Goal: Task Accomplishment & Management: Use online tool/utility

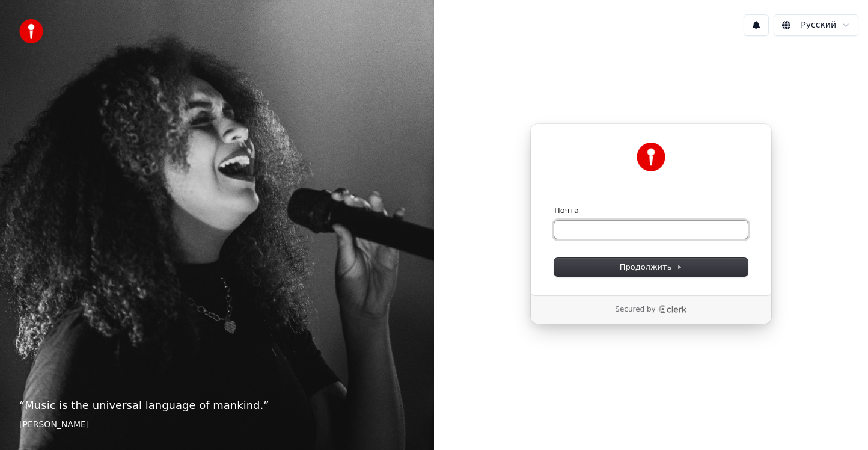
click at [620, 236] on input "Почта" at bounding box center [651, 230] width 194 height 18
paste input "**********"
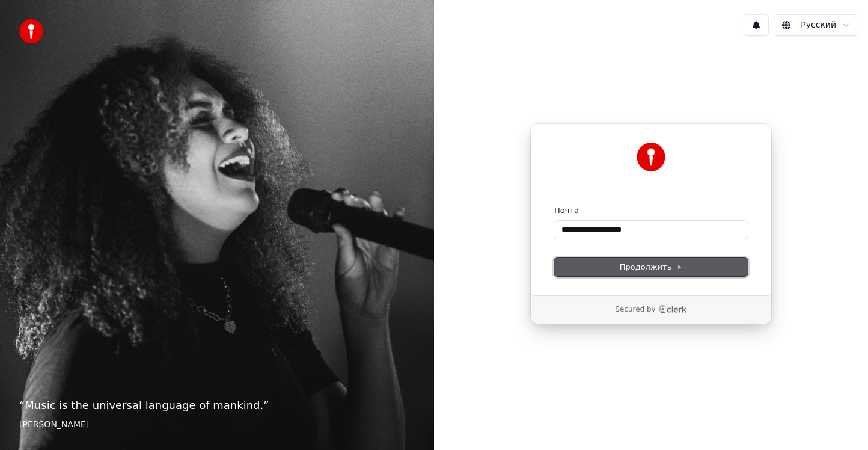
click at [636, 266] on span "Продолжить" at bounding box center [651, 267] width 63 height 11
type input "**********"
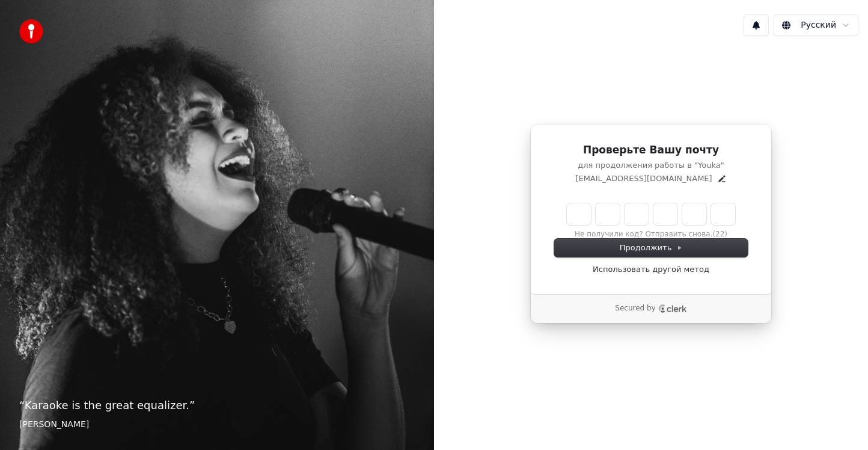
click at [574, 212] on input "Enter verification code" at bounding box center [663, 214] width 192 height 22
paste input "******"
type input "******"
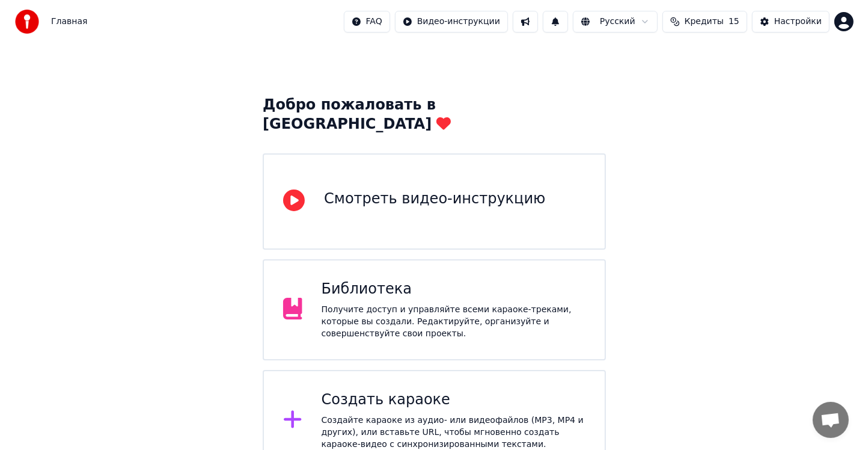
scroll to position [20, 0]
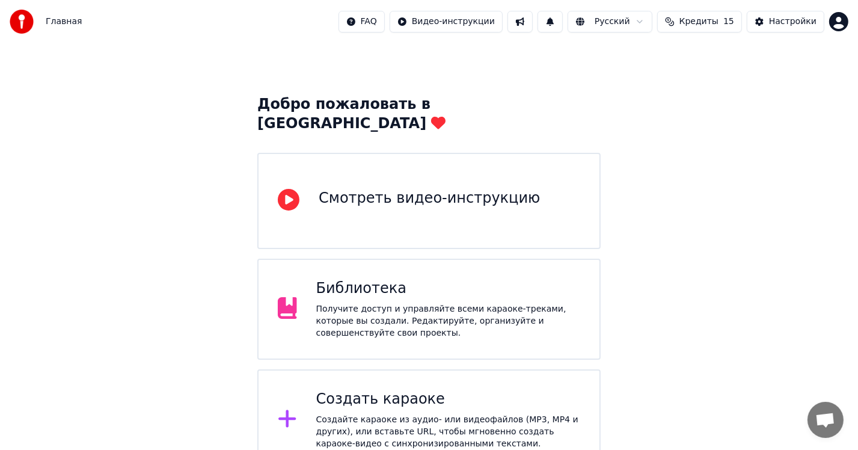
click at [385, 390] on div "Создать караоке" at bounding box center [448, 399] width 264 height 19
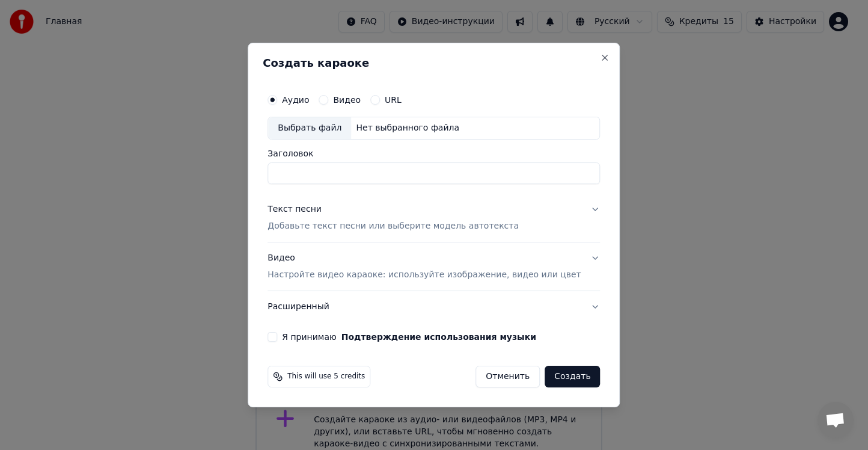
click at [326, 129] on div "Выбрать файл" at bounding box center [309, 128] width 83 height 22
type input "**********"
click at [331, 221] on p "Добавьте текст песни или выберите модель автотекста" at bounding box center [393, 226] width 251 height 12
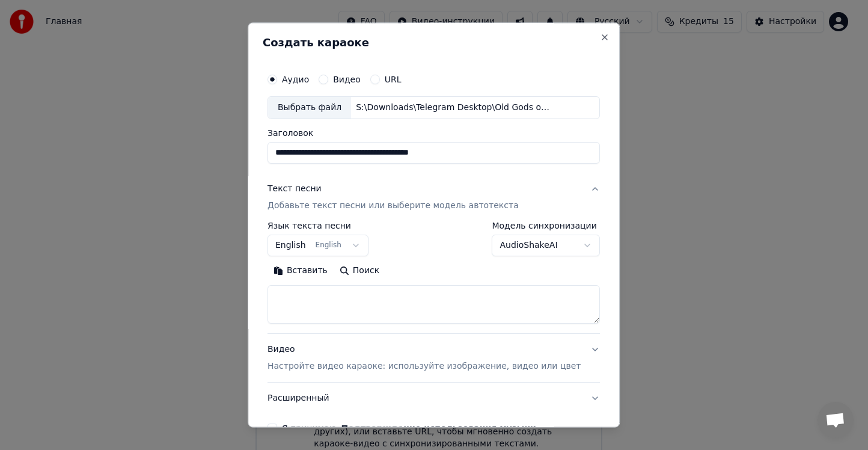
click at [362, 273] on button "Поиск" at bounding box center [360, 270] width 52 height 19
click at [447, 370] on p "Настройте видео караоке: используйте изображение, видео или цвет" at bounding box center [424, 366] width 313 height 12
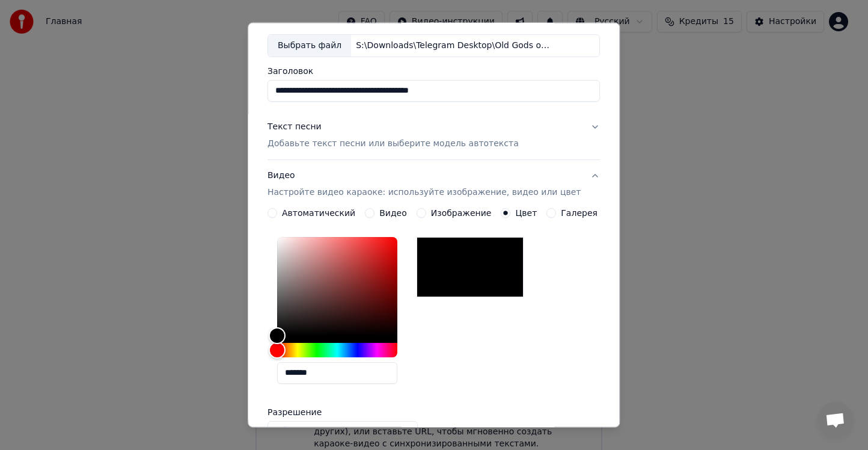
scroll to position [60, 0]
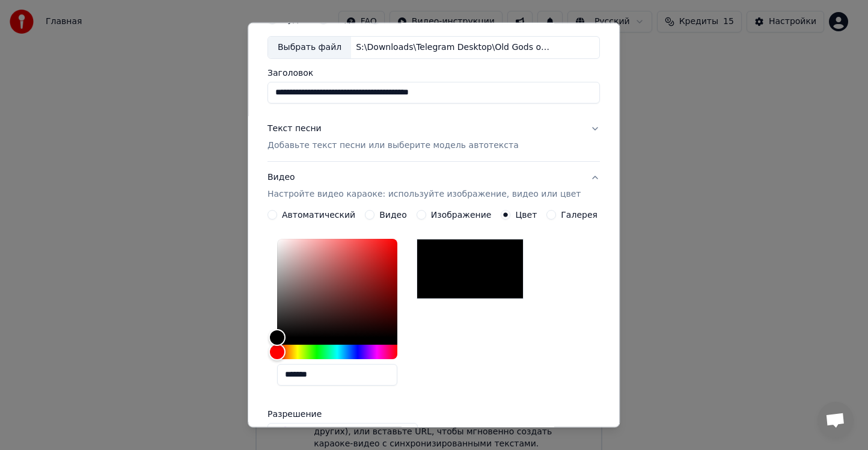
click at [437, 216] on label "Изображение" at bounding box center [461, 214] width 61 height 8
click at [426, 216] on button "Изображение" at bounding box center [422, 215] width 10 height 10
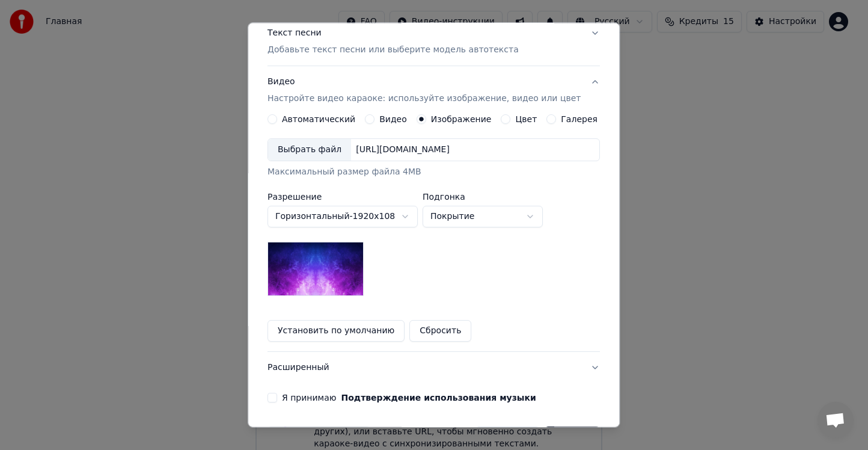
scroll to position [180, 0]
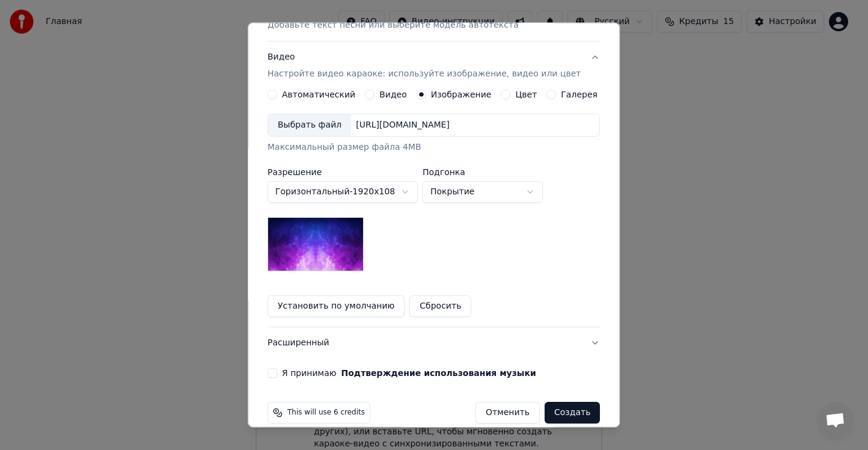
click at [455, 128] on div "[URL][DOMAIN_NAME]" at bounding box center [402, 125] width 103 height 12
click at [311, 129] on div "Выбрать файл" at bounding box center [309, 125] width 83 height 22
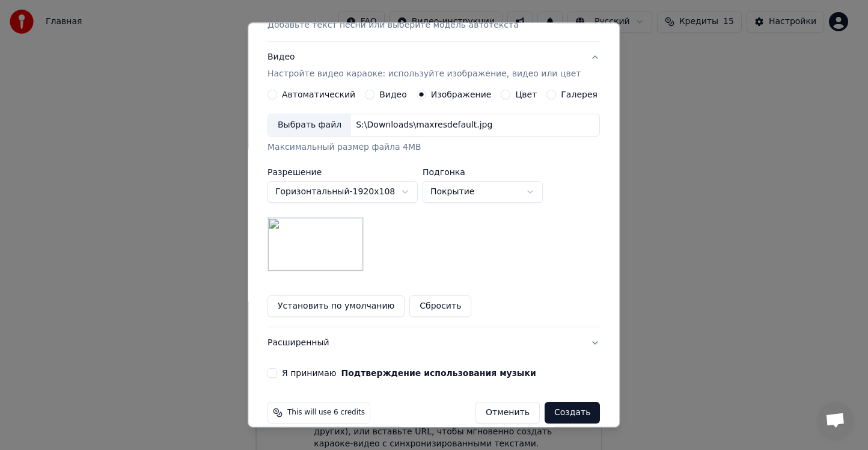
click at [365, 195] on body "**********" at bounding box center [429, 225] width 858 height 491
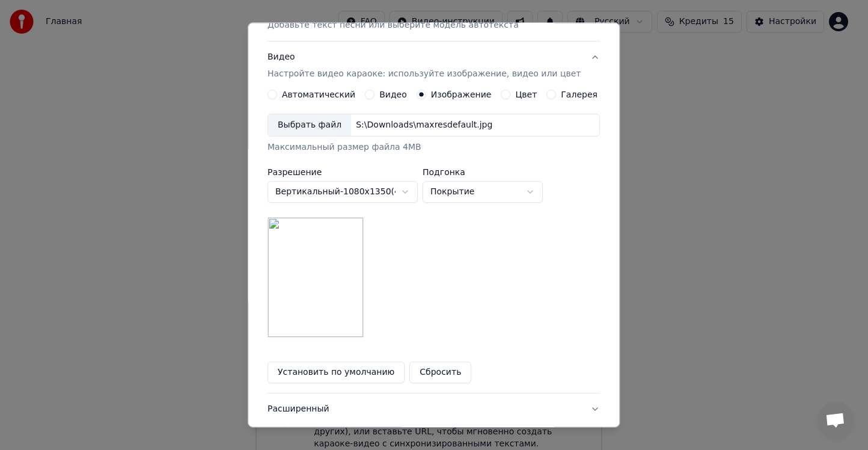
click at [382, 197] on body "**********" at bounding box center [429, 225] width 858 height 491
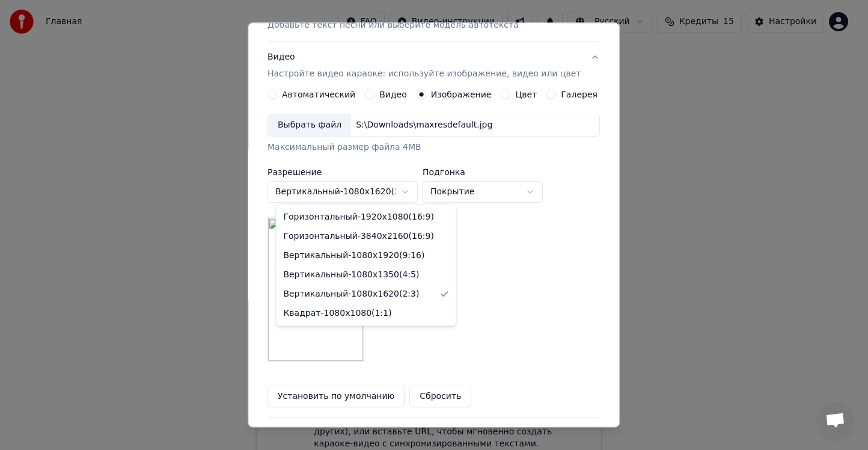
click at [375, 194] on body "**********" at bounding box center [429, 225] width 858 height 491
select select "*********"
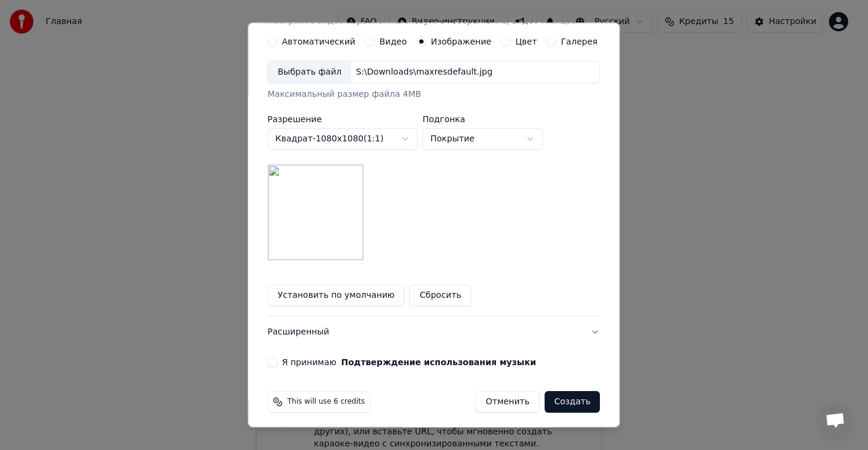
scroll to position [237, 0]
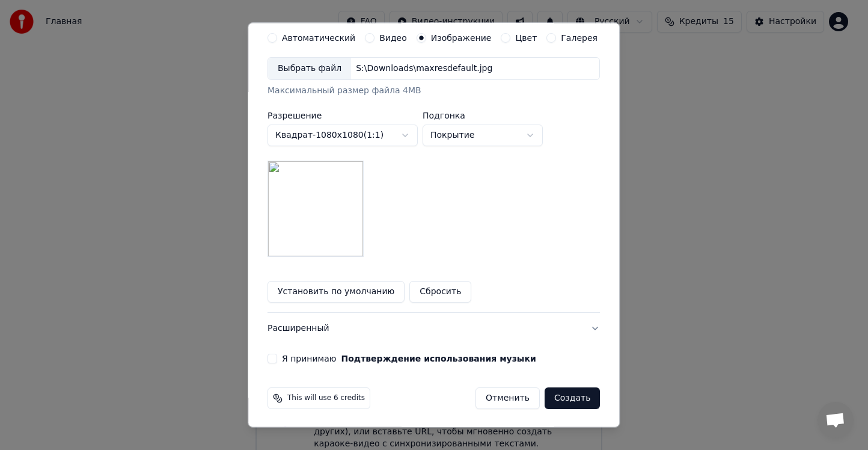
click at [277, 355] on button "Я принимаю Подтверждение использования музыки" at bounding box center [273, 359] width 10 height 10
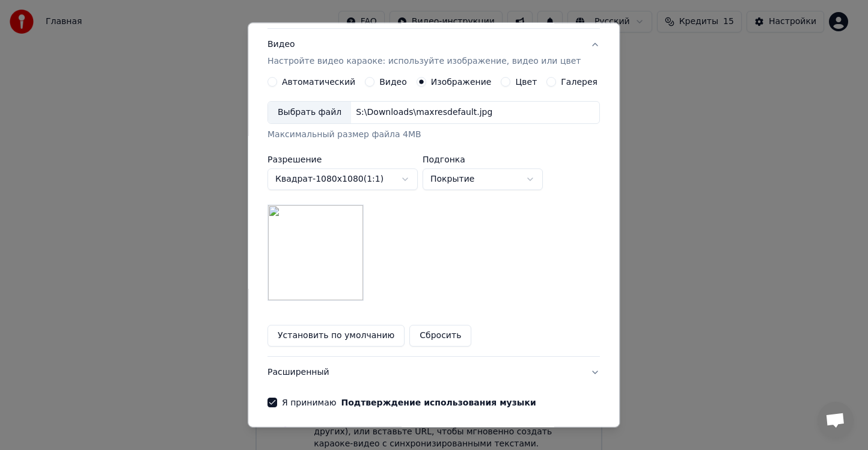
scroll to position [0, 0]
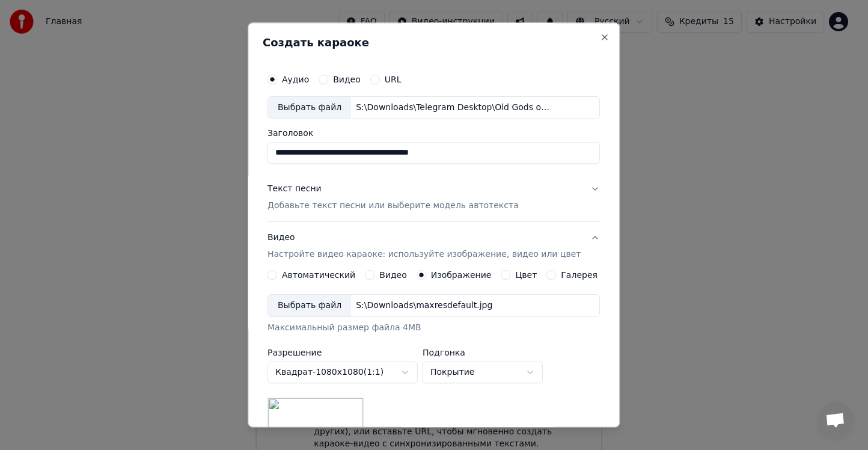
click at [346, 194] on div "Текст песни Добавьте текст песни или выберите модель автотекста" at bounding box center [393, 197] width 251 height 29
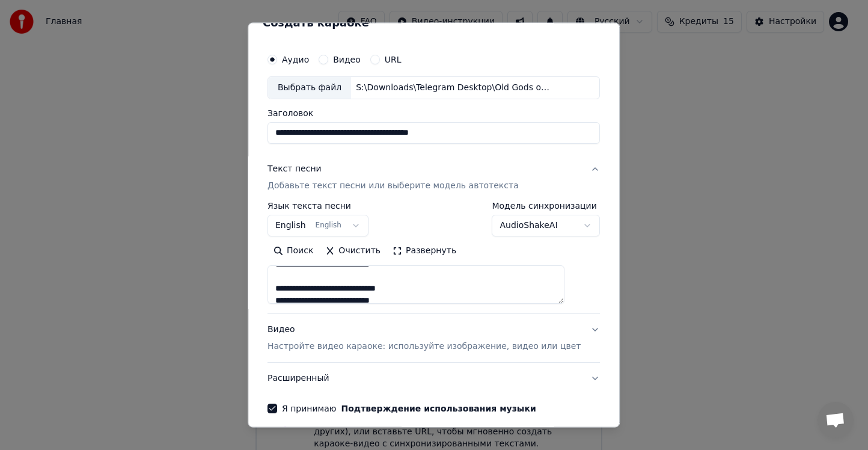
scroll to position [70, 0]
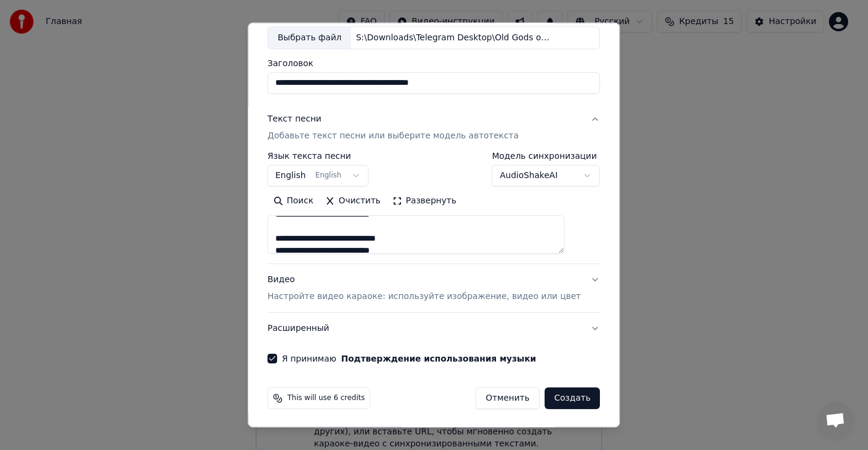
click at [563, 395] on button "Создать" at bounding box center [572, 398] width 55 height 22
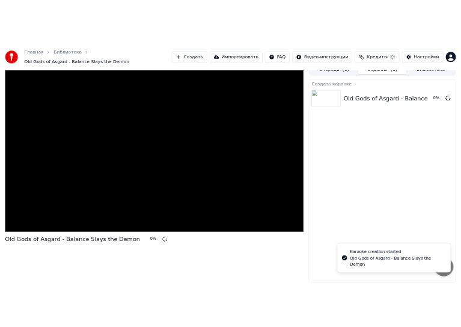
scroll to position [5, 0]
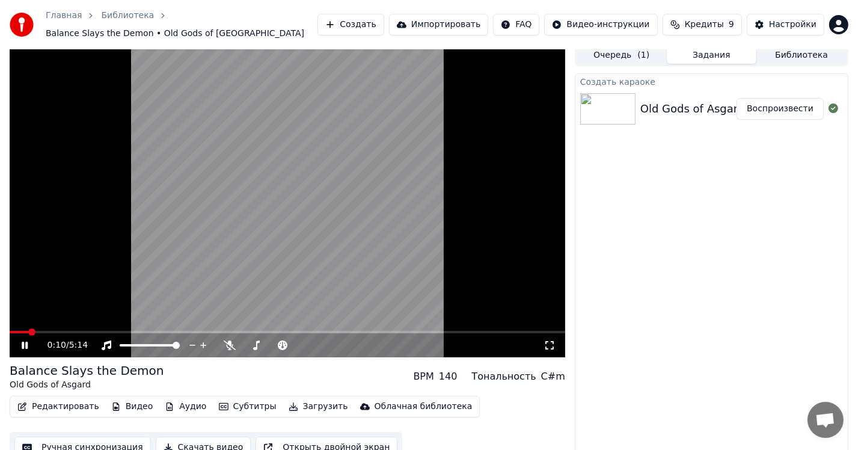
click at [25, 342] on icon at bounding box center [25, 345] width 6 height 7
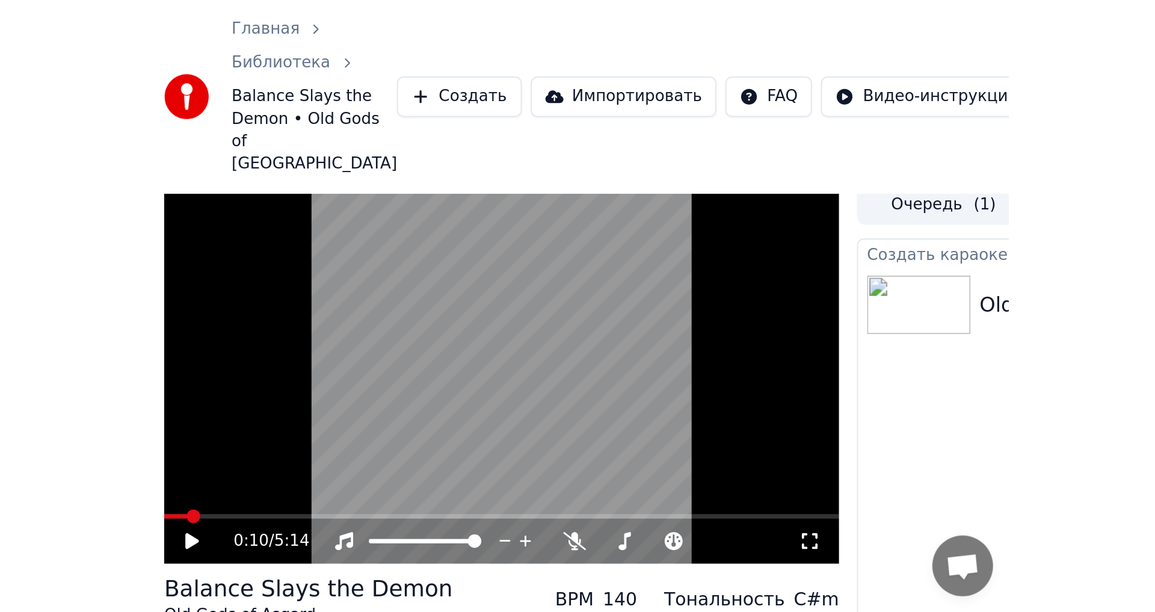
scroll to position [0, 0]
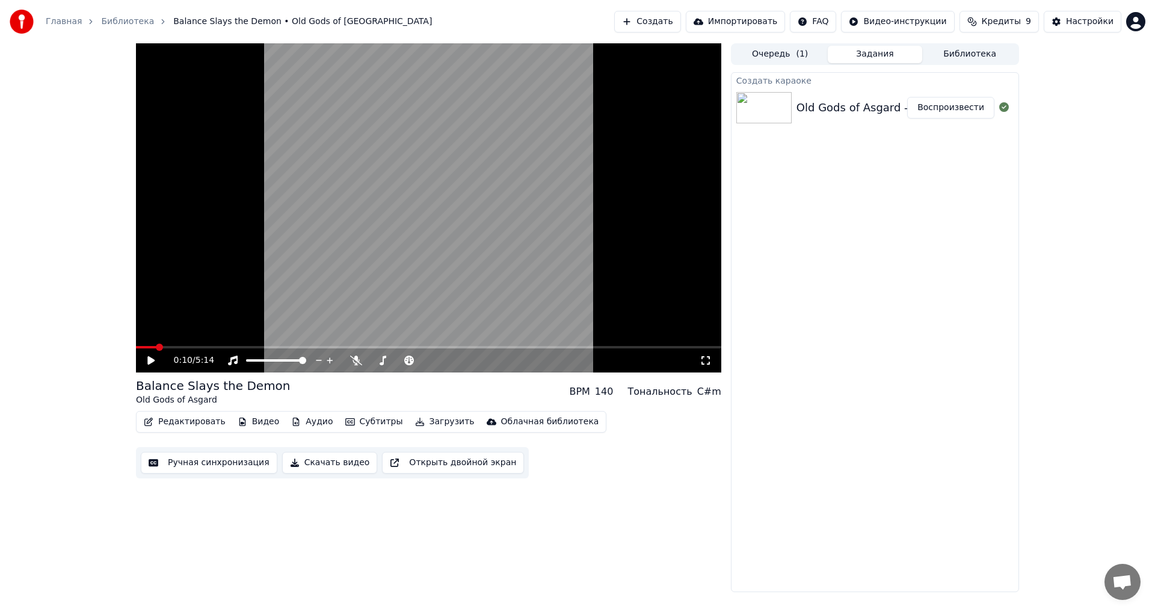
click at [158, 364] on icon at bounding box center [160, 360] width 28 height 10
click at [699, 358] on icon at bounding box center [705, 360] width 12 height 10
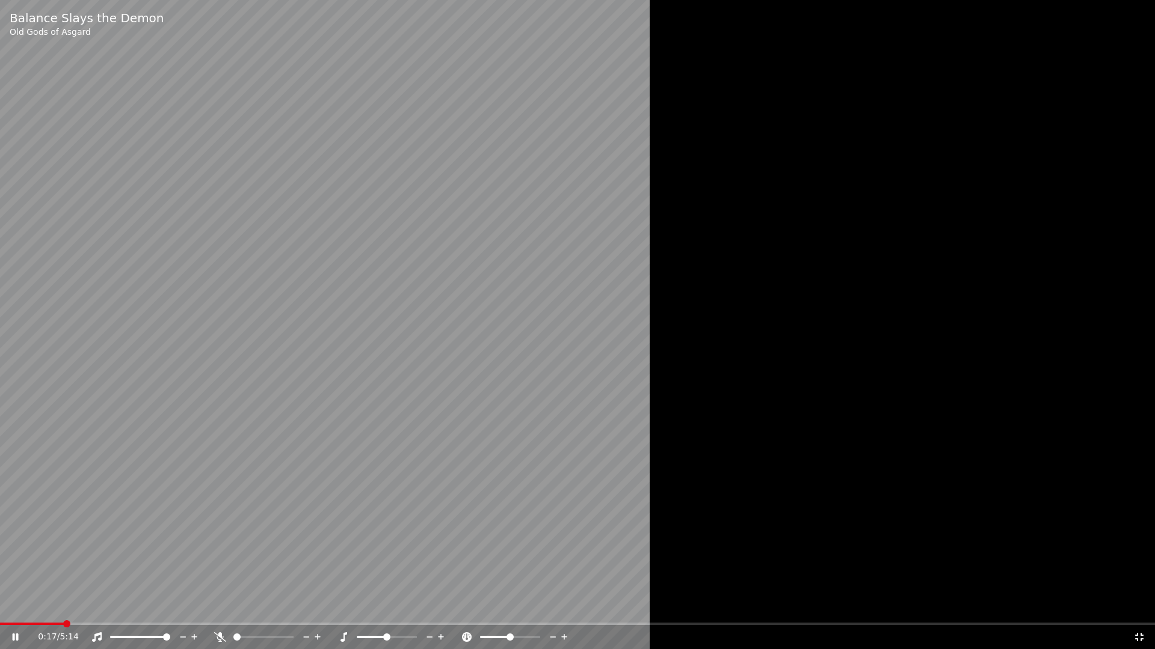
click at [868, 449] on icon at bounding box center [1139, 638] width 12 height 10
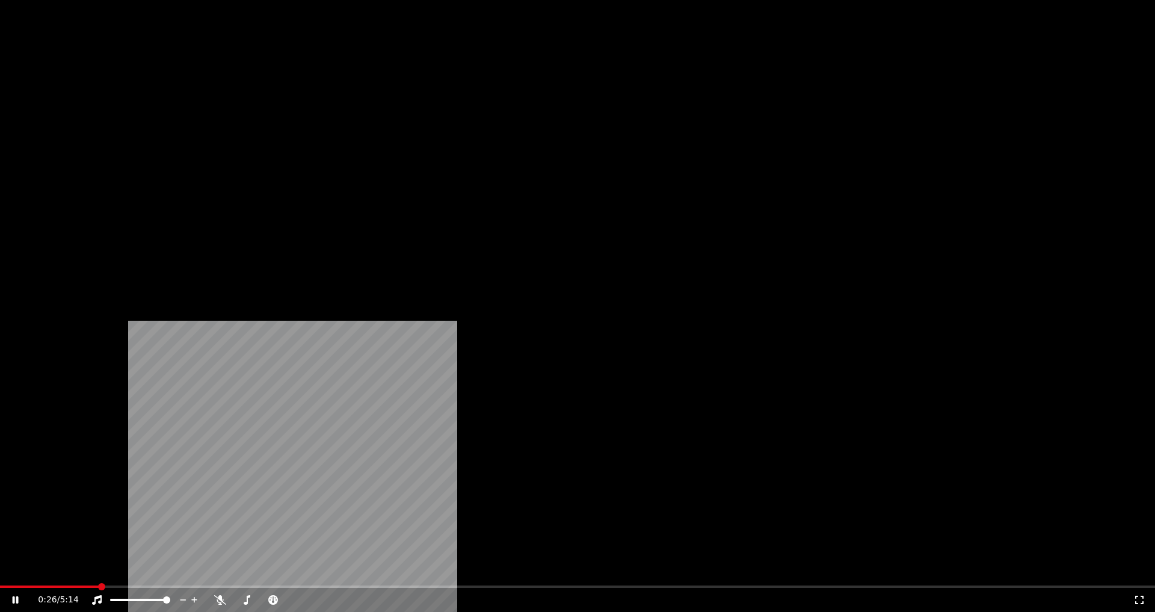
click at [189, 101] on button "Редактировать" at bounding box center [184, 92] width 91 height 17
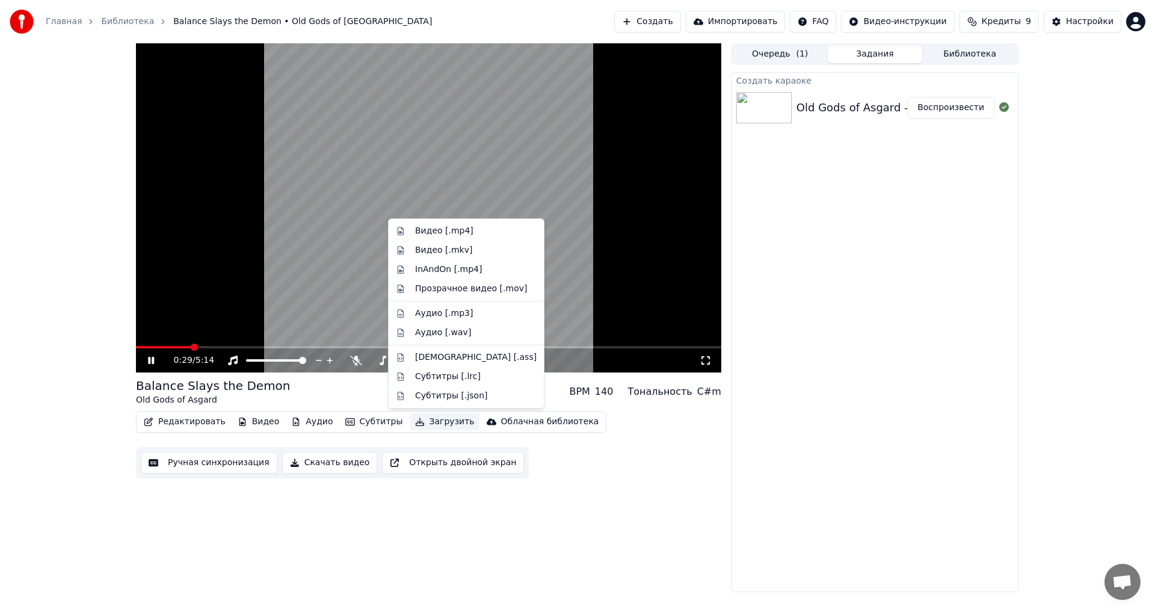
click at [805, 449] on div "Создать караоке Old Gods of Asgard - Balance Slays the Demon Воспроизвести" at bounding box center [875, 332] width 288 height 520
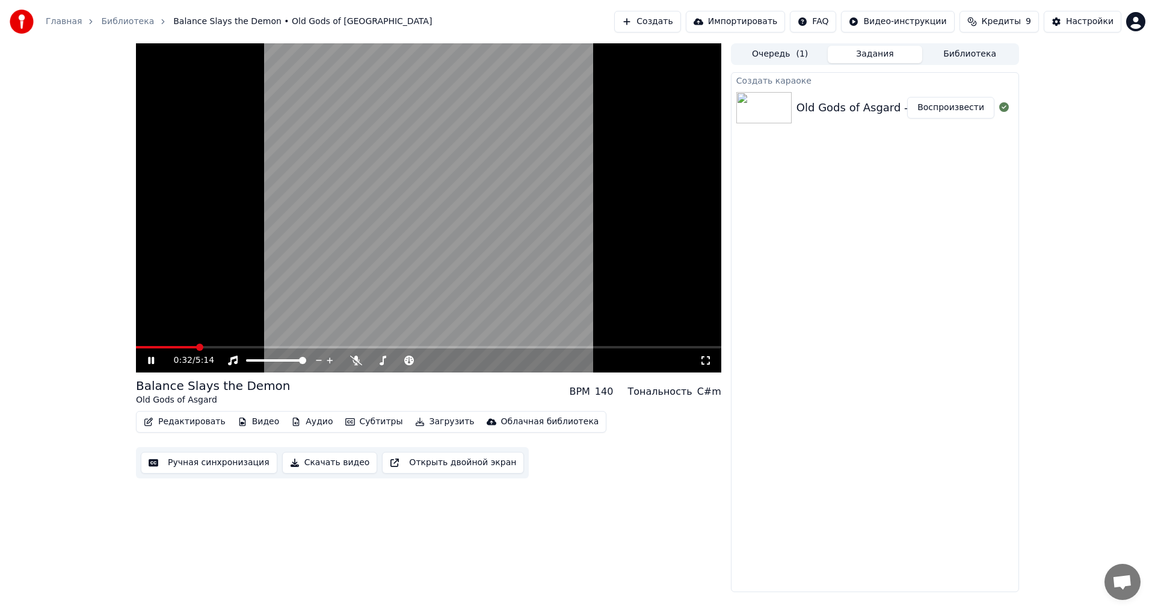
click at [155, 361] on icon at bounding box center [160, 360] width 28 height 10
click at [185, 423] on button "Редактировать" at bounding box center [184, 421] width 91 height 17
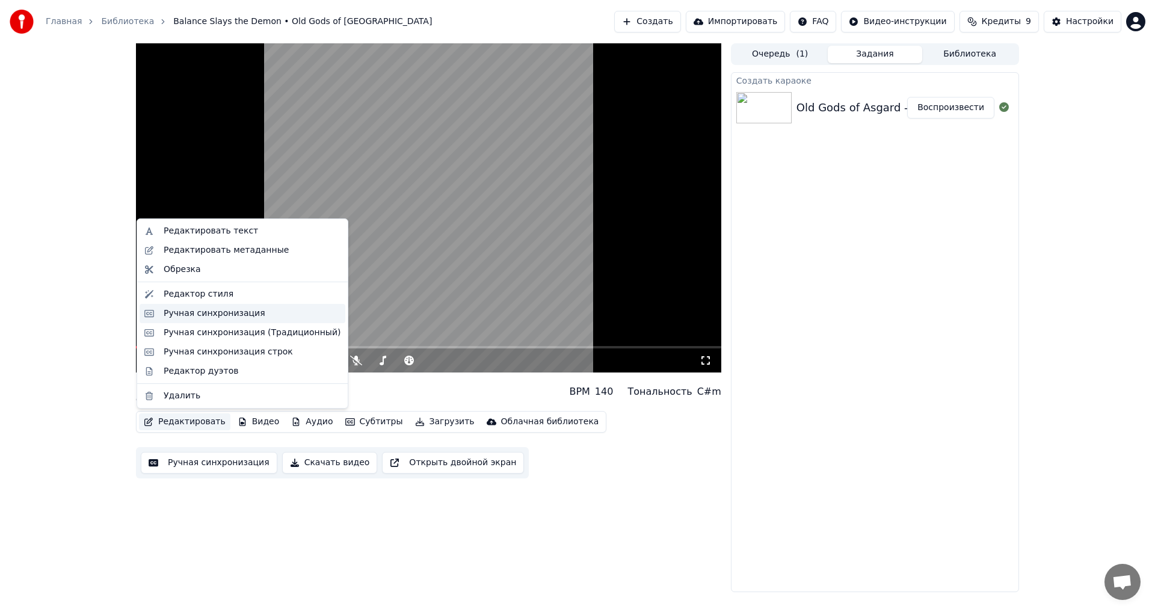
click at [212, 309] on div "Ручная синхронизация" at bounding box center [215, 313] width 102 height 12
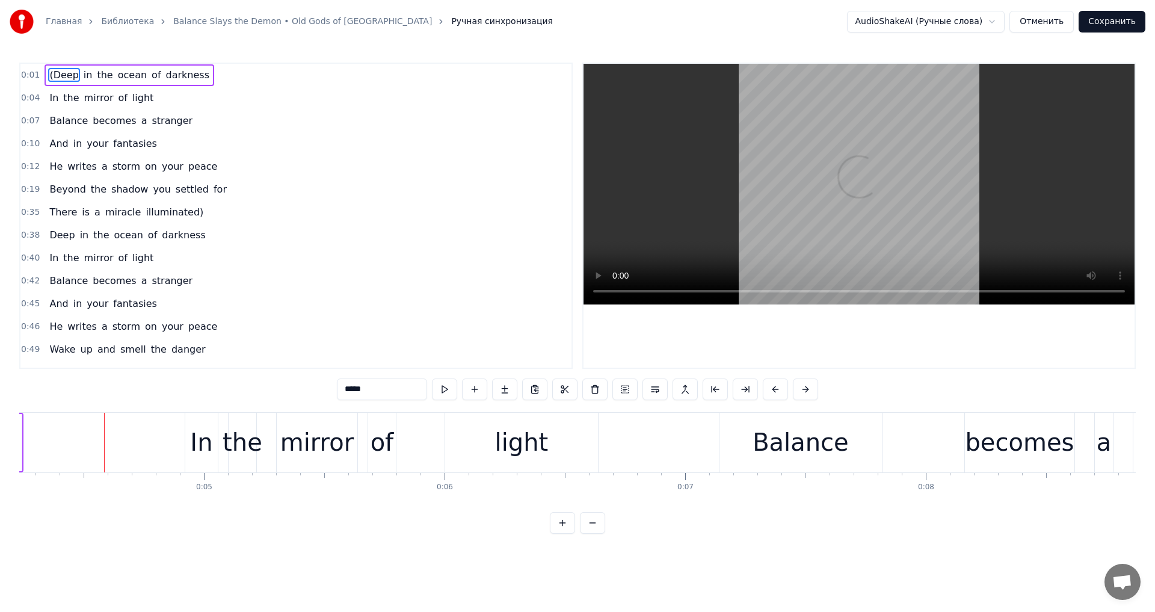
scroll to position [0, 1043]
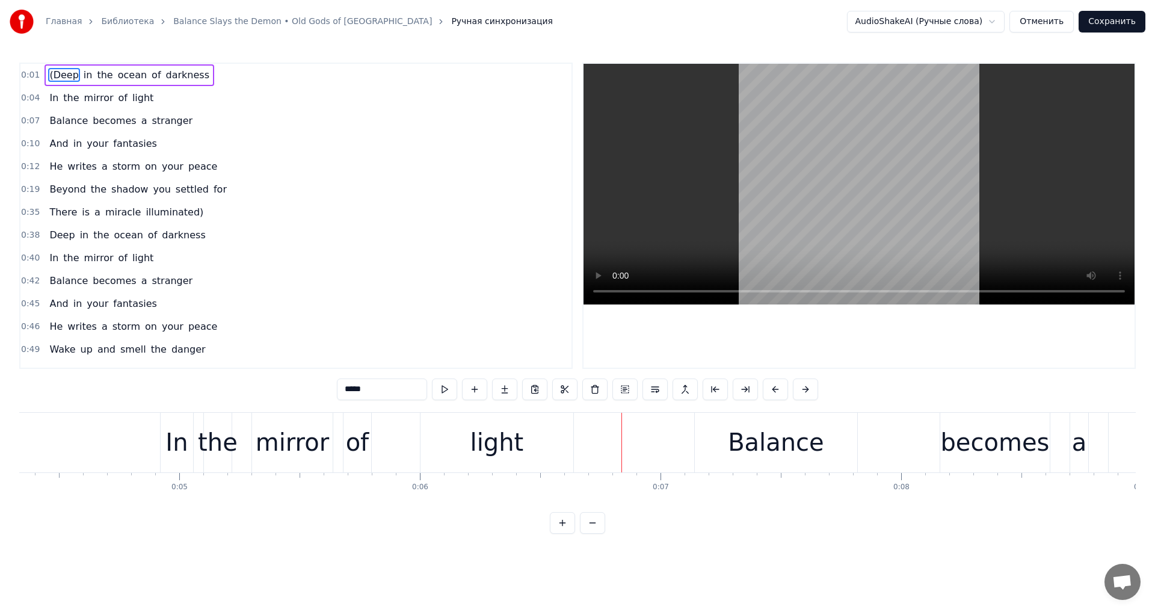
click at [868, 26] on button "Отменить" at bounding box center [1041, 22] width 64 height 22
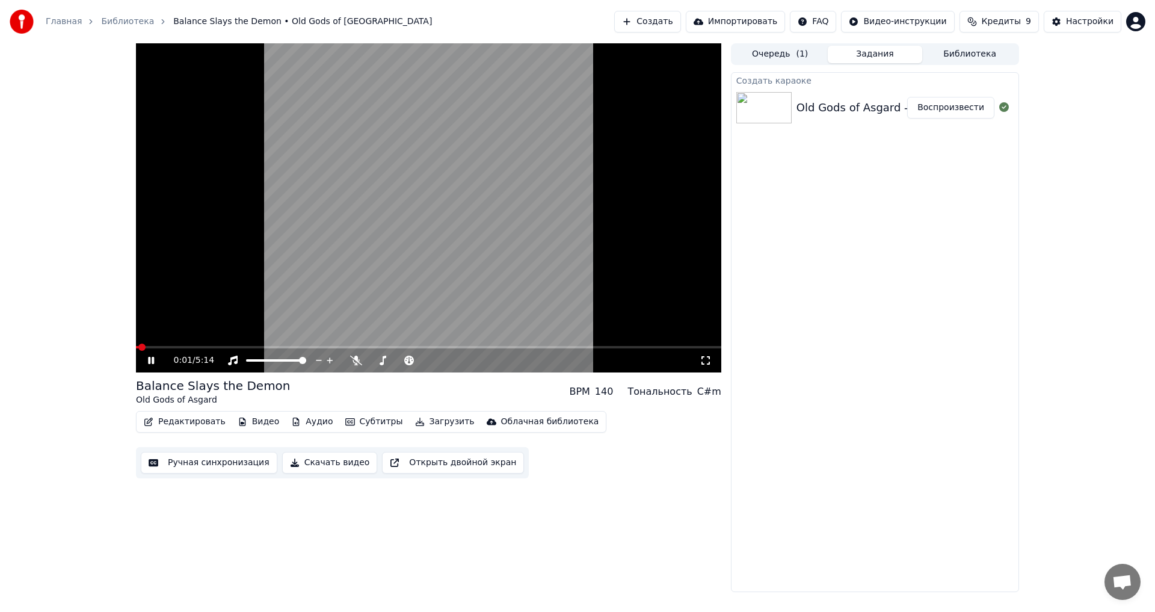
click at [155, 360] on icon at bounding box center [160, 360] width 28 height 10
click at [257, 423] on button "Видео" at bounding box center [259, 421] width 52 height 17
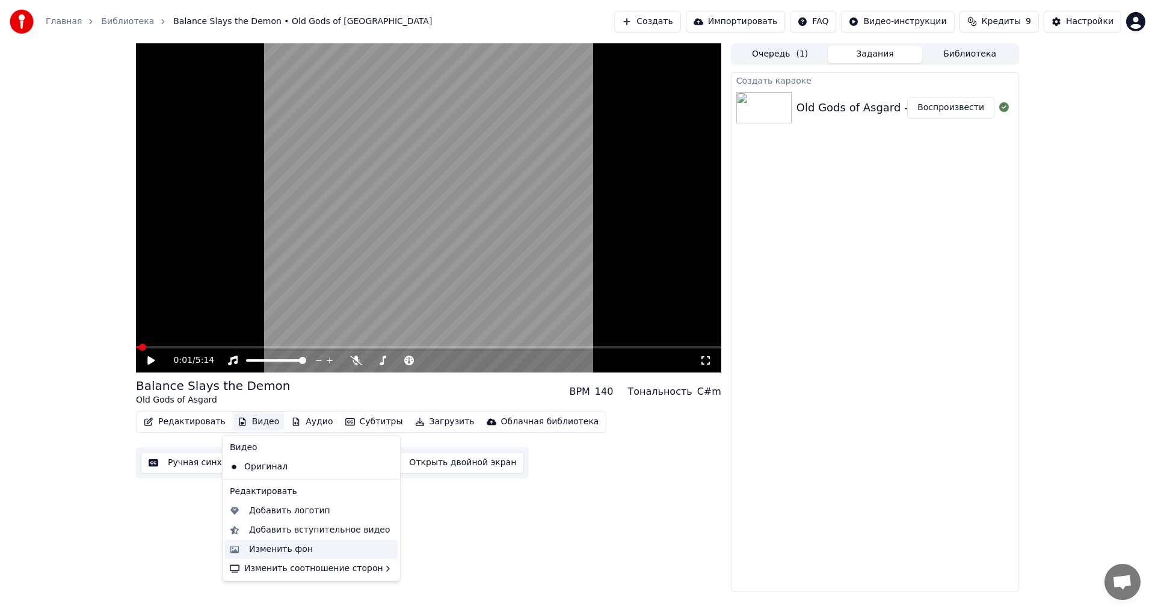
click at [301, 449] on div "Изменить фон" at bounding box center [281, 549] width 64 height 12
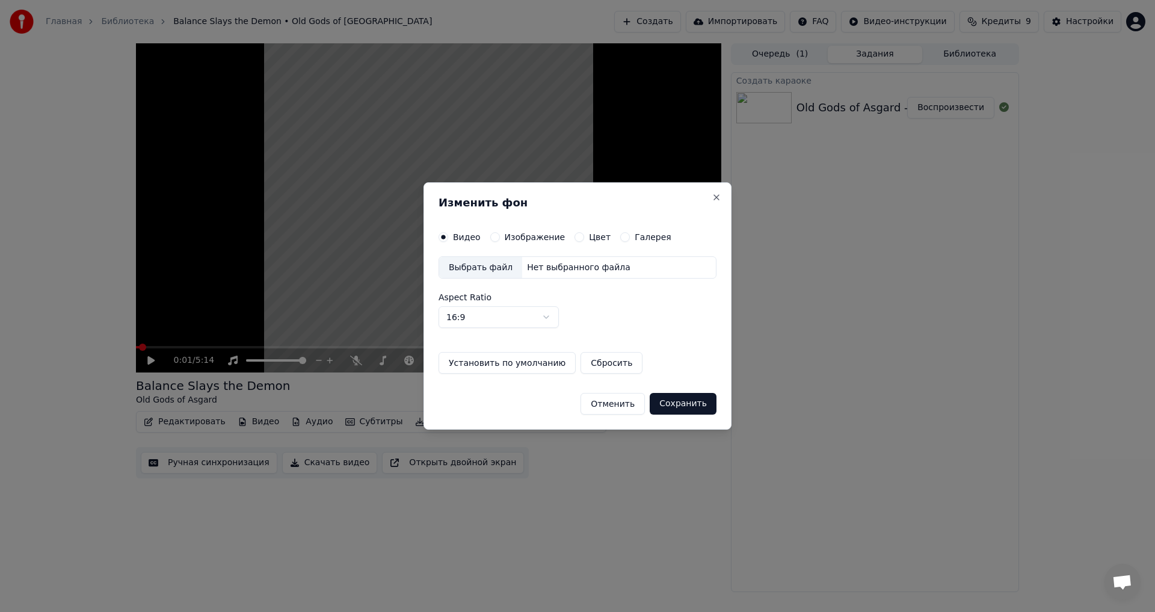
click at [511, 233] on label "Изображение" at bounding box center [535, 237] width 61 height 8
click at [500, 232] on button "Изображение" at bounding box center [495, 237] width 10 height 10
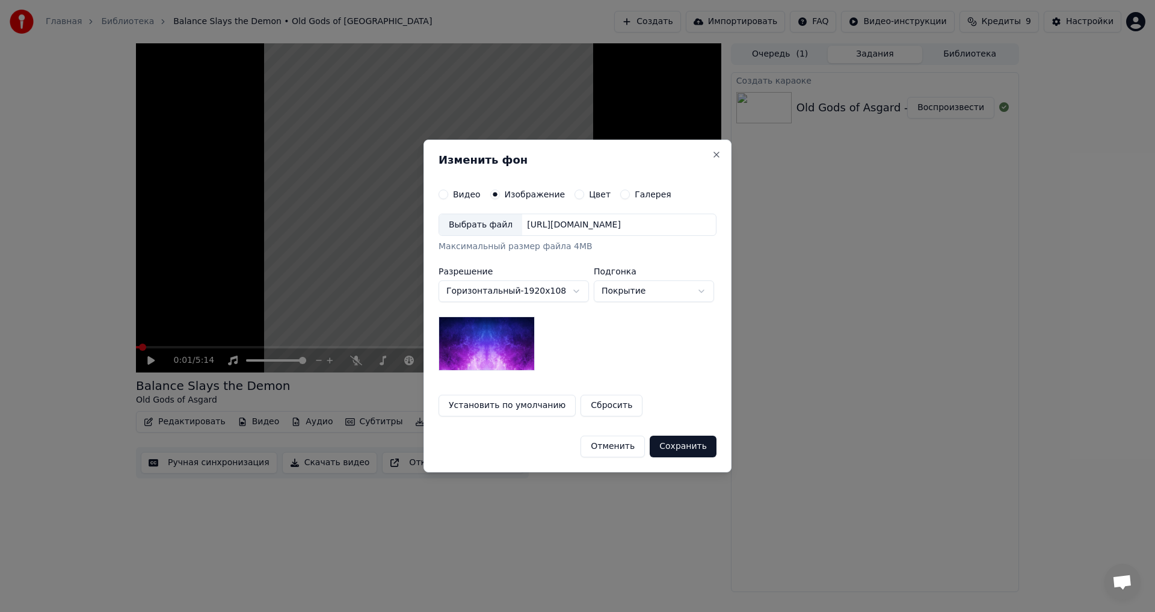
click at [577, 191] on div "Цвет" at bounding box center [592, 194] width 36 height 10
click at [574, 195] on button "Цвет" at bounding box center [579, 194] width 10 height 10
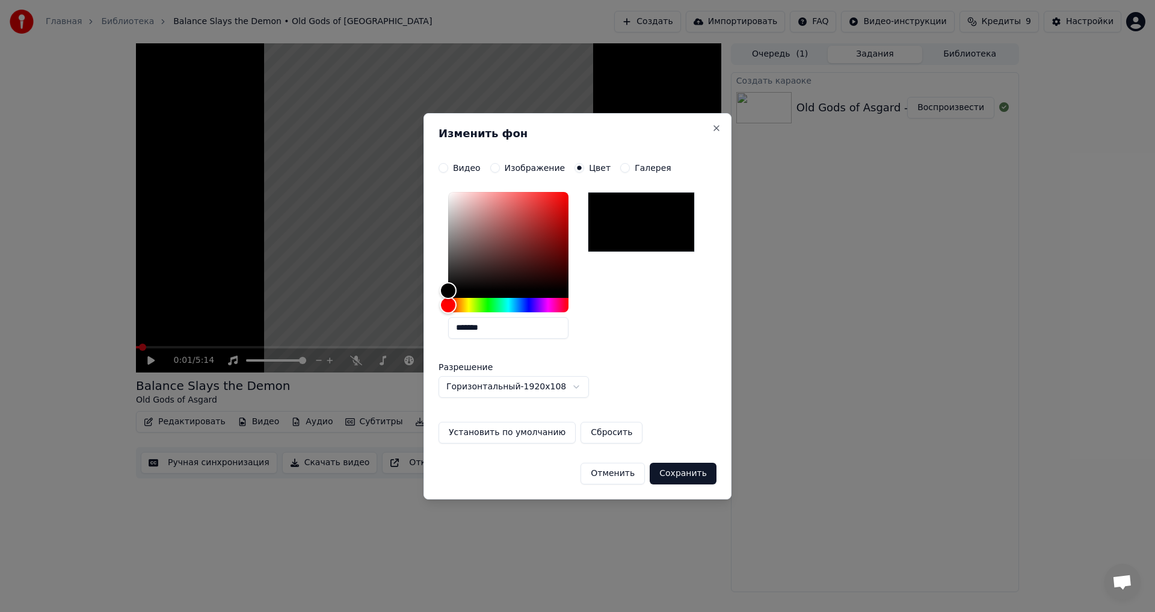
click at [684, 449] on button "Сохранить" at bounding box center [682, 473] width 67 height 22
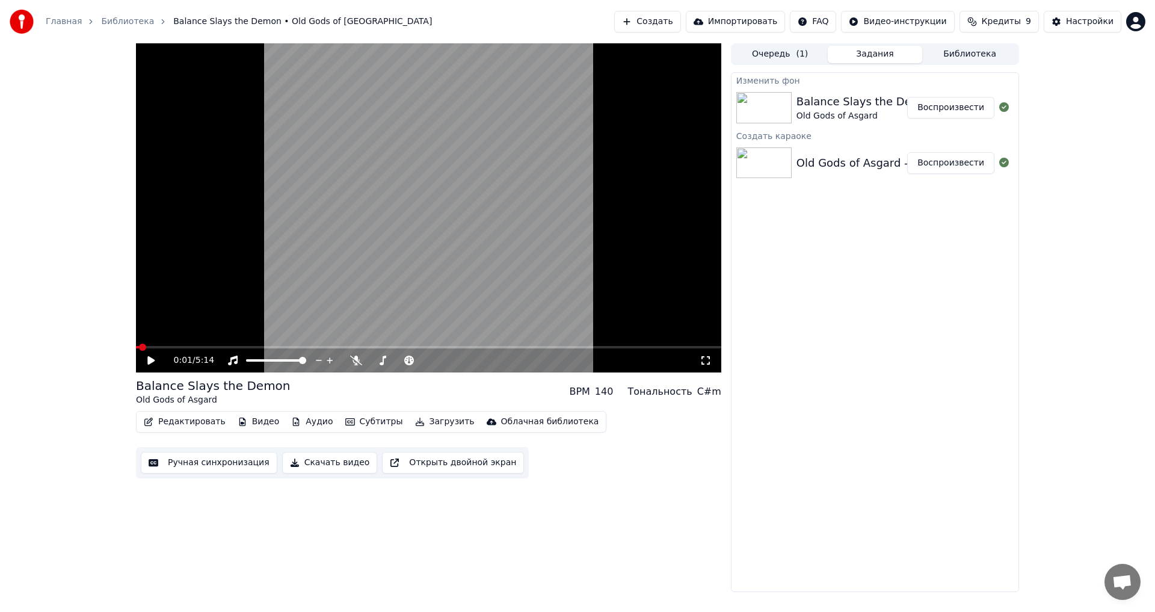
click at [857, 110] on div "Old Gods of Asgard" at bounding box center [865, 116] width 139 height 12
click at [868, 108] on button "Воспроизвести" at bounding box center [950, 108] width 87 height 22
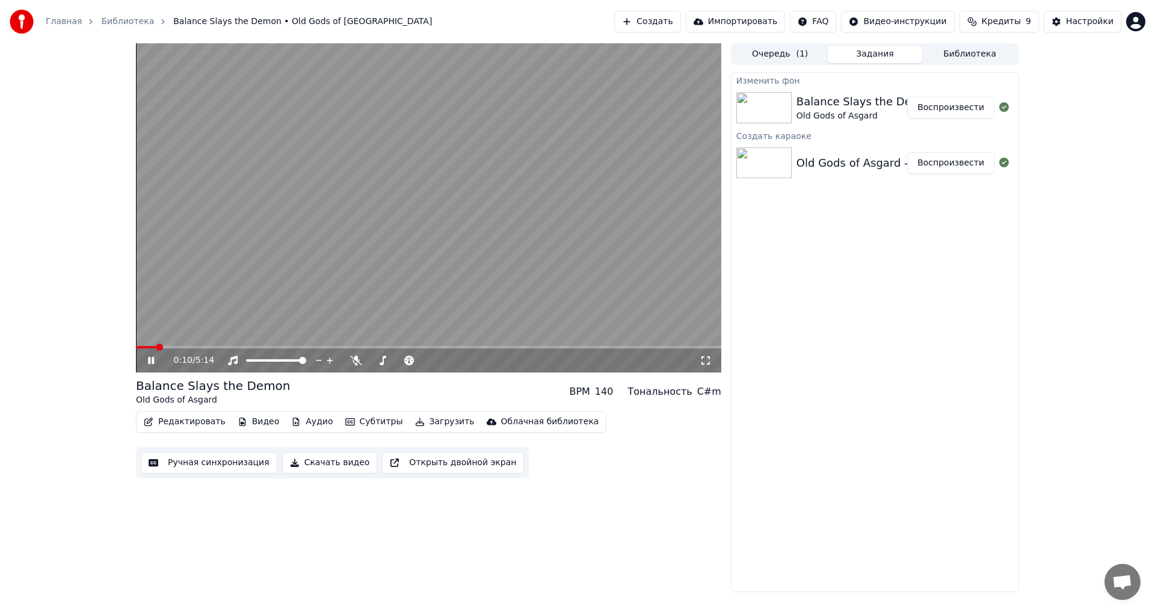
click at [146, 356] on icon at bounding box center [160, 360] width 28 height 10
click at [143, 357] on div "0:12 / 5:14" at bounding box center [428, 360] width 575 height 12
click at [152, 370] on div "0:13 / 5:14" at bounding box center [428, 360] width 585 height 24
click at [152, 364] on icon at bounding box center [160, 360] width 28 height 10
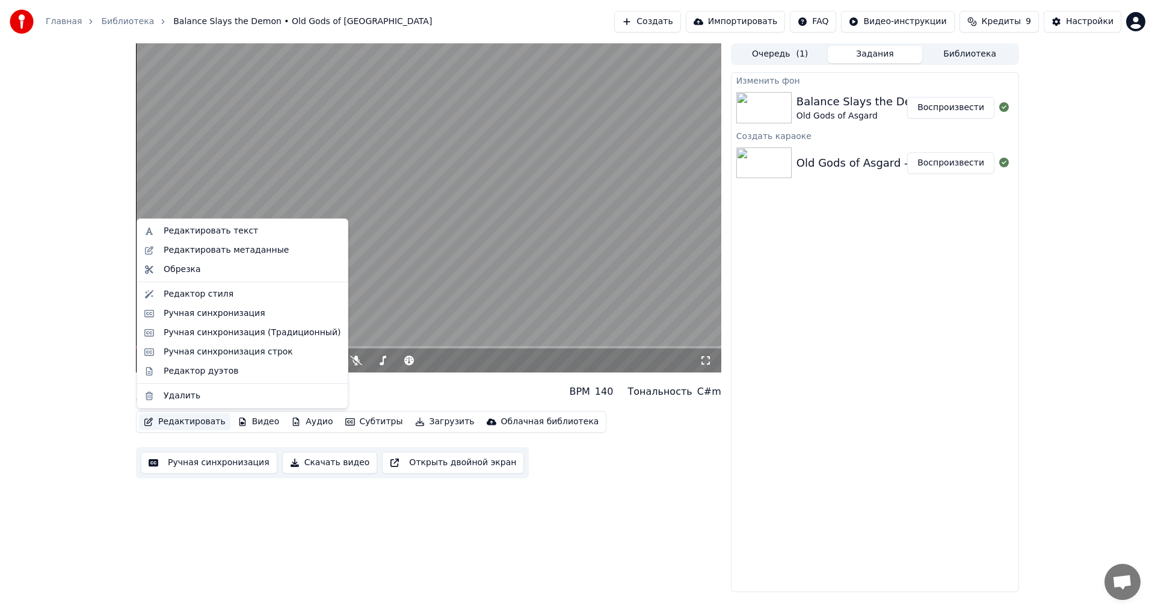
click at [173, 418] on button "Редактировать" at bounding box center [184, 421] width 91 height 17
click at [231, 376] on div "Редактор дуэтов" at bounding box center [252, 371] width 177 height 12
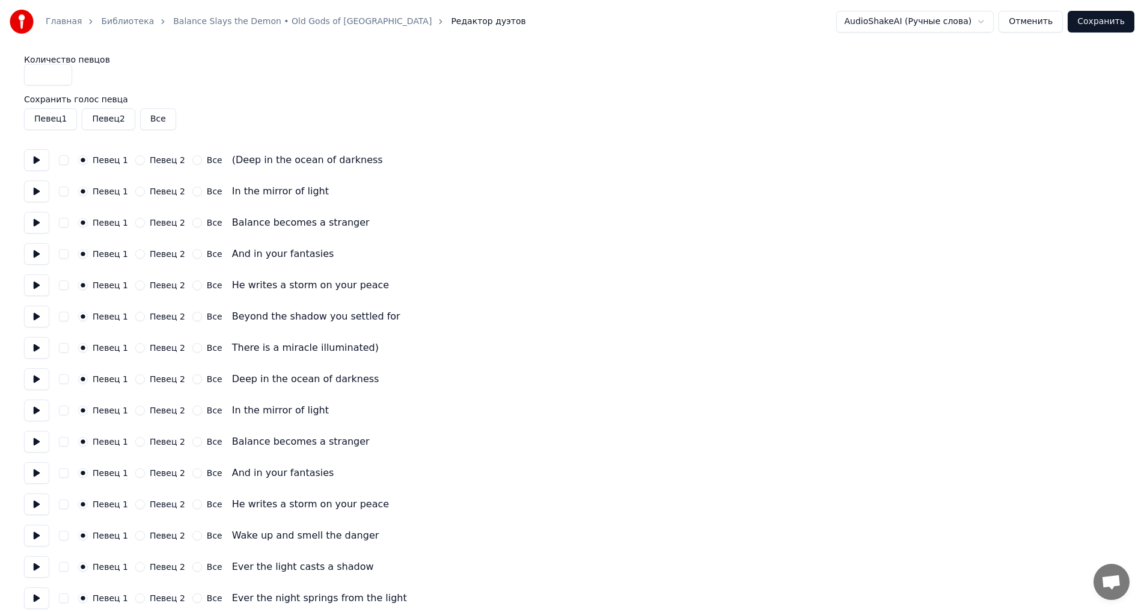
drag, startPoint x: 133, startPoint y: 159, endPoint x: 133, endPoint y: 168, distance: 9.6
click at [135, 159] on button "Певец 2" at bounding box center [140, 160] width 10 height 10
click at [135, 190] on button "Певец 2" at bounding box center [140, 191] width 10 height 10
click at [137, 214] on div "Певец 1 Певец 2 Все Balance becomes a stranger" at bounding box center [572, 223] width 1096 height 22
click at [135, 221] on button "Певец 2" at bounding box center [140, 223] width 10 height 10
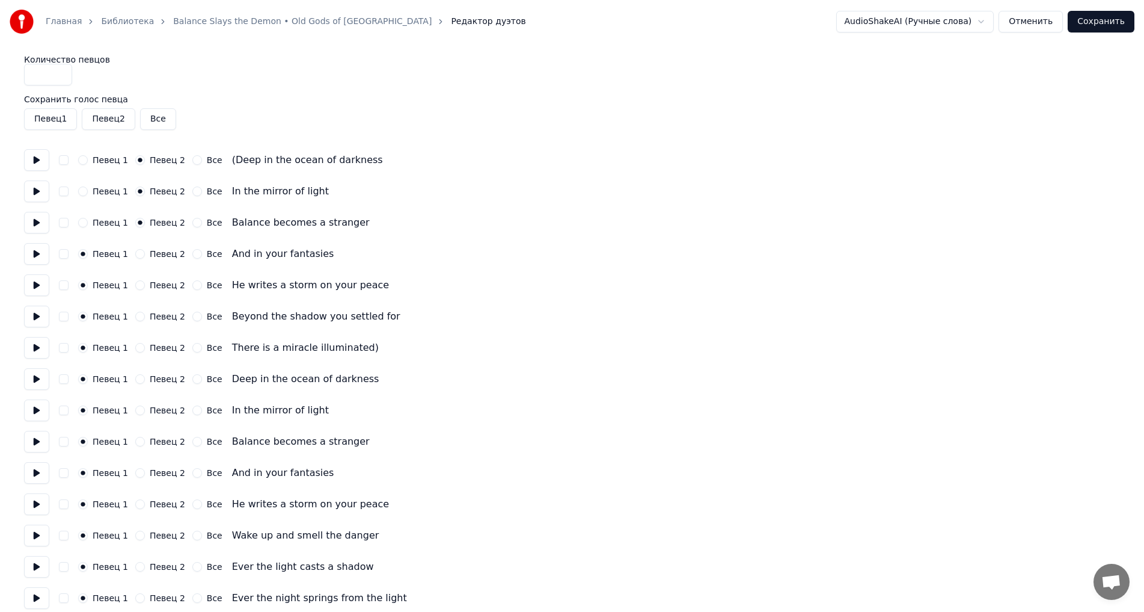
click at [135, 252] on button "Певец 2" at bounding box center [140, 254] width 10 height 10
click at [132, 291] on div "Певец 1 Певец 2 Все He writes a storm on your peace" at bounding box center [572, 285] width 1096 height 22
click at [135, 286] on button "Певец 2" at bounding box center [140, 285] width 10 height 10
click at [64, 287] on button "button" at bounding box center [64, 285] width 10 height 10
click at [61, 262] on div "Певец 1 Певец 2 Все And in your fantasies" at bounding box center [572, 254] width 1096 height 22
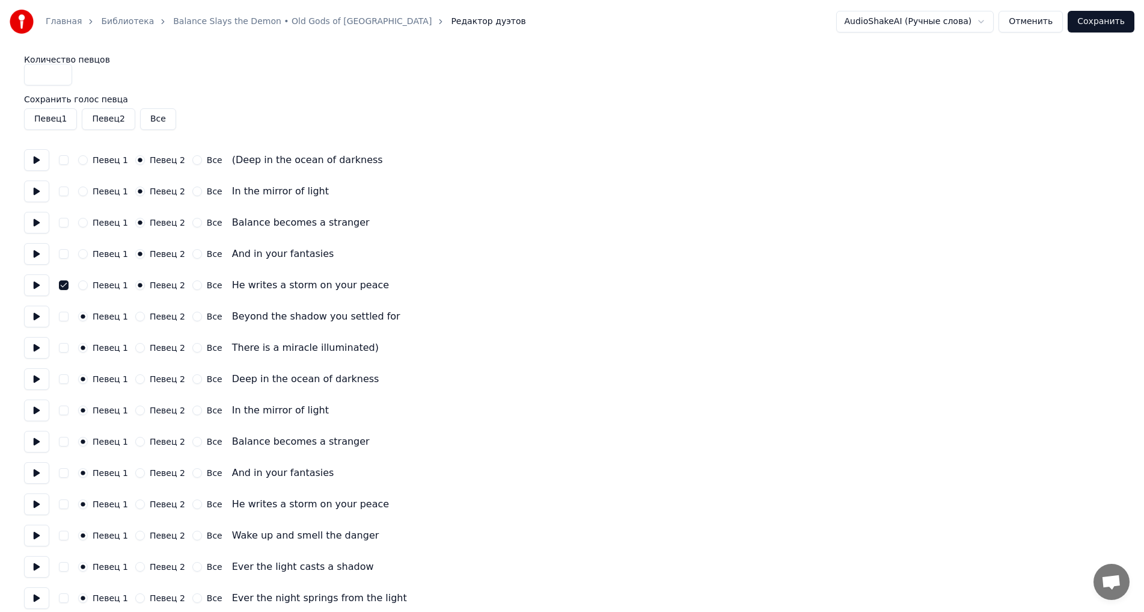
click at [64, 230] on div "Певец 1 Певец 2 Все Balance becomes a stranger" at bounding box center [572, 223] width 1096 height 22
click at [64, 224] on button "button" at bounding box center [64, 223] width 10 height 10
click at [64, 251] on button "button" at bounding box center [64, 254] width 10 height 10
click at [67, 188] on button "button" at bounding box center [64, 191] width 10 height 10
click at [67, 165] on div "Певец 1 Певец 2 Все (Deep in the ocean of darkness" at bounding box center [572, 160] width 1096 height 22
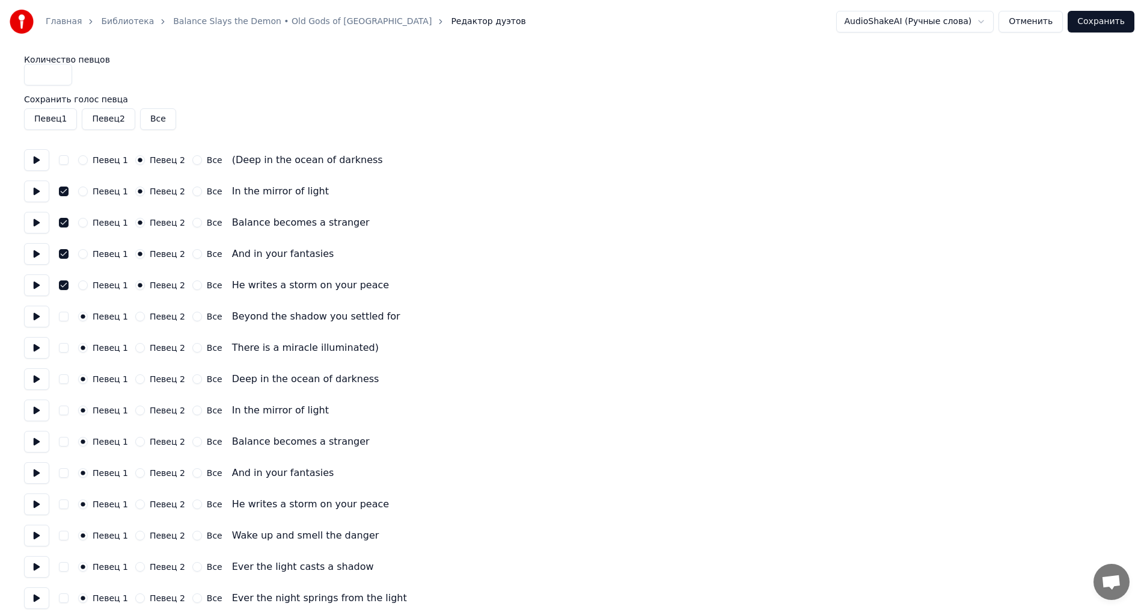
click at [69, 161] on div "Певец 1 Певец 2 Все (Deep in the ocean of darkness" at bounding box center [572, 160] width 1096 height 22
click at [67, 161] on button "button" at bounding box center [64, 160] width 10 height 10
click at [868, 16] on button "Сохранить" at bounding box center [1101, 22] width 67 height 22
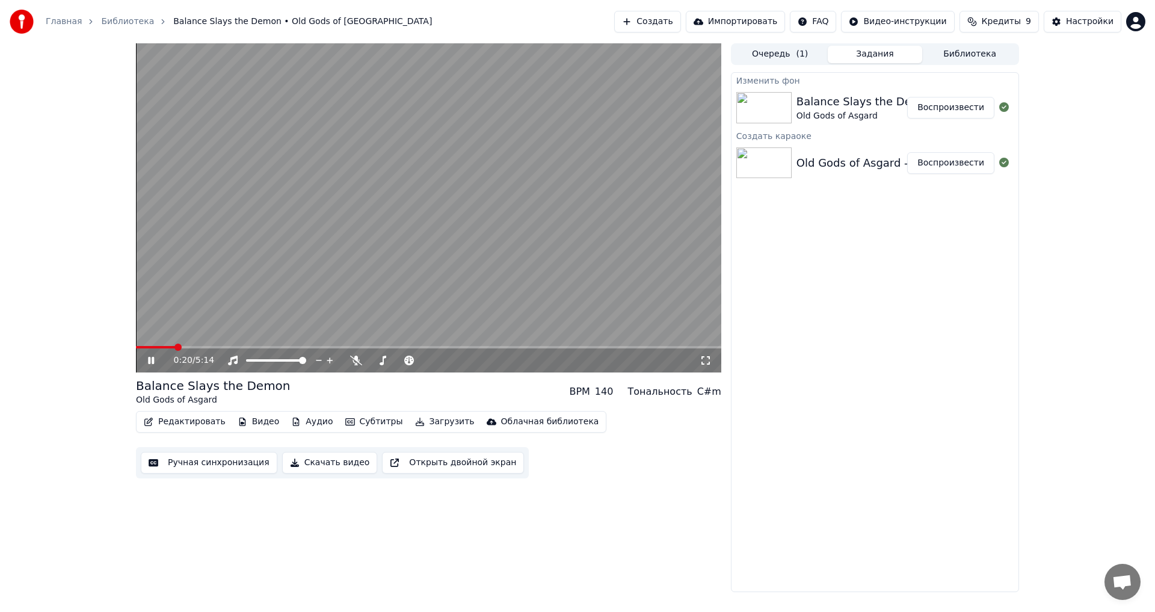
click at [147, 364] on icon at bounding box center [160, 360] width 28 height 10
click at [143, 363] on div "0:22 / 5:14" at bounding box center [428, 360] width 575 height 12
click at [149, 357] on icon at bounding box center [151, 360] width 6 height 7
click at [167, 419] on button "Редактировать" at bounding box center [184, 421] width 91 height 17
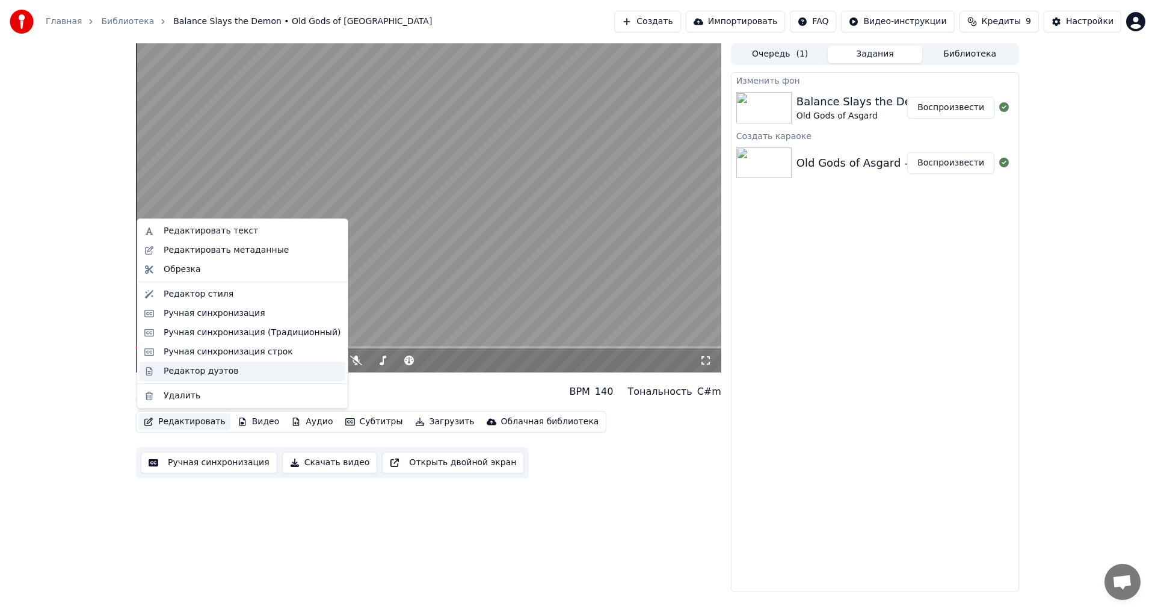
click at [203, 376] on div "Редактор дуэтов" at bounding box center [201, 371] width 75 height 12
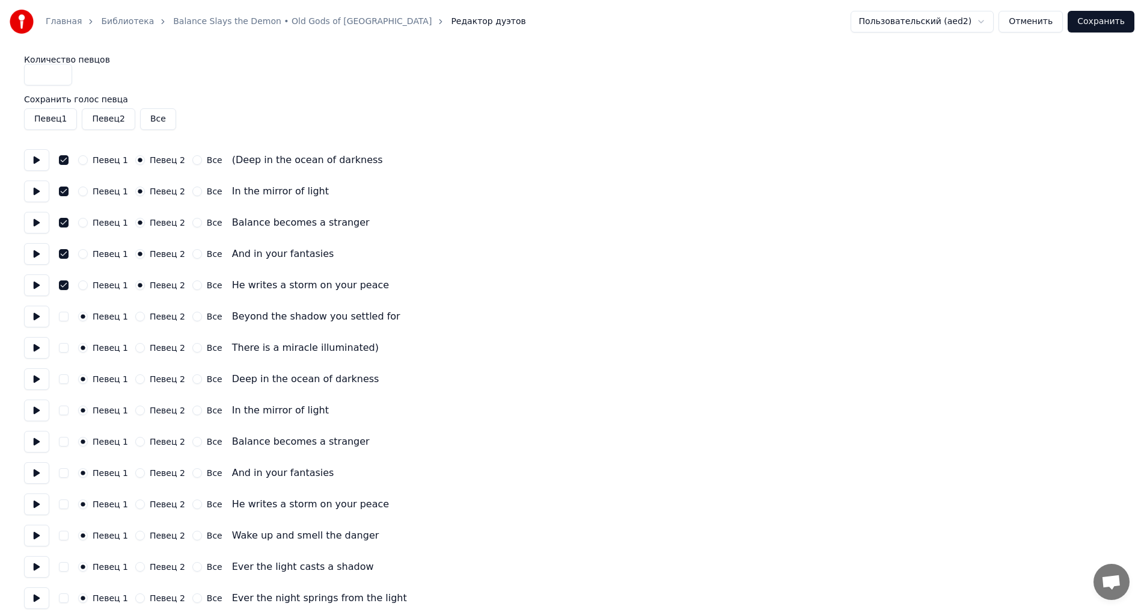
click at [136, 318] on button "Певец 2" at bounding box center [140, 316] width 10 height 10
click at [135, 346] on button "Певец 2" at bounding box center [140, 348] width 10 height 10
click at [66, 318] on button "button" at bounding box center [64, 316] width 10 height 10
click at [64, 348] on button "button" at bounding box center [64, 348] width 10 height 10
click at [868, 23] on button "Сохранить" at bounding box center [1101, 22] width 67 height 22
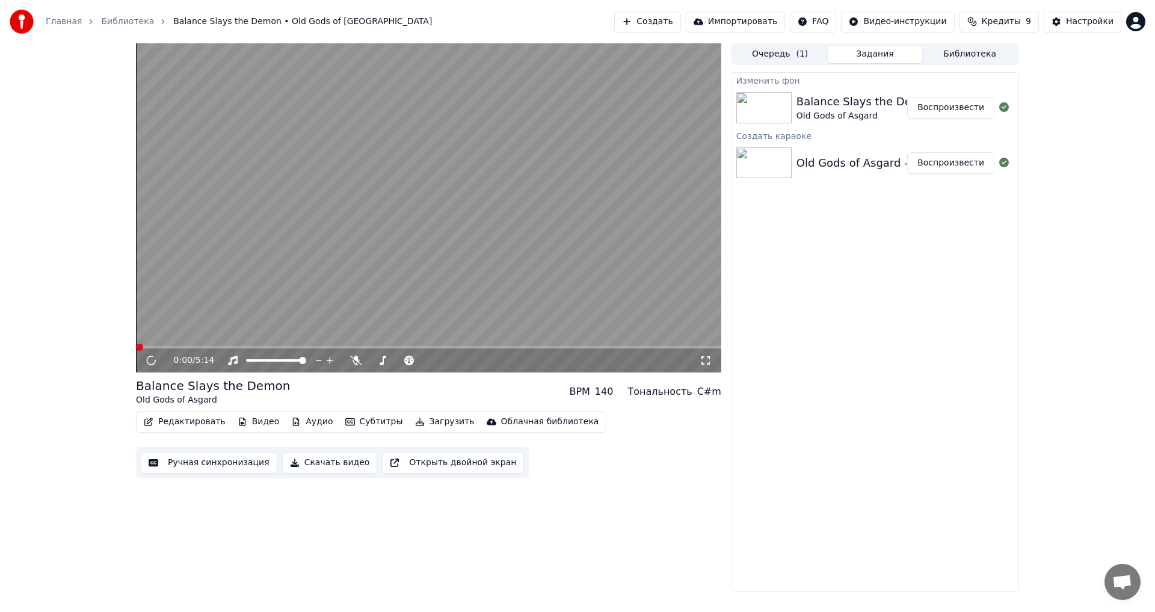
click at [201, 419] on button "Редактировать" at bounding box center [184, 421] width 91 height 17
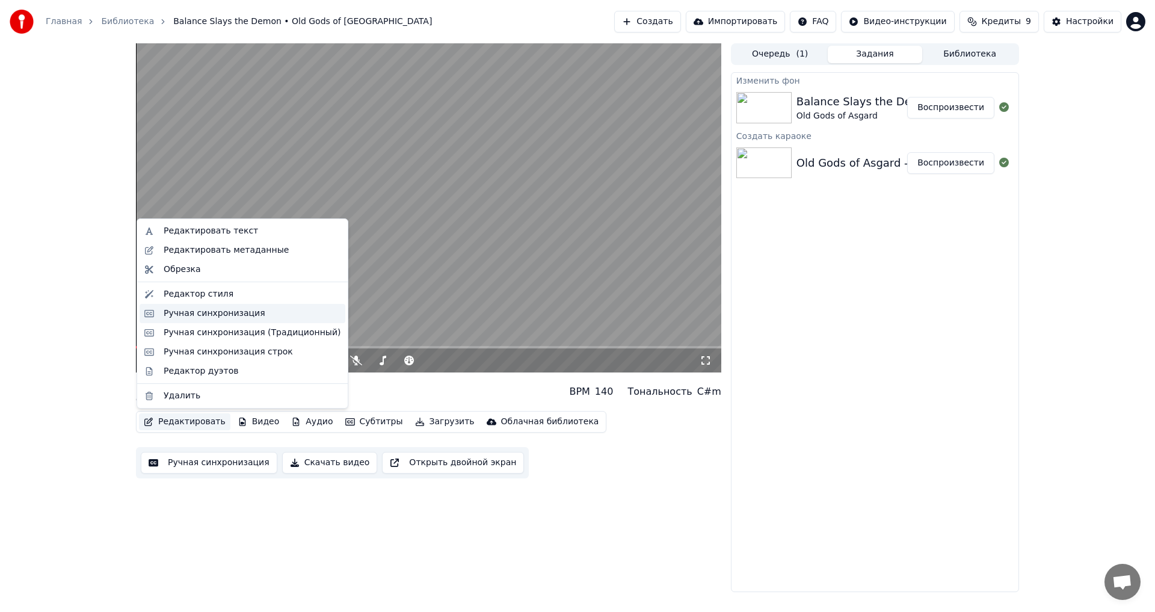
click at [209, 315] on div "Ручная синхронизация" at bounding box center [215, 313] width 102 height 12
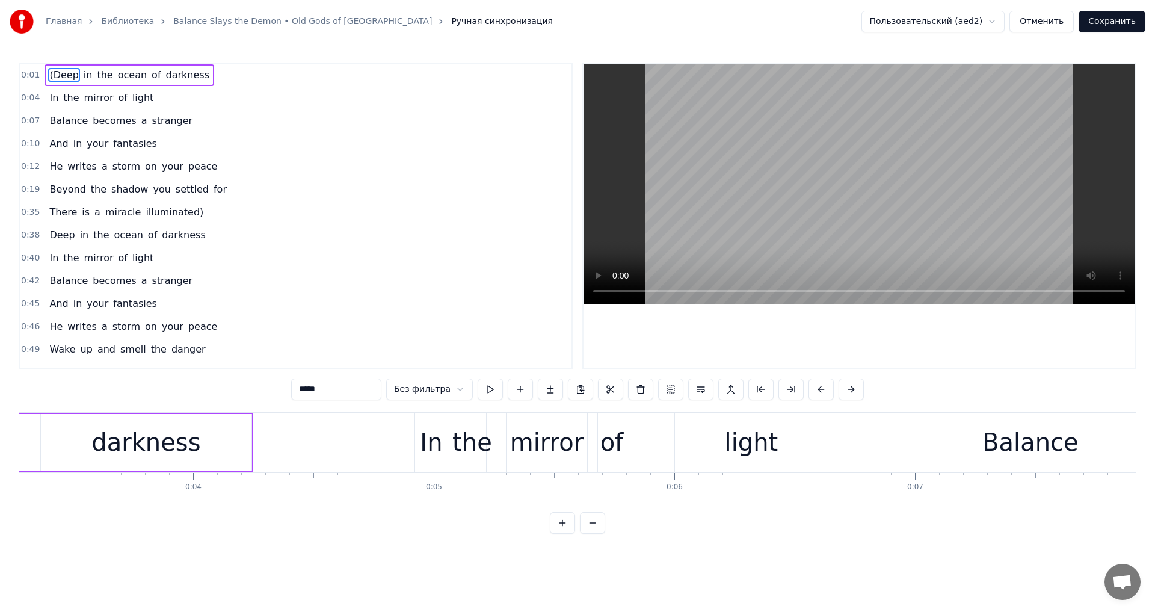
scroll to position [0, 1121]
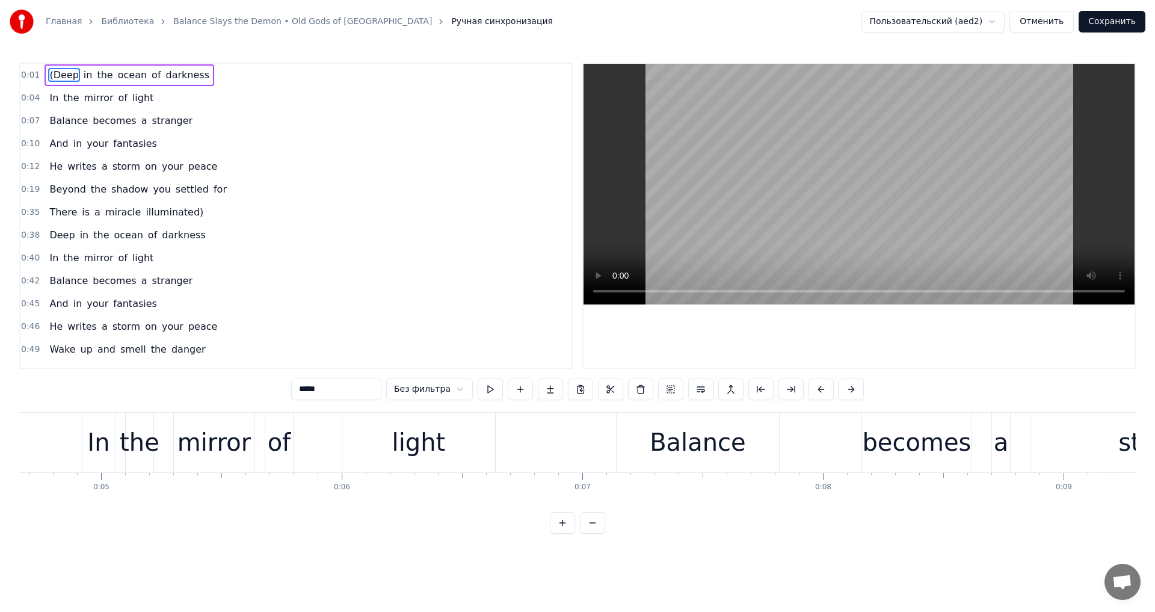
click at [592, 449] on button at bounding box center [592, 523] width 25 height 22
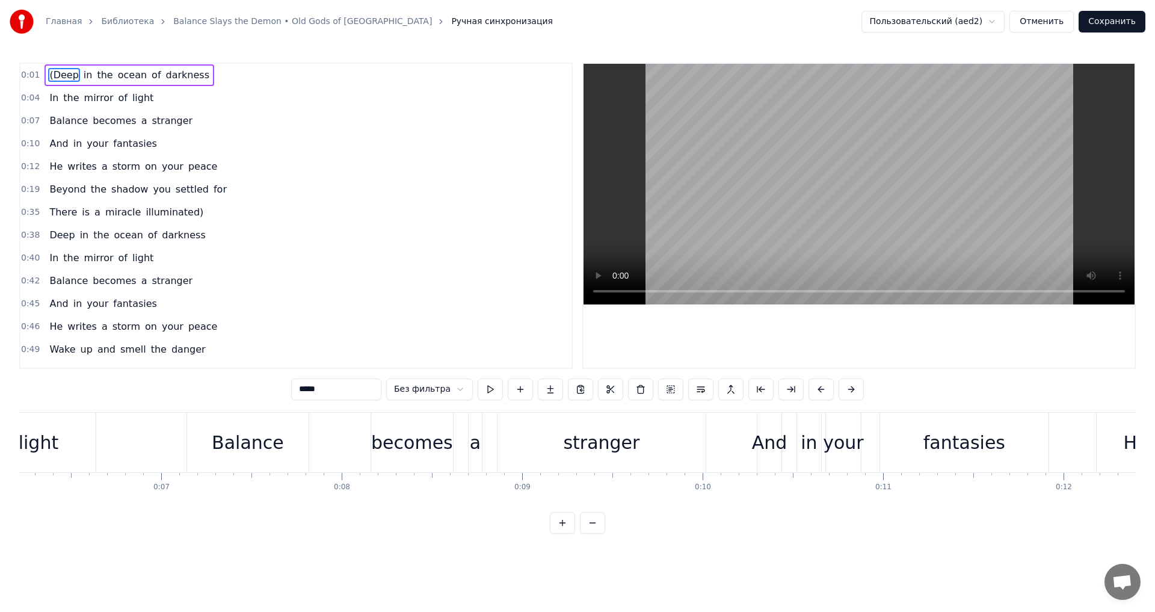
click at [592, 449] on button at bounding box center [592, 523] width 25 height 22
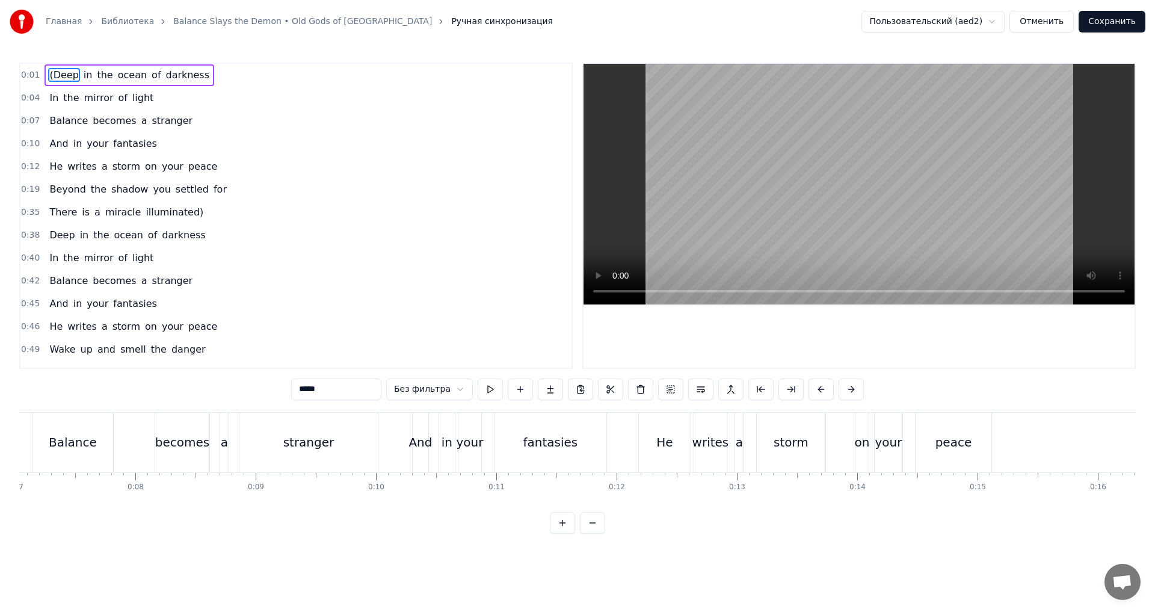
click at [591, 449] on button at bounding box center [592, 523] width 25 height 22
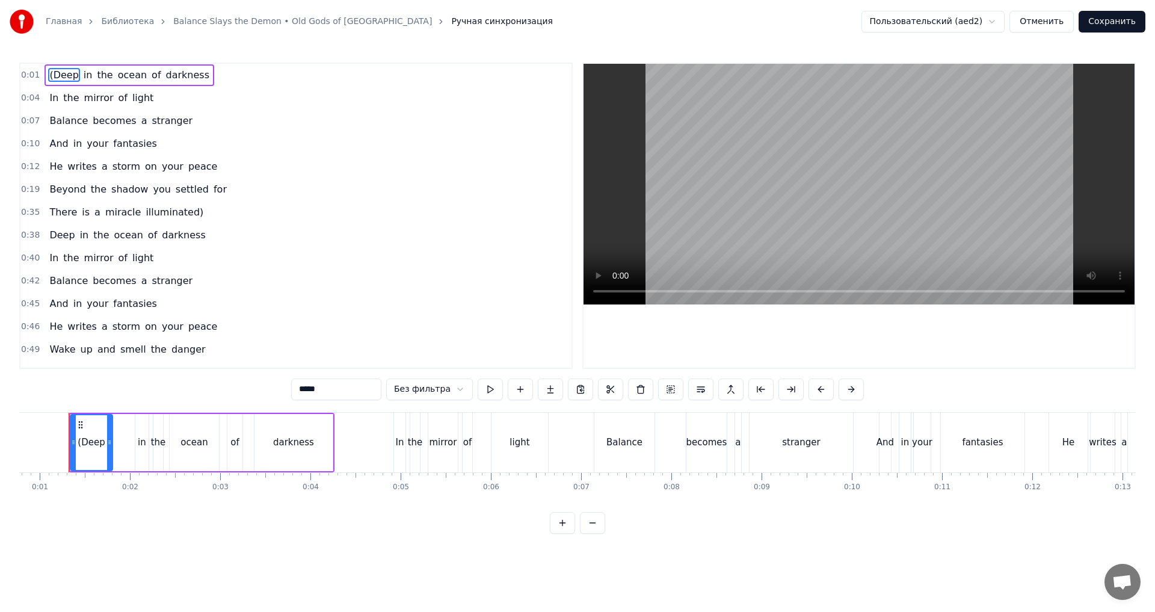
scroll to position [0, 58]
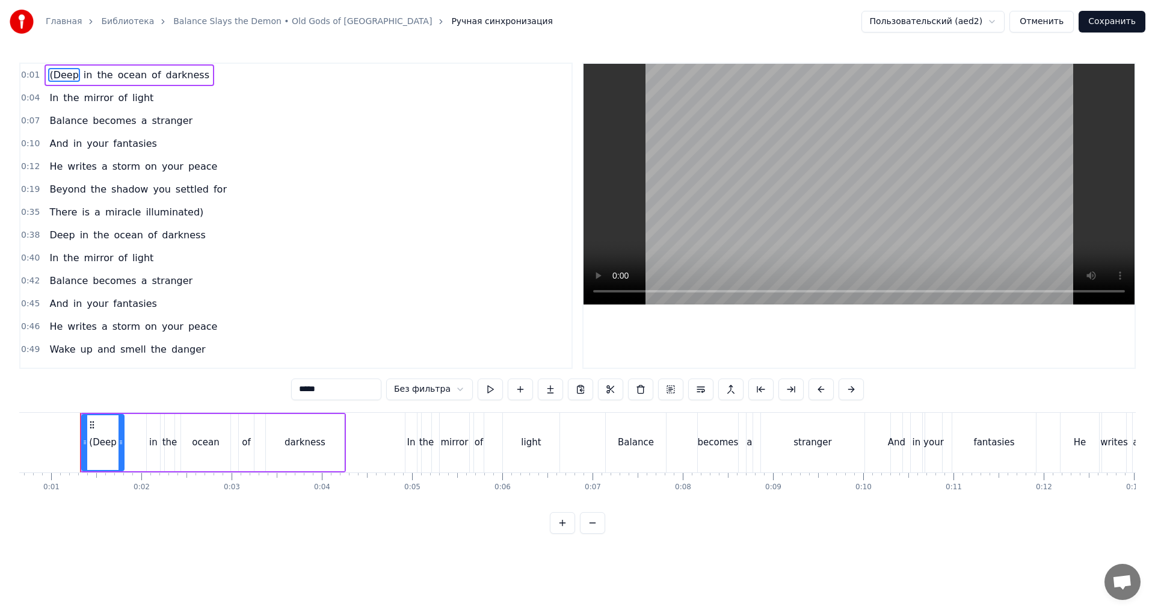
click at [435, 386] on html "Главная Библиотека Balance Slays the Demon • Old Gods of Asgard Ручная синхрони…" at bounding box center [577, 276] width 1155 height 553
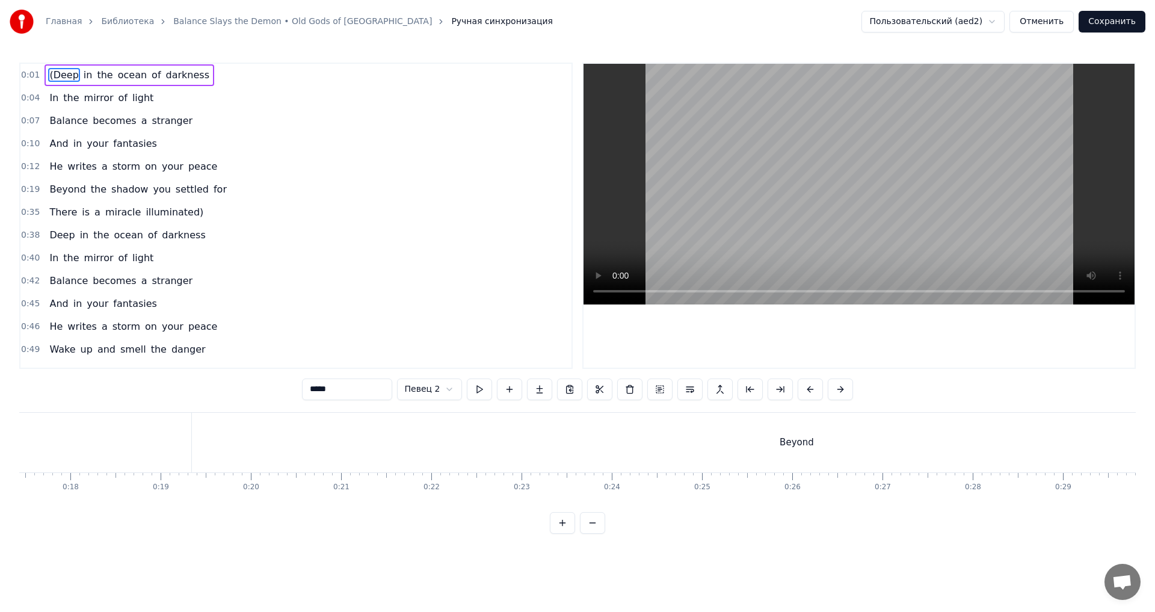
scroll to position [0, 1604]
click at [553, 446] on div "Beyond" at bounding box center [765, 443] width 1209 height 60
type input "******"
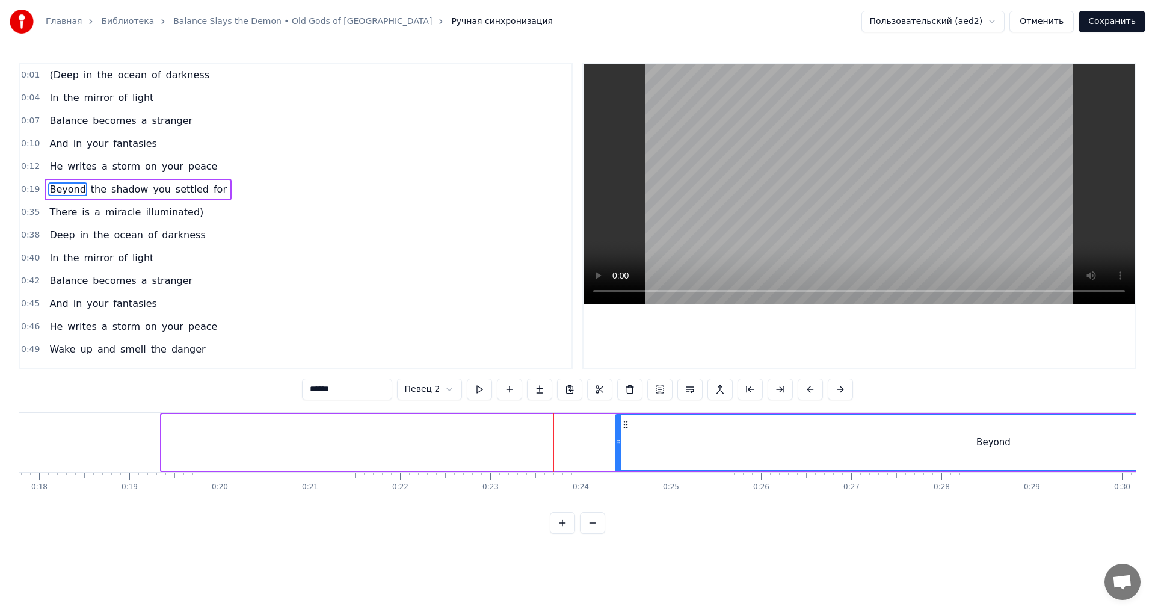
drag, startPoint x: 166, startPoint y: 447, endPoint x: 622, endPoint y: 460, distance: 456.0
click at [621, 449] on div at bounding box center [618, 442] width 5 height 55
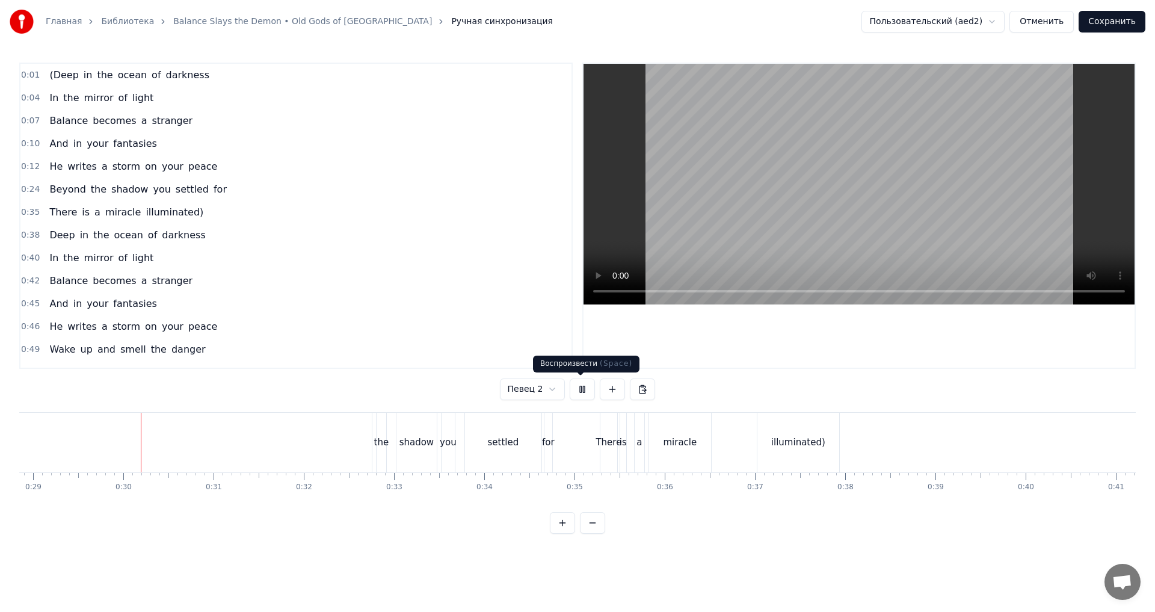
scroll to position [0, 2613]
click at [580, 393] on button at bounding box center [581, 389] width 25 height 22
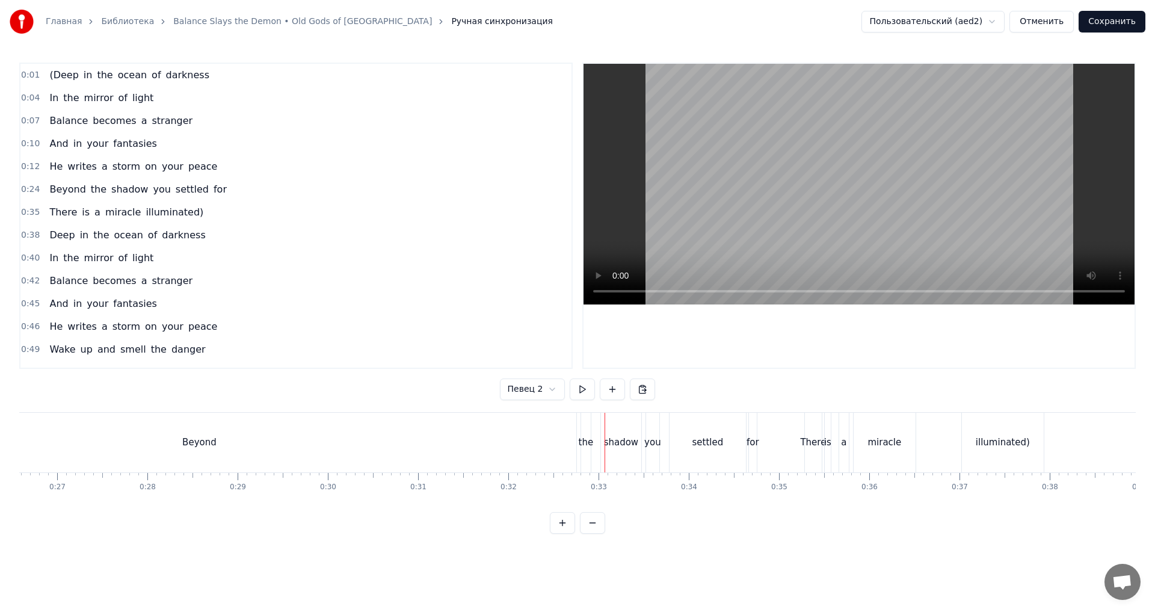
scroll to position [0, 2320]
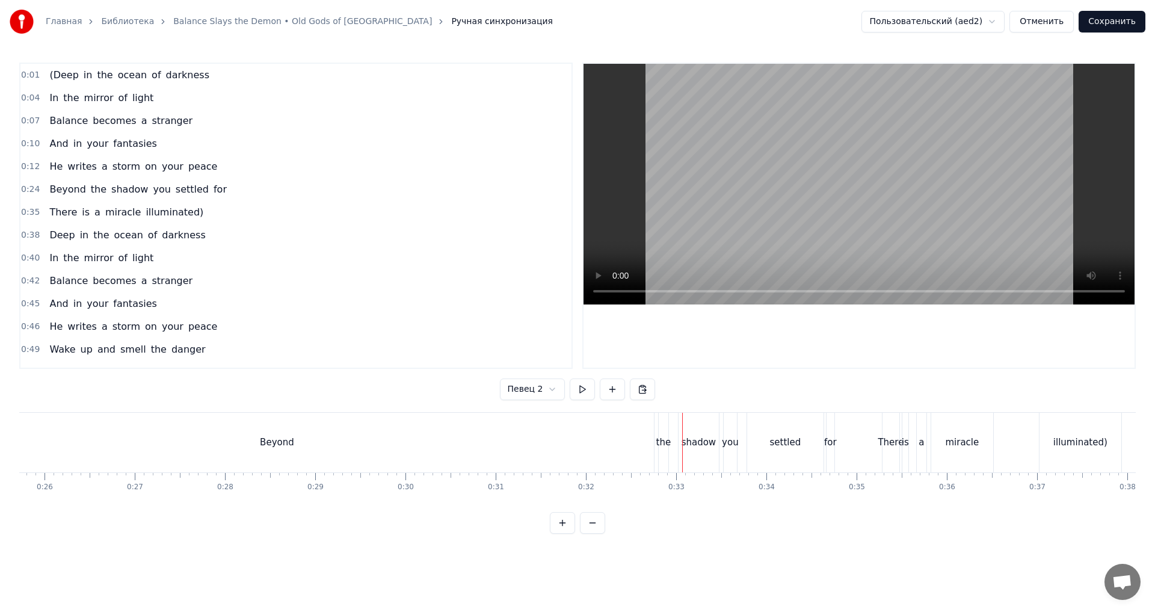
click at [269, 442] on div "Beyond" at bounding box center [277, 442] width 34 height 14
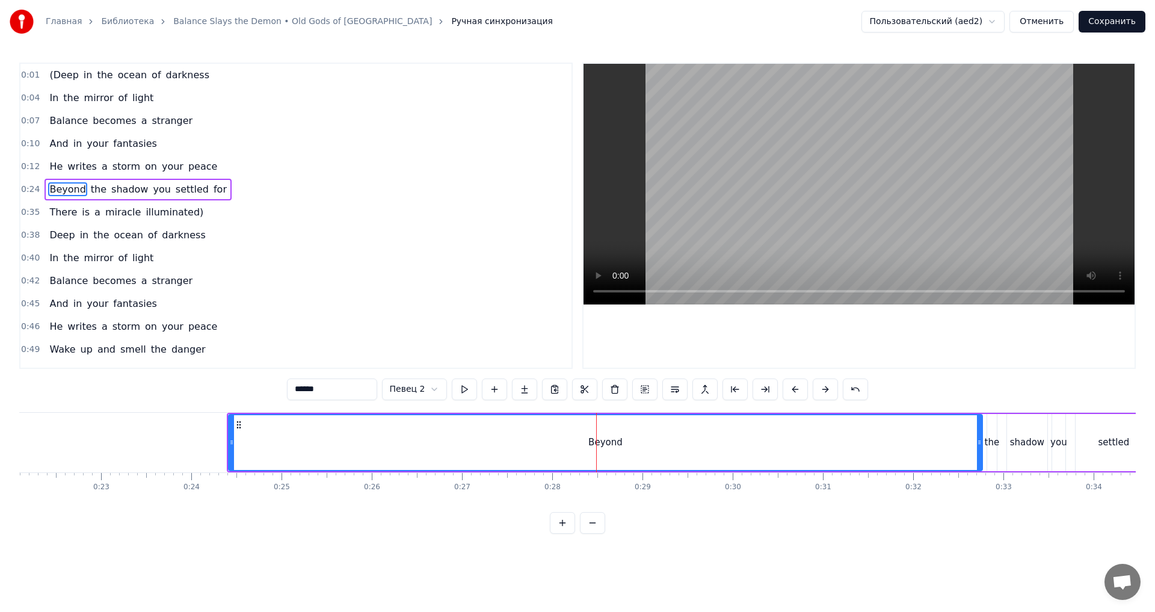
scroll to position [0, 1993]
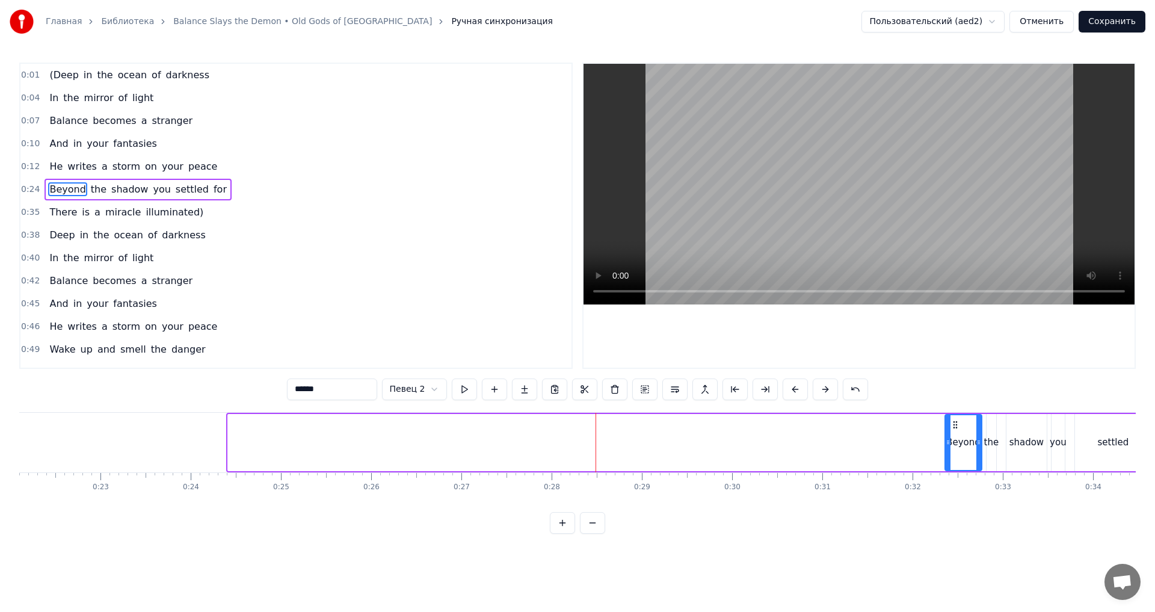
drag, startPoint x: 229, startPoint y: 449, endPoint x: 945, endPoint y: 437, distance: 716.9
click at [868, 437] on div at bounding box center [947, 442] width 5 height 55
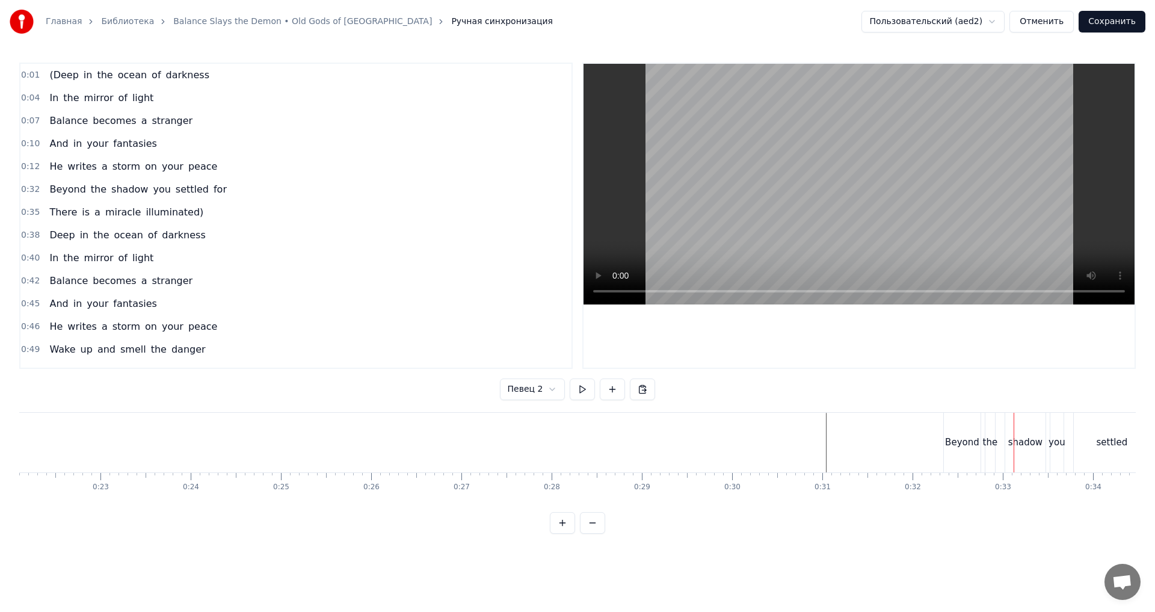
click at [868, 448] on div "Beyond" at bounding box center [962, 442] width 34 height 14
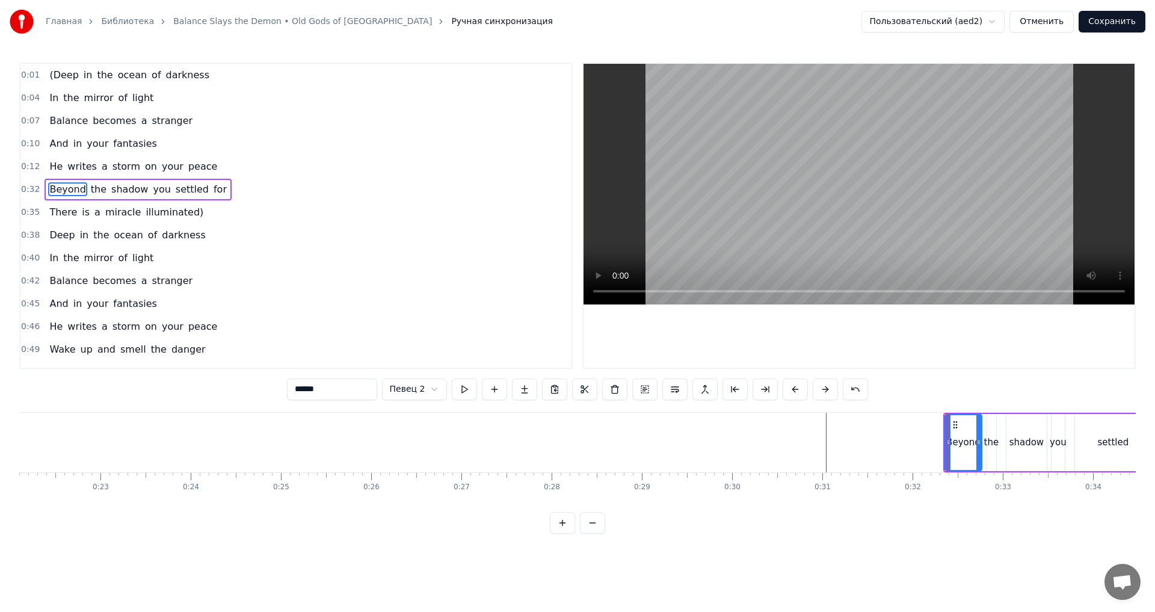
click at [200, 177] on div "0:12 He writes a storm on your peace" at bounding box center [295, 166] width 551 height 23
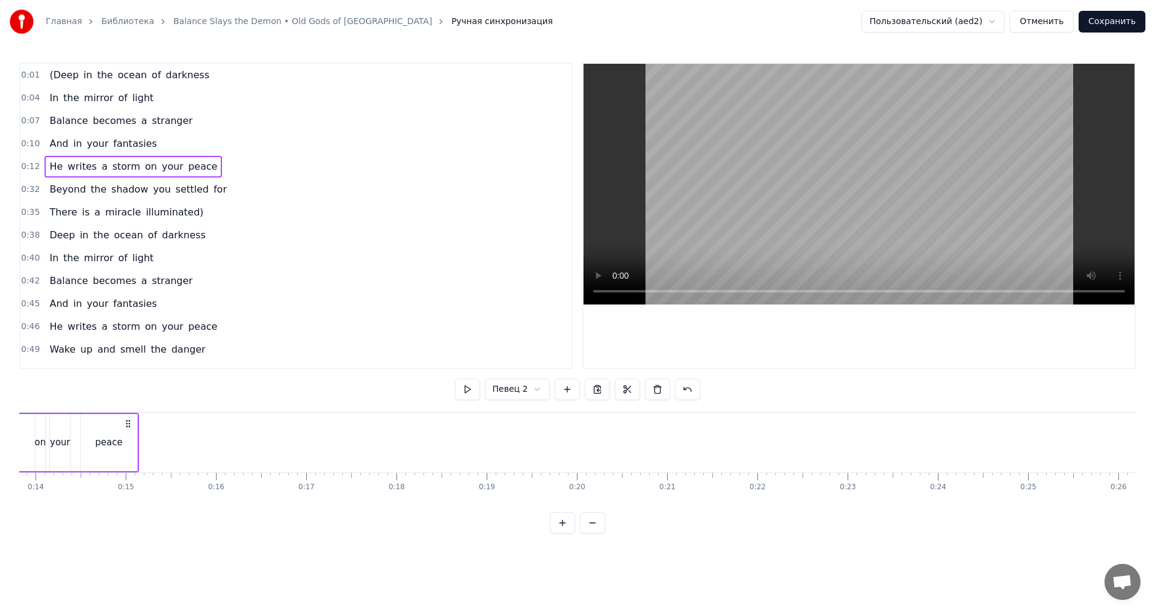
click at [212, 182] on span "for" at bounding box center [220, 189] width 16 height 14
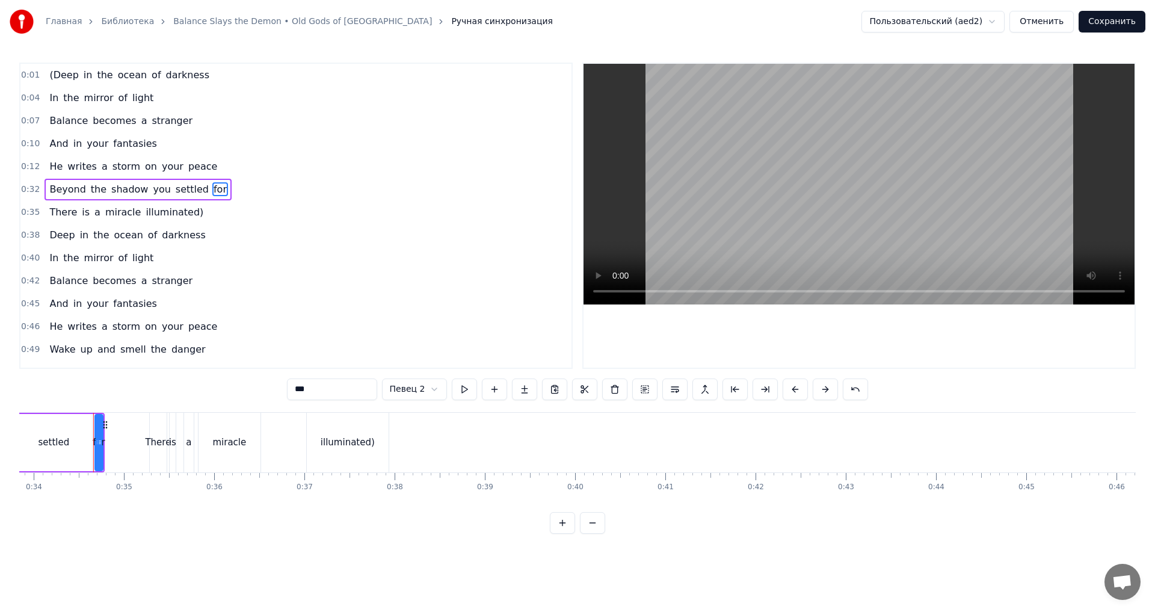
click at [204, 180] on div "Beyond the shadow you settled for" at bounding box center [137, 190] width 187 height 22
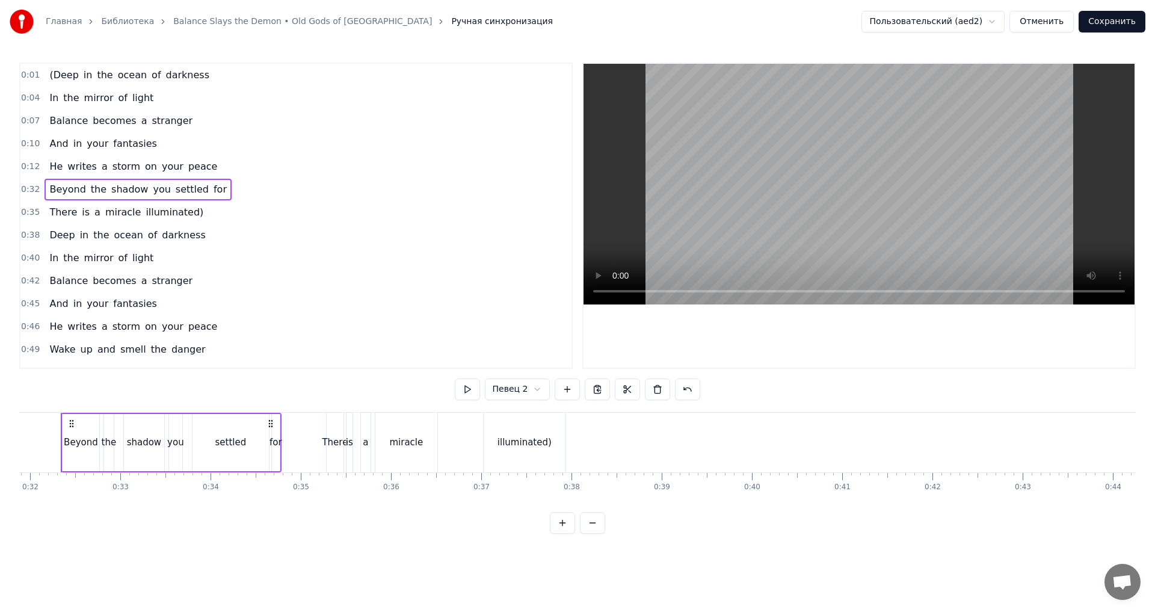
scroll to position [0, 2856]
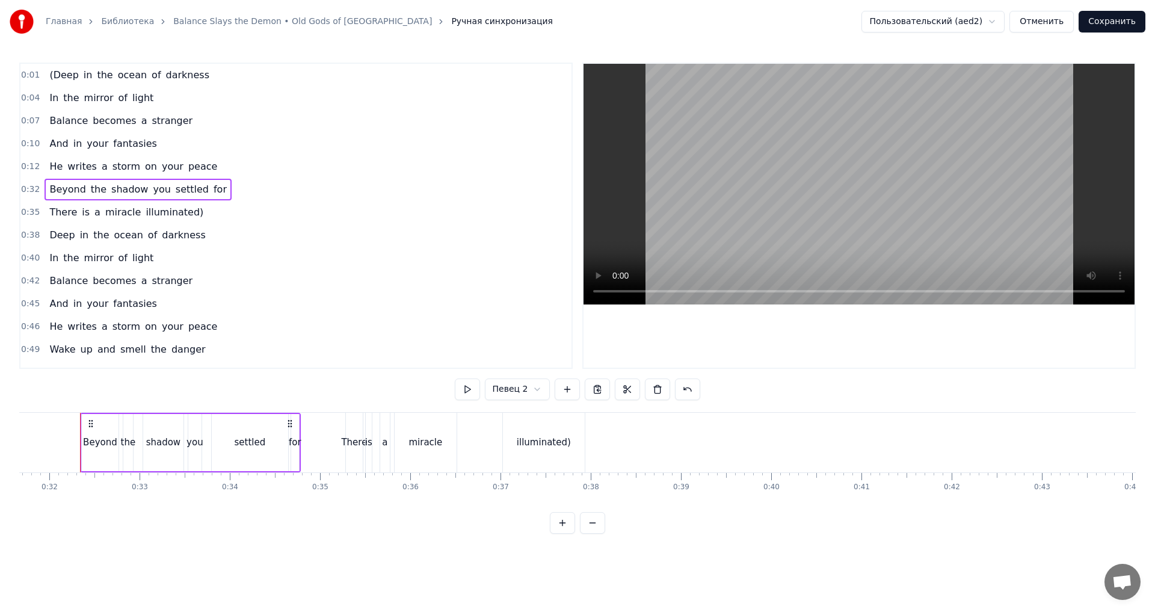
click at [455, 382] on div "0:01 (Deep in the ocean of darkness 0:04 In the mirror of light 0:07 Balance be…" at bounding box center [577, 298] width 1116 height 471
click at [459, 383] on button at bounding box center [467, 389] width 25 height 22
click at [83, 444] on div "Beyond" at bounding box center [100, 442] width 37 height 57
drag, startPoint x: 85, startPoint y: 443, endPoint x: 69, endPoint y: 443, distance: 16.2
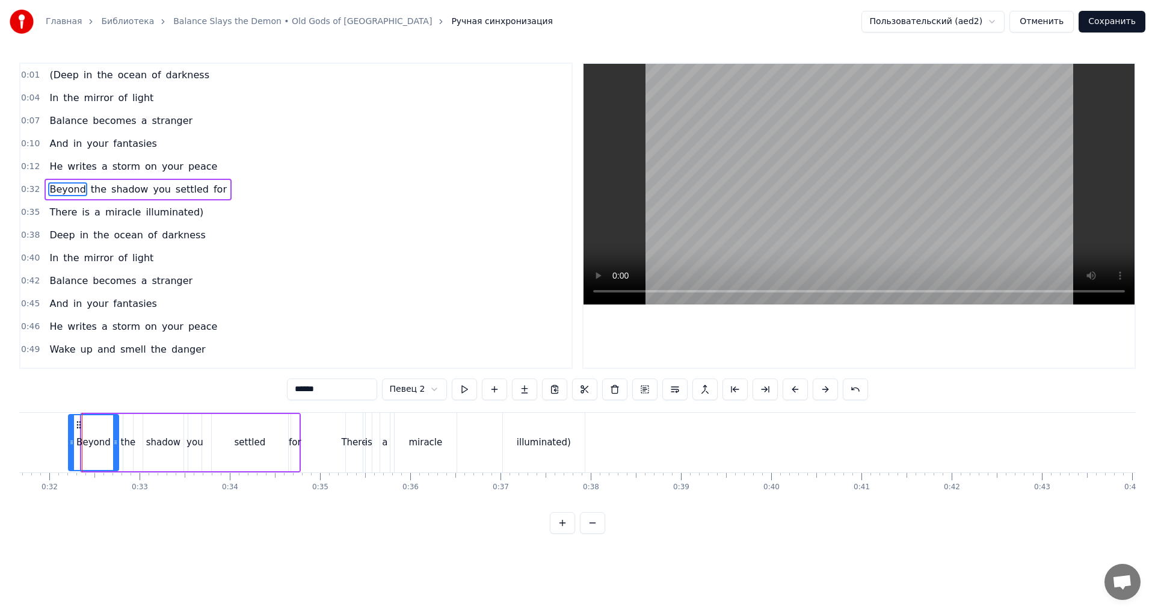
click at [69, 443] on icon at bounding box center [71, 442] width 5 height 10
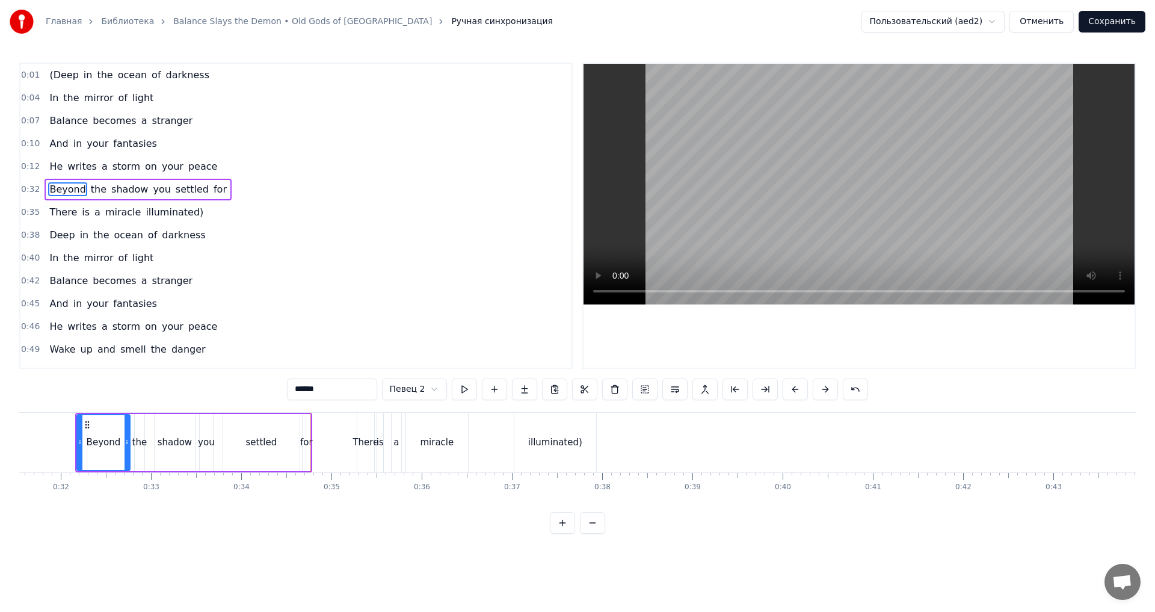
click at [868, 25] on button "Сохранить" at bounding box center [1111, 22] width 67 height 22
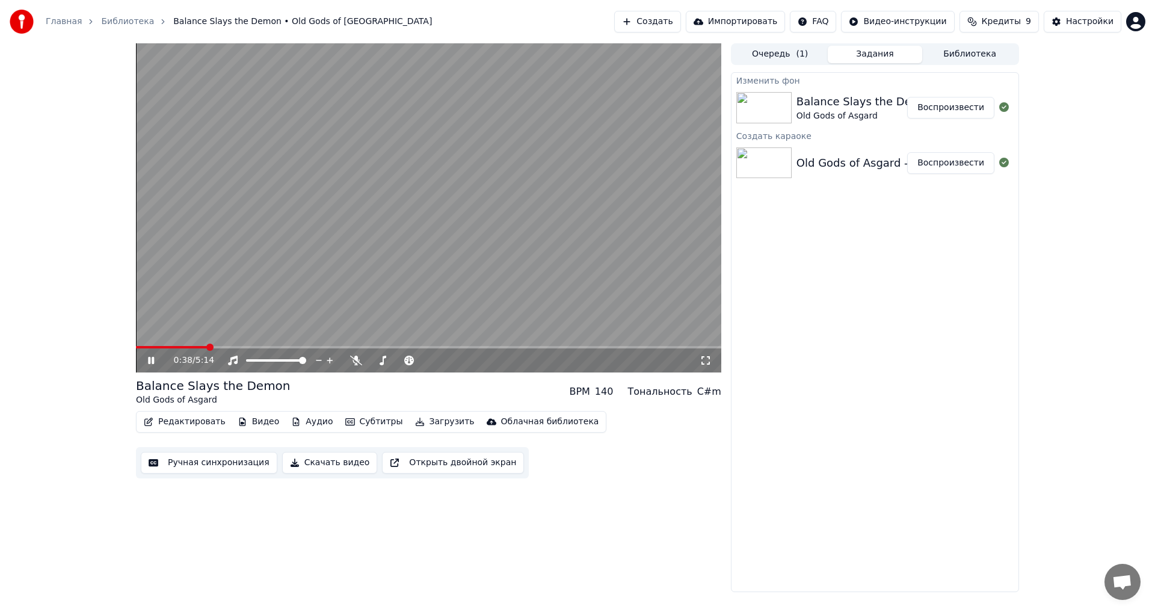
click at [151, 360] on icon at bounding box center [160, 360] width 28 height 10
click at [180, 422] on button "Редактировать" at bounding box center [184, 421] width 91 height 17
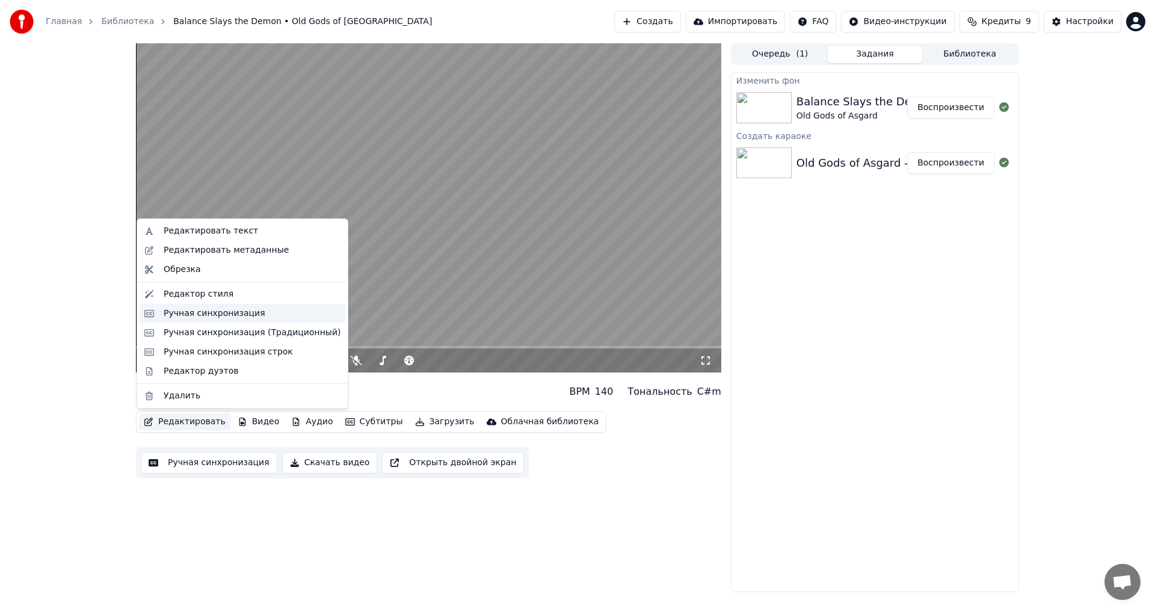
click at [215, 313] on div "Ручная синхронизация" at bounding box center [215, 313] width 102 height 12
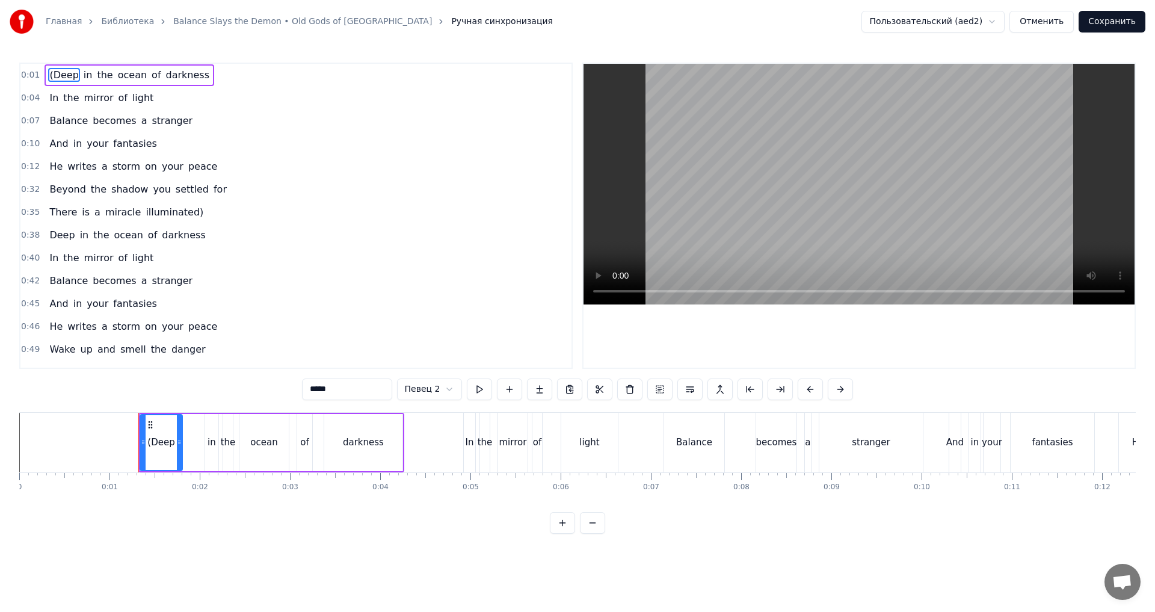
click at [114, 225] on div "Deep in the ocean of darkness" at bounding box center [126, 235] width 165 height 22
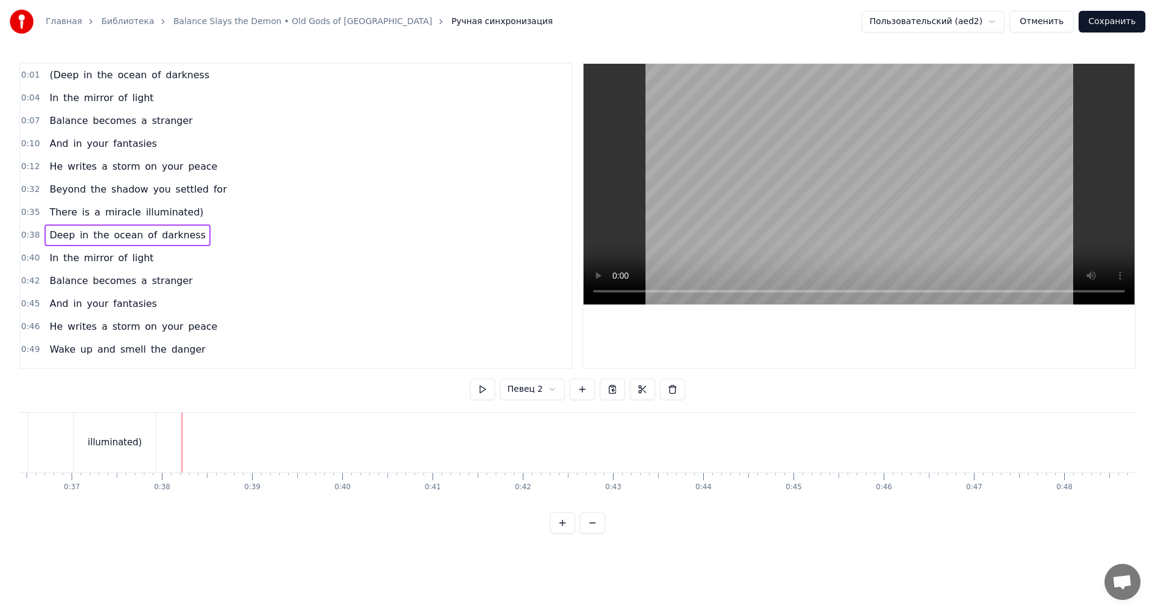
scroll to position [0, 3239]
click at [60, 237] on span "Deep" at bounding box center [62, 235] width 28 height 14
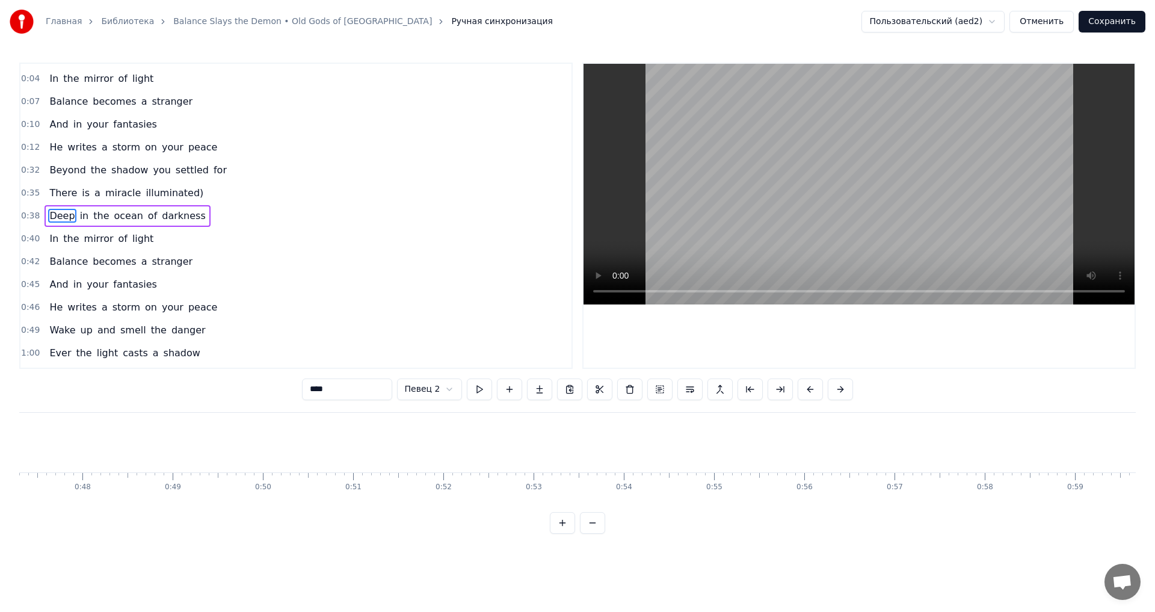
scroll to position [0, 4189]
click at [419, 394] on html "Главная Библиотека Balance Slays the Demon • Old Gods of Asgard Ручная синхрони…" at bounding box center [577, 276] width 1155 height 553
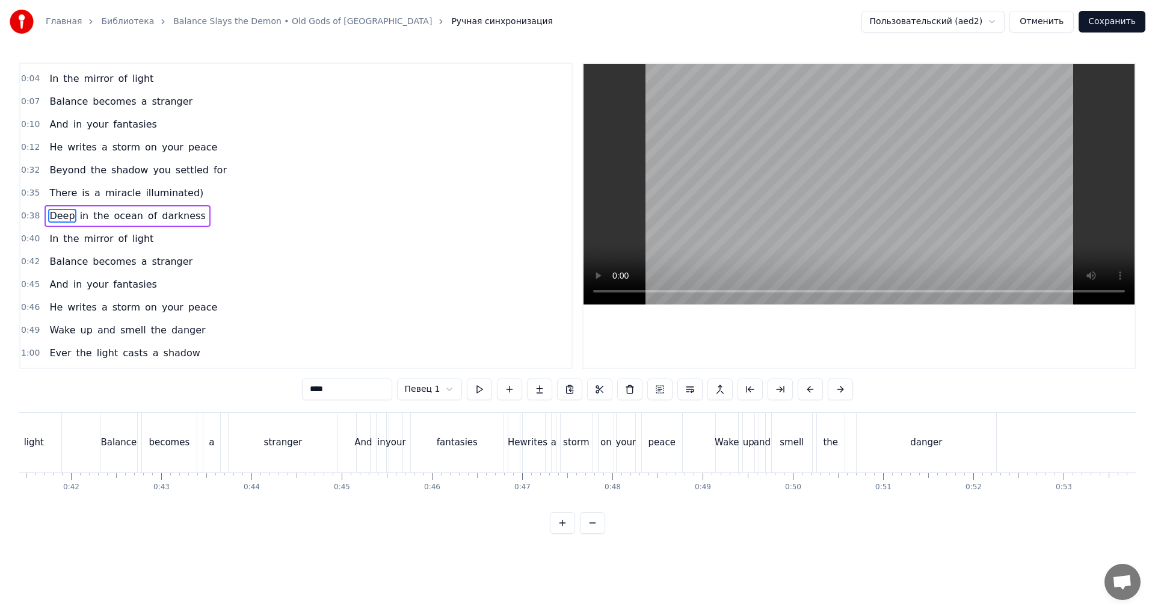
scroll to position [0, 3706]
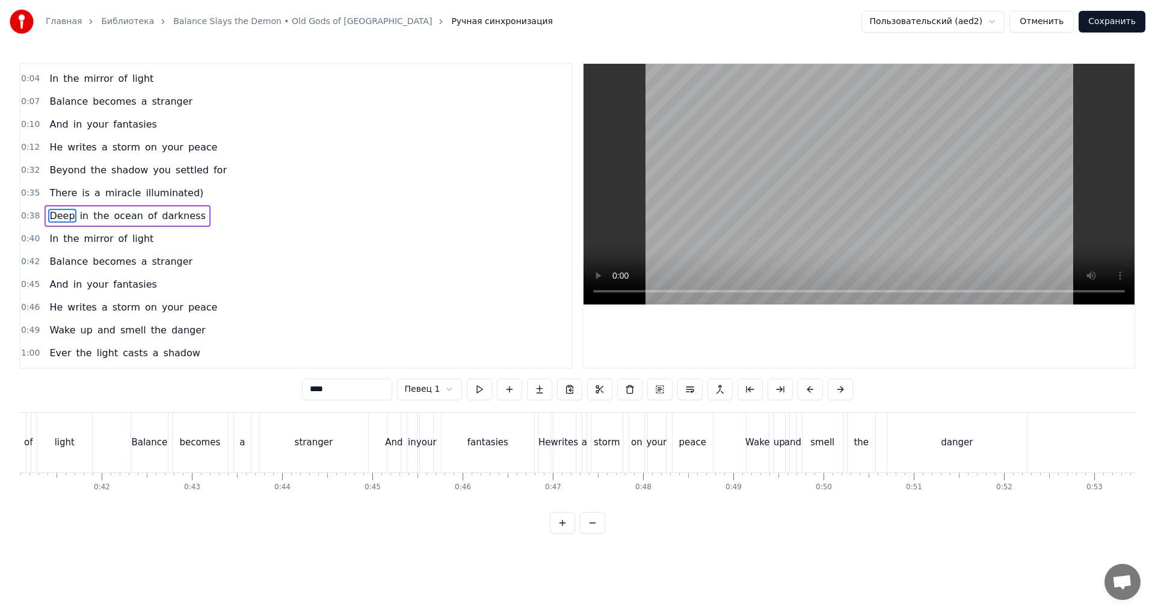
click at [868, 24] on button "Сохранить" at bounding box center [1111, 22] width 67 height 22
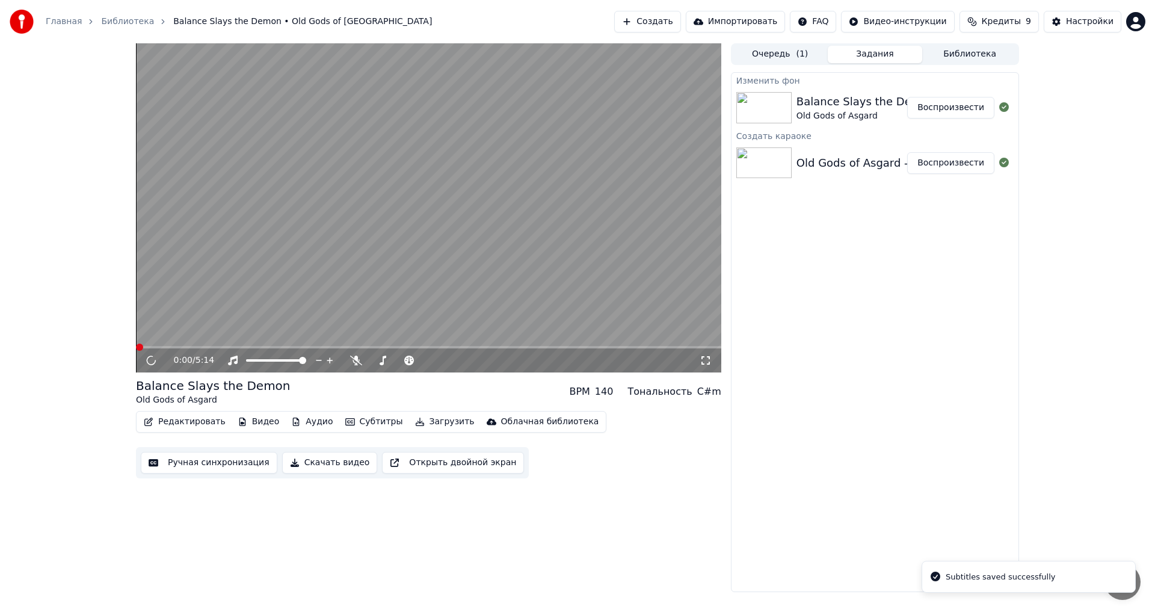
click at [196, 428] on button "Редактировать" at bounding box center [184, 421] width 91 height 17
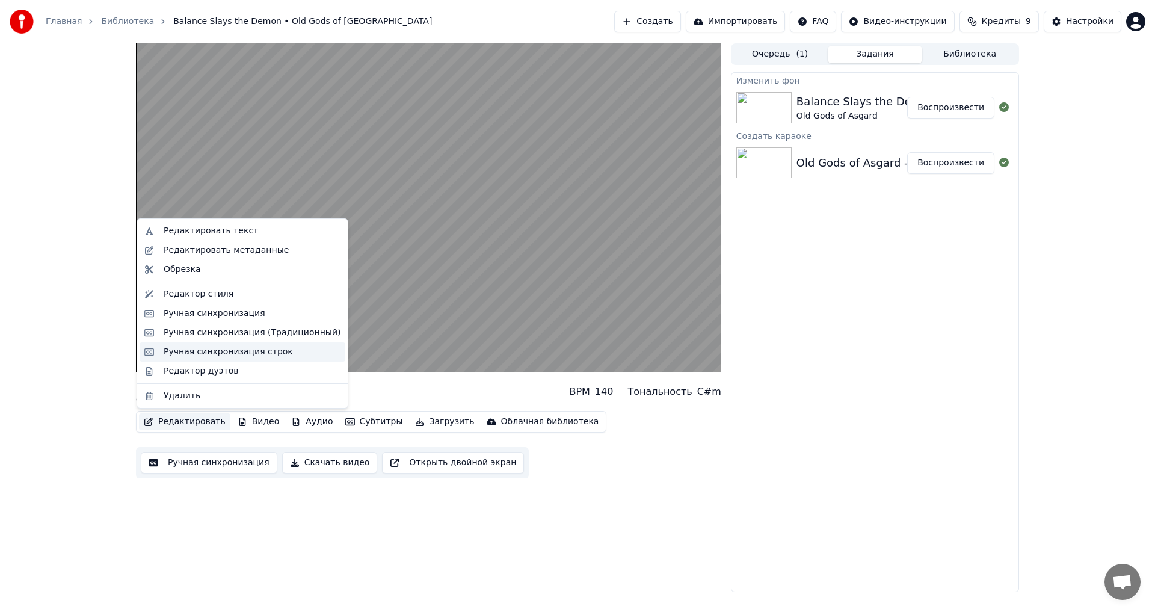
click at [222, 346] on div "Ручная синхронизация строк" at bounding box center [228, 352] width 129 height 12
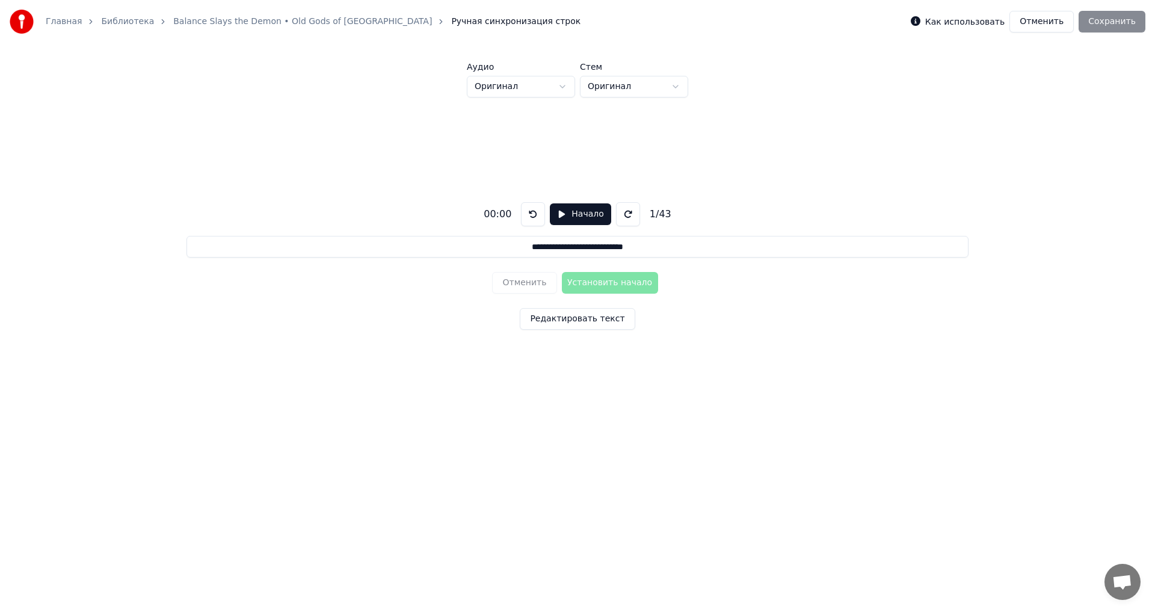
click at [560, 93] on html "**********" at bounding box center [577, 224] width 1155 height 449
click at [559, 93] on html "**********" at bounding box center [577, 224] width 1155 height 449
click at [646, 93] on html "**********" at bounding box center [577, 224] width 1155 height 449
click at [647, 93] on html "**********" at bounding box center [577, 224] width 1155 height 449
click at [868, 24] on button "Отменить" at bounding box center [1041, 22] width 64 height 22
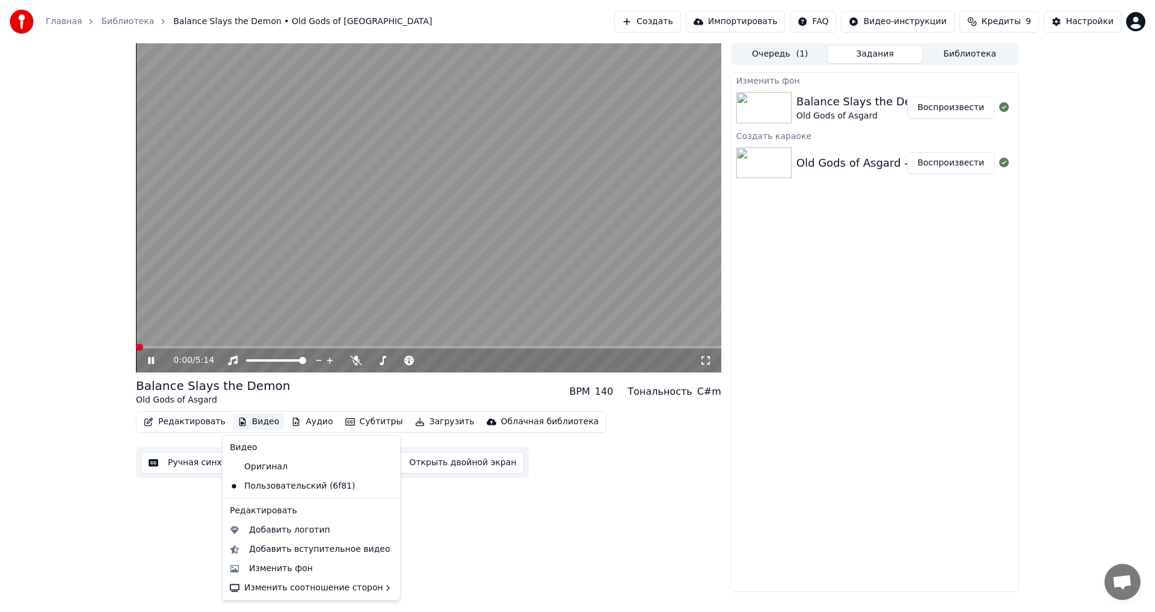
click at [257, 426] on button "Видео" at bounding box center [259, 421] width 52 height 17
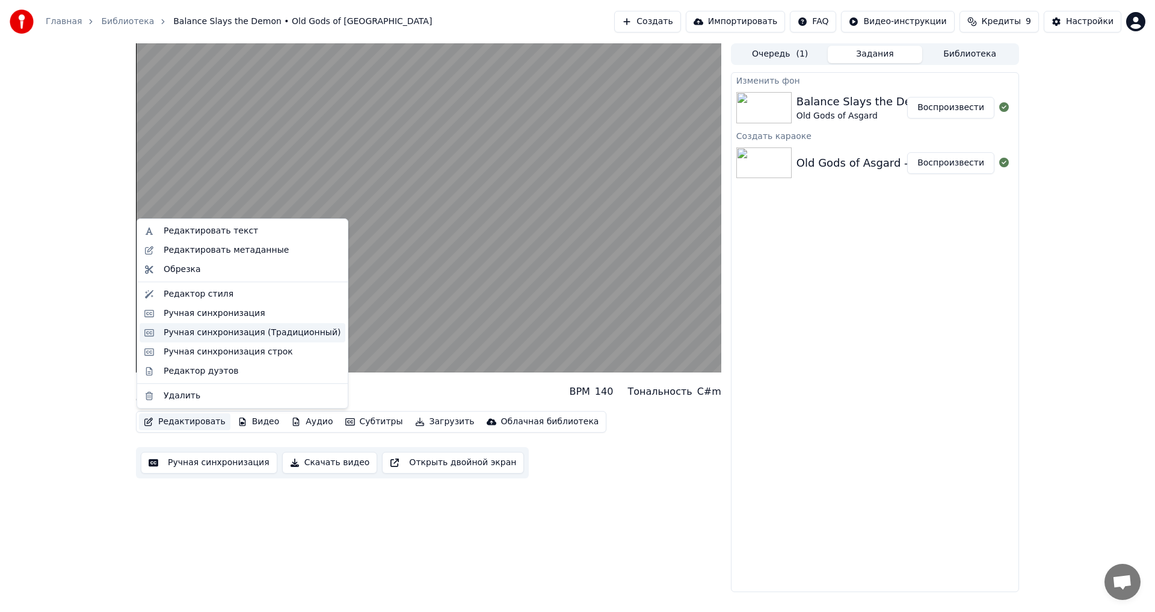
click at [239, 331] on div "Ручная синхронизация (Традиционный)" at bounding box center [252, 333] width 177 height 12
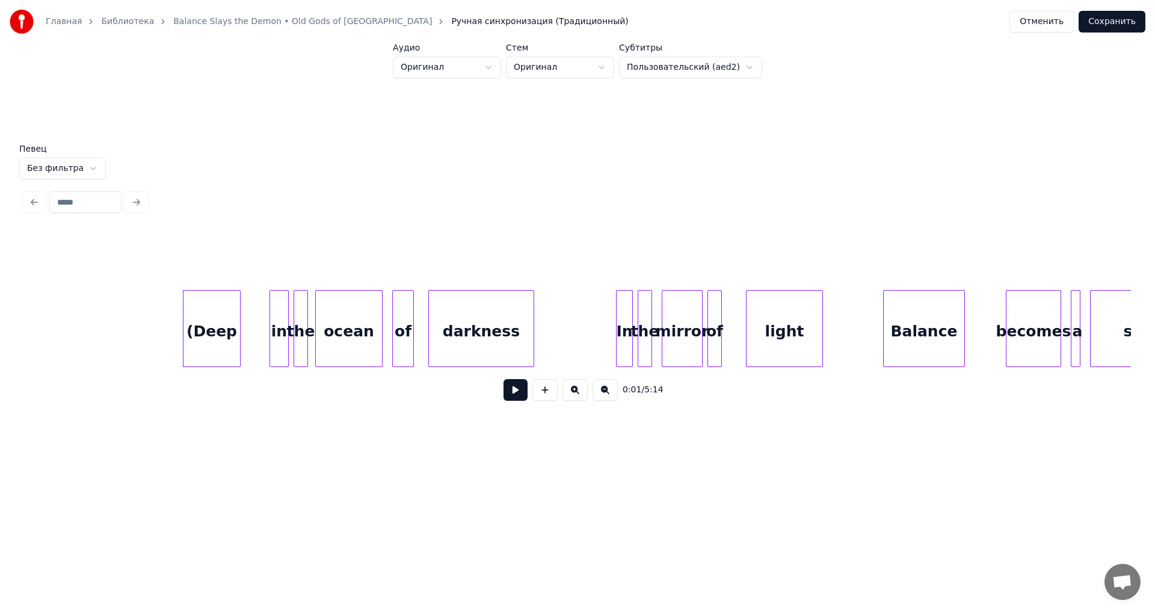
click at [701, 71] on html "Главная Библиотека Balance Slays the Demon • Old Gods of Asgard Ручная синхрони…" at bounding box center [577, 241] width 1155 height 483
click at [714, 69] on html "Главная Библиотека Balance Slays the Demon • Old Gods of Asgard Ручная синхрони…" at bounding box center [577, 241] width 1155 height 483
click at [517, 396] on button at bounding box center [515, 390] width 24 height 22
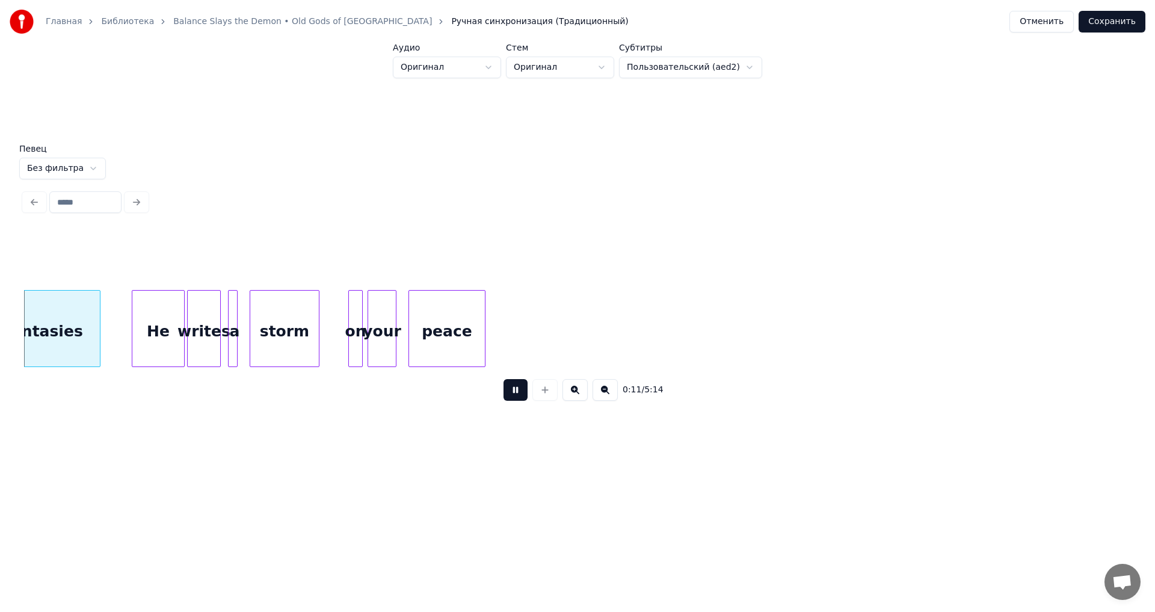
scroll to position [0, 1373]
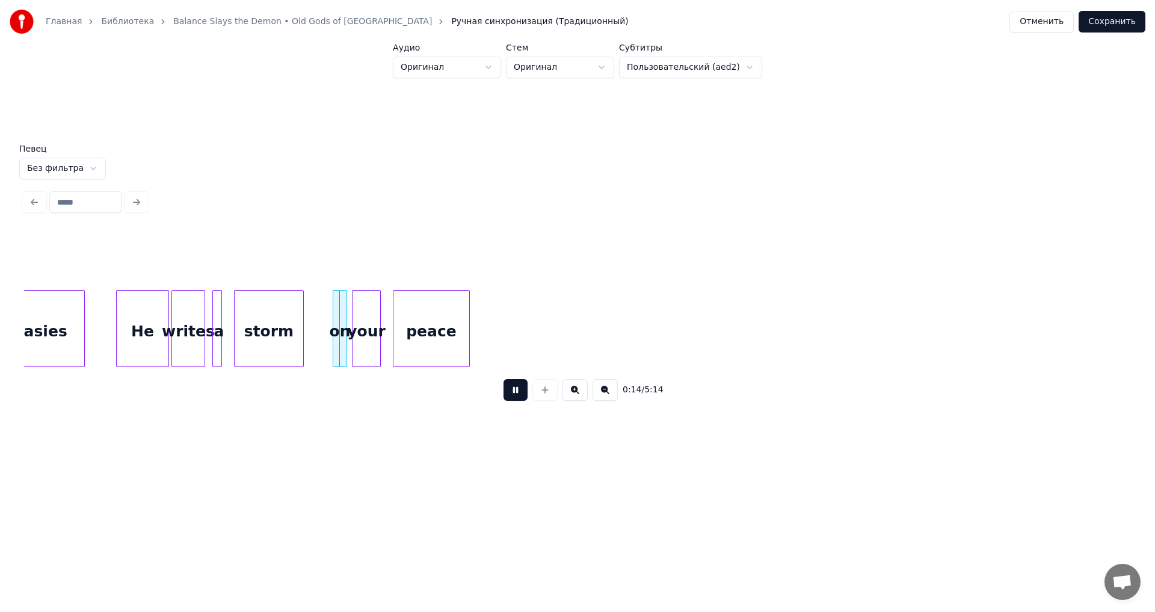
click at [607, 397] on button at bounding box center [604, 390] width 25 height 22
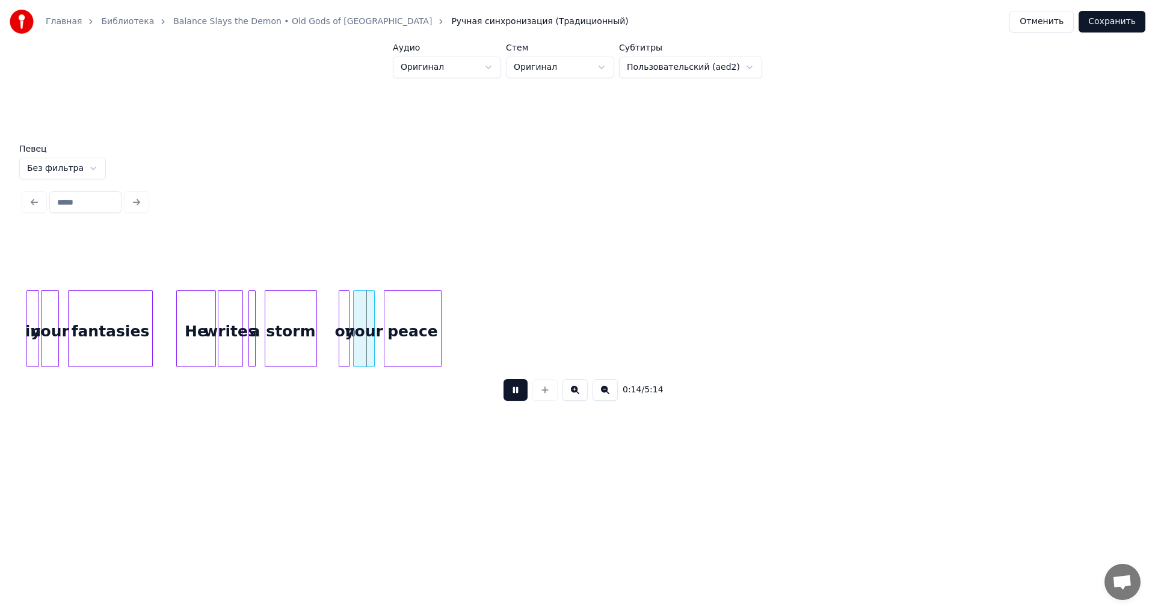
click at [607, 397] on button at bounding box center [604, 390] width 25 height 22
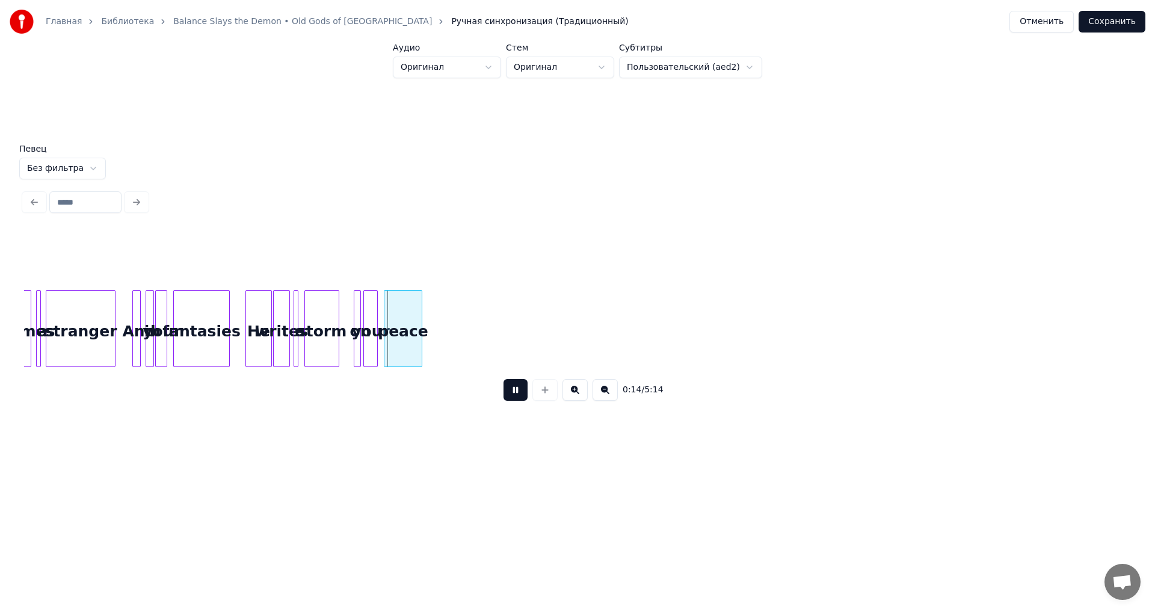
click at [607, 397] on button at bounding box center [604, 390] width 25 height 22
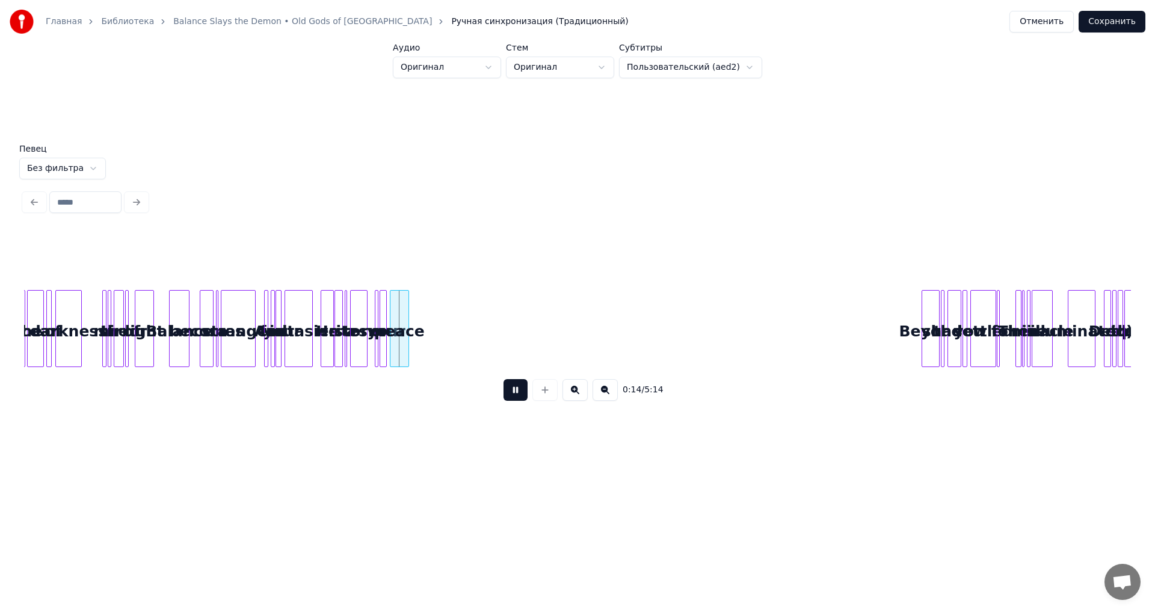
click at [607, 397] on button at bounding box center [604, 390] width 25 height 22
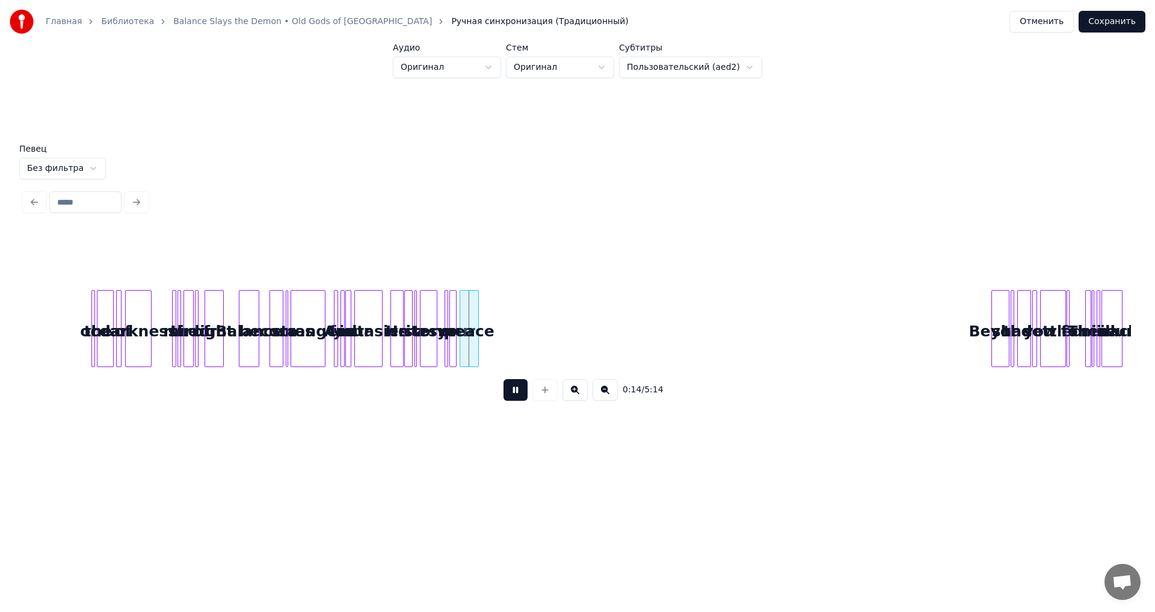
click at [607, 397] on div "0:14 / 5:14" at bounding box center [577, 389] width 1087 height 26
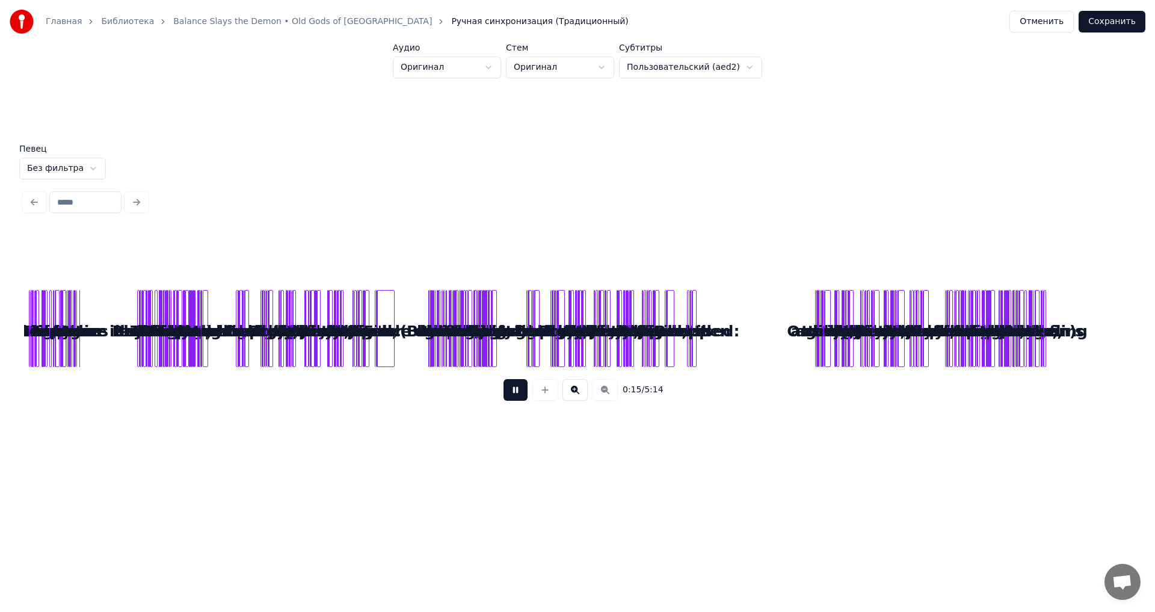
click at [569, 391] on button at bounding box center [574, 390] width 25 height 22
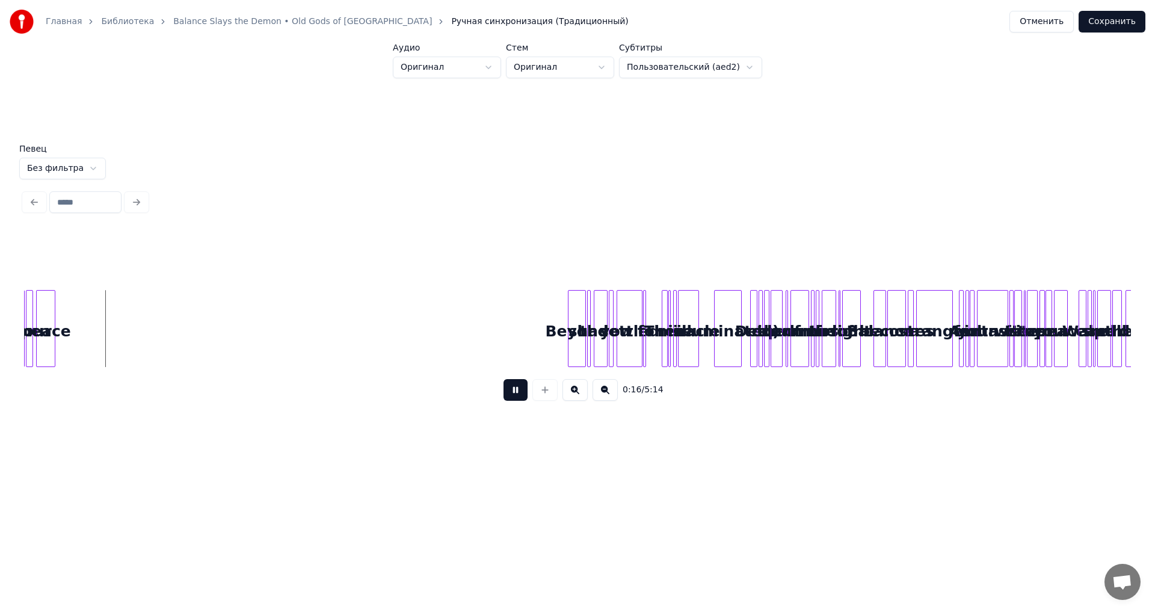
click at [569, 391] on button at bounding box center [574, 390] width 25 height 22
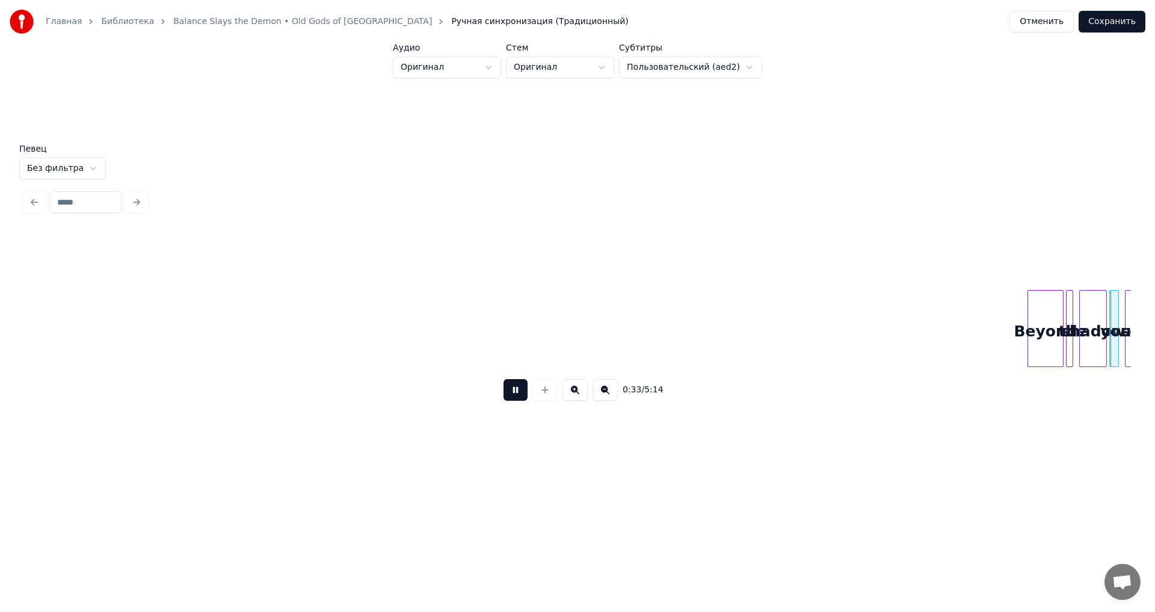
click at [522, 399] on button at bounding box center [515, 390] width 24 height 22
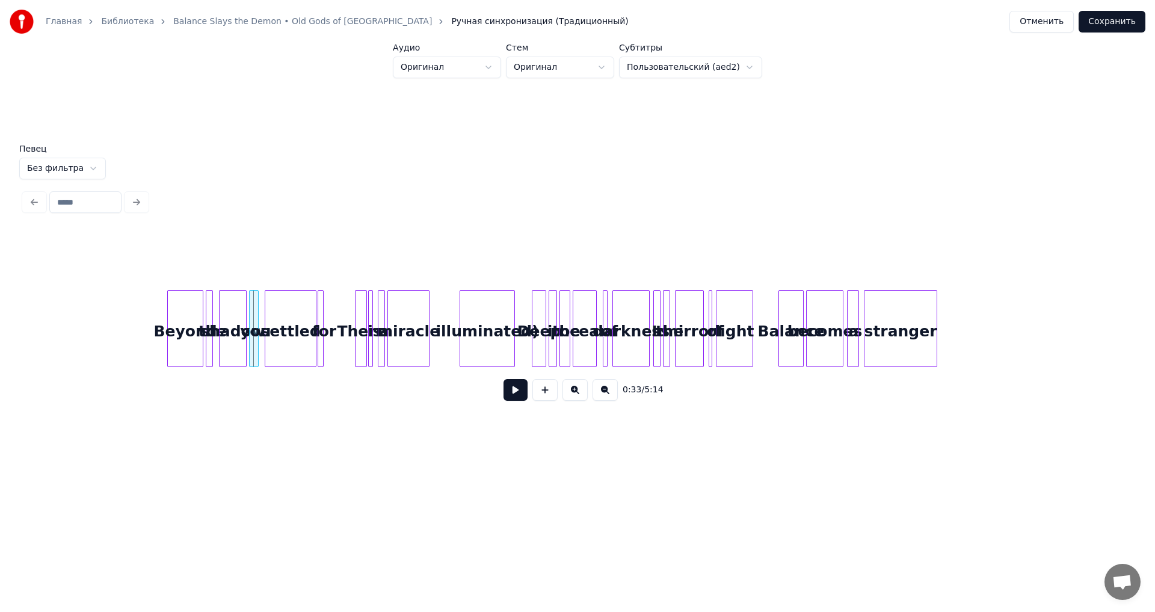
scroll to position [0, 1791]
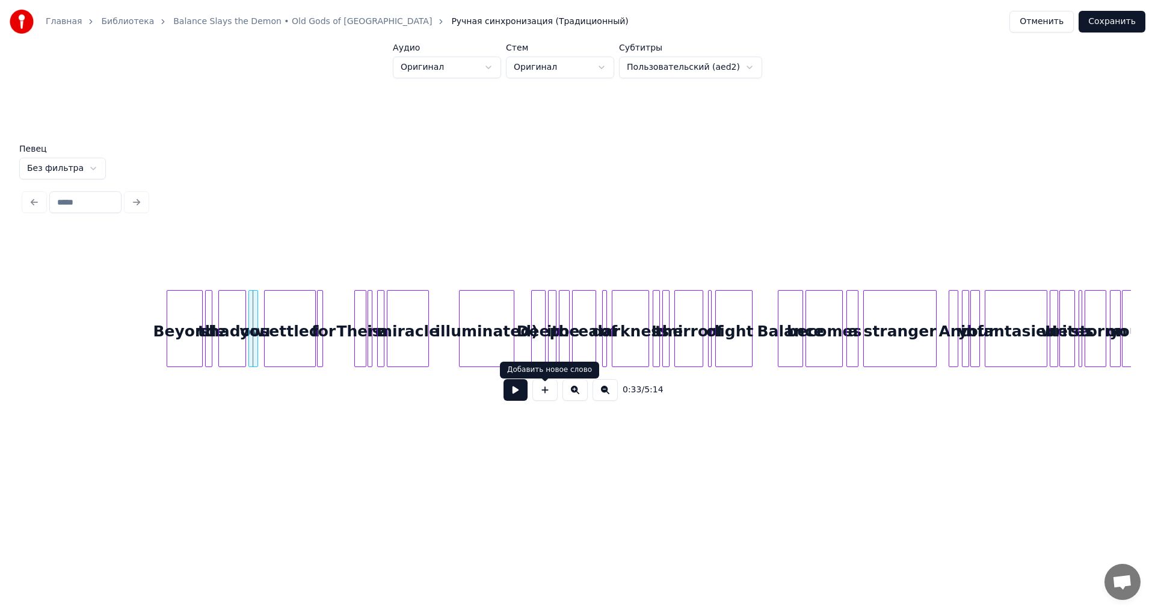
click at [549, 392] on button at bounding box center [544, 390] width 25 height 22
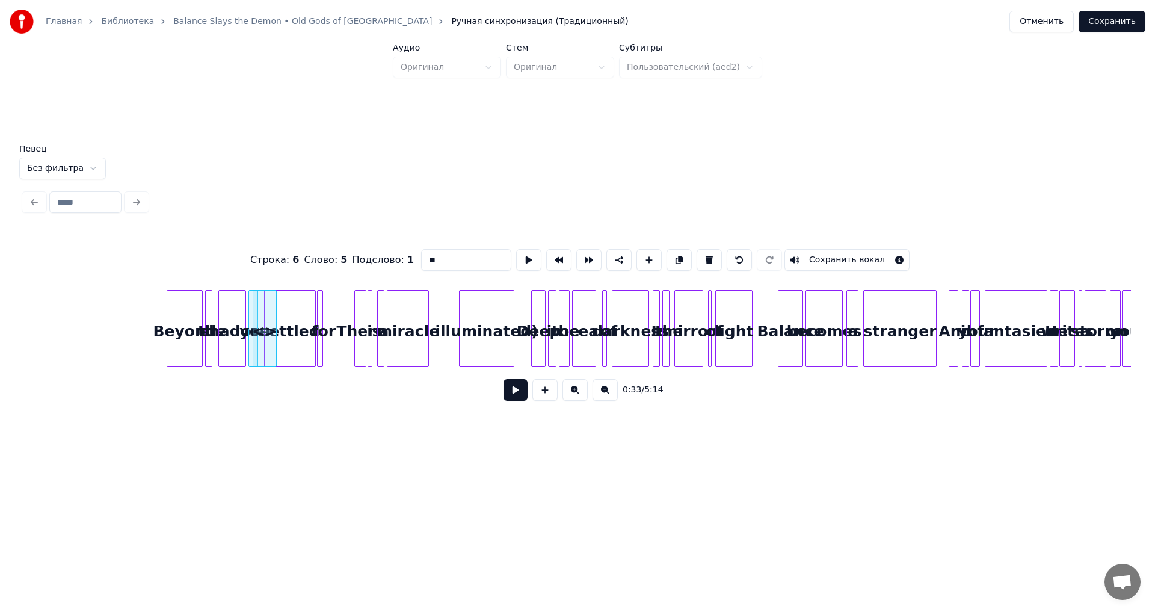
click at [549, 393] on button at bounding box center [544, 390] width 25 height 22
click at [545, 394] on button at bounding box center [544, 390] width 25 height 22
click at [577, 400] on button at bounding box center [574, 390] width 25 height 22
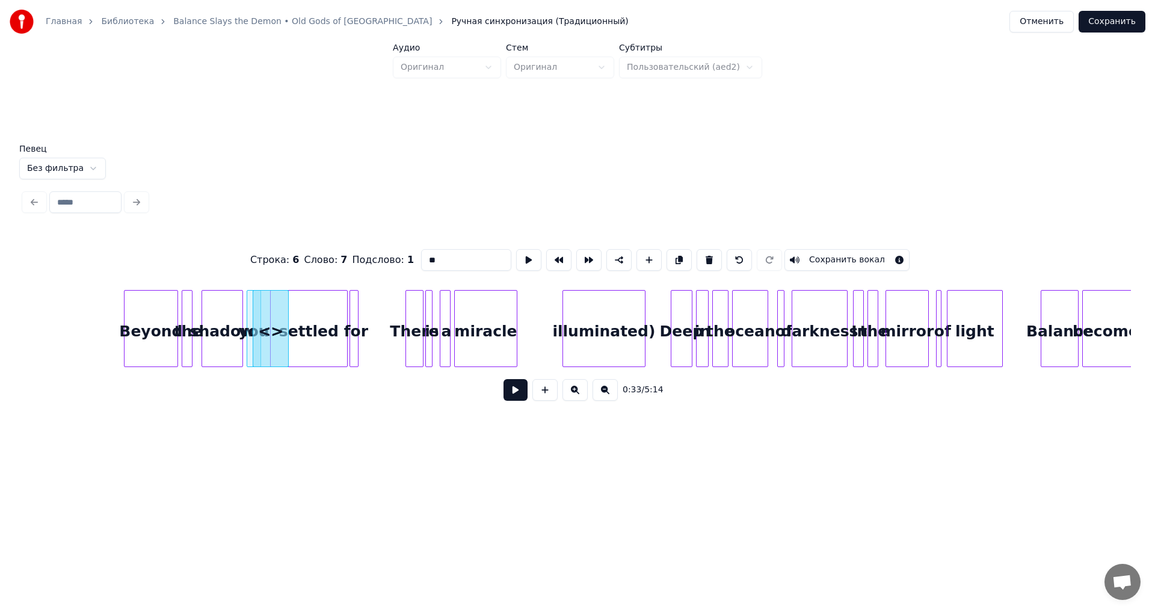
click at [868, 23] on button "Отменить" at bounding box center [1041, 22] width 64 height 22
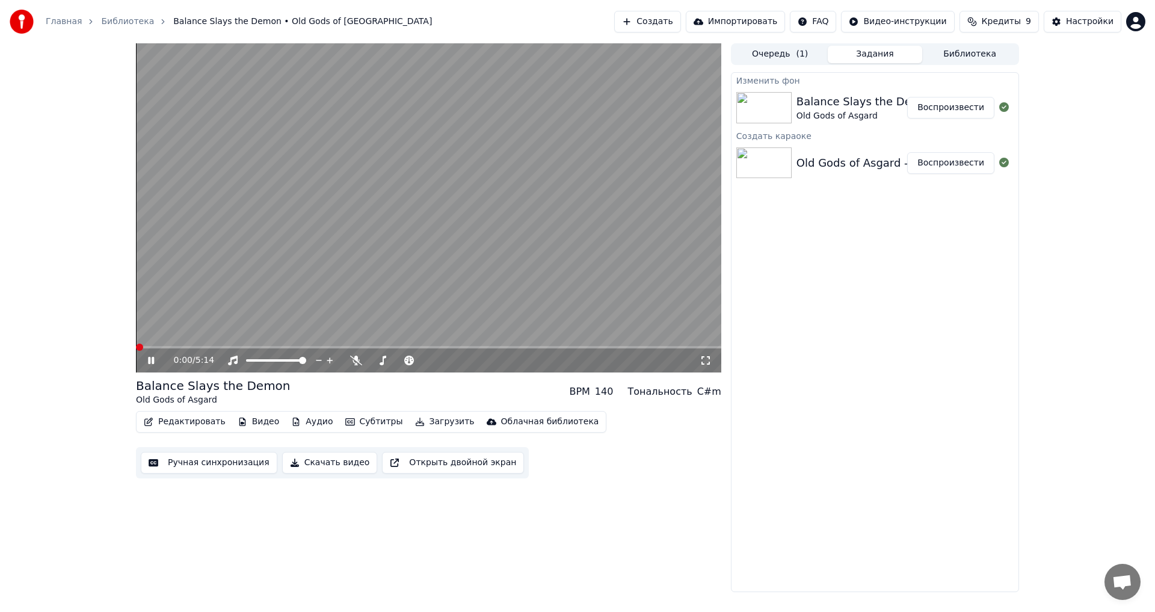
click at [292, 422] on button "Аудио" at bounding box center [311, 421] width 51 height 17
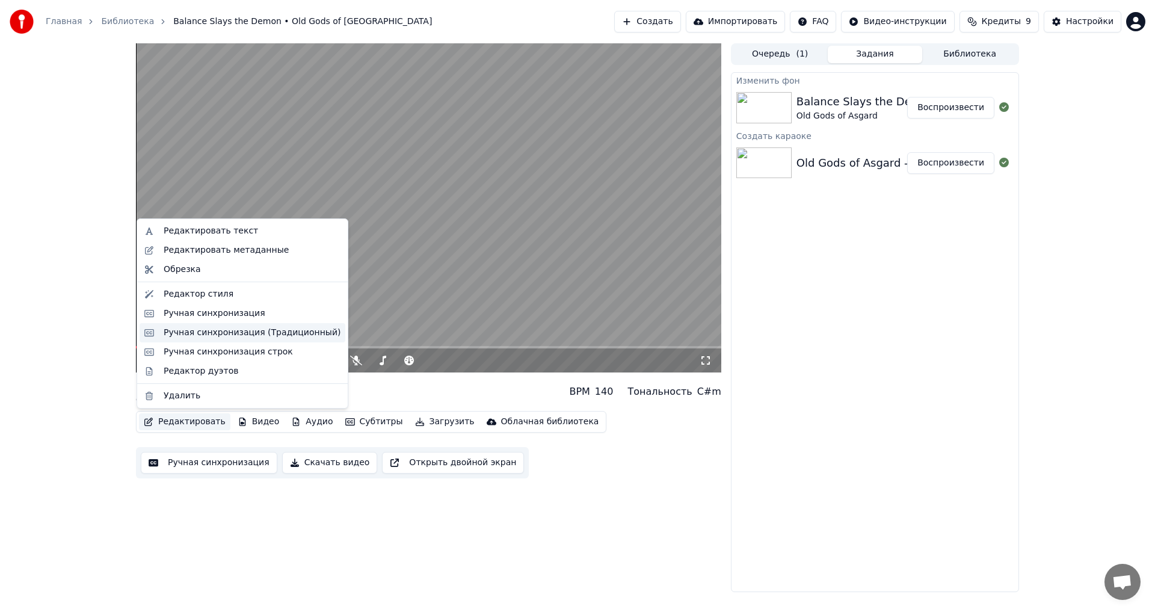
click at [238, 337] on div "Ручная синхронизация (Традиционный)" at bounding box center [252, 333] width 177 height 12
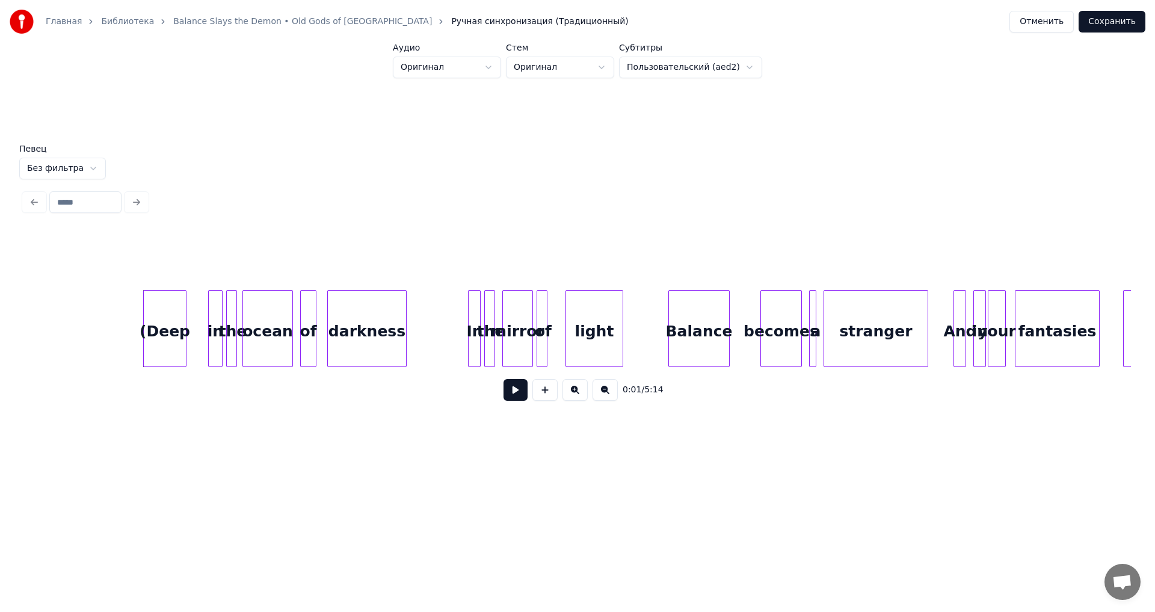
click at [578, 398] on button at bounding box center [574, 390] width 25 height 22
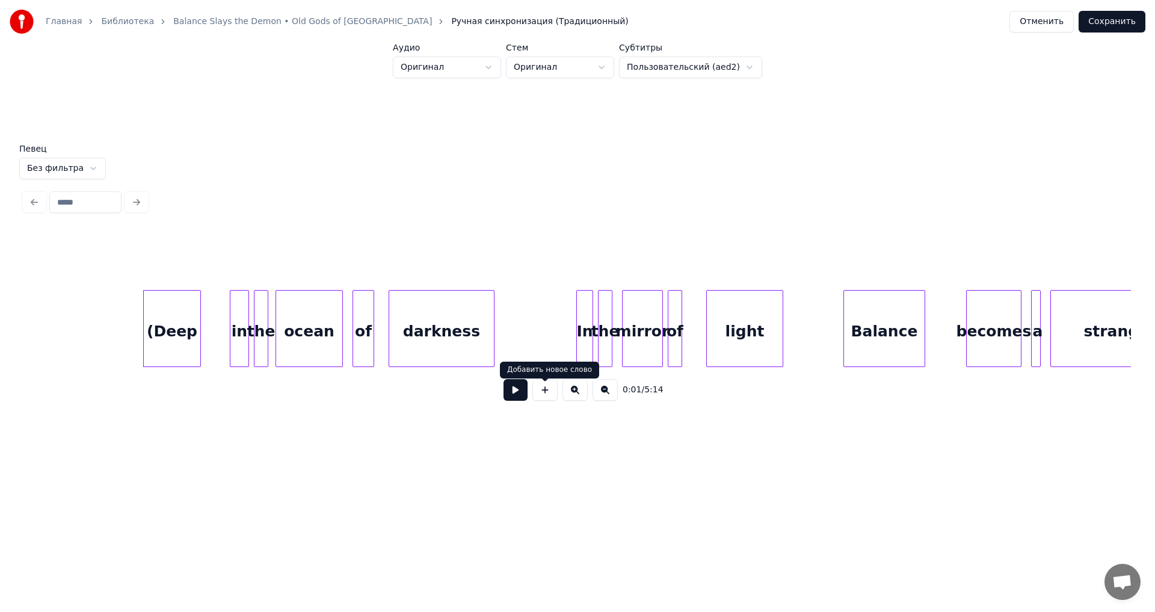
click at [577, 400] on button at bounding box center [574, 390] width 25 height 22
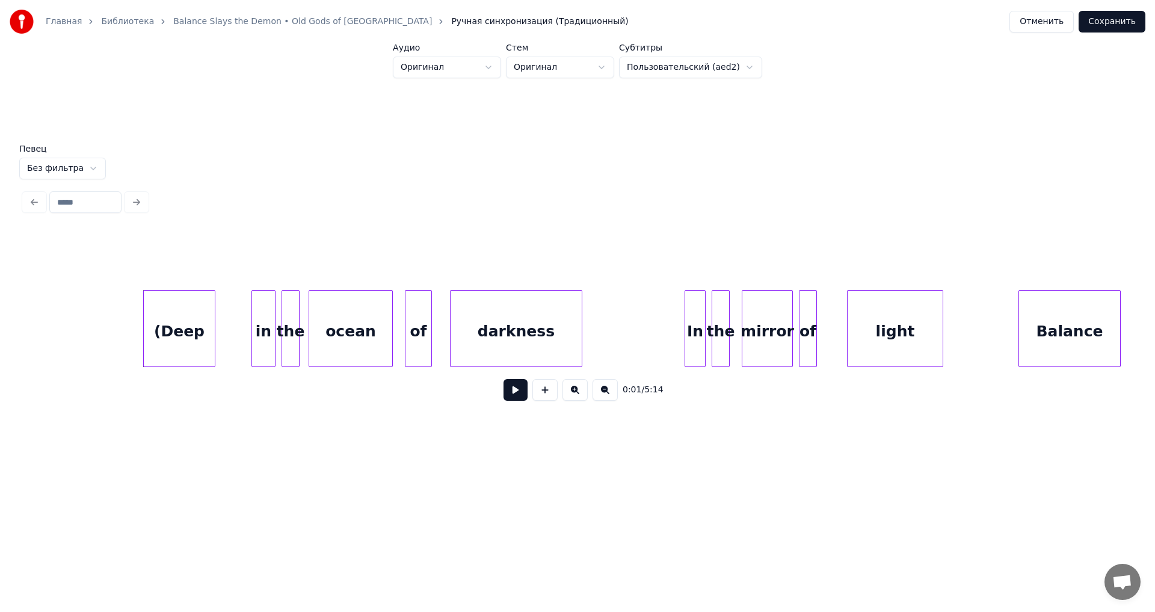
click at [577, 400] on button at bounding box center [574, 390] width 25 height 22
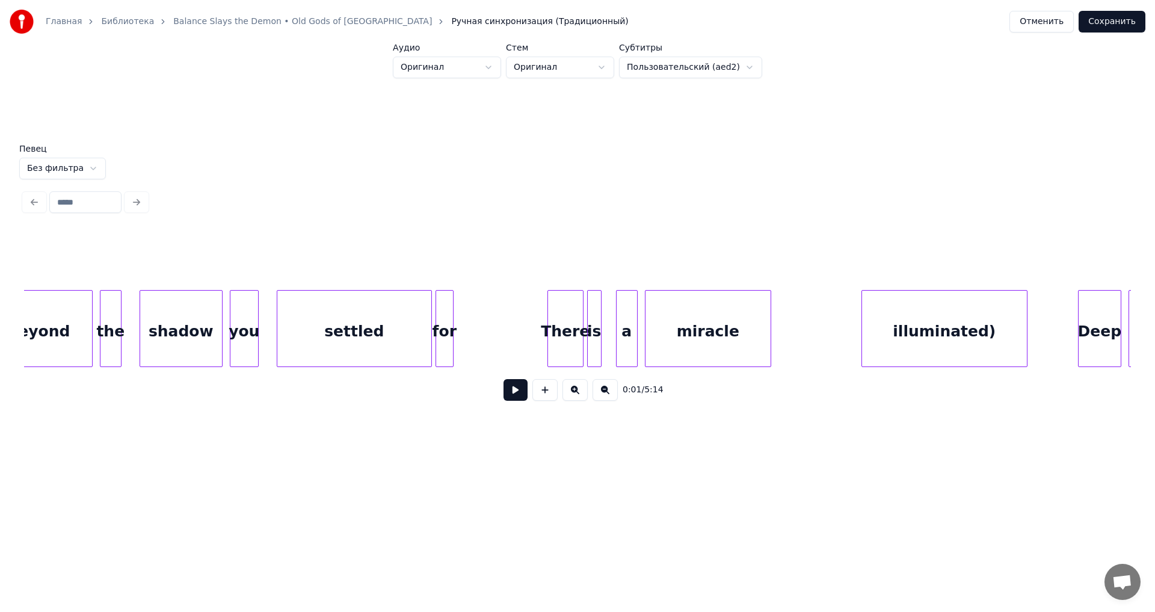
scroll to position [0, 5842]
click at [510, 398] on button at bounding box center [515, 390] width 24 height 22
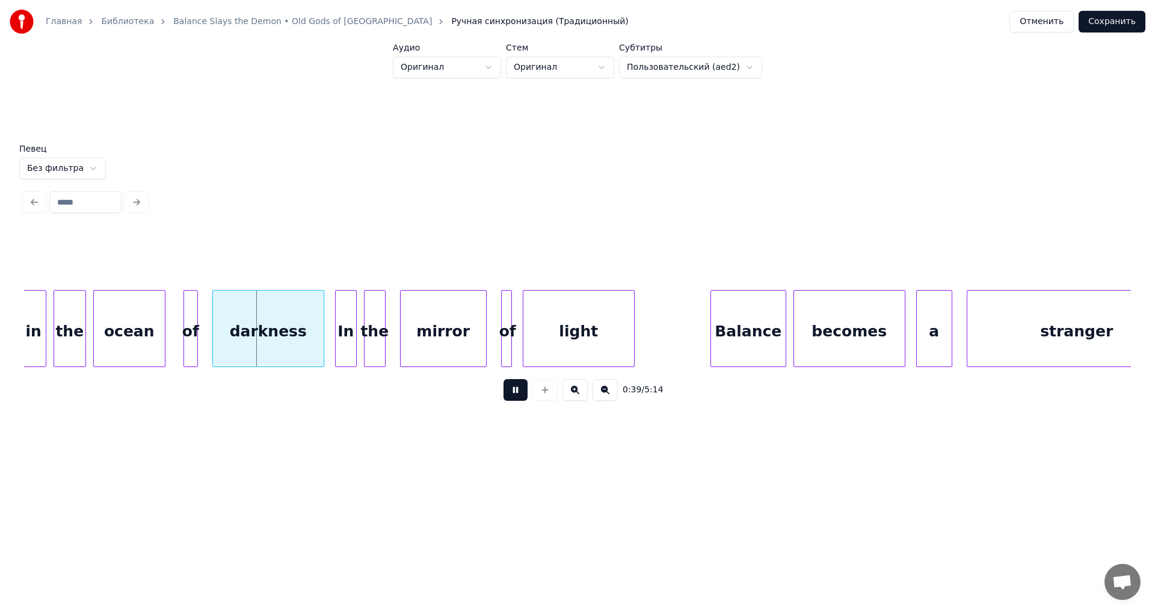
scroll to position [0, 6659]
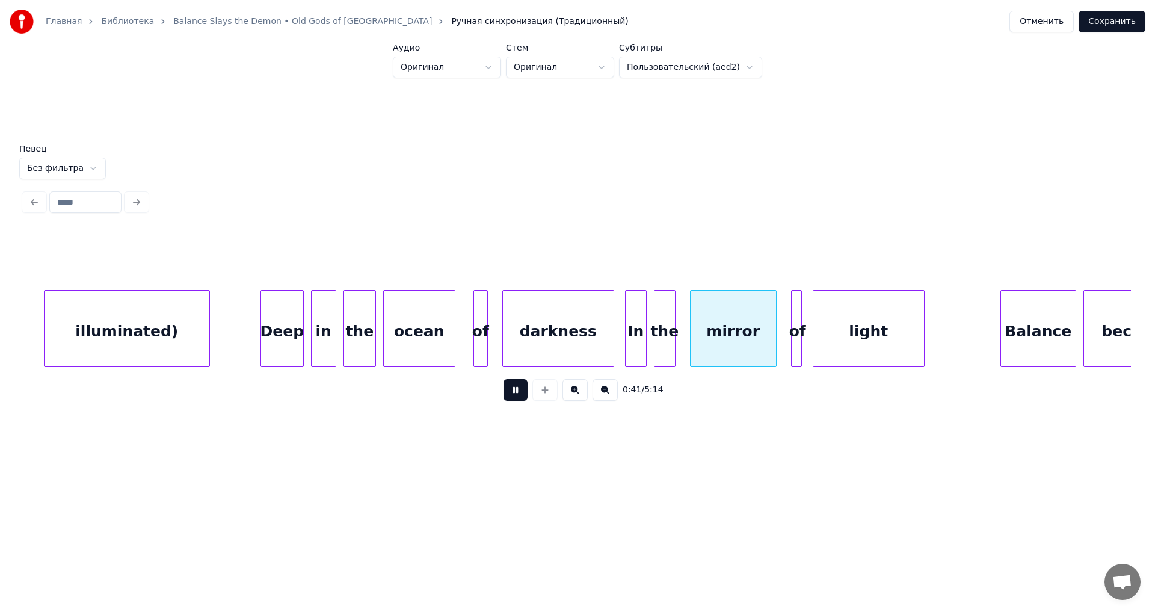
click at [518, 399] on button at bounding box center [515, 390] width 24 height 22
click at [74, 168] on html "Главная Библиотека Balance Slays the Demon • Old Gods of Asgard Ручная синхрони…" at bounding box center [577, 241] width 1155 height 483
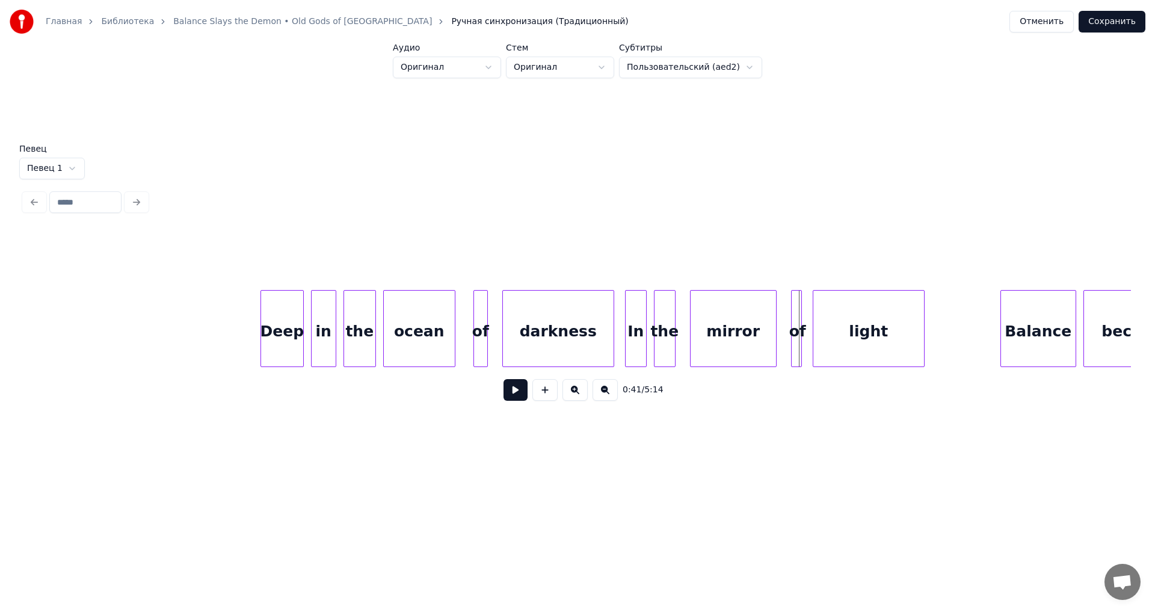
click at [285, 328] on div "Deep" at bounding box center [282, 331] width 42 height 82
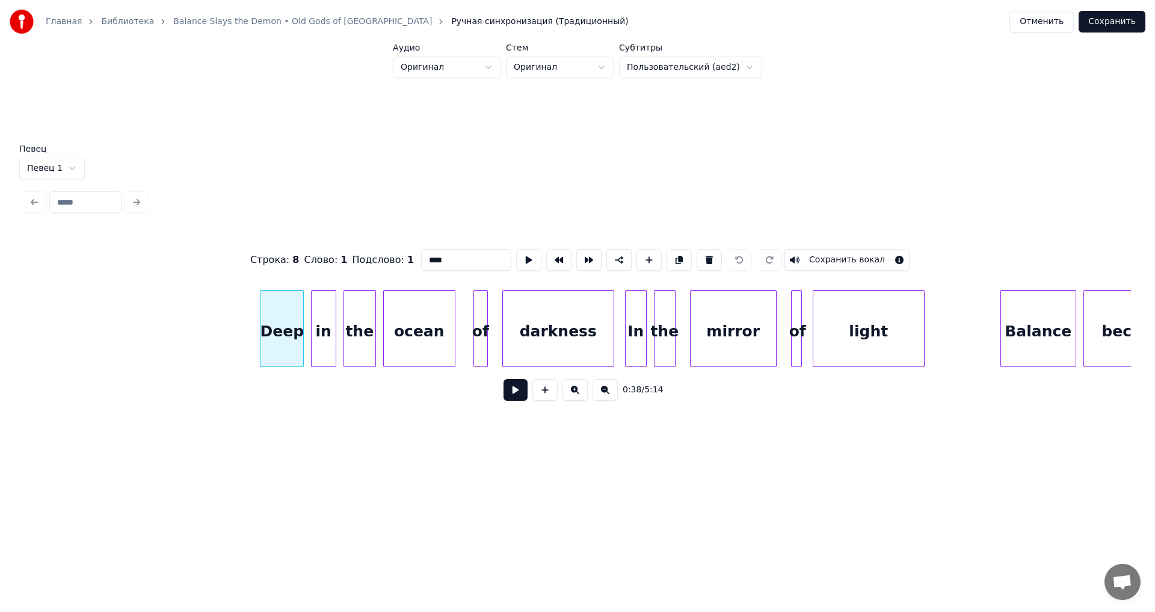
click at [516, 393] on button at bounding box center [515, 390] width 24 height 22
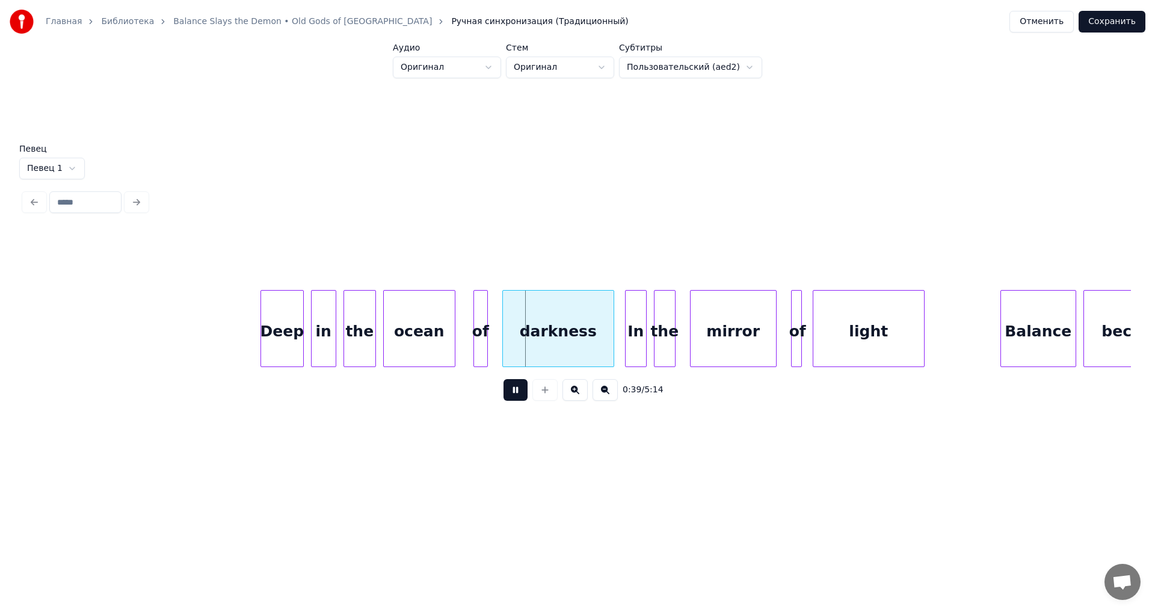
click at [516, 393] on button at bounding box center [515, 390] width 24 height 22
click at [868, 21] on button "Отменить" at bounding box center [1041, 22] width 64 height 22
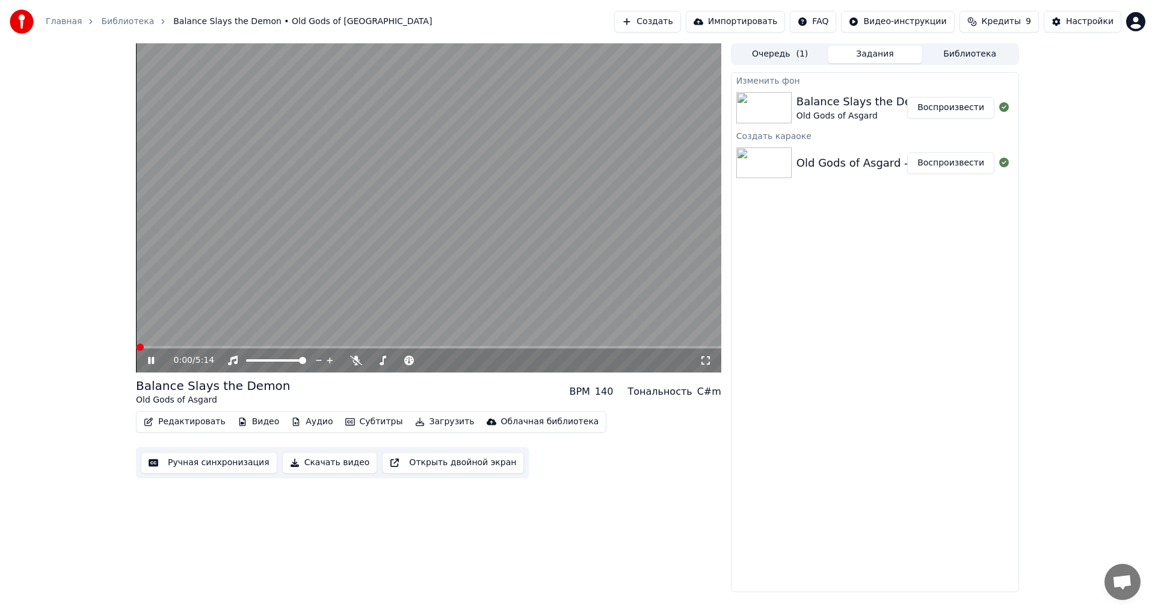
click at [201, 420] on button "Редактировать" at bounding box center [184, 421] width 91 height 17
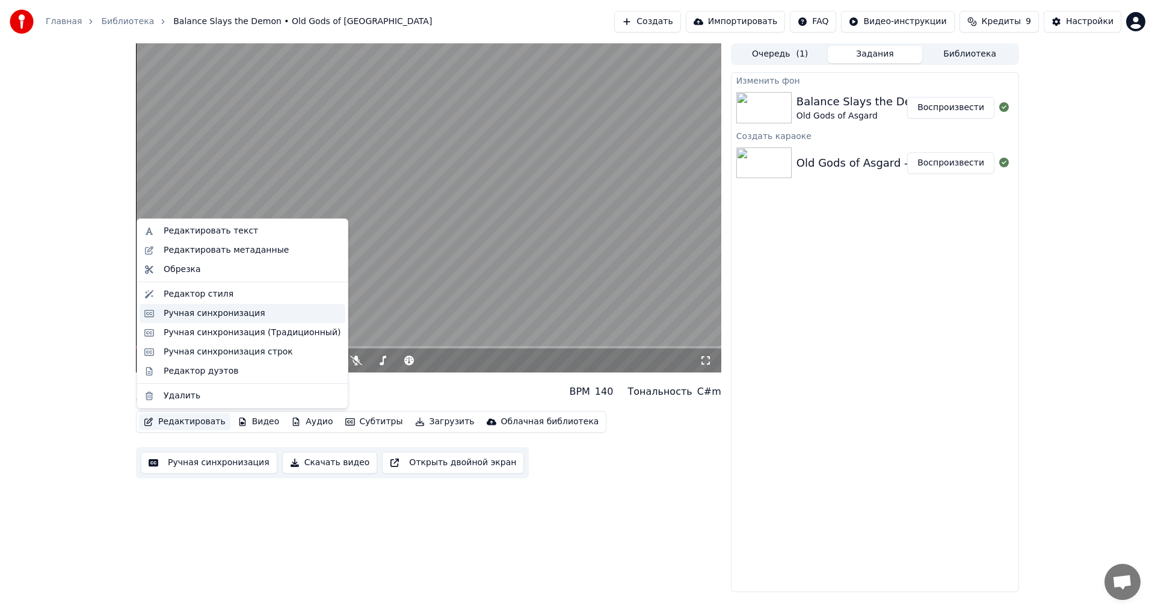
click at [213, 316] on div "Ручная синхронизация" at bounding box center [215, 313] width 102 height 12
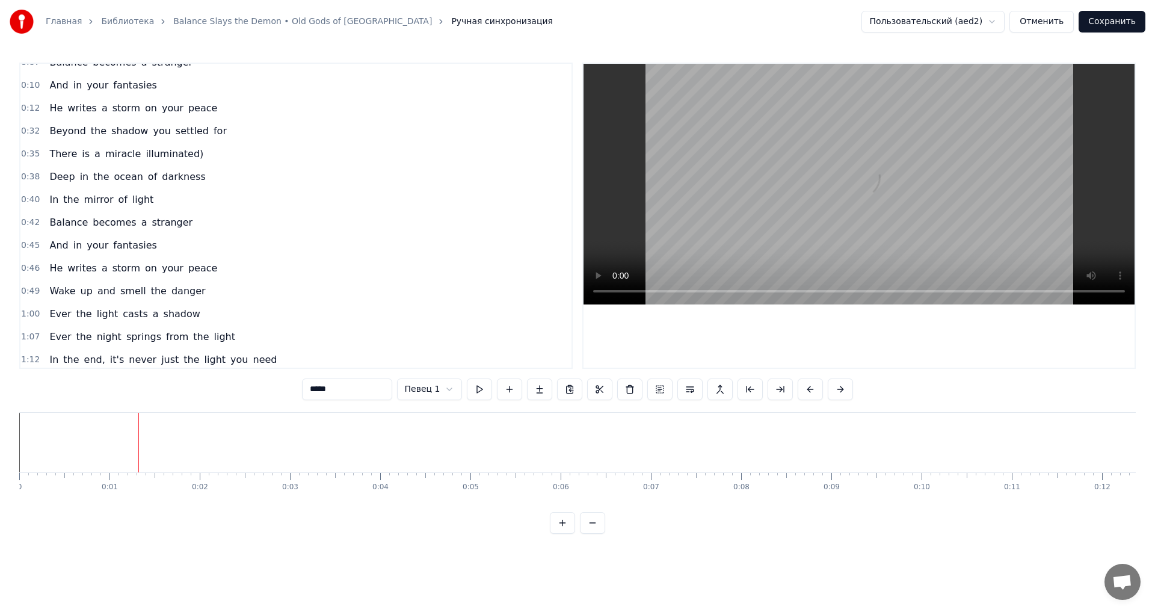
scroll to position [60, 0]
click at [54, 168] on span "Deep" at bounding box center [62, 175] width 28 height 14
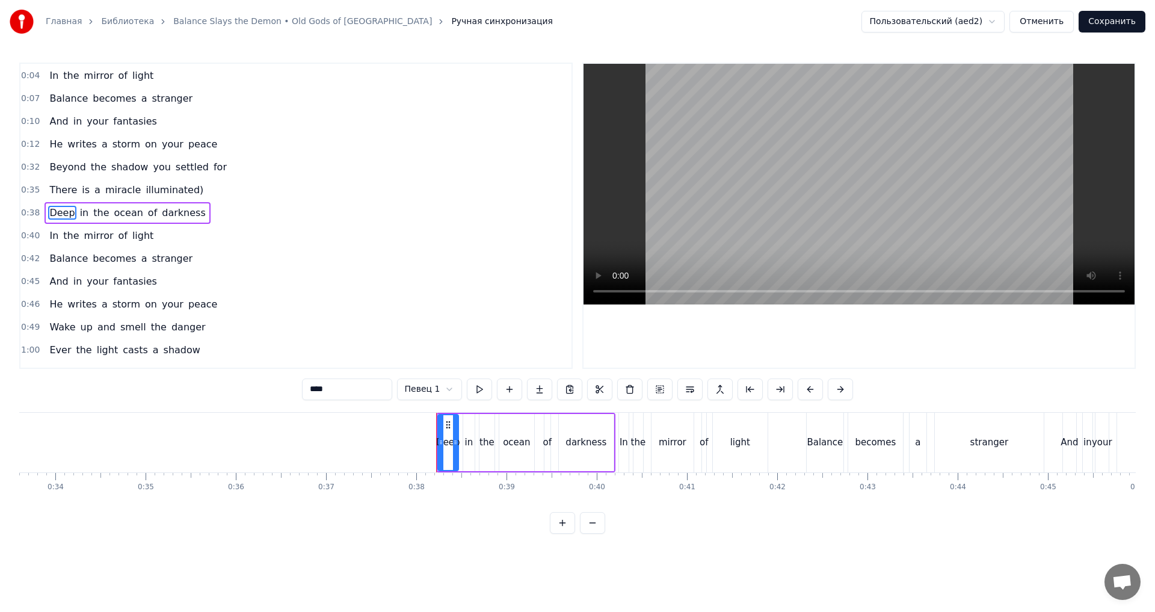
scroll to position [0, 3387]
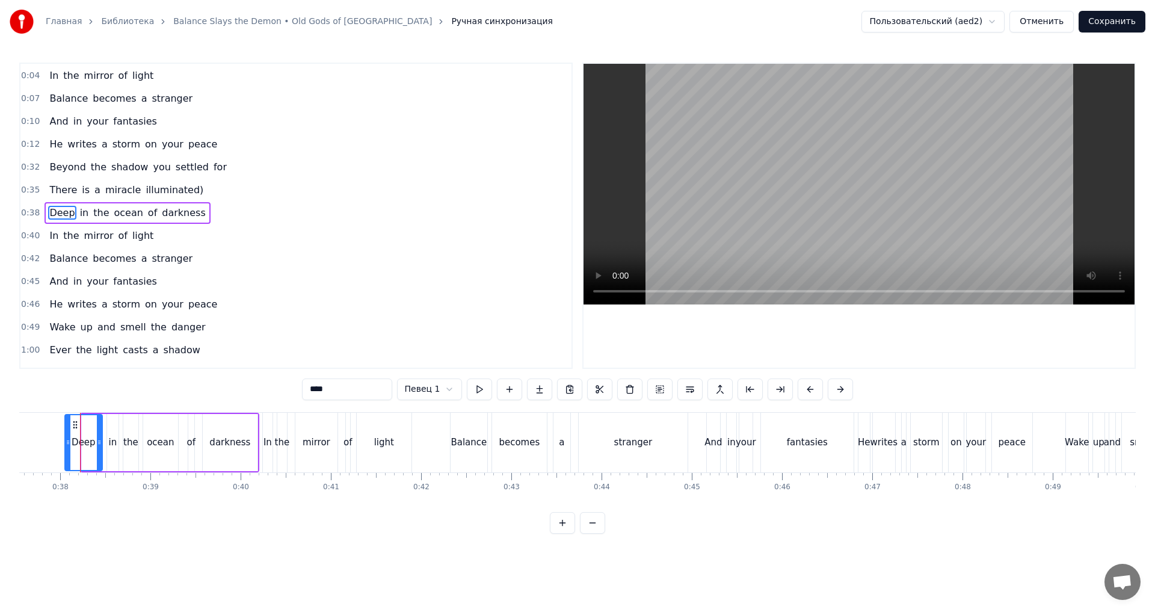
drag, startPoint x: 86, startPoint y: 438, endPoint x: 69, endPoint y: 439, distance: 16.9
click at [69, 439] on icon at bounding box center [68, 442] width 5 height 10
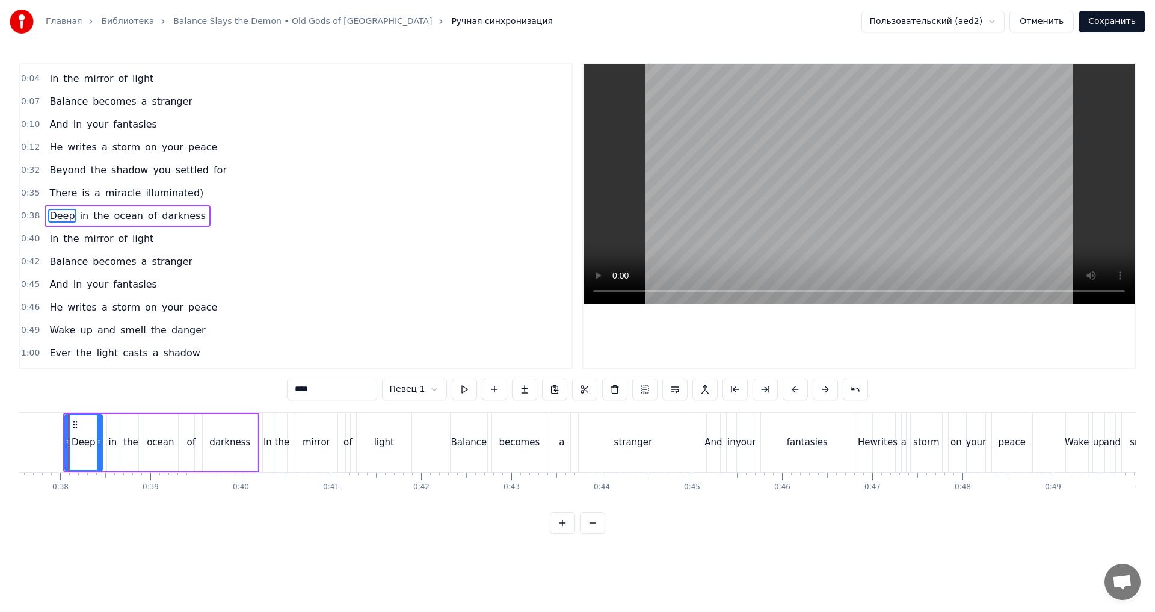
scroll to position [0, 3375]
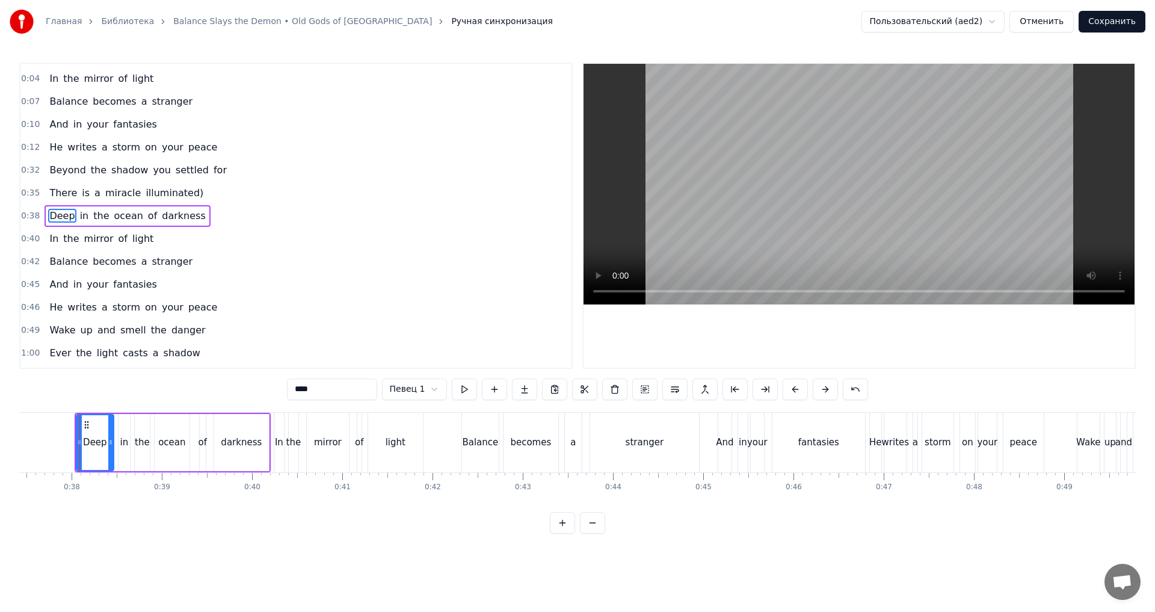
click at [97, 449] on div "Deep" at bounding box center [95, 442] width 36 height 55
drag, startPoint x: 79, startPoint y: 444, endPoint x: 101, endPoint y: 443, distance: 21.7
click at [101, 443] on icon at bounding box center [98, 442] width 5 height 10
click at [114, 441] on div "Deep" at bounding box center [106, 442] width 24 height 14
click at [105, 447] on div "Deep" at bounding box center [106, 442] width 24 height 14
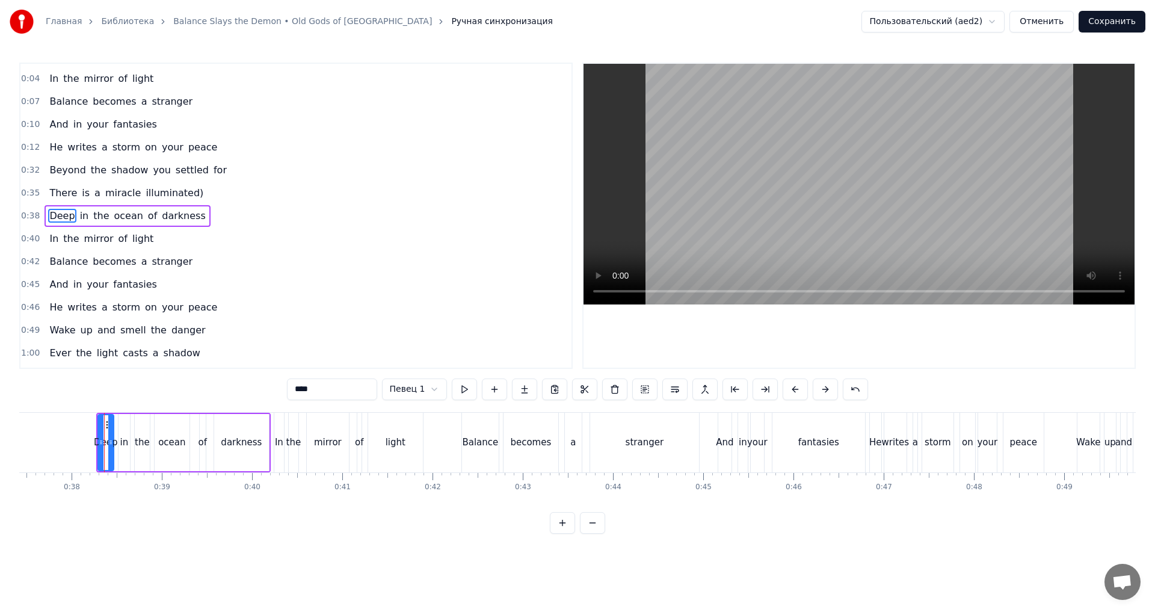
click at [553, 449] on button at bounding box center [562, 523] width 25 height 22
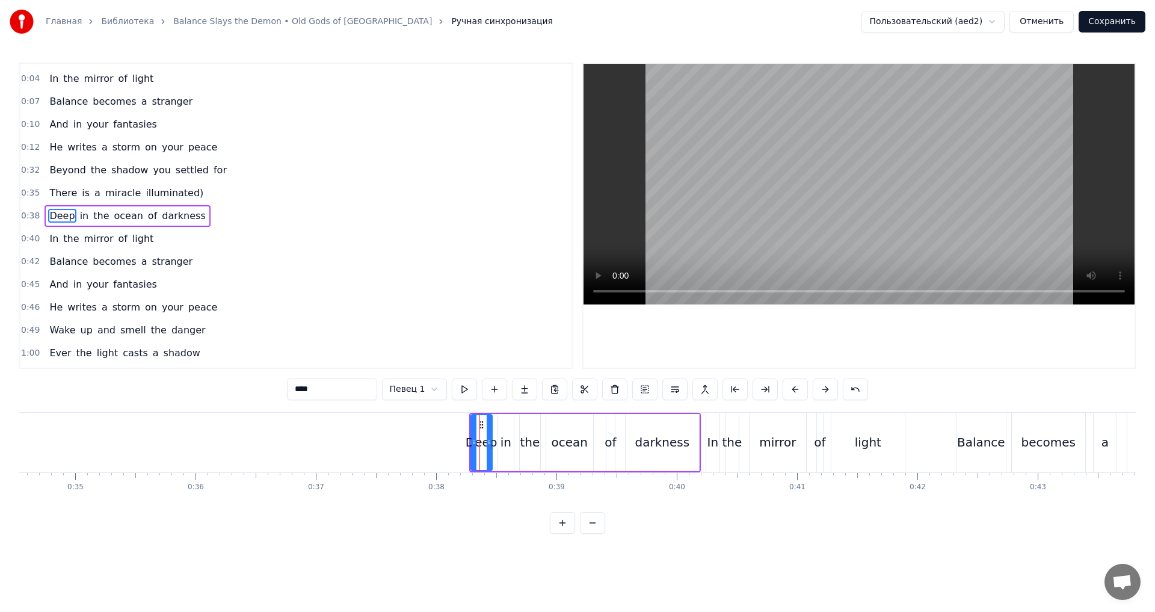
click at [556, 449] on button at bounding box center [562, 523] width 25 height 22
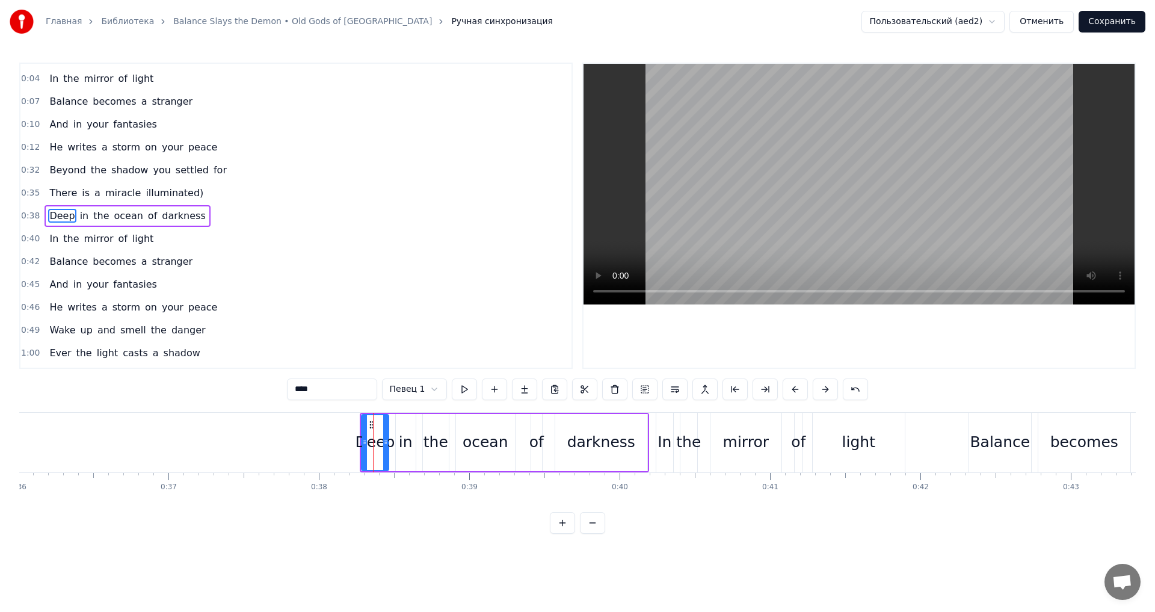
click at [556, 449] on button at bounding box center [562, 523] width 25 height 22
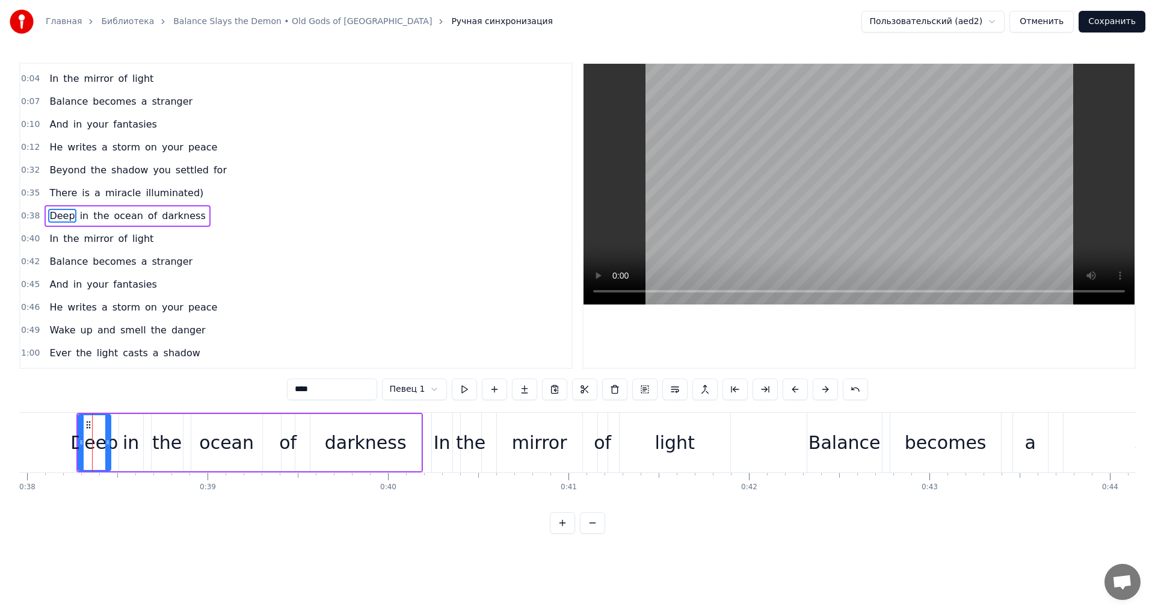
click at [556, 449] on button at bounding box center [562, 523] width 25 height 22
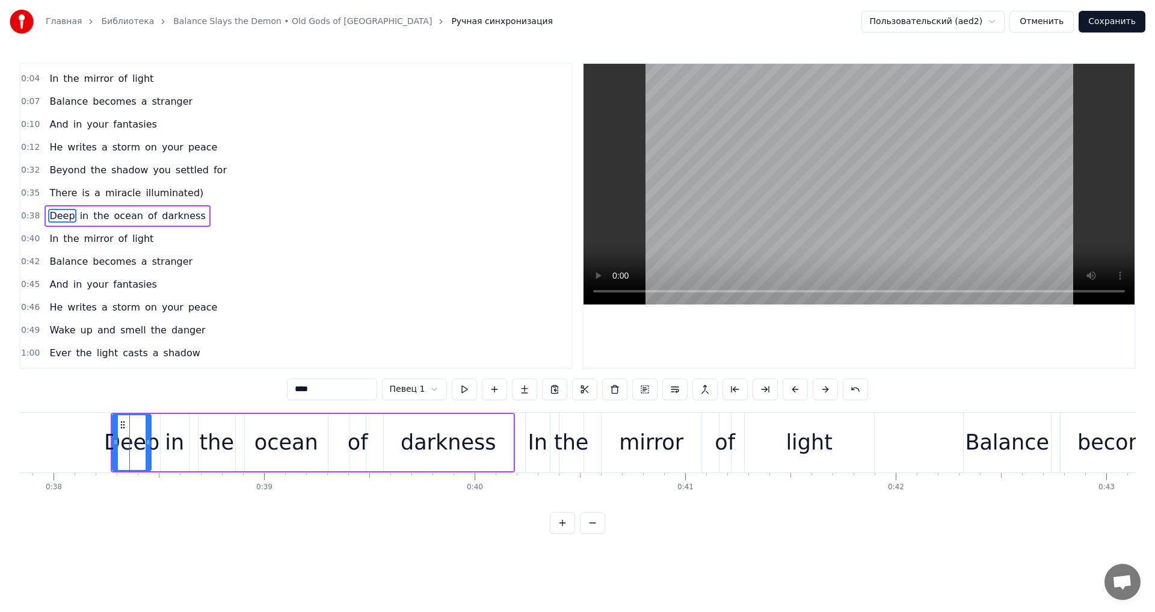
scroll to position [0, 8014]
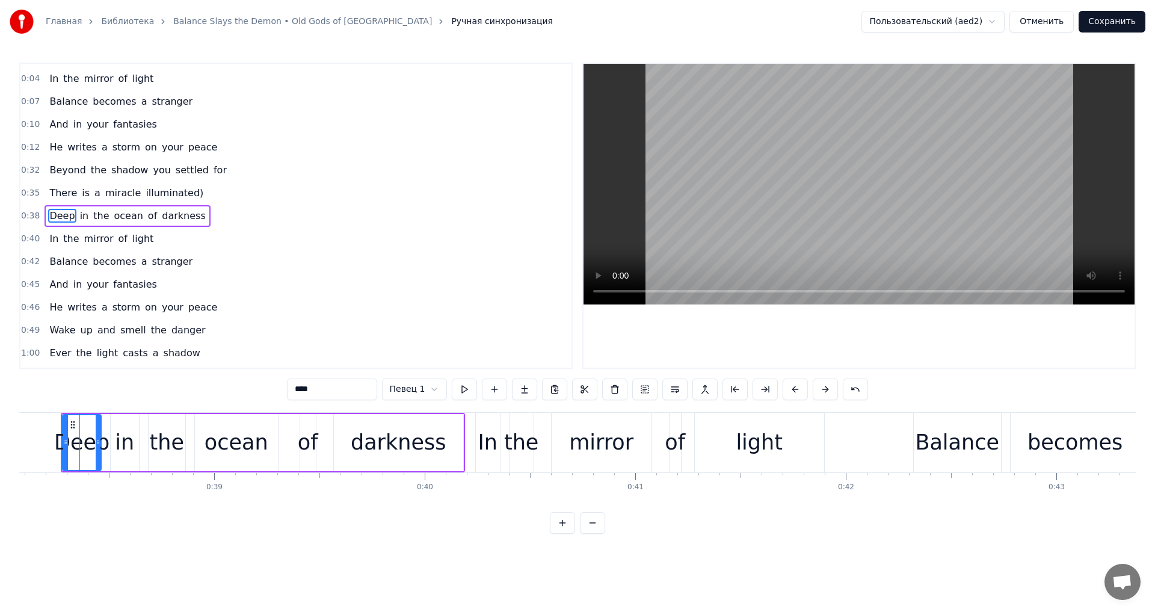
click at [401, 398] on body "Главная Библиотека Balance Slays the Demon • Old Gods of Asgard Ручная синхрони…" at bounding box center [577, 266] width 1155 height 533
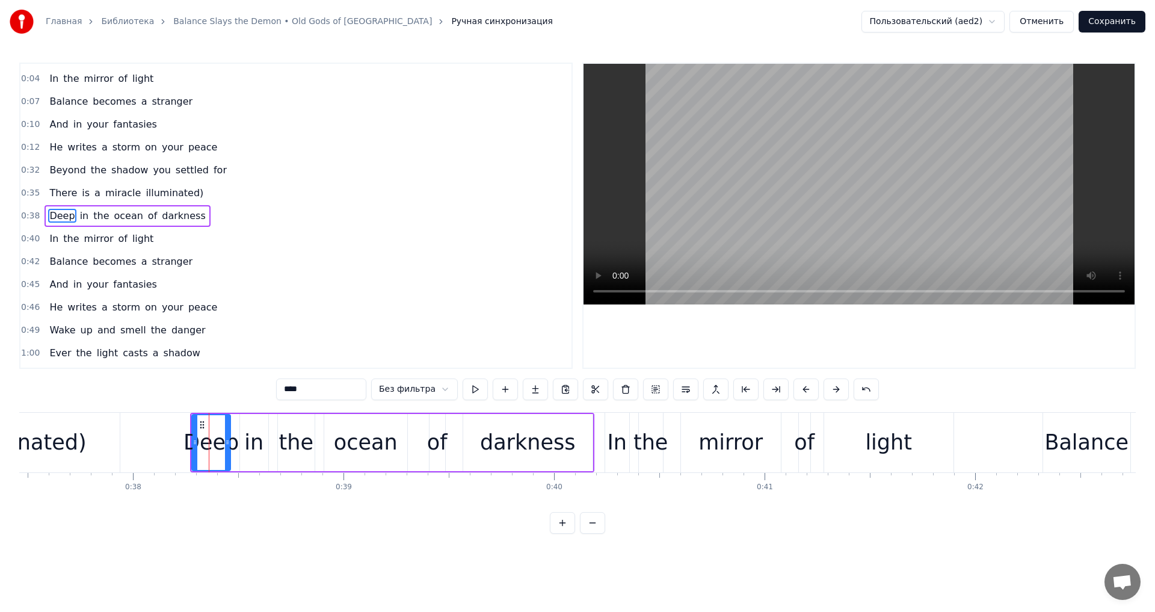
scroll to position [0, 7739]
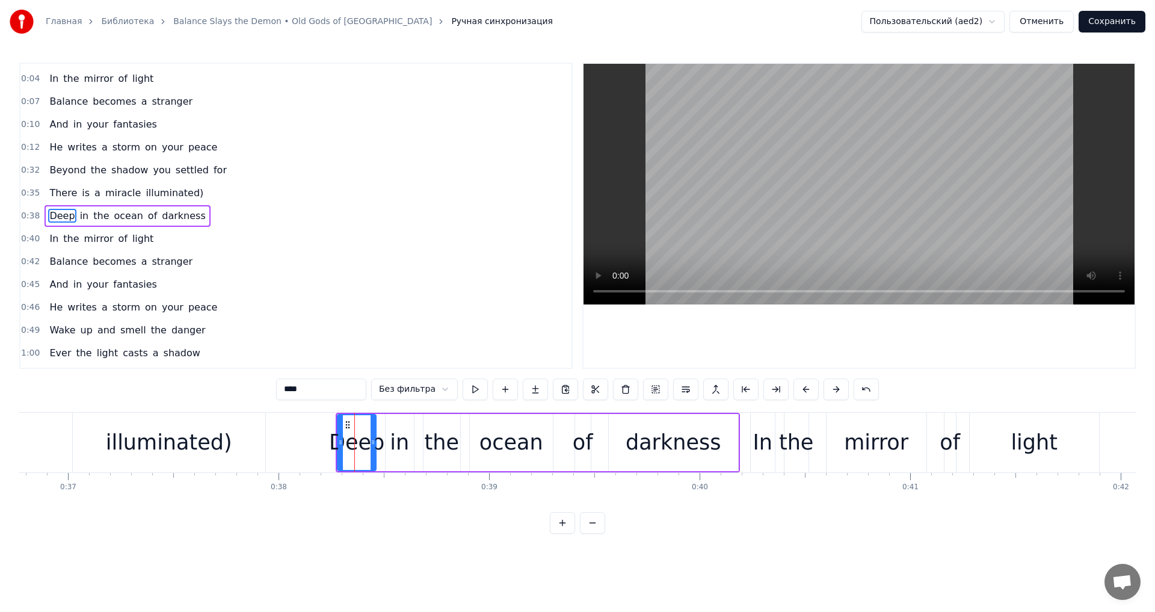
click at [204, 426] on div "illuminated)" at bounding box center [169, 443] width 192 height 60
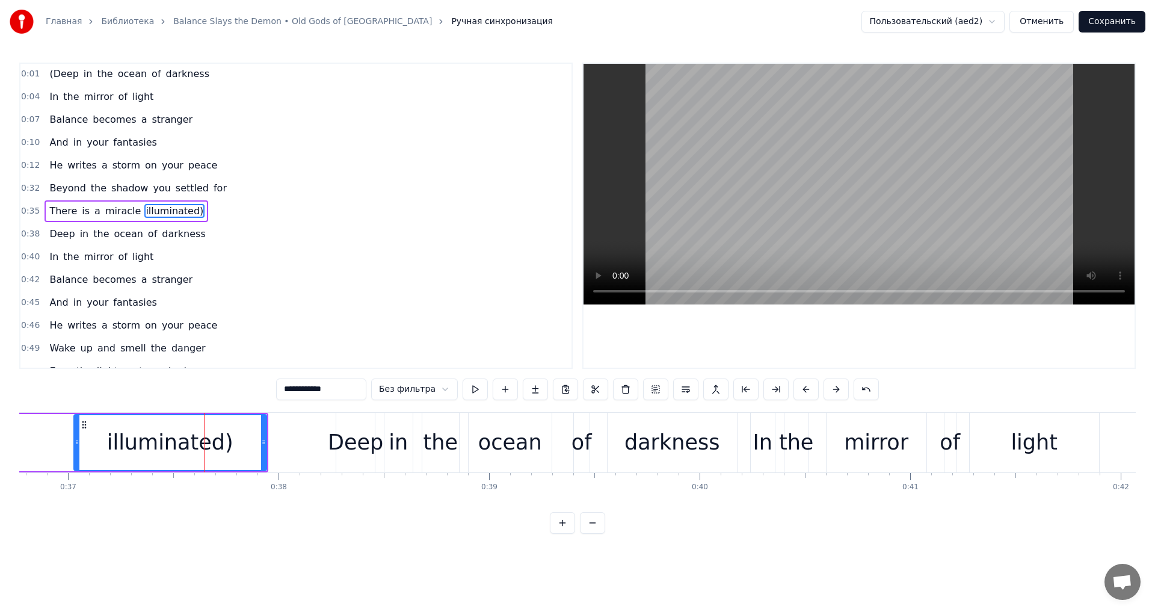
scroll to position [0, 0]
drag, startPoint x: 261, startPoint y: 439, endPoint x: 238, endPoint y: 439, distance: 23.5
click at [238, 439] on icon at bounding box center [240, 442] width 5 height 10
click at [218, 445] on div "illuminated)" at bounding box center [159, 442] width 168 height 55
click at [353, 449] on div "Deep" at bounding box center [355, 442] width 55 height 32
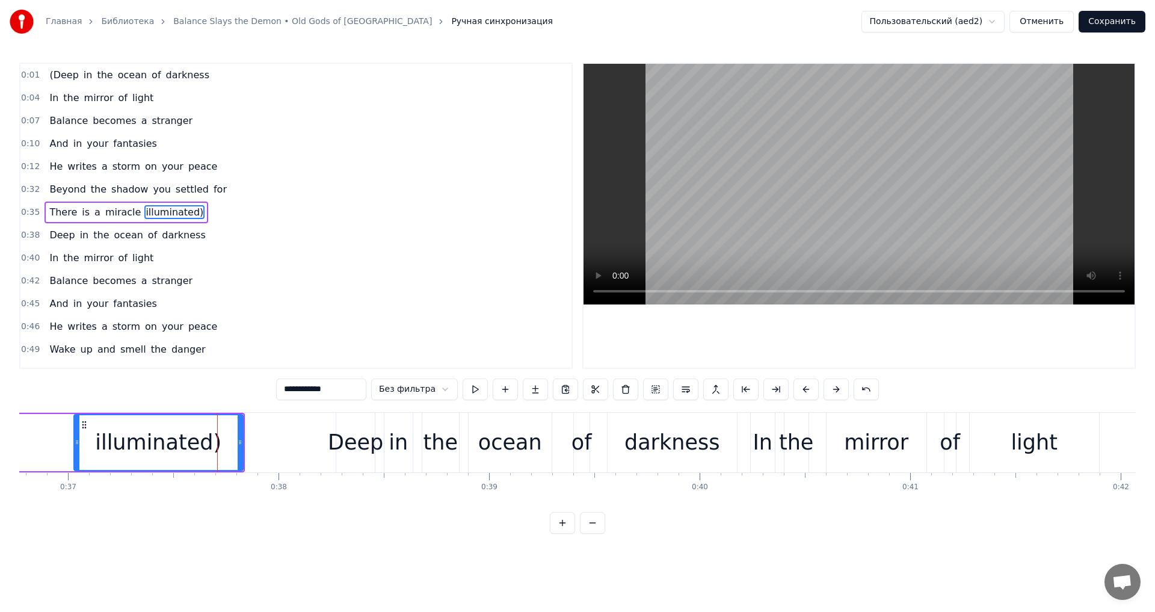
type input "****"
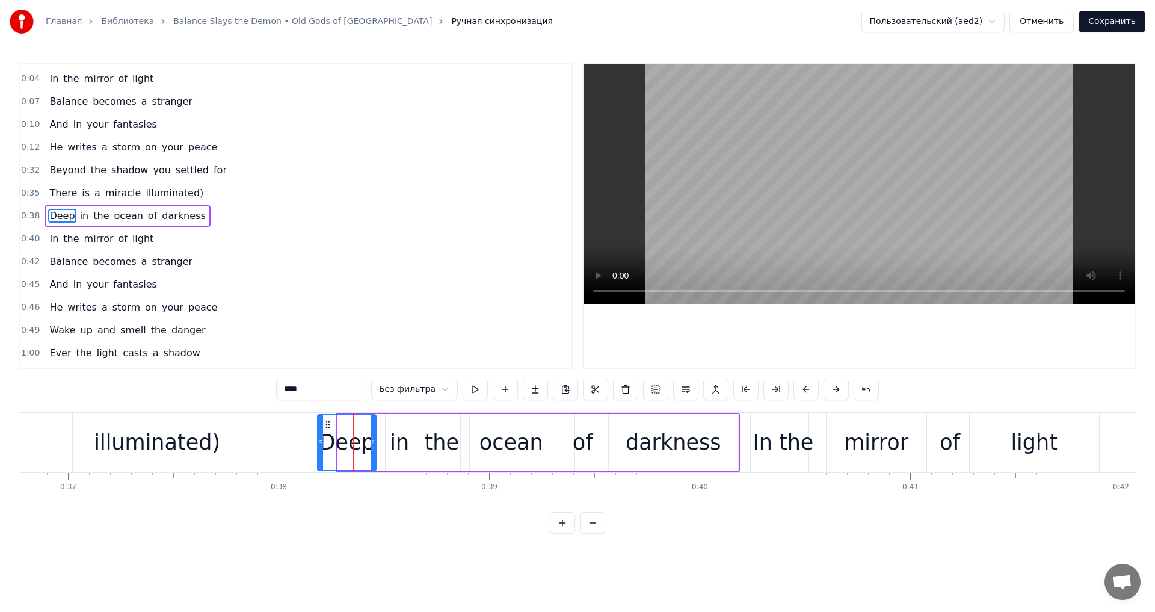
drag, startPoint x: 340, startPoint y: 439, endPoint x: 321, endPoint y: 440, distance: 19.9
click at [321, 440] on icon at bounding box center [320, 442] width 5 height 10
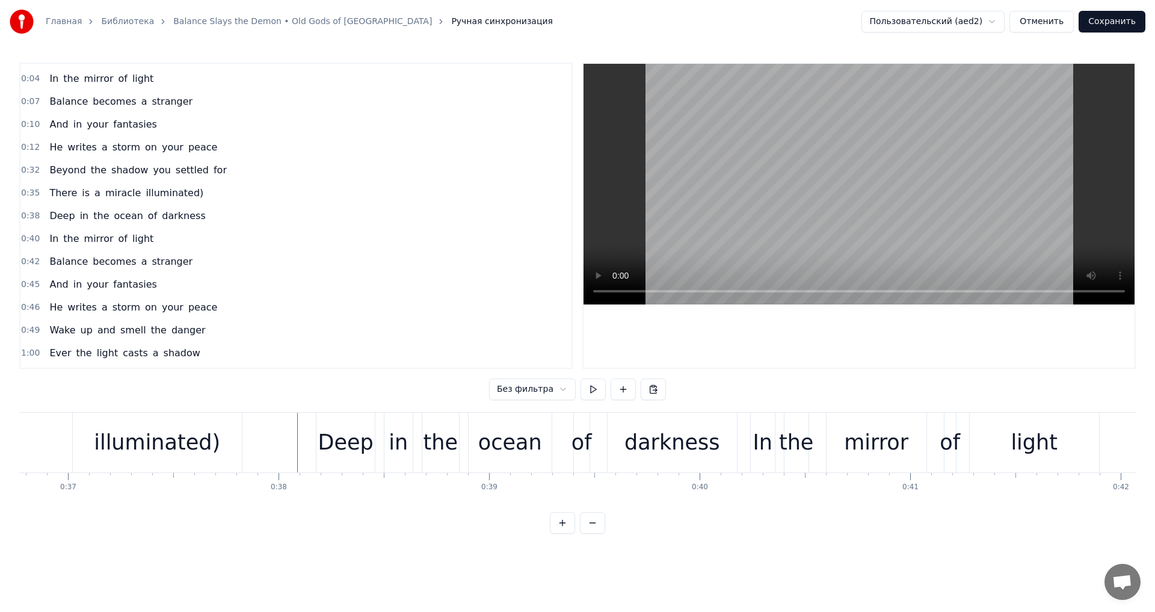
click at [336, 449] on div "Deep" at bounding box center [345, 442] width 55 height 32
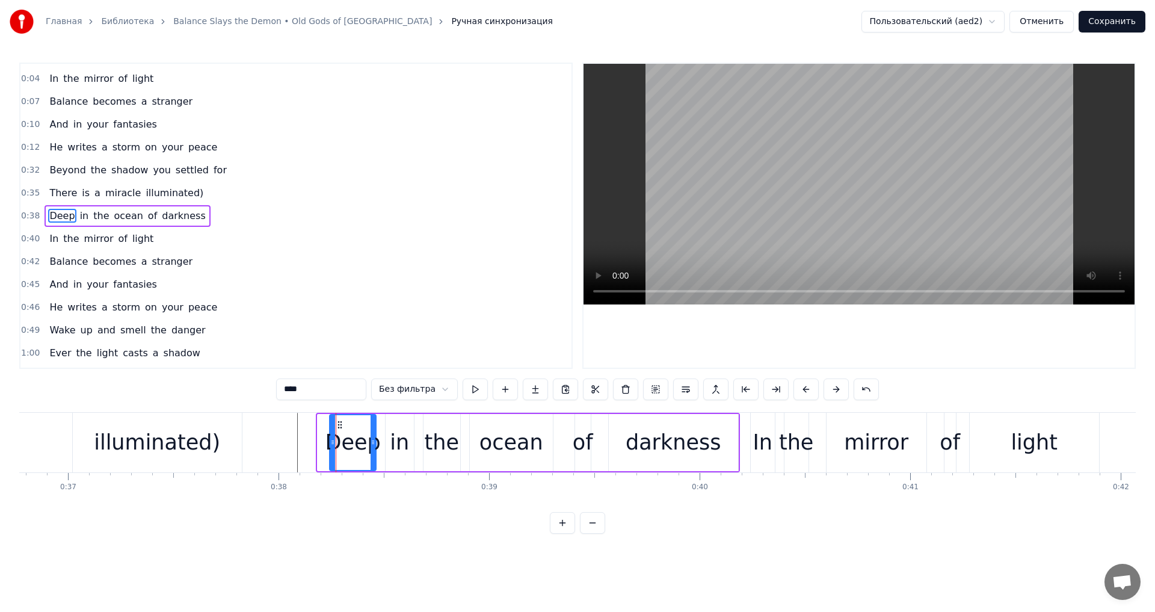
drag, startPoint x: 319, startPoint y: 441, endPoint x: 333, endPoint y: 440, distance: 13.3
click at [333, 440] on icon at bounding box center [332, 442] width 5 height 10
click at [341, 442] on div "Deep" at bounding box center [352, 442] width 55 height 32
drag, startPoint x: 336, startPoint y: 444, endPoint x: 327, endPoint y: 444, distance: 9.0
click at [327, 444] on icon at bounding box center [327, 442] width 5 height 10
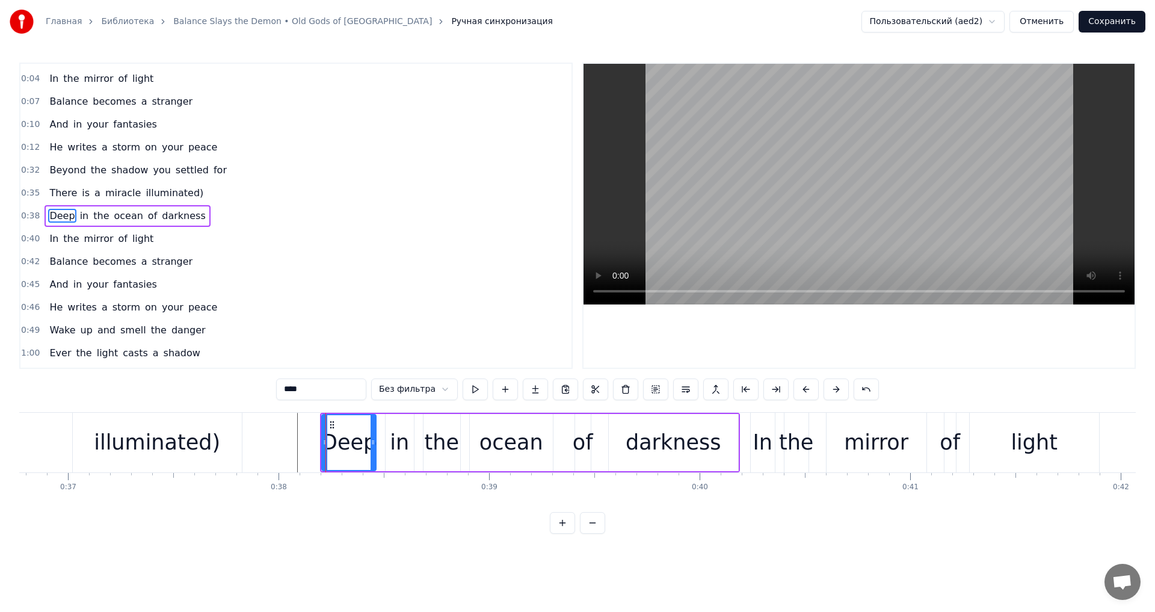
click at [339, 449] on div "Deep" at bounding box center [348, 442] width 55 height 32
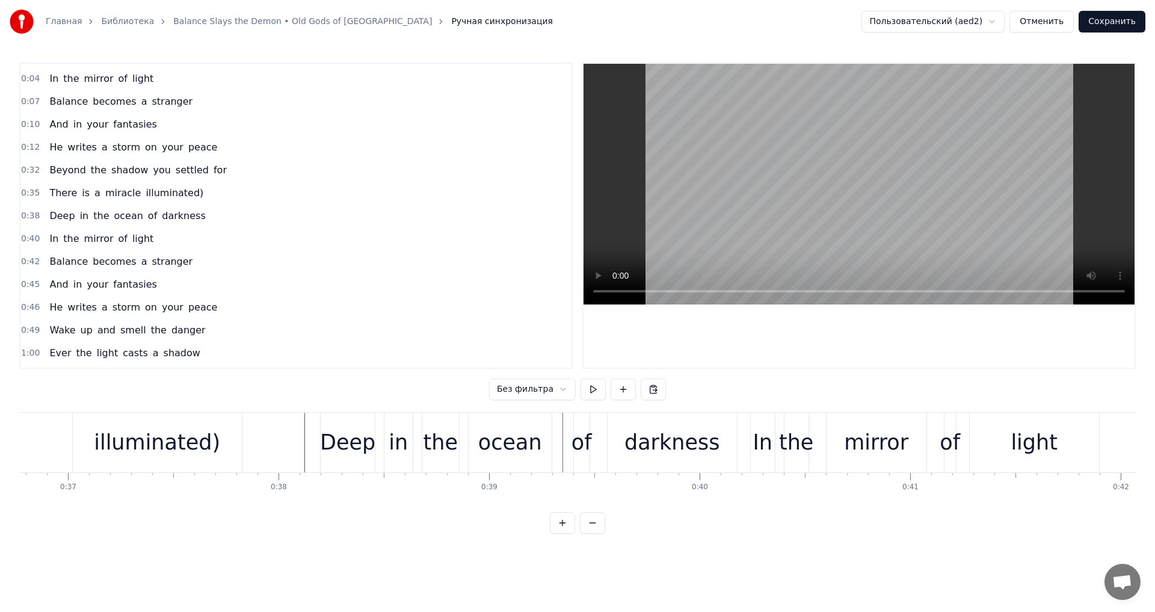
click at [189, 444] on div "illuminated)" at bounding box center [157, 442] width 126 height 32
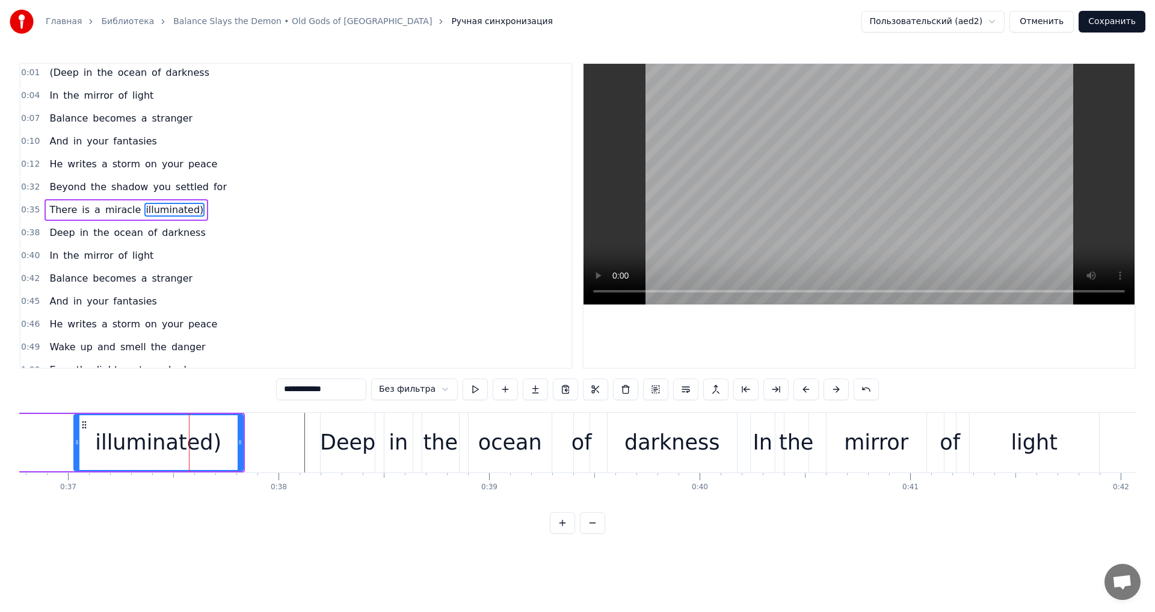
scroll to position [0, 0]
click at [472, 394] on button at bounding box center [474, 389] width 25 height 22
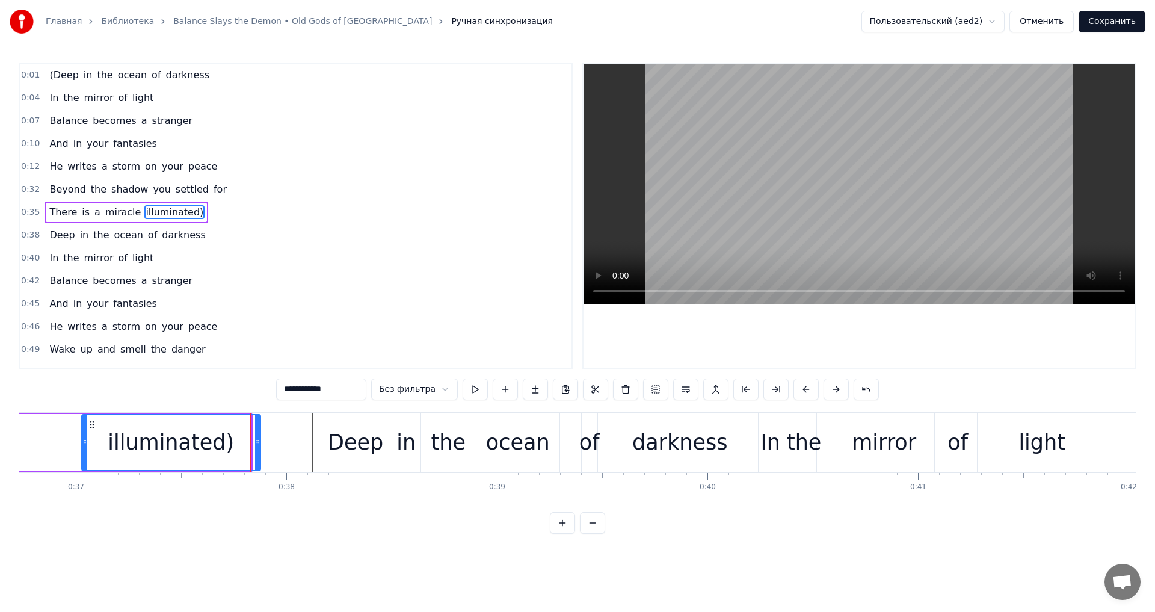
drag, startPoint x: 249, startPoint y: 453, endPoint x: 259, endPoint y: 452, distance: 10.2
click at [259, 449] on div at bounding box center [257, 442] width 5 height 55
click at [348, 438] on div "Deep" at bounding box center [355, 442] width 55 height 32
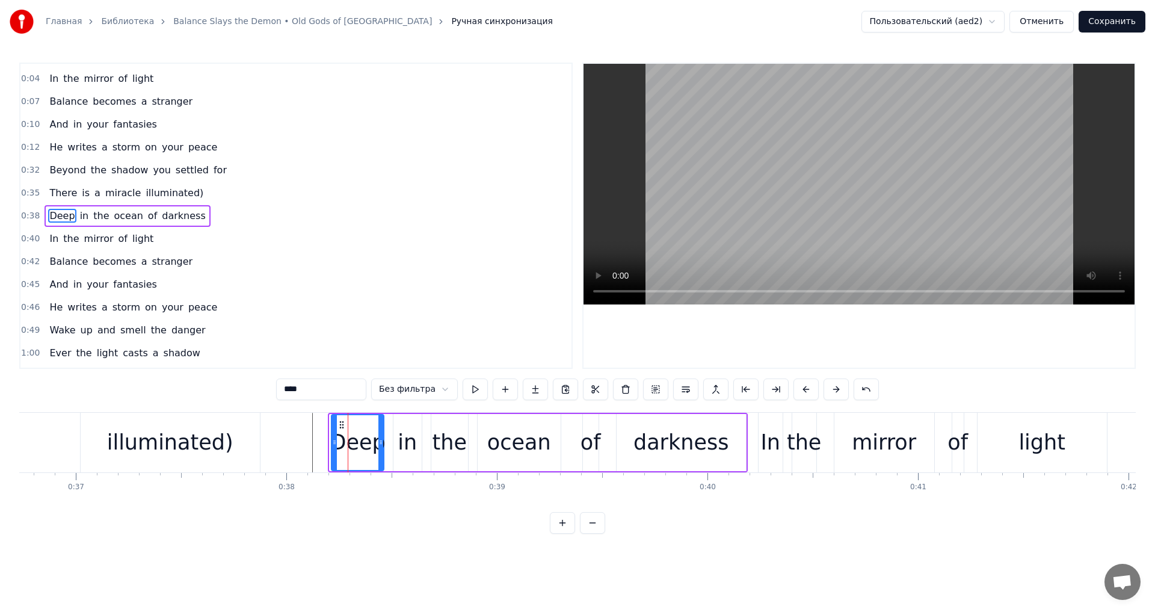
drag, startPoint x: 334, startPoint y: 441, endPoint x: 341, endPoint y: 440, distance: 7.2
click at [337, 440] on icon at bounding box center [334, 442] width 5 height 10
click at [238, 449] on div "illuminated)" at bounding box center [170, 443] width 179 height 60
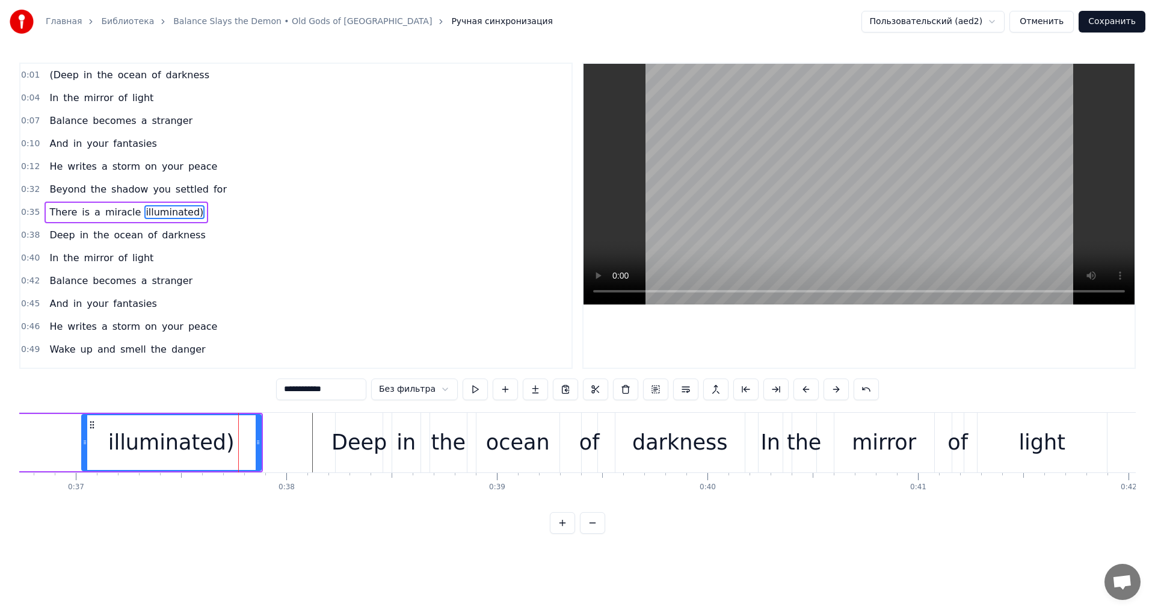
click at [360, 441] on div "Deep" at bounding box center [358, 442] width 55 height 32
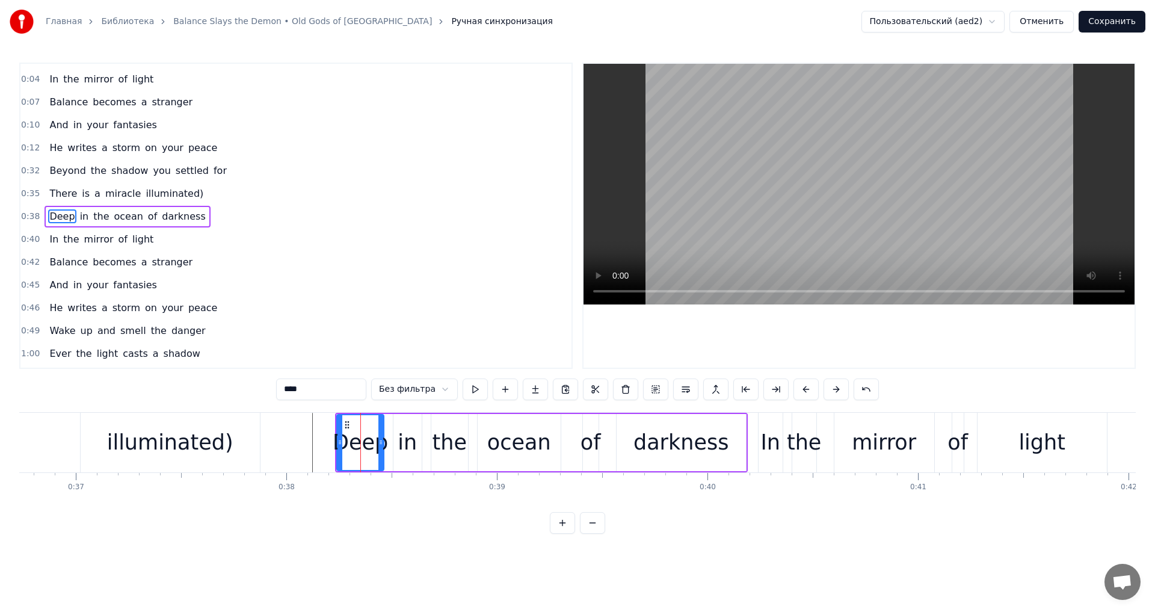
scroll to position [19, 0]
drag, startPoint x: 339, startPoint y: 441, endPoint x: 346, endPoint y: 441, distance: 6.6
click at [346, 441] on circle at bounding box center [346, 440] width 1 height 1
click at [230, 449] on div "illuminated)" at bounding box center [170, 443] width 179 height 60
type input "**********"
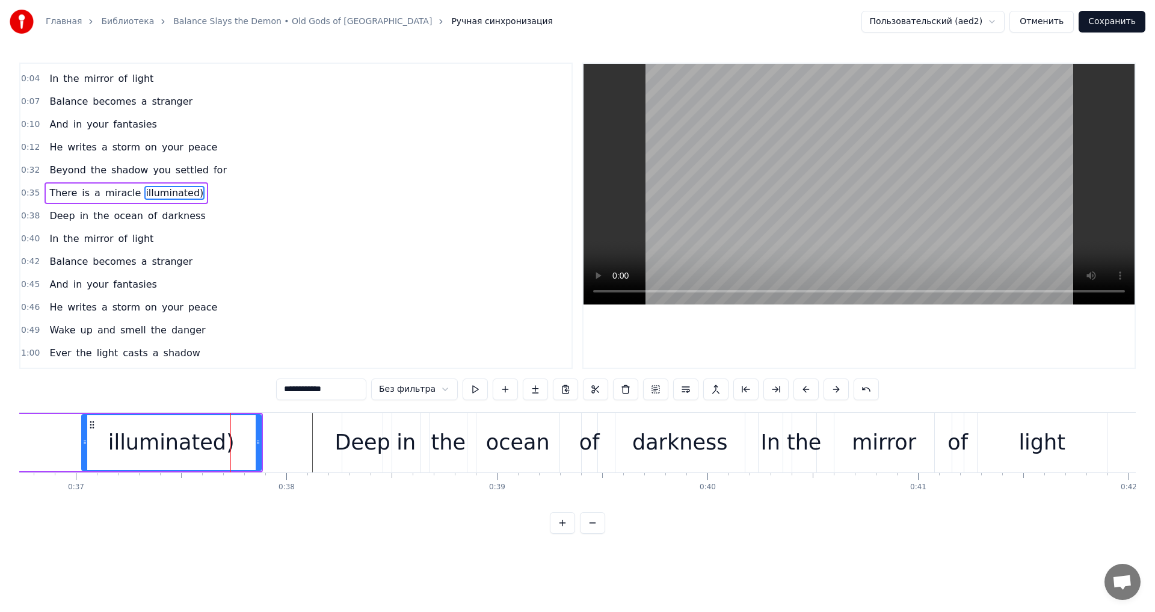
scroll to position [0, 0]
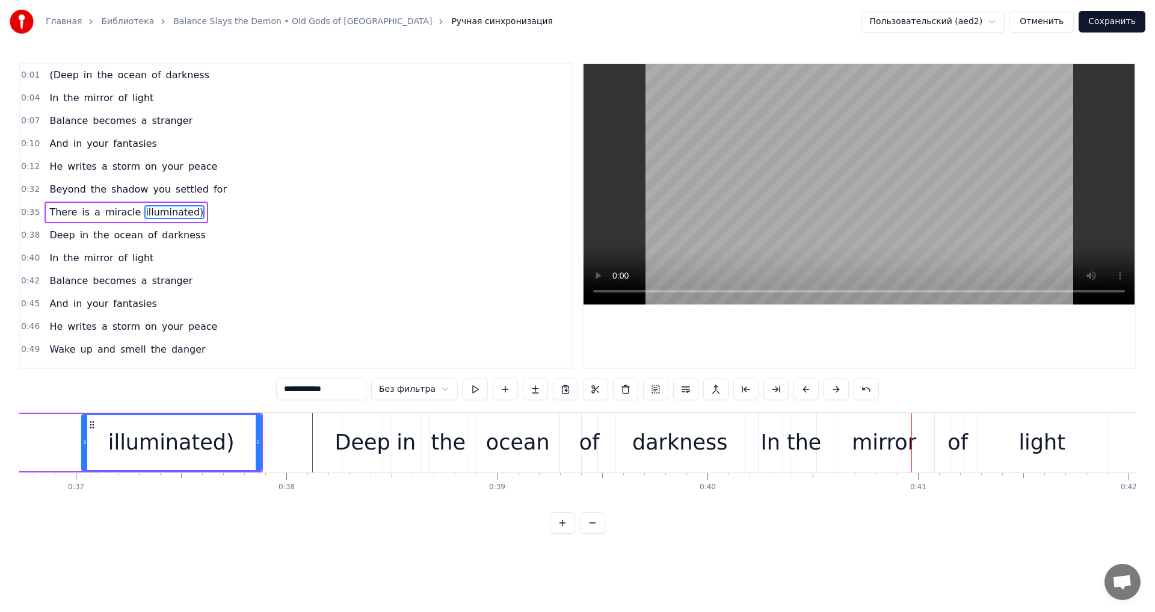
click at [229, 435] on div "illuminated)" at bounding box center [171, 442] width 178 height 55
click at [463, 388] on button at bounding box center [474, 389] width 25 height 22
click at [467, 388] on button at bounding box center [474, 389] width 25 height 22
click at [868, 23] on button "Сохранить" at bounding box center [1111, 22] width 67 height 22
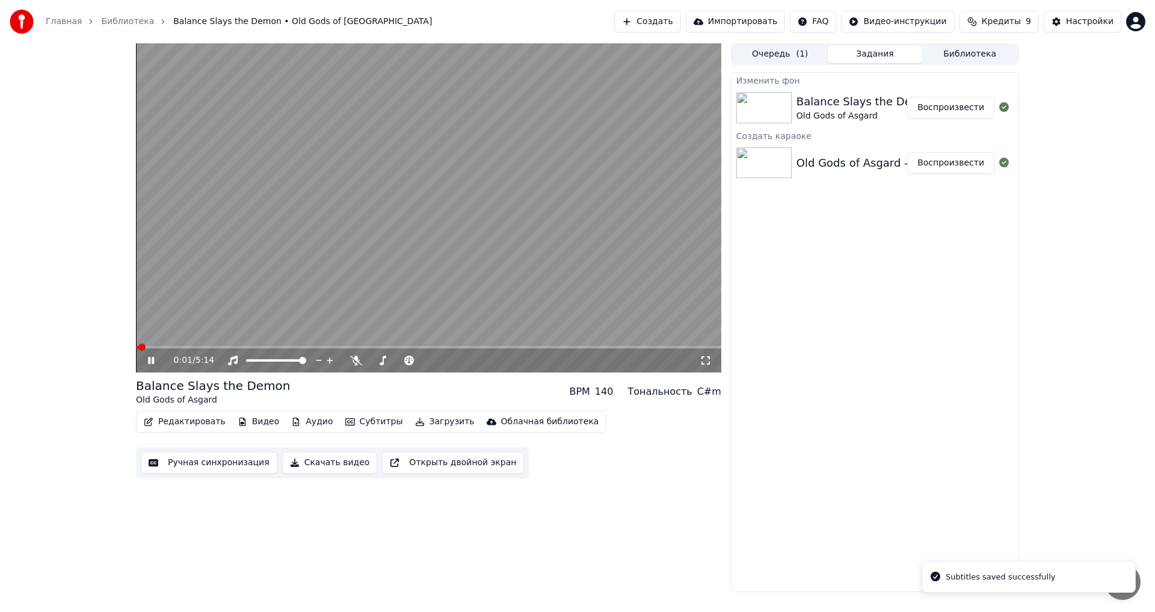
click at [709, 357] on icon at bounding box center [705, 360] width 8 height 8
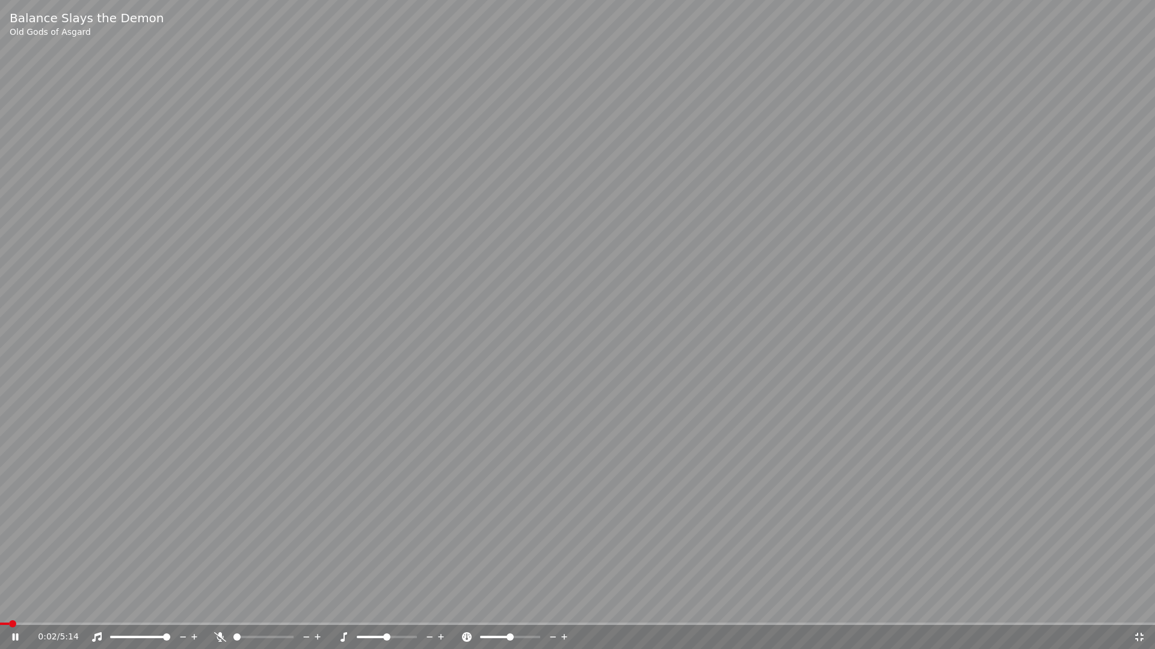
click at [93, 449] on span at bounding box center [577, 624] width 1155 height 2
click at [13, 449] on icon at bounding box center [16, 637] width 6 height 7
click at [11, 449] on icon at bounding box center [24, 638] width 28 height 10
click at [12, 449] on icon at bounding box center [24, 638] width 28 height 10
click at [123, 449] on div "0:40 / 5:14" at bounding box center [577, 637] width 1155 height 24
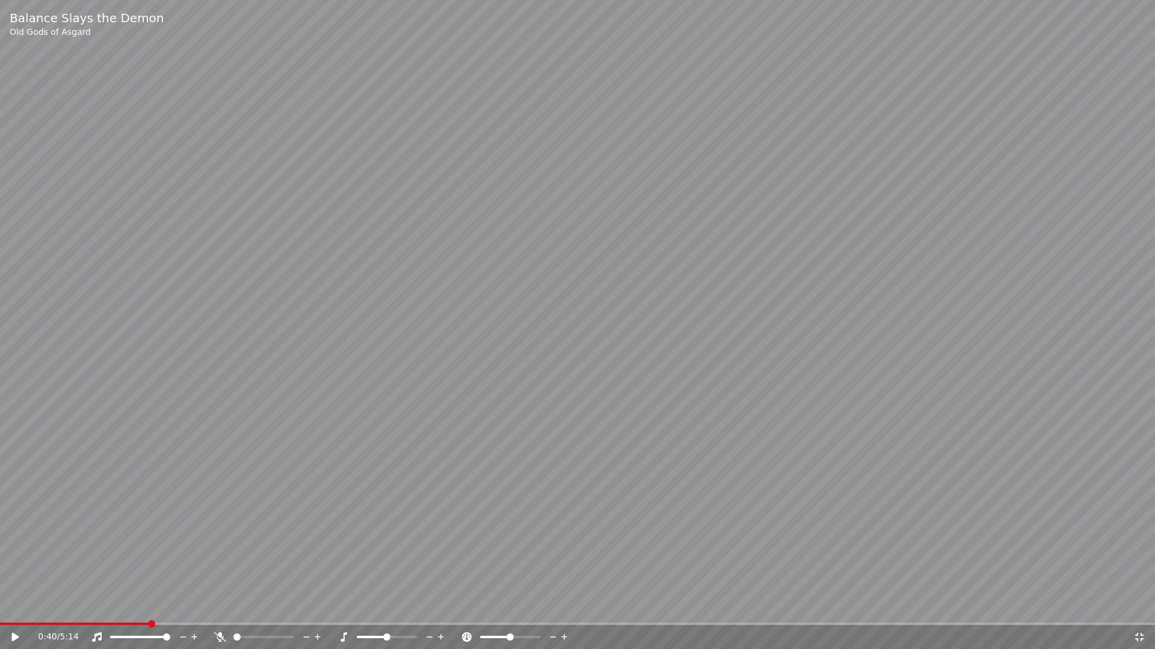
click at [117, 449] on span at bounding box center [74, 624] width 149 height 2
click at [17, 449] on icon at bounding box center [15, 637] width 7 height 8
click at [868, 449] on icon at bounding box center [1139, 637] width 8 height 8
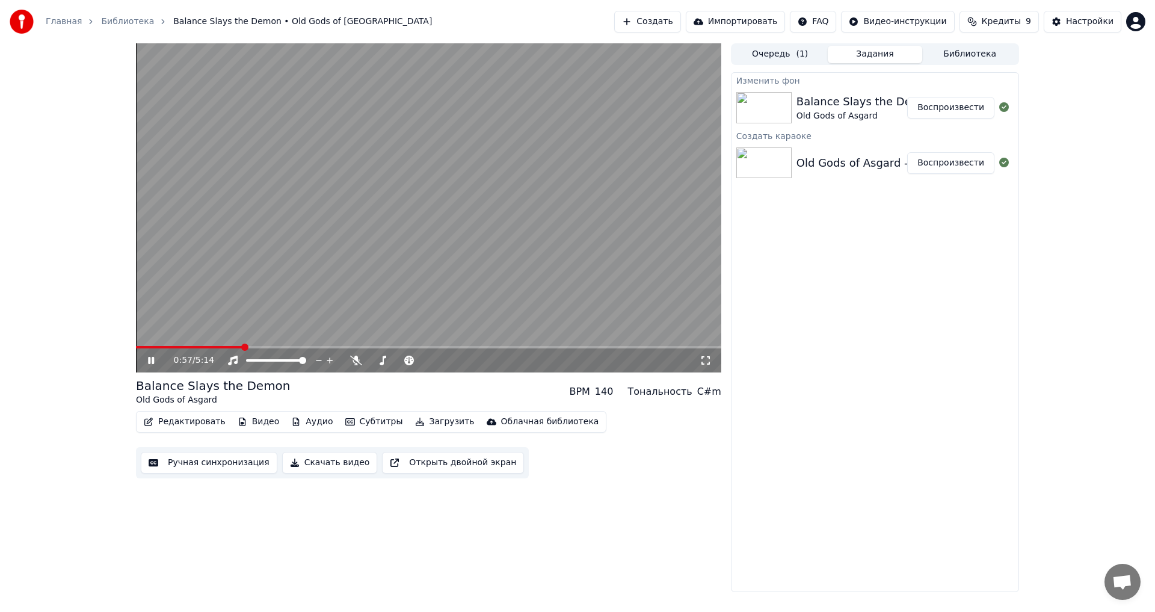
click at [150, 358] on icon at bounding box center [151, 360] width 6 height 7
click at [177, 423] on button "Редактировать" at bounding box center [184, 421] width 91 height 17
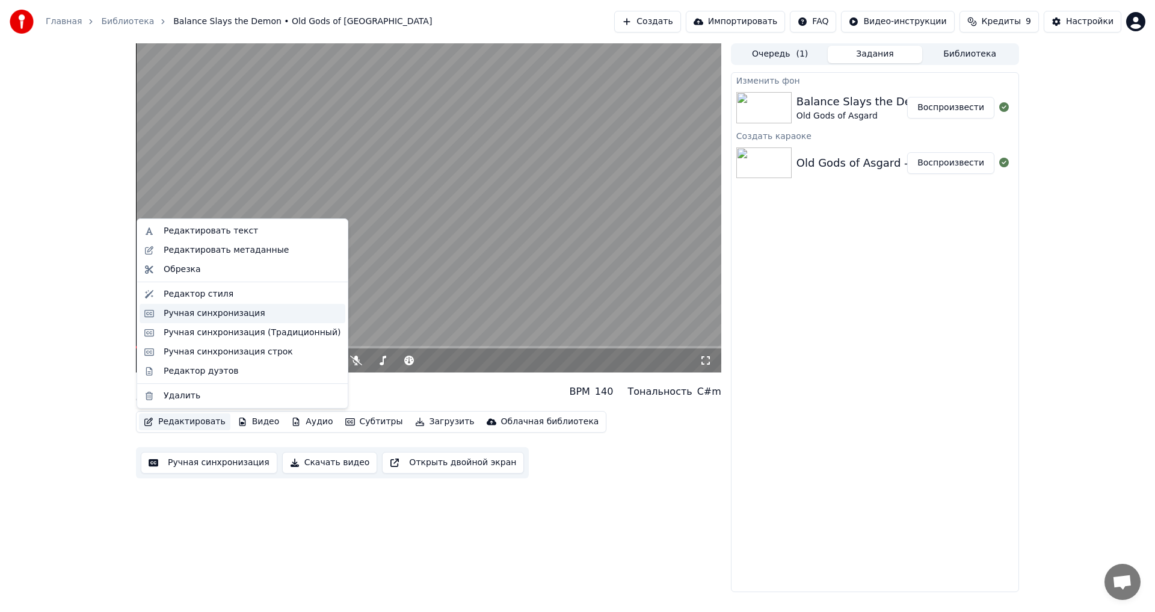
click at [219, 308] on div "Ручная синхронизация" at bounding box center [215, 313] width 102 height 12
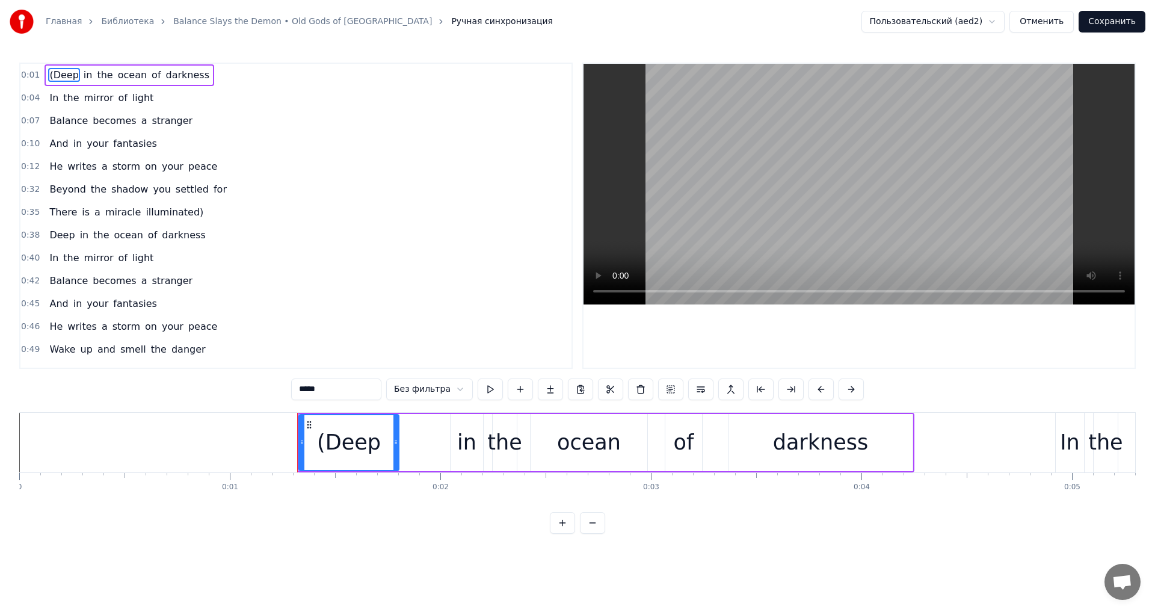
click at [589, 449] on button at bounding box center [592, 523] width 25 height 22
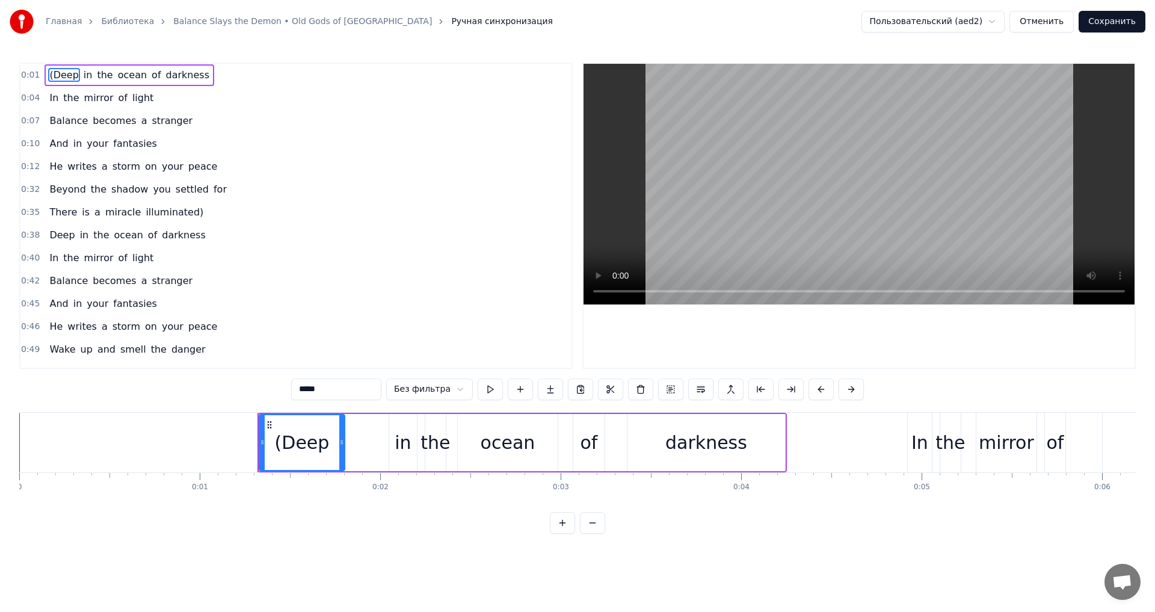
click at [589, 449] on button at bounding box center [592, 523] width 25 height 22
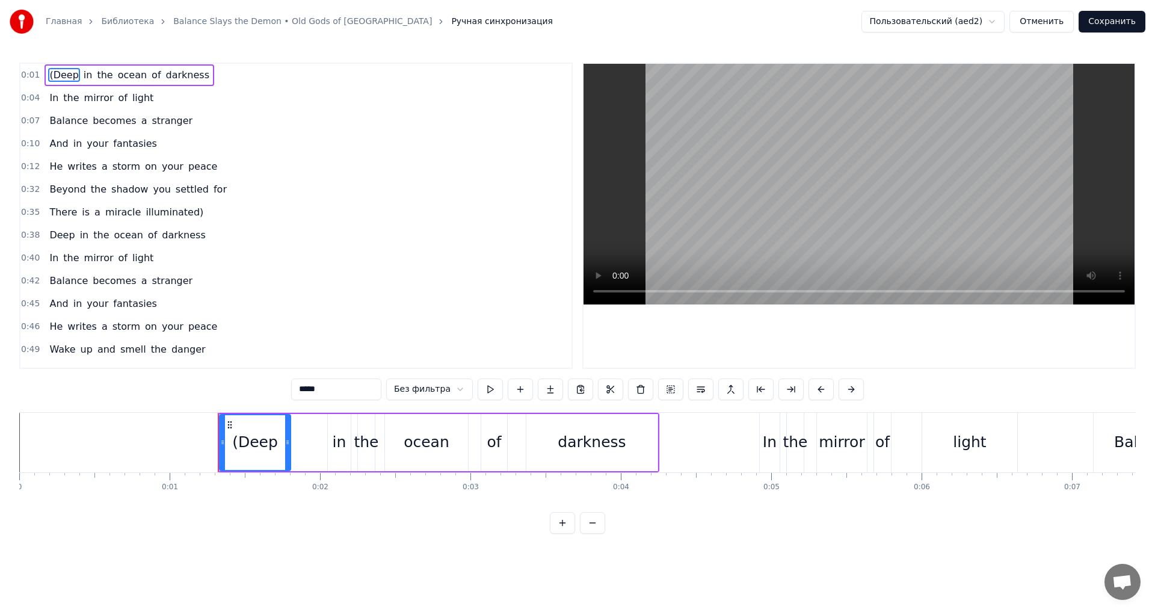
click at [589, 449] on button at bounding box center [592, 523] width 25 height 22
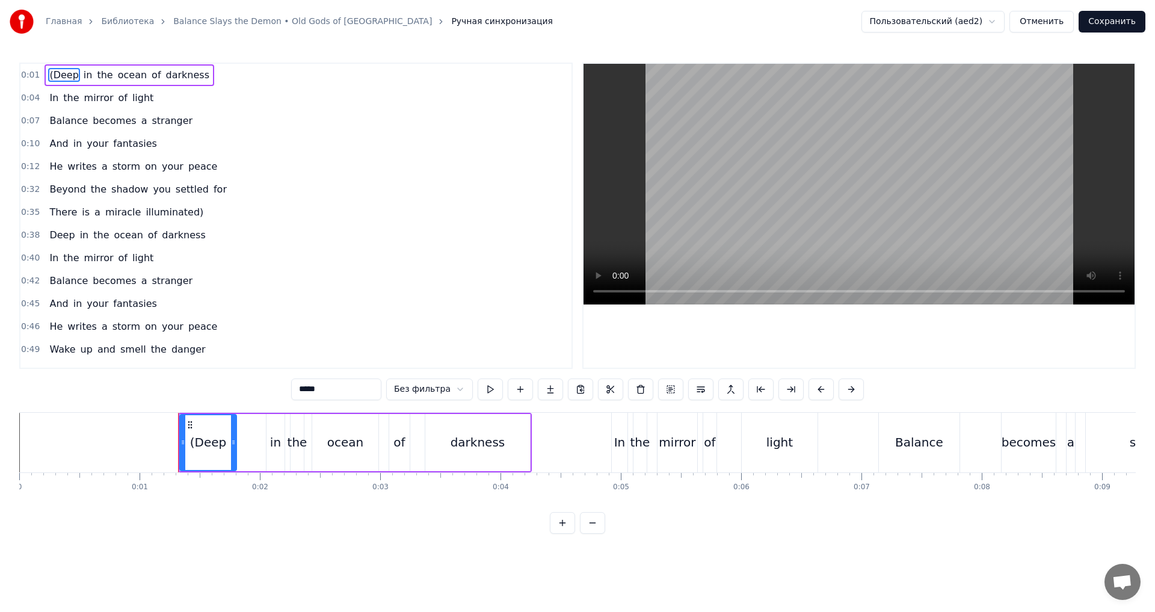
click at [589, 449] on button at bounding box center [592, 523] width 25 height 22
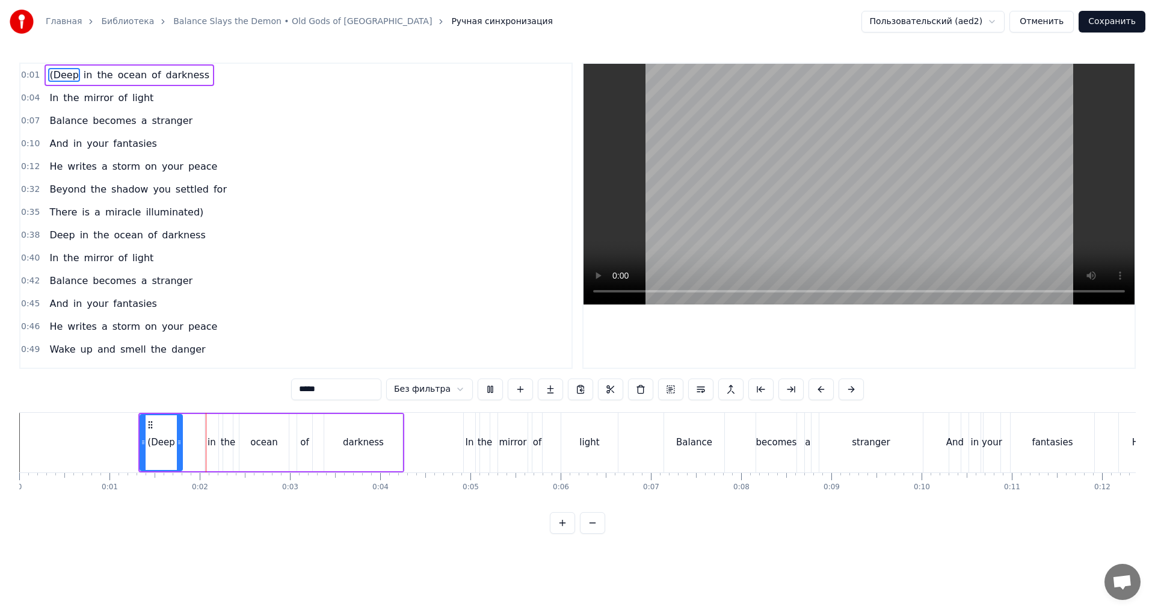
click at [868, 449] on div "fantasies" at bounding box center [1051, 442] width 41 height 14
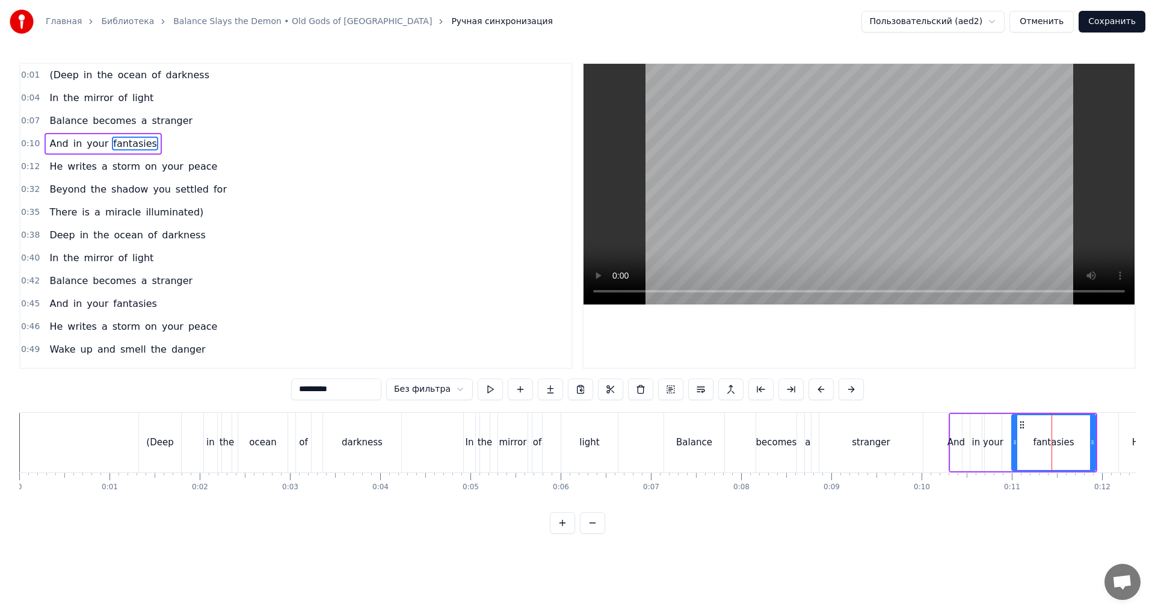
click at [868, 449] on div "He" at bounding box center [1138, 443] width 38 height 60
type input "**"
click at [868, 449] on div at bounding box center [1051, 443] width 1 height 60
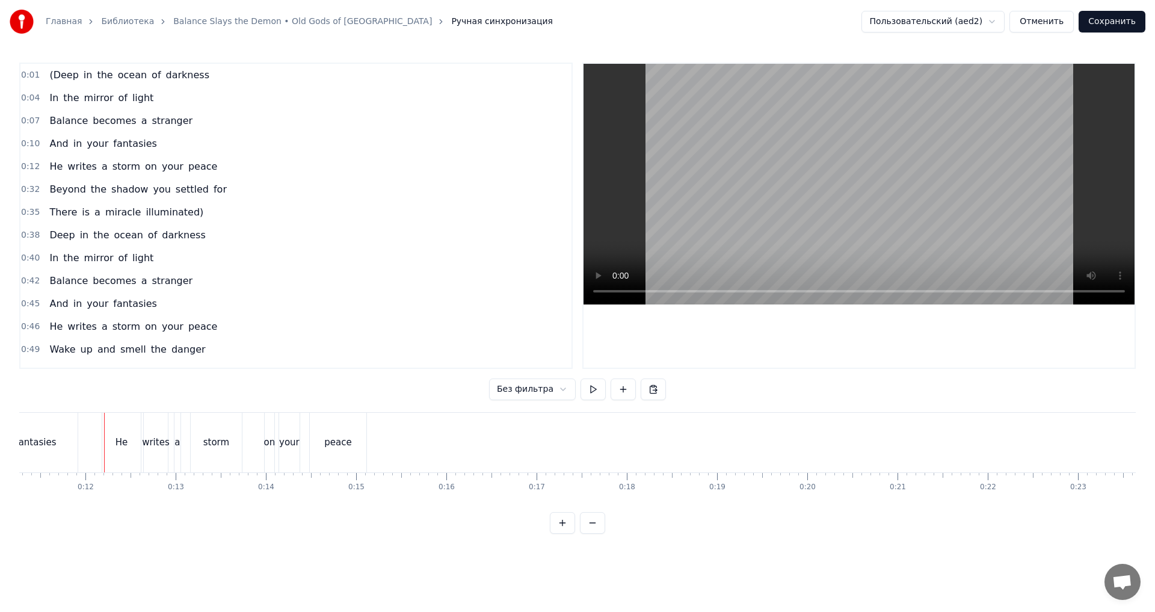
scroll to position [0, 1040]
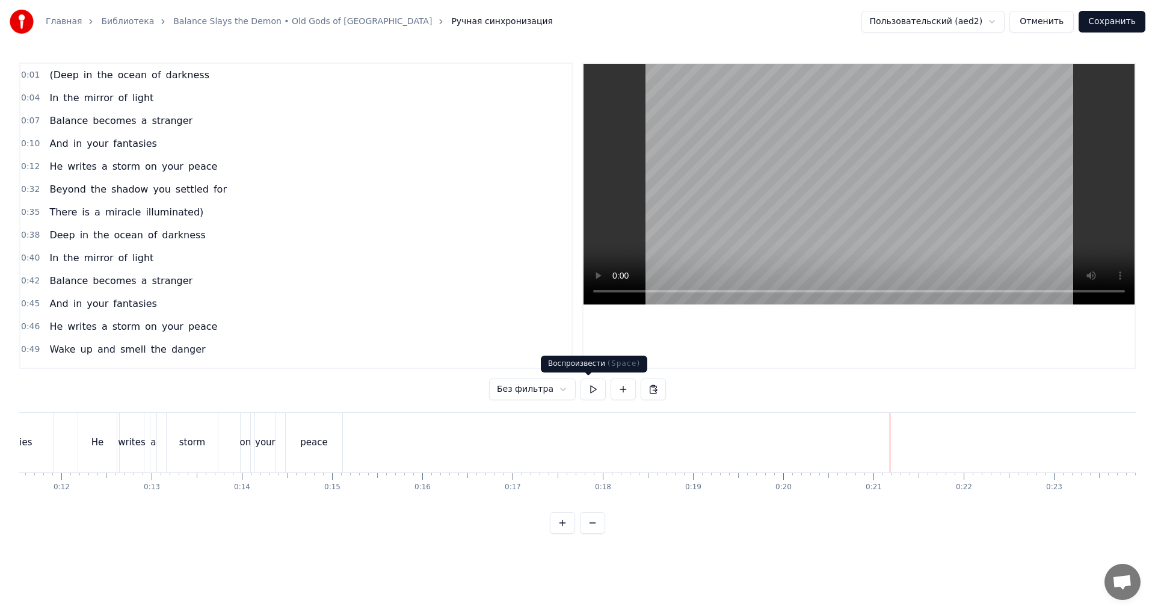
click at [598, 393] on button at bounding box center [592, 389] width 25 height 22
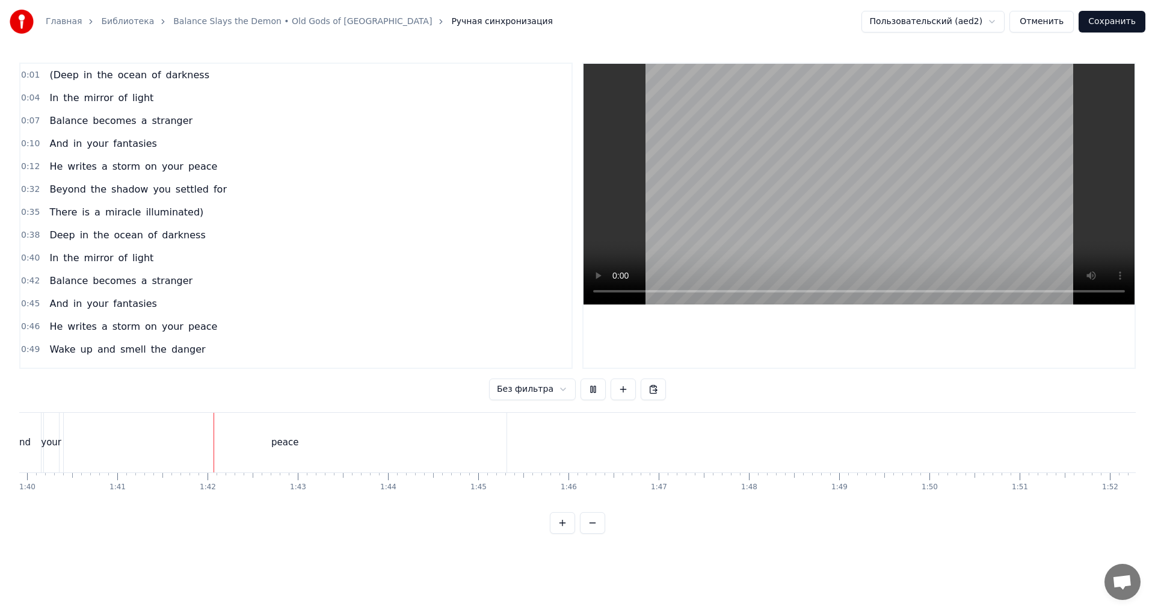
scroll to position [0, 9091]
click at [588, 389] on button at bounding box center [592, 389] width 25 height 22
click at [512, 449] on div "peace" at bounding box center [453, 443] width 443 height 60
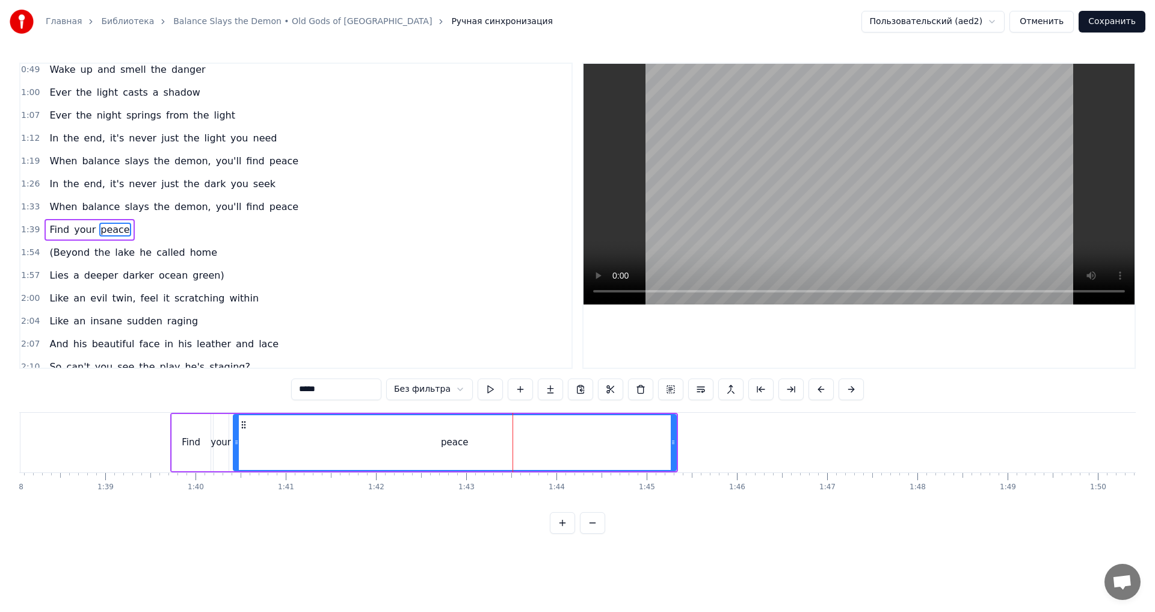
scroll to position [293, 0]
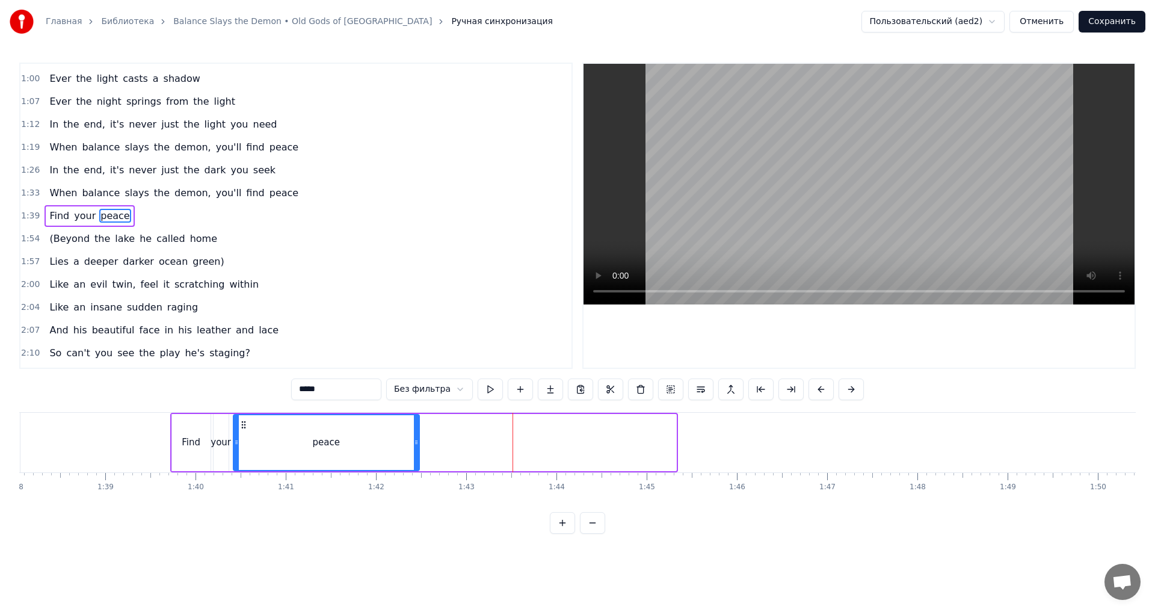
drag, startPoint x: 671, startPoint y: 444, endPoint x: 414, endPoint y: 434, distance: 257.0
click at [414, 434] on div at bounding box center [416, 442] width 5 height 55
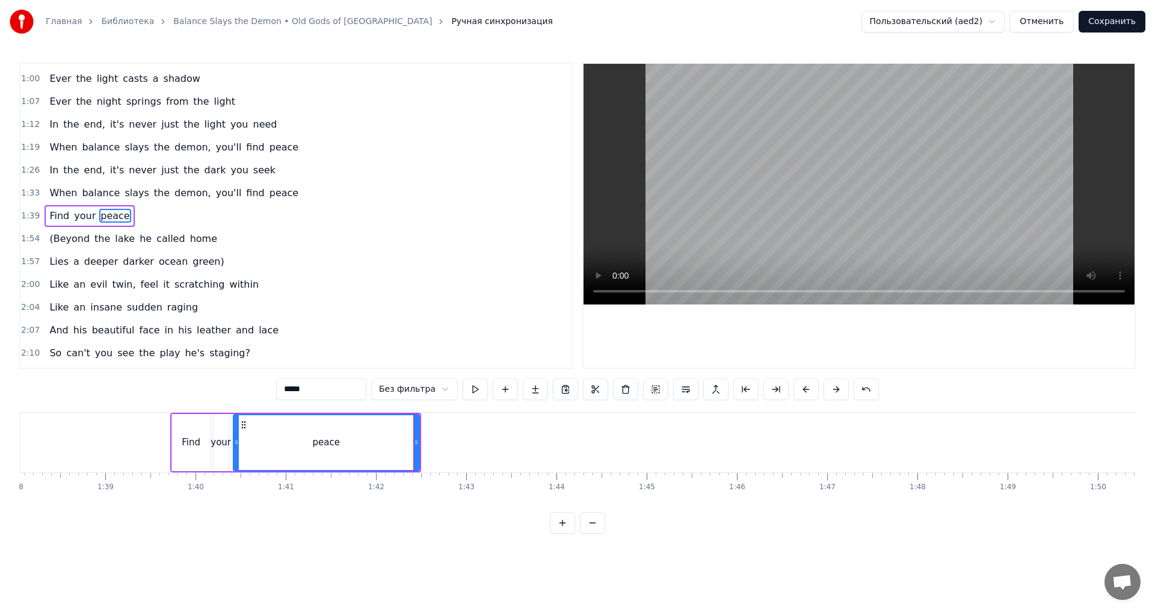
click at [390, 444] on div "peace" at bounding box center [326, 442] width 185 height 55
click at [468, 390] on button at bounding box center [474, 389] width 25 height 22
click at [466, 390] on button at bounding box center [474, 389] width 25 height 22
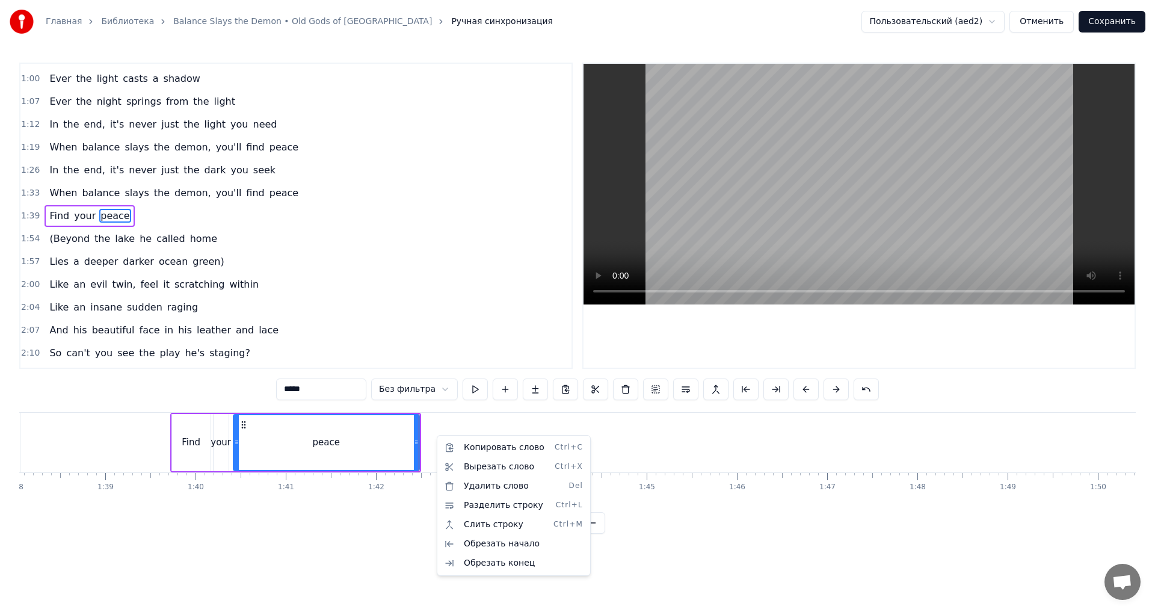
click at [502, 417] on html "Главная Библиотека Balance Slays the Demon • Old Gods of Asgard Ручная синхрони…" at bounding box center [577, 276] width 1155 height 553
click at [464, 445] on div "Копировать слово Ctrl+C" at bounding box center [522, 448] width 148 height 19
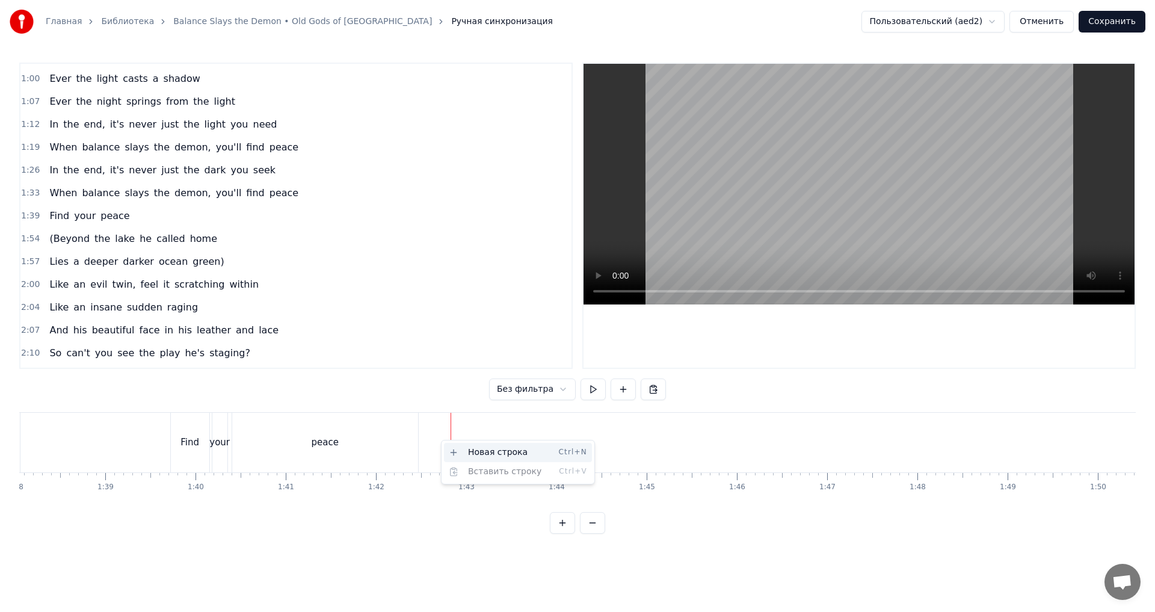
click at [458, 447] on div "Новая строка Ctrl+N" at bounding box center [518, 452] width 148 height 19
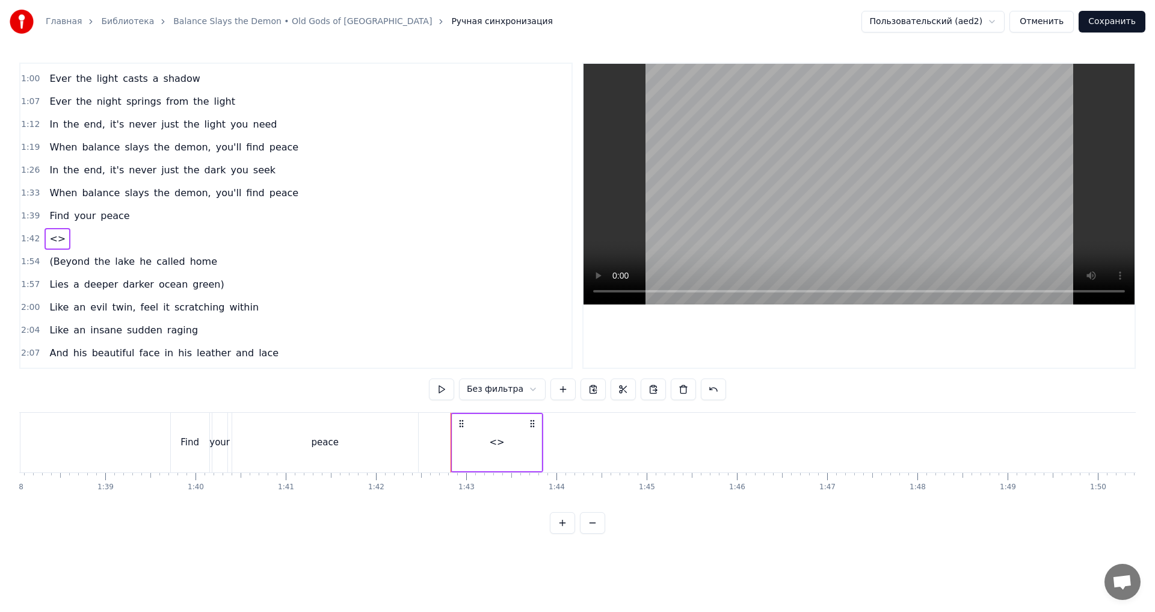
click at [474, 439] on div "<>" at bounding box center [496, 442] width 89 height 57
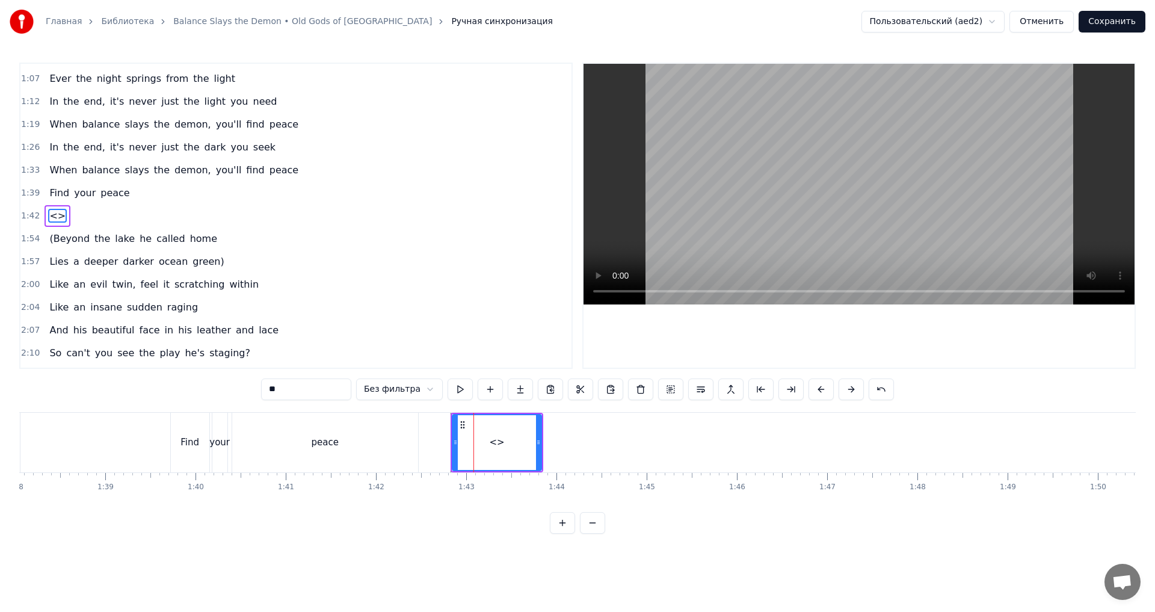
click at [306, 390] on input "**" at bounding box center [306, 389] width 90 height 22
type input "*"
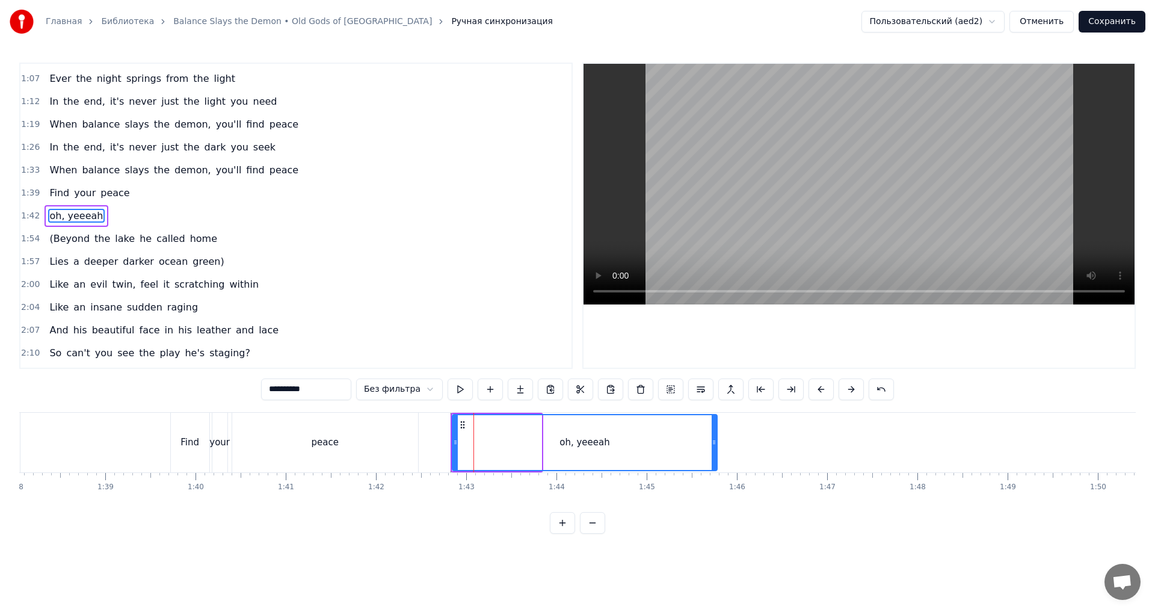
drag, startPoint x: 540, startPoint y: 440, endPoint x: 716, endPoint y: 437, distance: 175.6
click at [716, 437] on div at bounding box center [713, 442] width 5 height 55
click at [272, 431] on div "peace" at bounding box center [325, 443] width 186 height 60
type input "*****"
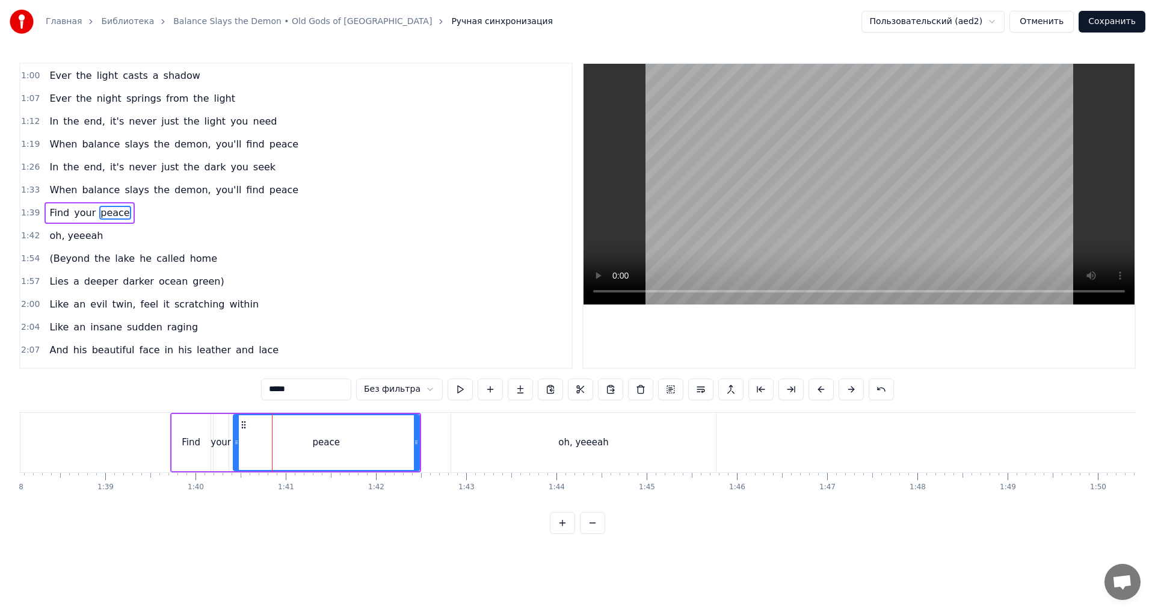
scroll to position [293, 0]
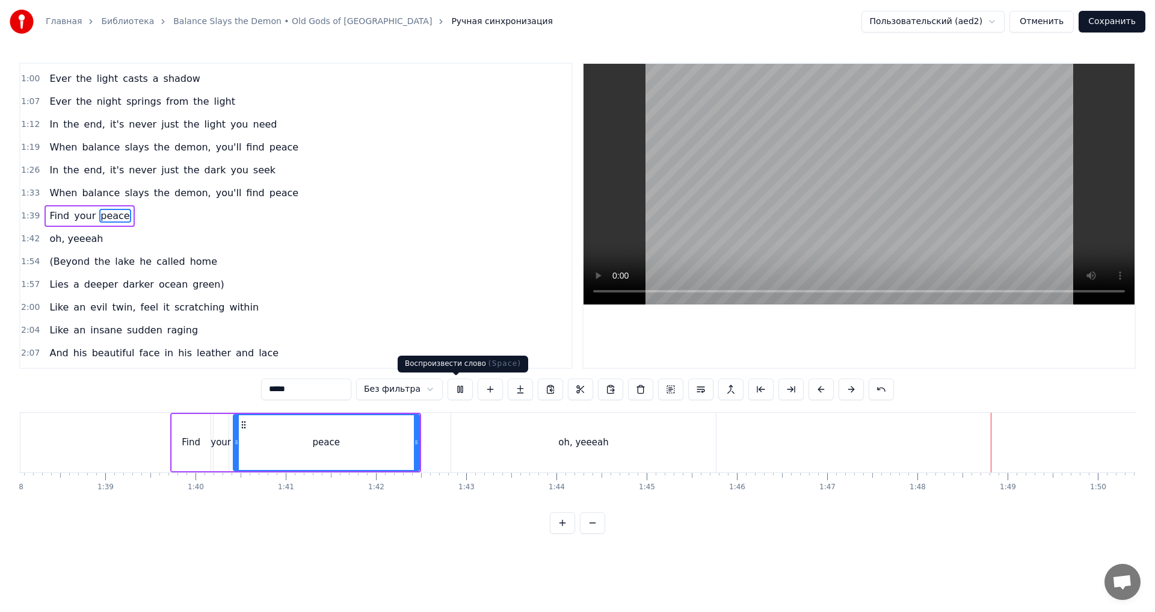
click at [453, 390] on button at bounding box center [459, 389] width 25 height 22
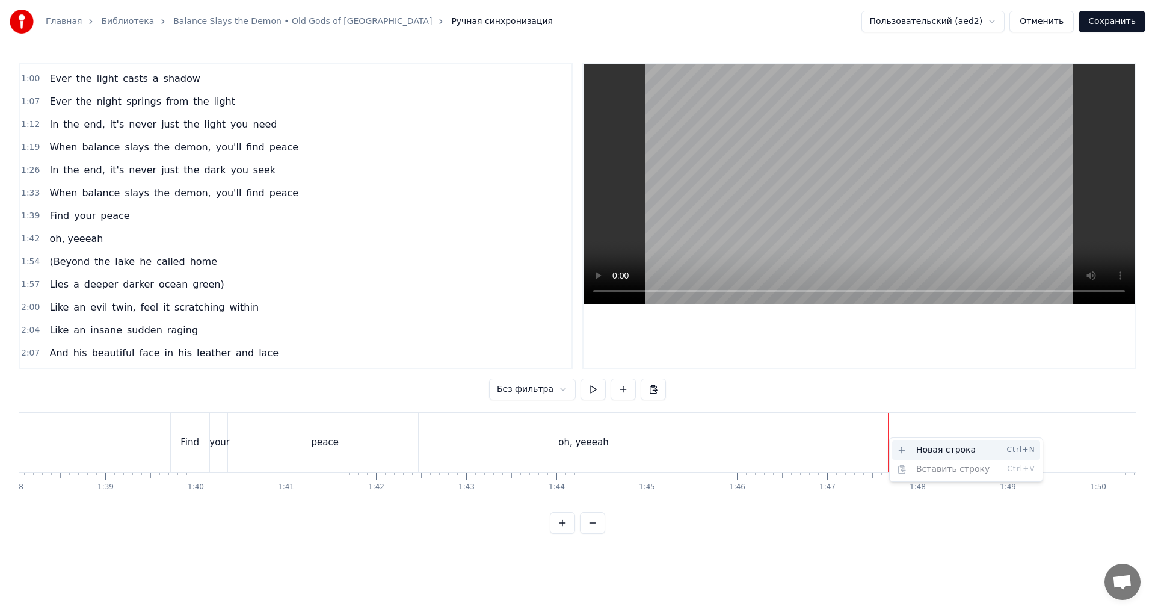
click at [868, 449] on div "Новая строка Ctrl+N" at bounding box center [966, 449] width 148 height 19
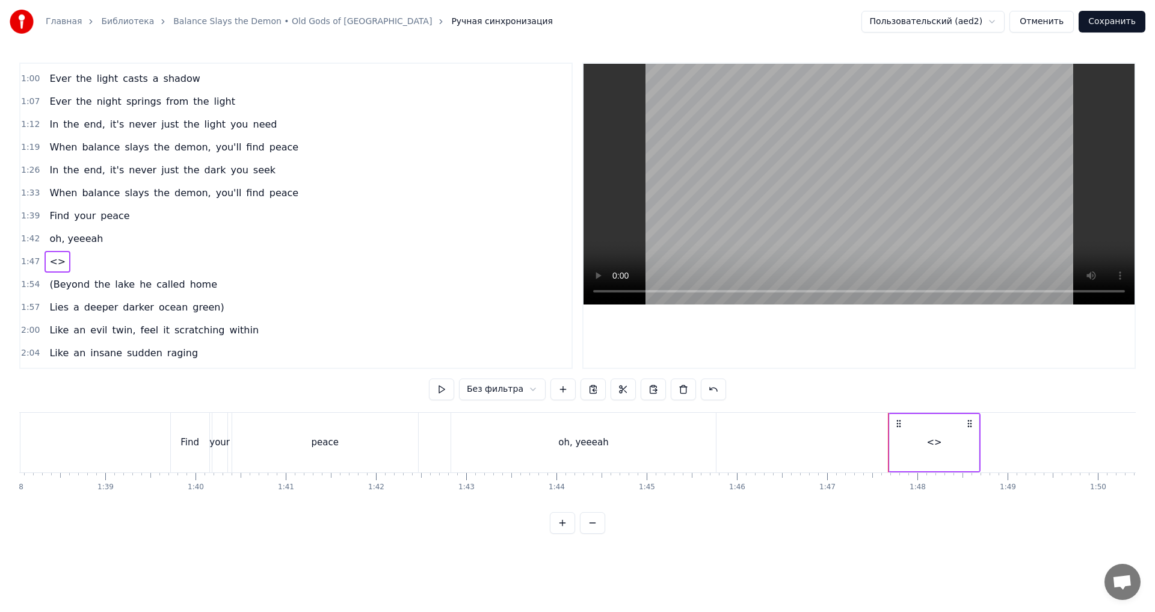
click at [868, 449] on div "<>" at bounding box center [933, 442] width 89 height 57
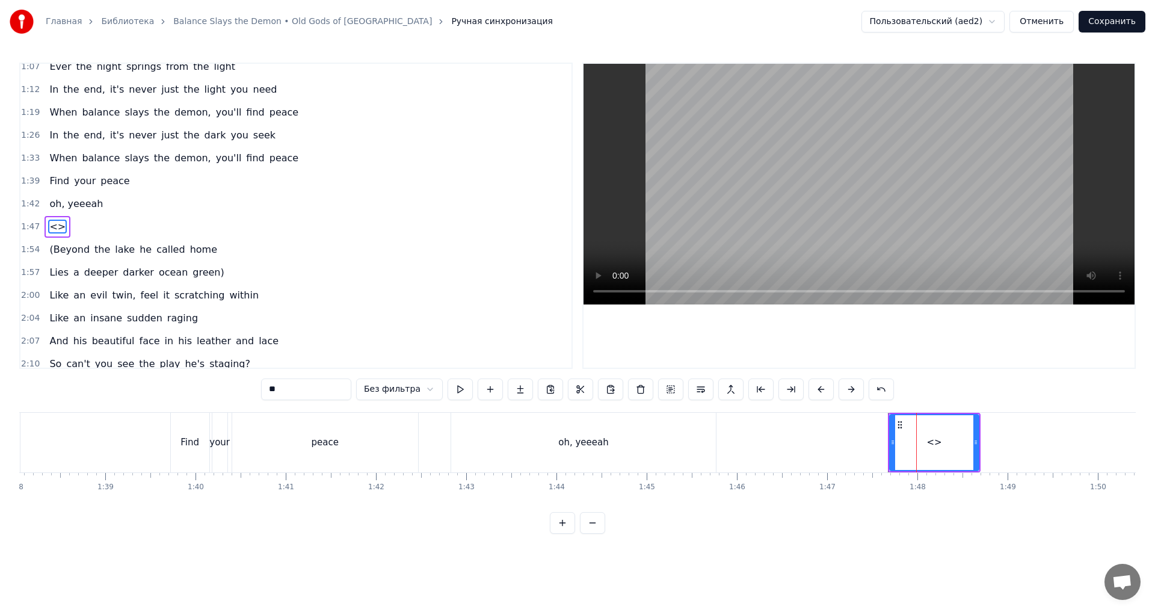
scroll to position [339, 0]
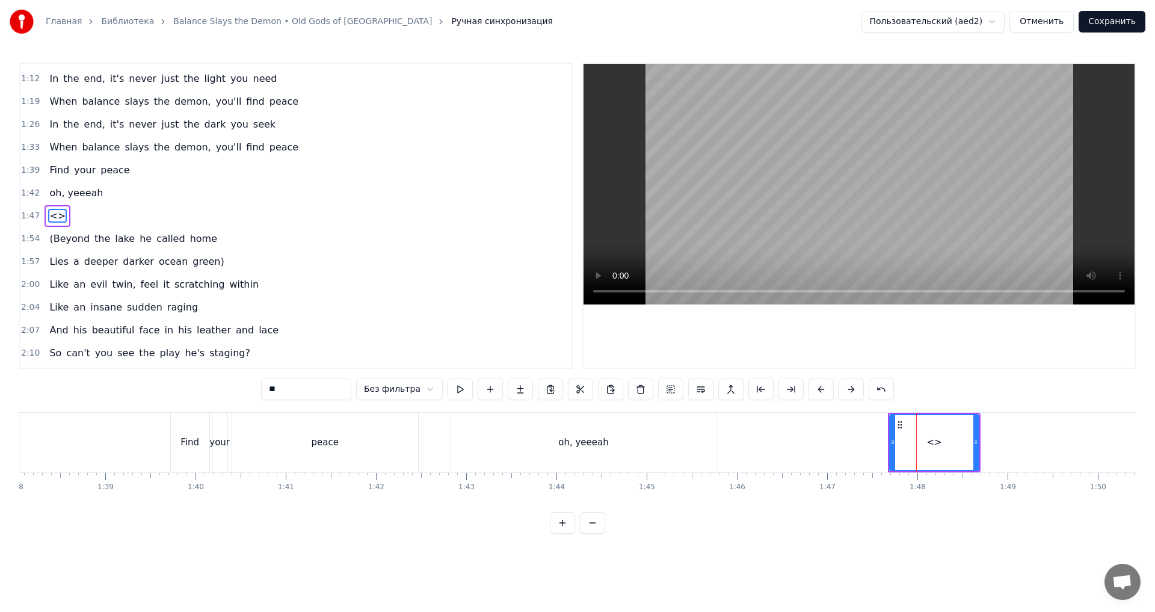
click at [336, 397] on input "**" at bounding box center [306, 389] width 90 height 22
type input "*"
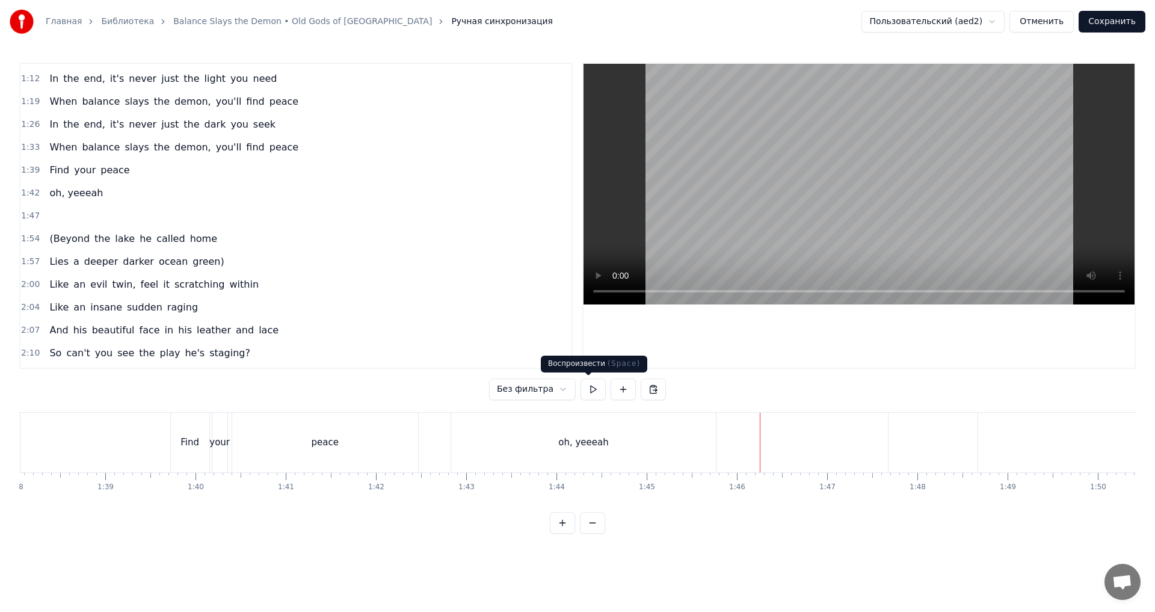
click at [585, 385] on button at bounding box center [592, 389] width 25 height 22
click at [868, 443] on div at bounding box center [932, 443] width 89 height 60
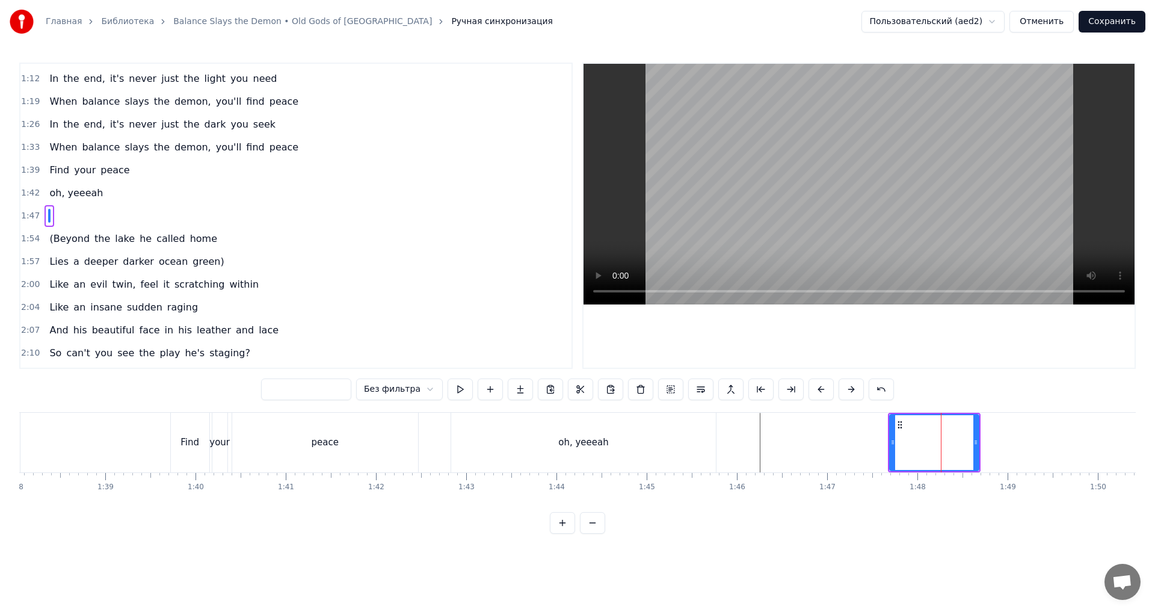
click at [339, 388] on input "text" at bounding box center [306, 389] width 90 height 22
click at [330, 393] on input "text" at bounding box center [306, 389] width 90 height 22
type input "***"
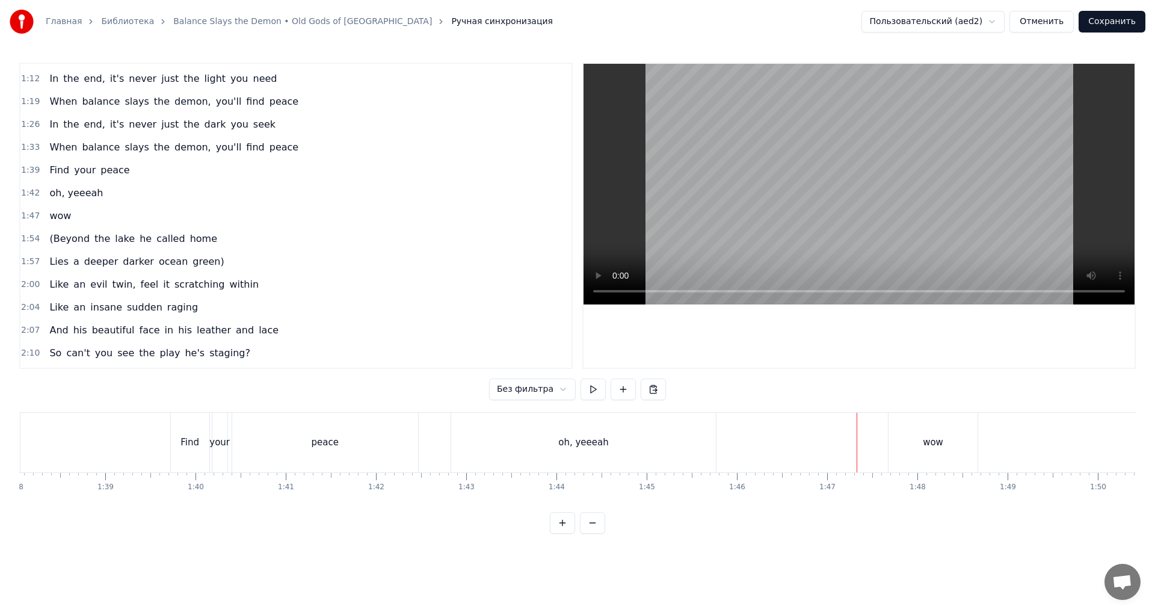
click at [868, 447] on div "wow" at bounding box center [932, 443] width 89 height 60
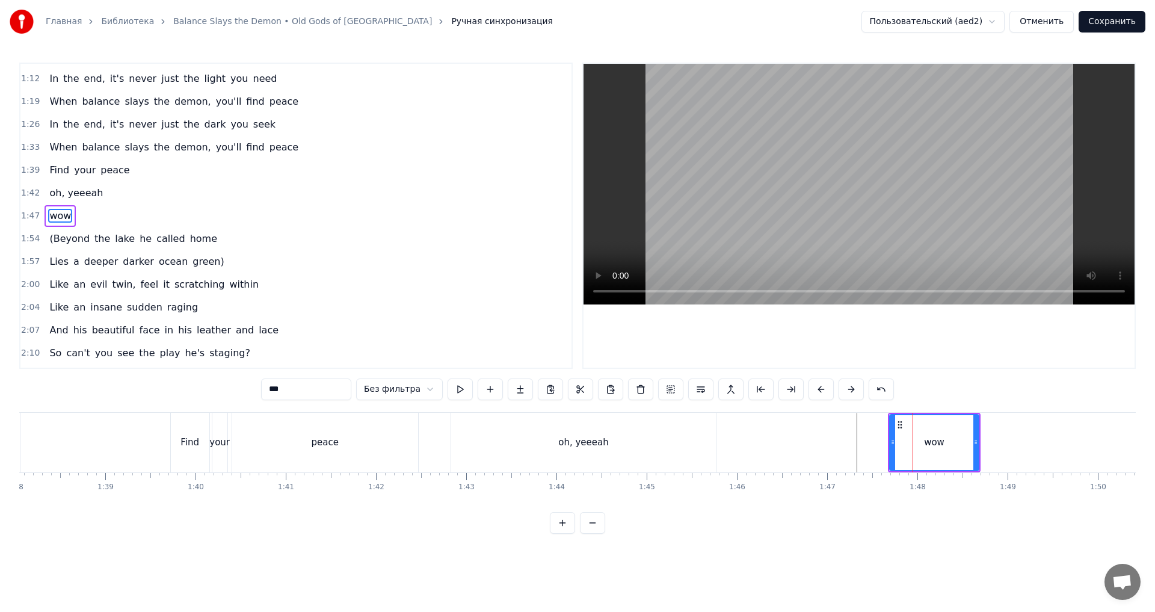
click at [618, 449] on div "oh, yeeeah" at bounding box center [583, 443] width 265 height 60
type input "**********"
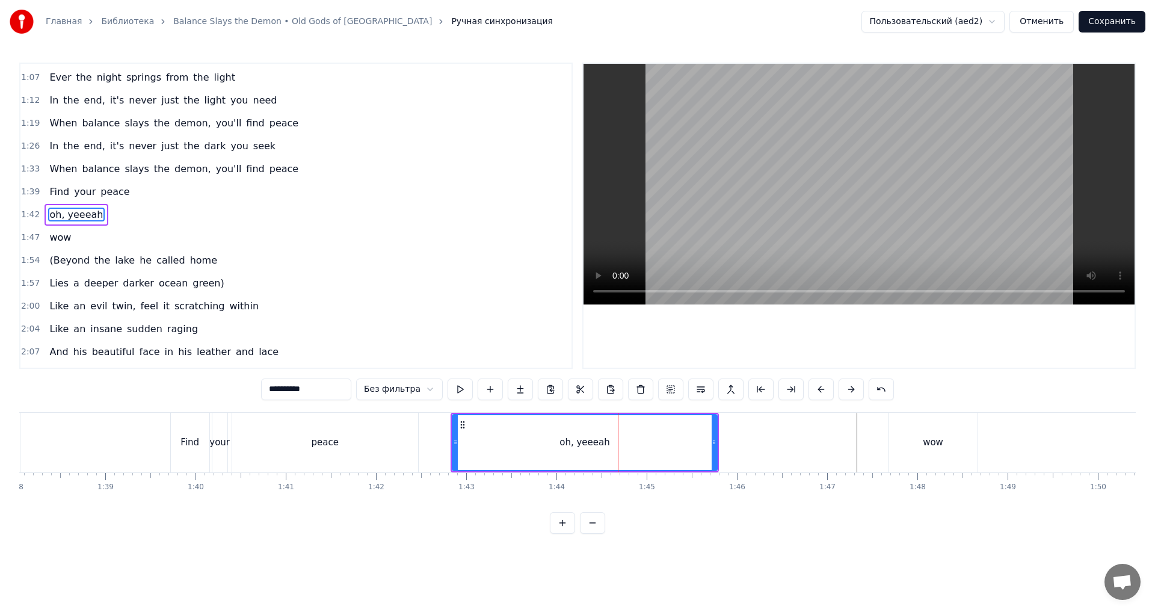
scroll to position [316, 0]
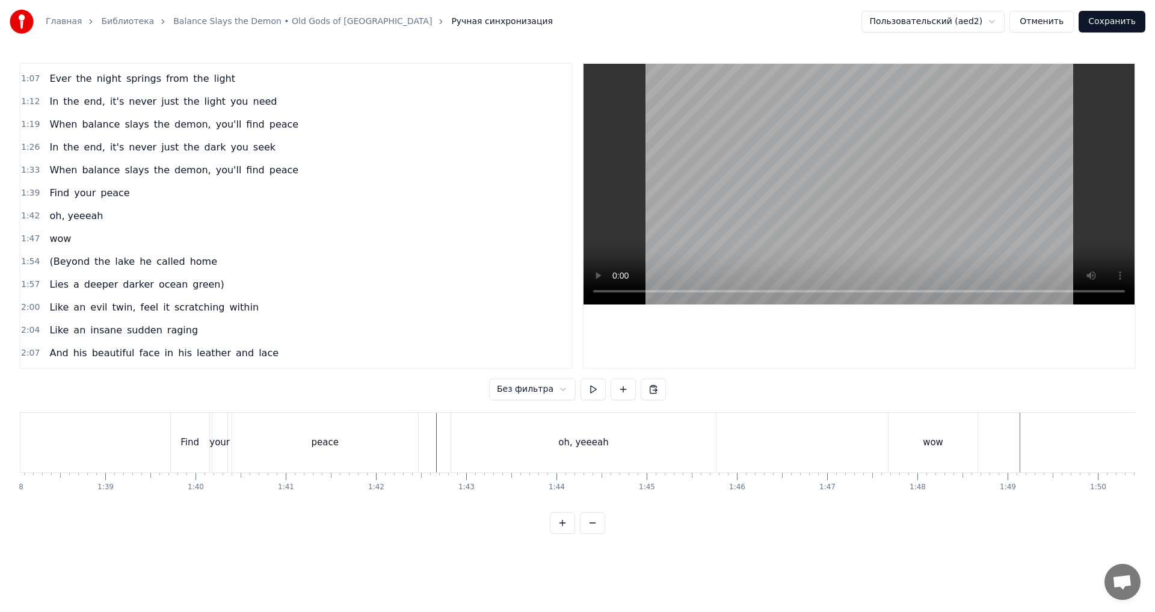
click at [868, 435] on div "wow" at bounding box center [932, 443] width 89 height 60
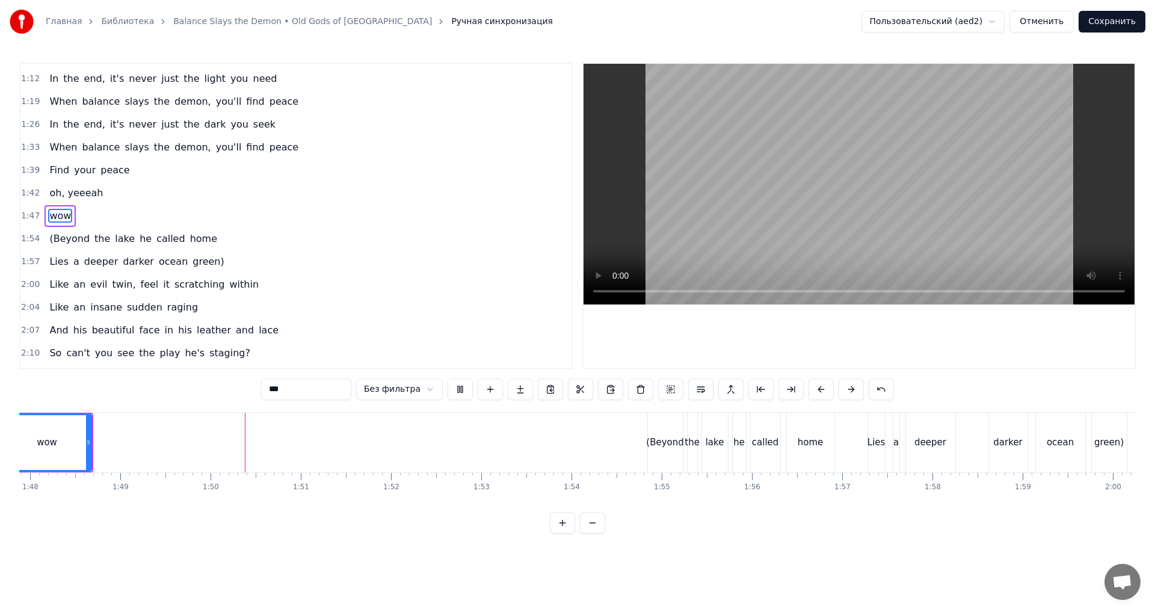
scroll to position [0, 9843]
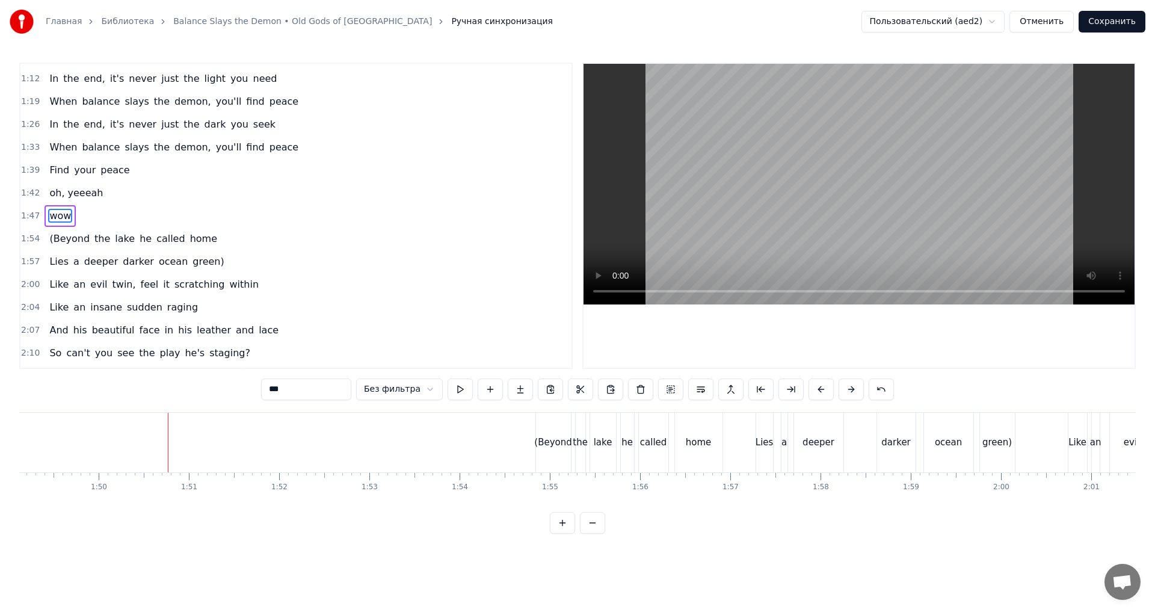
click at [284, 388] on input "***" at bounding box center [306, 389] width 90 height 22
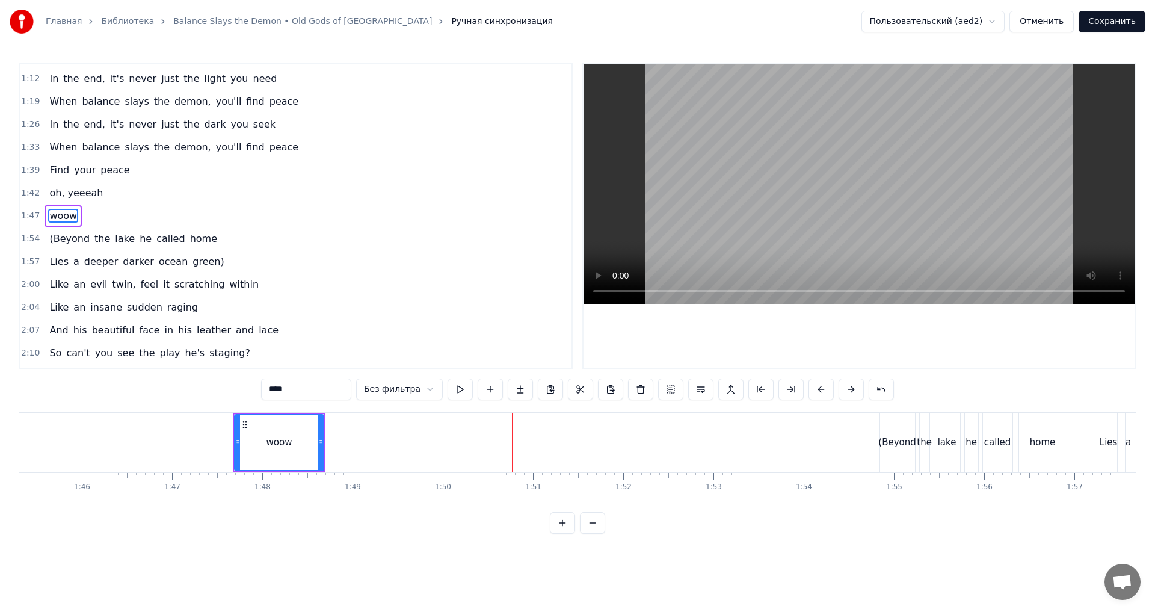
scroll to position [0, 9483]
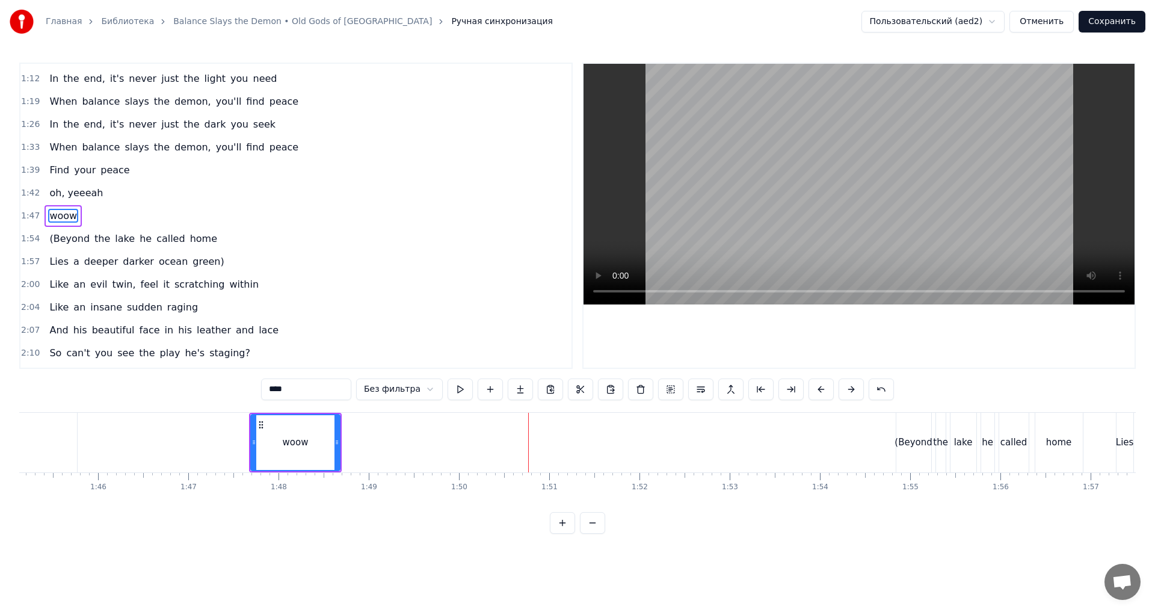
type input "****"
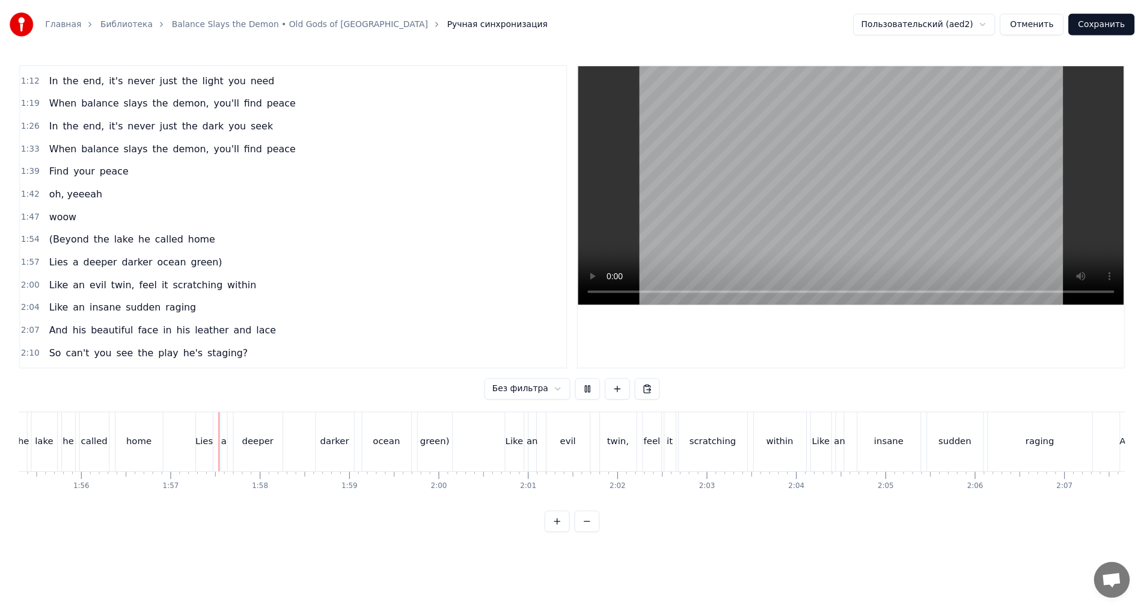
scroll to position [0, 10487]
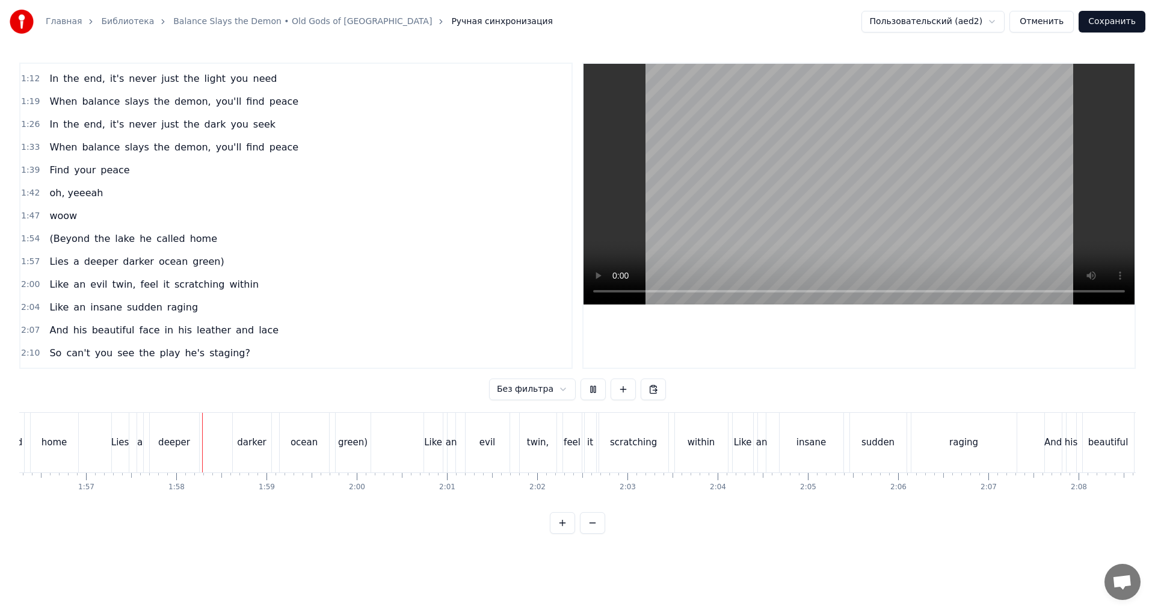
click at [583, 396] on button at bounding box center [592, 389] width 25 height 22
click at [592, 393] on button at bounding box center [592, 389] width 25 height 22
click at [868, 29] on button "Сохранить" at bounding box center [1111, 22] width 67 height 22
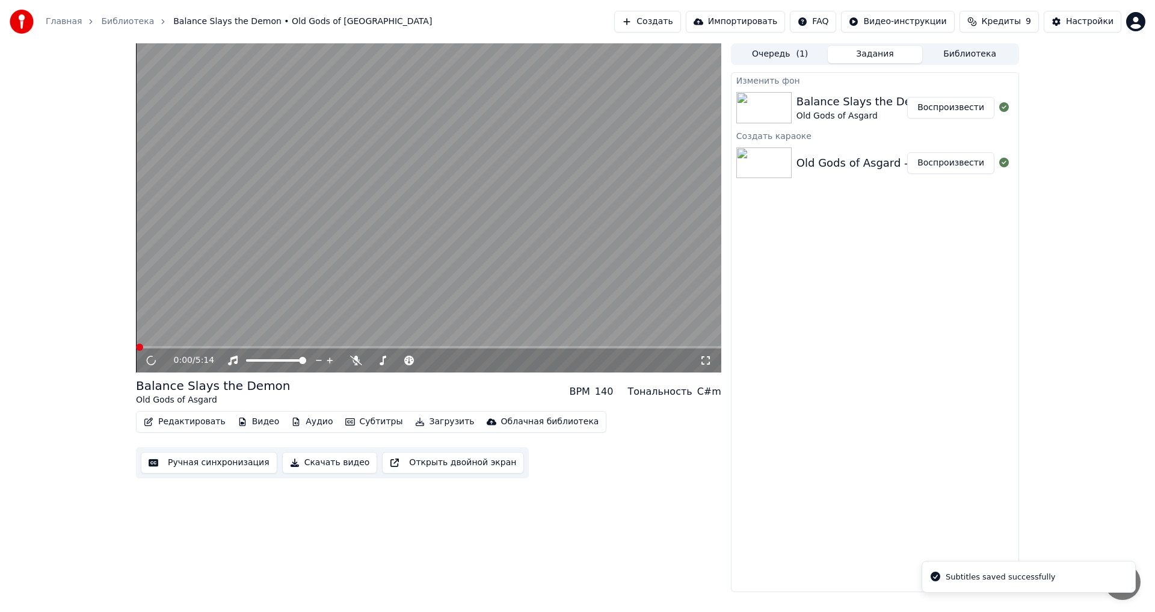
click at [200, 429] on button "Редактировать" at bounding box center [184, 421] width 91 height 17
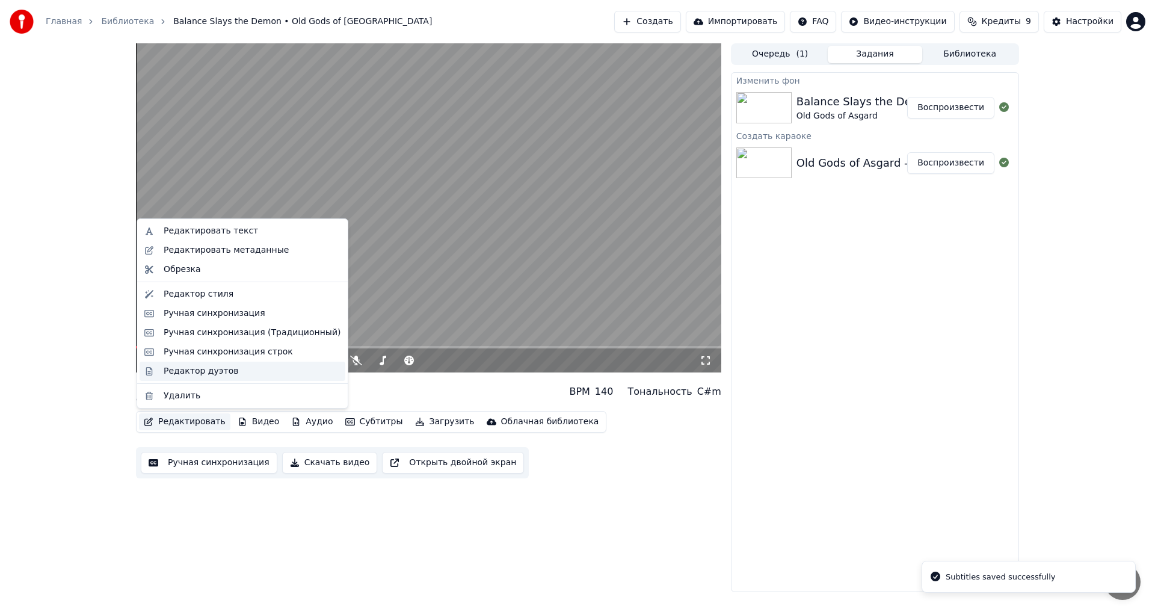
click at [251, 366] on div "Редактор дуэтов" at bounding box center [252, 371] width 177 height 12
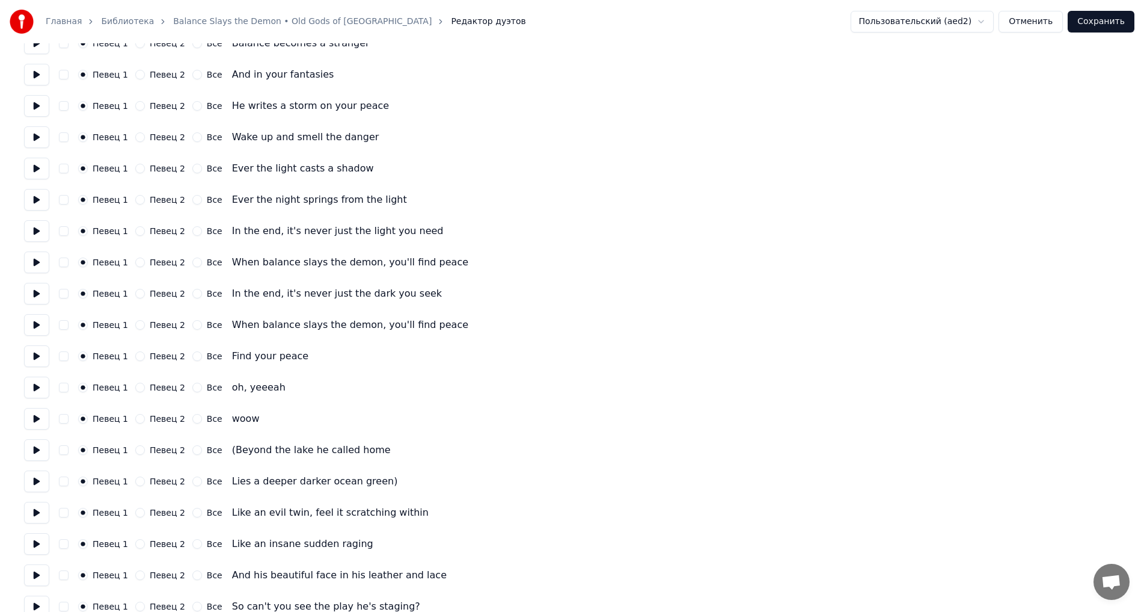
scroll to position [481, 0]
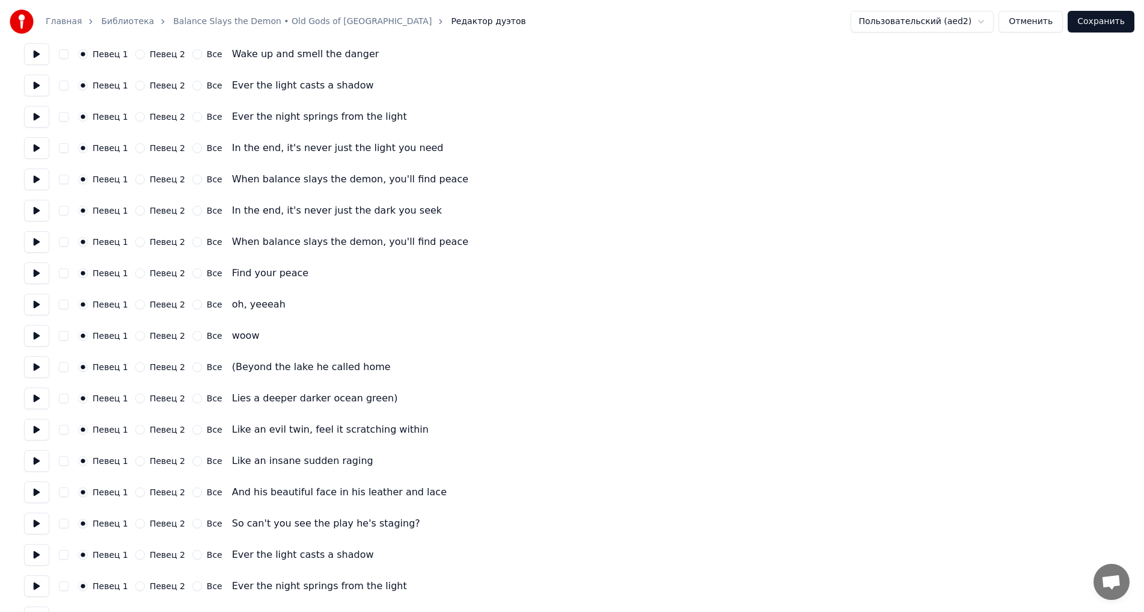
click at [138, 368] on button "Певец 2" at bounding box center [140, 367] width 10 height 10
click at [138, 397] on button "Певец 2" at bounding box center [140, 398] width 10 height 10
click at [135, 429] on button "Певец 2" at bounding box center [140, 430] width 10 height 10
click at [137, 449] on button "Певец 2" at bounding box center [140, 461] width 10 height 10
click at [80, 430] on button "Певец 1" at bounding box center [83, 430] width 10 height 10
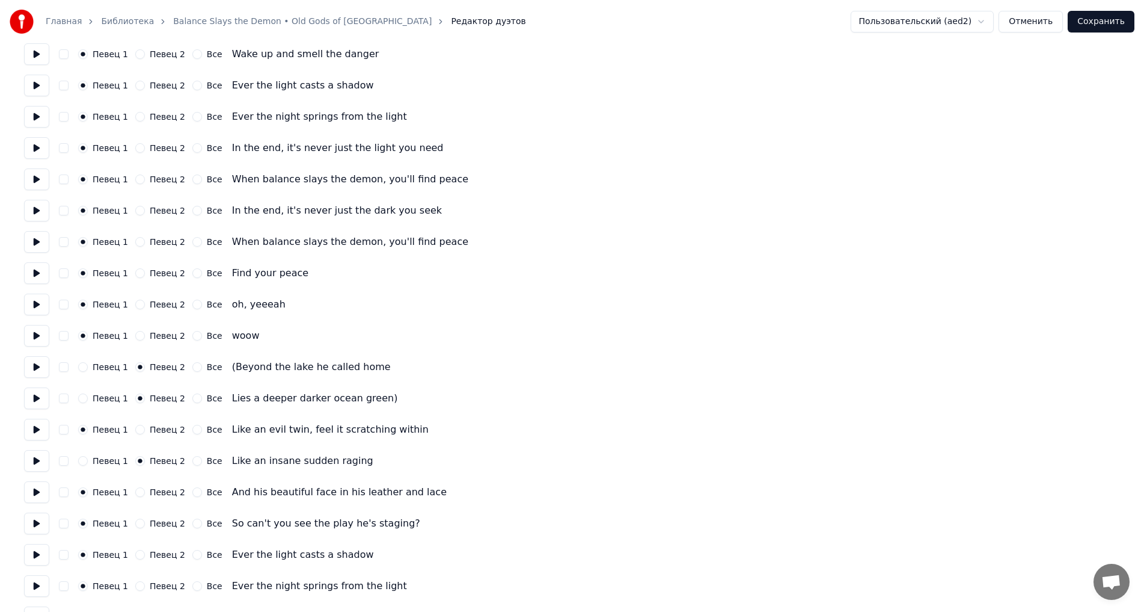
click at [86, 449] on div "Певец 1" at bounding box center [103, 461] width 50 height 10
click at [85, 449] on button "Певец 1" at bounding box center [83, 461] width 10 height 10
click at [63, 372] on div "Певец 1 Певец 2 Все (Beyond the lake he called home" at bounding box center [572, 367] width 1096 height 22
click at [66, 370] on button "button" at bounding box center [64, 367] width 10 height 10
click at [66, 399] on button "button" at bounding box center [64, 398] width 10 height 10
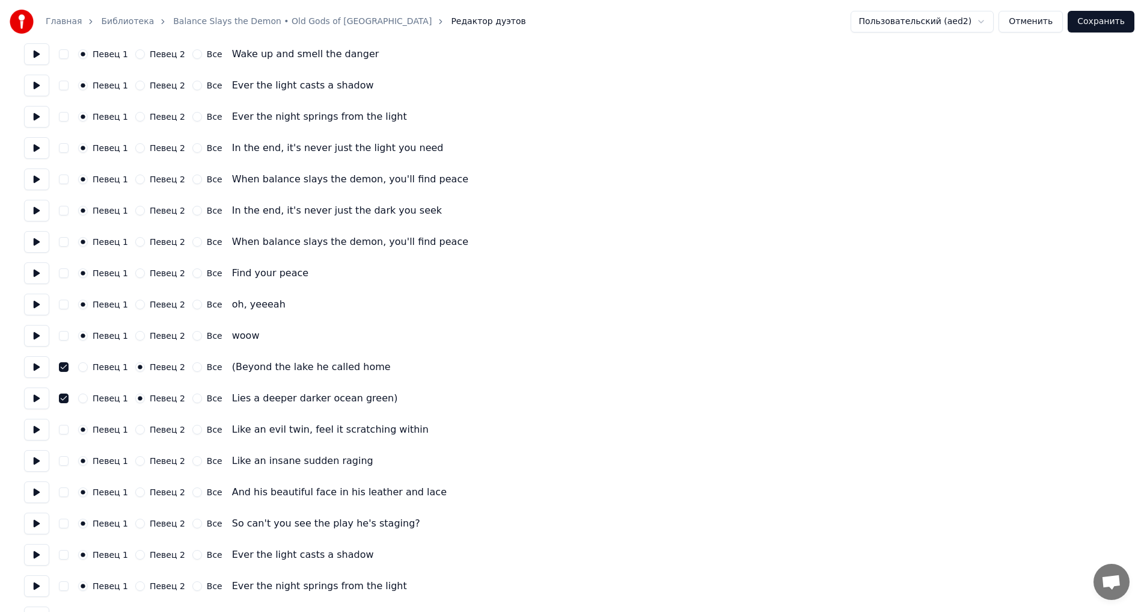
click at [868, 17] on button "Сохранить" at bounding box center [1101, 22] width 67 height 22
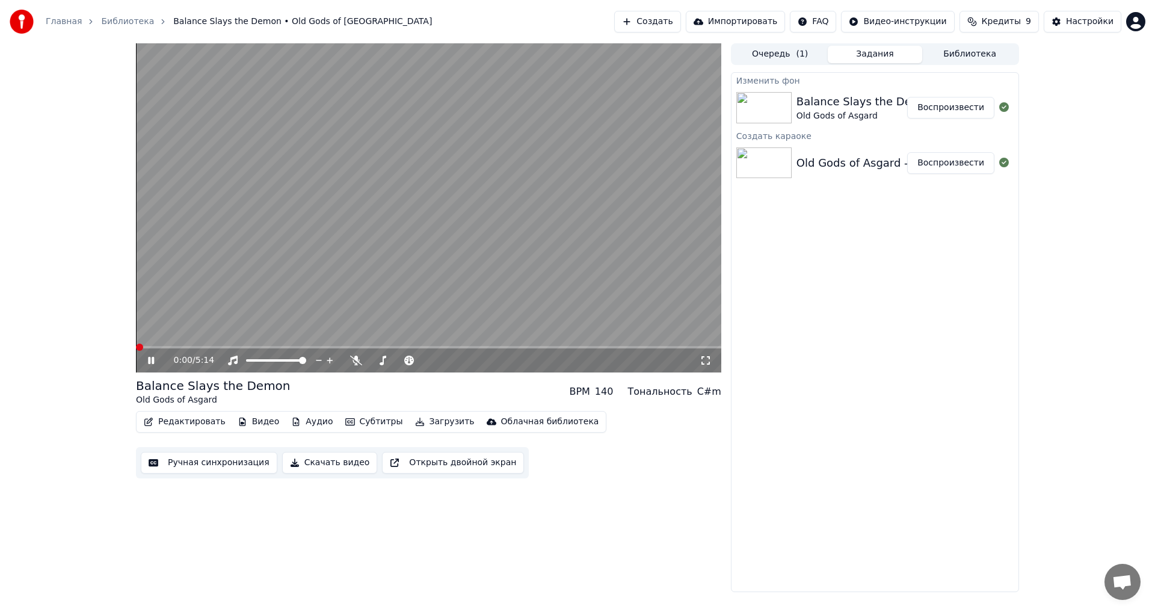
click at [189, 424] on button "Редактировать" at bounding box center [184, 421] width 91 height 17
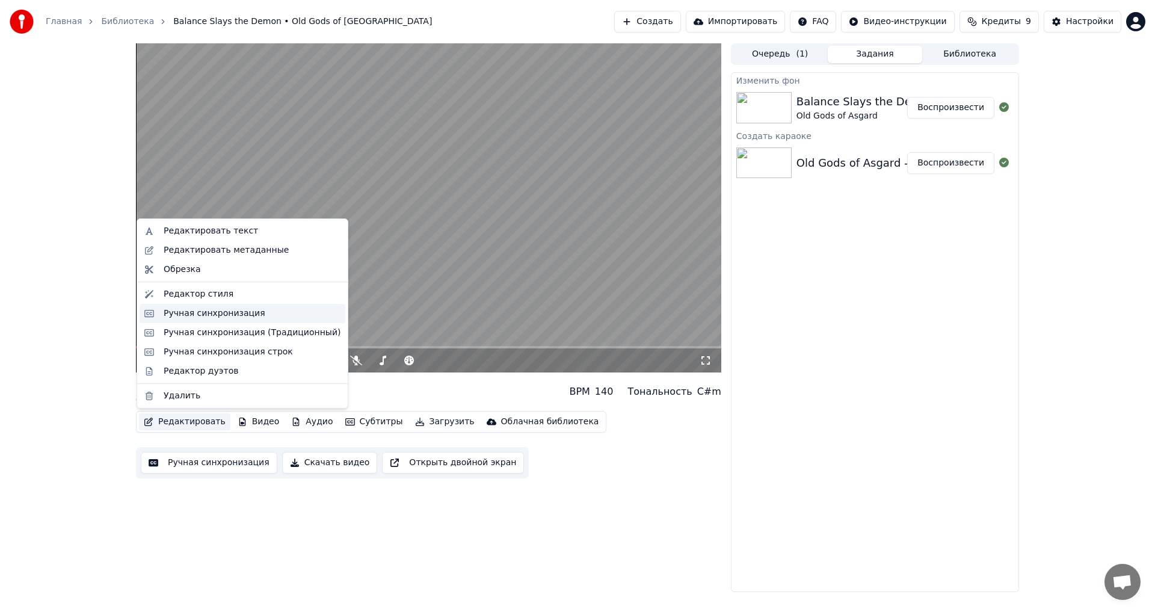
click at [214, 314] on div "Ручная синхронизация" at bounding box center [215, 313] width 102 height 12
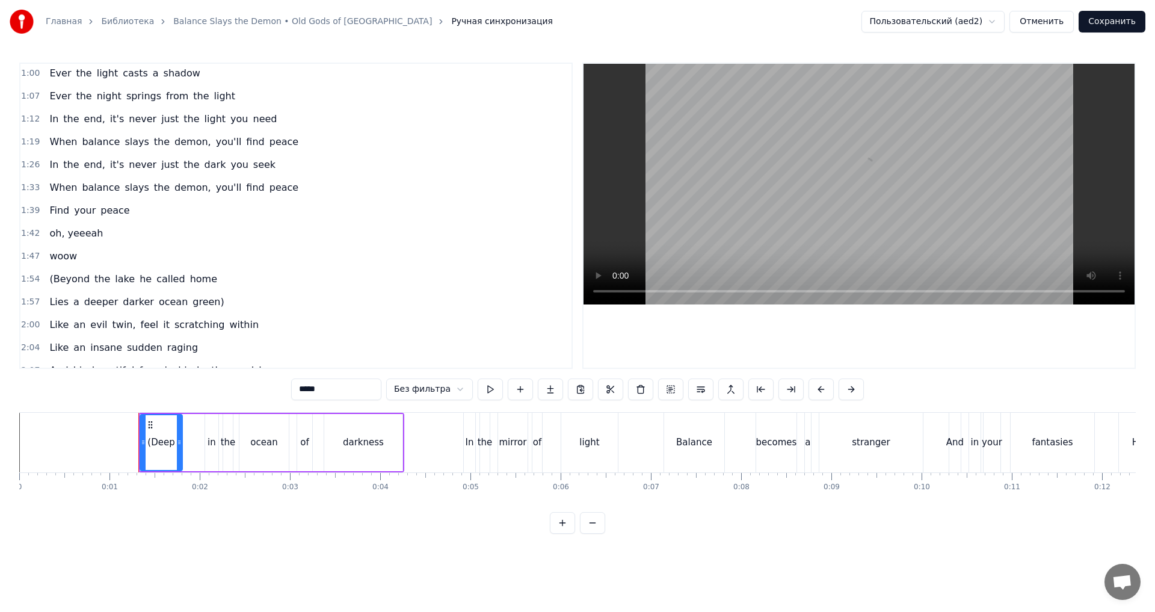
scroll to position [301, 0]
click at [140, 267] on div "(Beyond the lake he called home" at bounding box center [132, 277] width 177 height 22
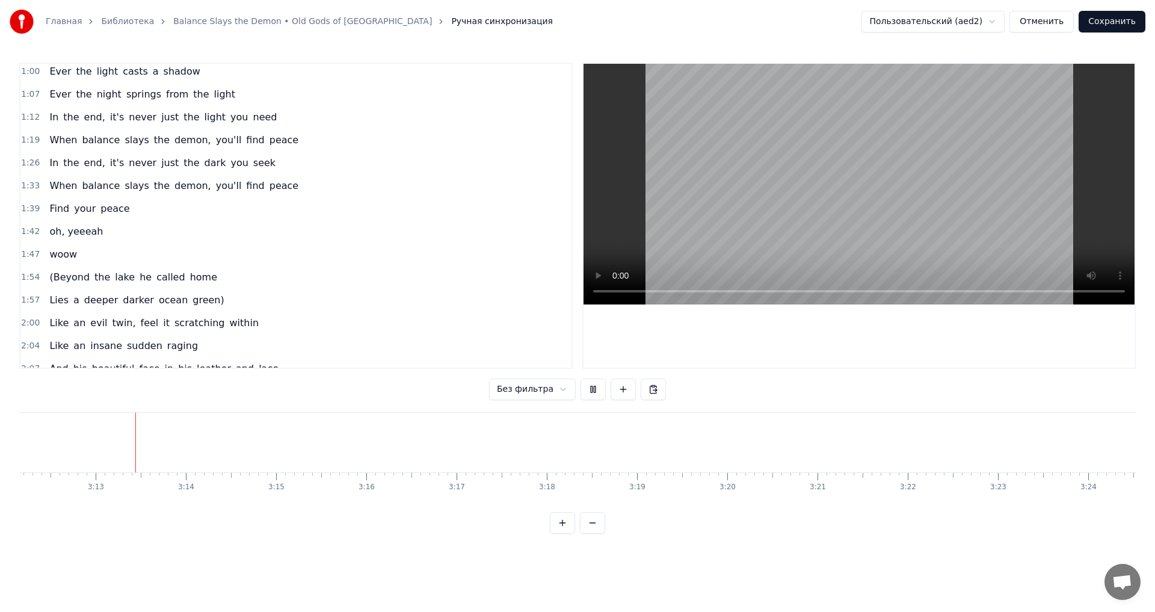
scroll to position [0, 17339]
click at [585, 391] on button at bounding box center [592, 389] width 25 height 22
click at [458, 434] on div "(Reversed:" at bounding box center [489, 443] width 67 height 60
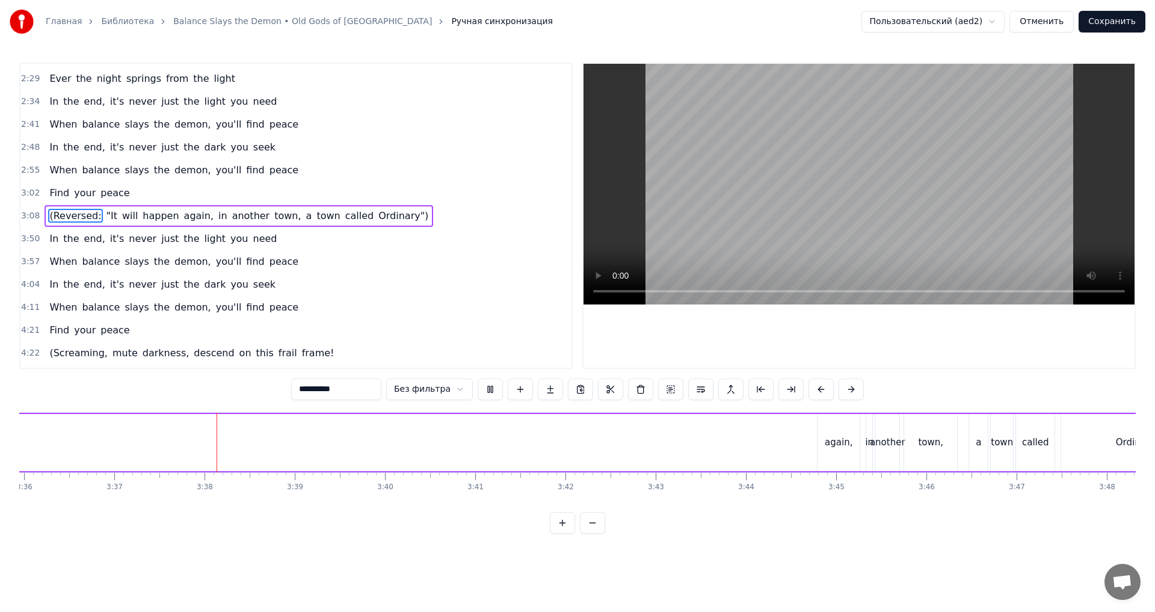
scroll to position [0, 19565]
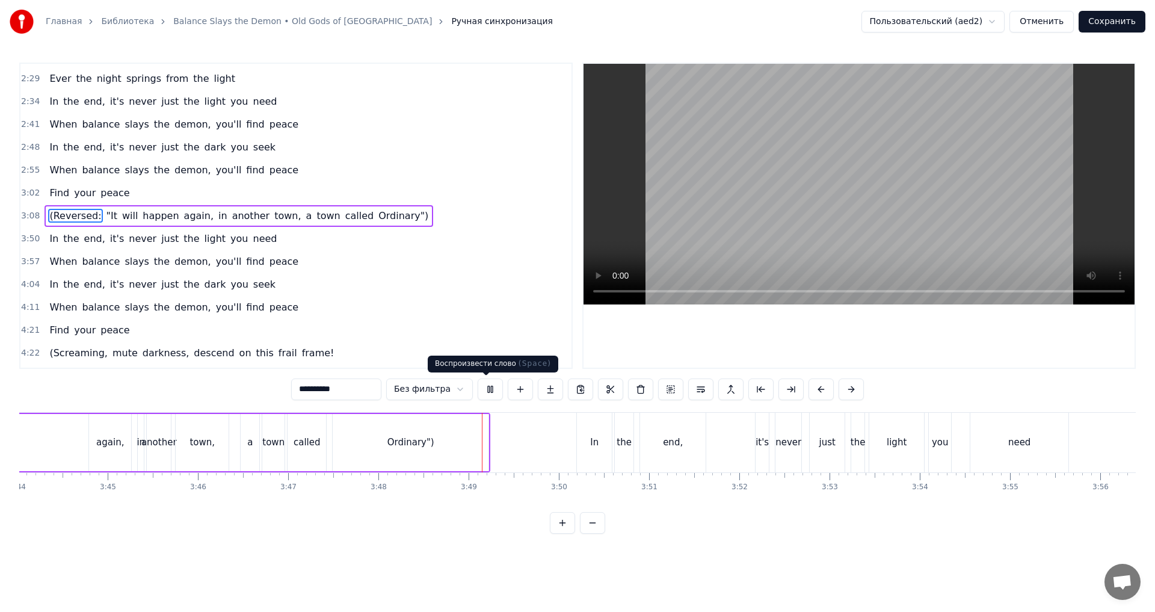
click at [486, 385] on button at bounding box center [489, 389] width 25 height 22
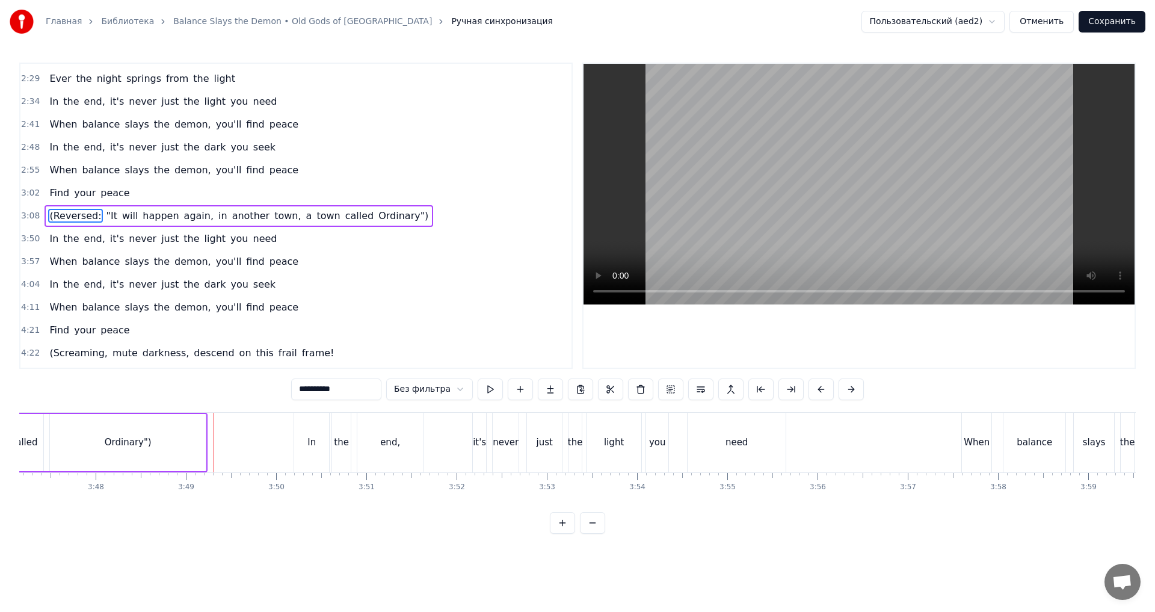
scroll to position [0, 20580]
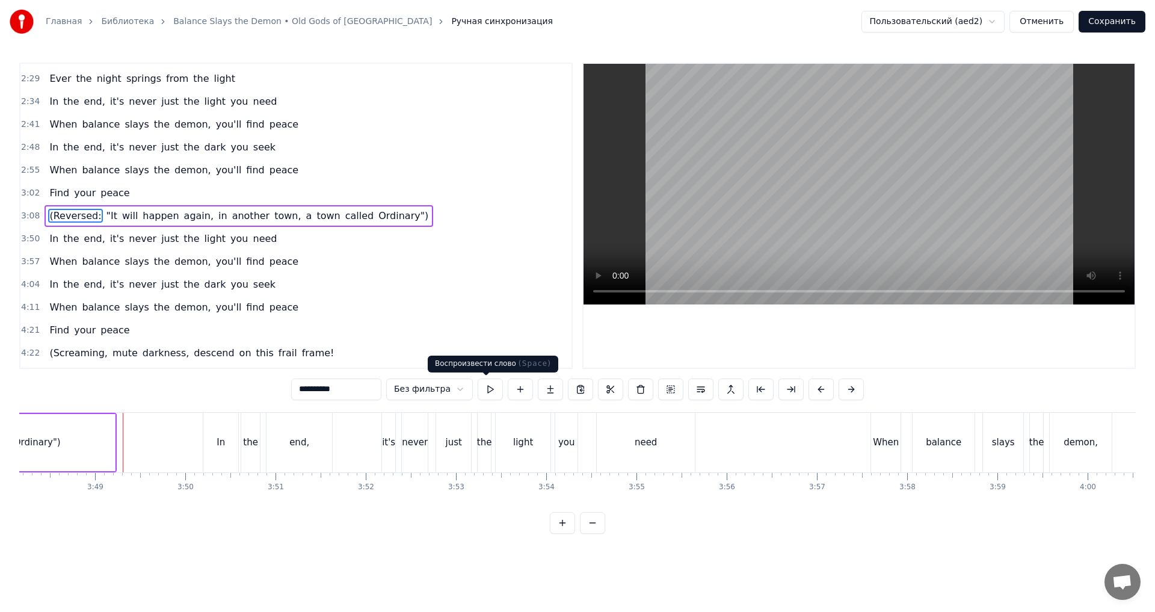
click at [487, 385] on button at bounding box center [489, 389] width 25 height 22
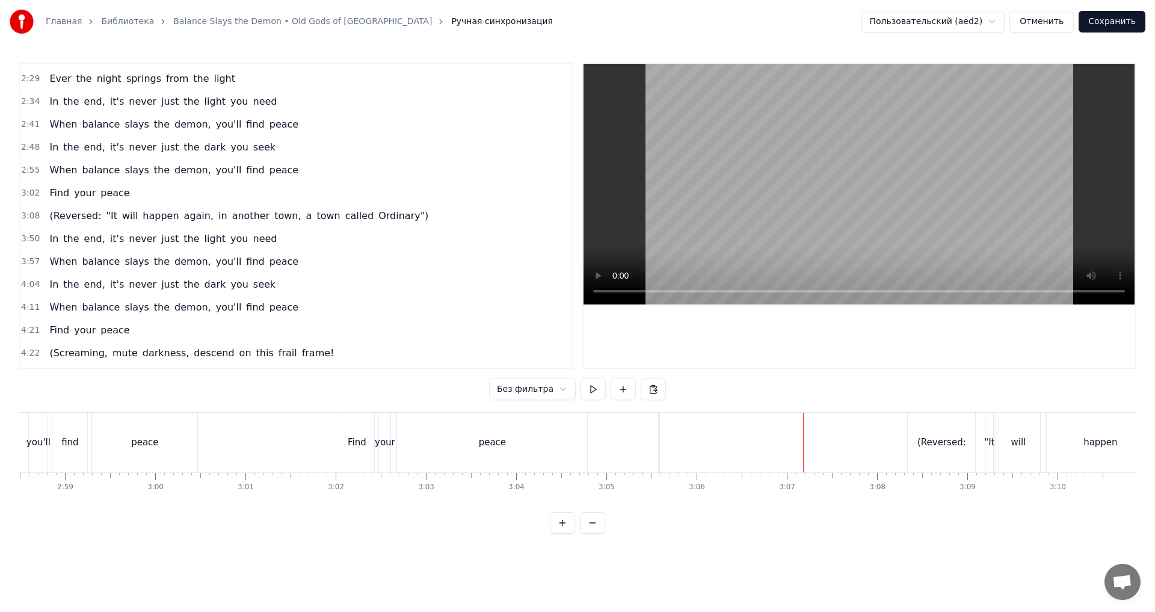
scroll to position [0, 16007]
click at [606, 447] on div "peace" at bounding box center [585, 443] width 190 height 60
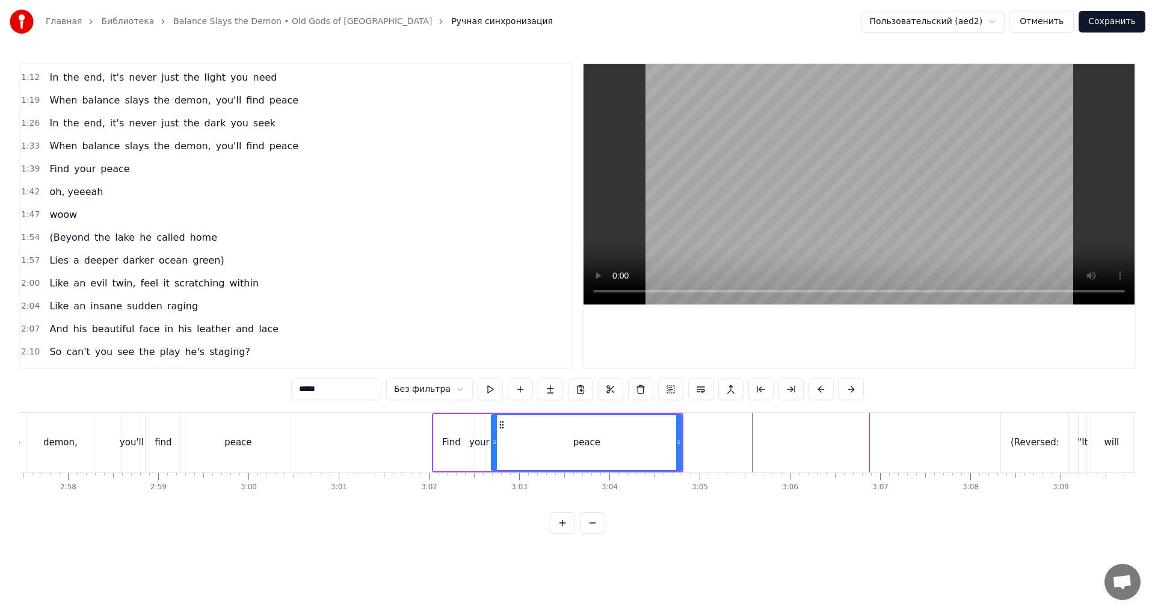
scroll to position [336, 0]
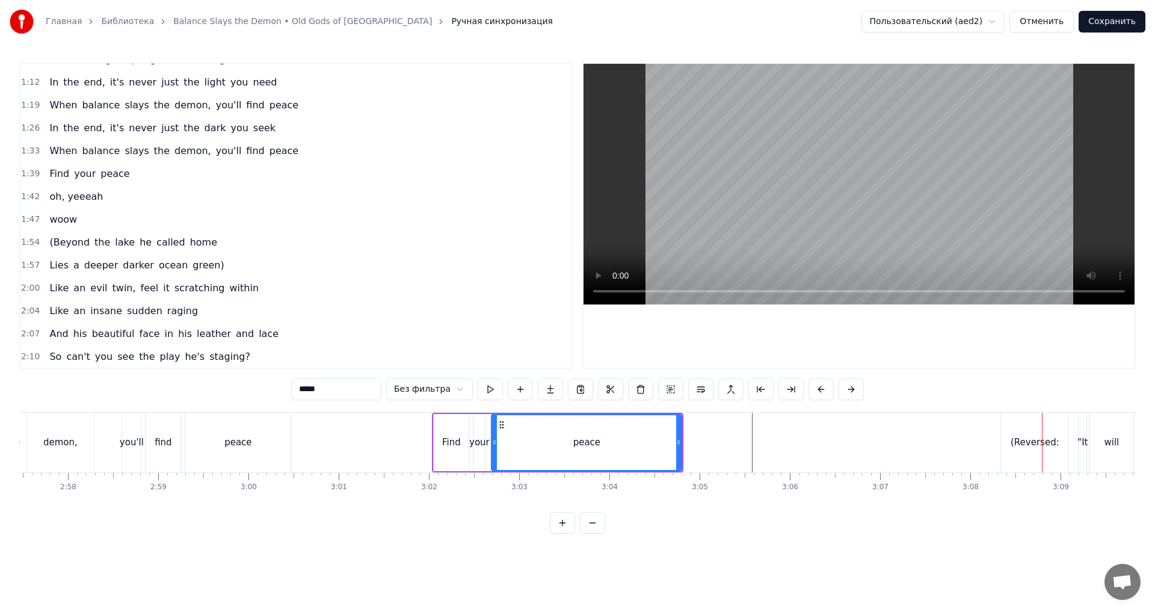
click at [868, 446] on div "(Reversed:" at bounding box center [1034, 443] width 67 height 60
type input "**********"
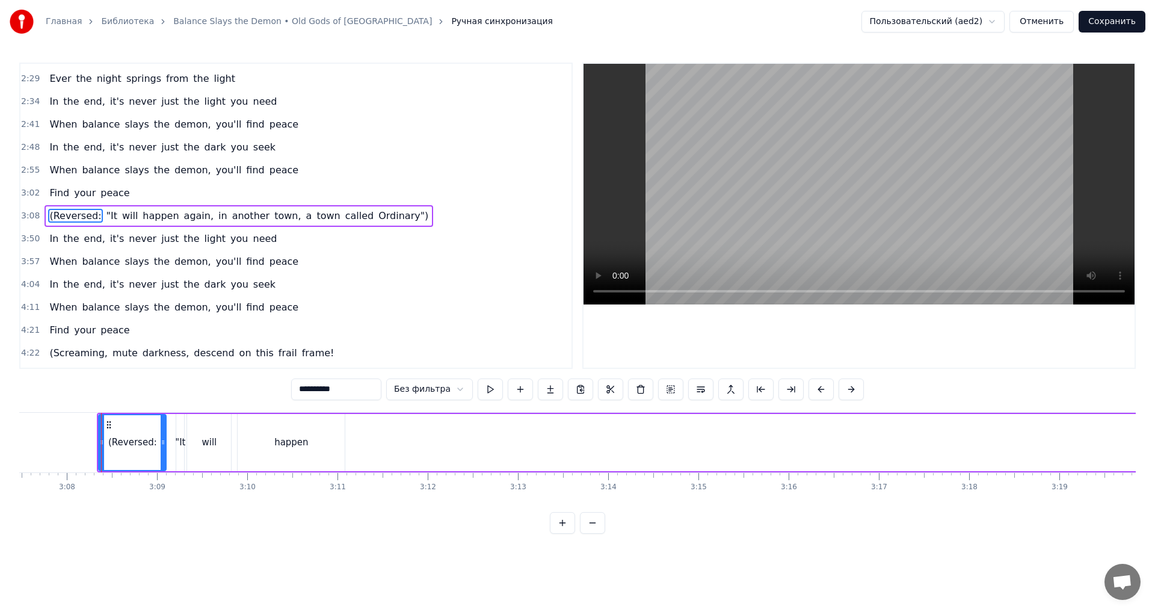
scroll to position [0, 16785]
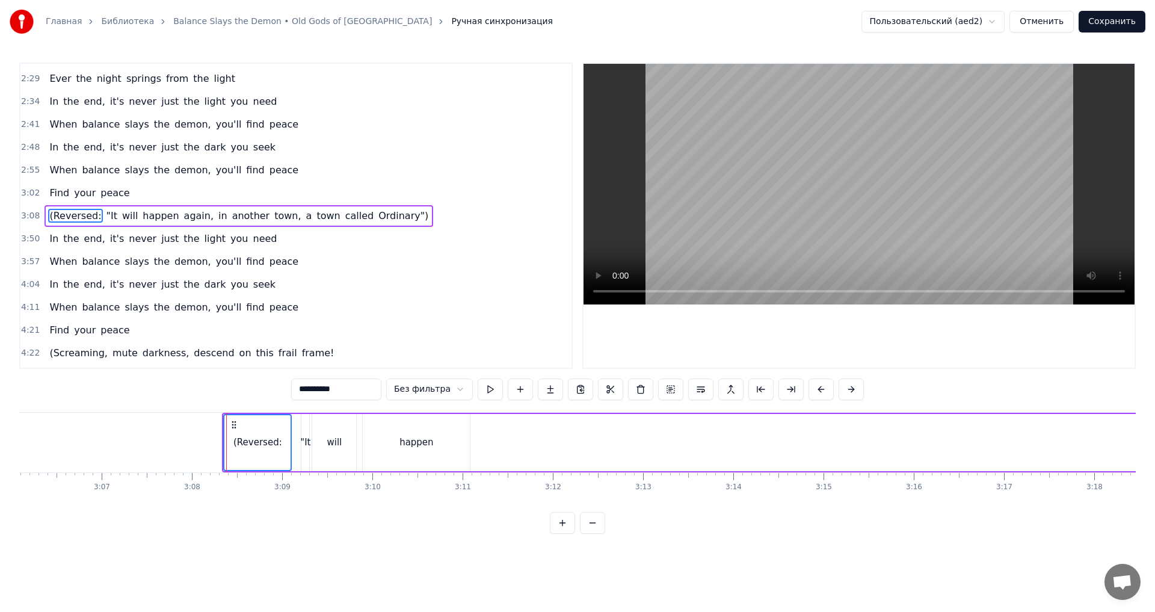
click at [308, 431] on div ""It" at bounding box center [305, 442] width 8 height 57
click at [331, 435] on div "will" at bounding box center [334, 442] width 15 height 14
click at [430, 449] on div "happen" at bounding box center [416, 442] width 34 height 14
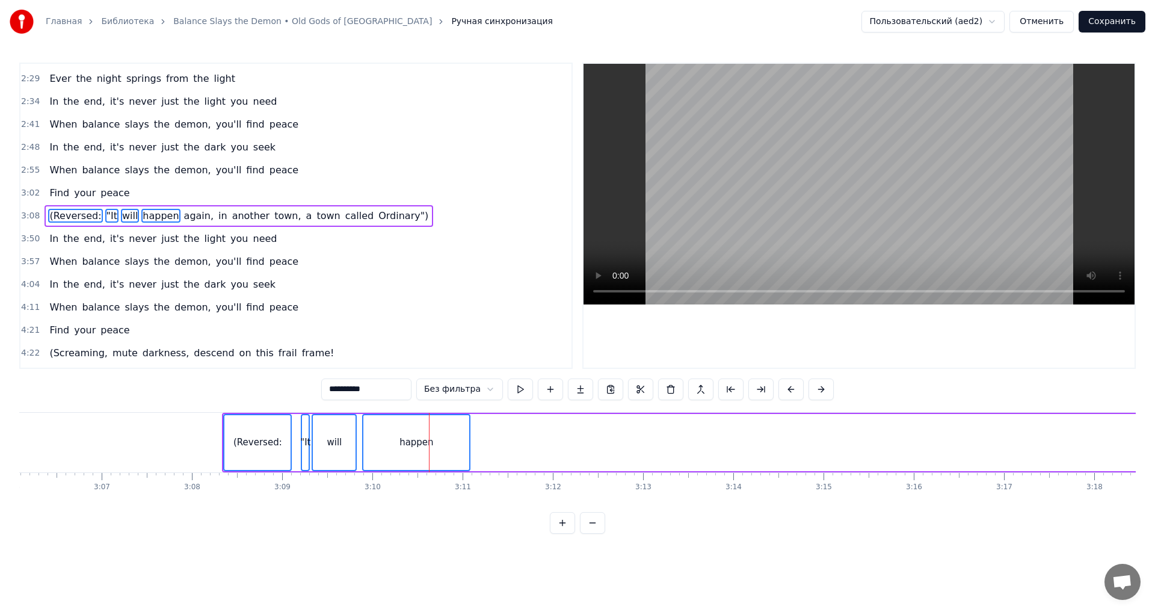
drag, startPoint x: 259, startPoint y: 441, endPoint x: 477, endPoint y: 440, distance: 218.9
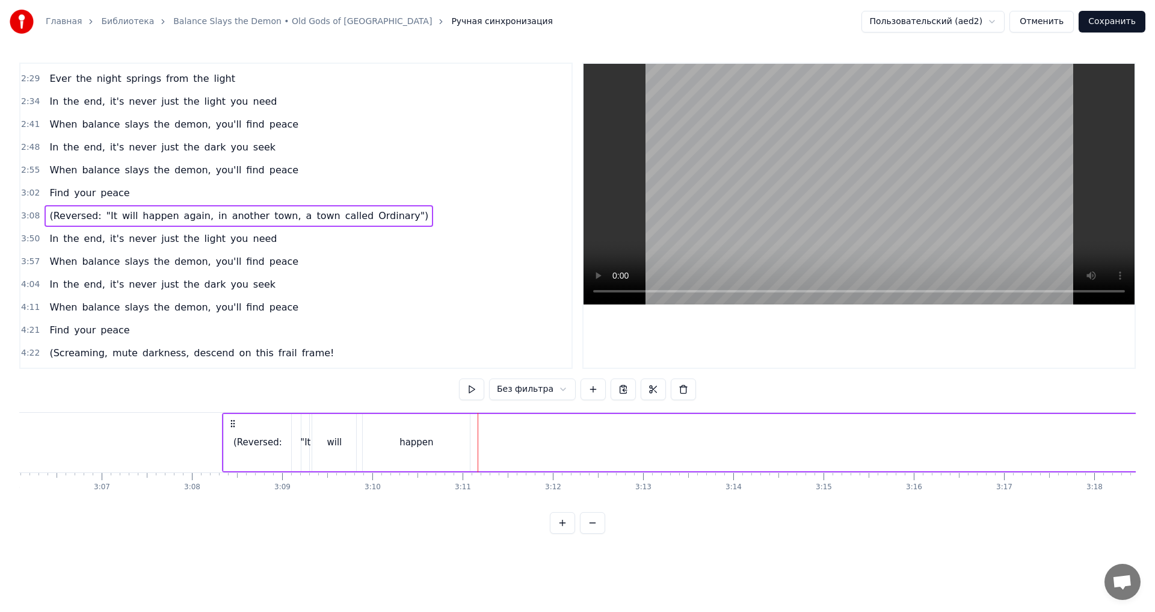
click at [235, 440] on div "(Reversed:" at bounding box center [257, 442] width 67 height 57
click at [302, 443] on div ""It" at bounding box center [305, 442] width 10 height 14
click at [323, 441] on div "will" at bounding box center [334, 442] width 44 height 57
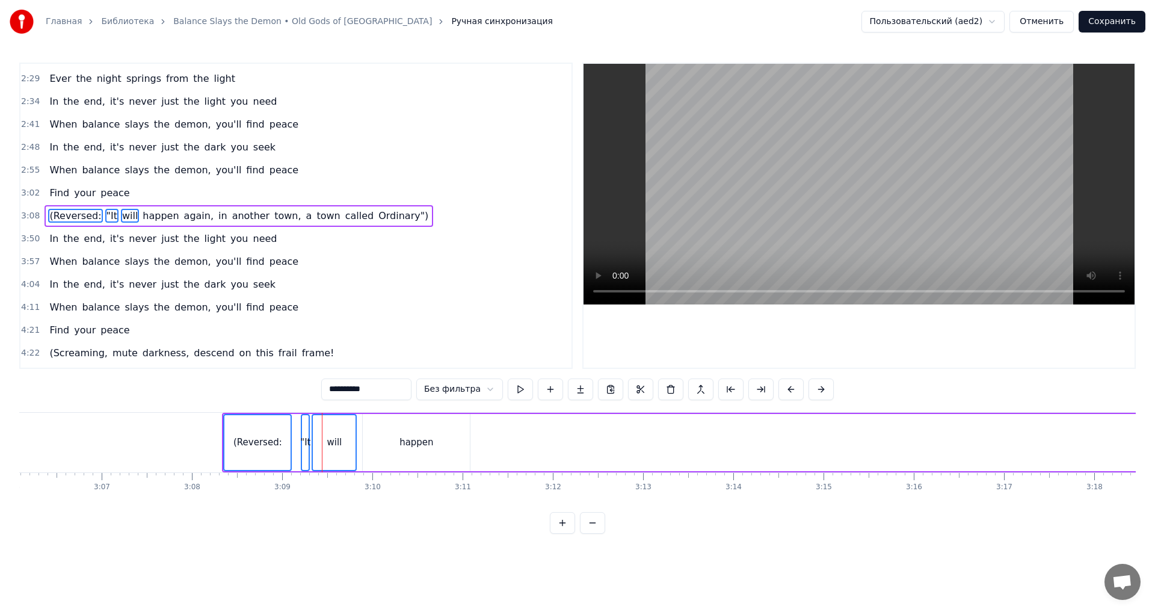
click at [405, 443] on div "happen" at bounding box center [416, 442] width 34 height 14
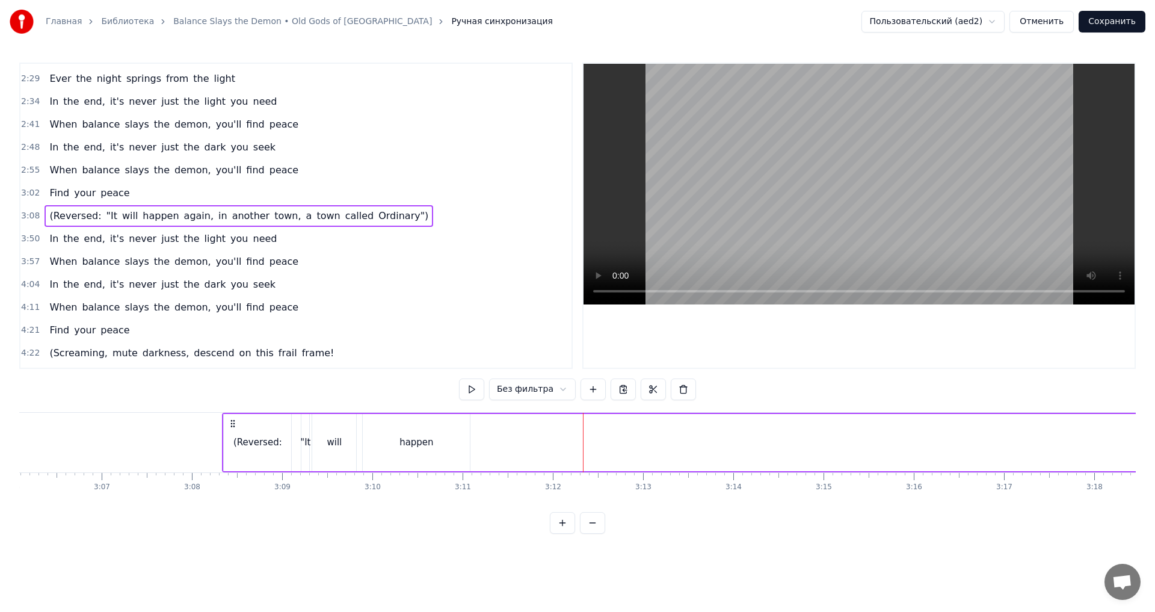
click at [420, 449] on div "happen" at bounding box center [416, 442] width 107 height 57
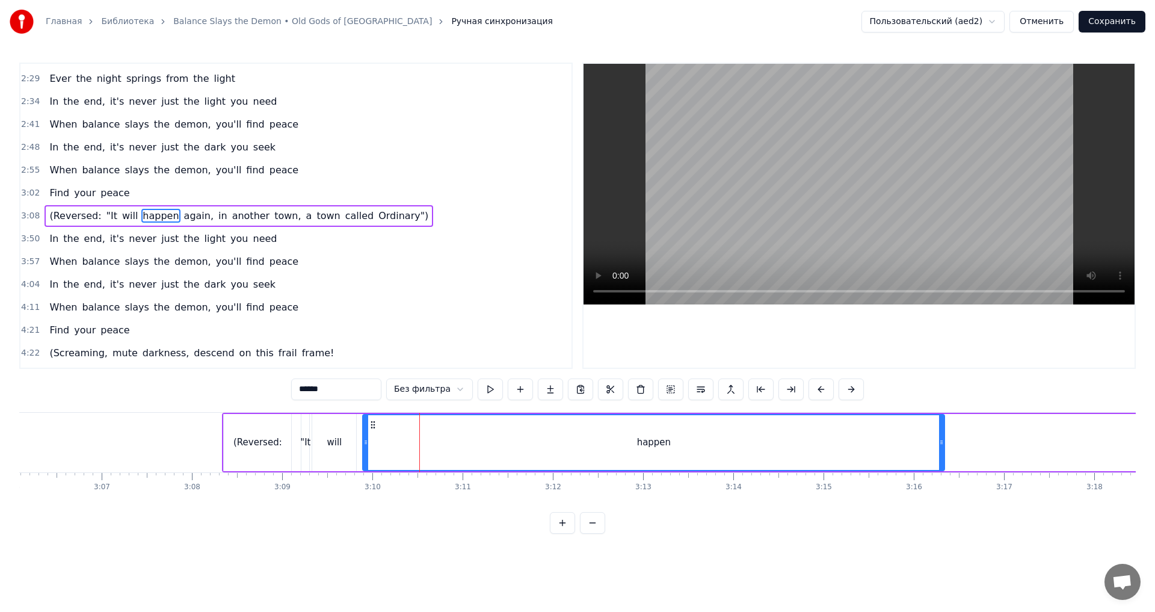
drag, startPoint x: 467, startPoint y: 440, endPoint x: 941, endPoint y: 452, distance: 474.6
click at [868, 449] on div at bounding box center [941, 442] width 5 height 55
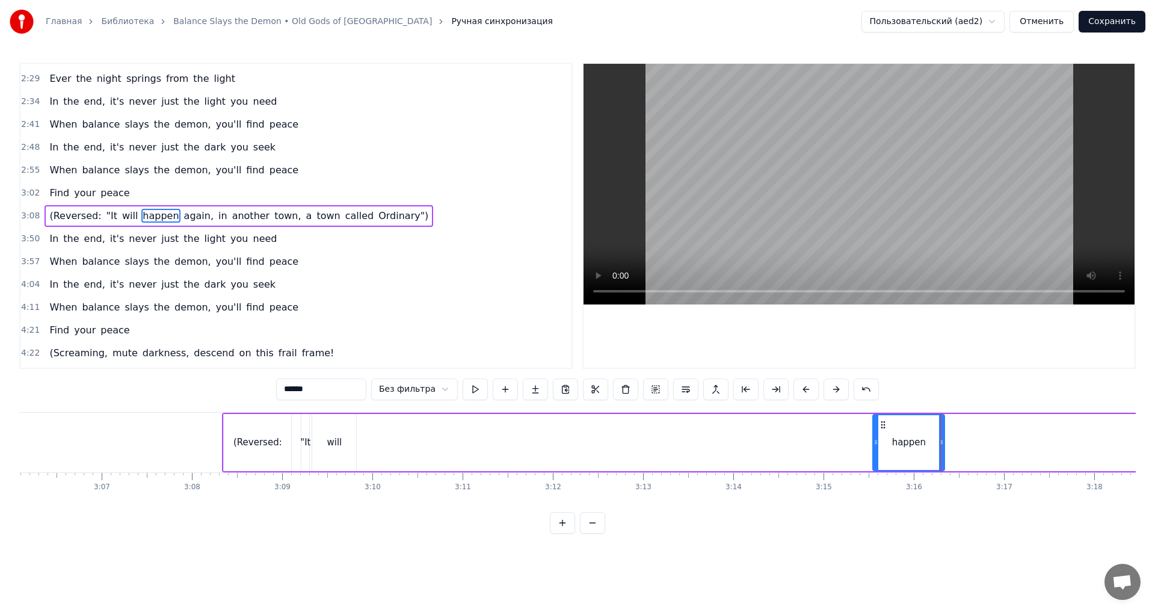
drag, startPoint x: 367, startPoint y: 440, endPoint x: 877, endPoint y: 442, distance: 509.9
click at [868, 442] on icon at bounding box center [875, 442] width 5 height 10
click at [337, 441] on div "will" at bounding box center [334, 442] width 15 height 14
type input "****"
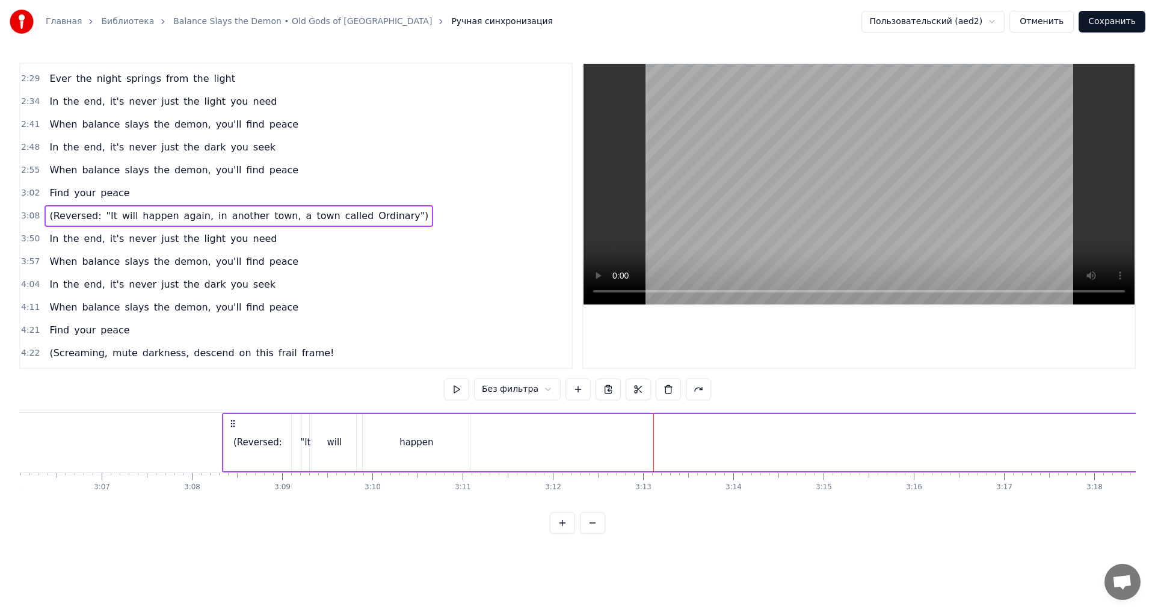
click at [278, 443] on div "(Reversed:" at bounding box center [257, 442] width 49 height 14
click at [304, 443] on div ""It" at bounding box center [305, 442] width 10 height 14
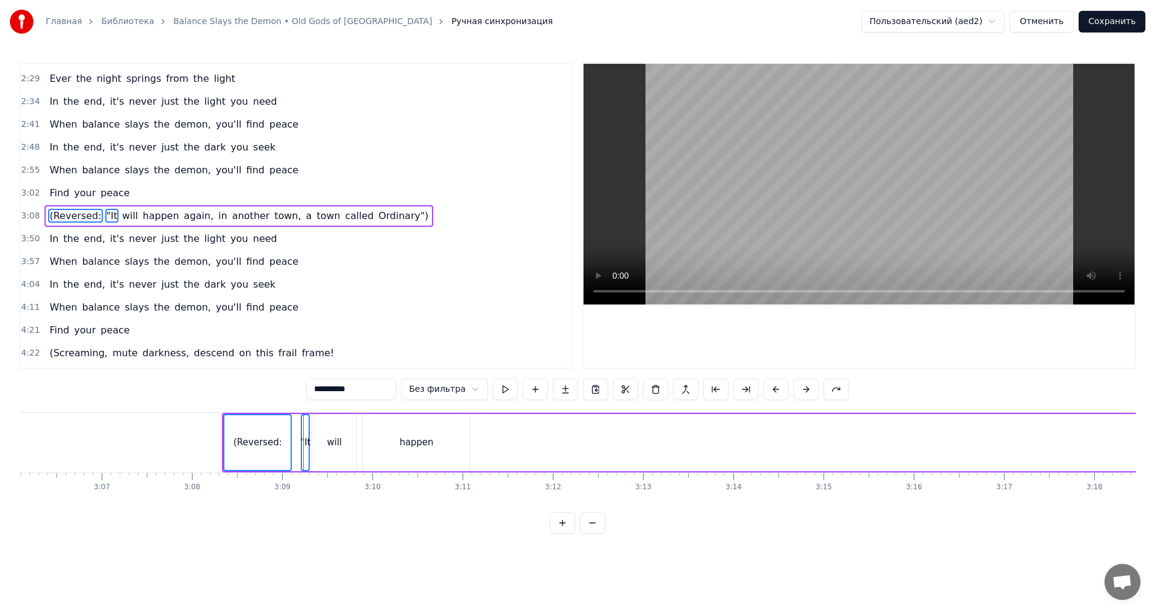
click at [324, 443] on div "will" at bounding box center [334, 442] width 44 height 57
click at [400, 446] on div "happen" at bounding box center [416, 442] width 107 height 57
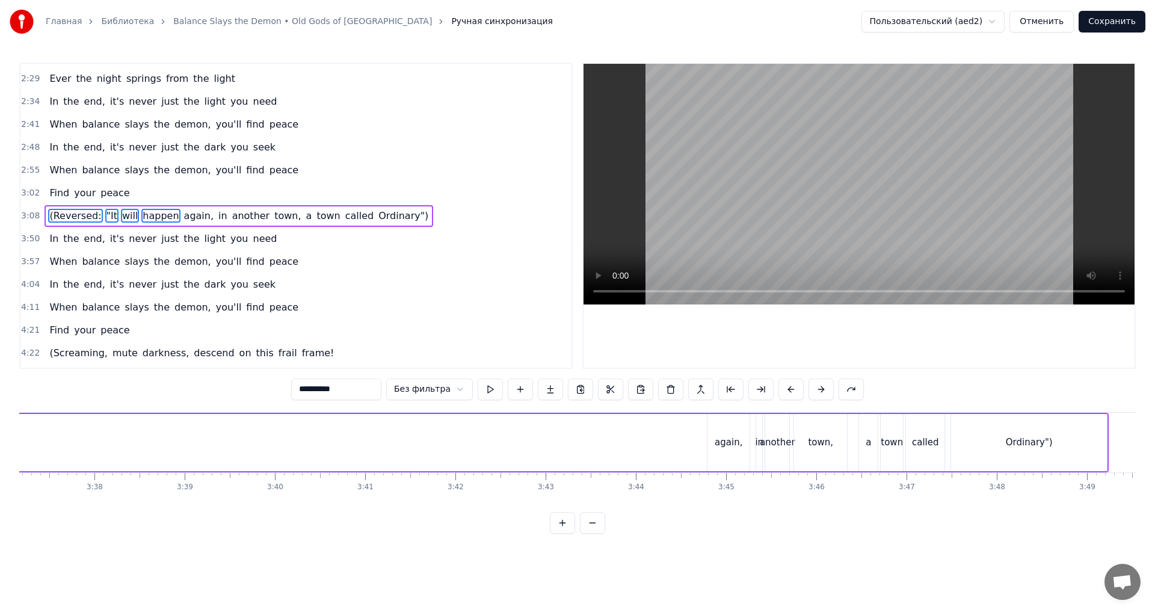
scroll to position [0, 19651]
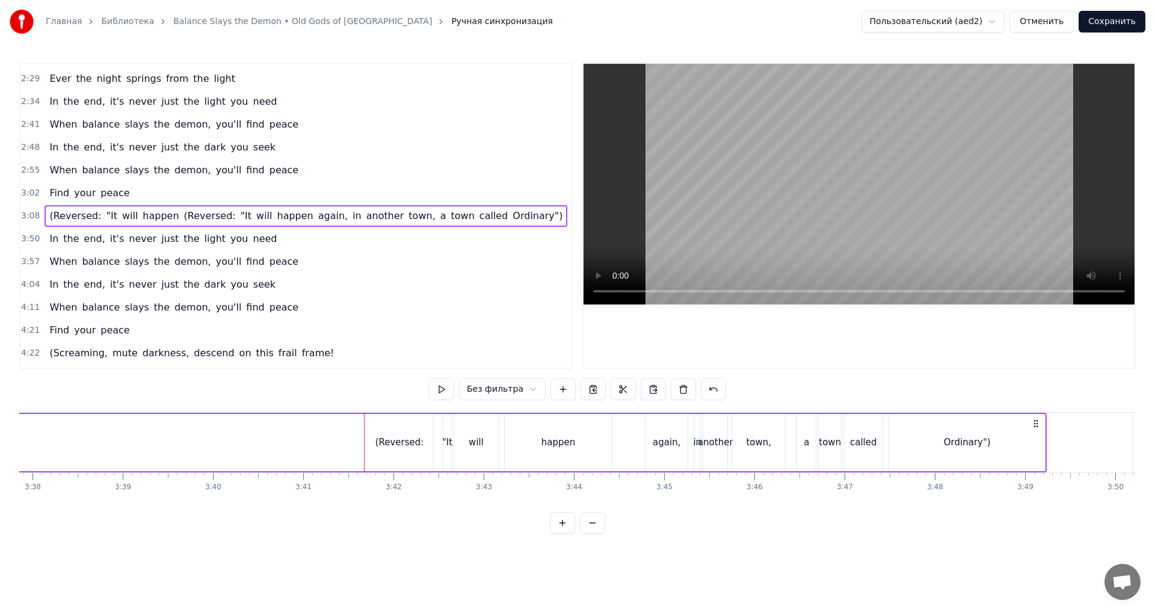
click at [400, 435] on div "(Reversed:" at bounding box center [399, 442] width 49 height 14
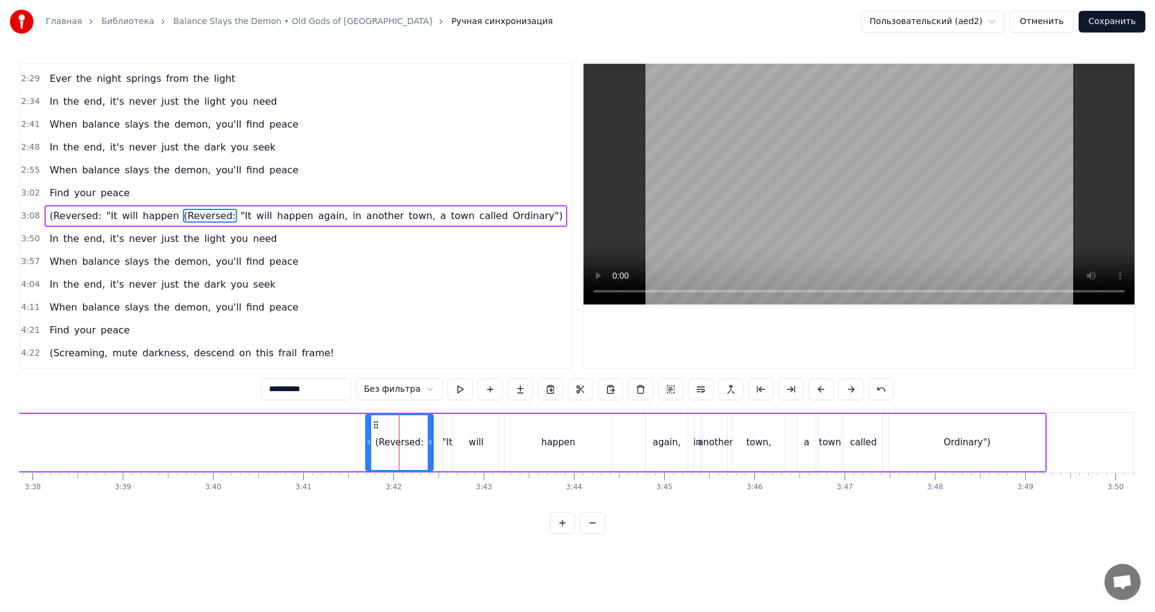
click at [575, 443] on div "happen" at bounding box center [558, 442] width 107 height 57
type input "******"
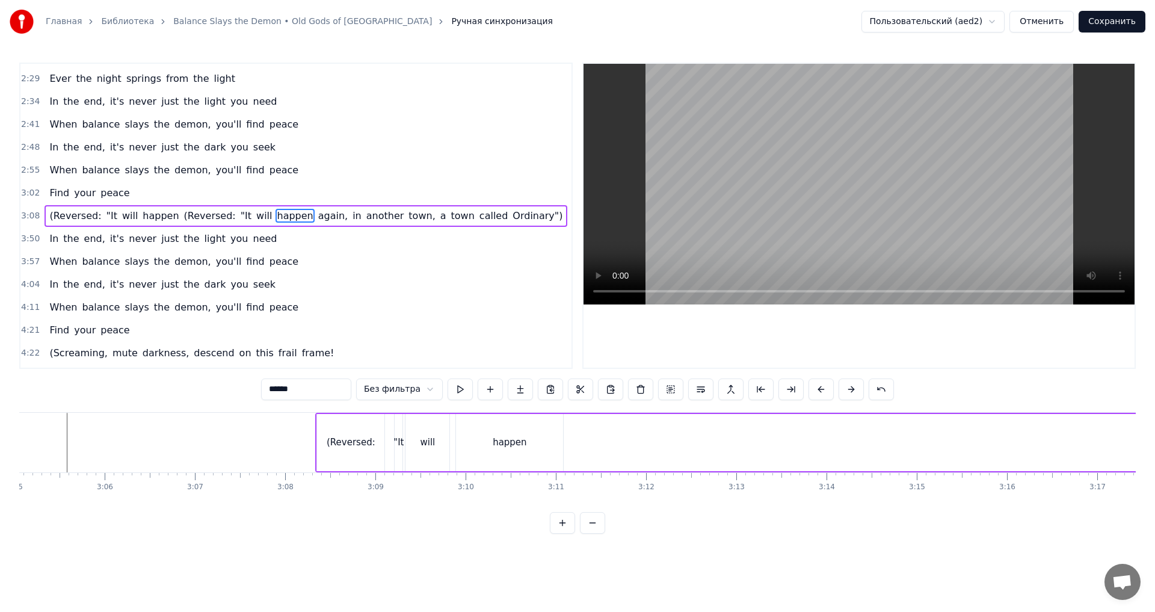
scroll to position [0, 16661]
click at [568, 431] on div "happen" at bounding box center [540, 442] width 107 height 57
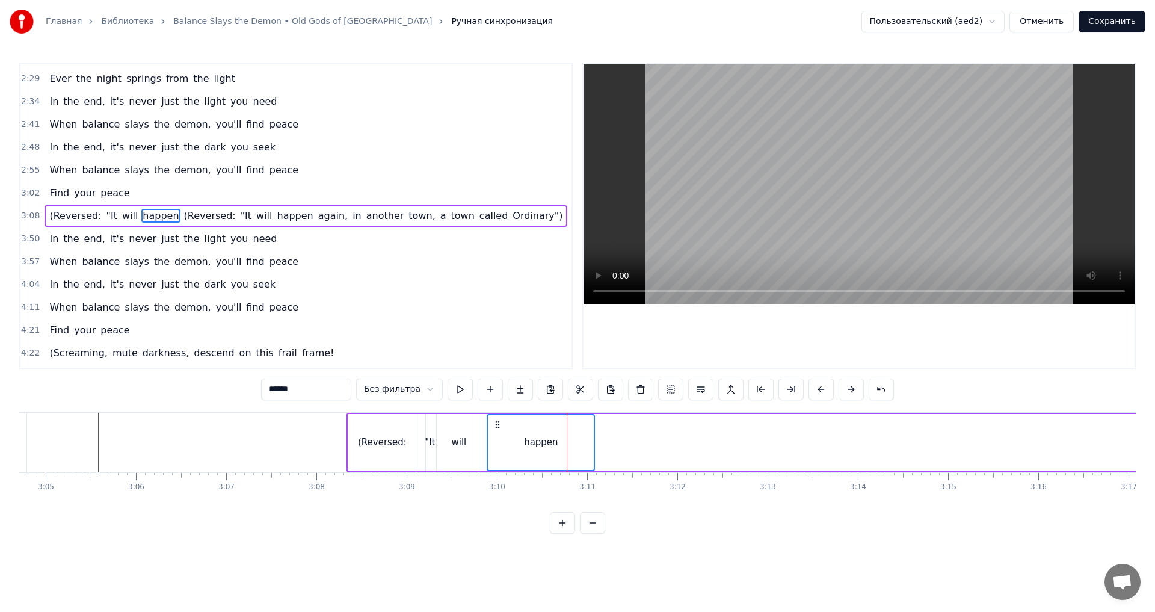
click at [469, 435] on div "will" at bounding box center [459, 442] width 44 height 57
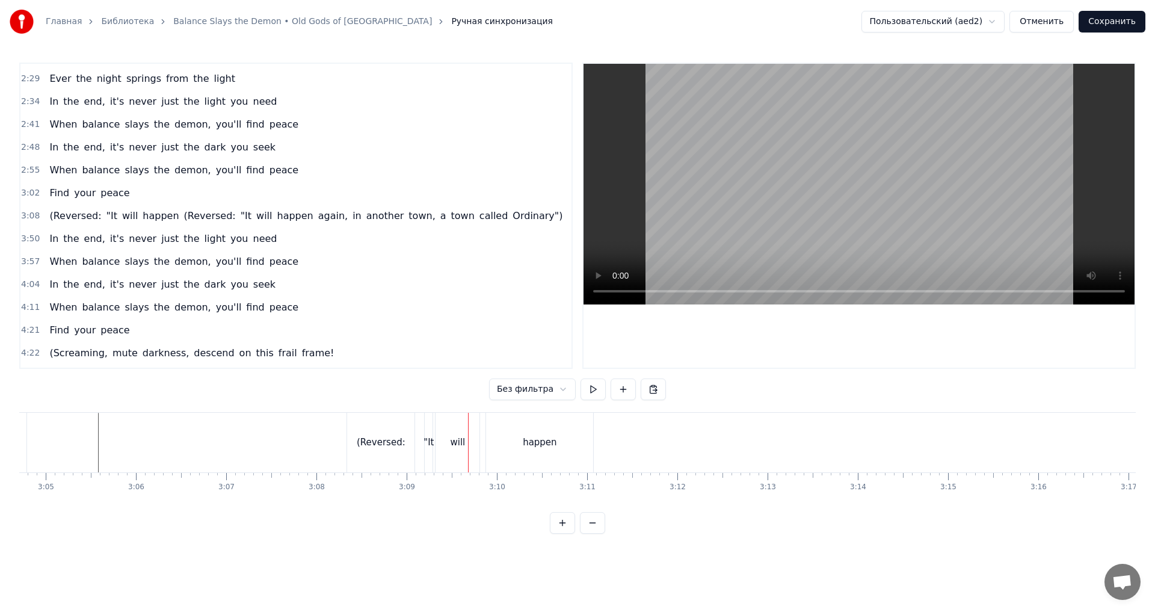
click at [388, 438] on div "(Reversed:" at bounding box center [381, 442] width 49 height 14
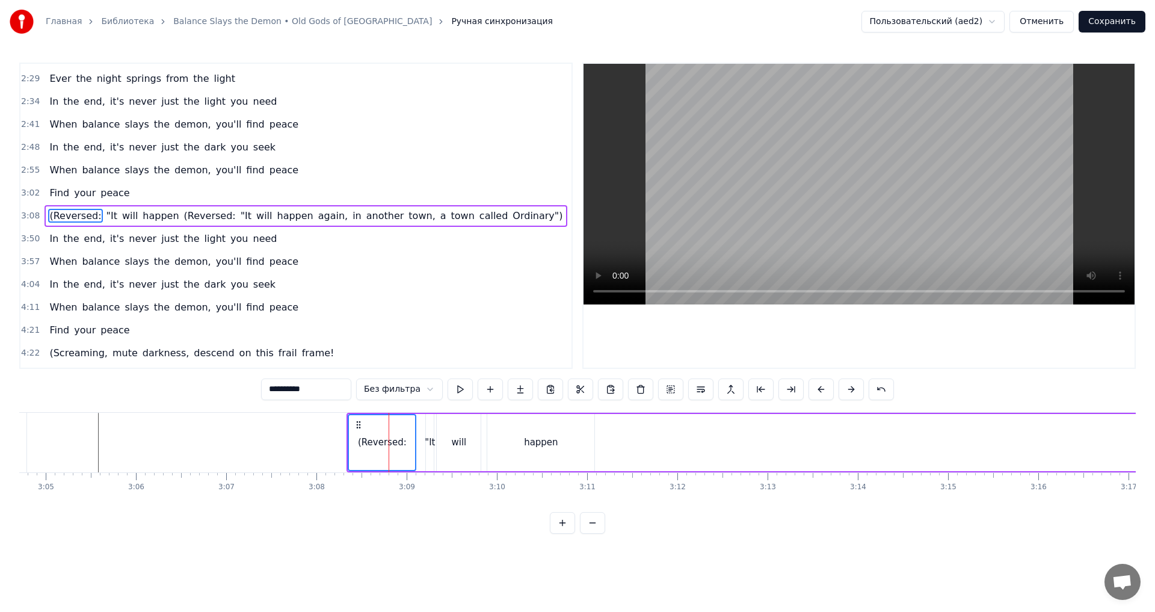
click at [429, 438] on div ""It" at bounding box center [430, 442] width 10 height 14
click at [462, 438] on div "will" at bounding box center [458, 442] width 15 height 14
click at [529, 440] on div "happen" at bounding box center [541, 442] width 34 height 14
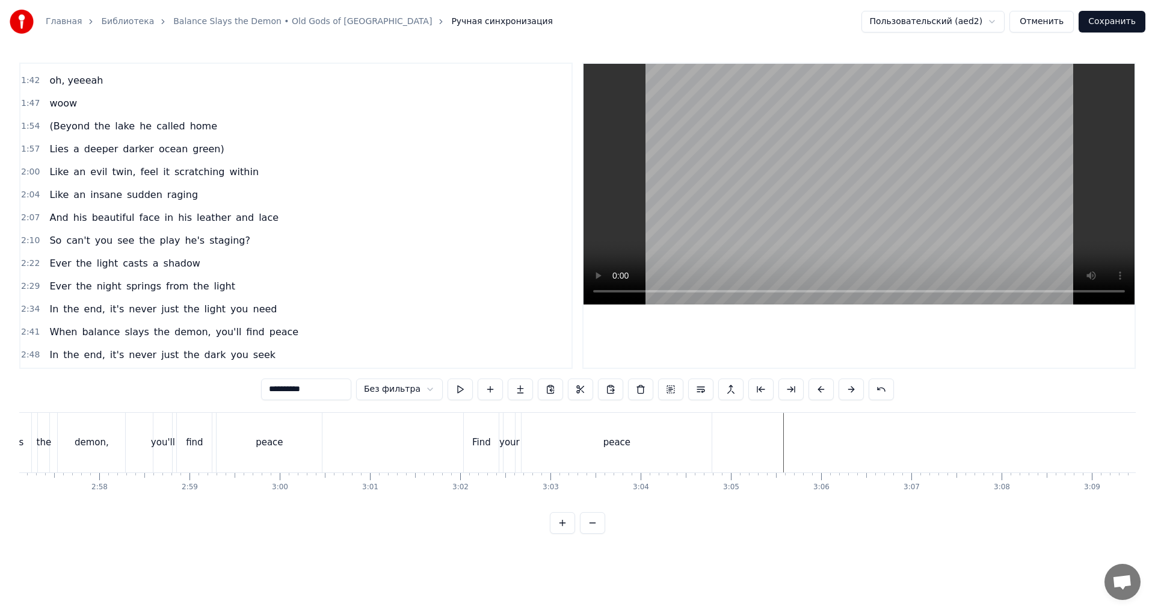
scroll to position [419, 0]
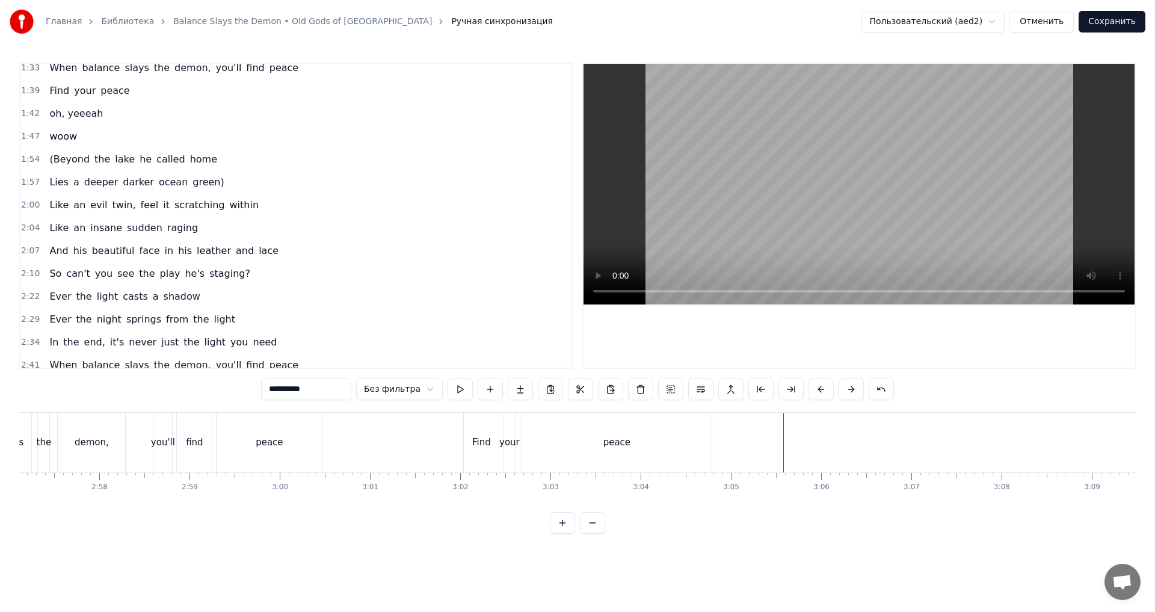
click at [94, 113] on div "oh, yeeeah" at bounding box center [75, 114] width 63 height 22
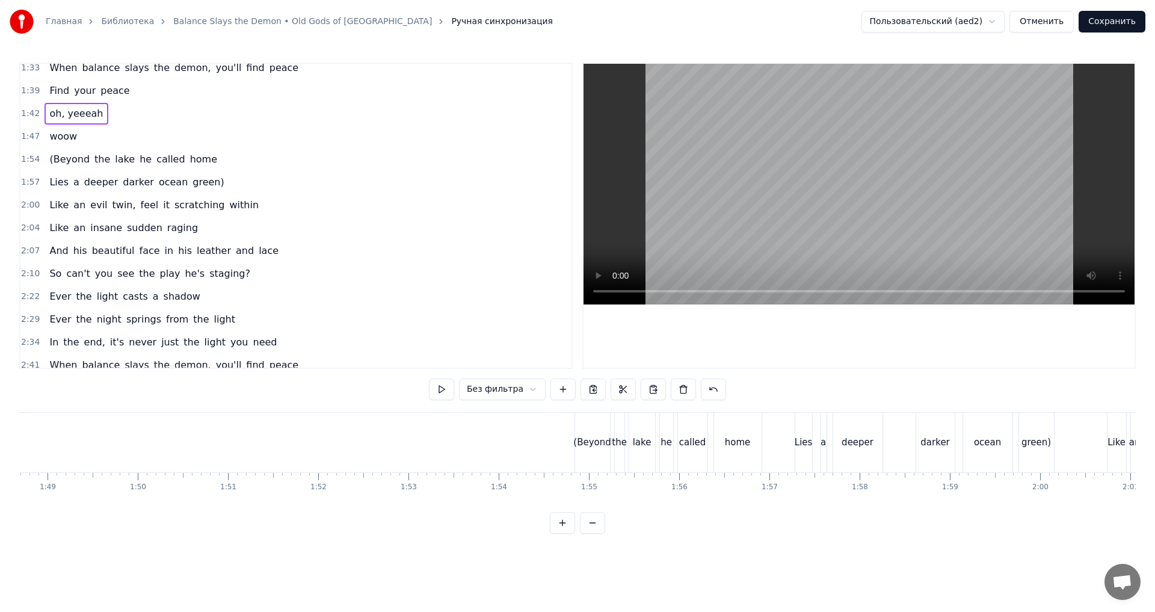
scroll to position [0, 9215]
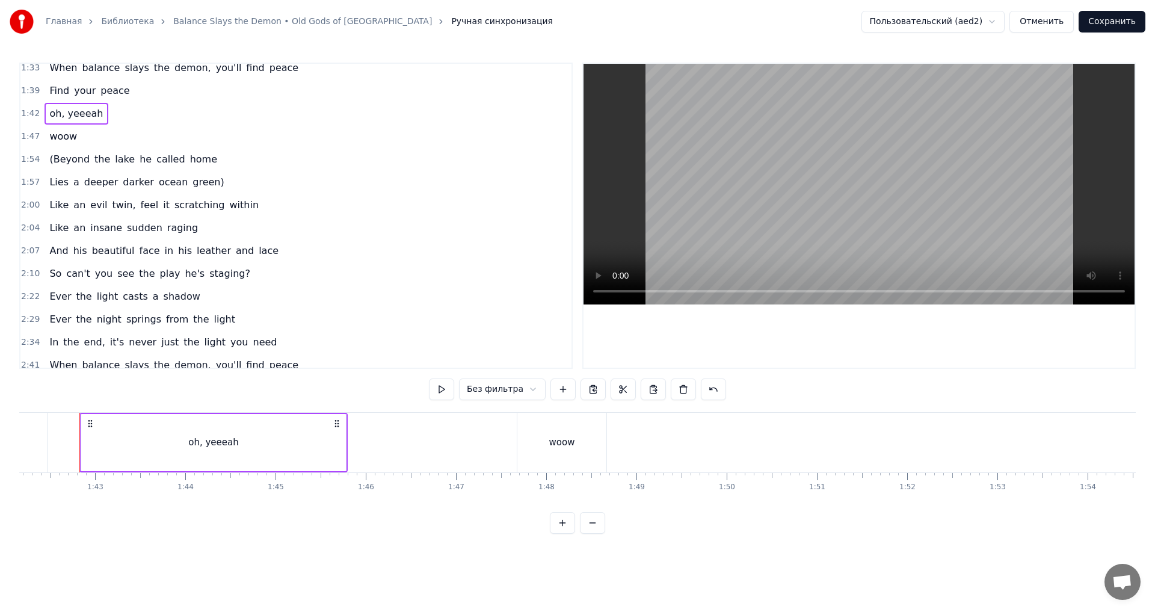
click at [75, 135] on div "woow" at bounding box center [62, 137] width 37 height 22
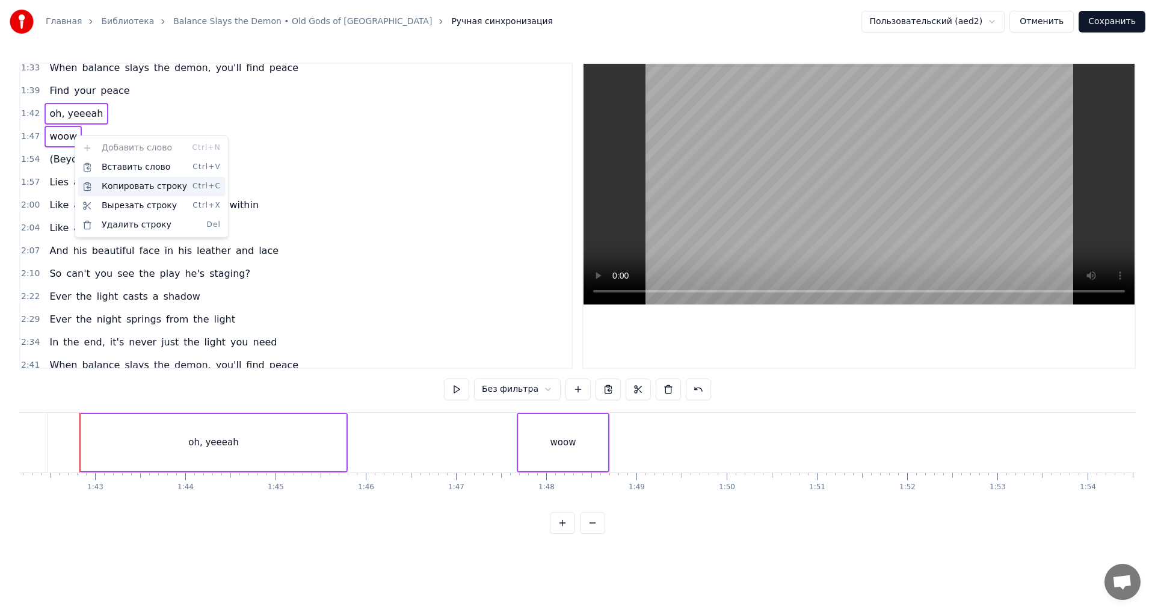
click at [116, 182] on div "Копировать строку Ctrl+C" at bounding box center [152, 186] width 148 height 19
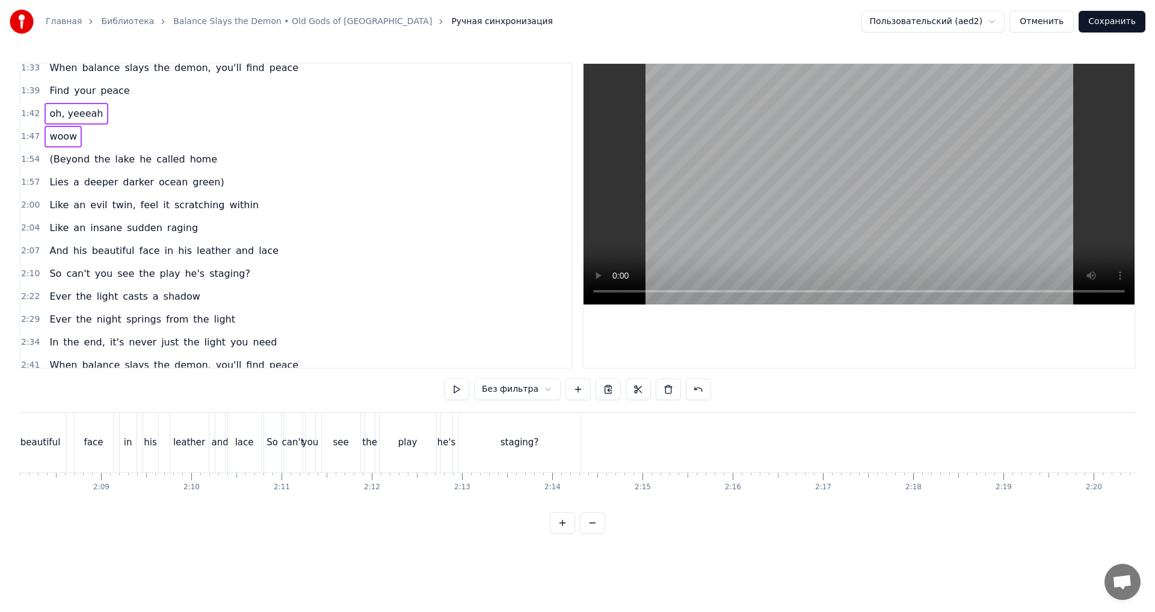
scroll to position [0, 11709]
click at [412, 438] on div "staging?" at bounding box center [364, 443] width 121 height 60
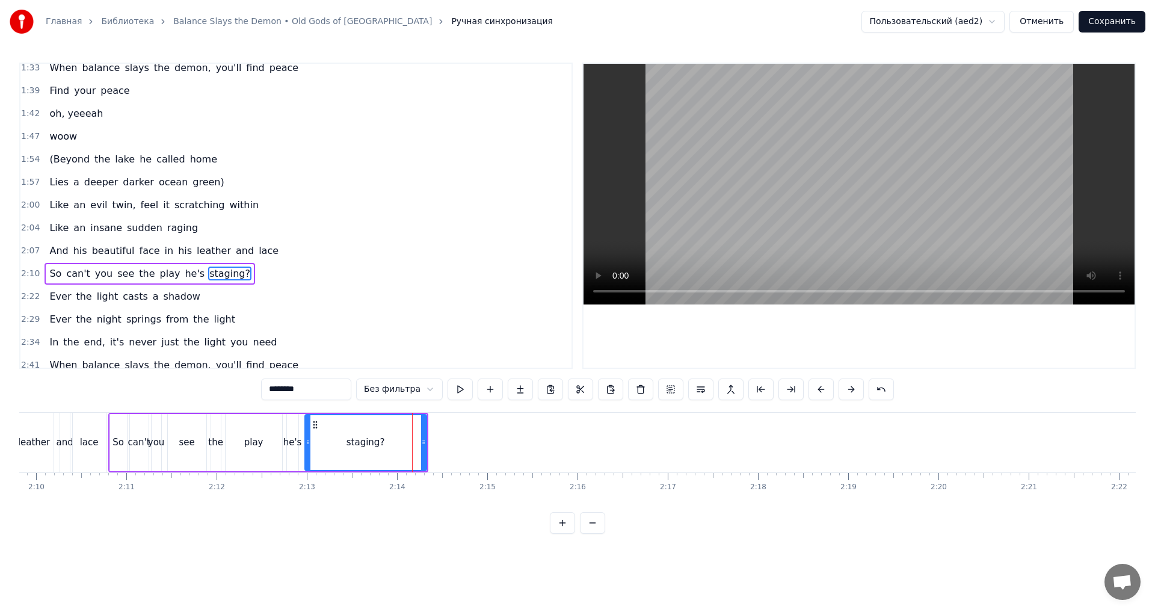
scroll to position [476, 0]
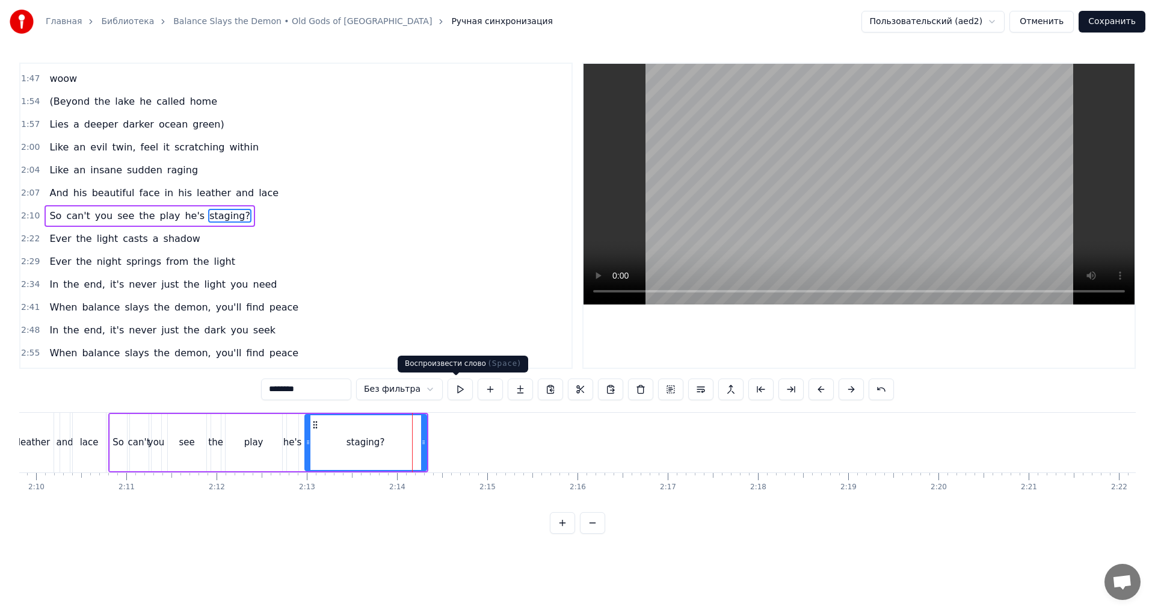
click at [467, 394] on button at bounding box center [459, 389] width 25 height 22
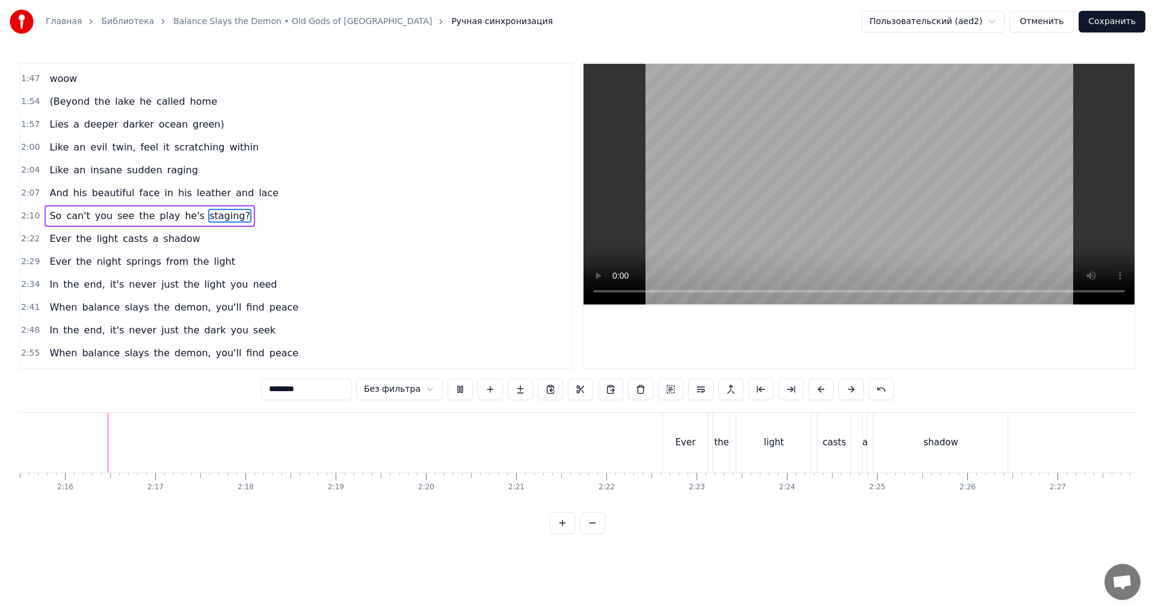
scroll to position [0, 12218]
click at [450, 392] on button at bounding box center [459, 389] width 25 height 22
click at [383, 435] on div "peace" at bounding box center [321, 443] width 190 height 60
type input "*****"
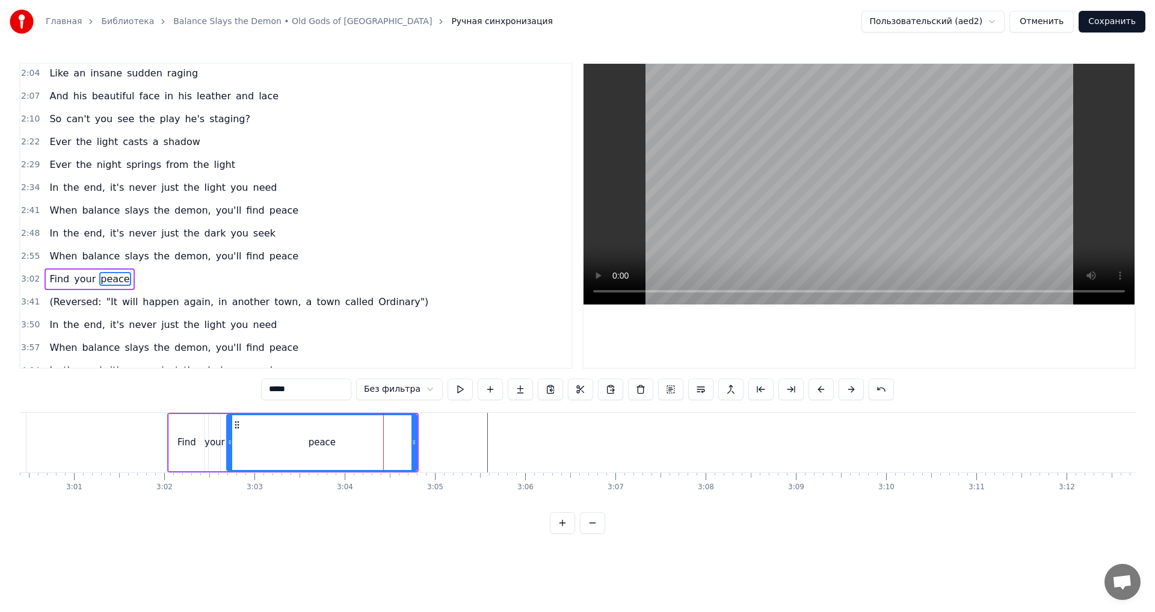
scroll to position [636, 0]
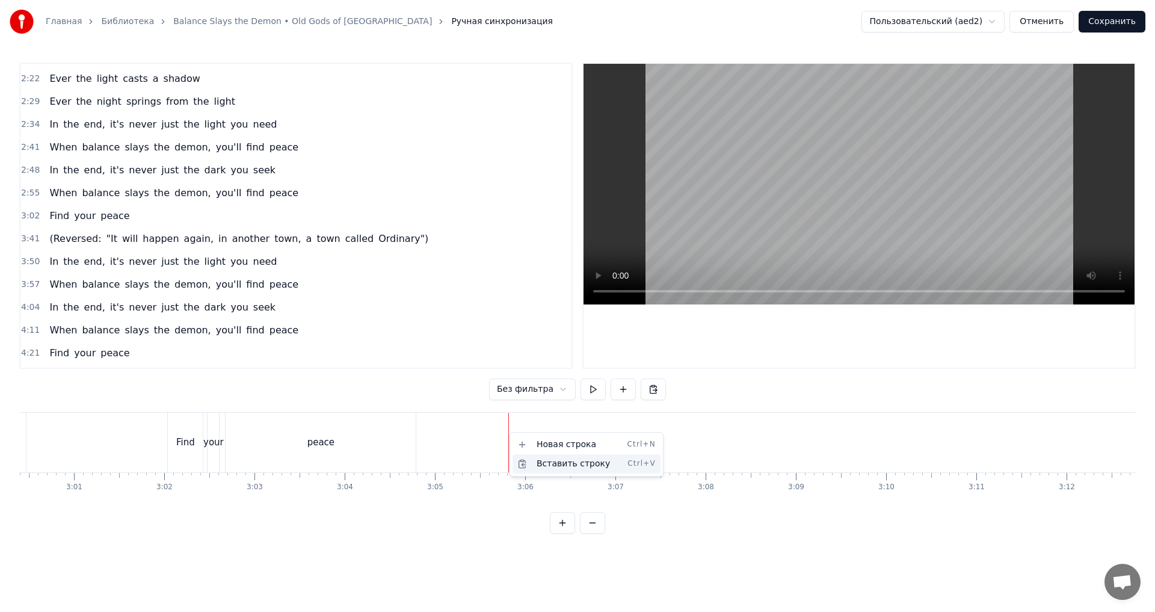
click at [529, 449] on div "Вставить строку Ctrl+V" at bounding box center [586, 463] width 148 height 19
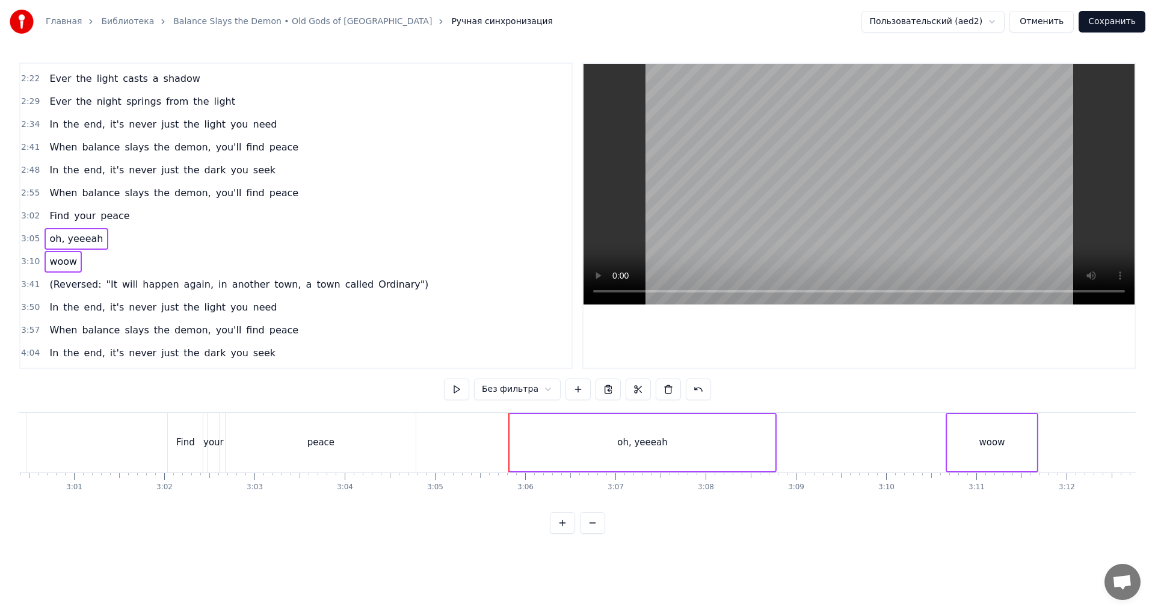
click at [409, 434] on div "peace" at bounding box center [321, 443] width 190 height 60
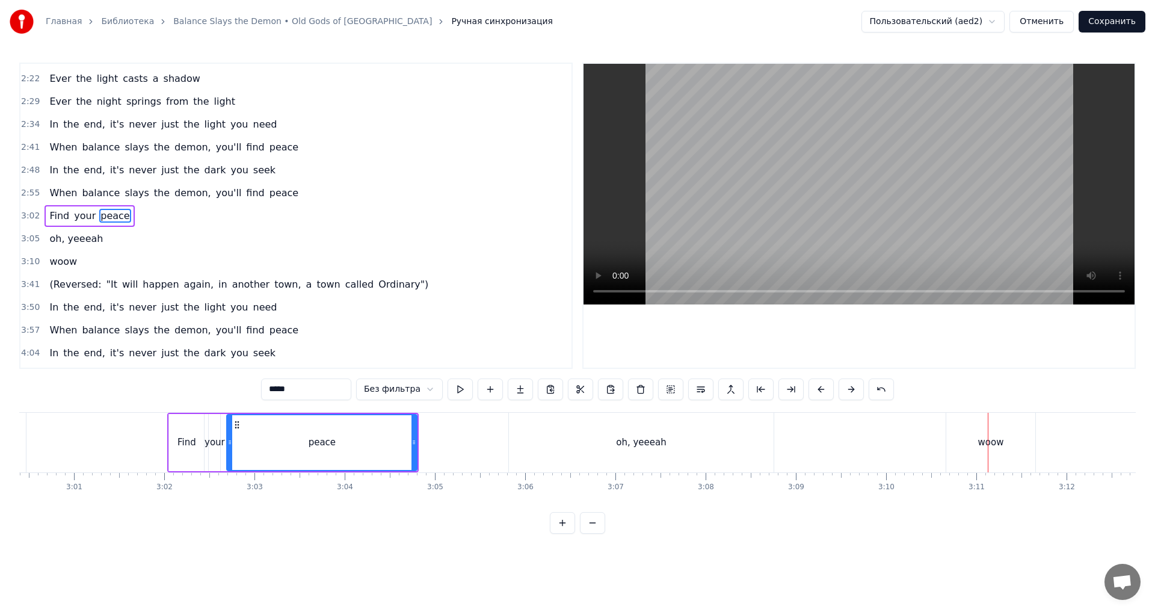
click at [533, 440] on div "oh, yeeeah" at bounding box center [641, 443] width 265 height 60
type input "**********"
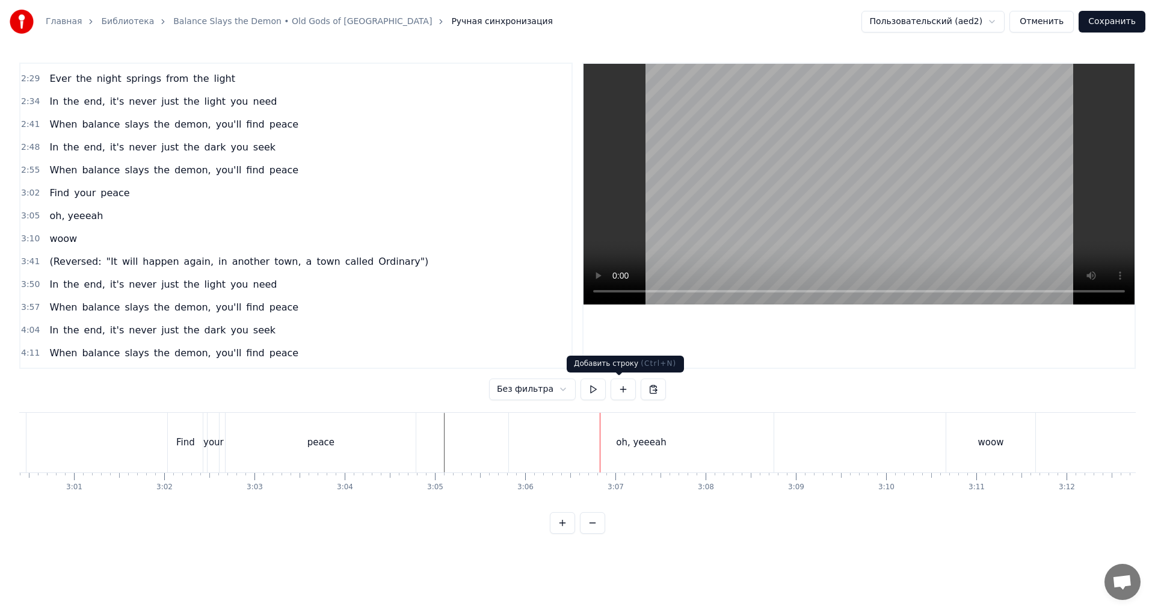
click at [630, 423] on div "oh, yeeeah" at bounding box center [641, 443] width 265 height 60
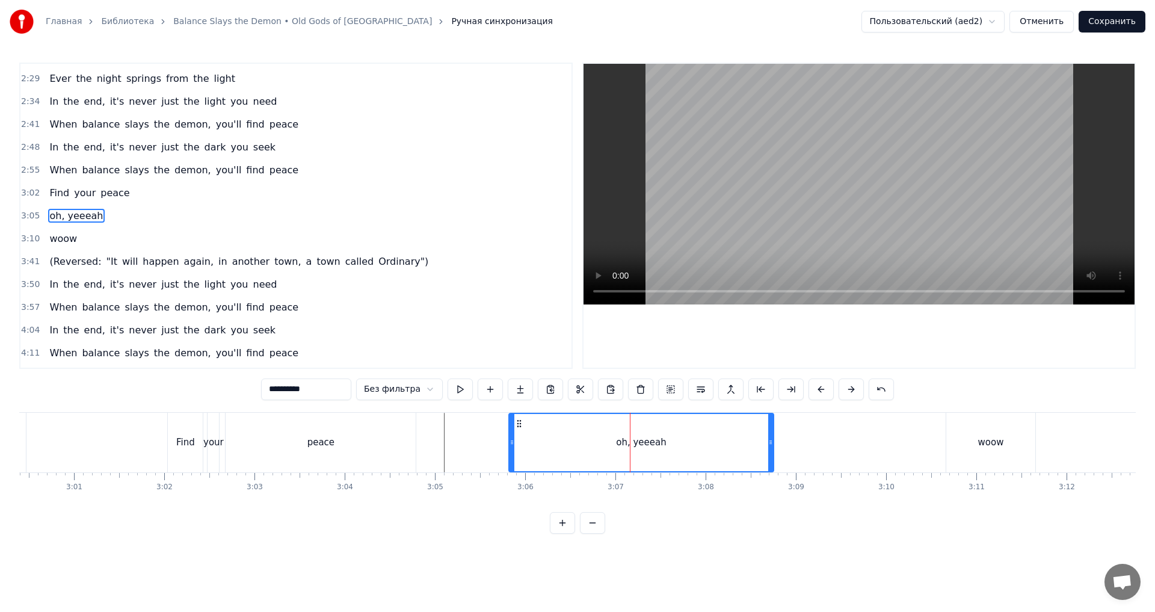
click at [279, 391] on input "**********" at bounding box center [306, 389] width 90 height 22
drag, startPoint x: 771, startPoint y: 447, endPoint x: 623, endPoint y: 435, distance: 148.4
click at [623, 435] on div at bounding box center [622, 442] width 5 height 57
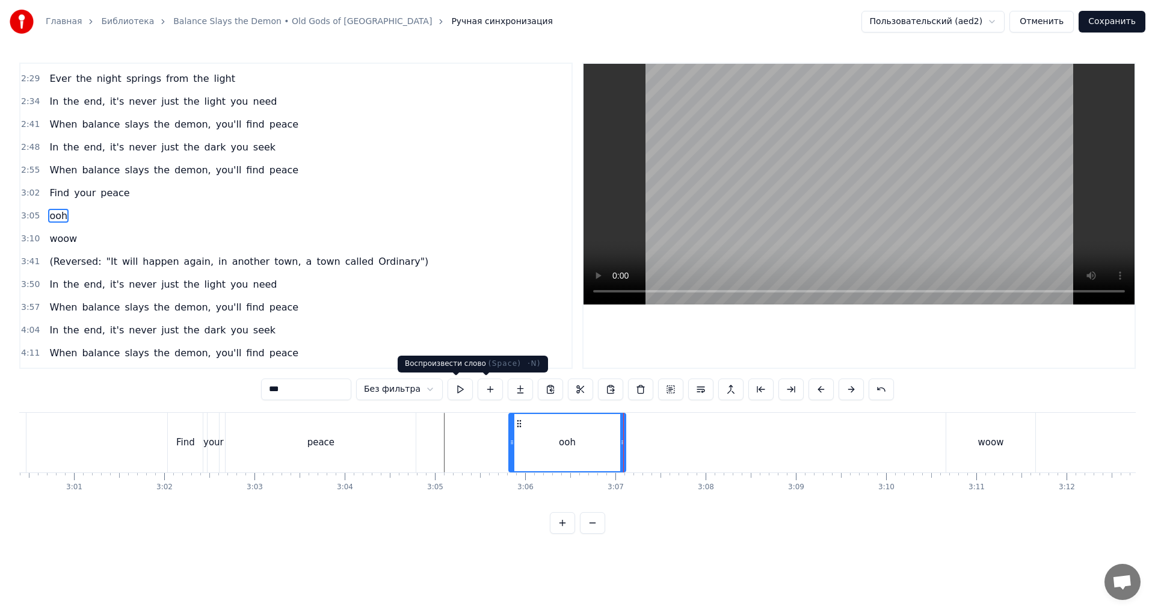
click at [461, 393] on button at bounding box center [459, 389] width 25 height 22
click at [868, 446] on div "woow" at bounding box center [990, 443] width 89 height 60
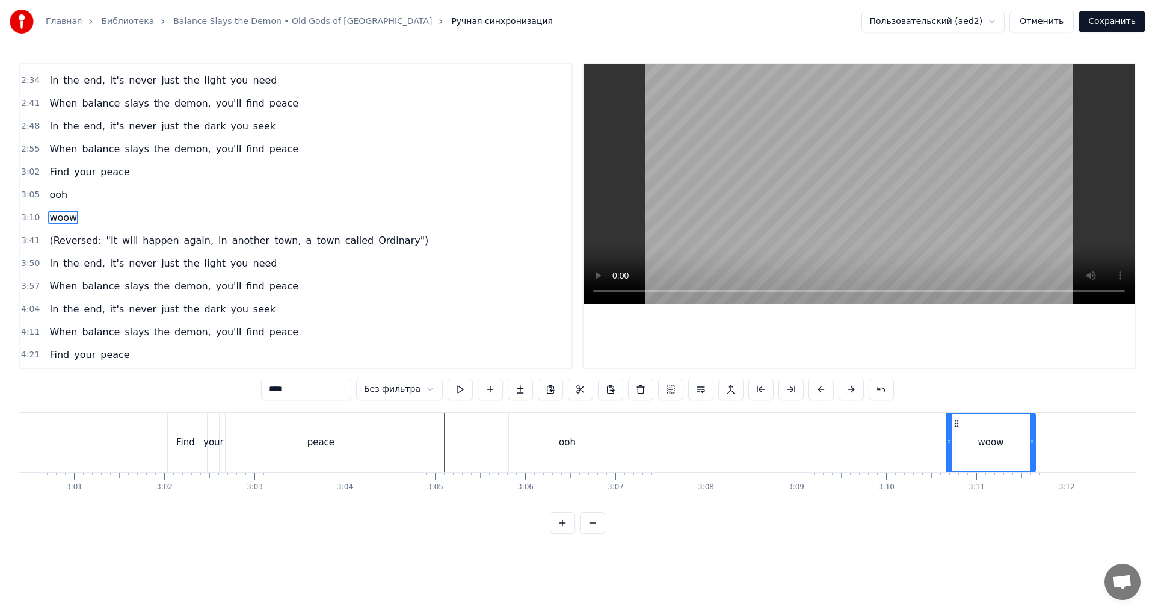
scroll to position [682, 0]
drag, startPoint x: 949, startPoint y: 444, endPoint x: 720, endPoint y: 423, distance: 229.4
click at [720, 423] on div at bounding box center [720, 442] width 5 height 57
click at [319, 389] on input "****" at bounding box center [306, 389] width 90 height 22
paste input "**"
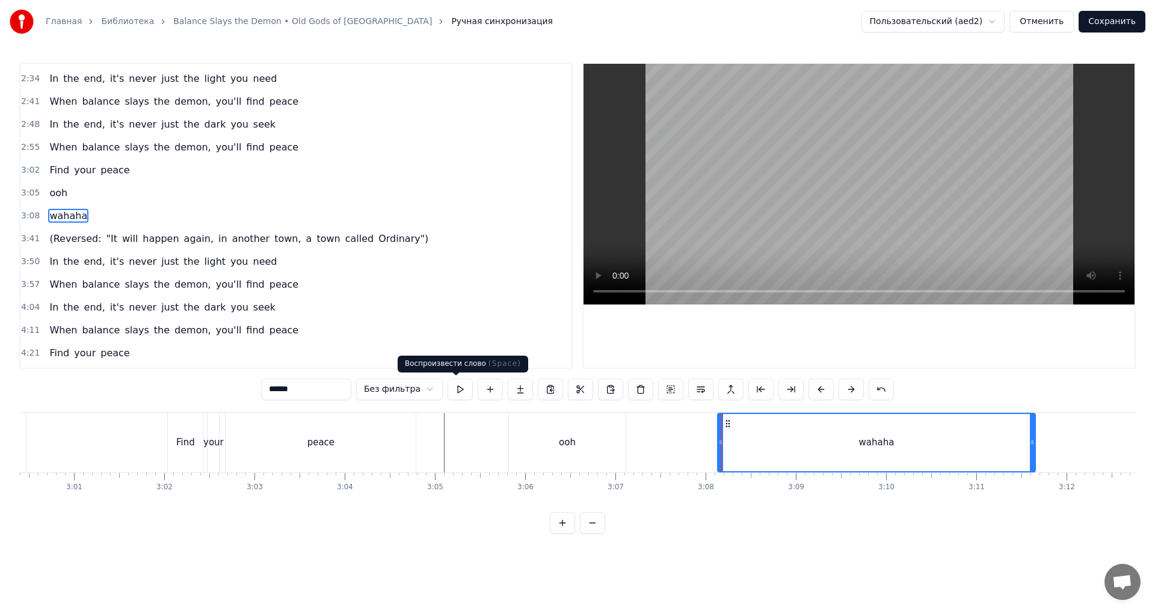
click at [454, 391] on button at bounding box center [459, 389] width 25 height 22
click at [453, 391] on button at bounding box center [459, 389] width 25 height 22
click at [321, 388] on input "******" at bounding box center [306, 389] width 90 height 22
click at [719, 441] on icon at bounding box center [720, 442] width 5 height 10
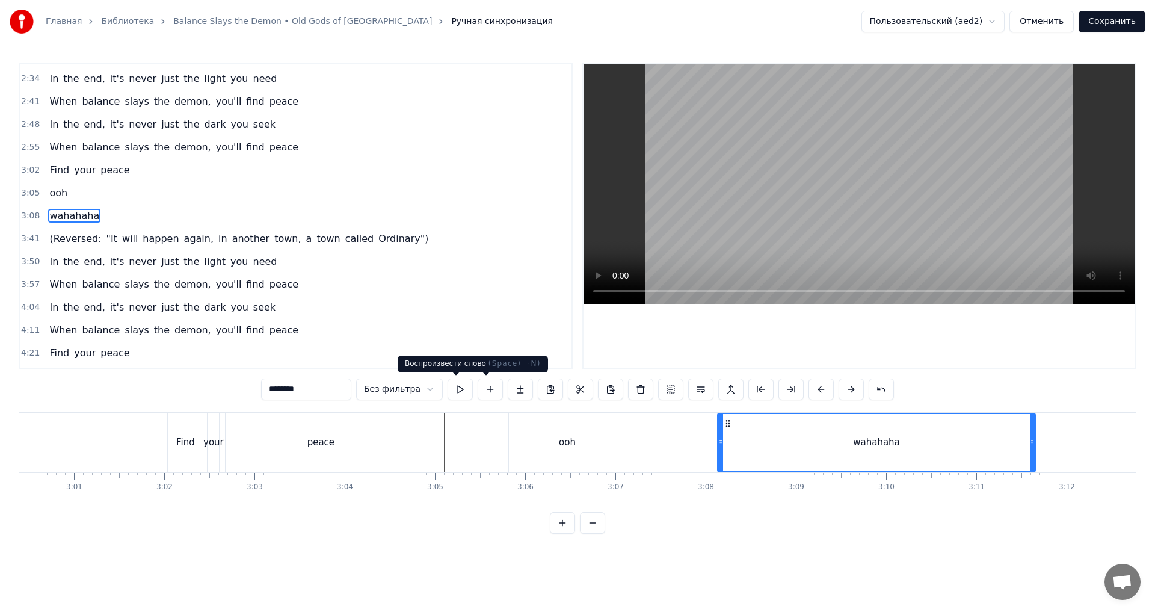
click at [456, 394] on button at bounding box center [459, 389] width 25 height 22
click at [344, 394] on input "********" at bounding box center [306, 389] width 90 height 22
type input "**********"
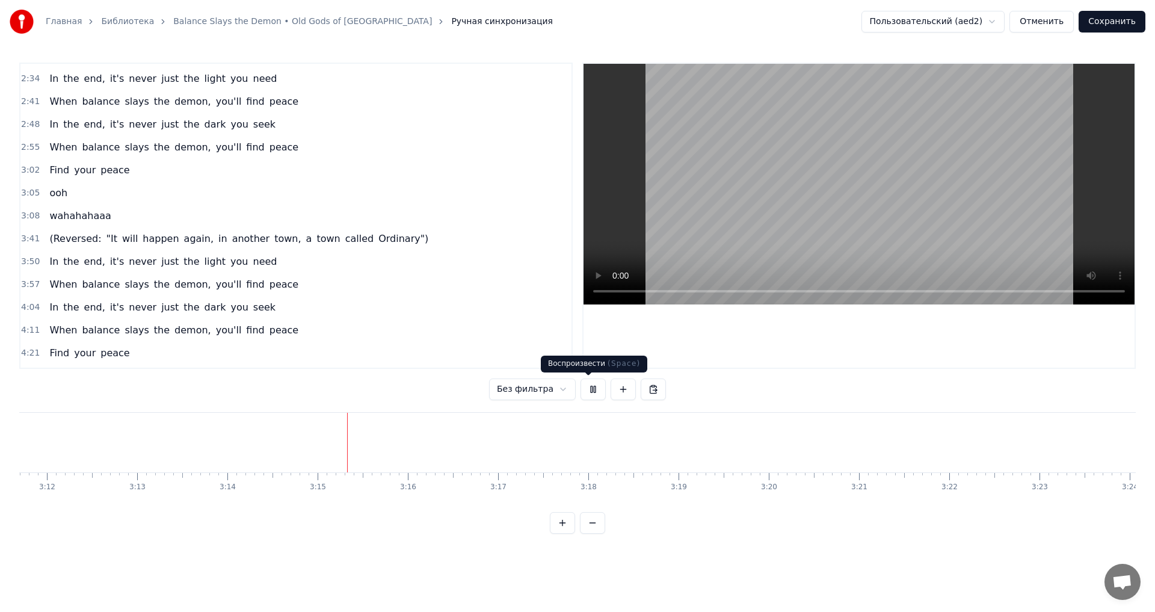
click at [590, 390] on button at bounding box center [592, 389] width 25 height 22
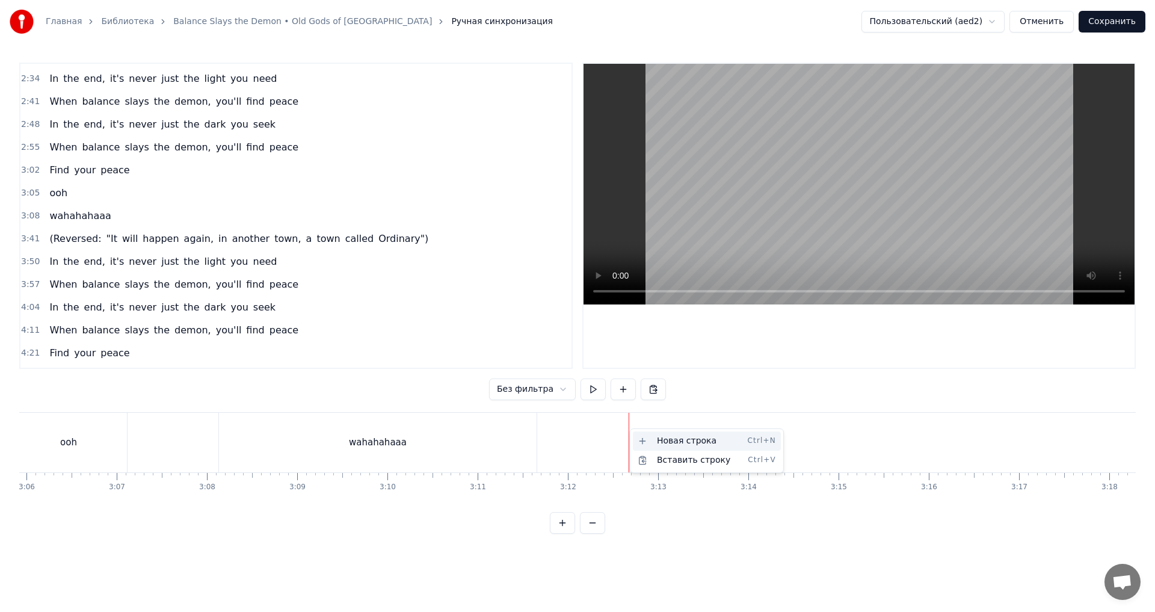
click at [663, 442] on div "Новая строка Ctrl+N" at bounding box center [707, 440] width 148 height 19
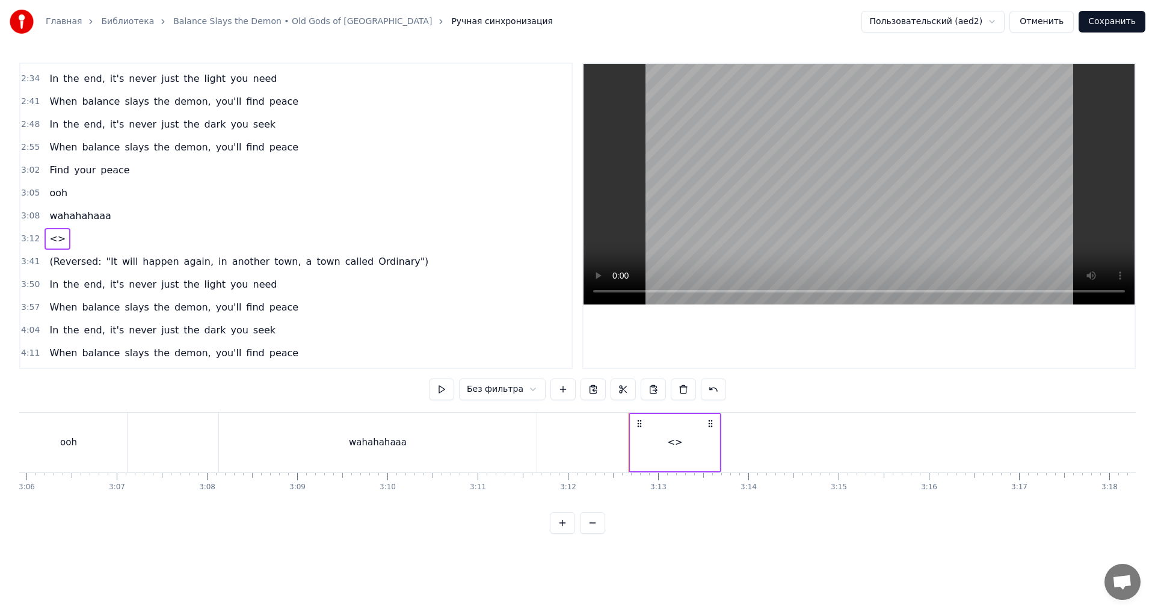
click at [661, 449] on div "<>" at bounding box center [674, 442] width 89 height 57
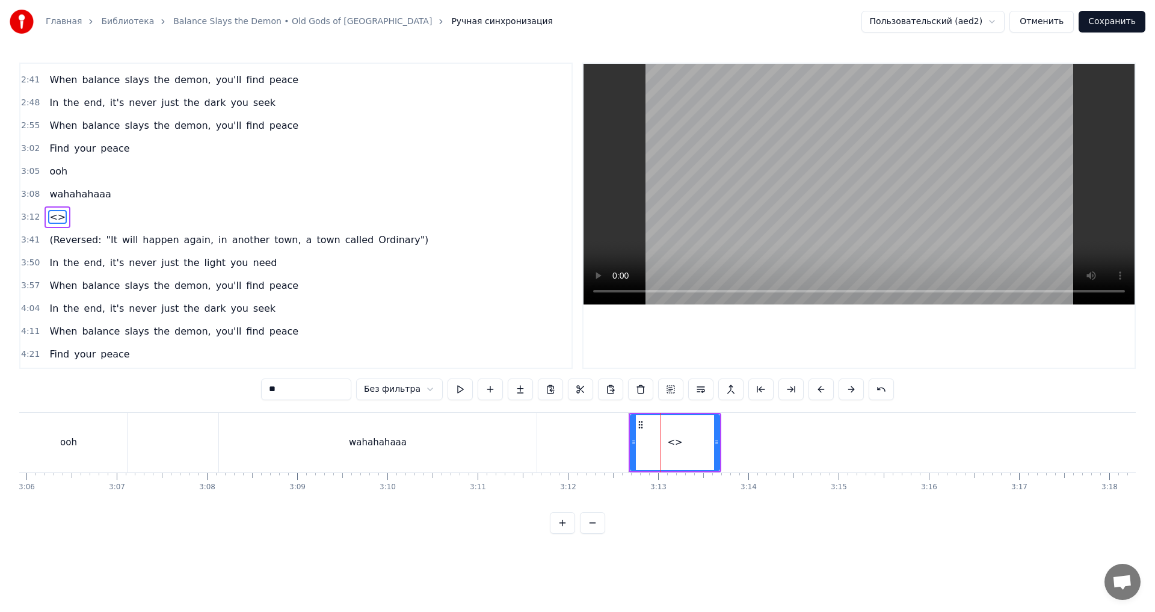
scroll to position [705, 0]
click at [307, 377] on div "0:01 (Deep in the ocean of darkness 0:04 In the mirror of light 0:07 Balance be…" at bounding box center [577, 298] width 1116 height 471
drag, startPoint x: 264, startPoint y: 385, endPoint x: 248, endPoint y: 385, distance: 16.2
click at [248, 385] on div "0:01 (Deep in the ocean of darkness 0:04 In the mirror of light 0:07 Balance be…" at bounding box center [577, 298] width 1116 height 471
type input "***"
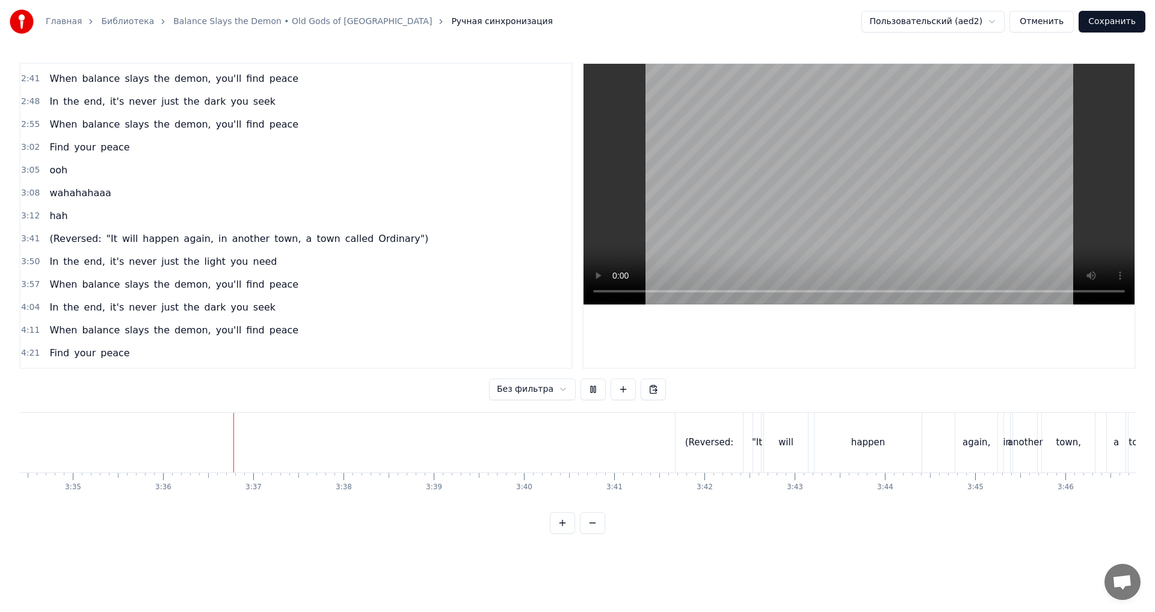
scroll to position [0, 19445]
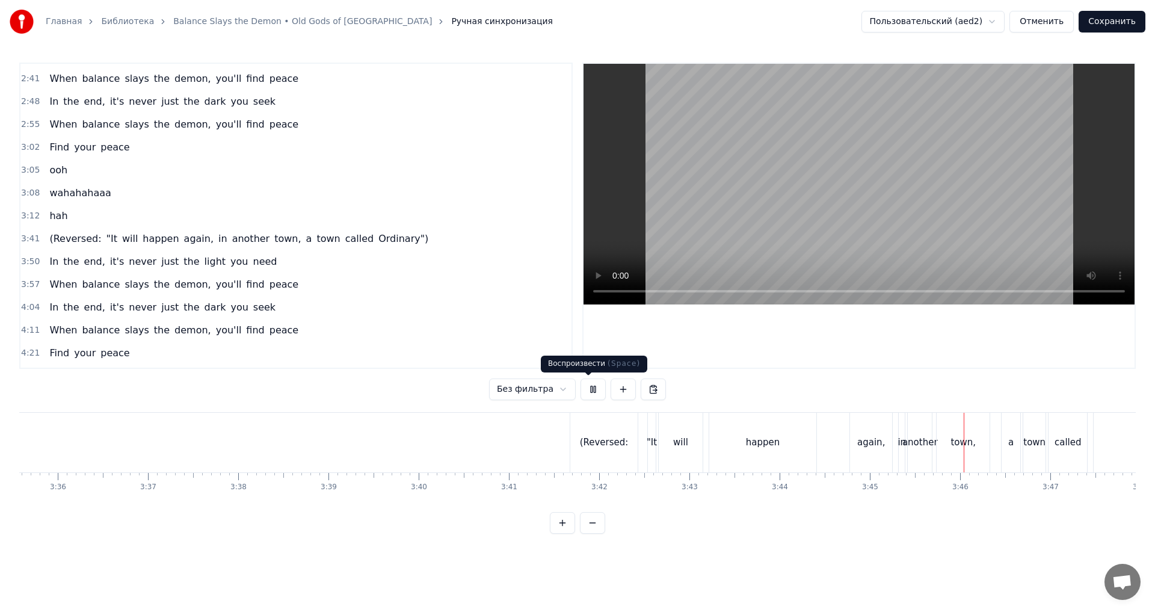
click at [588, 390] on button at bounding box center [592, 389] width 25 height 22
click at [627, 446] on div "(Reversed:" at bounding box center [603, 443] width 67 height 60
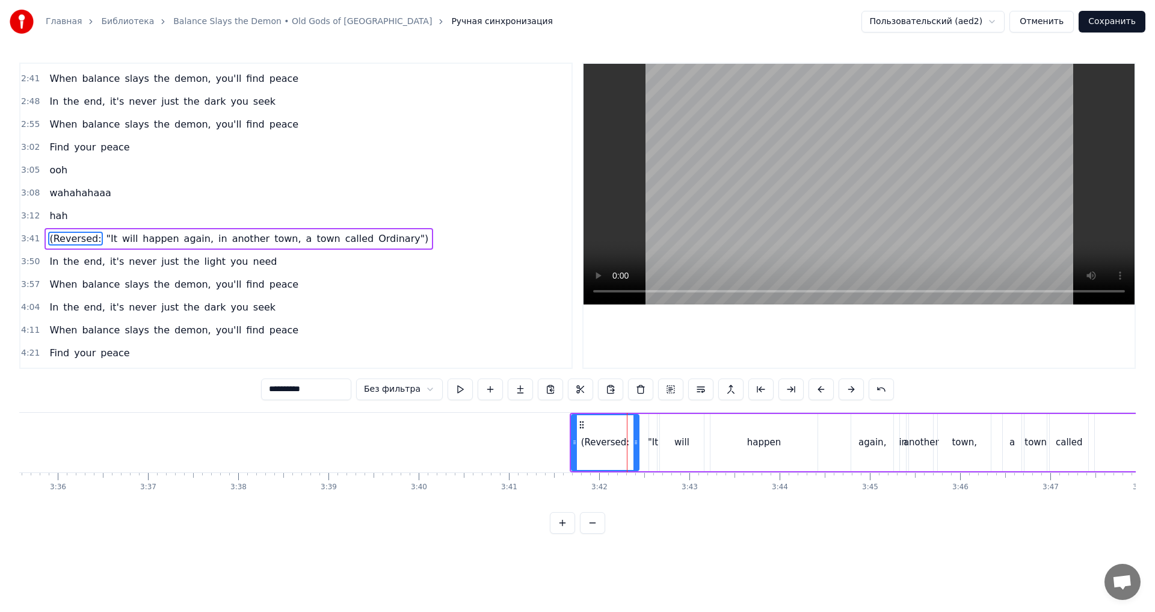
scroll to position [728, 0]
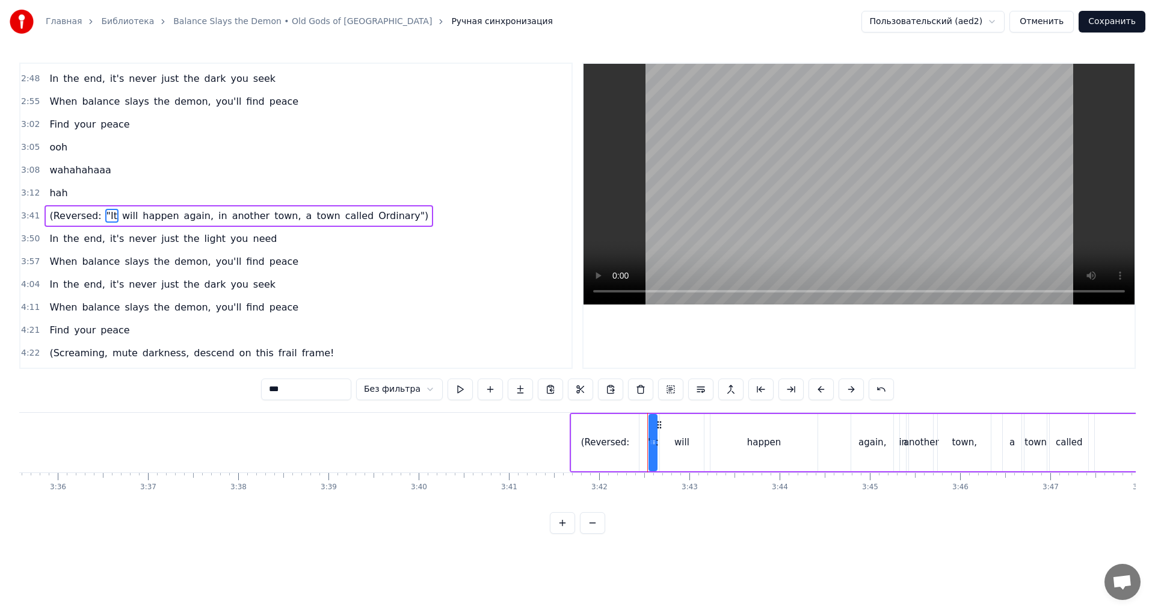
click at [619, 439] on div "(Reversed:" at bounding box center [605, 442] width 49 height 14
click at [608, 449] on div "(Reversed:" at bounding box center [604, 442] width 67 height 57
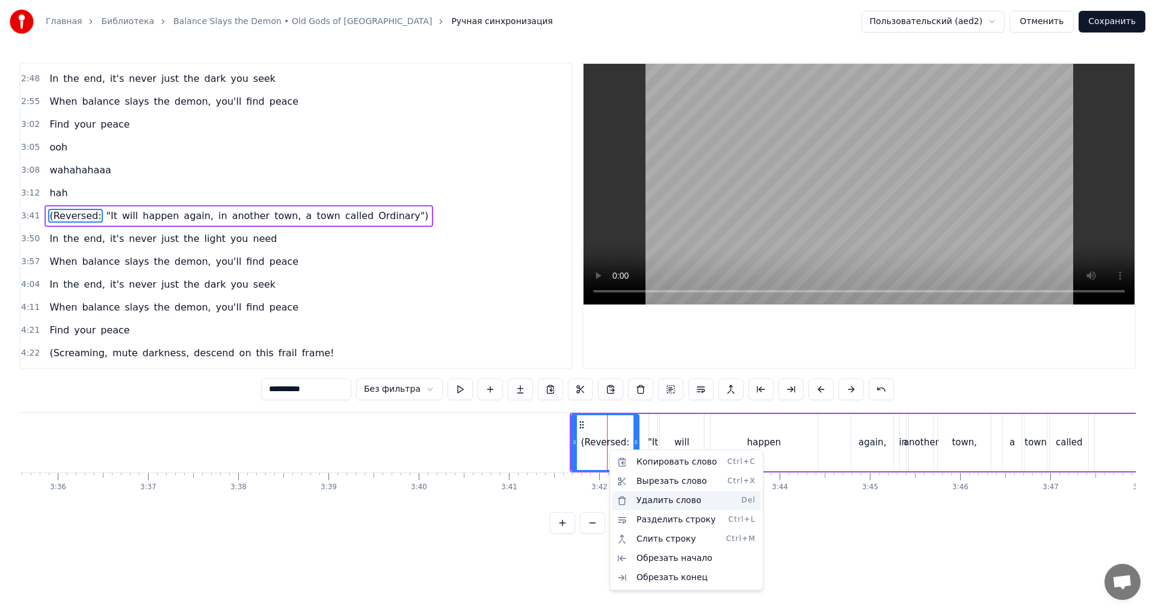
click at [664, 449] on div "Удалить слово Del" at bounding box center [686, 500] width 148 height 19
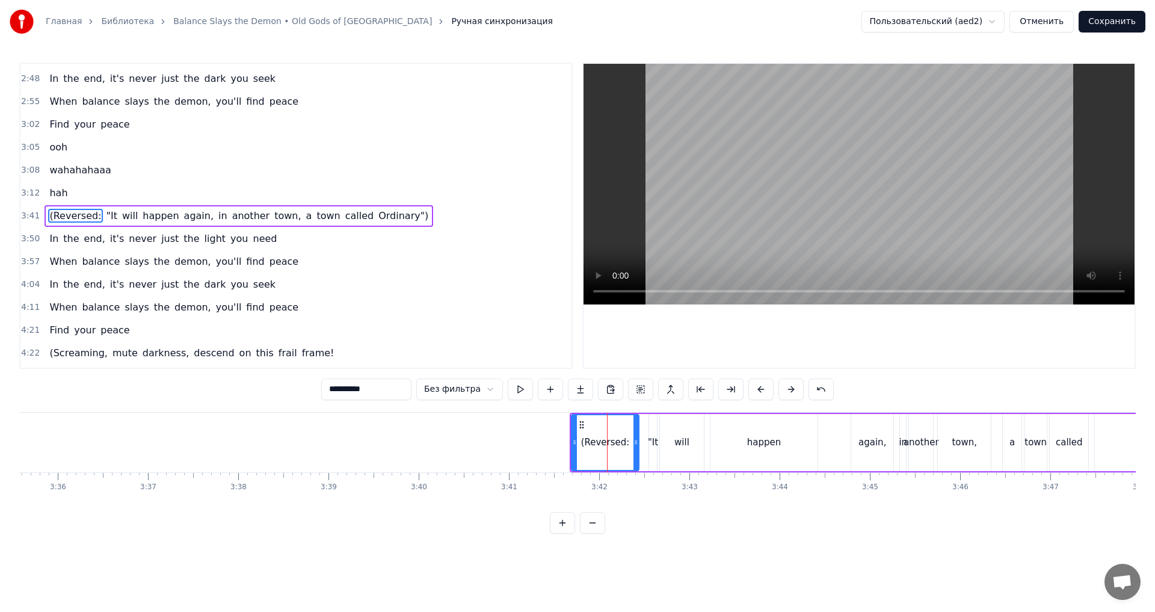
click at [622, 425] on div "(Reversed:" at bounding box center [605, 442] width 66 height 55
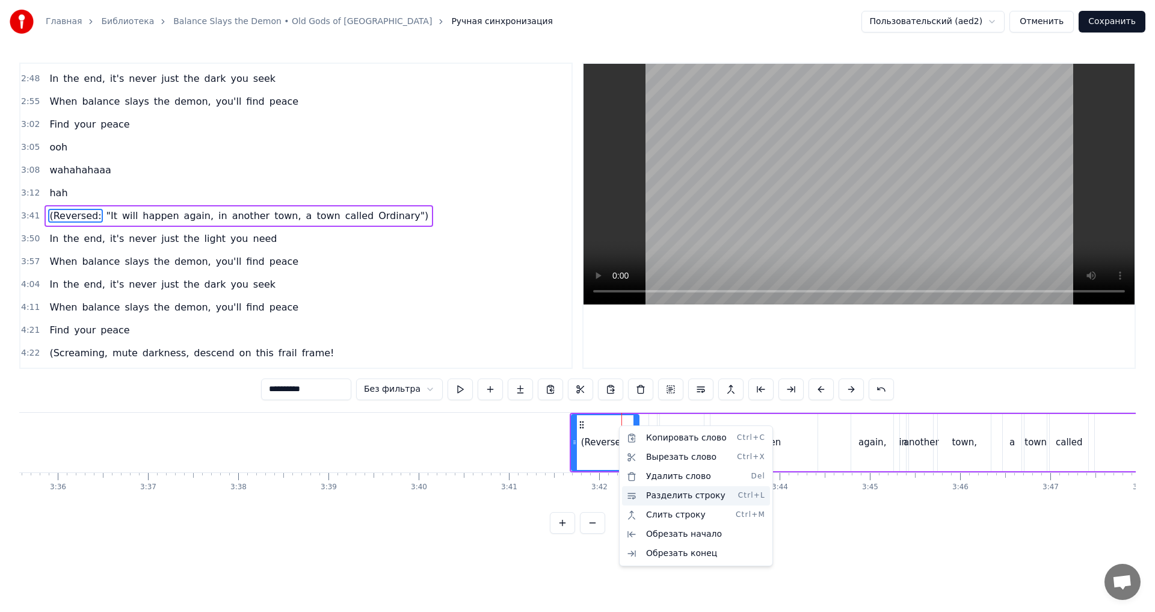
click at [686, 449] on div "Разделить строку Ctrl+L" at bounding box center [696, 495] width 148 height 19
click at [656, 449] on div "Разделить строку Ctrl+L" at bounding box center [696, 495] width 148 height 19
click at [657, 449] on div "Удалить слово Del" at bounding box center [696, 476] width 148 height 19
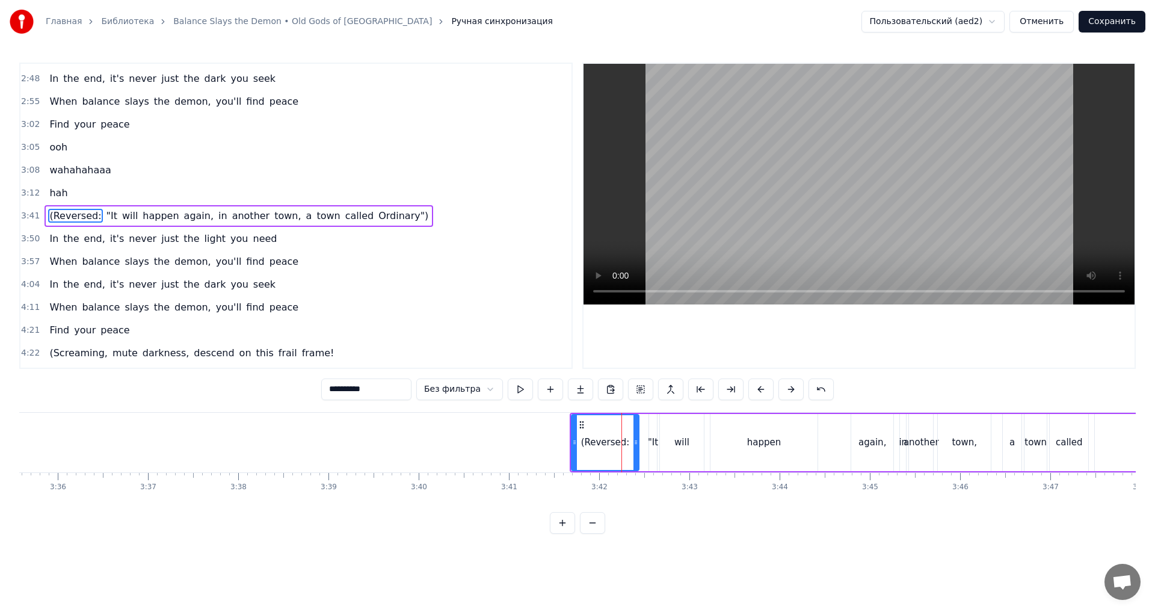
click at [655, 433] on div ""It" at bounding box center [653, 442] width 8 height 57
click at [612, 440] on div "(Reversed:" at bounding box center [605, 442] width 49 height 14
click at [599, 427] on div "(Reversed:" at bounding box center [604, 442] width 67 height 57
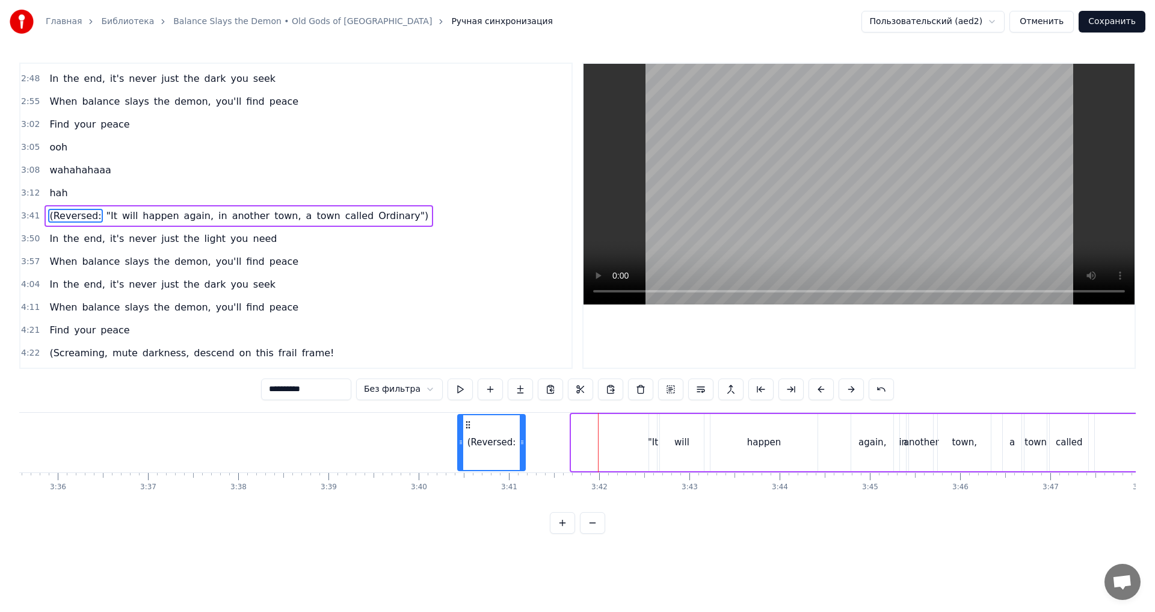
drag, startPoint x: 581, startPoint y: 424, endPoint x: 466, endPoint y: 420, distance: 115.5
click at [466, 420] on icon at bounding box center [468, 425] width 10 height 10
drag, startPoint x: 466, startPoint y: 420, endPoint x: 526, endPoint y: 425, distance: 59.8
click at [526, 425] on icon at bounding box center [526, 425] width 10 height 10
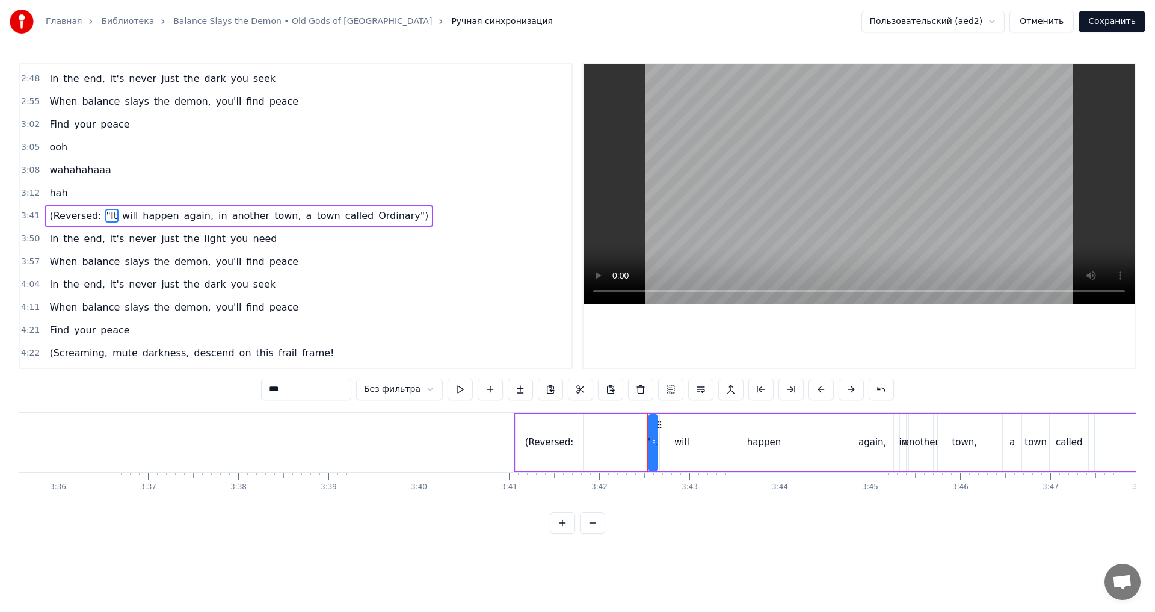
click at [551, 434] on div "(Reversed:" at bounding box center [548, 442] width 67 height 57
type input "**********"
drag, startPoint x: 260, startPoint y: 387, endPoint x: 253, endPoint y: 391, distance: 8.7
click at [214, 384] on div "0:01 (Deep in the ocean of darkness 0:04 In the mirror of light 0:07 Balance be…" at bounding box center [577, 298] width 1116 height 471
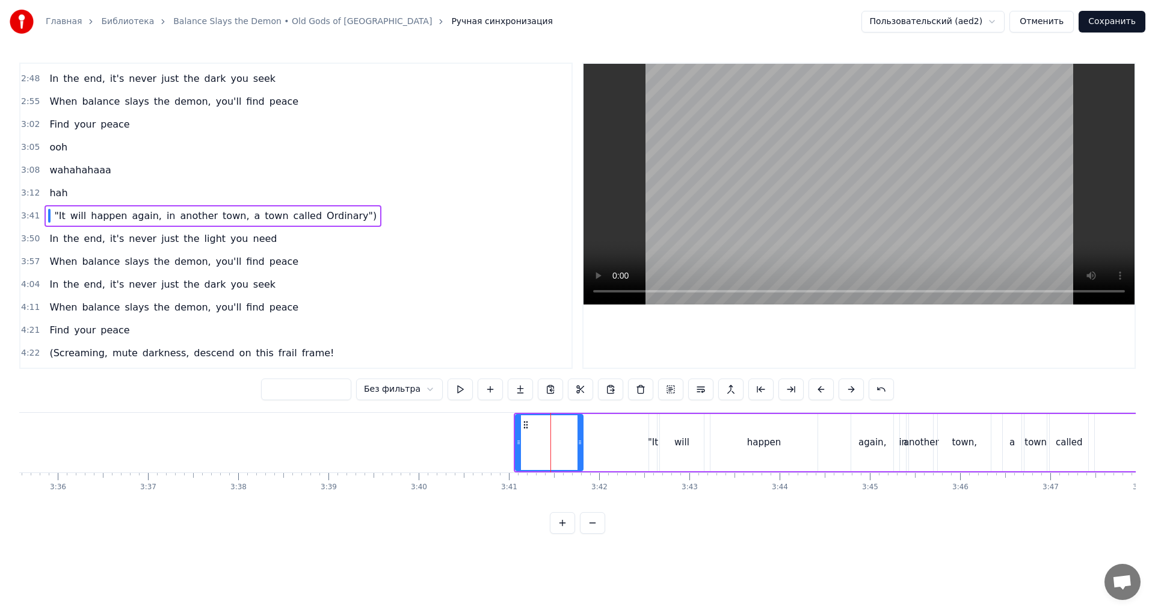
click at [610, 449] on div ""It will happen again, in another town, a town called [GEOGRAPHIC_DATA]")" at bounding box center [883, 443] width 738 height 60
click at [535, 440] on div at bounding box center [548, 442] width 67 height 57
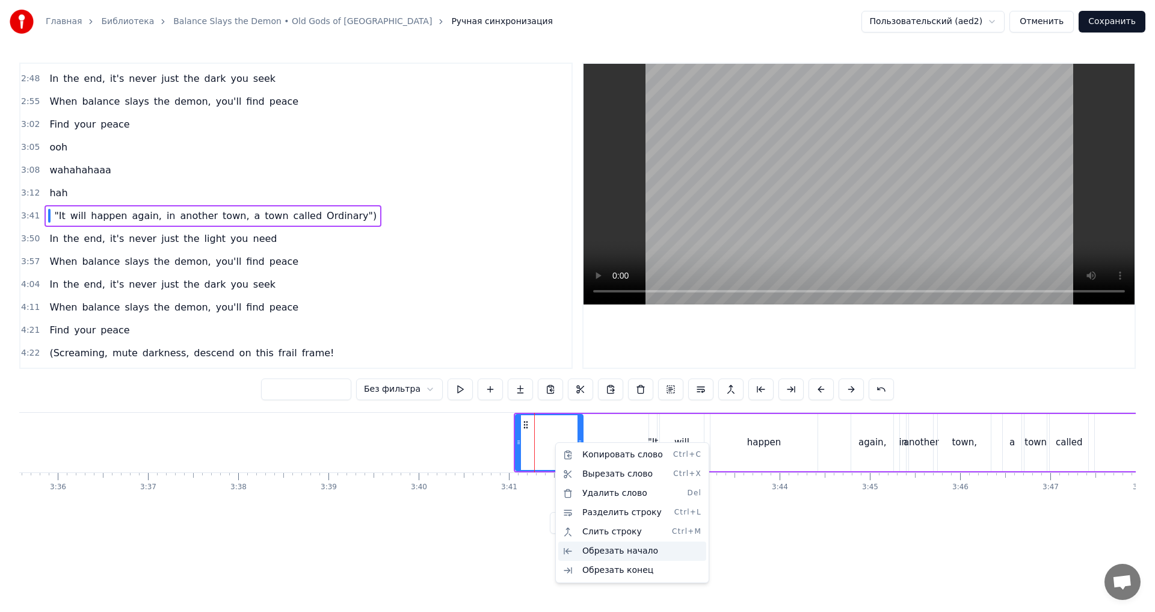
click at [637, 449] on div "Обрезать начало" at bounding box center [632, 550] width 148 height 19
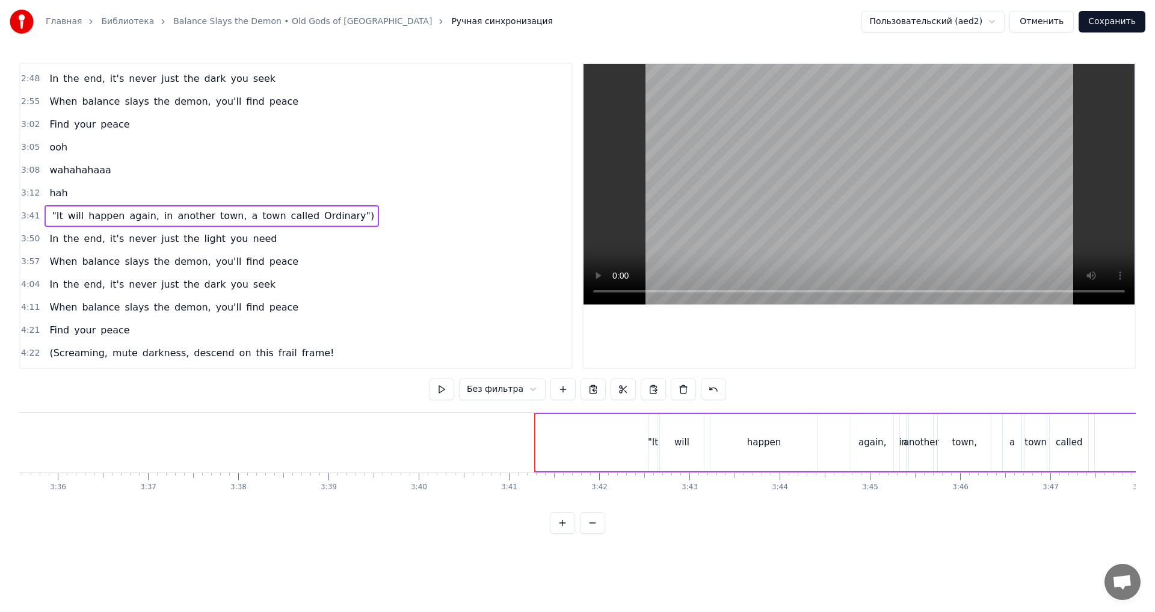
click at [535, 444] on div at bounding box center [559, 442] width 48 height 57
click at [649, 444] on div ""It" at bounding box center [653, 442] width 10 height 14
drag, startPoint x: 556, startPoint y: 437, endPoint x: 542, endPoint y: 438, distance: 14.5
click at [556, 437] on div at bounding box center [559, 442] width 48 height 57
click at [535, 438] on div ""It will happen again, in another town, a town called [GEOGRAPHIC_DATA]")" at bounding box center [893, 443] width 718 height 60
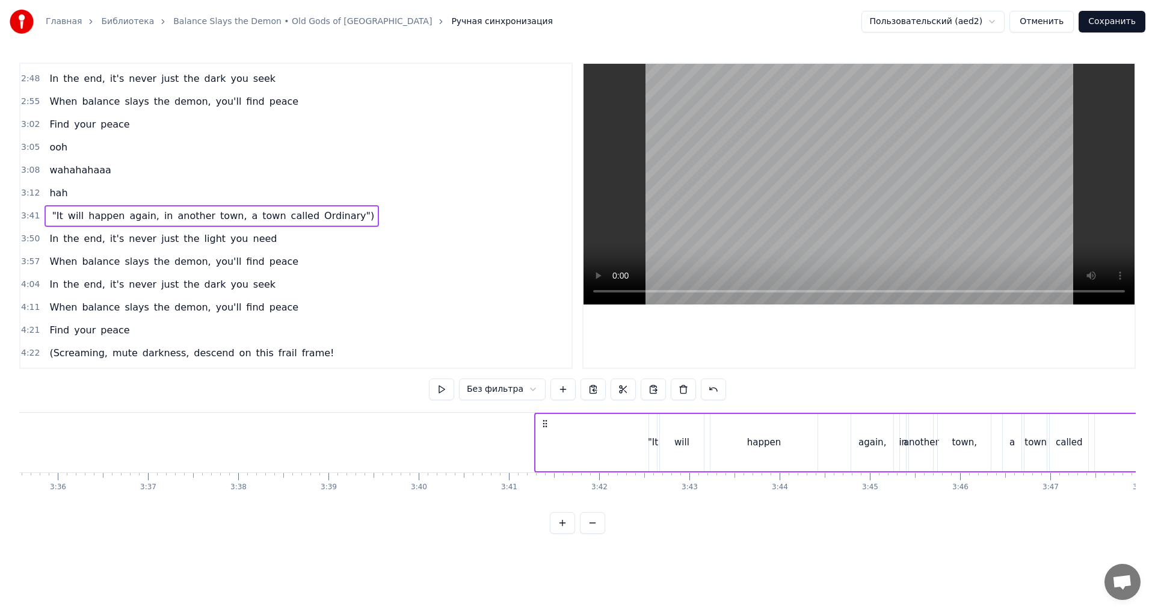
click at [653, 444] on div ""It" at bounding box center [653, 442] width 10 height 14
drag, startPoint x: 649, startPoint y: 443, endPoint x: 626, endPoint y: 442, distance: 23.5
click at [643, 442] on icon at bounding box center [645, 442] width 5 height 10
click at [536, 438] on div ""It will happen again, in another town, a town called [GEOGRAPHIC_DATA]")" at bounding box center [893, 443] width 718 height 60
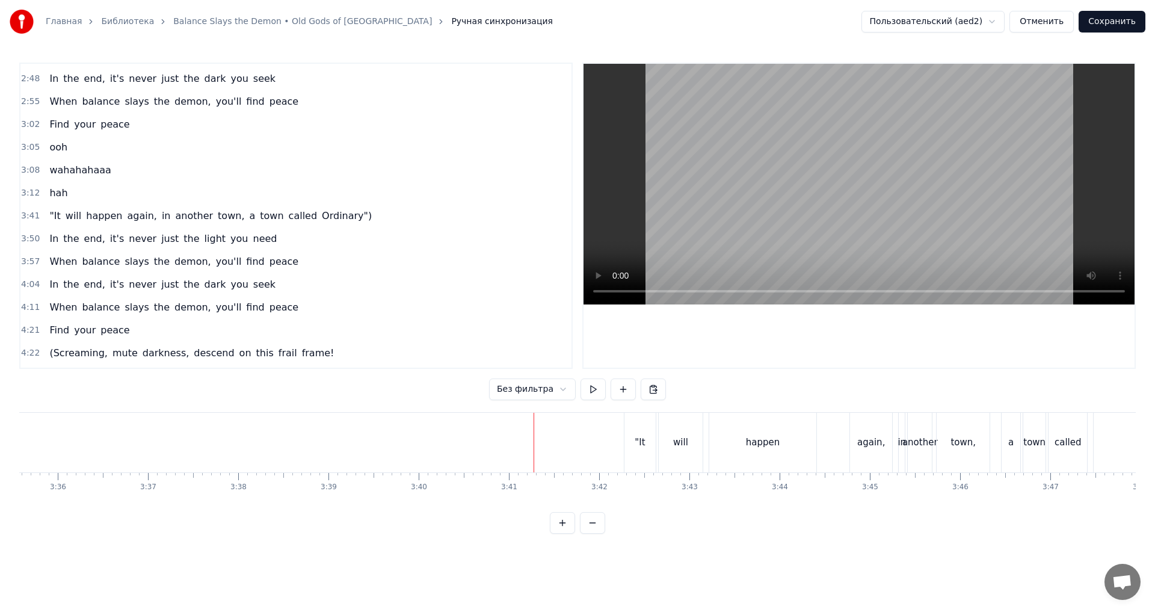
click at [542, 423] on div ""It will happen again, in another town, a town called [GEOGRAPHIC_DATA]")" at bounding box center [893, 443] width 718 height 60
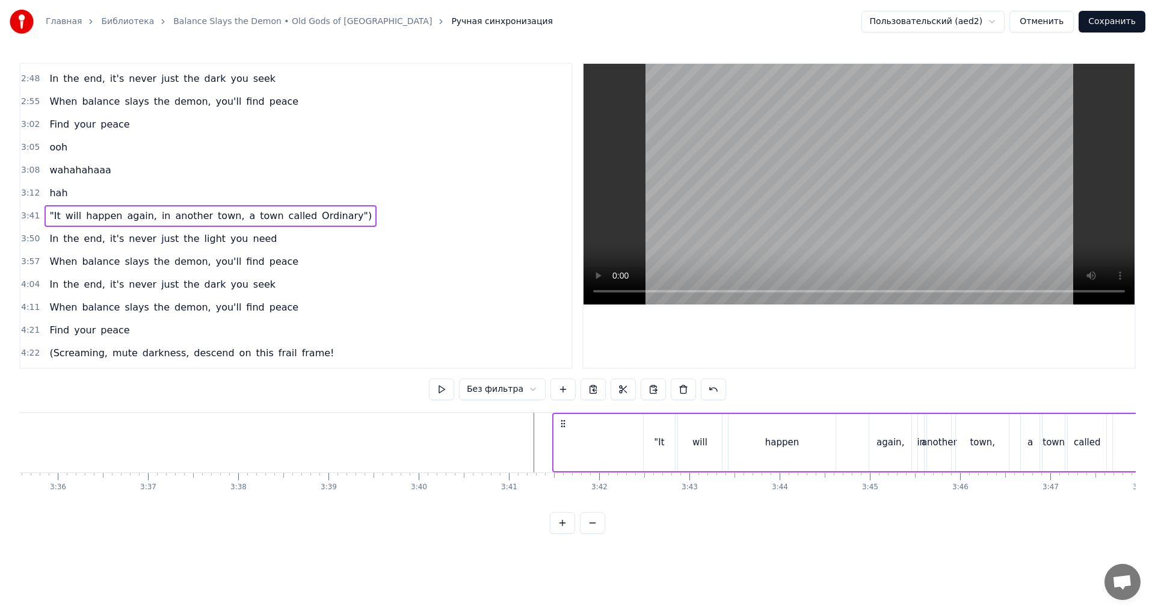
drag, startPoint x: 544, startPoint y: 423, endPoint x: 562, endPoint y: 425, distance: 18.1
click at [562, 425] on icon at bounding box center [563, 424] width 10 height 10
click at [794, 449] on div "happen" at bounding box center [781, 442] width 107 height 57
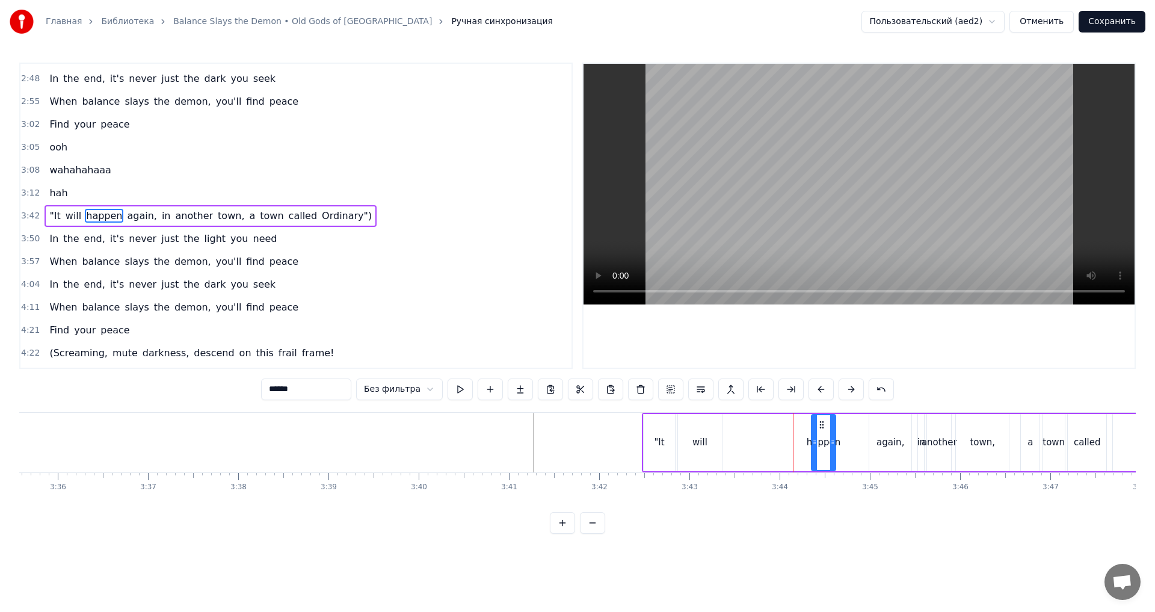
drag, startPoint x: 732, startPoint y: 444, endPoint x: 815, endPoint y: 447, distance: 83.1
click at [815, 447] on div at bounding box center [814, 442] width 5 height 55
drag, startPoint x: 823, startPoint y: 421, endPoint x: 856, endPoint y: 425, distance: 33.9
click at [856, 425] on icon at bounding box center [855, 425] width 10 height 10
click at [706, 431] on div "will" at bounding box center [700, 442] width 44 height 57
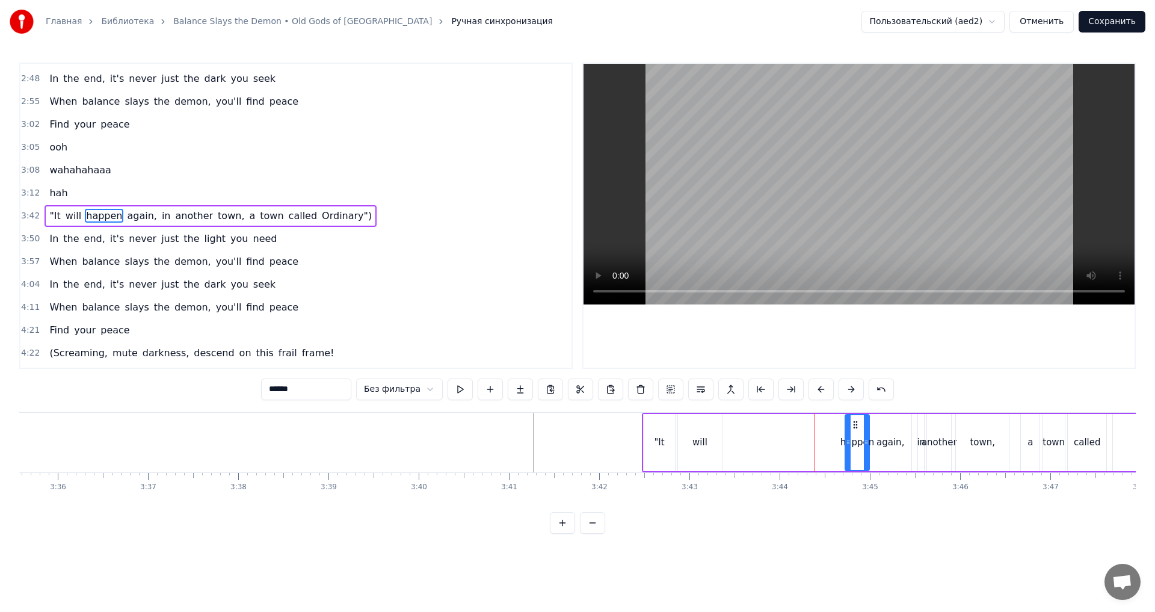
type input "****"
drag, startPoint x: 680, startPoint y: 433, endPoint x: 698, endPoint y: 434, distance: 18.1
click at [698, 434] on div at bounding box center [698, 442] width 5 height 55
drag, startPoint x: 708, startPoint y: 437, endPoint x: 762, endPoint y: 438, distance: 54.1
click at [762, 438] on div ""It will happen again, in another town, a town called [GEOGRAPHIC_DATA]")" at bounding box center [956, 443] width 628 height 60
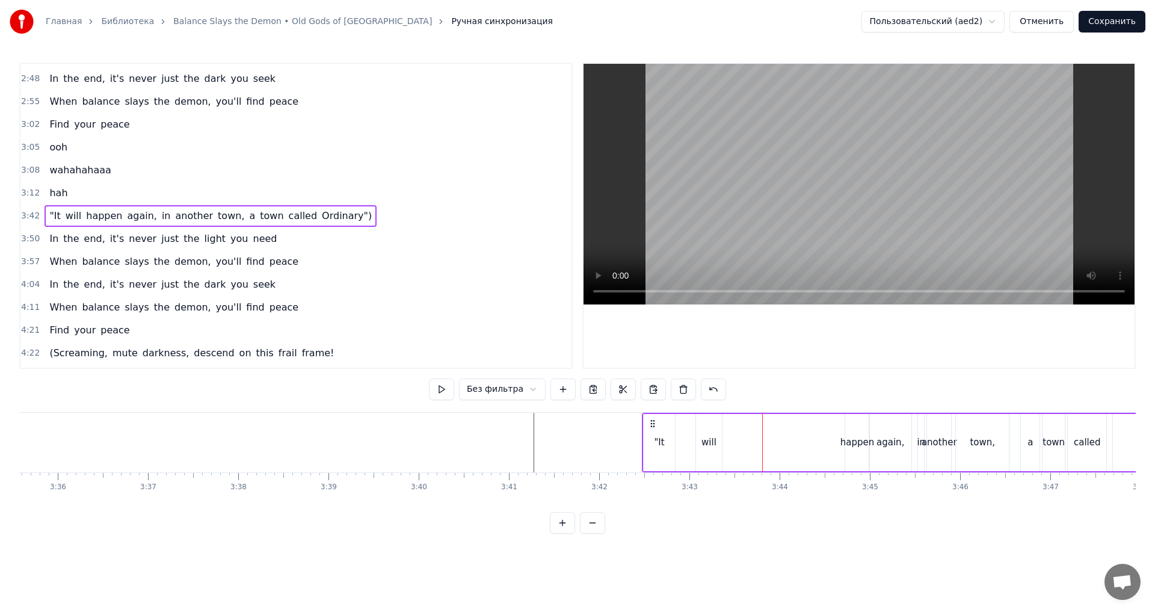
click at [711, 429] on div "will" at bounding box center [709, 442] width 26 height 57
click at [656, 436] on div ""It" at bounding box center [659, 442] width 10 height 14
type input "***"
click at [724, 443] on div ""It will happen again, in another town, a town called [GEOGRAPHIC_DATA]")" at bounding box center [956, 443] width 628 height 60
click at [714, 441] on div "will" at bounding box center [708, 442] width 15 height 14
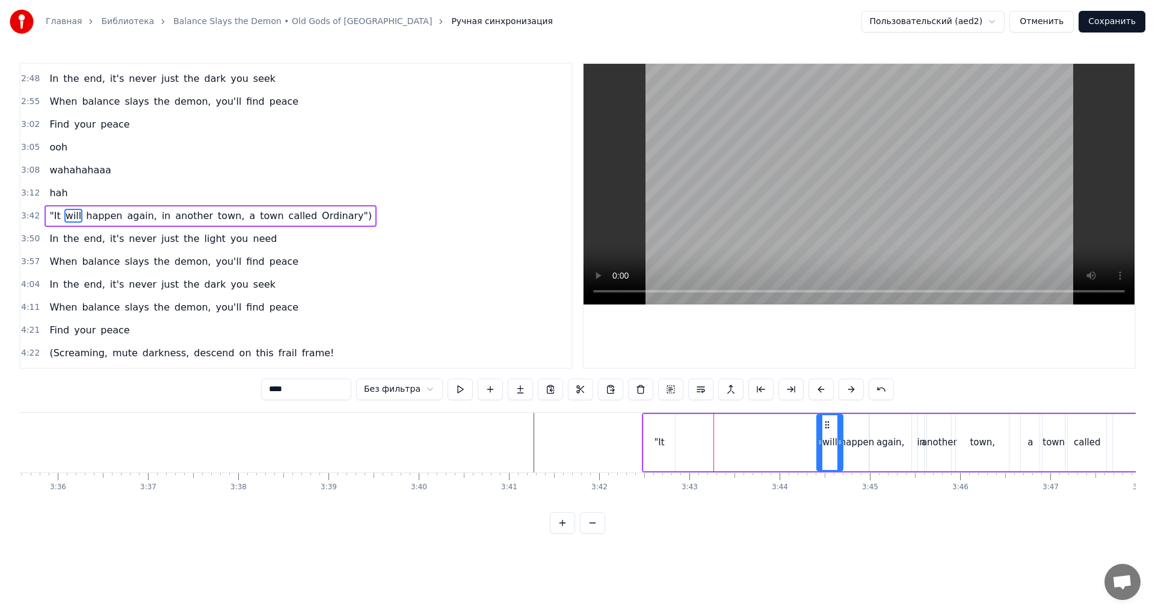
drag, startPoint x: 702, startPoint y: 420, endPoint x: 823, endPoint y: 422, distance: 120.9
click at [823, 422] on icon at bounding box center [827, 425] width 10 height 10
click at [666, 438] on div ""It" at bounding box center [658, 442] width 31 height 57
type input "***"
drag, startPoint x: 660, startPoint y: 426, endPoint x: 794, endPoint y: 429, distance: 134.1
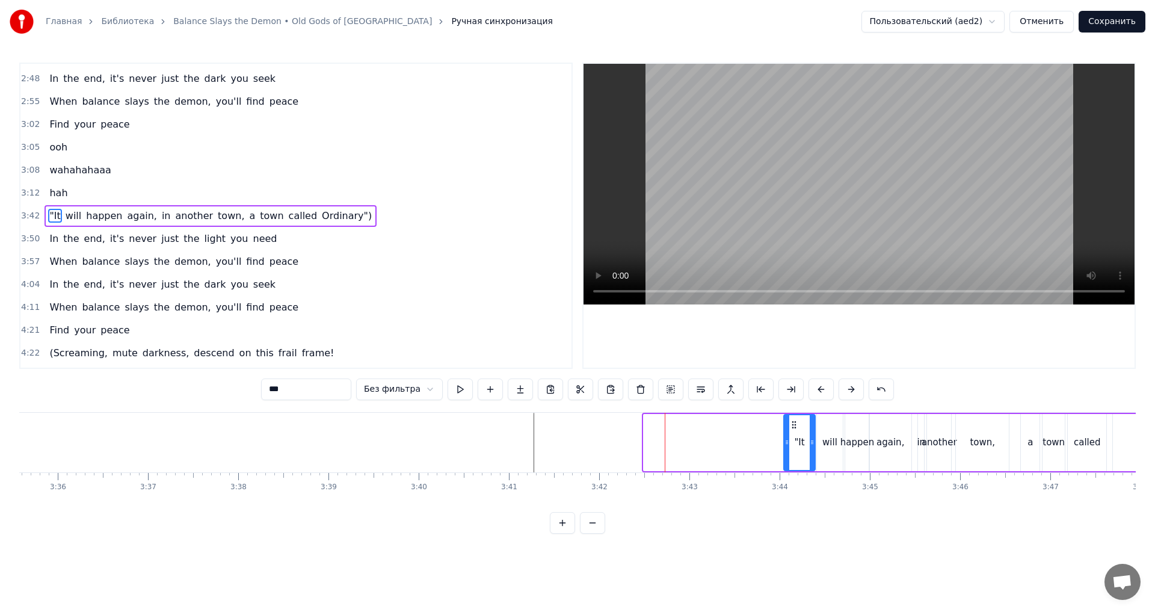
click at [794, 429] on div ""It" at bounding box center [799, 442] width 30 height 55
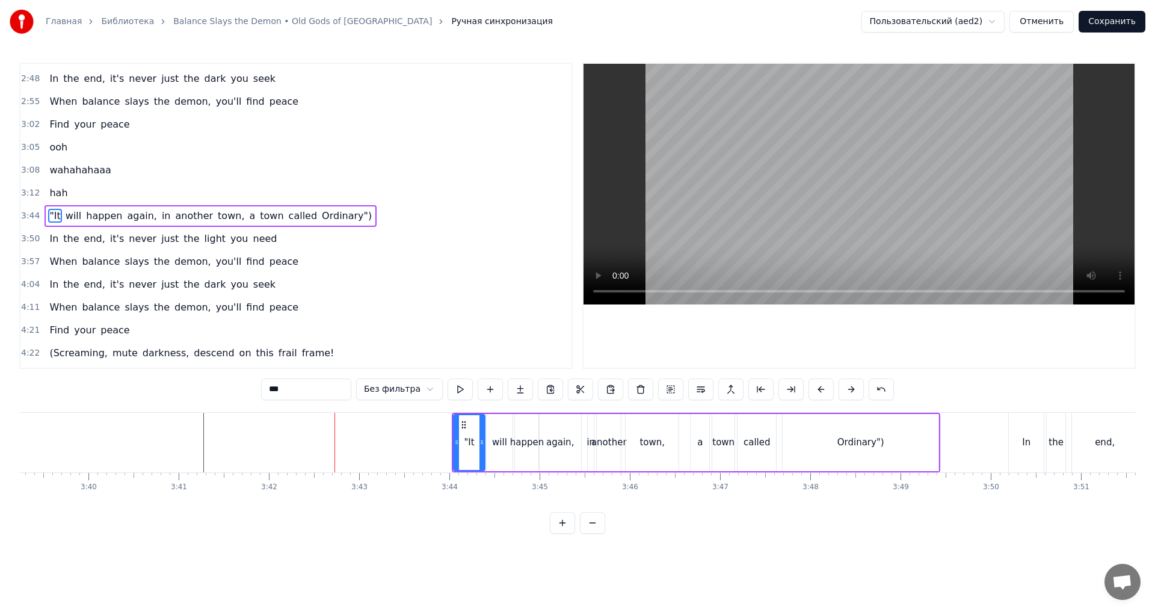
scroll to position [0, 19806]
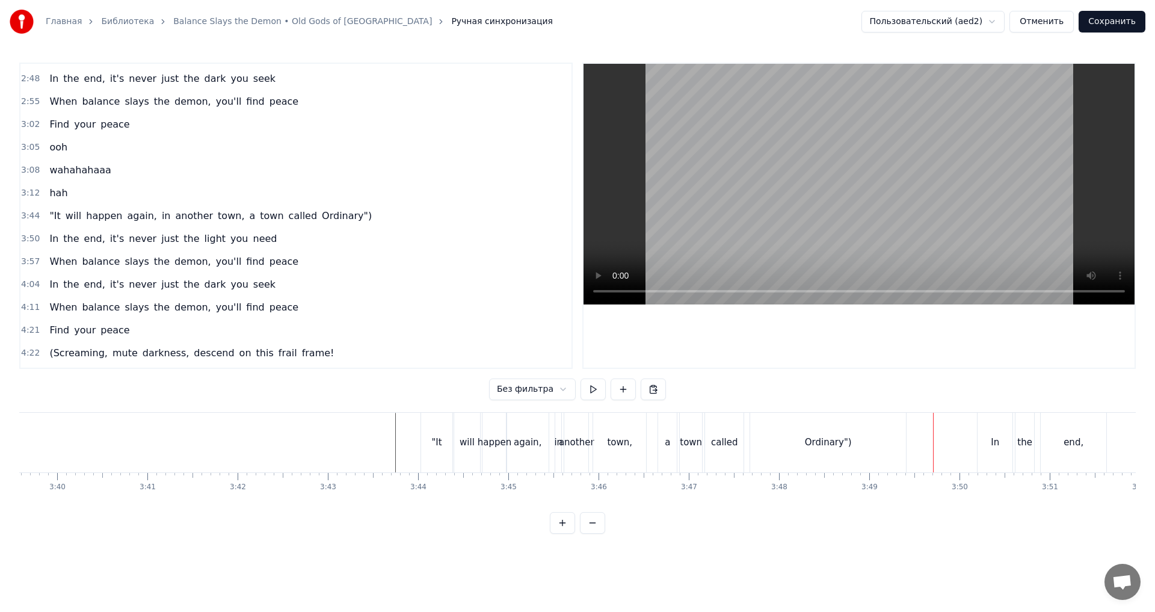
click at [856, 432] on div "Ordinary")" at bounding box center [828, 443] width 156 height 60
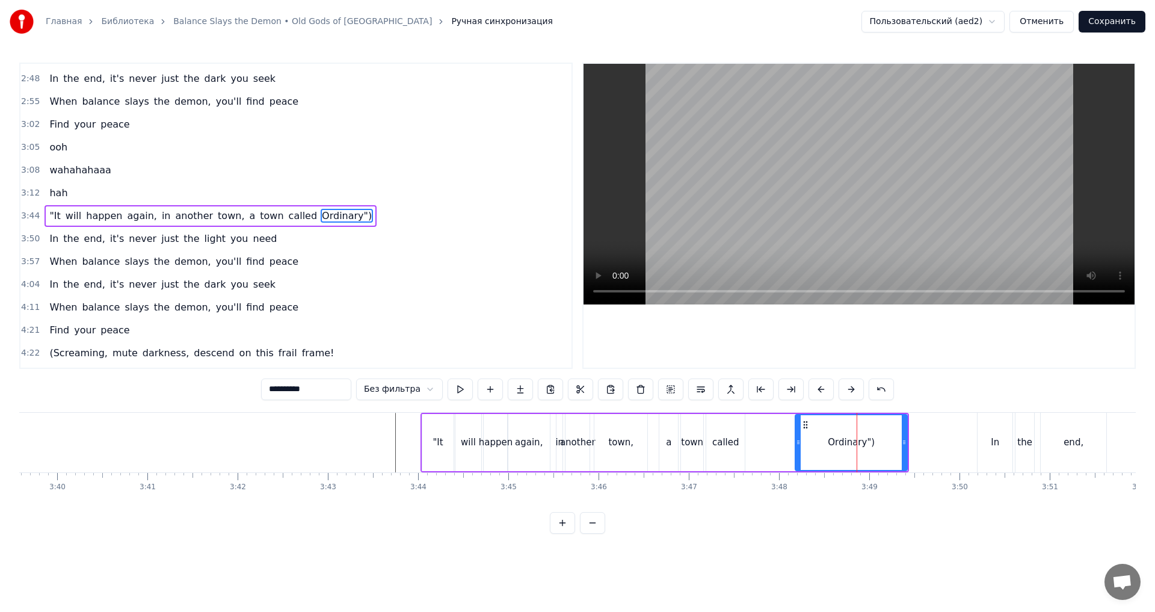
drag, startPoint x: 755, startPoint y: 438, endPoint x: 799, endPoint y: 440, distance: 43.9
click at [799, 440] on icon at bounding box center [798, 442] width 5 height 10
click at [735, 444] on div "called" at bounding box center [725, 442] width 27 height 14
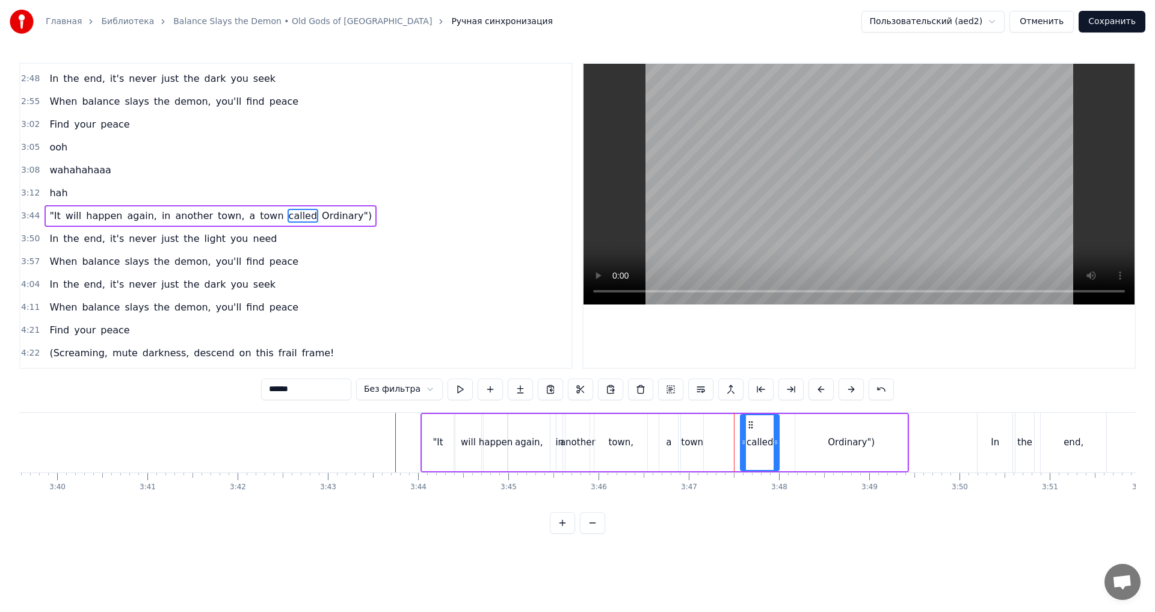
drag, startPoint x: 715, startPoint y: 423, endPoint x: 749, endPoint y: 423, distance: 34.3
click at [749, 423] on icon at bounding box center [751, 425] width 10 height 10
drag, startPoint x: 741, startPoint y: 440, endPoint x: 747, endPoint y: 440, distance: 6.6
click at [747, 440] on icon at bounding box center [749, 442] width 5 height 10
click at [697, 439] on div "town" at bounding box center [692, 442] width 22 height 14
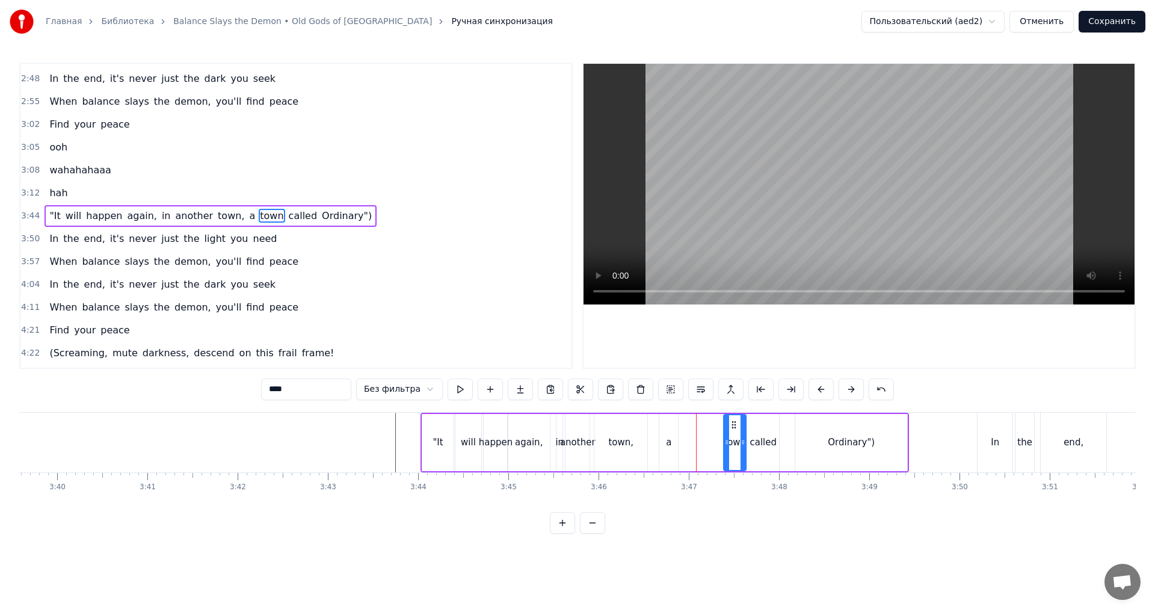
drag, startPoint x: 690, startPoint y: 423, endPoint x: 733, endPoint y: 423, distance: 42.7
click at [733, 423] on icon at bounding box center [734, 425] width 10 height 10
drag, startPoint x: 725, startPoint y: 438, endPoint x: 704, endPoint y: 438, distance: 21.1
click at [710, 438] on icon at bounding box center [712, 442] width 5 height 10
click at [675, 444] on div "a" at bounding box center [668, 442] width 19 height 57
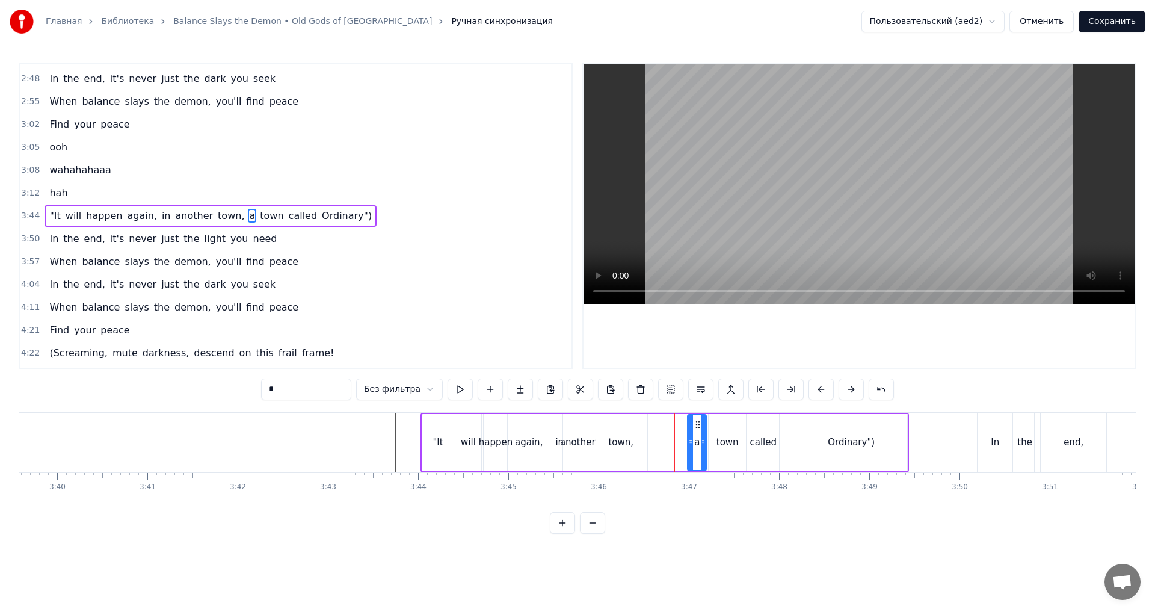
drag, startPoint x: 666, startPoint y: 422, endPoint x: 694, endPoint y: 423, distance: 28.3
click at [694, 423] on icon at bounding box center [698, 425] width 10 height 10
click at [635, 438] on div "town," at bounding box center [620, 442] width 53 height 57
drag, startPoint x: 609, startPoint y: 425, endPoint x: 640, endPoint y: 424, distance: 31.9
click at [640, 424] on icon at bounding box center [641, 425] width 10 height 10
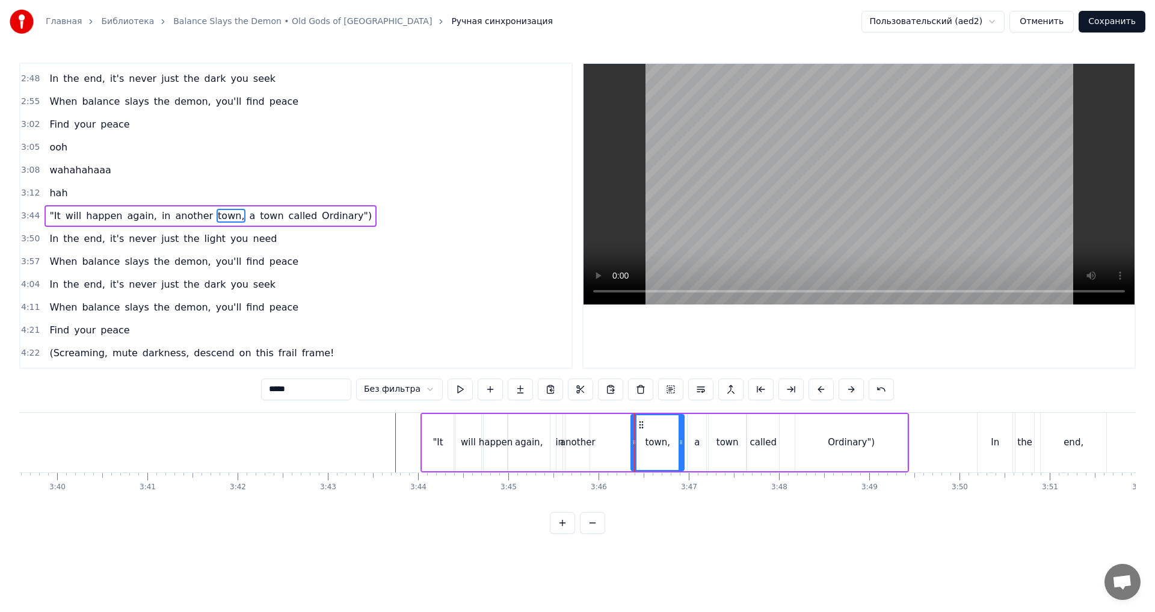
click at [580, 440] on div "another" at bounding box center [577, 442] width 35 height 14
drag, startPoint x: 573, startPoint y: 422, endPoint x: 617, endPoint y: 422, distance: 43.9
click at [617, 422] on icon at bounding box center [620, 425] width 10 height 10
click at [556, 432] on div "in" at bounding box center [559, 442] width 7 height 57
drag, startPoint x: 566, startPoint y: 425, endPoint x: 598, endPoint y: 423, distance: 31.9
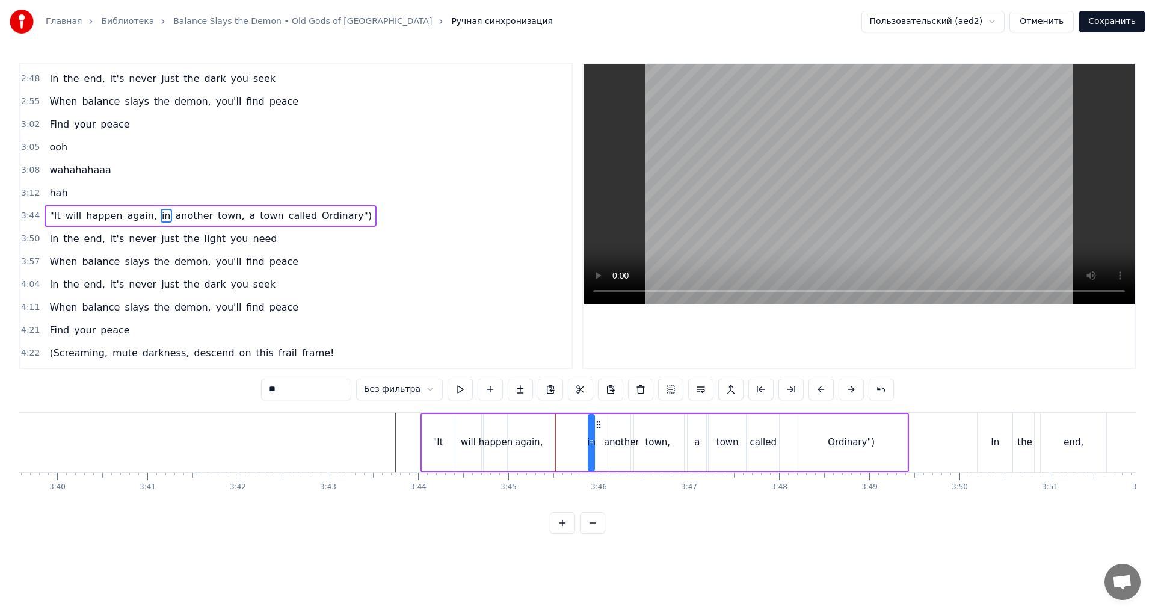
click at [598, 423] on icon at bounding box center [599, 425] width 10 height 10
click at [535, 443] on div "again," at bounding box center [529, 442] width 28 height 14
drag, startPoint x: 518, startPoint y: 422, endPoint x: 554, endPoint y: 422, distance: 36.1
click at [554, 422] on icon at bounding box center [554, 425] width 10 height 10
drag, startPoint x: 544, startPoint y: 440, endPoint x: 566, endPoint y: 440, distance: 22.3
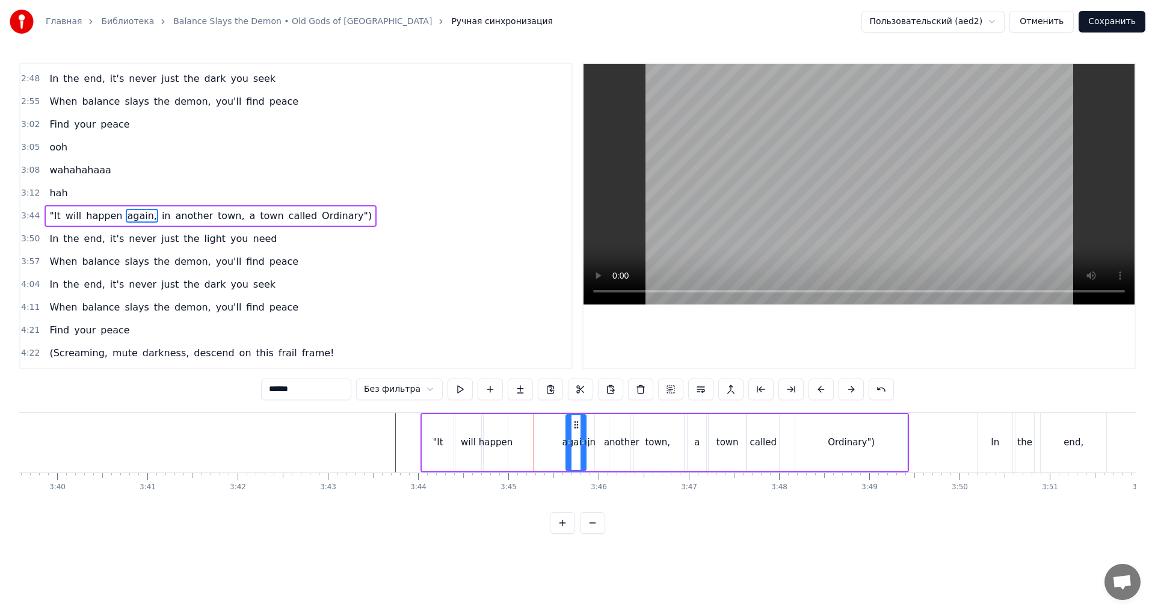
click at [566, 440] on icon at bounding box center [568, 442] width 5 height 10
click at [592, 441] on div "in" at bounding box center [591, 442] width 8 height 14
click at [594, 441] on icon at bounding box center [592, 442] width 5 height 10
click at [503, 447] on div "happen" at bounding box center [496, 442] width 34 height 14
drag, startPoint x: 493, startPoint y: 425, endPoint x: 548, endPoint y: 425, distance: 55.3
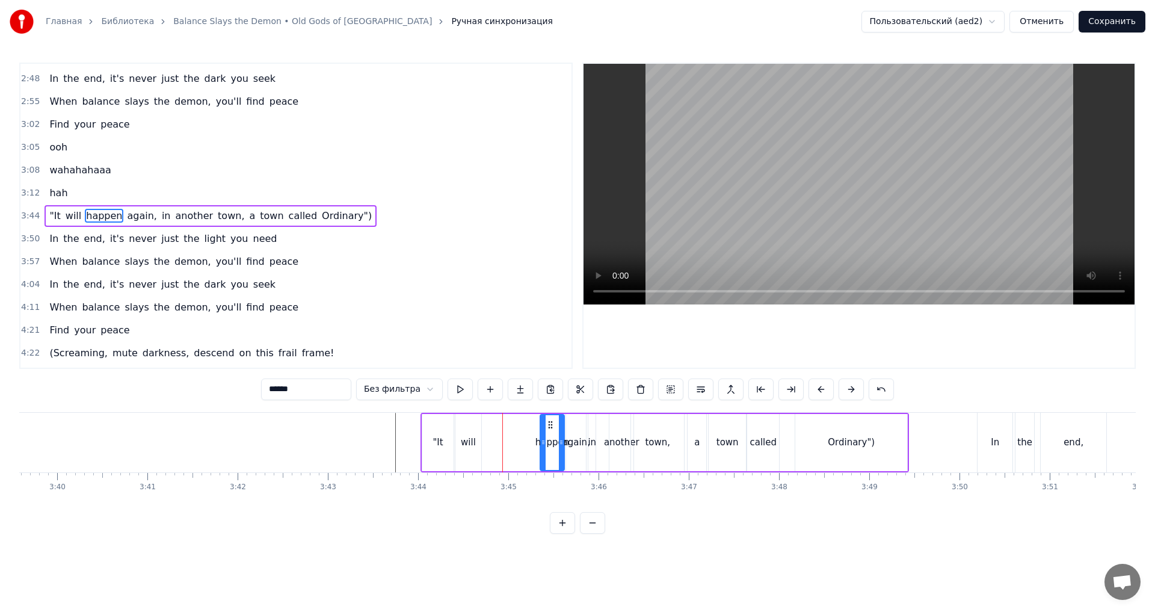
click at [550, 425] on icon at bounding box center [550, 425] width 10 height 10
click at [477, 441] on div "will" at bounding box center [468, 442] width 26 height 57
drag, startPoint x: 464, startPoint y: 426, endPoint x: 512, endPoint y: 428, distance: 47.5
click at [512, 428] on circle at bounding box center [511, 427] width 1 height 1
click at [553, 435] on div "happen" at bounding box center [552, 442] width 34 height 14
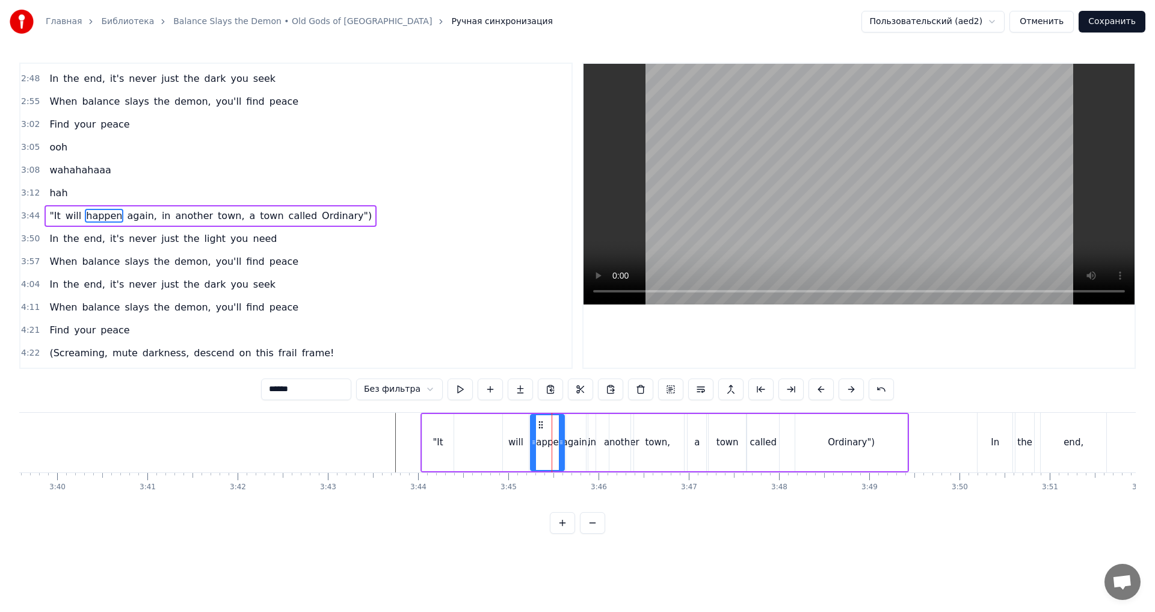
drag, startPoint x: 541, startPoint y: 440, endPoint x: 531, endPoint y: 440, distance: 9.6
click at [531, 440] on icon at bounding box center [533, 442] width 5 height 10
click at [437, 438] on div ""It" at bounding box center [437, 442] width 10 height 14
type input "***"
drag, startPoint x: 431, startPoint y: 420, endPoint x: 481, endPoint y: 418, distance: 50.6
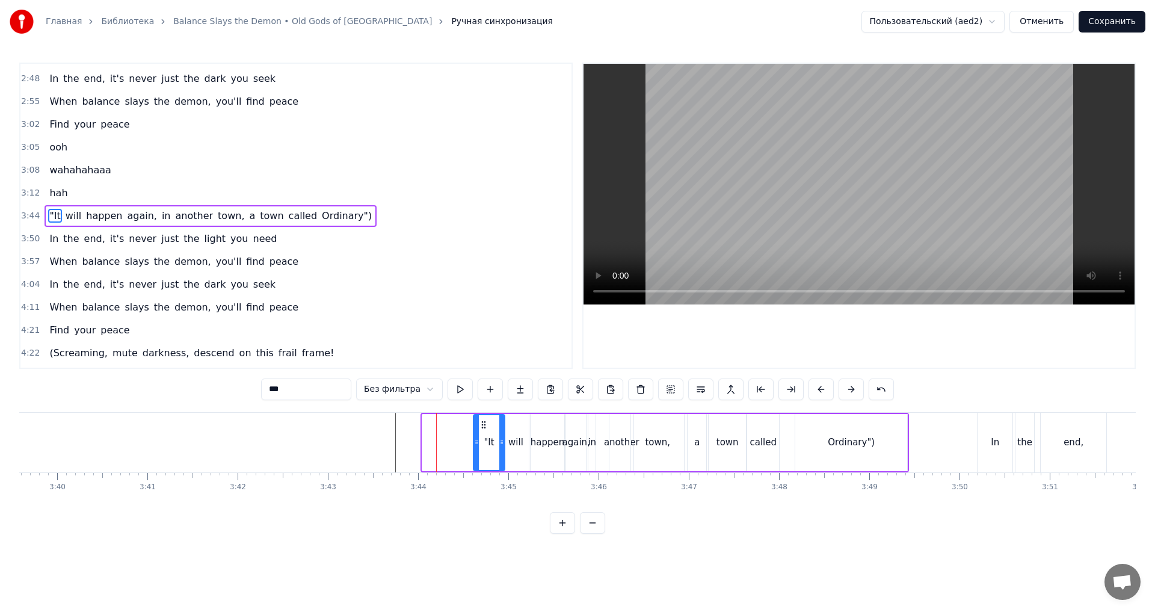
click at [482, 418] on div ""It" at bounding box center [489, 442] width 30 height 55
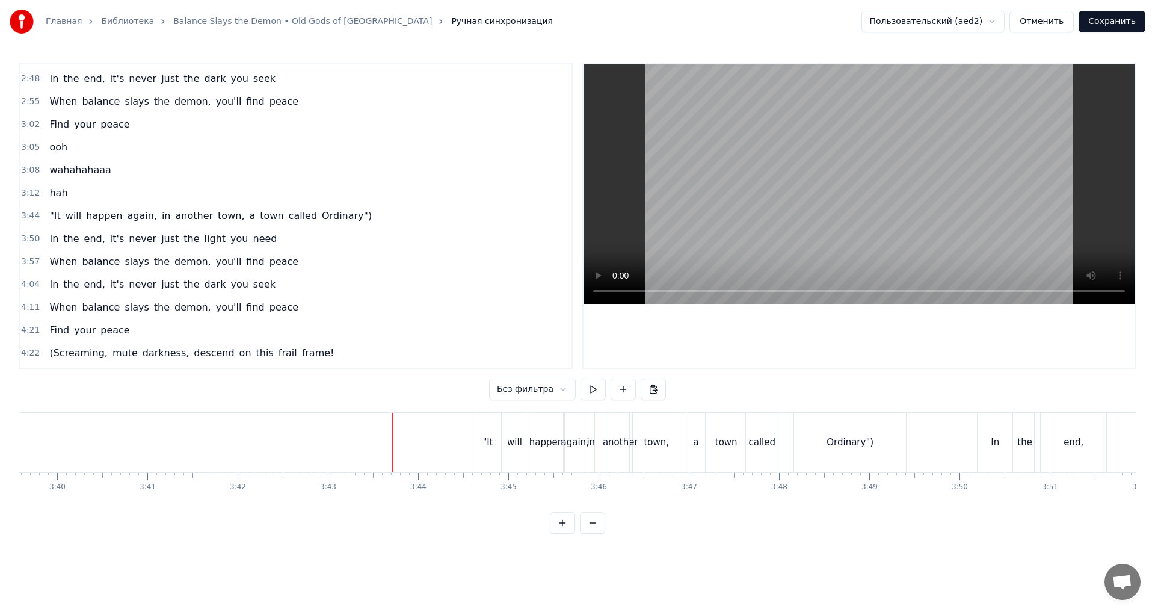
click at [489, 443] on div ""It" at bounding box center [487, 442] width 10 height 14
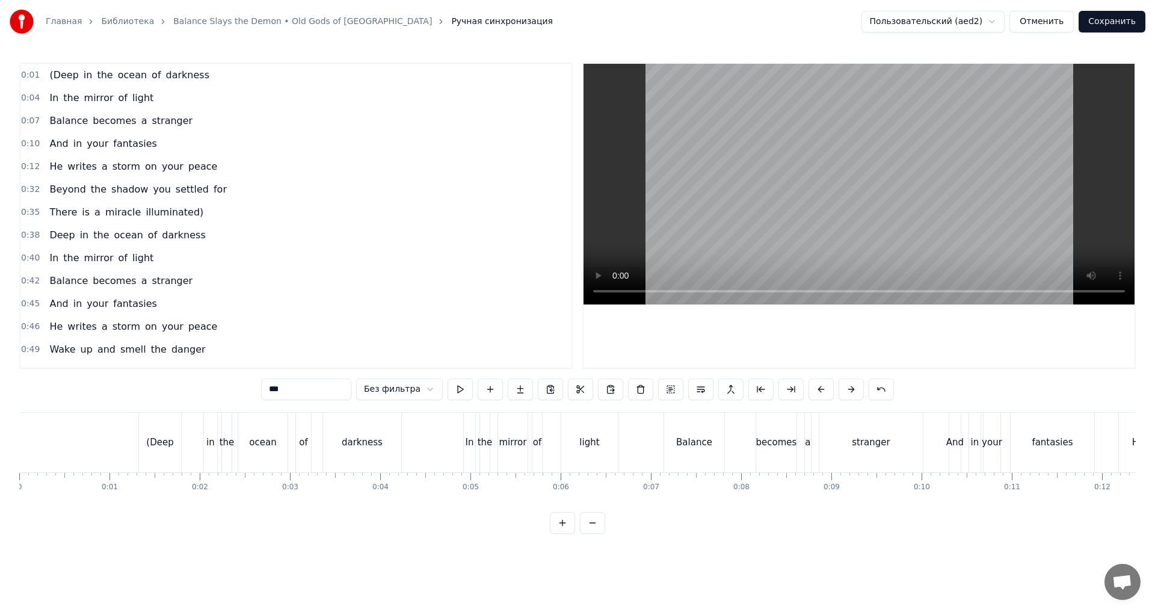
scroll to position [0, 19806]
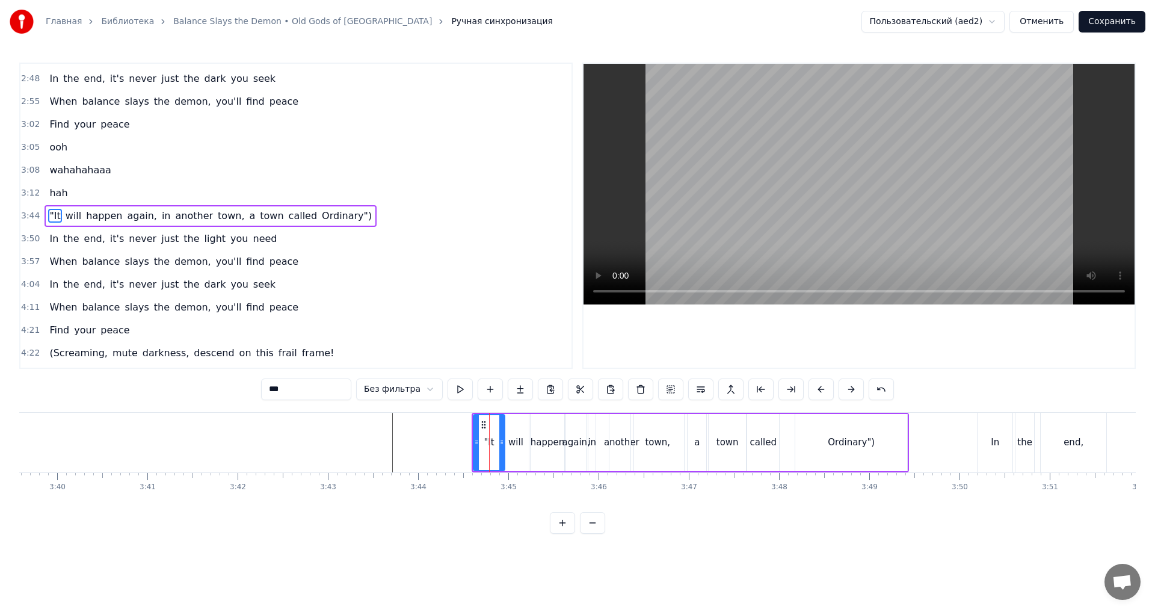
click at [274, 387] on input "***" at bounding box center [306, 389] width 90 height 22
type input "****"
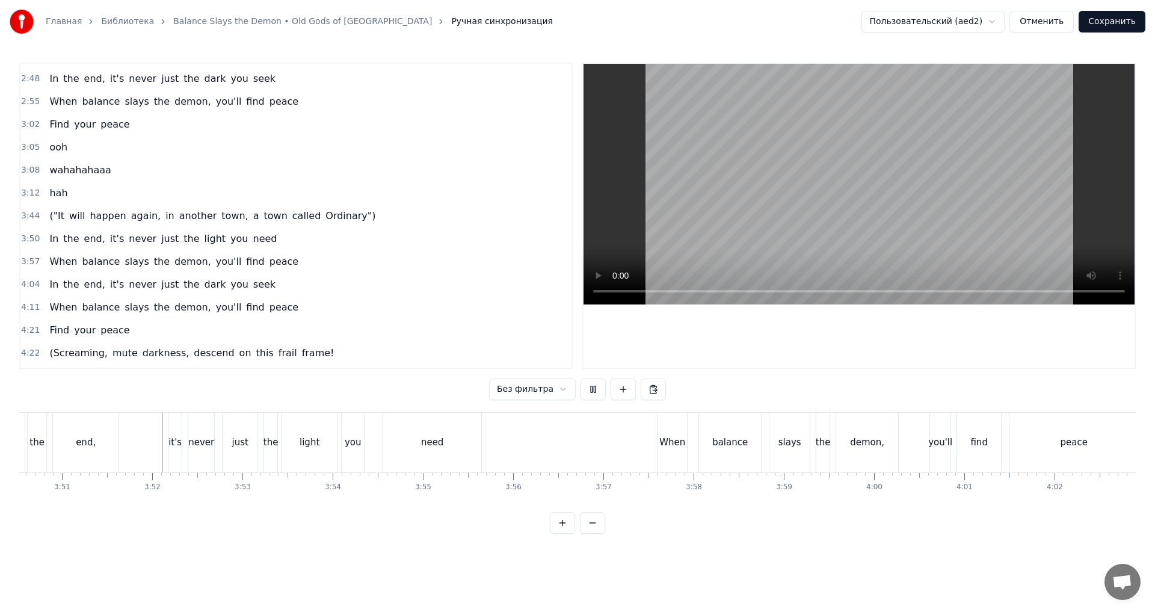
scroll to position [0, 20811]
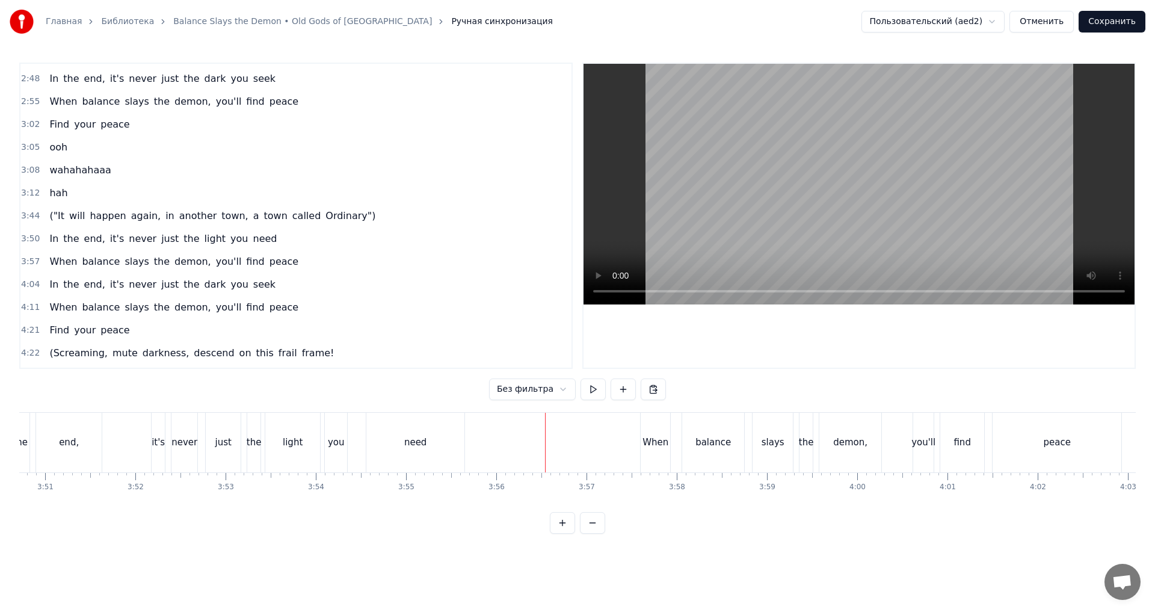
click at [325, 444] on div "you" at bounding box center [336, 443] width 22 height 60
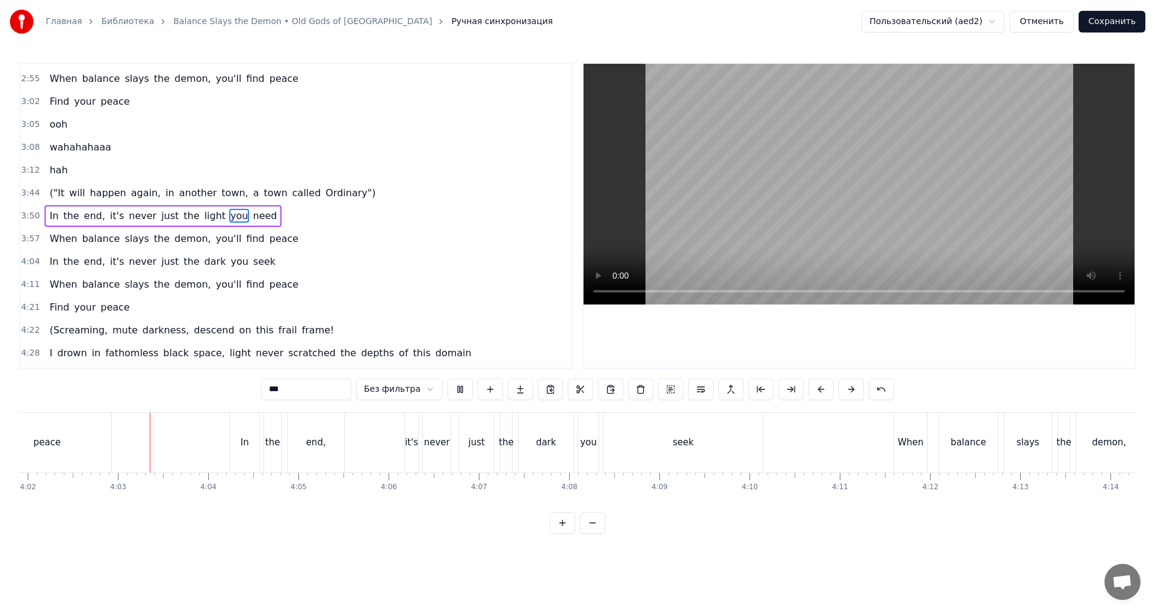
scroll to position [0, 21830]
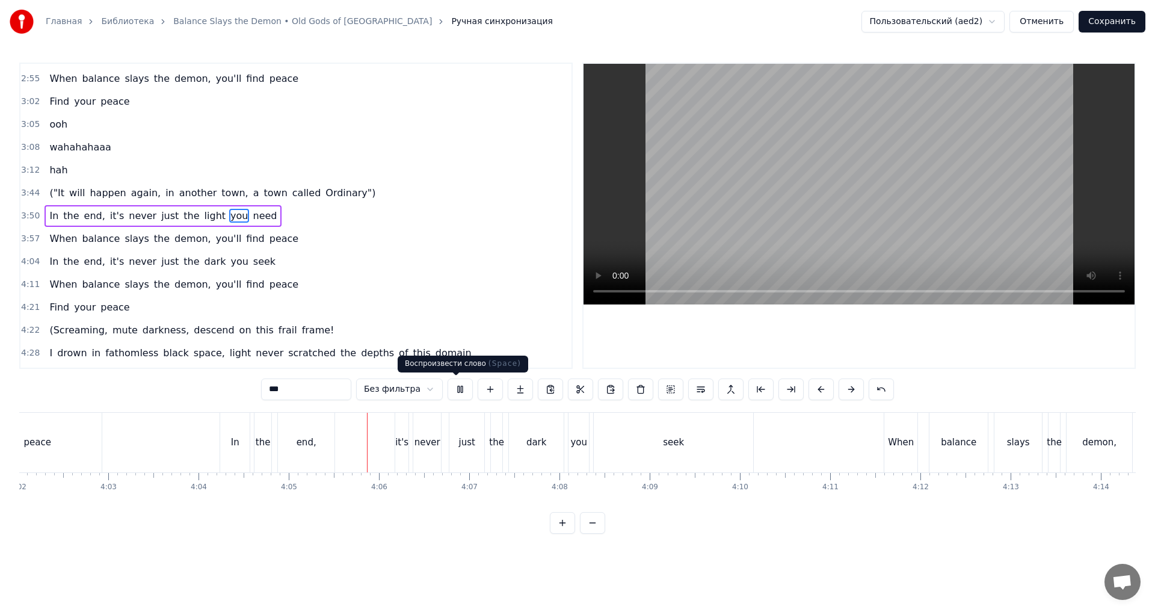
click at [451, 393] on button at bounding box center [459, 389] width 25 height 22
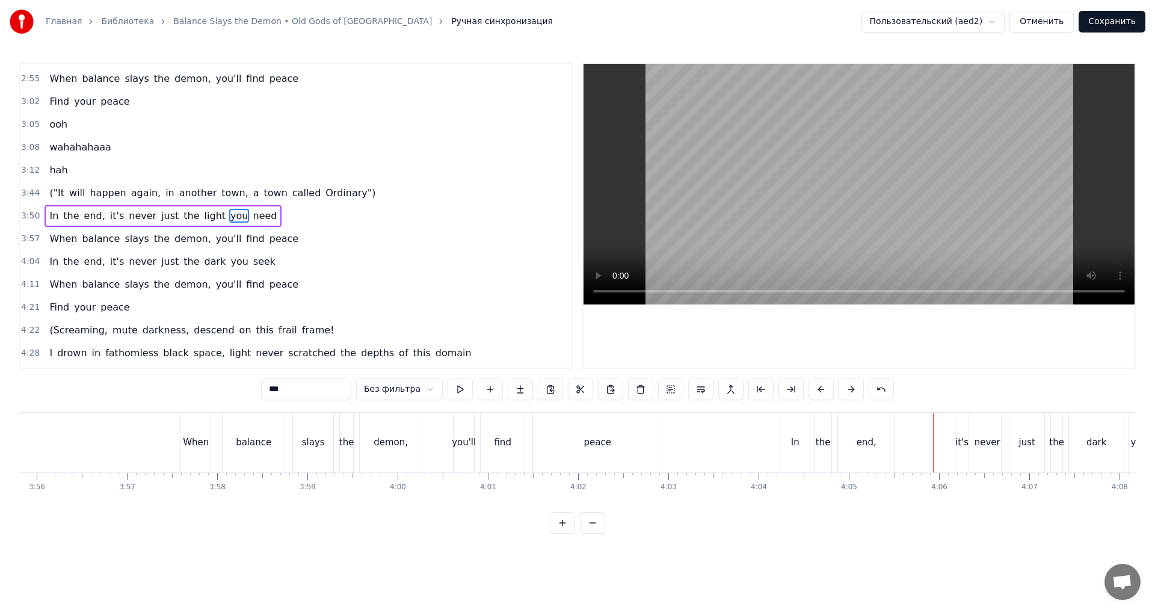
scroll to position [0, 21146]
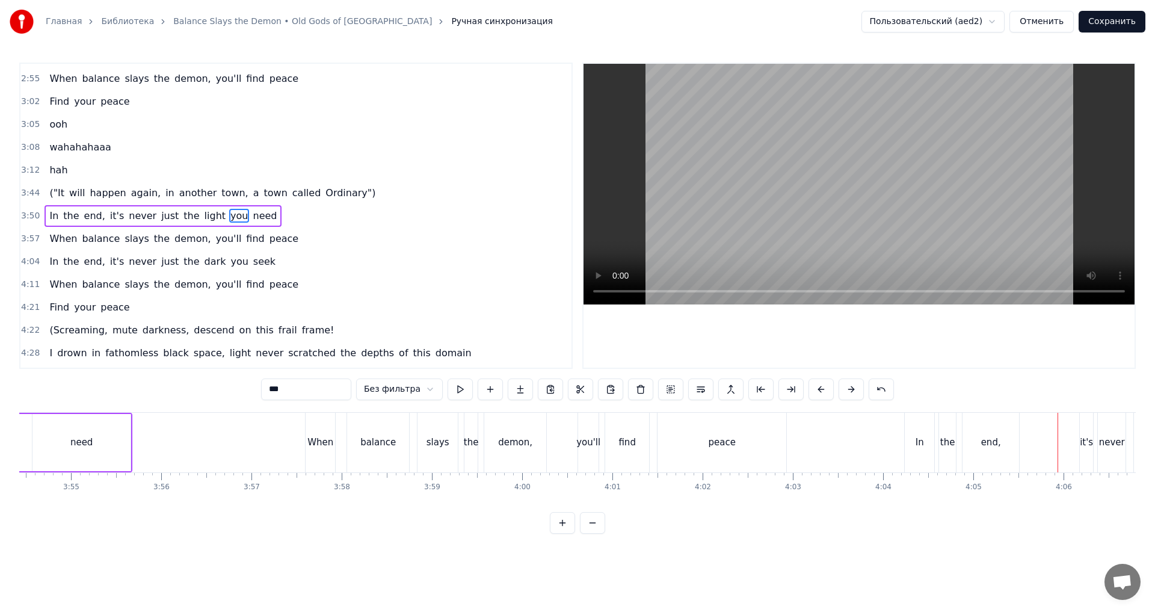
click at [642, 447] on div "find" at bounding box center [627, 443] width 44 height 60
type input "****"
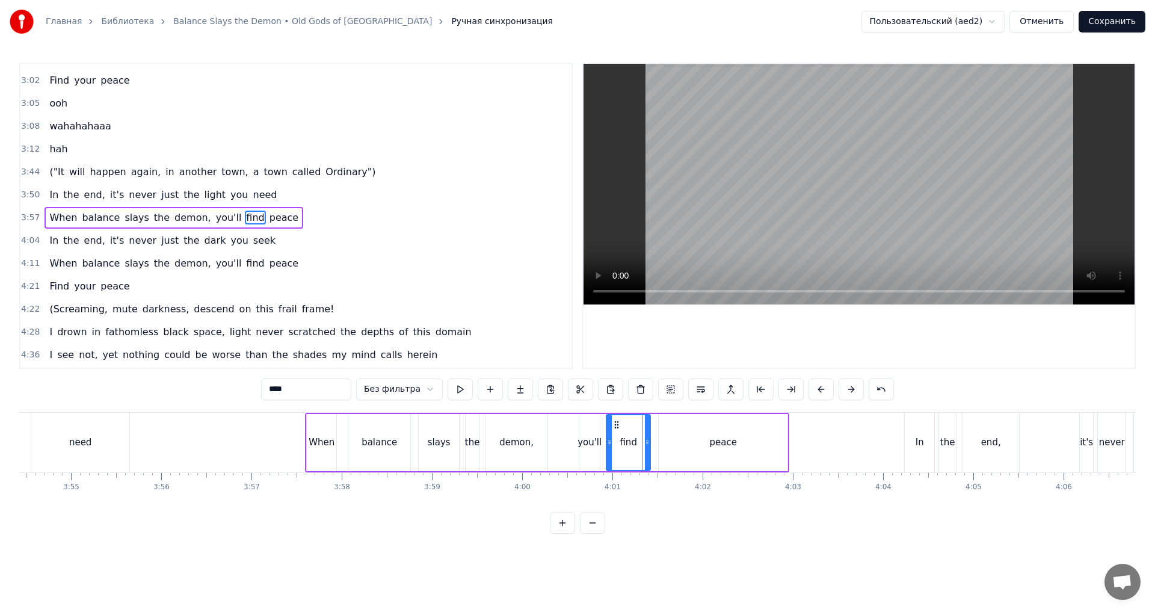
scroll to position [773, 0]
click at [450, 385] on button at bounding box center [459, 389] width 25 height 22
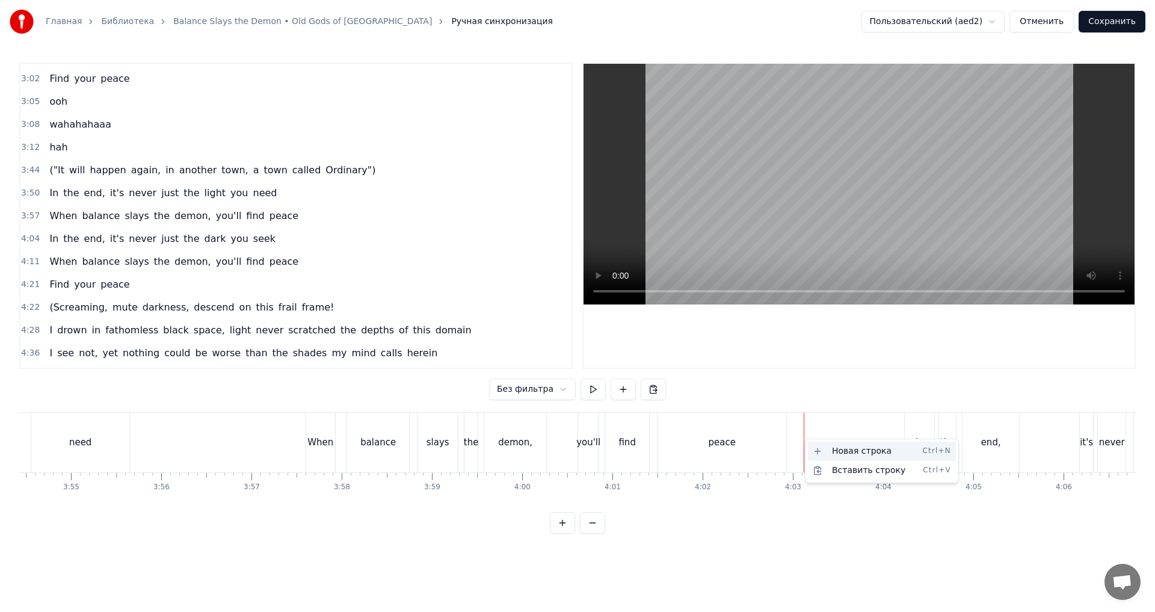
click at [833, 454] on div "Новая строка Ctrl+N" at bounding box center [882, 450] width 148 height 19
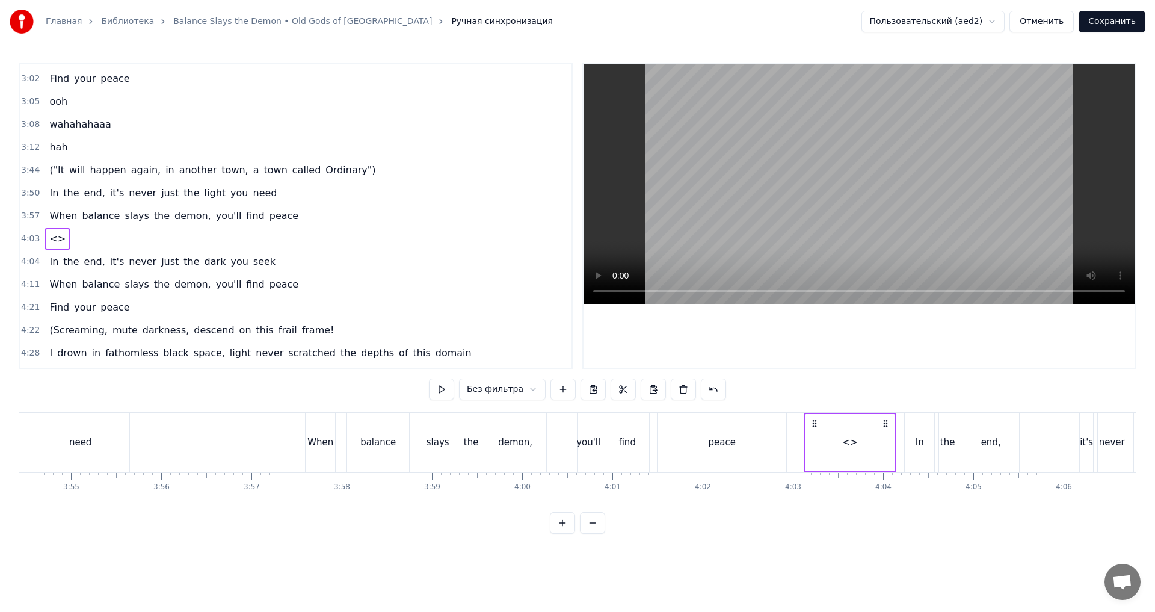
click at [830, 445] on div "<>" at bounding box center [849, 442] width 89 height 57
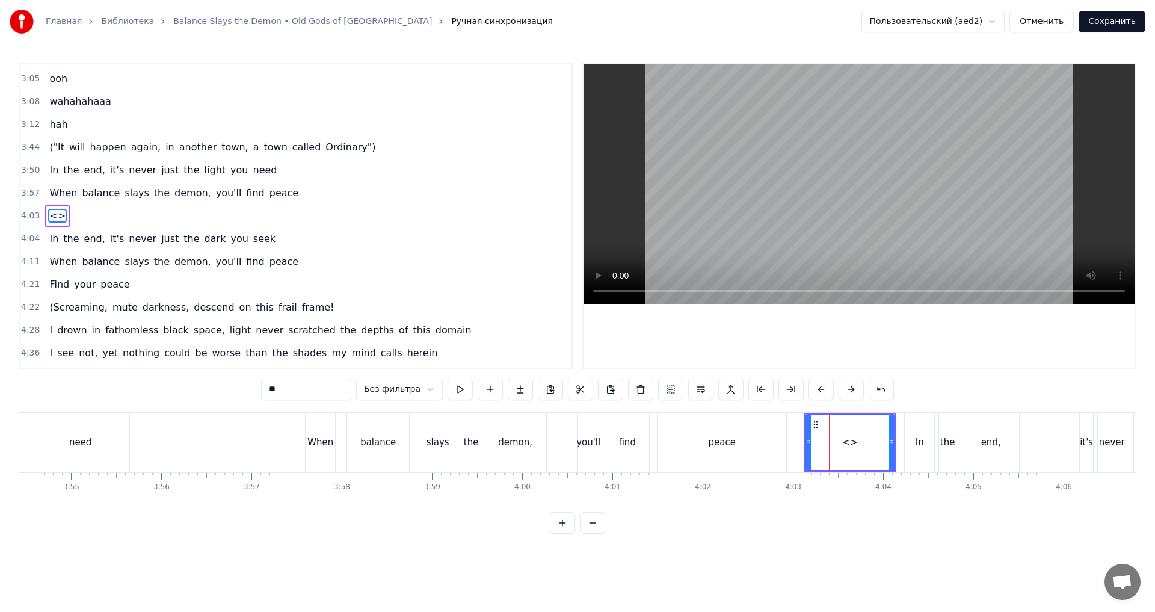
drag, startPoint x: 304, startPoint y: 389, endPoint x: 264, endPoint y: 387, distance: 40.4
click at [264, 387] on div "0:01 (Deep in the ocean of darkness 0:04 In the mirror of light 0:07 Balance be…" at bounding box center [577, 298] width 1116 height 471
type input "*"
click at [841, 493] on div "(Deep in the ocean of darkness In the mirror of light Balance becomes a strange…" at bounding box center [577, 457] width 1116 height 90
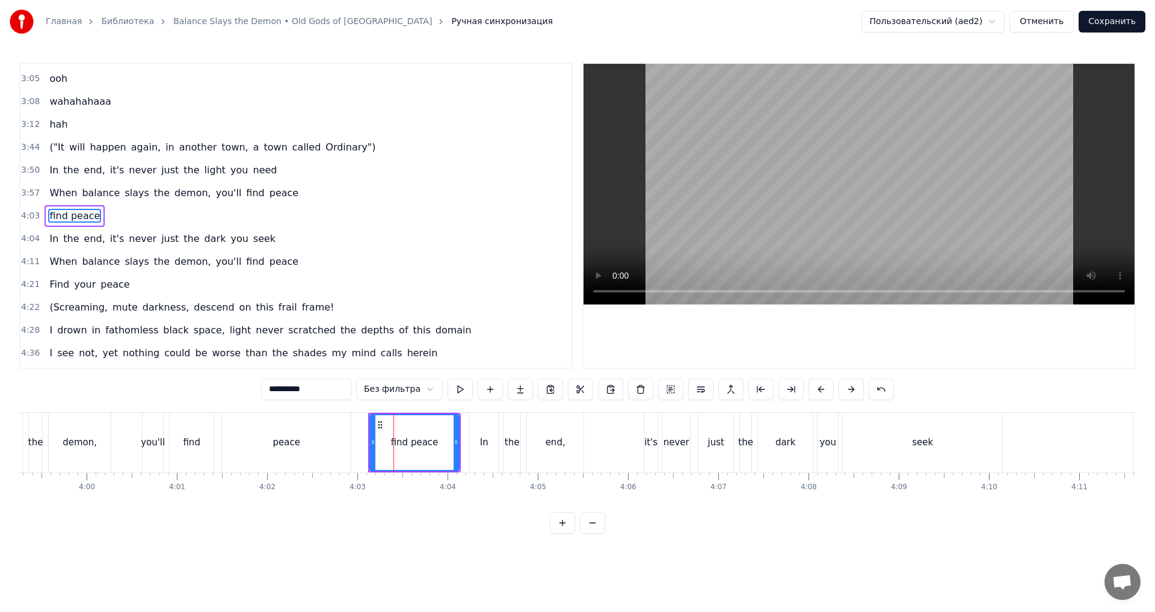
scroll to position [0, 21769]
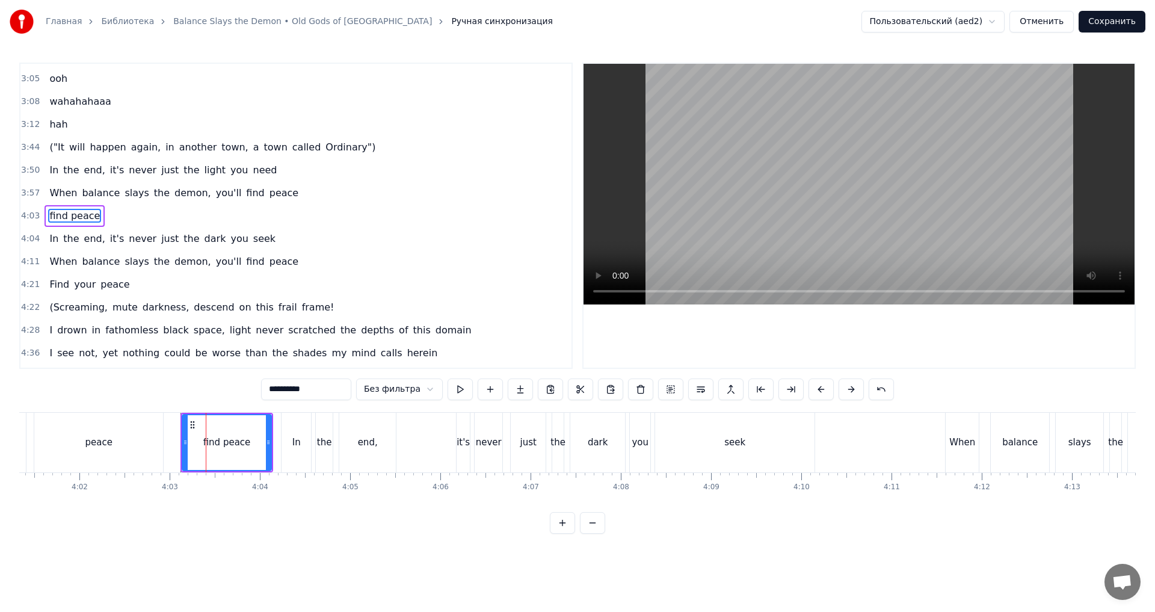
click at [679, 441] on div "seek" at bounding box center [734, 443] width 159 height 60
type input "****"
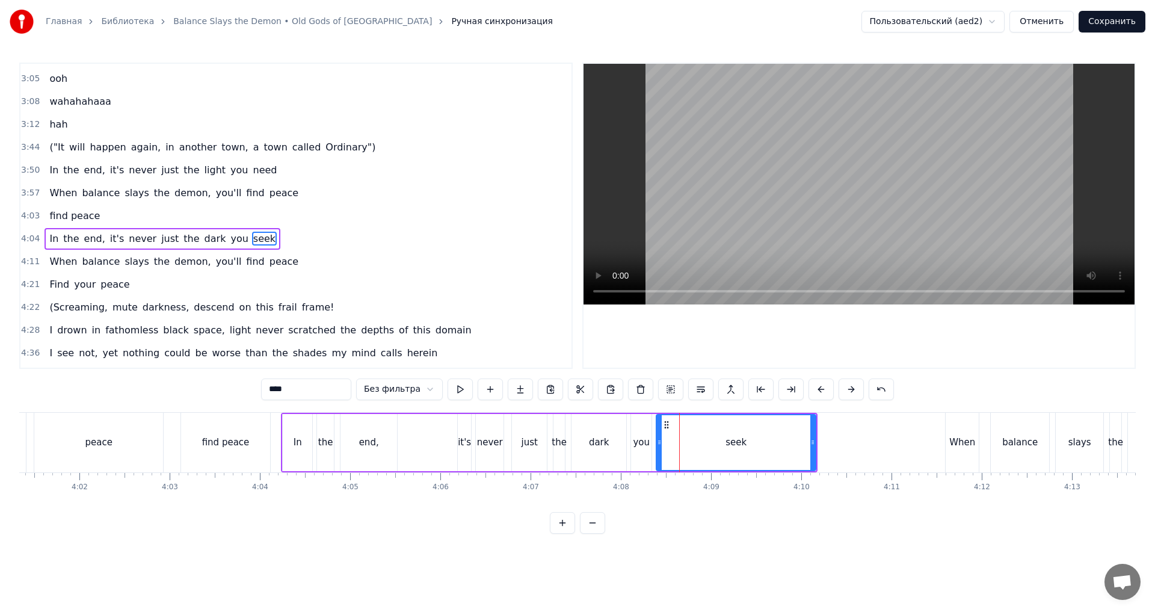
scroll to position [816, 0]
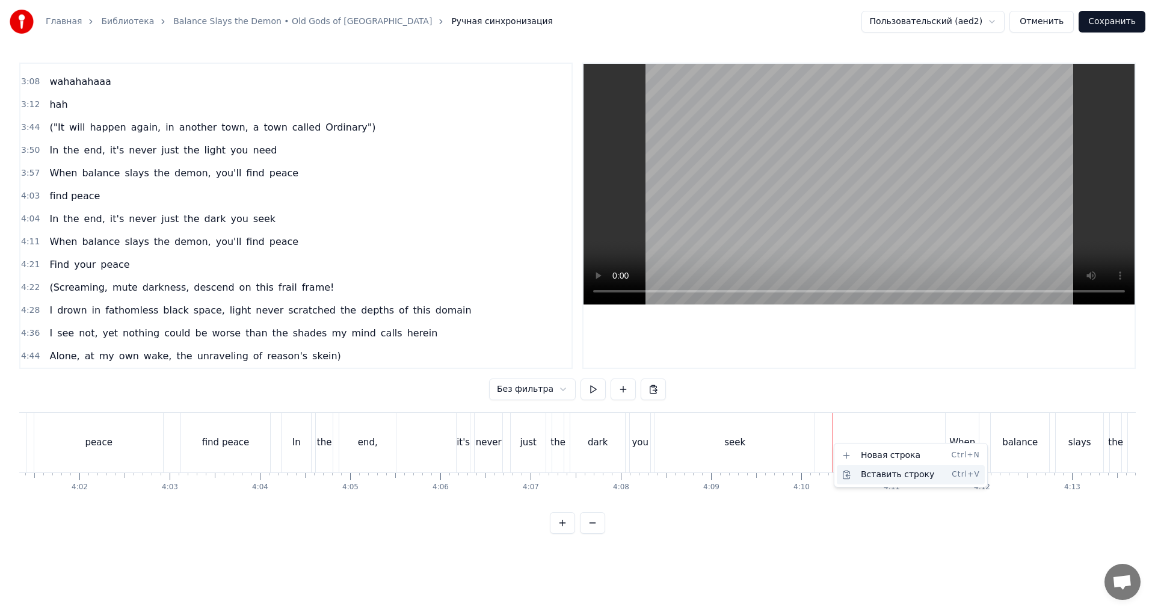
click at [862, 475] on div "Вставить строку Ctrl+V" at bounding box center [910, 474] width 148 height 19
click at [847, 416] on html "Главная Библиотека Balance Slays the Demon • Old Gods of Asgard Ручная синхрони…" at bounding box center [577, 276] width 1155 height 553
click at [898, 518] on html "Главная Библиотека Balance Slays the Demon • Old Gods of Asgard Ручная синхрони…" at bounding box center [577, 276] width 1155 height 553
drag, startPoint x: 892, startPoint y: 512, endPoint x: 885, endPoint y: 512, distance: 7.2
click at [885, 502] on div "(Deep in the ocean of darkness In the mirror of light Balance becomes a strange…" at bounding box center [577, 457] width 1116 height 90
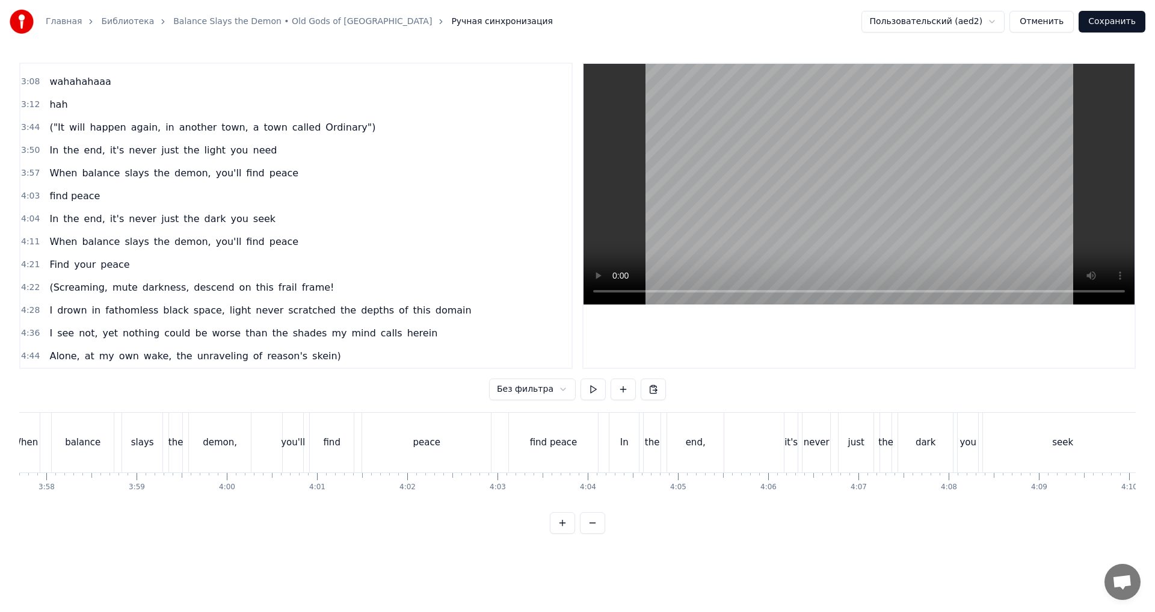
scroll to position [0, 21395]
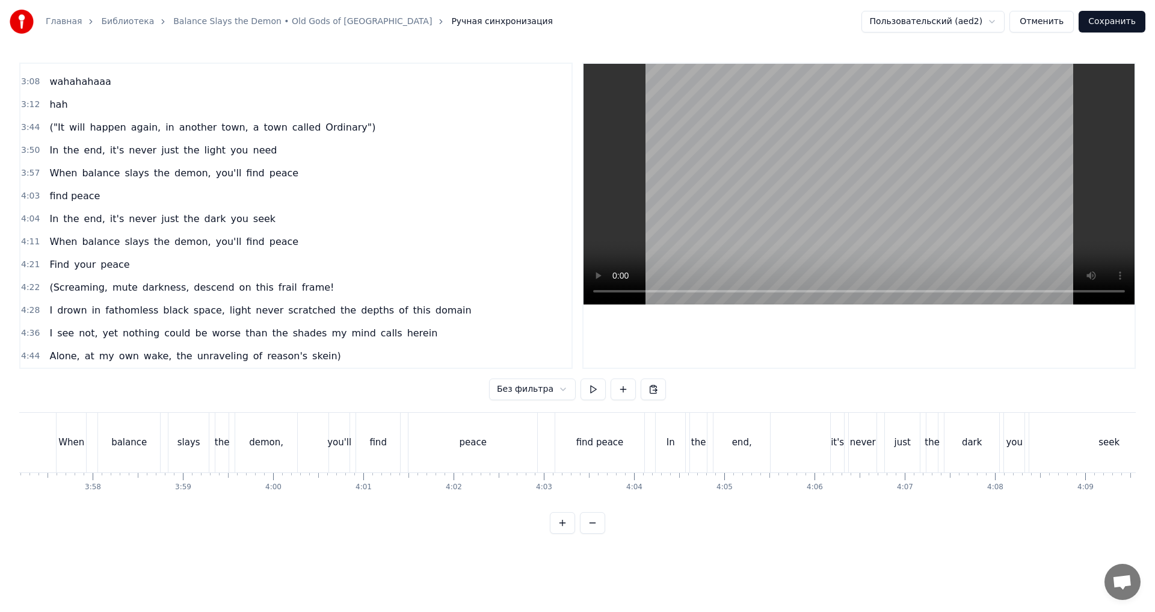
click at [612, 459] on div "find peace" at bounding box center [599, 443] width 89 height 60
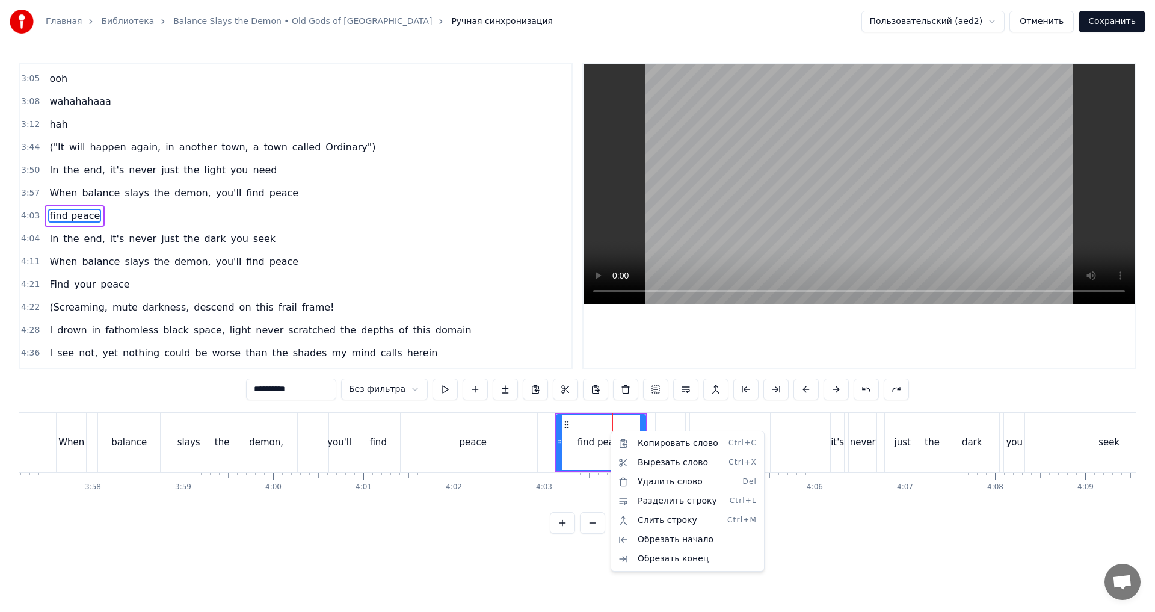
click at [780, 360] on html "Главная Библиотека Balance Slays the Demon • Old Gods of Asgard Ручная синхрони…" at bounding box center [577, 276] width 1155 height 553
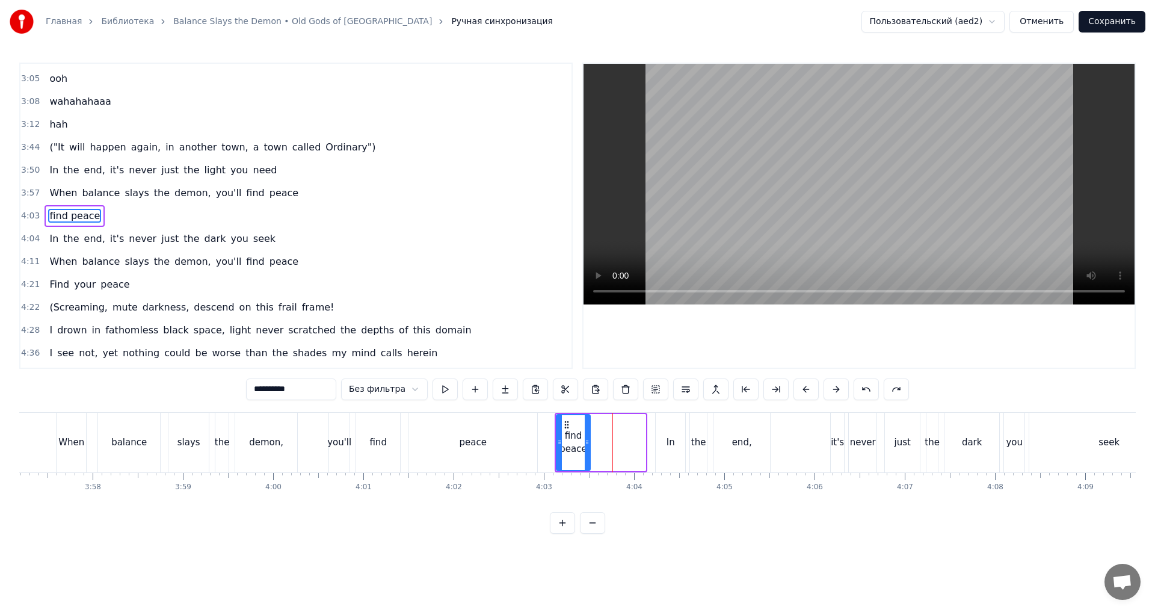
drag, startPoint x: 642, startPoint y: 453, endPoint x: 587, endPoint y: 451, distance: 55.4
click at [587, 451] on div at bounding box center [587, 442] width 5 height 55
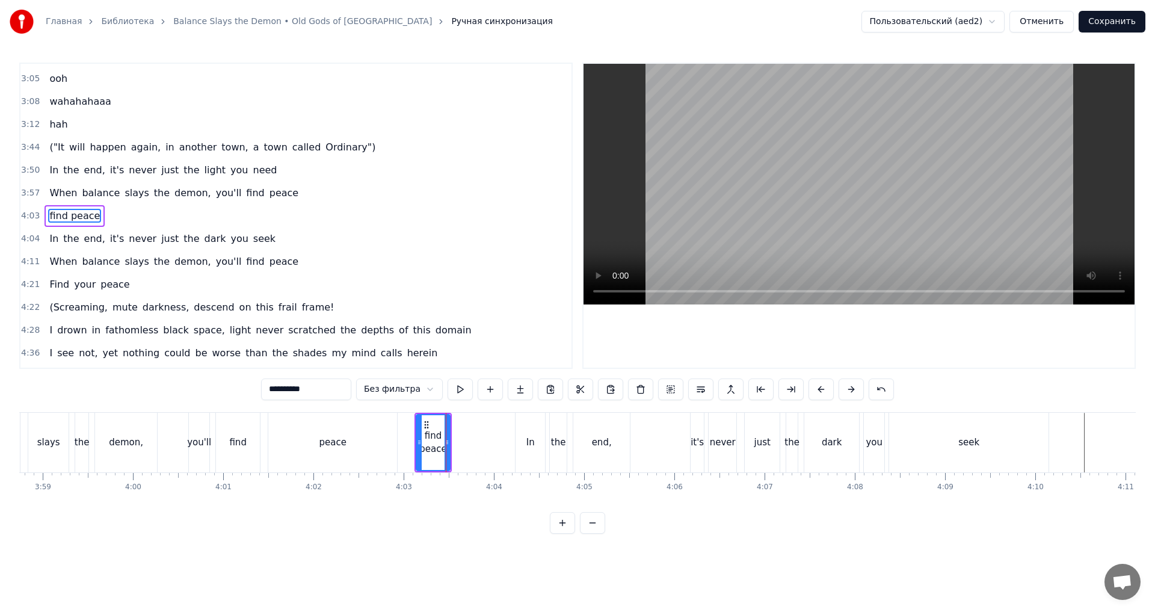
scroll to position [0, 21690]
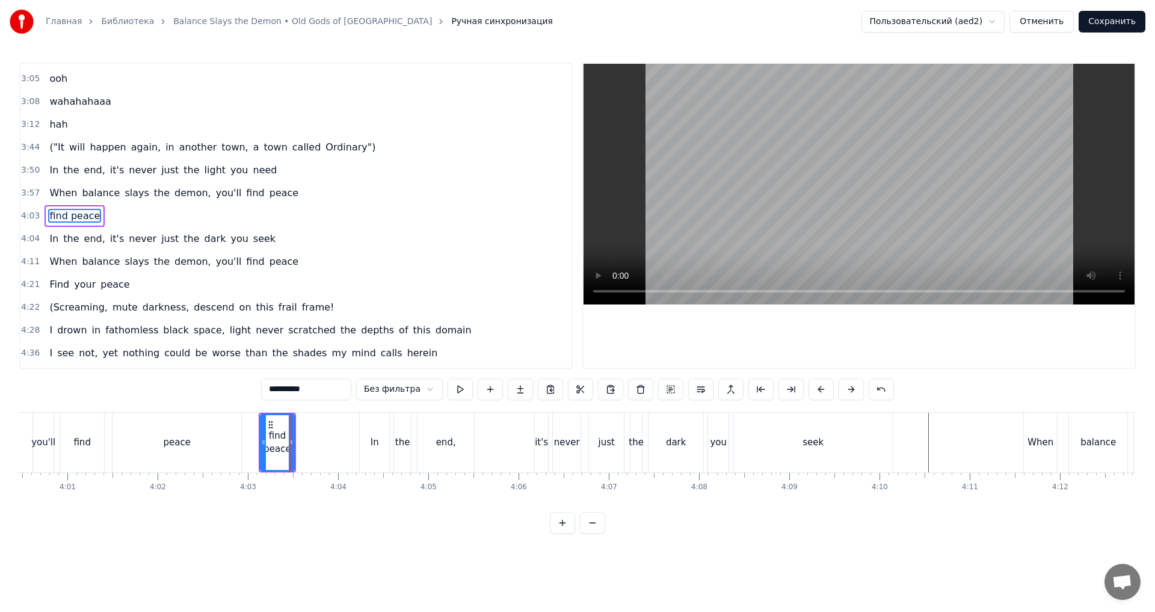
click at [806, 448] on div "seek" at bounding box center [812, 442] width 21 height 14
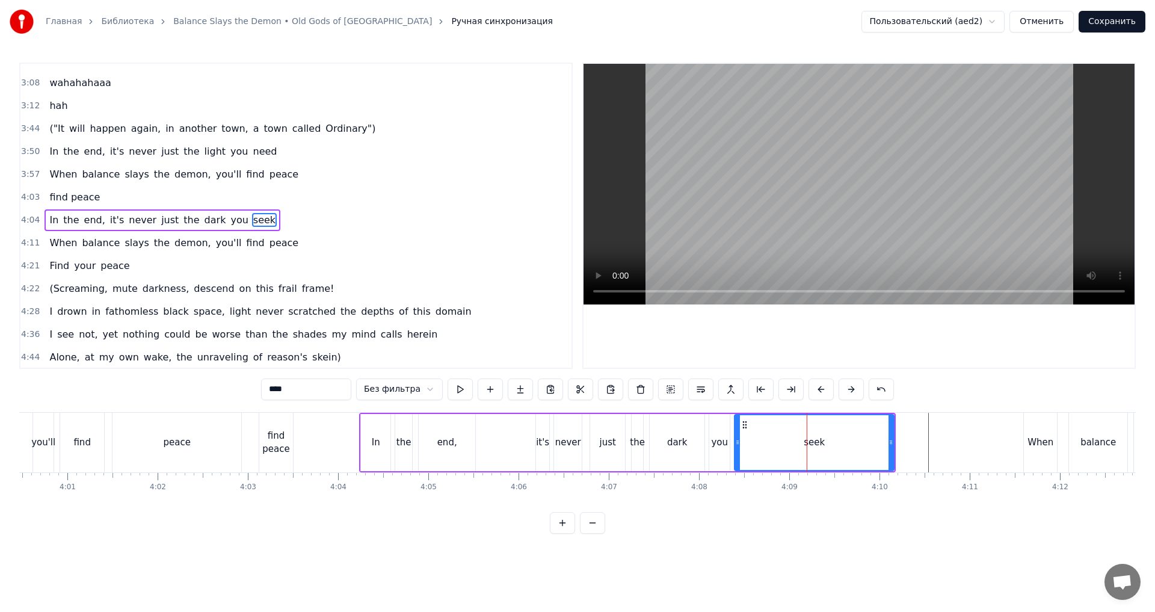
scroll to position [816, 0]
click at [651, 427] on div "dark" at bounding box center [676, 442] width 55 height 57
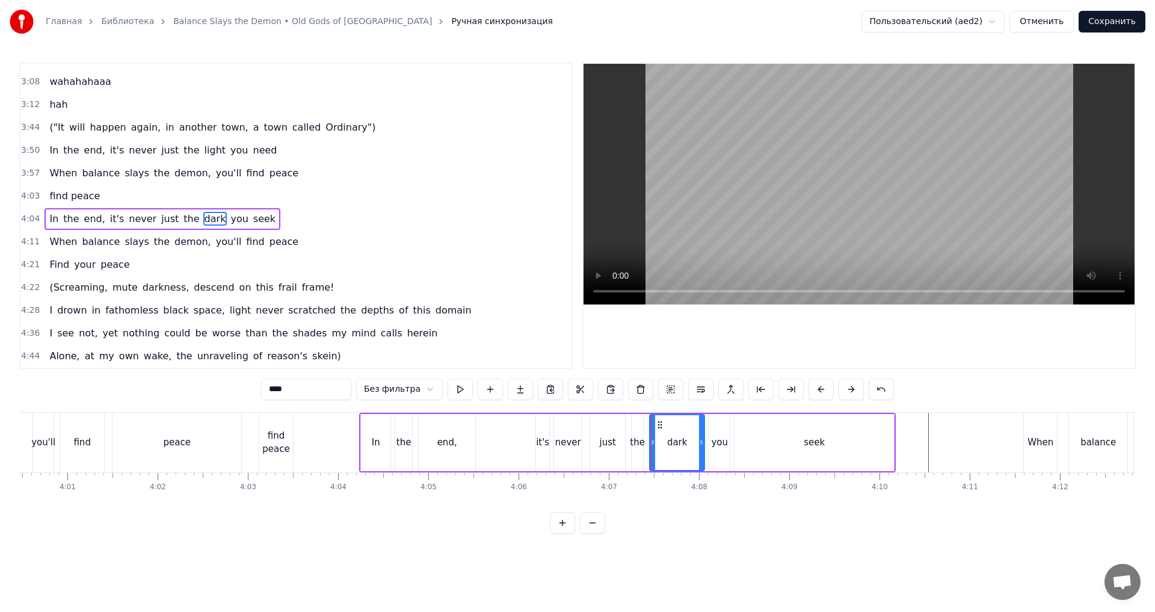
click at [617, 454] on div "just" at bounding box center [607, 442] width 35 height 57
click at [286, 431] on div "find peace" at bounding box center [276, 442] width 34 height 27
type input "**********"
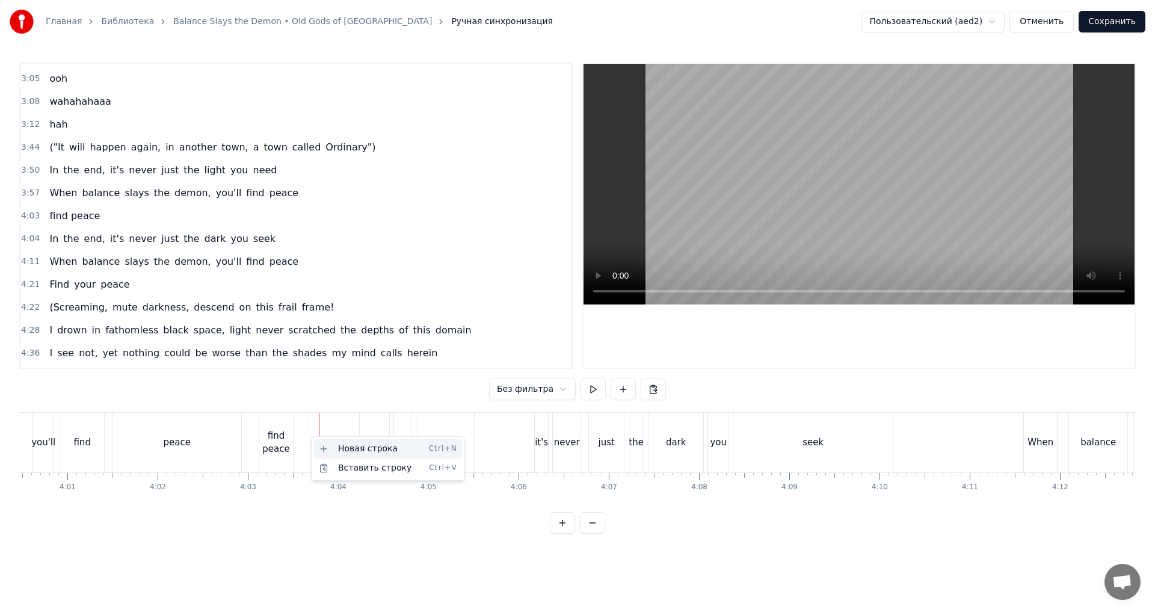
click at [361, 453] on div "Новая строка Ctrl+N" at bounding box center [388, 448] width 148 height 19
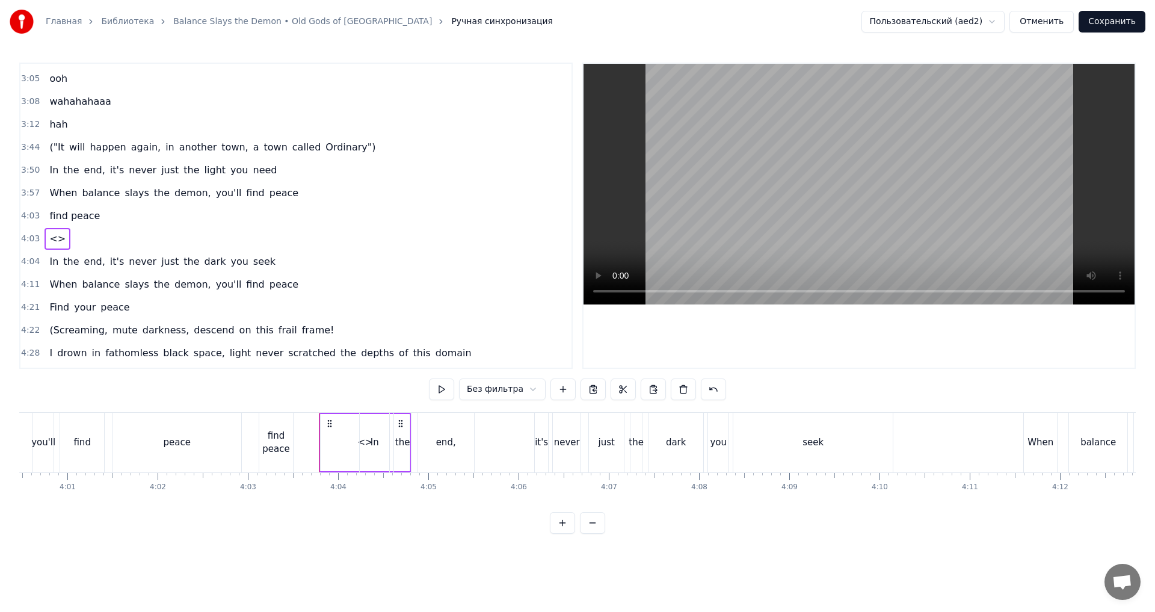
click at [352, 435] on div "<>" at bounding box center [365, 442] width 89 height 57
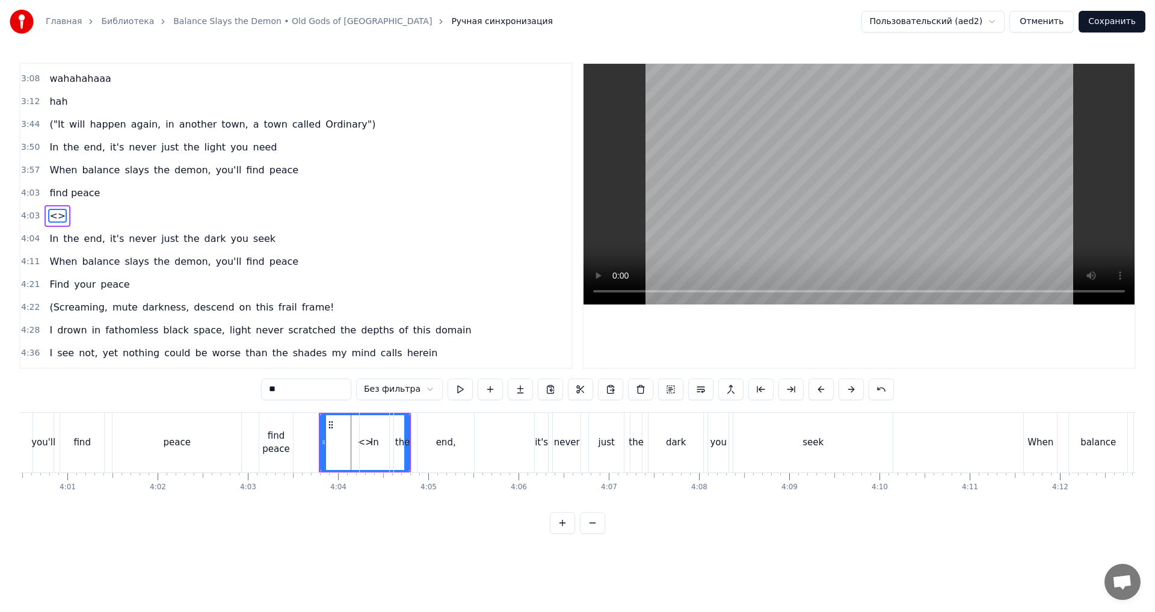
drag, startPoint x: 311, startPoint y: 393, endPoint x: 247, endPoint y: 392, distance: 64.4
click at [247, 392] on div "0:01 (Deep in the ocean of darkness 0:04 In the mirror of light 0:07 Balance be…" at bounding box center [577, 298] width 1116 height 471
click at [327, 491] on div "(Deep in the ocean of darkness In the mirror of light Balance becomes a strange…" at bounding box center [577, 457] width 1116 height 90
click at [280, 440] on div "find peace" at bounding box center [276, 442] width 34 height 27
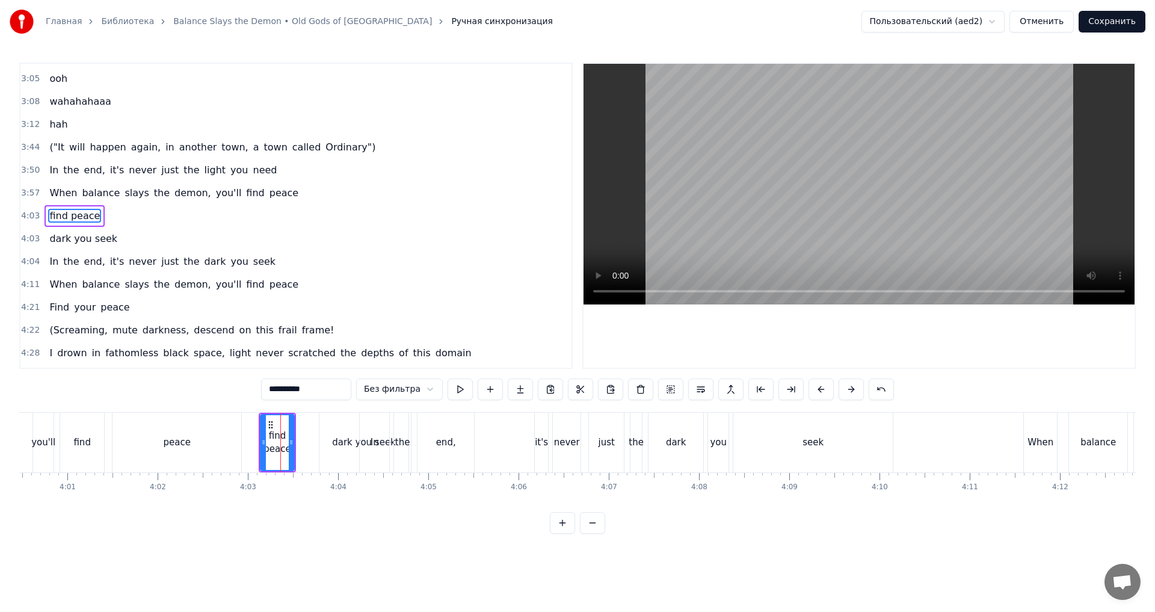
click at [348, 438] on div "dark you seek" at bounding box center [364, 442] width 64 height 14
type input "**********"
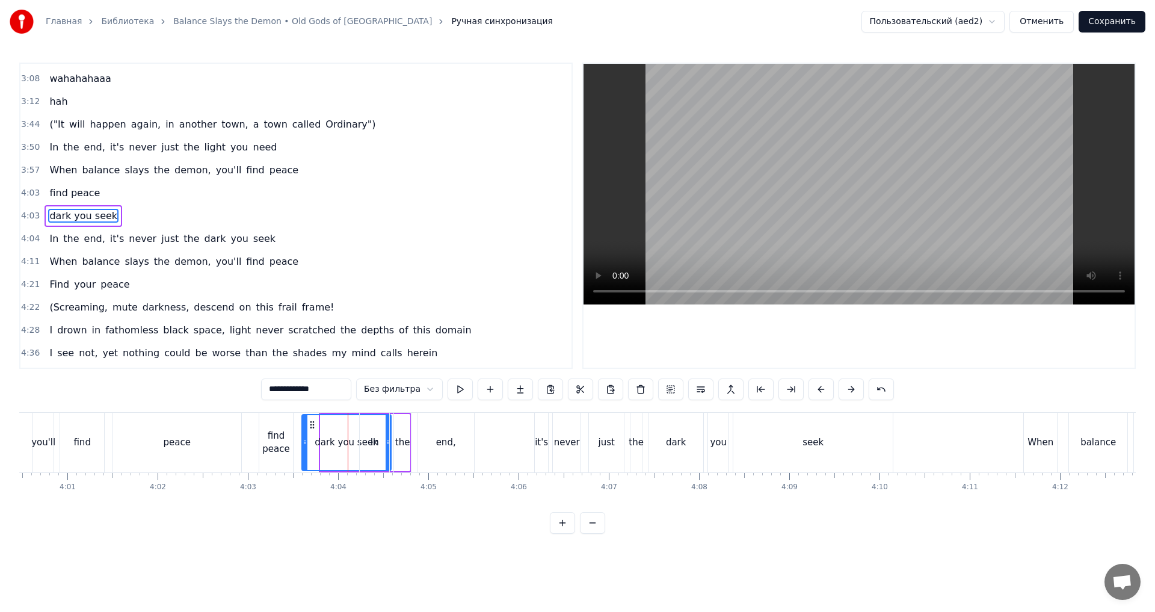
drag, startPoint x: 328, startPoint y: 423, endPoint x: 306, endPoint y: 423, distance: 21.6
click at [307, 423] on icon at bounding box center [312, 425] width 10 height 10
click at [1104, 22] on button "Сохранить" at bounding box center [1111, 22] width 67 height 22
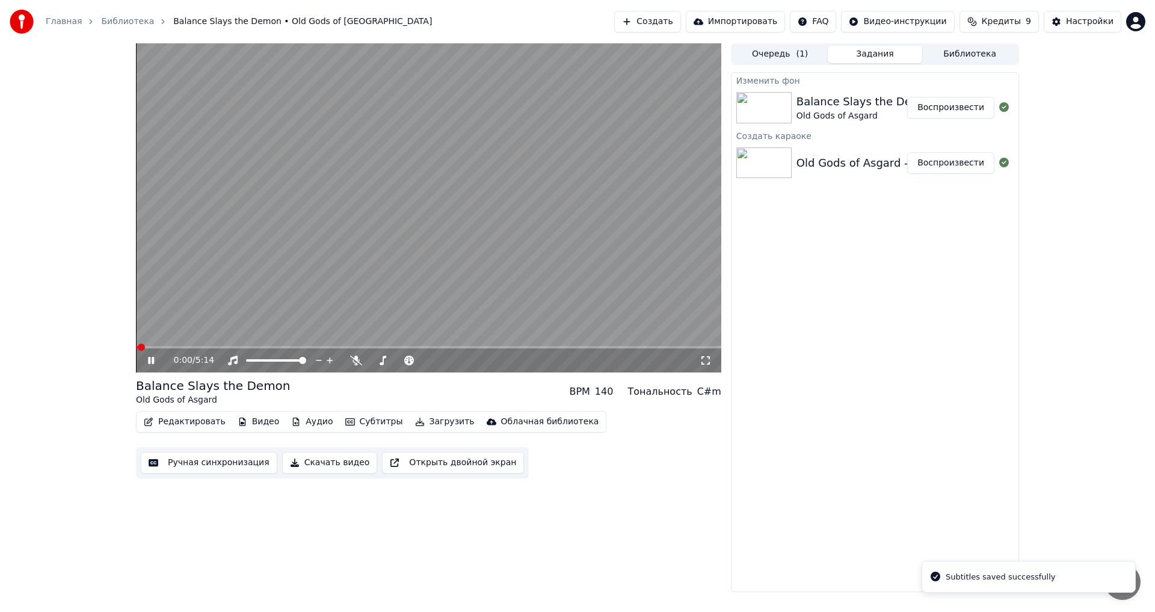
click at [152, 366] on div "0:00 / 5:14" at bounding box center [428, 360] width 575 height 12
click at [150, 360] on icon at bounding box center [151, 360] width 6 height 7
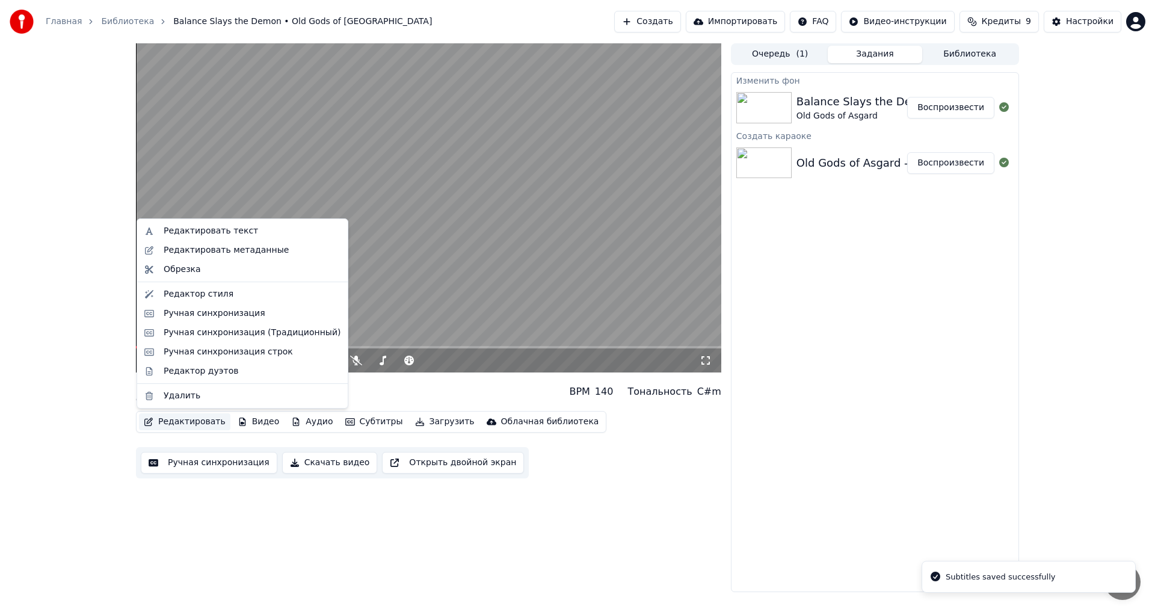
click at [166, 416] on button "Редактировать" at bounding box center [184, 421] width 91 height 17
click at [209, 372] on div "Редактор дуэтов" at bounding box center [201, 371] width 75 height 12
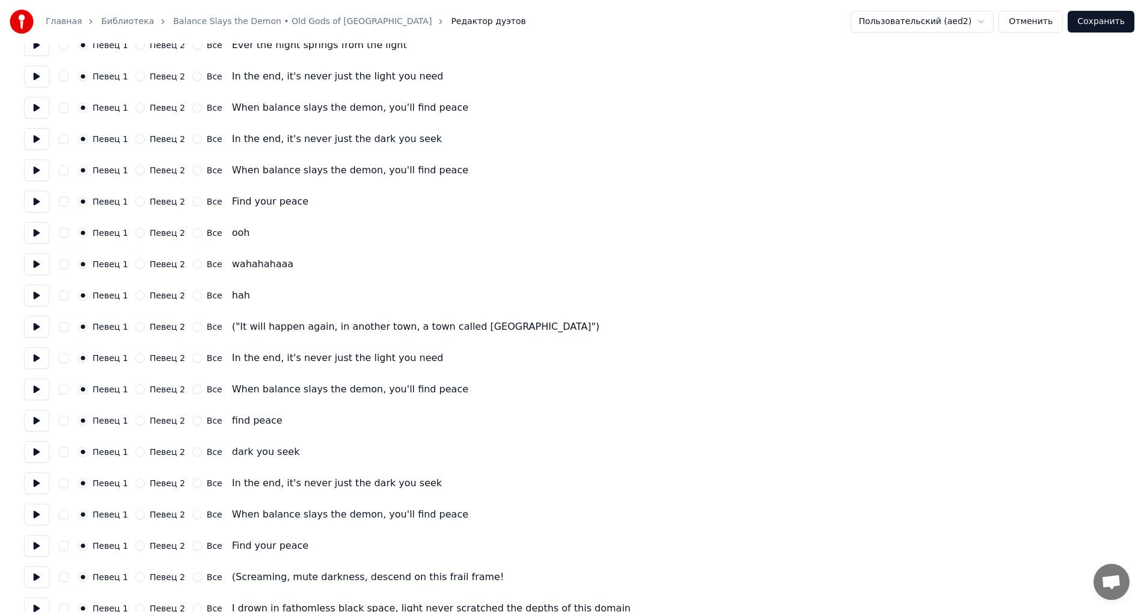
scroll to position [1022, 0]
click at [135, 325] on button "Певец 2" at bounding box center [140, 326] width 10 height 10
click at [135, 359] on button "Певец 2" at bounding box center [140, 357] width 10 height 10
click at [66, 329] on button "button" at bounding box center [64, 326] width 10 height 10
click at [63, 356] on button "button" at bounding box center [64, 357] width 10 height 10
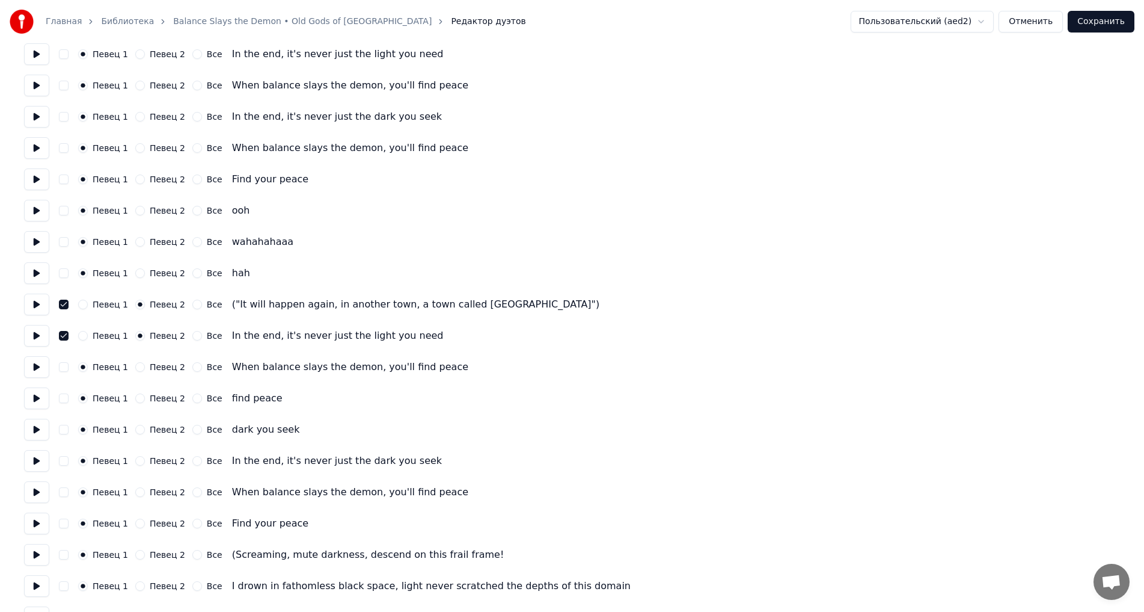
scroll to position [1082, 0]
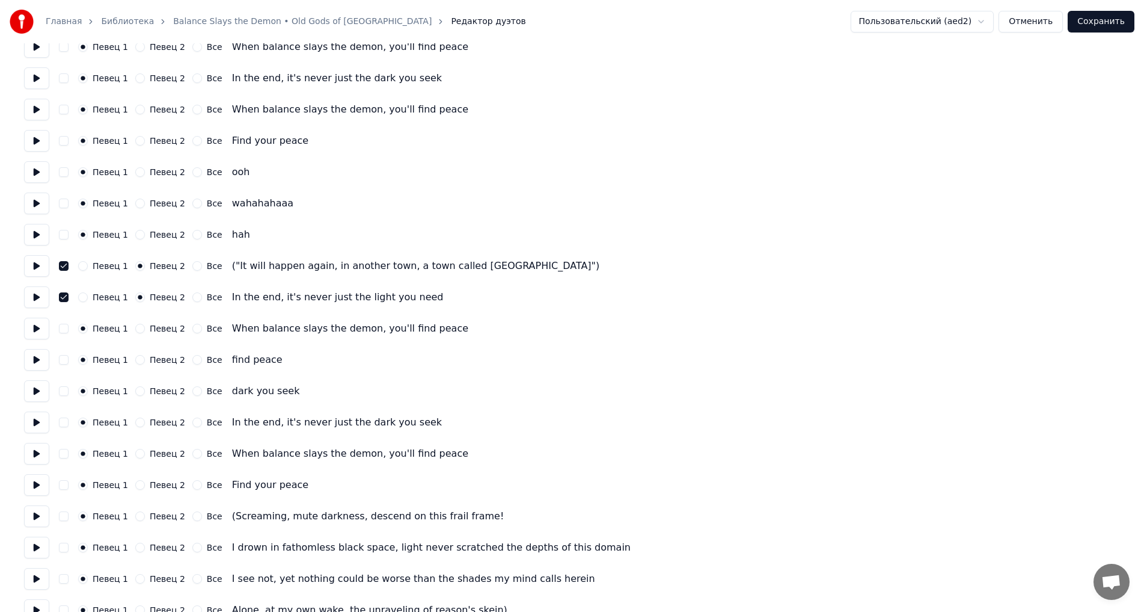
click at [64, 297] on button "button" at bounding box center [64, 297] width 10 height 10
click at [83, 299] on button "Певец 1" at bounding box center [83, 297] width 10 height 10
click at [140, 359] on button "Певец 2" at bounding box center [140, 360] width 10 height 10
click at [135, 387] on button "Певец 2" at bounding box center [140, 391] width 10 height 10
click at [64, 363] on button "button" at bounding box center [64, 360] width 10 height 10
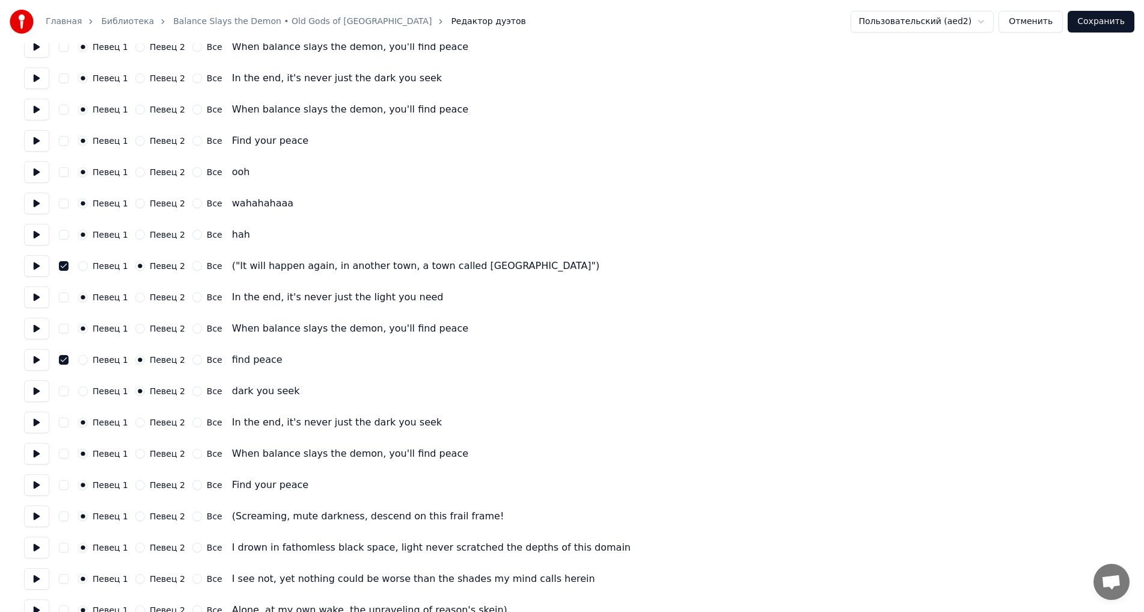
click at [66, 388] on button "button" at bounding box center [64, 391] width 10 height 10
click at [33, 355] on button at bounding box center [36, 360] width 25 height 22
click at [61, 361] on button "button" at bounding box center [64, 360] width 10 height 10
click at [60, 390] on button "button" at bounding box center [64, 391] width 10 height 10
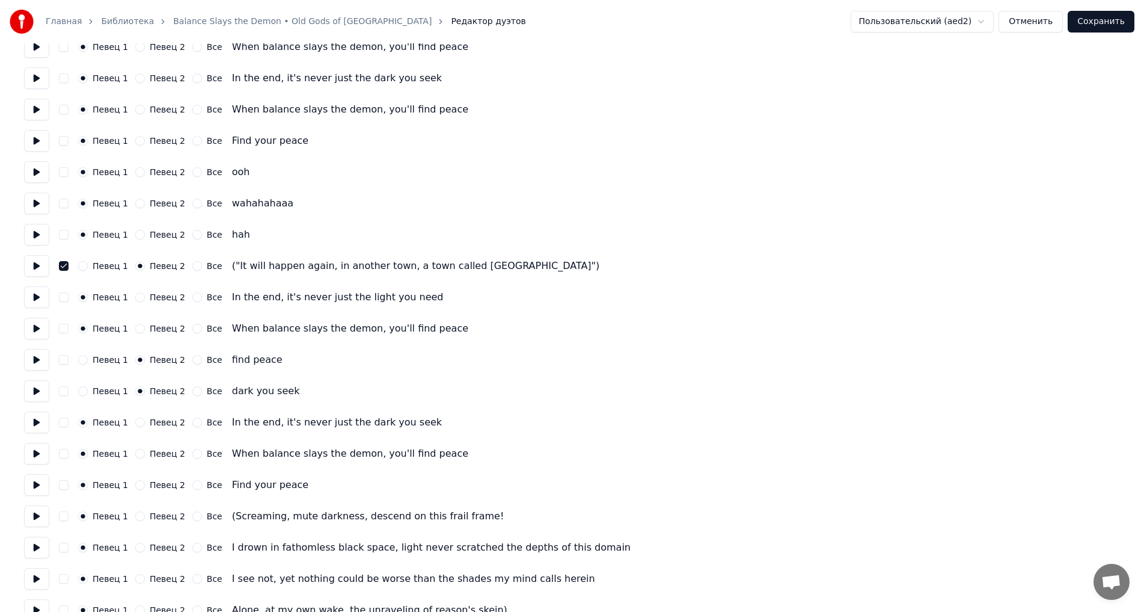
click at [1103, 20] on button "Сохранить" at bounding box center [1101, 22] width 67 height 22
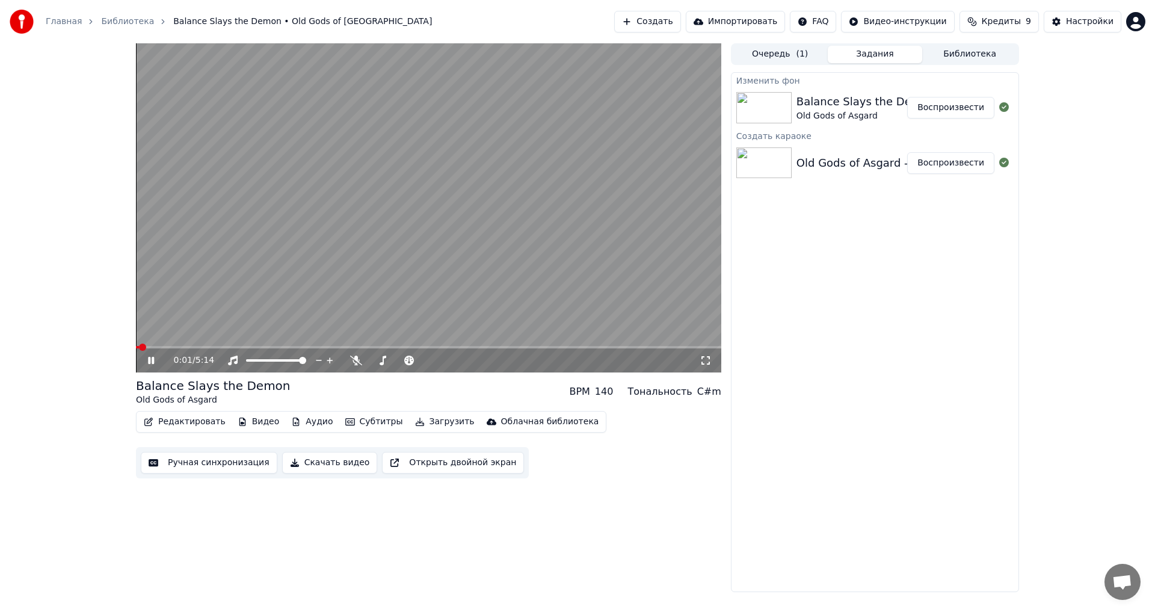
click at [152, 358] on icon at bounding box center [160, 360] width 28 height 10
click at [176, 422] on button "Редактировать" at bounding box center [184, 421] width 91 height 17
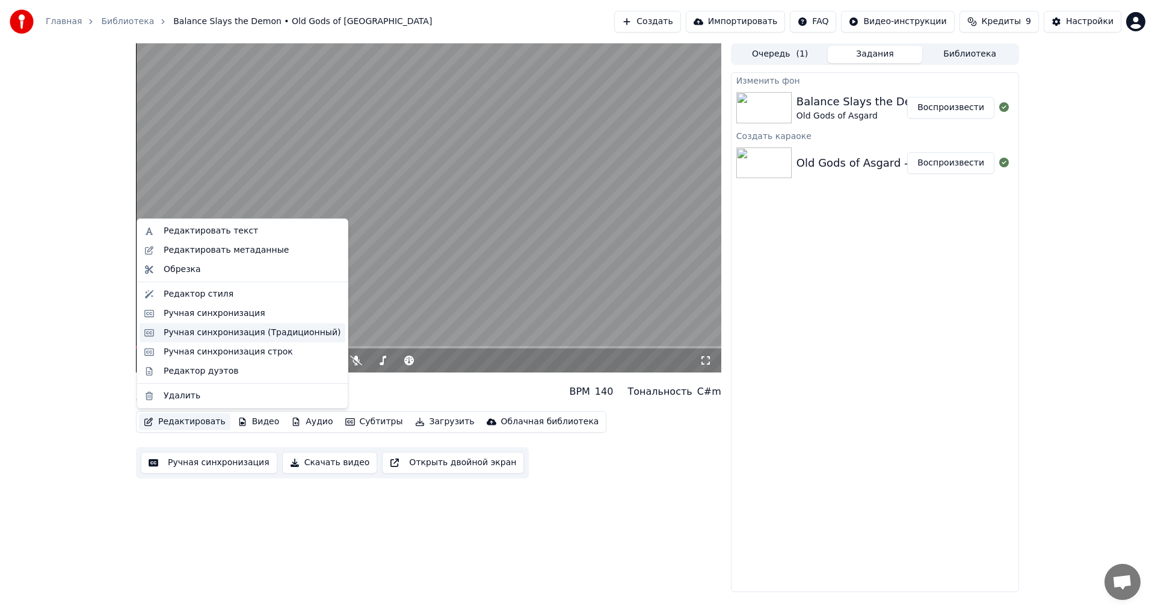
click at [217, 331] on div "Ручная синхронизация (Традиционный)" at bounding box center [252, 333] width 177 height 12
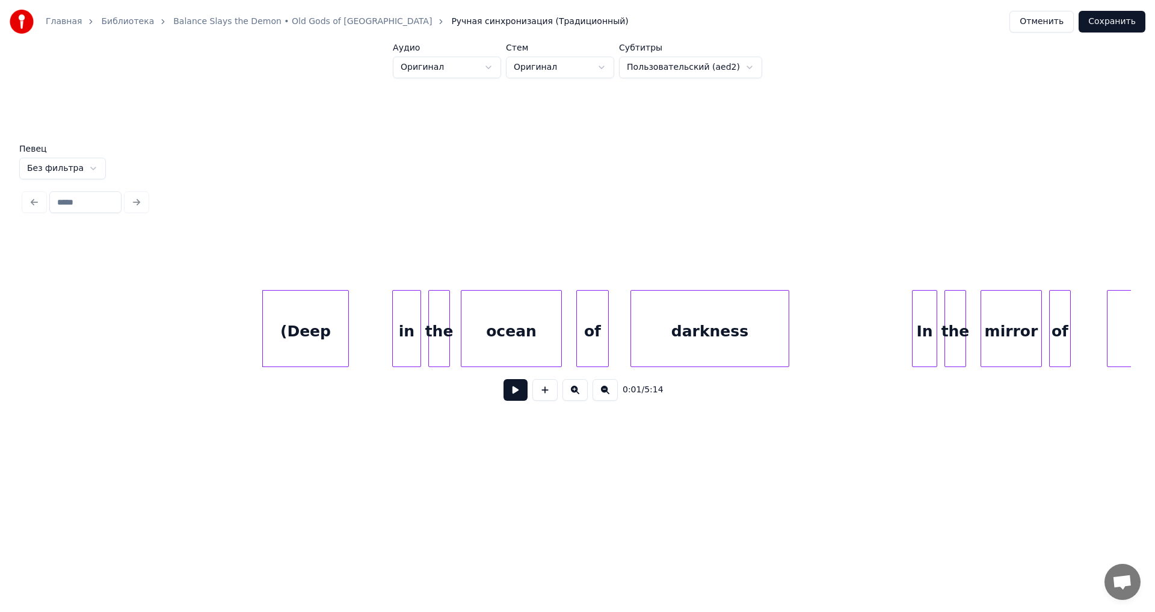
click at [93, 163] on html "Главная Библиотека Balance Slays the Demon • Old Gods of Asgard Ручная синхрони…" at bounding box center [577, 241] width 1155 height 483
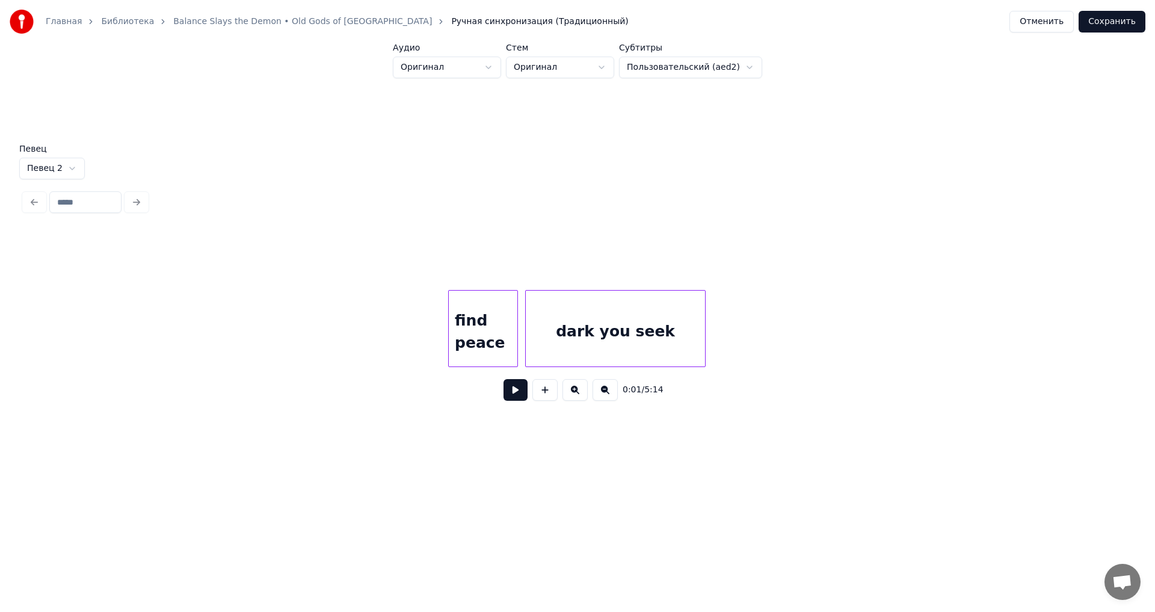
scroll to position [0, 43468]
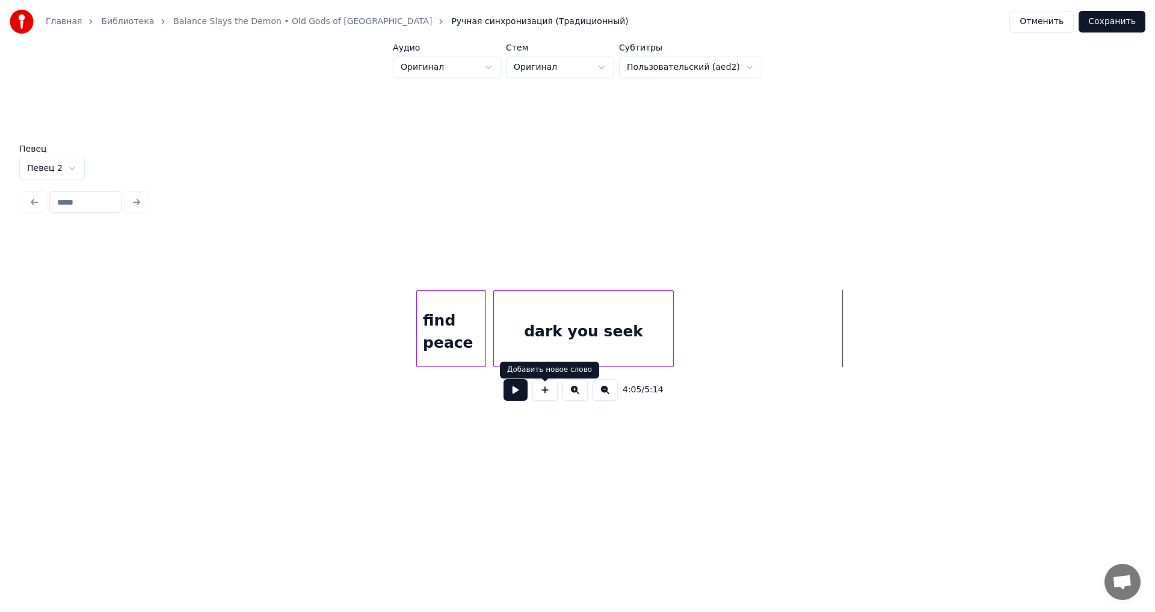
click at [524, 400] on button at bounding box center [515, 390] width 24 height 22
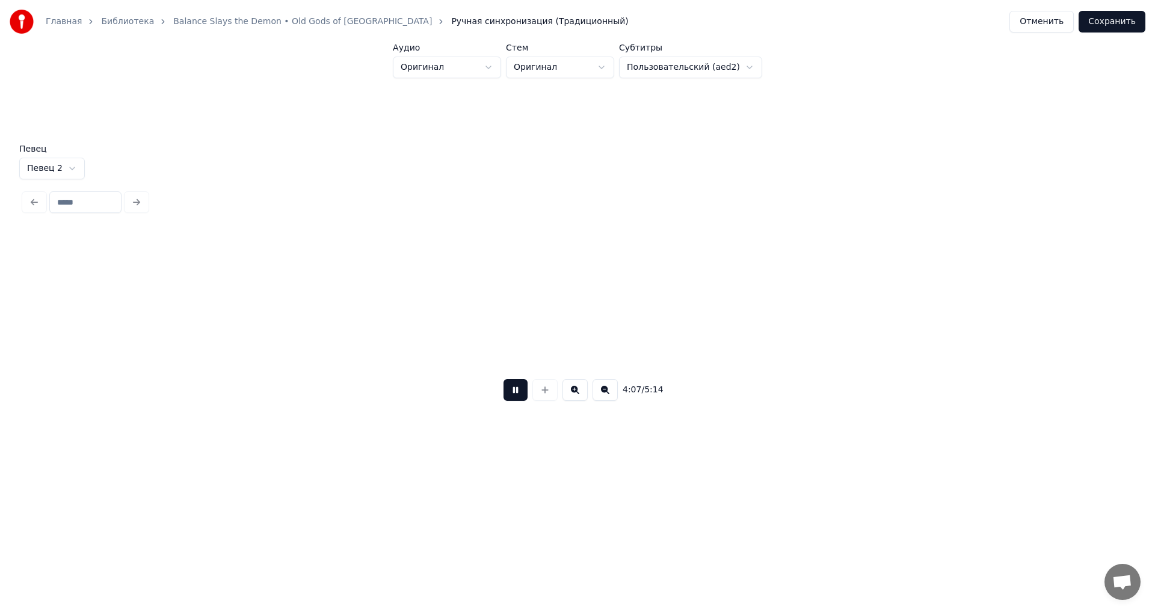
scroll to position [0, 44574]
click at [511, 400] on button at bounding box center [515, 390] width 24 height 22
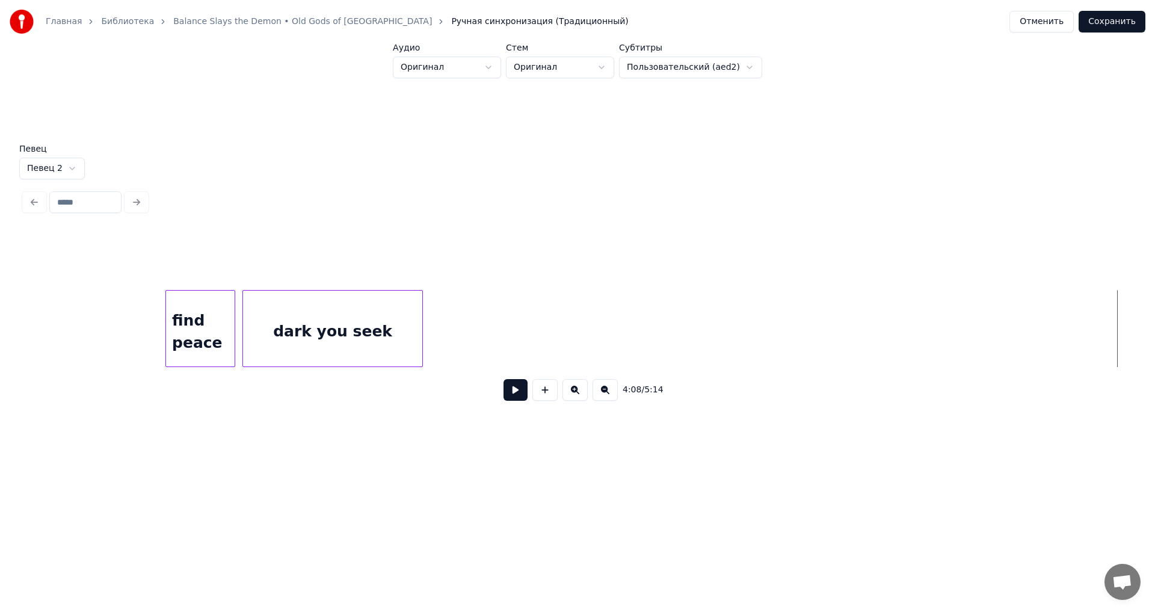
scroll to position [0, 43310]
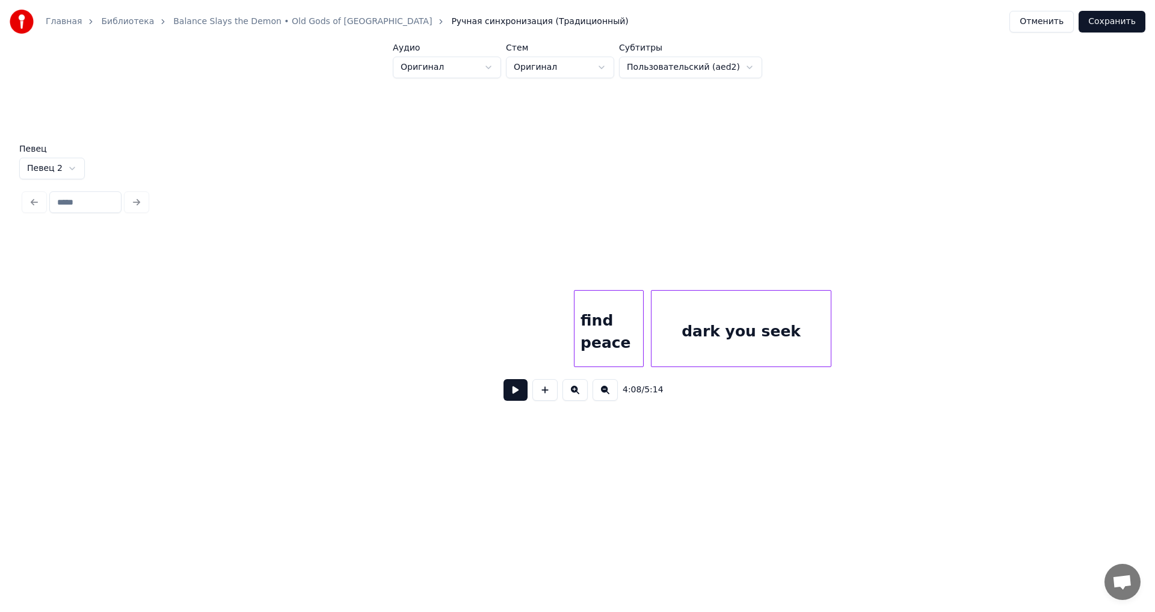
click at [578, 321] on div at bounding box center [576, 328] width 4 height 76
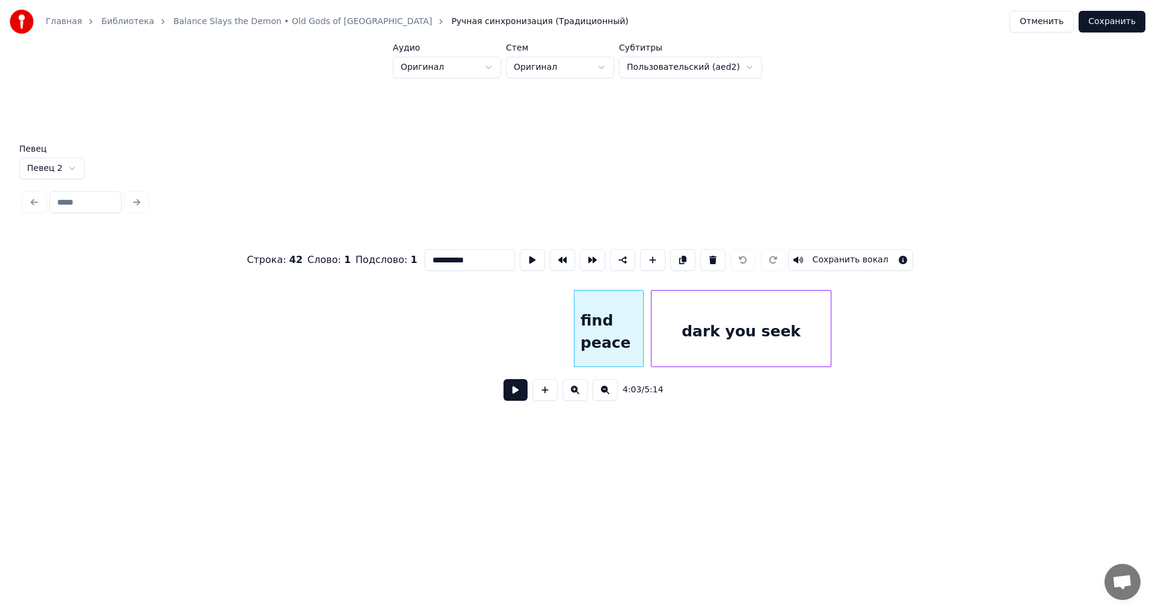
click at [596, 322] on div "find peace" at bounding box center [608, 331] width 69 height 82
click at [505, 391] on button at bounding box center [515, 390] width 24 height 22
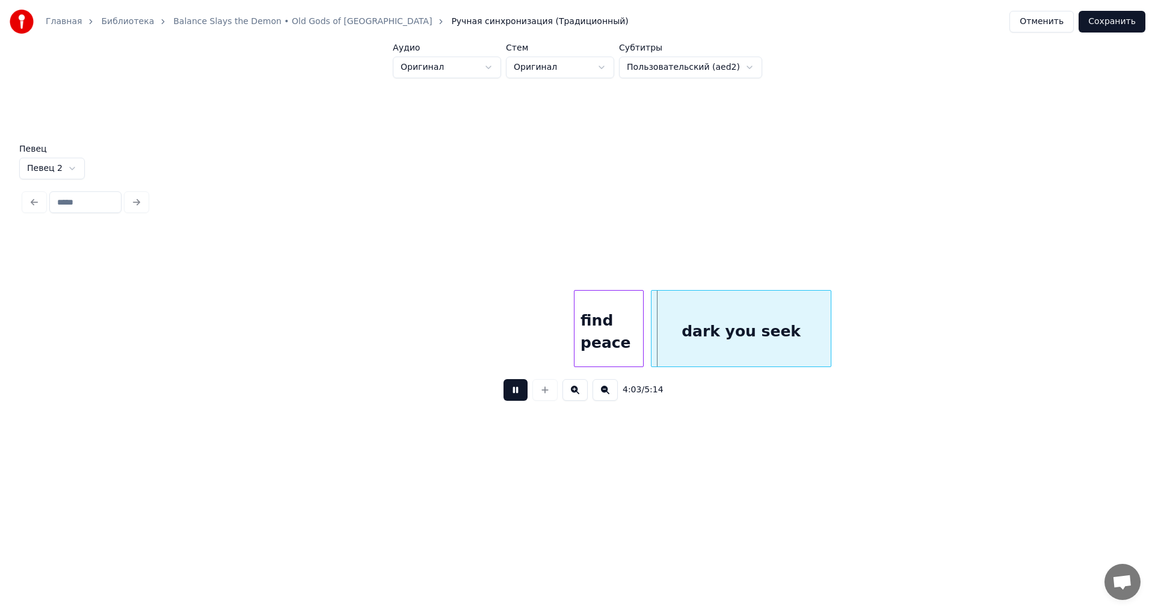
click at [510, 397] on button at bounding box center [515, 390] width 24 height 22
click at [606, 313] on div "find peace" at bounding box center [608, 331] width 69 height 82
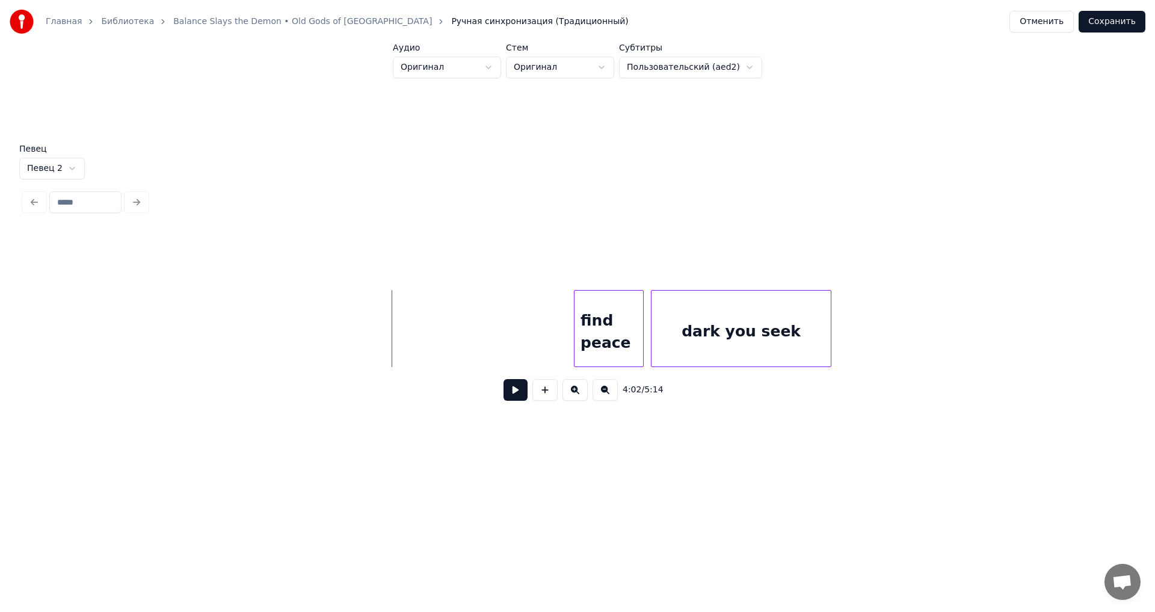
click at [509, 386] on button at bounding box center [515, 390] width 24 height 22
click at [517, 394] on button at bounding box center [515, 390] width 24 height 22
click at [581, 311] on div "find peace" at bounding box center [608, 331] width 69 height 82
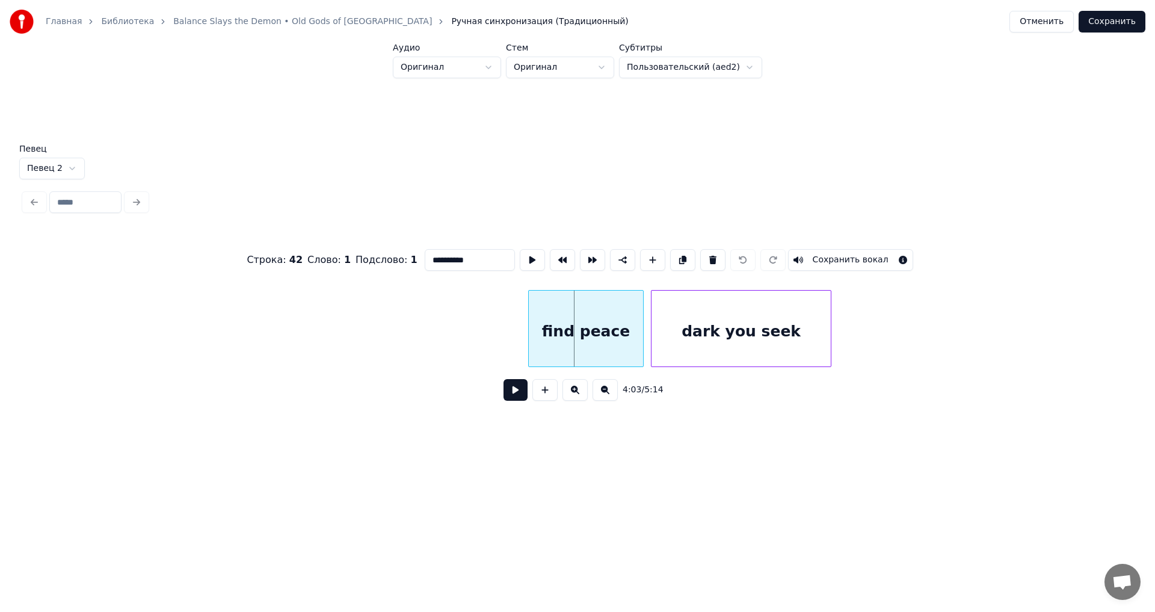
click at [531, 326] on div at bounding box center [531, 328] width 4 height 76
click at [425, 255] on input "**********" at bounding box center [470, 260] width 90 height 22
type input "**********"
click at [724, 456] on div "**********" at bounding box center [577, 280] width 1116 height 367
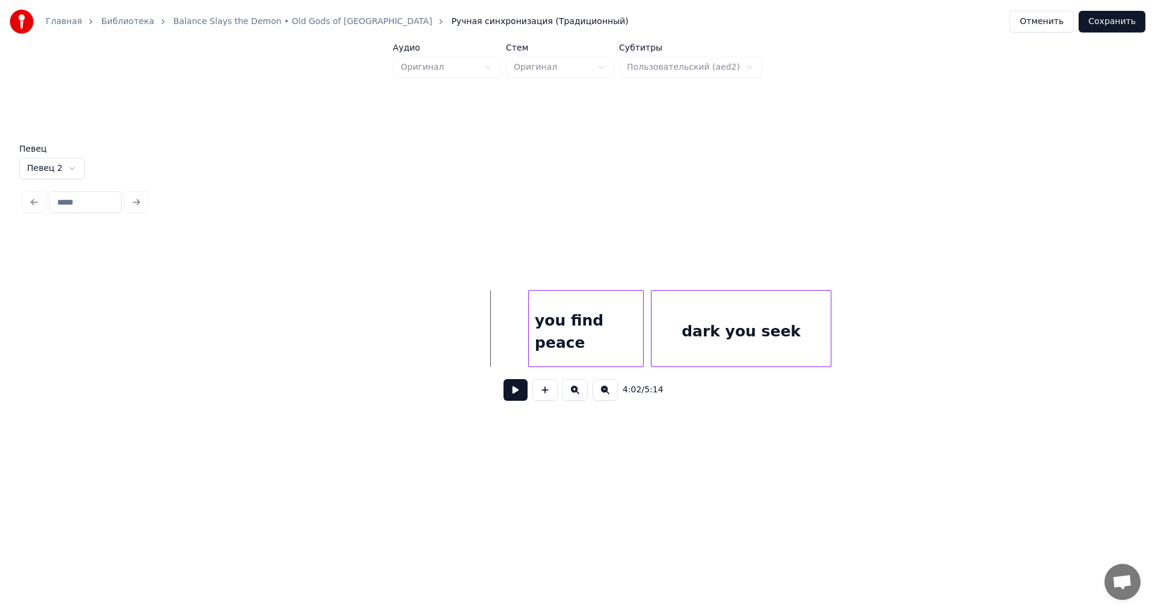
click at [585, 329] on div "you find peace" at bounding box center [586, 331] width 114 height 82
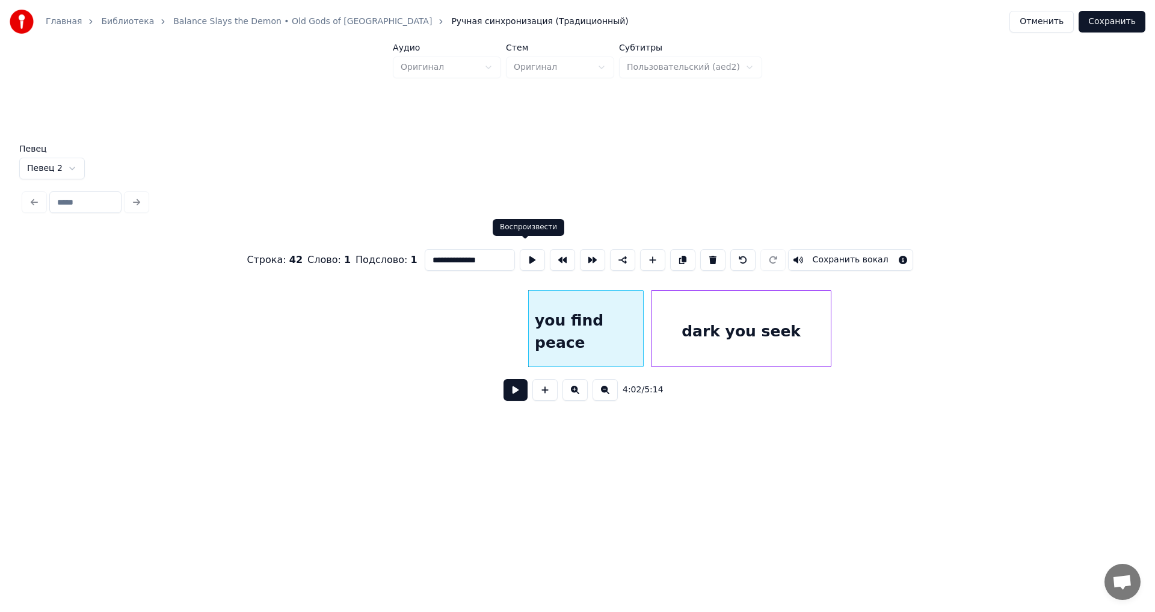
click at [524, 259] on button at bounding box center [532, 260] width 25 height 22
click at [517, 396] on button at bounding box center [515, 390] width 24 height 22
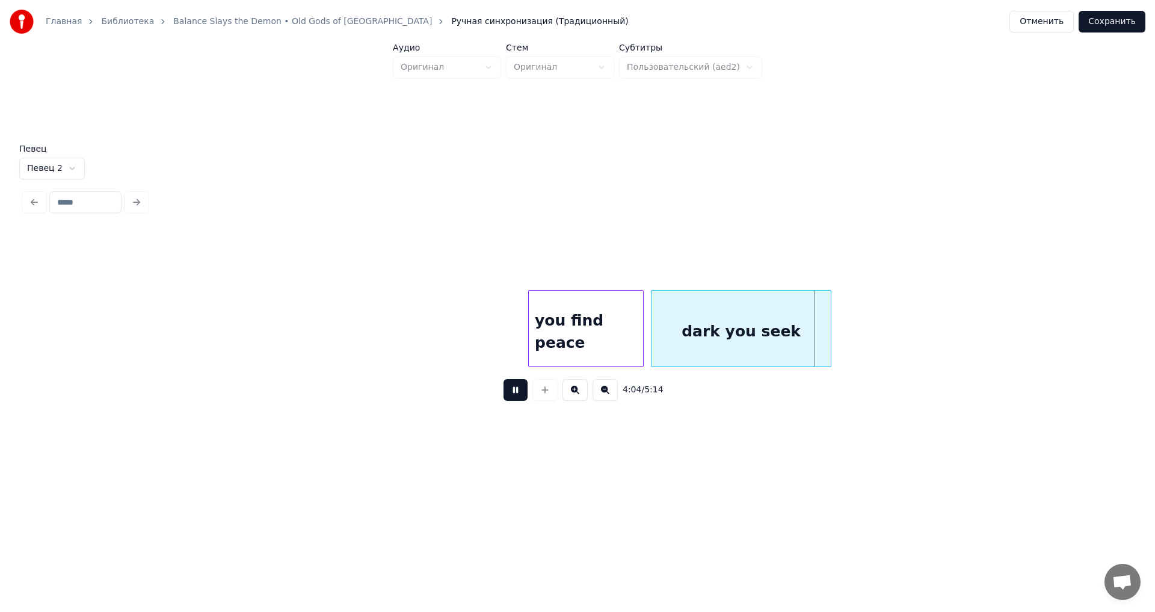
click at [517, 395] on button at bounding box center [515, 390] width 24 height 22
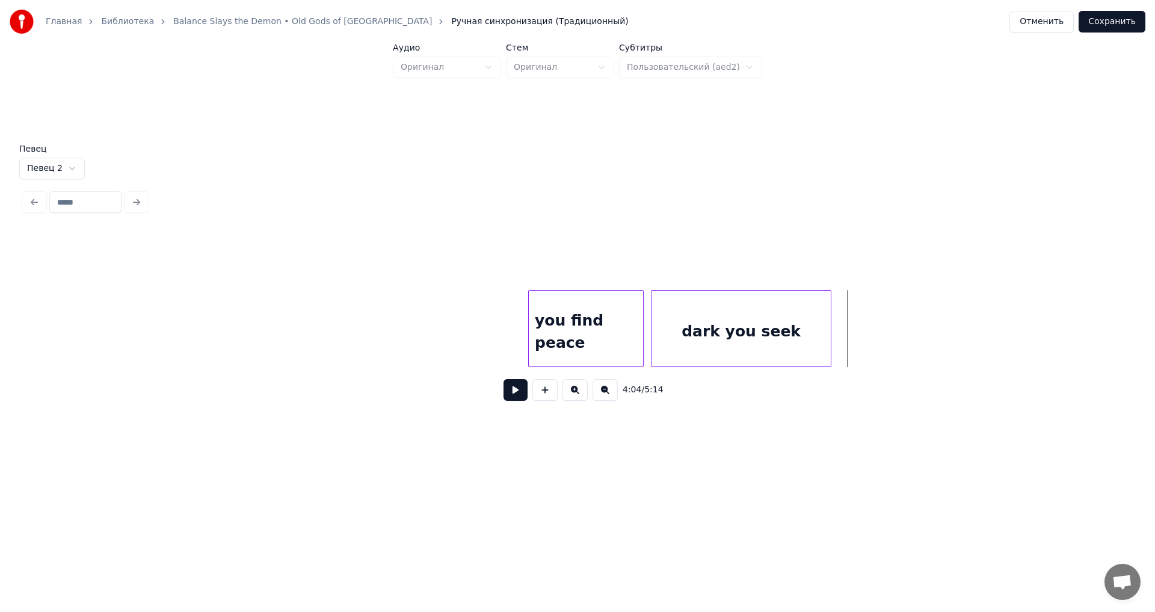
click at [592, 305] on div "you find peace" at bounding box center [586, 331] width 114 height 82
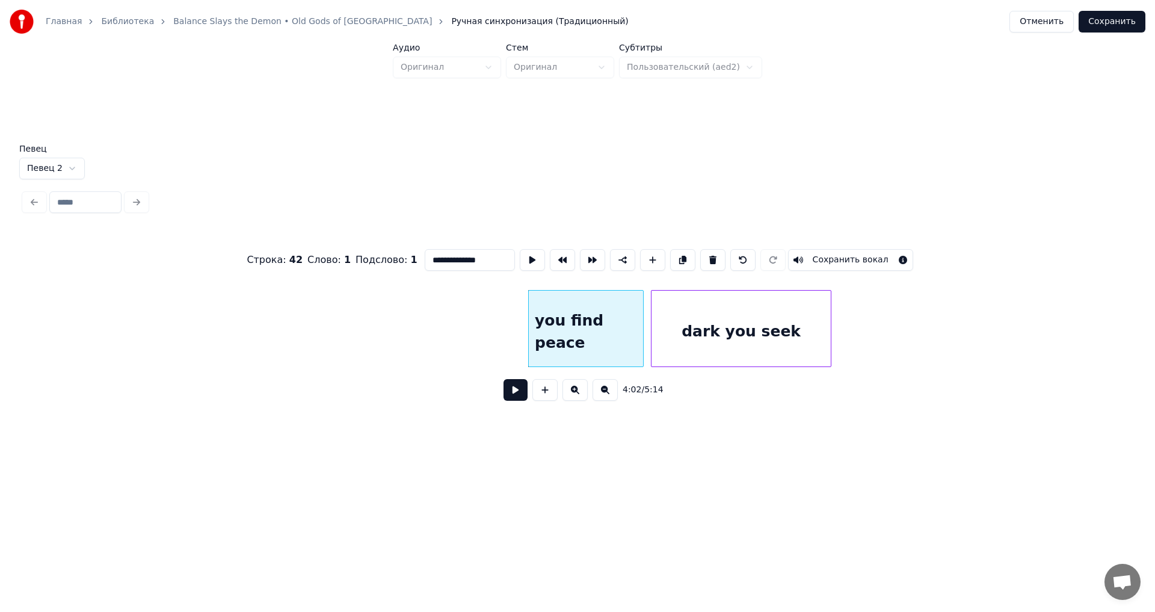
click at [704, 318] on div "dark you seek" at bounding box center [740, 331] width 179 height 82
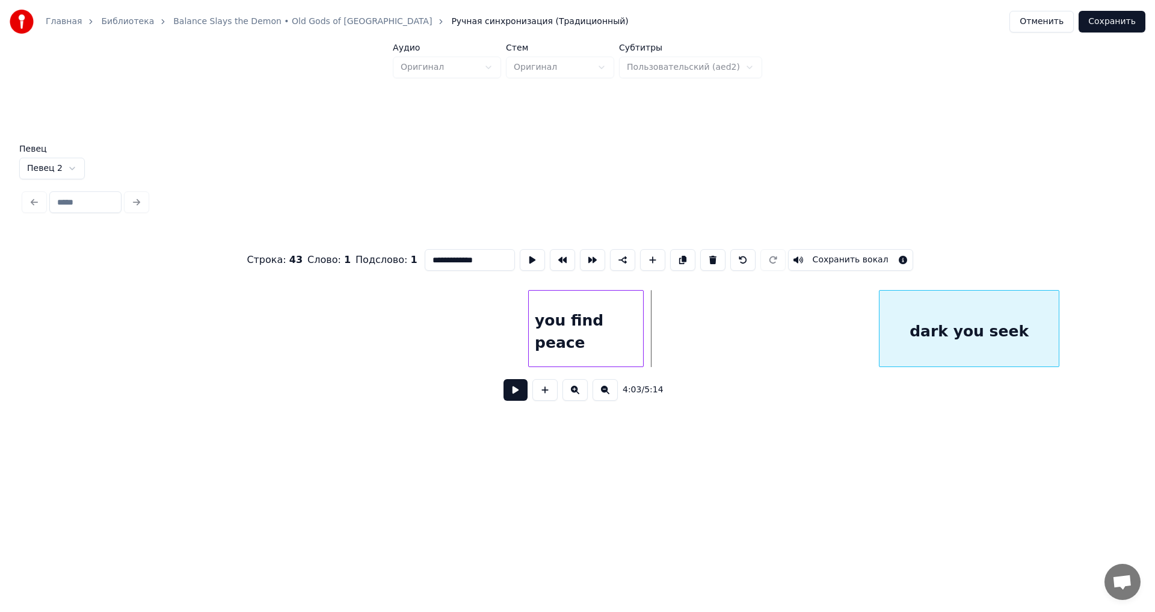
scroll to position [0, 43365]
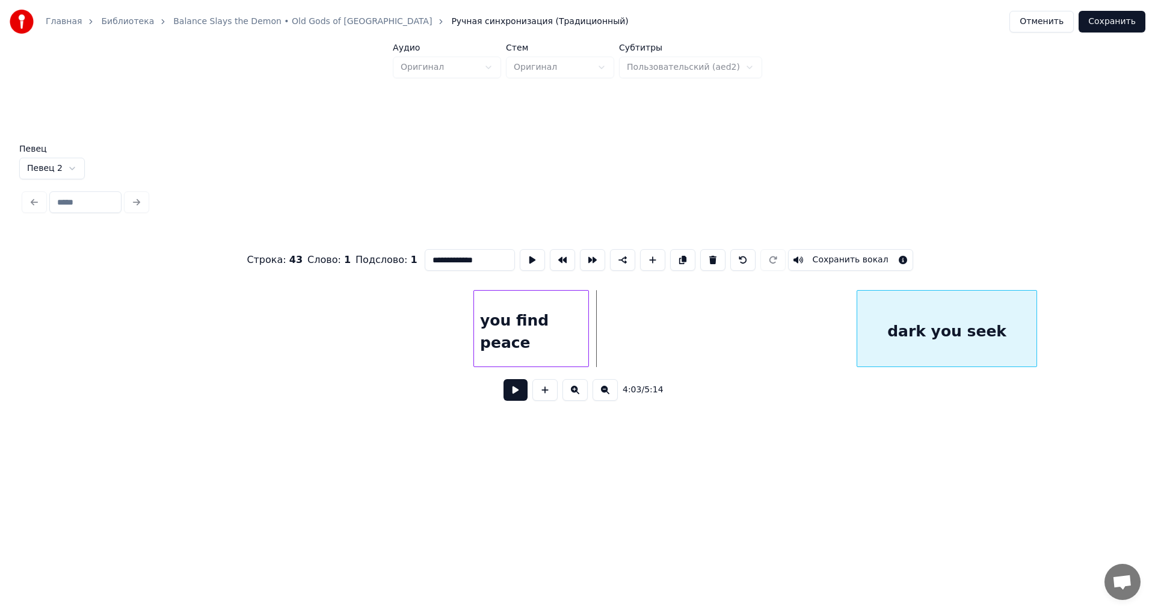
click at [1010, 330] on div "dark you seek" at bounding box center [946, 331] width 179 height 82
click at [563, 333] on div "you find peace" at bounding box center [531, 331] width 114 height 82
type input "**********"
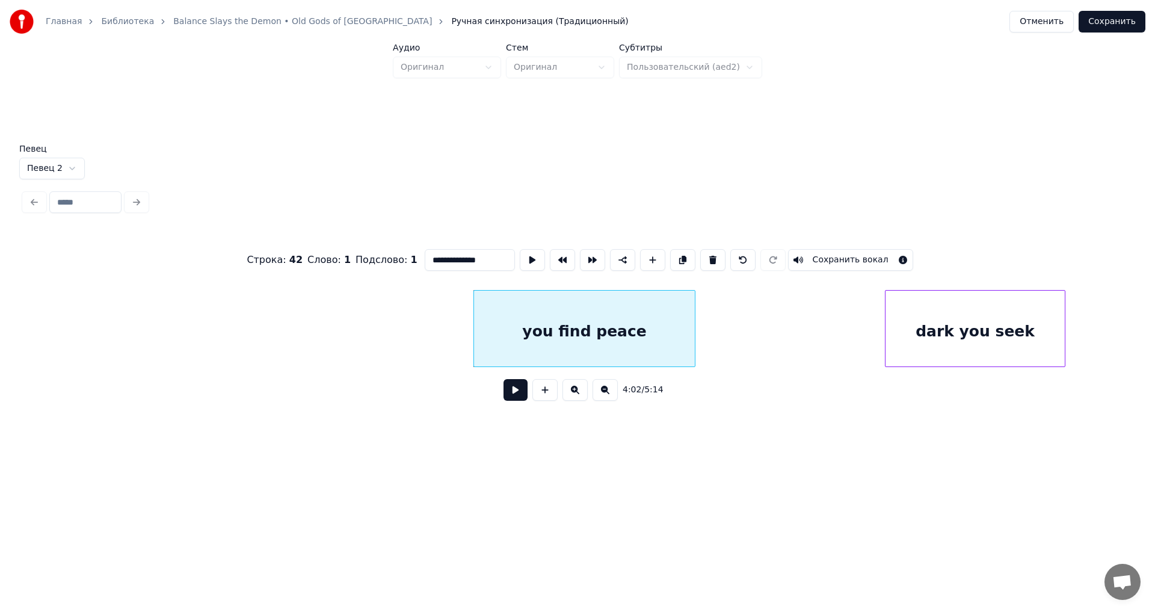
click at [695, 322] on div at bounding box center [693, 328] width 4 height 76
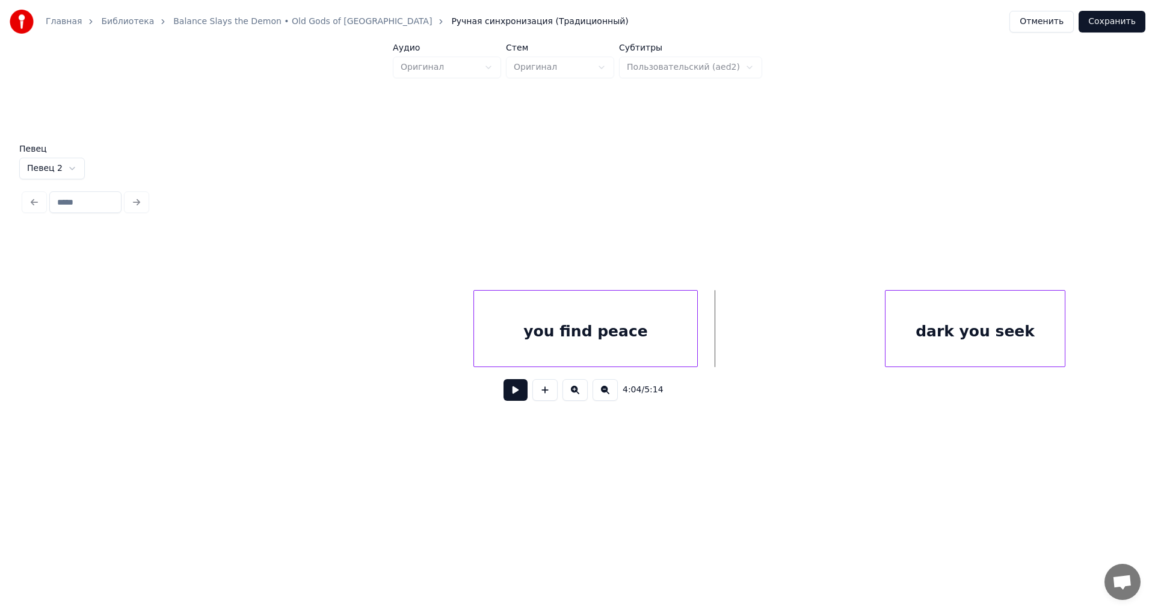
click at [518, 397] on button at bounding box center [515, 390] width 24 height 22
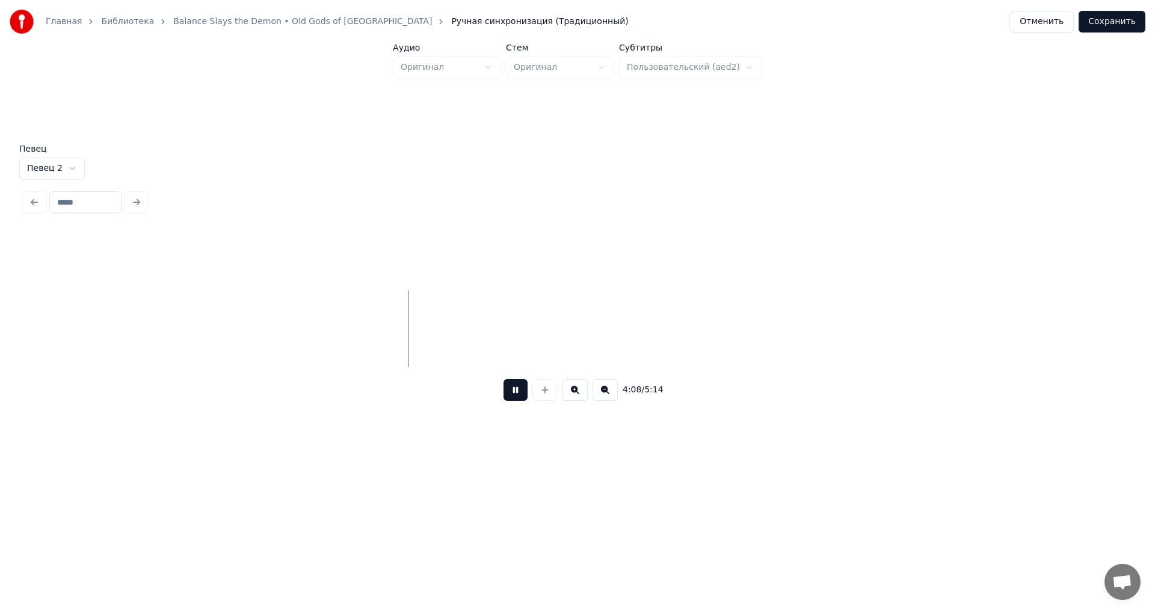
click at [517, 397] on button at bounding box center [515, 390] width 24 height 22
click at [835, 331] on div "dark you seek" at bounding box center [875, 331] width 179 height 82
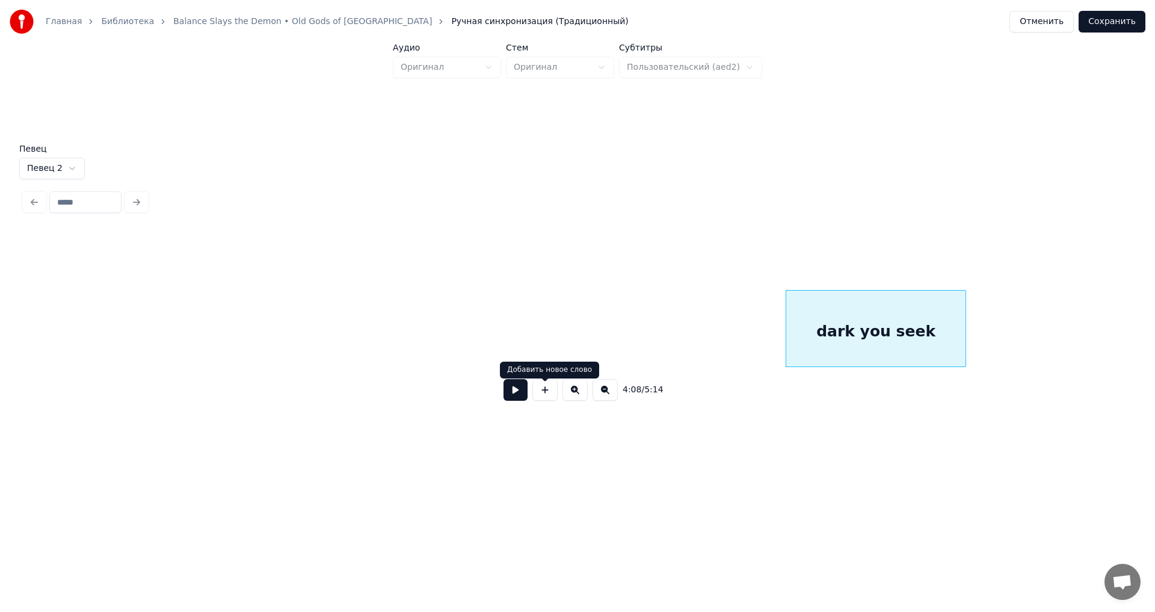
click at [510, 389] on button at bounding box center [515, 390] width 24 height 22
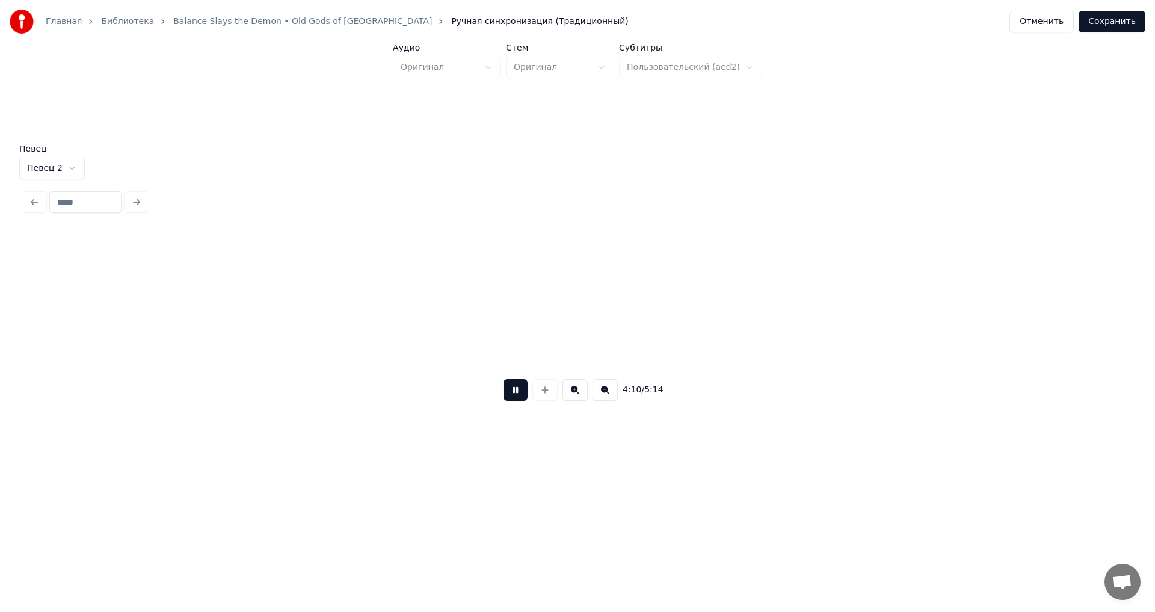
scroll to position [0, 45202]
click at [514, 399] on button at bounding box center [515, 390] width 24 height 22
click at [560, 333] on div "dark you seek" at bounding box center [497, 331] width 179 height 82
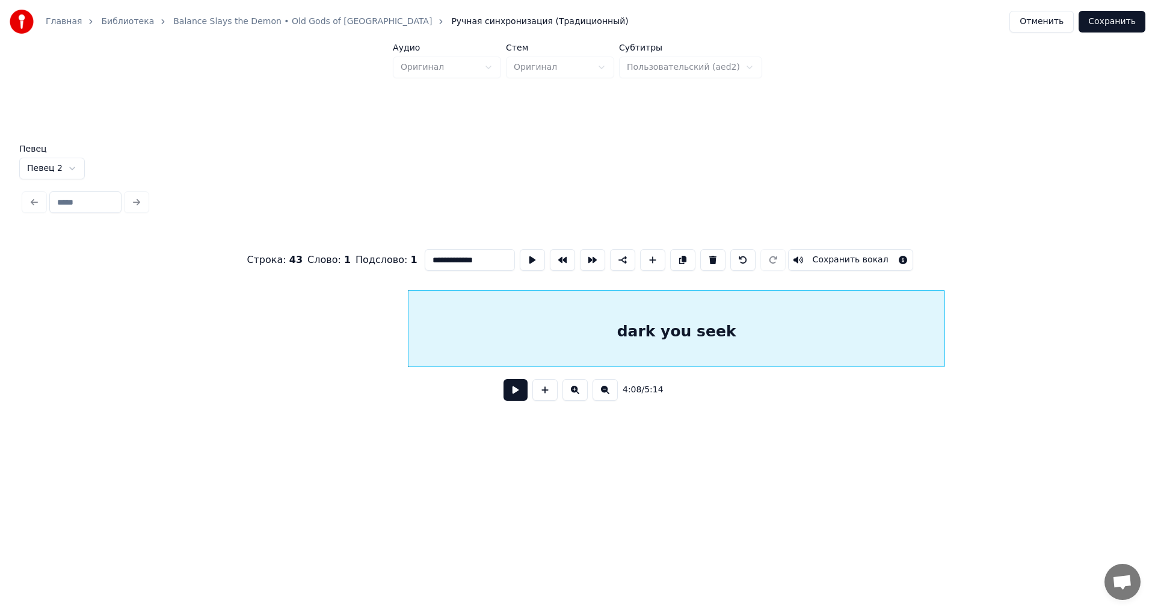
click at [944, 322] on div at bounding box center [943, 328] width 4 height 76
click at [518, 397] on button at bounding box center [515, 390] width 24 height 22
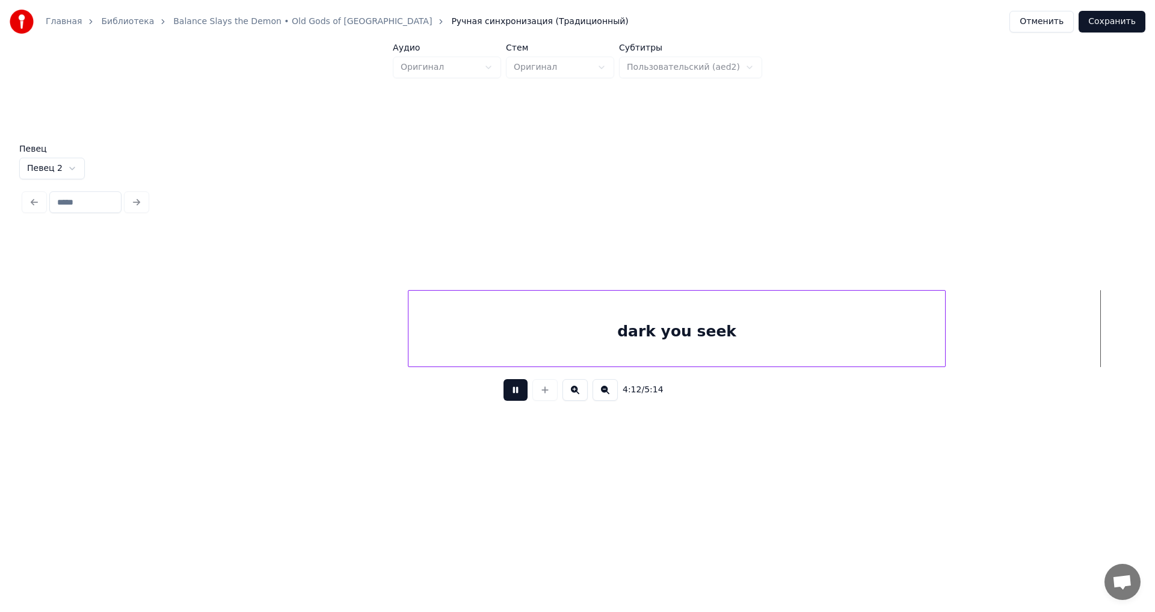
scroll to position [0, 45579]
click at [514, 394] on button at bounding box center [515, 390] width 24 height 22
click at [517, 390] on button at bounding box center [515, 390] width 24 height 22
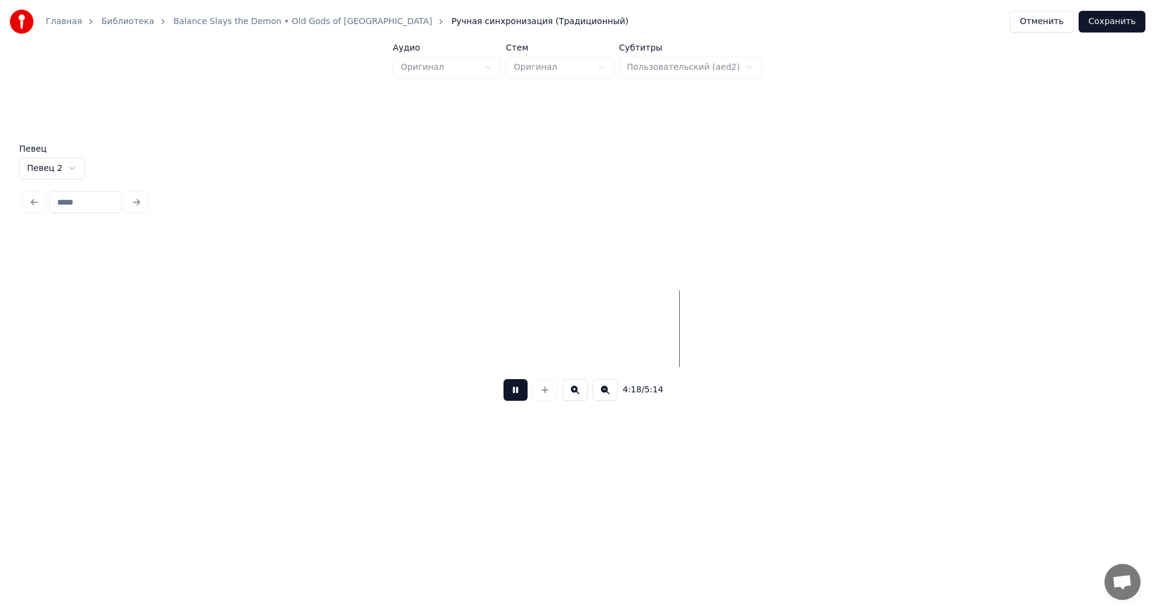
click at [521, 399] on button at bounding box center [515, 390] width 24 height 22
click at [523, 392] on button at bounding box center [515, 390] width 24 height 22
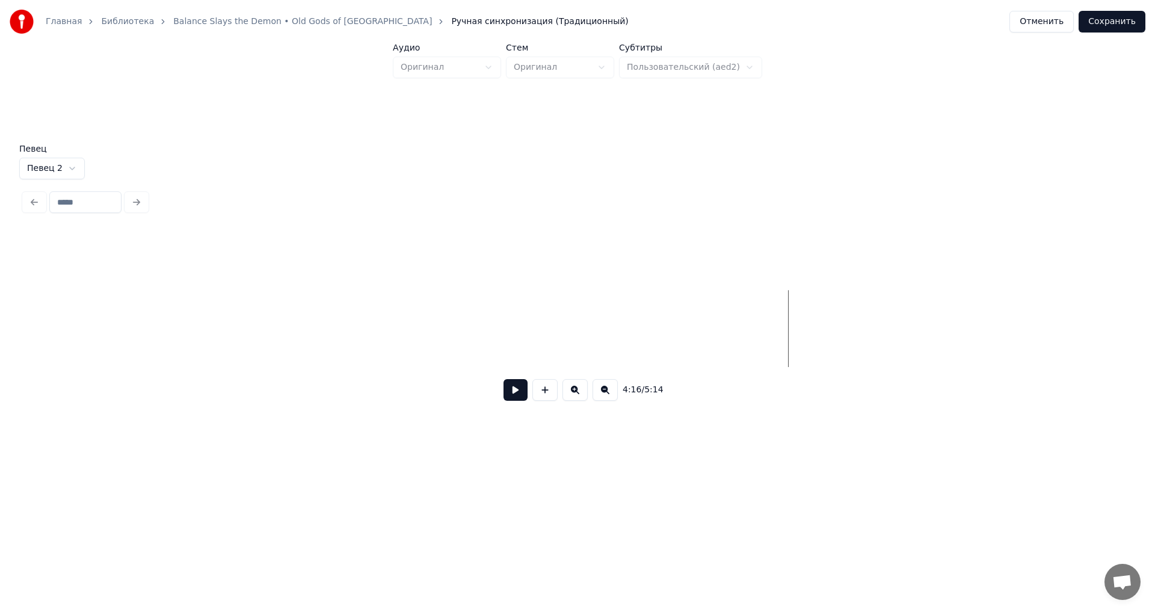
scroll to position [0, 45760]
click at [521, 388] on button at bounding box center [515, 390] width 24 height 22
click at [519, 393] on button at bounding box center [515, 390] width 24 height 22
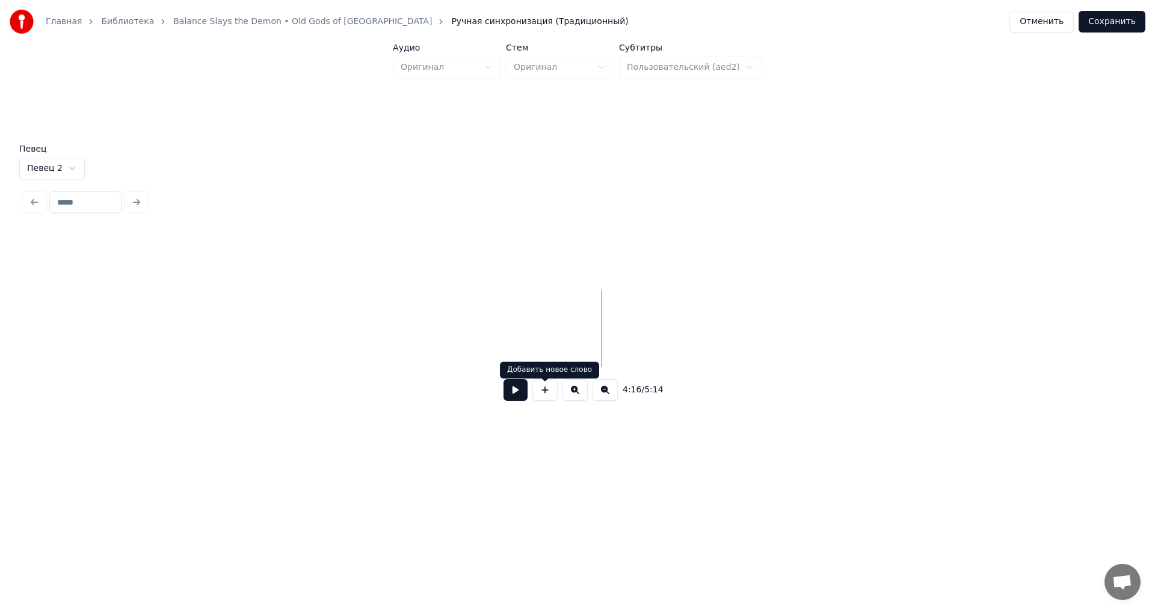
click at [545, 397] on button at bounding box center [544, 390] width 25 height 22
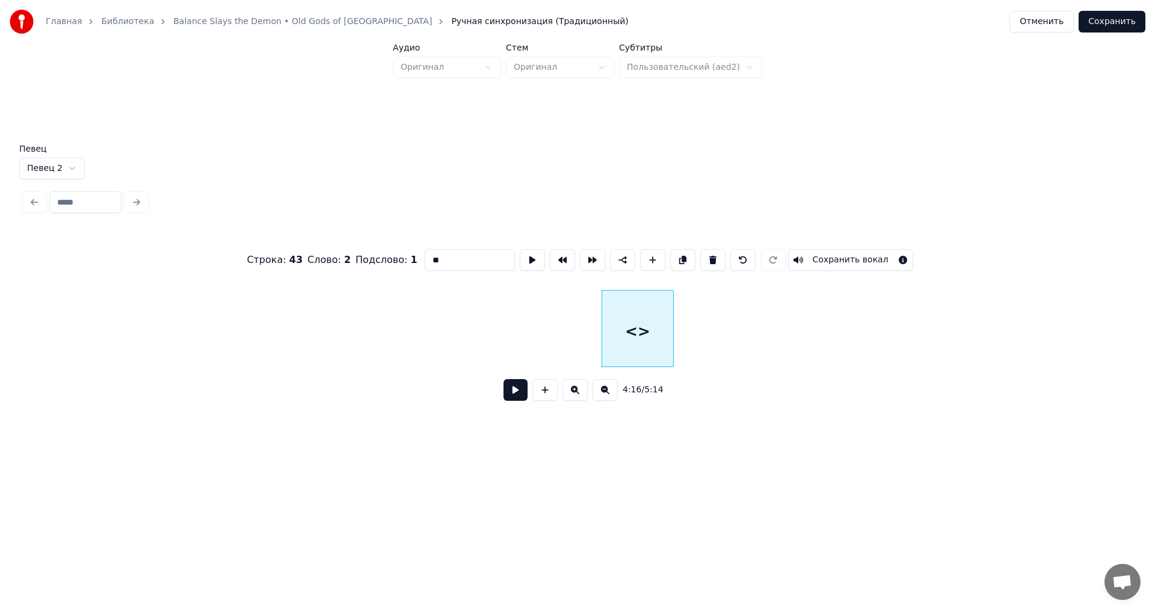
click at [464, 259] on input "**" at bounding box center [470, 260] width 90 height 22
drag, startPoint x: 464, startPoint y: 257, endPoint x: 424, endPoint y: 264, distance: 40.8
click at [425, 264] on input "**" at bounding box center [470, 260] width 90 height 22
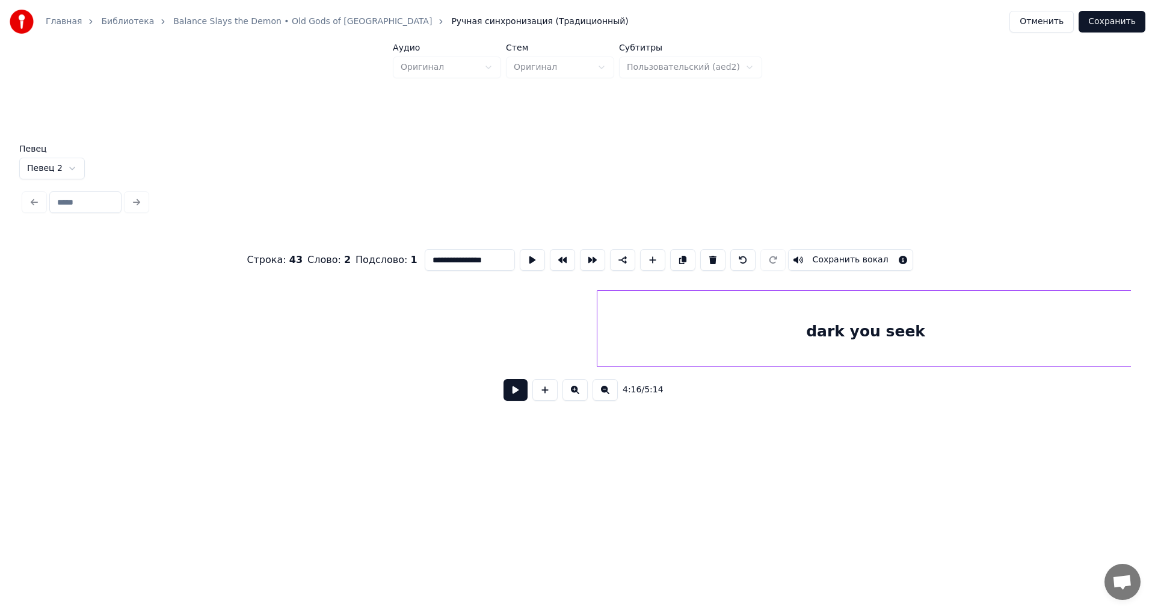
scroll to position [0, 43939]
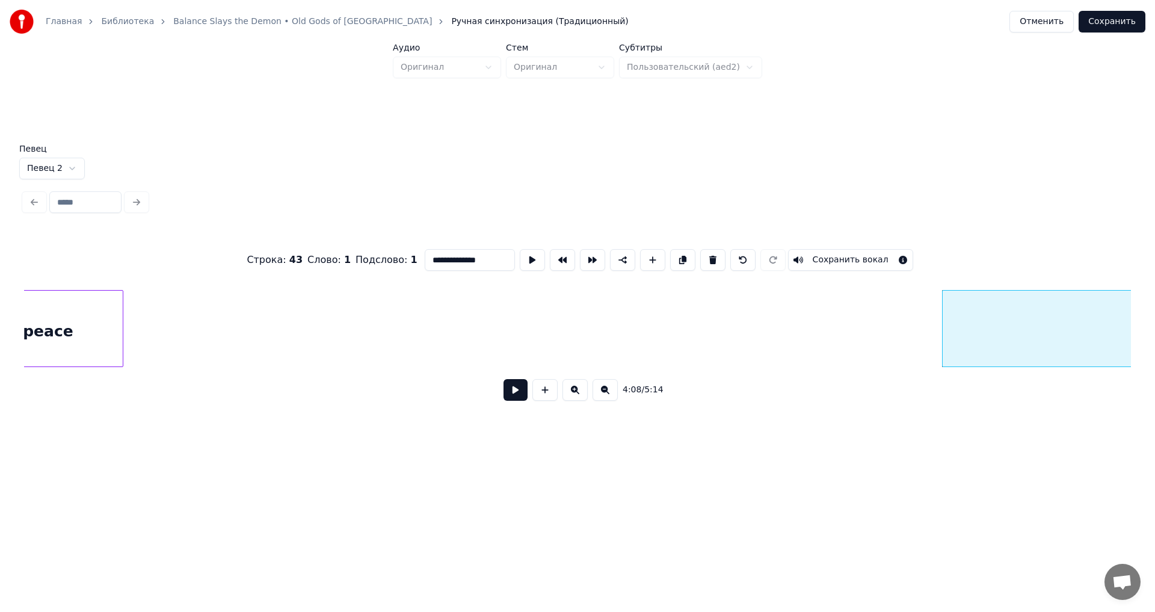
click at [426, 250] on input "**********" at bounding box center [470, 260] width 90 height 22
click at [110, 315] on div "you find peace" at bounding box center [11, 331] width 223 height 82
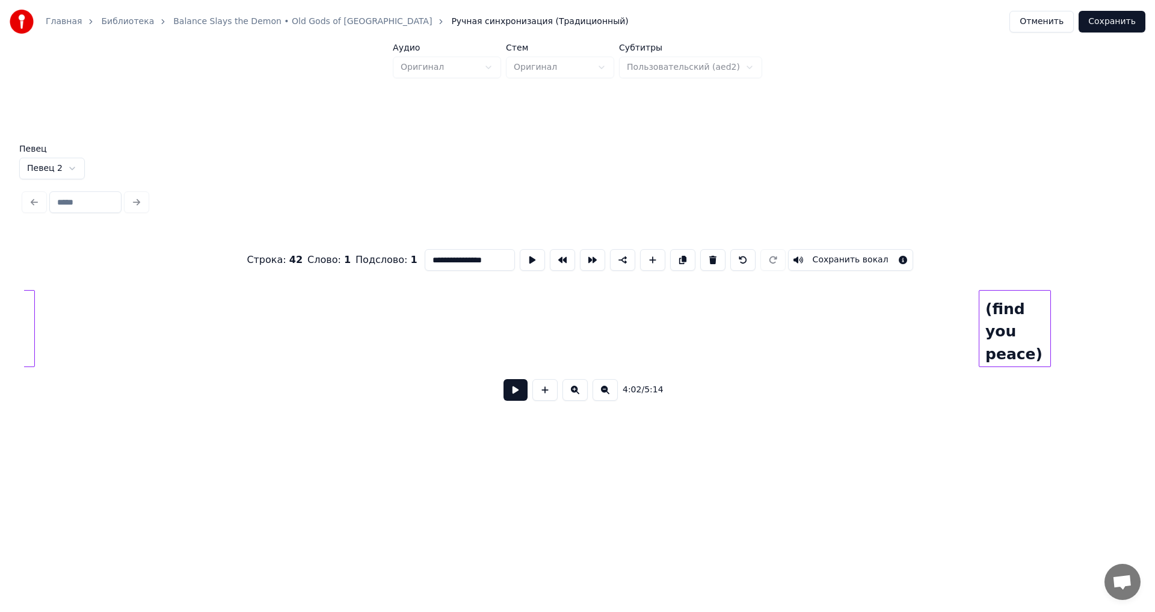
scroll to position [0, 45478]
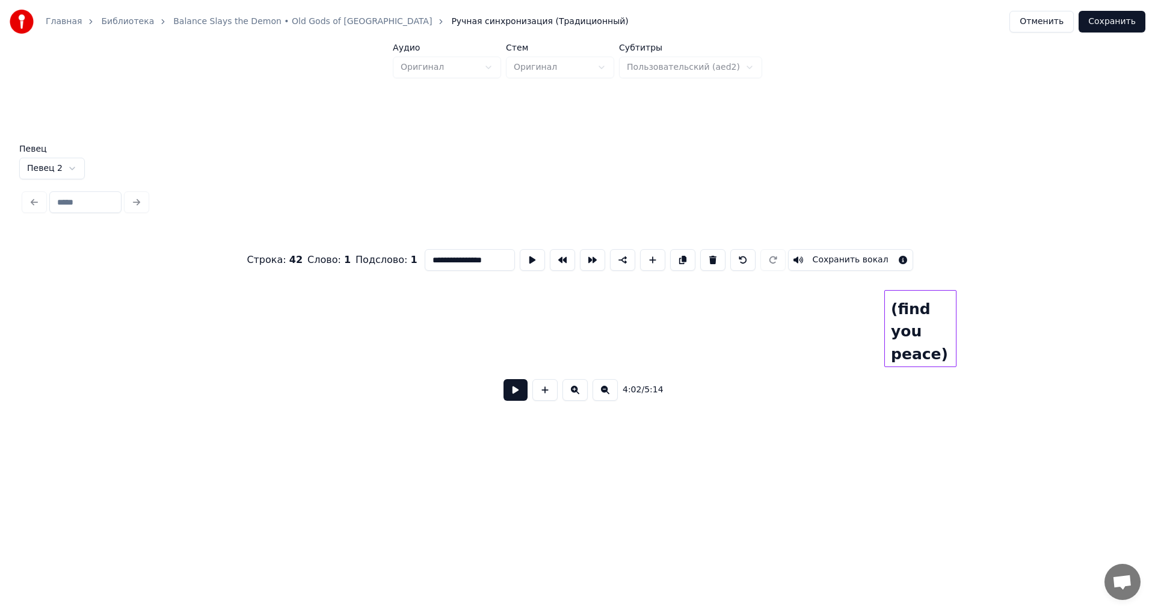
type input "**********"
click at [519, 397] on button at bounding box center [515, 390] width 24 height 22
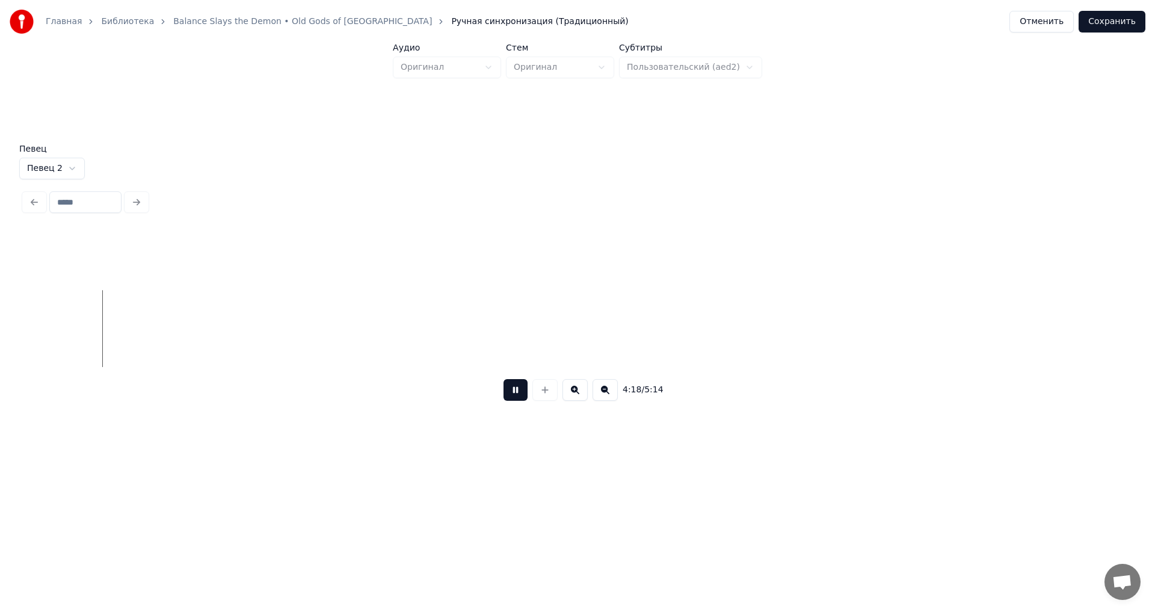
click at [516, 397] on button at bounding box center [515, 390] width 24 height 22
click at [486, 322] on div "(find you peace)" at bounding box center [512, 331] width 71 height 82
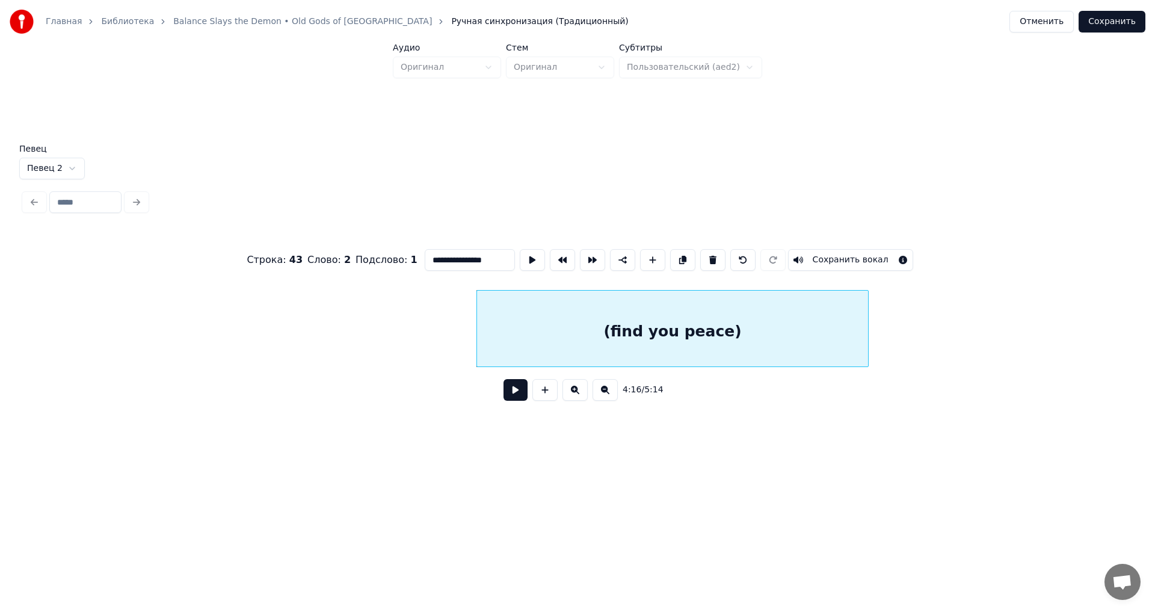
click at [865, 320] on div at bounding box center [866, 328] width 4 height 76
click at [512, 399] on button at bounding box center [515, 390] width 24 height 22
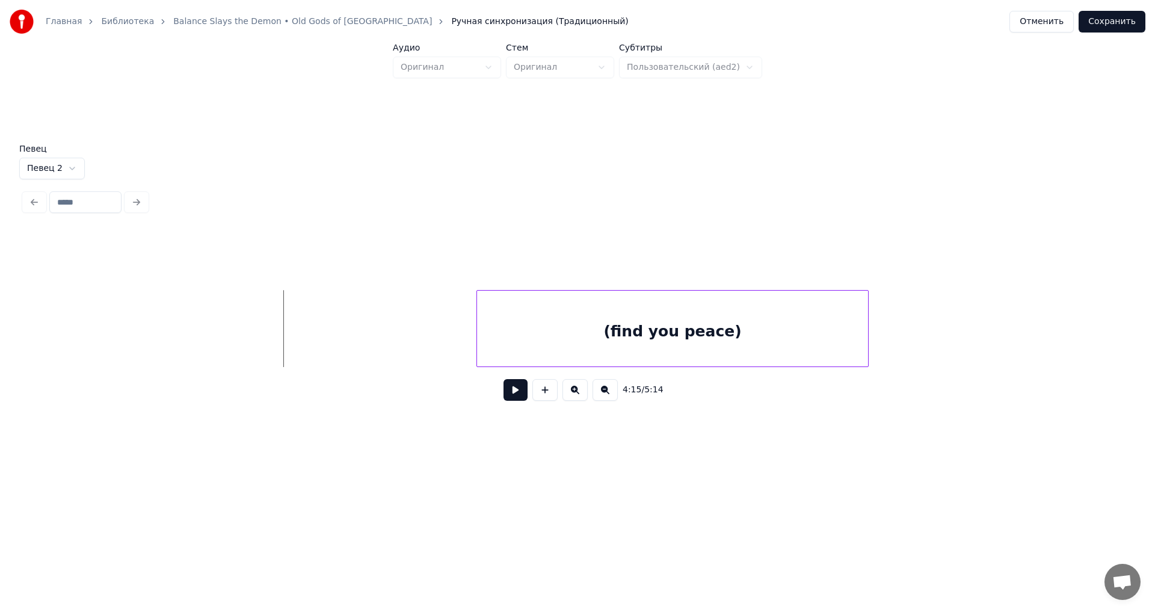
click at [511, 394] on button at bounding box center [515, 390] width 24 height 22
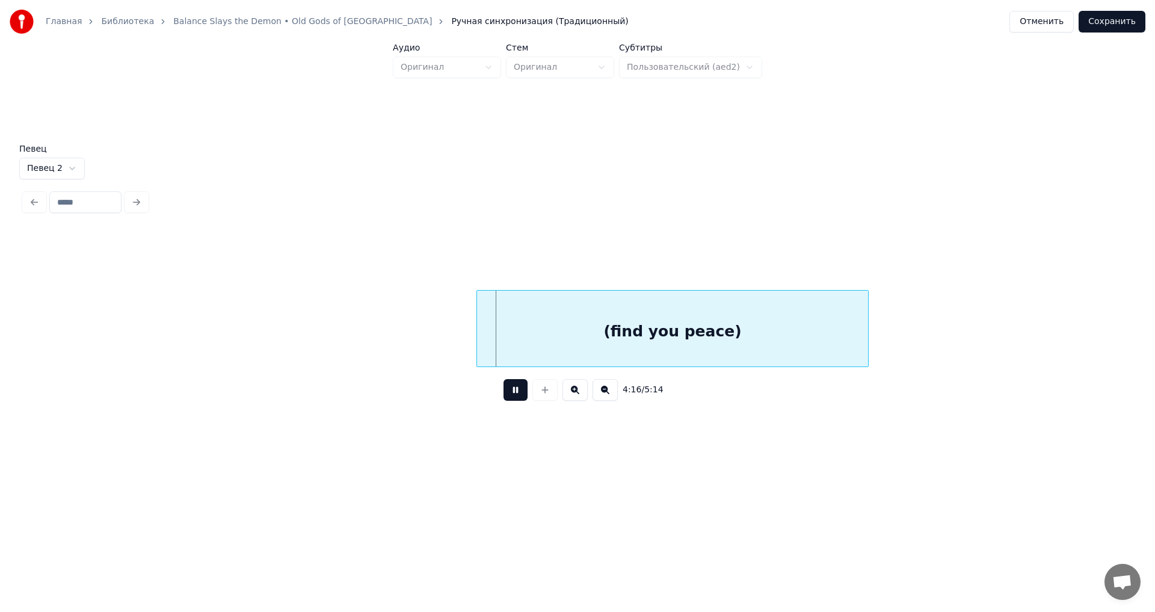
click at [512, 394] on button at bounding box center [515, 390] width 24 height 22
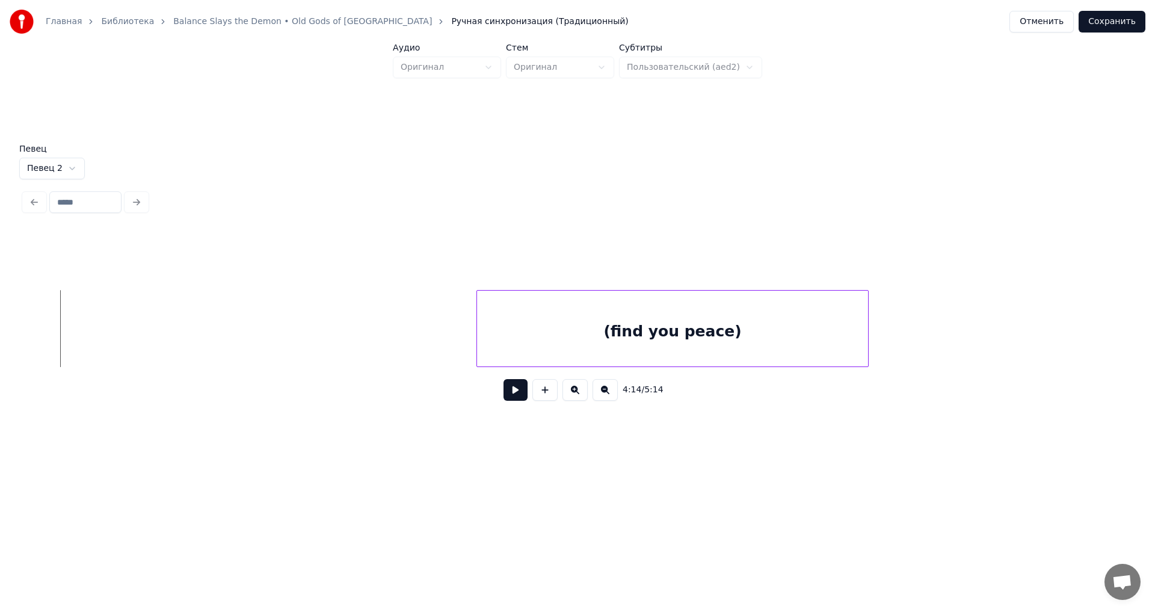
click at [520, 390] on button at bounding box center [515, 390] width 24 height 22
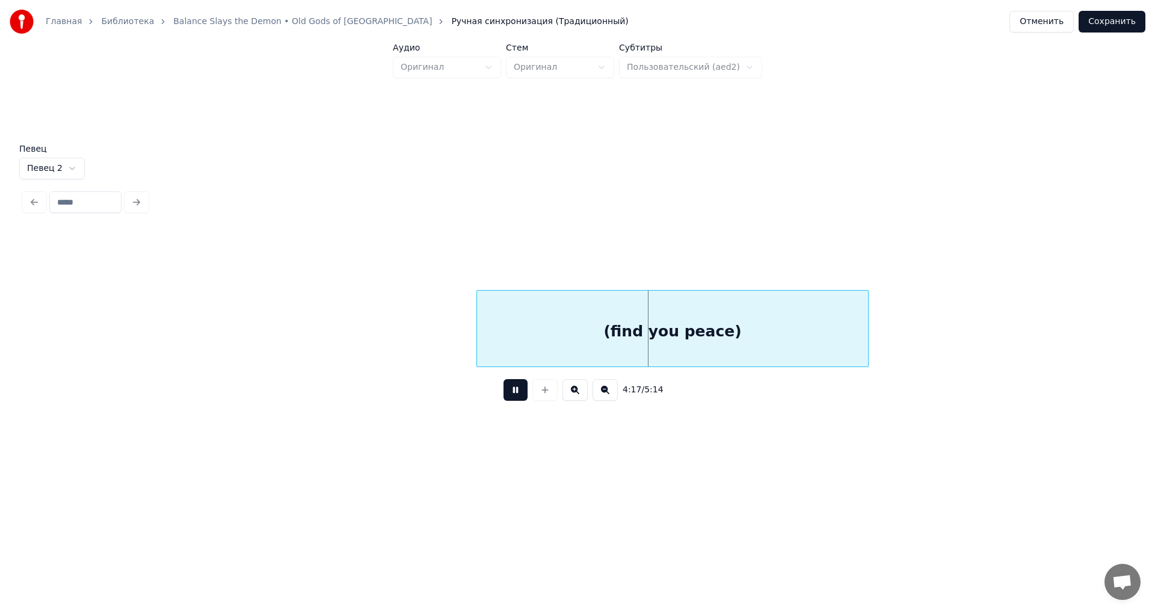
click at [519, 396] on button at bounding box center [515, 390] width 24 height 22
click at [613, 346] on div "(find you peace)" at bounding box center [672, 331] width 391 height 82
click at [447, 256] on input "**********" at bounding box center [470, 260] width 90 height 22
type input "**********"
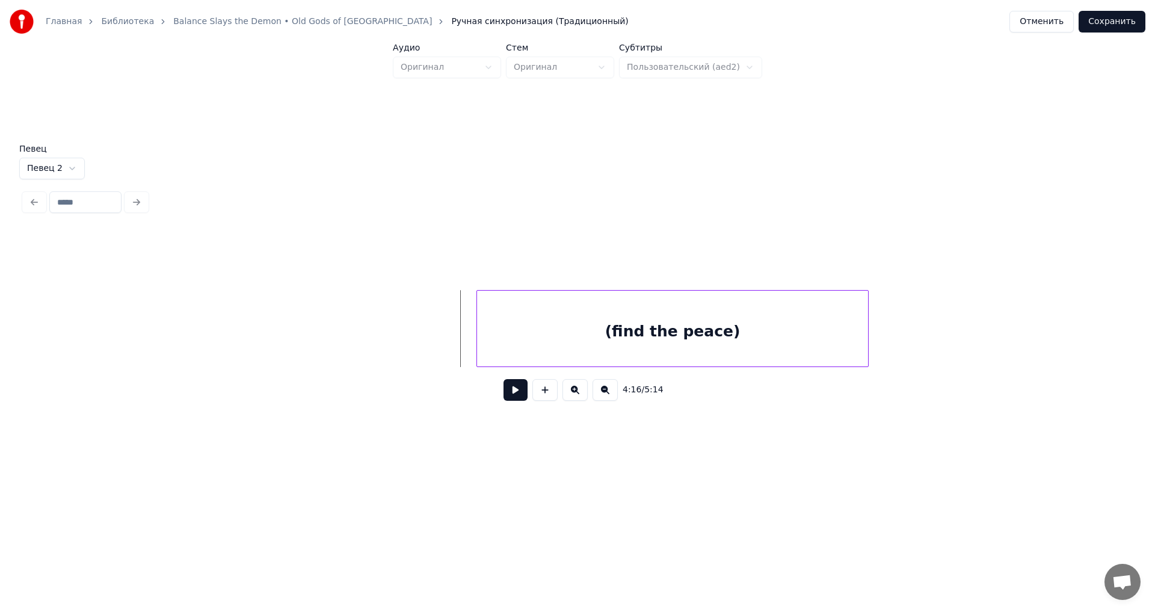
click at [513, 393] on button at bounding box center [515, 390] width 24 height 22
click at [518, 394] on button at bounding box center [515, 390] width 24 height 22
click at [1134, 23] on button "Сохранить" at bounding box center [1111, 22] width 67 height 22
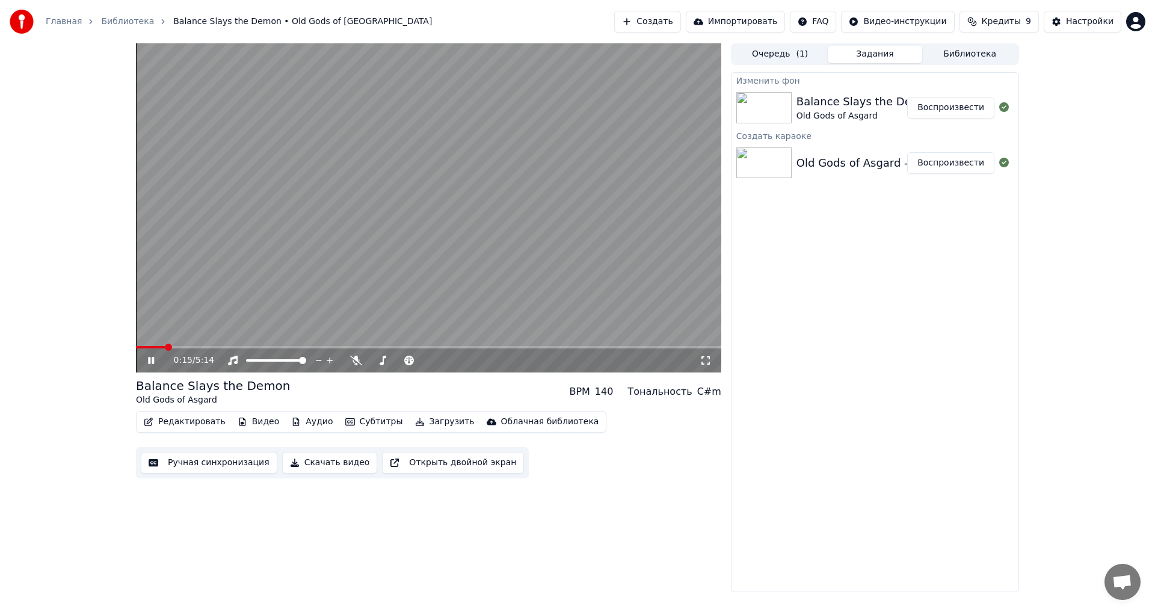
click at [707, 361] on icon at bounding box center [705, 360] width 12 height 10
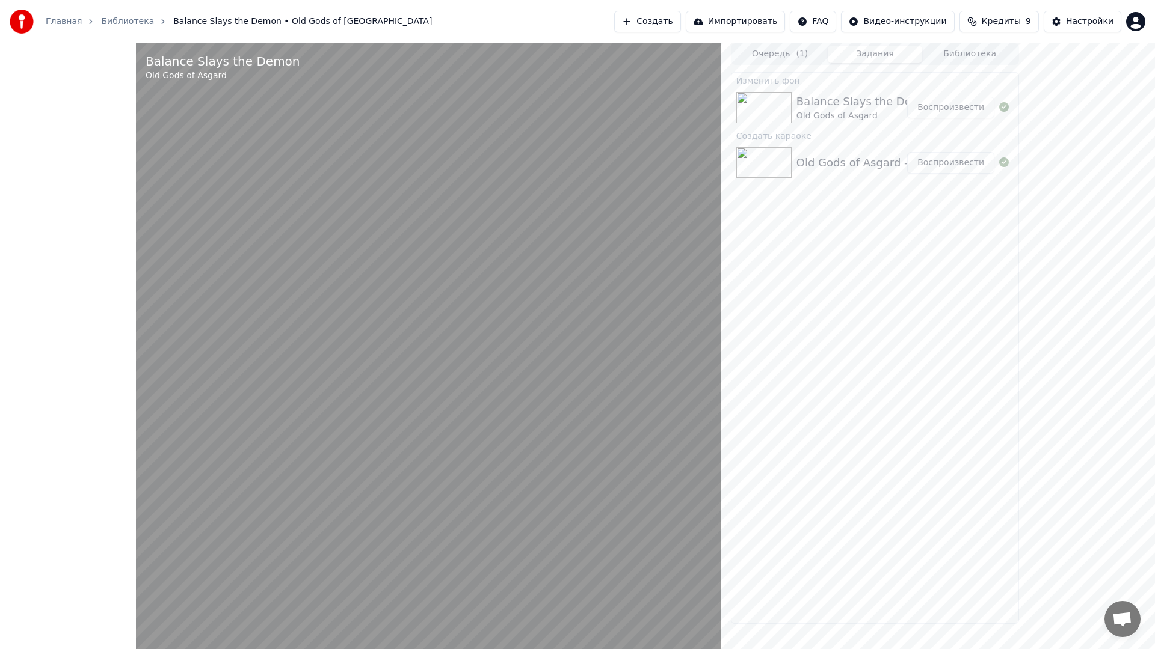
drag, startPoint x: 349, startPoint y: 625, endPoint x: 355, endPoint y: 624, distance: 6.3
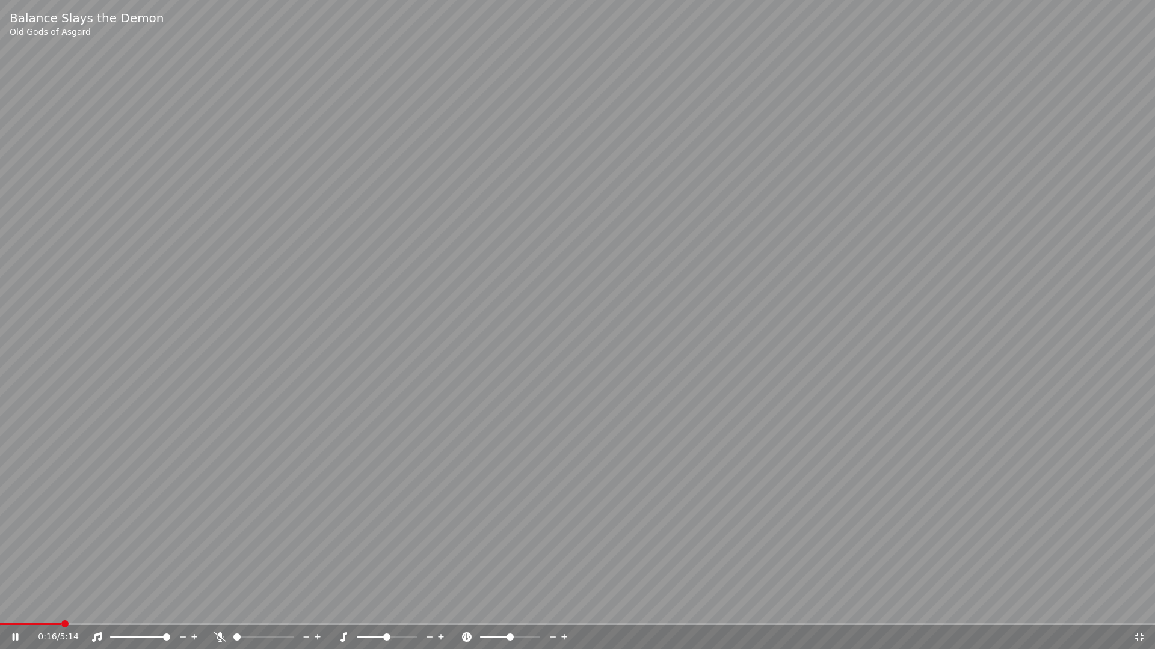
click at [350, 611] on div "0:16 / 5:14" at bounding box center [577, 636] width 1155 height 26
click at [355, 611] on span at bounding box center [577, 624] width 1155 height 2
click at [1143, 611] on icon at bounding box center [1139, 638] width 12 height 10
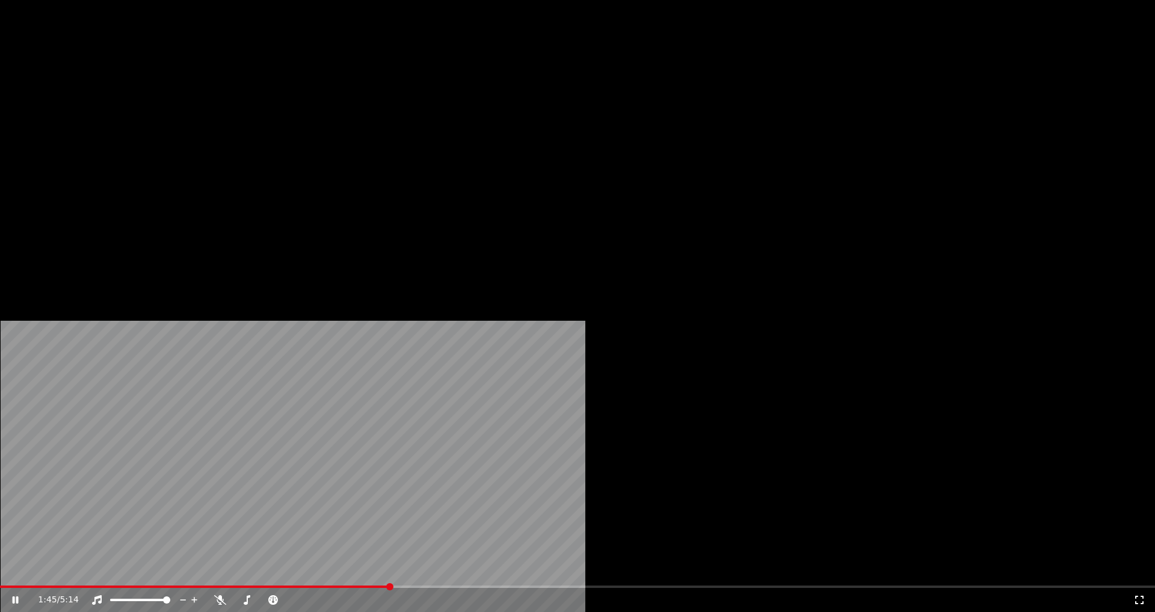
click at [171, 101] on button "Редактировать" at bounding box center [184, 92] width 91 height 17
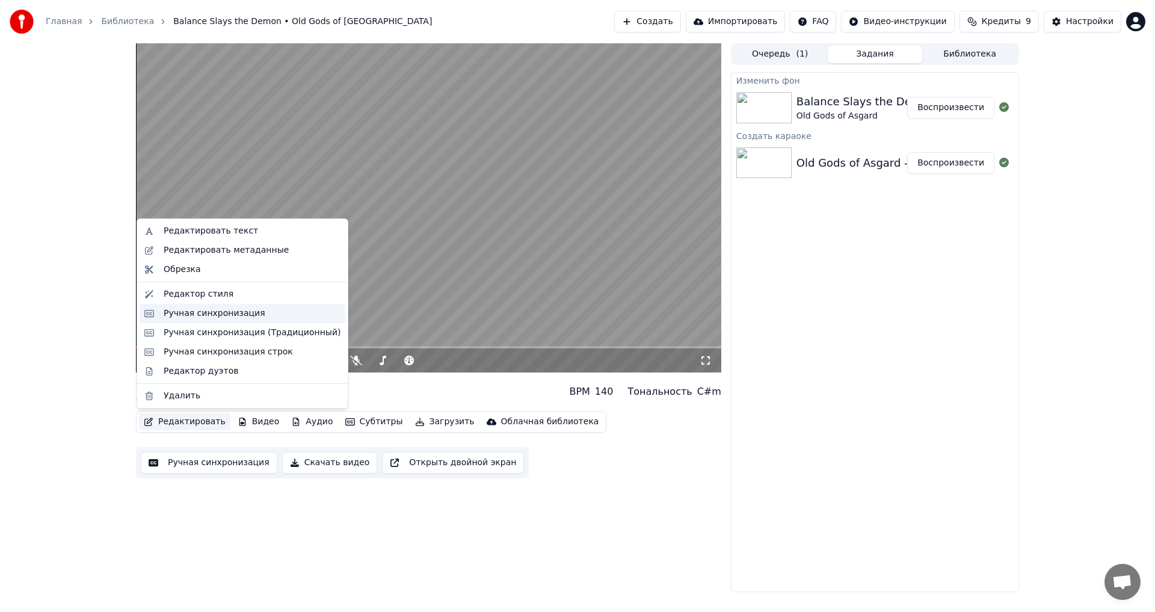
click at [206, 316] on div "Ручная синхронизация" at bounding box center [215, 313] width 102 height 12
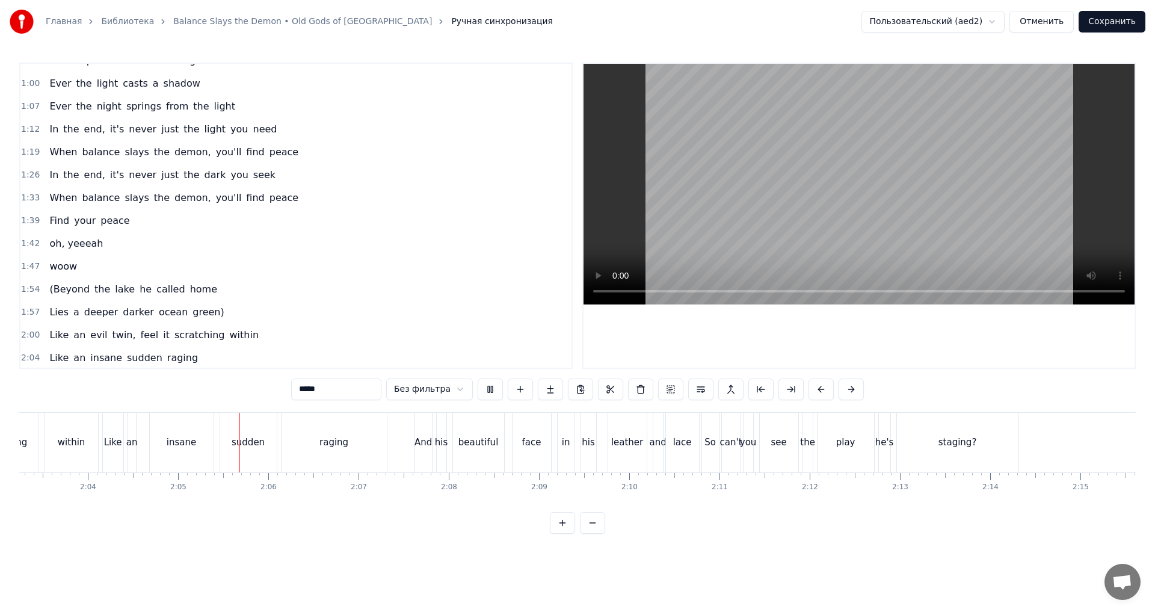
scroll to position [301, 0]
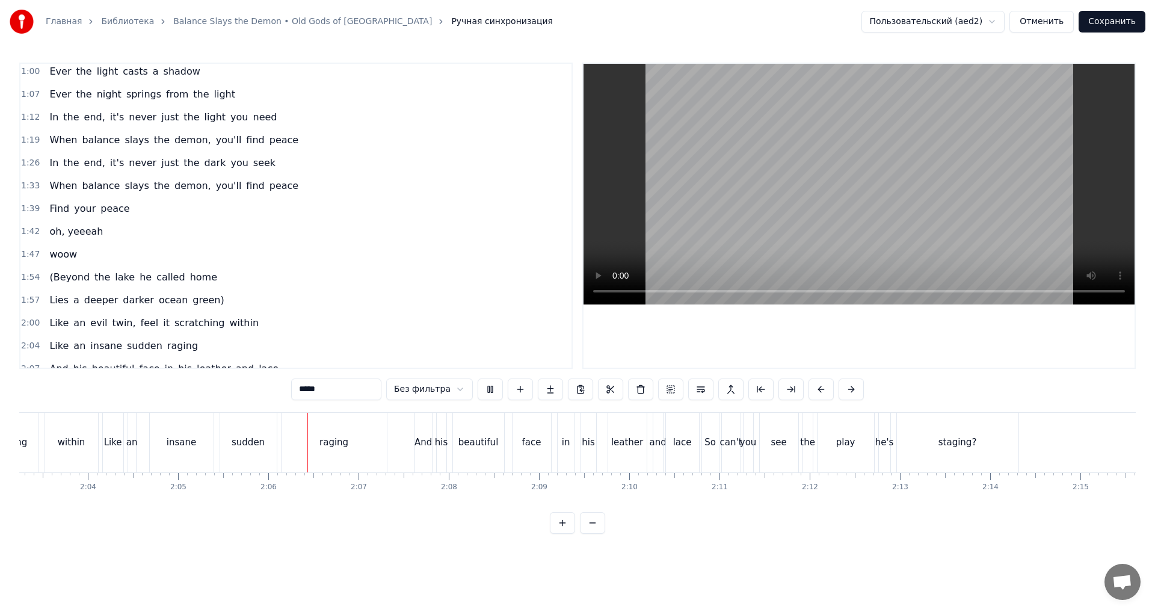
click at [78, 236] on span "oh, yeeeah" at bounding box center [76, 231] width 56 height 14
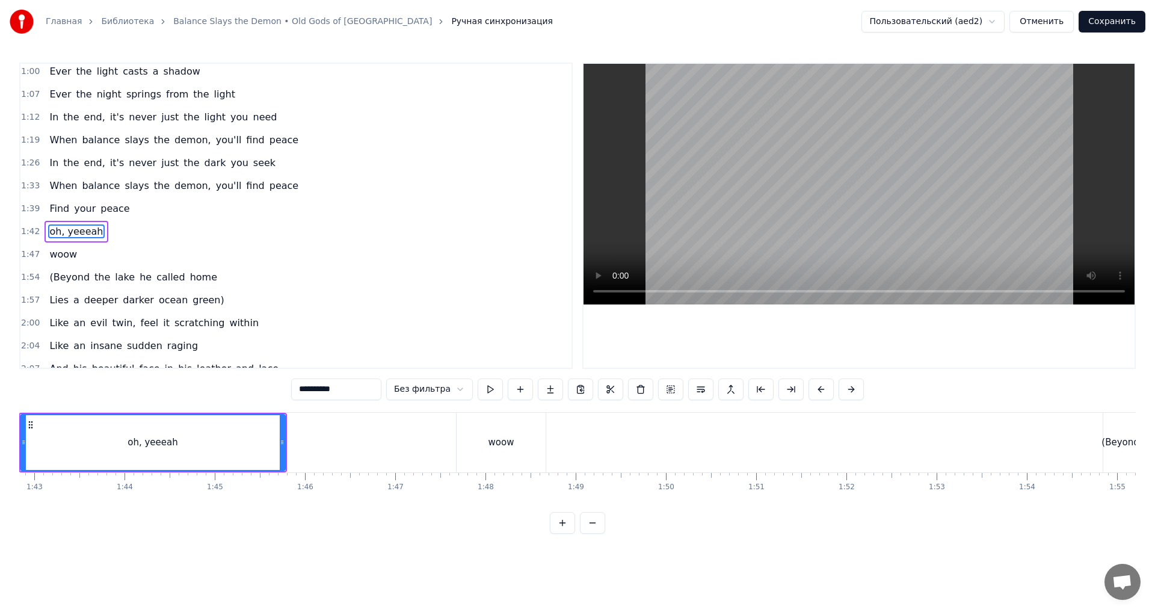
scroll to position [0, 9215]
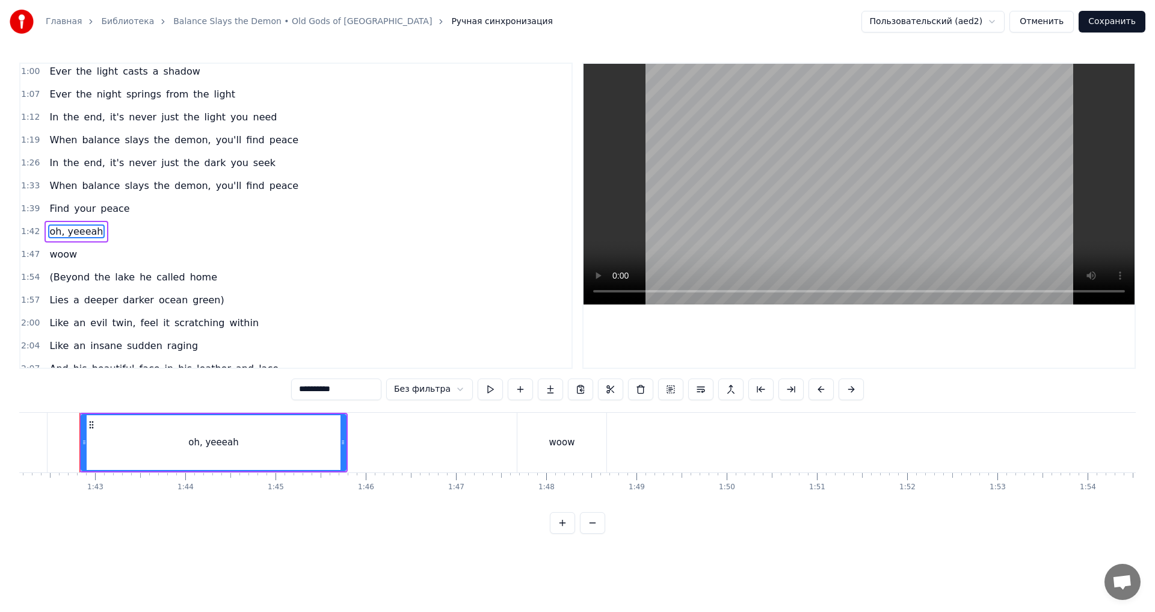
drag, startPoint x: 312, startPoint y: 394, endPoint x: 301, endPoint y: 393, distance: 11.6
click at [301, 393] on input "**********" at bounding box center [336, 389] width 90 height 22
click at [545, 448] on div "woow" at bounding box center [561, 443] width 89 height 60
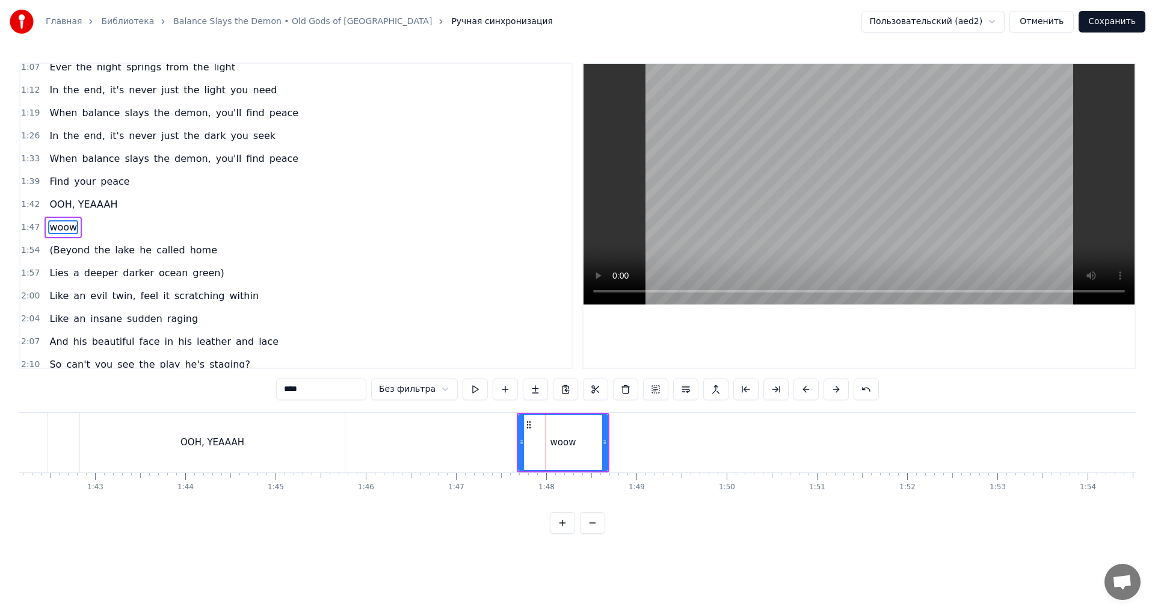
scroll to position [339, 0]
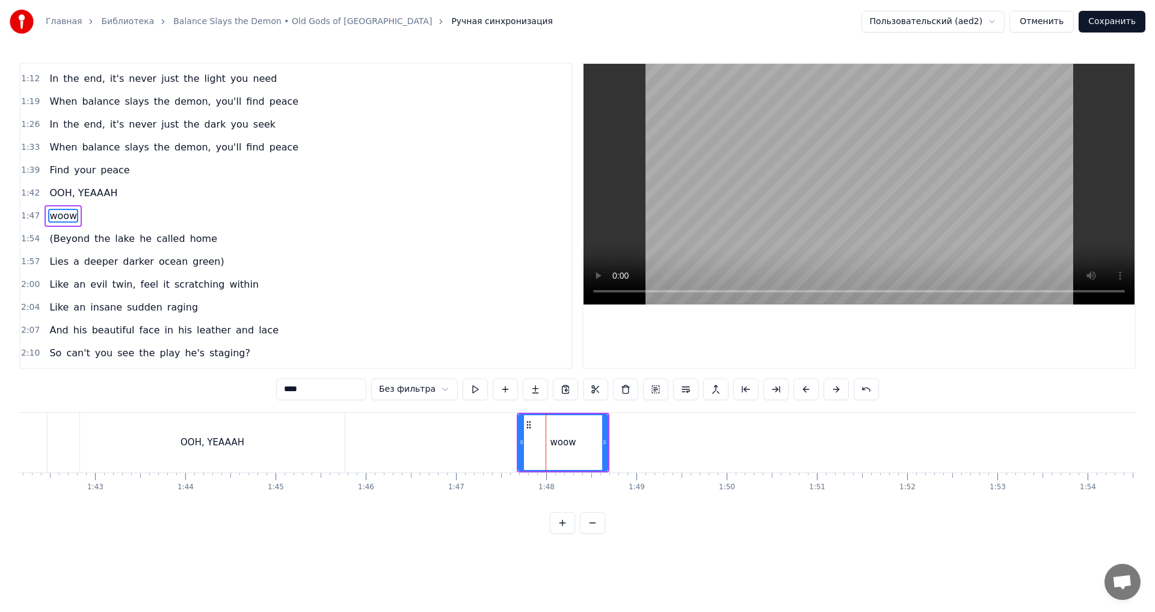
drag, startPoint x: 328, startPoint y: 391, endPoint x: 285, endPoint y: 391, distance: 42.7
click at [285, 391] on input "****" at bounding box center [321, 389] width 90 height 22
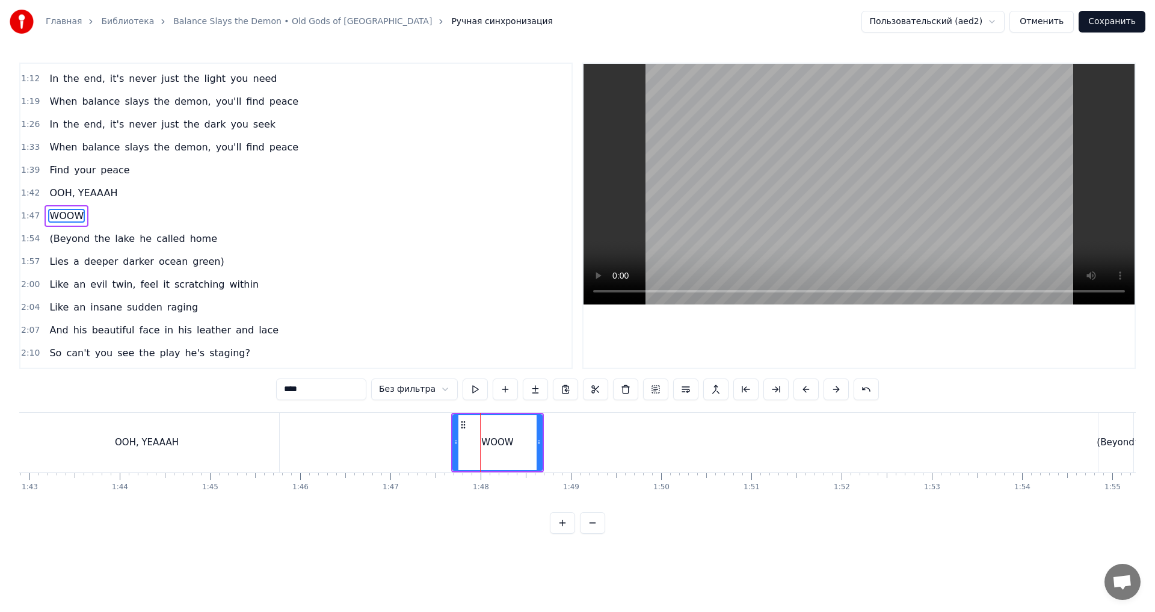
scroll to position [0, 9343]
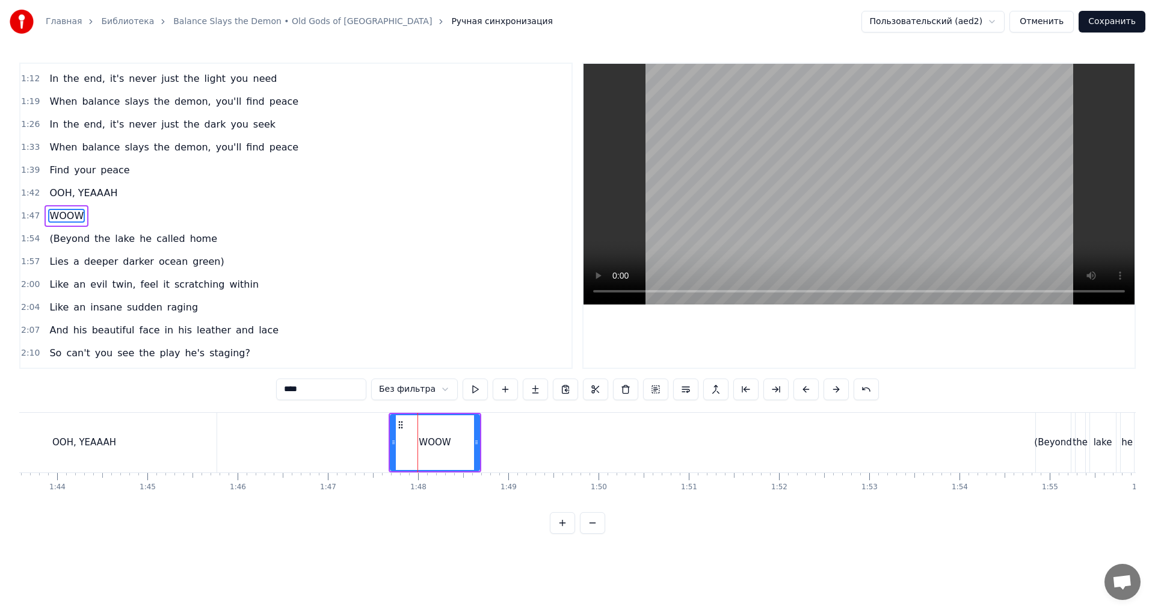
type input "****"
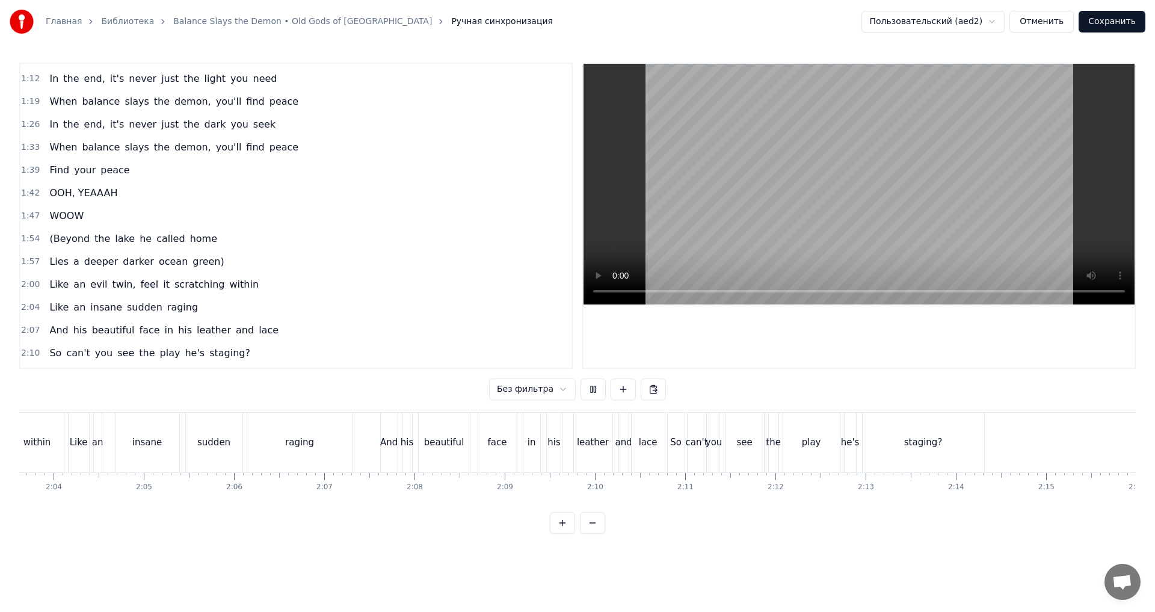
scroll to position [0, 11053]
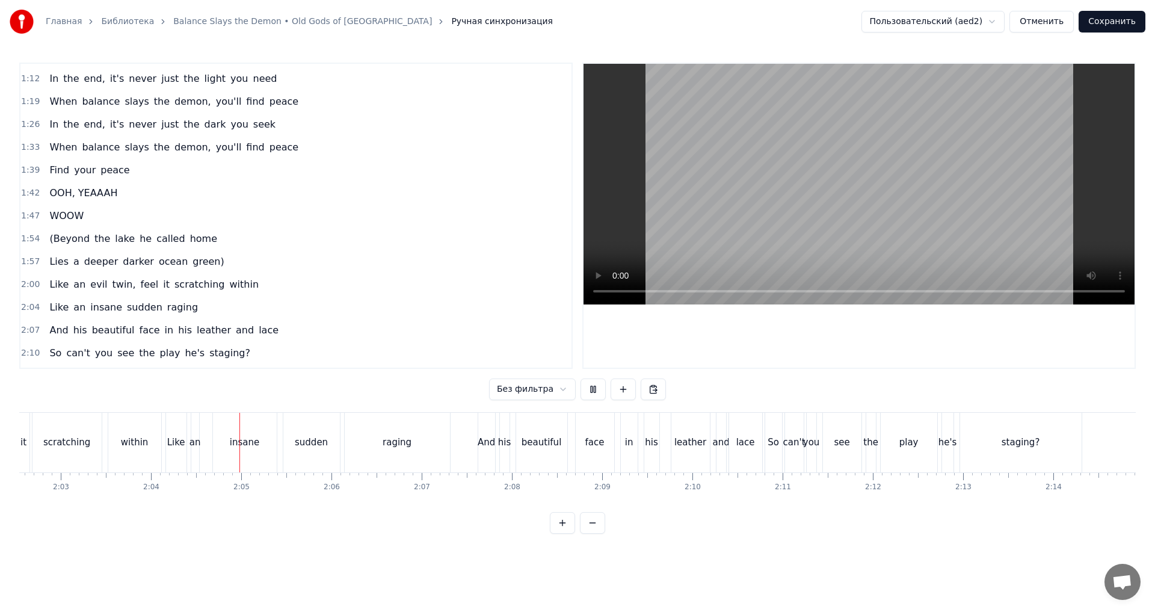
click at [1012, 451] on div "staging?" at bounding box center [1020, 443] width 121 height 60
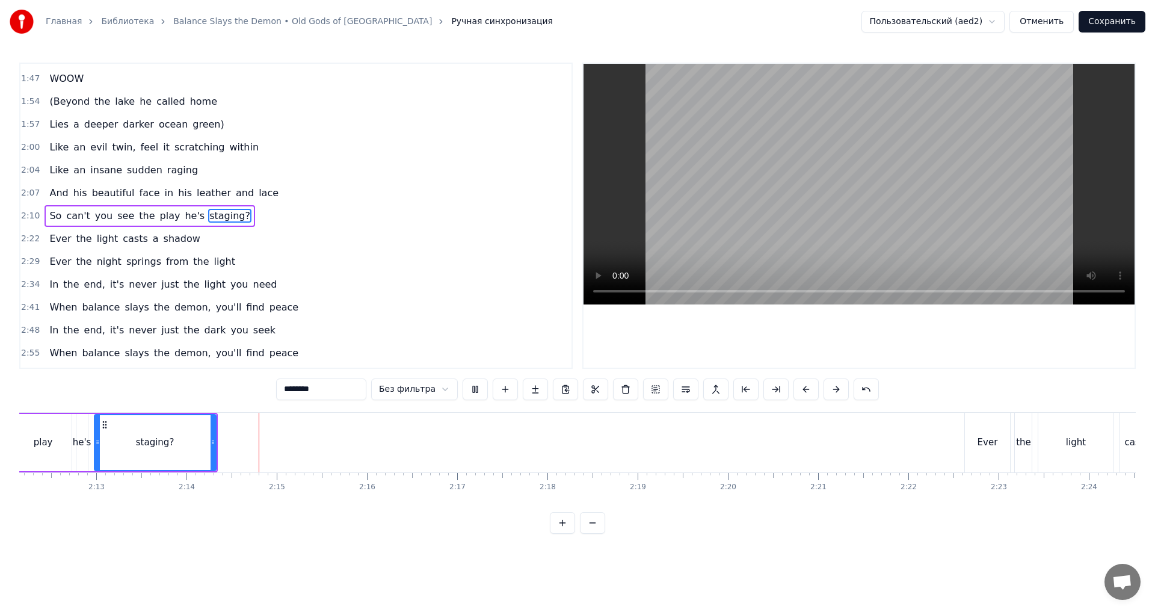
scroll to position [0, 12054]
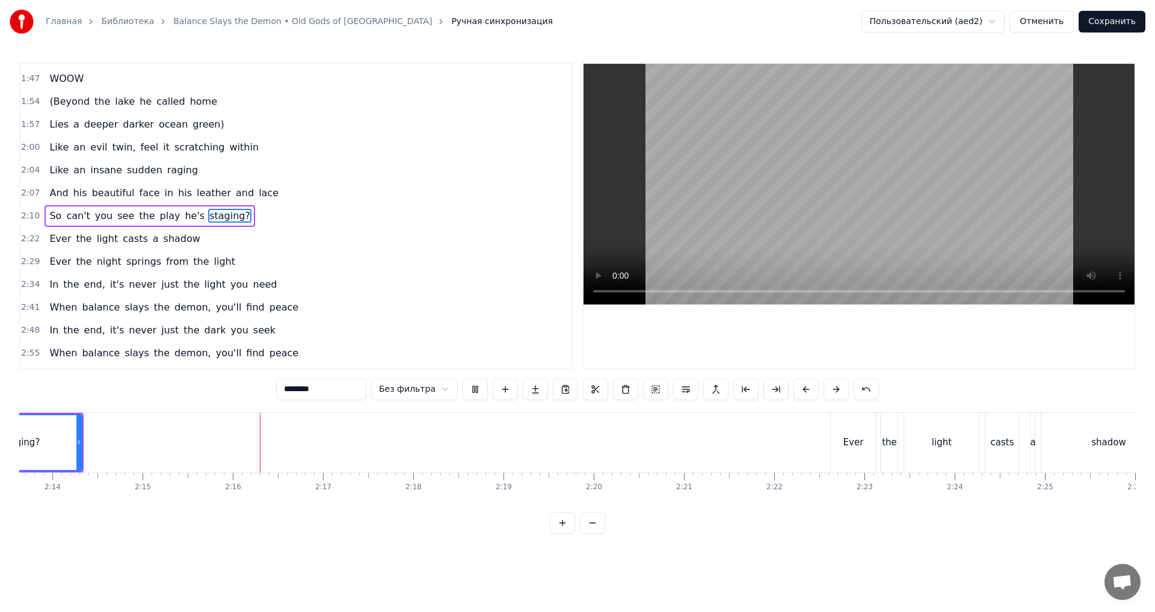
click at [591, 529] on button at bounding box center [592, 523] width 25 height 22
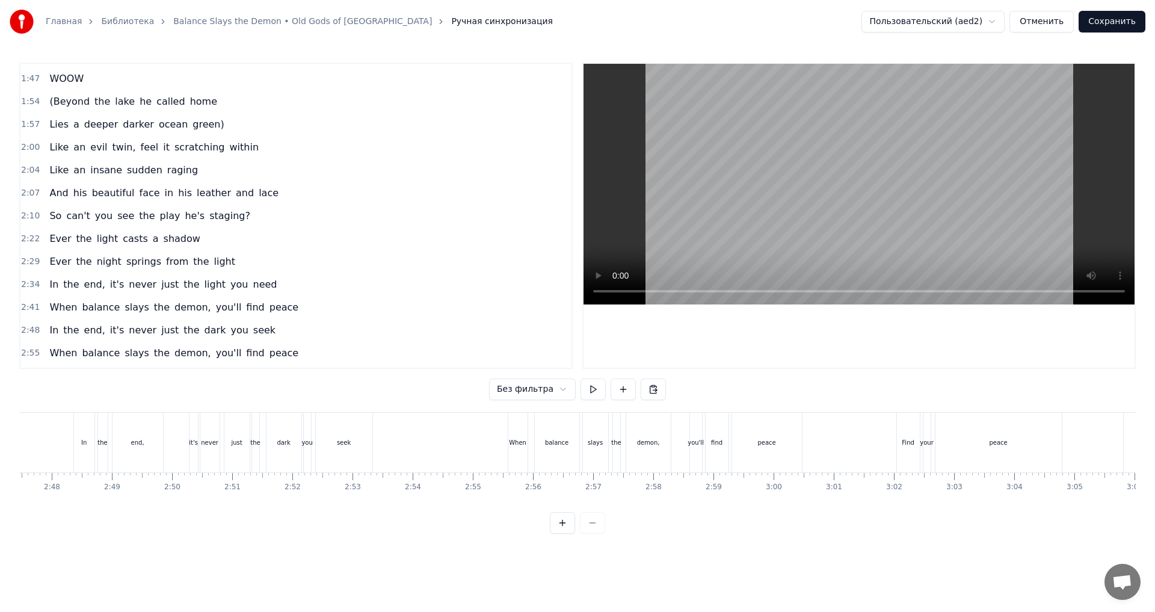
scroll to position [0, 10081]
click at [735, 440] on div "peace" at bounding box center [756, 443] width 70 height 60
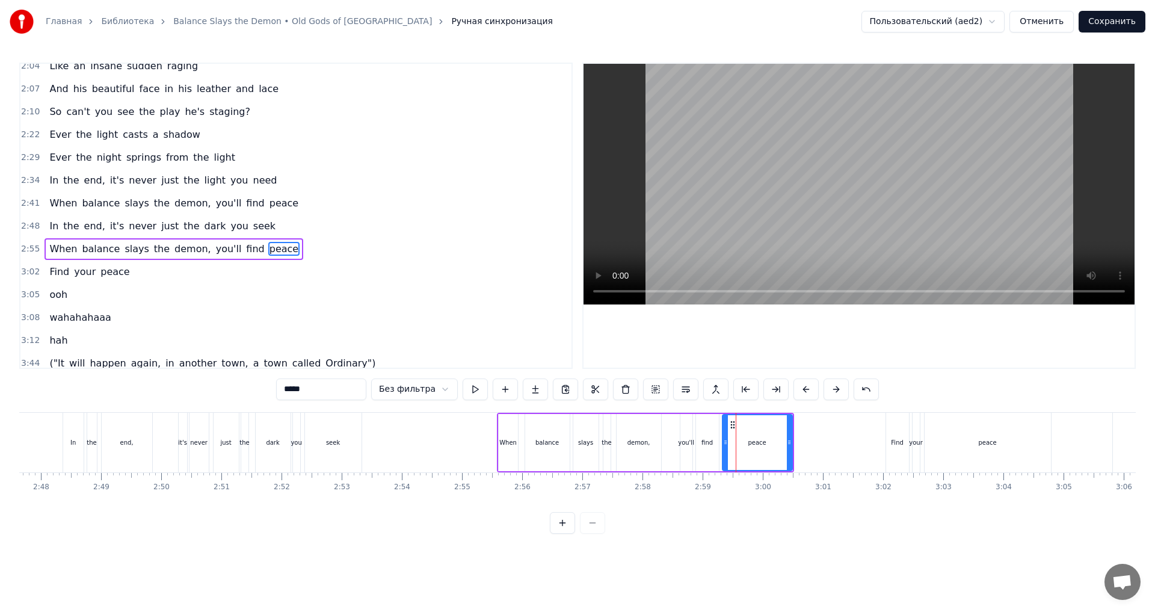
scroll to position [613, 0]
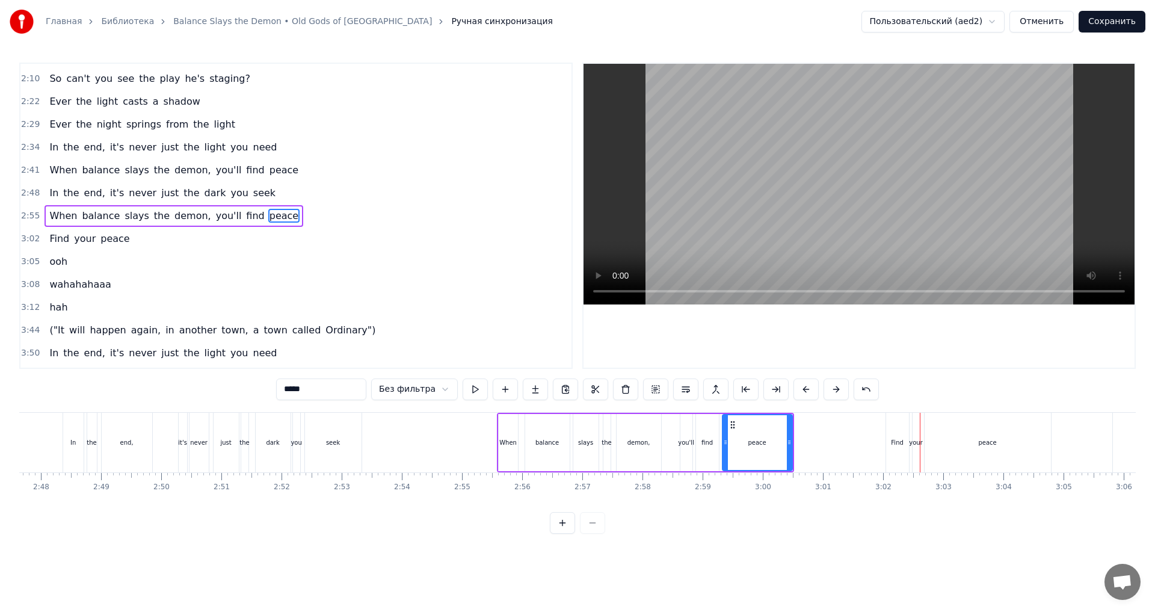
click at [888, 443] on div "Find" at bounding box center [897, 443] width 23 height 60
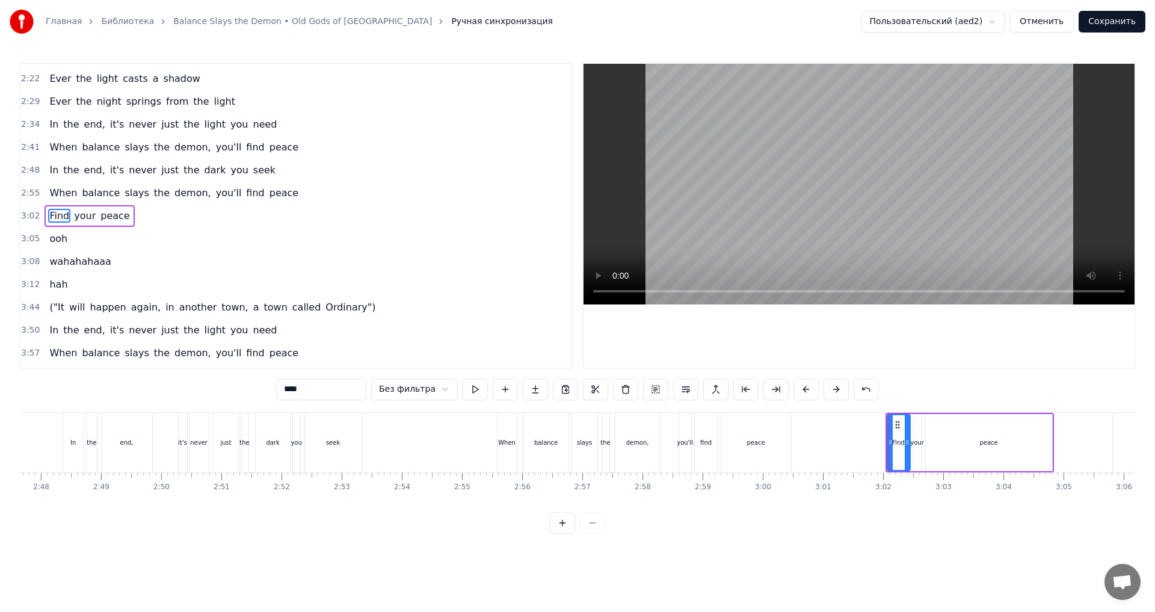
drag, startPoint x: 308, startPoint y: 391, endPoint x: 274, endPoint y: 392, distance: 34.3
click at [274, 392] on div "0:01 (Deep in the ocean of darkness 0:04 In the mirror of light 0:07 Balance be…" at bounding box center [577, 298] width 1116 height 471
click at [78, 220] on span "your" at bounding box center [88, 216] width 24 height 14
click at [61, 219] on span "FIND" at bounding box center [60, 216] width 25 height 14
drag, startPoint x: 315, startPoint y: 390, endPoint x: 281, endPoint y: 387, distance: 33.2
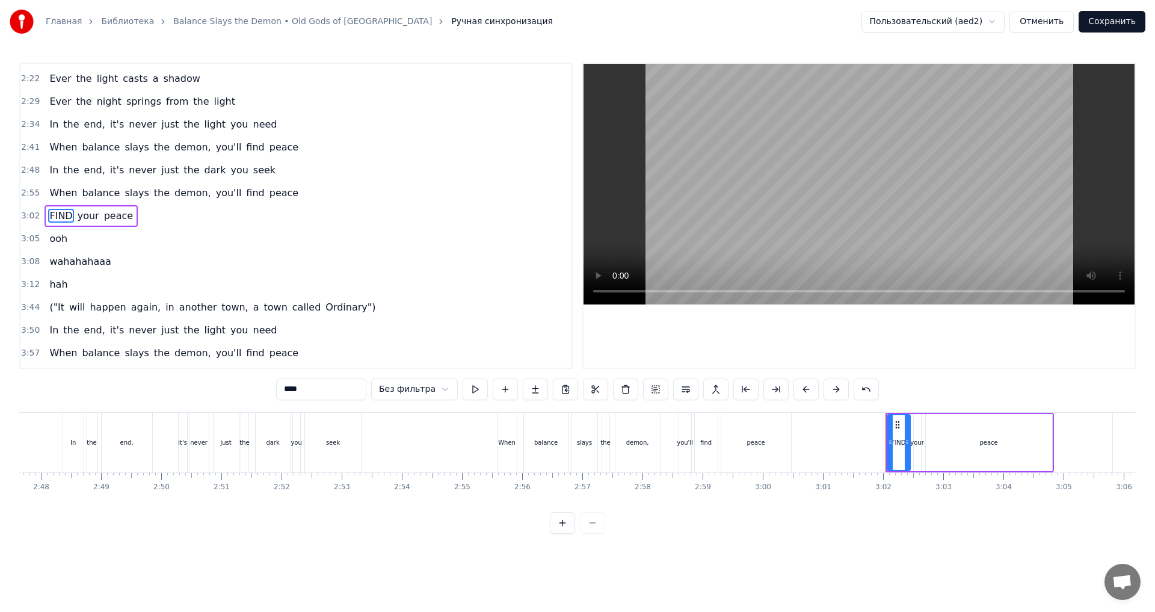
click at [281, 387] on input "****" at bounding box center [321, 389] width 90 height 22
drag, startPoint x: 353, startPoint y: 398, endPoint x: 284, endPoint y: 391, distance: 68.9
click at [284, 391] on input "****" at bounding box center [321, 389] width 90 height 22
click at [79, 219] on span "your" at bounding box center [88, 216] width 24 height 14
drag, startPoint x: 312, startPoint y: 397, endPoint x: 280, endPoint y: 391, distance: 33.0
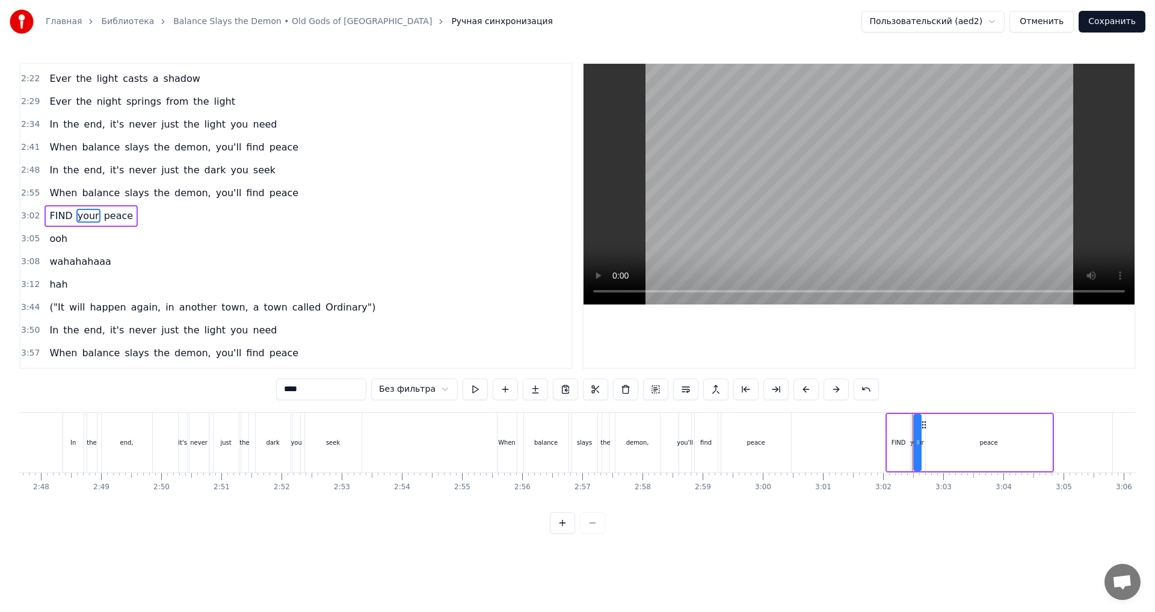
click at [280, 391] on div "0:01 (Deep in the ocean of darkness 0:04 In the mirror of light 0:07 Balance be…" at bounding box center [577, 298] width 1116 height 471
click at [106, 222] on span "peace" at bounding box center [121, 216] width 31 height 14
drag, startPoint x: 314, startPoint y: 385, endPoint x: 229, endPoint y: 382, distance: 85.4
click at [229, 382] on div "0:01 (Deep in the ocean of darkness 0:04 In the mirror of light 0:07 Balance be…" at bounding box center [577, 298] width 1116 height 471
click at [48, 235] on span "ooh" at bounding box center [58, 239] width 20 height 14
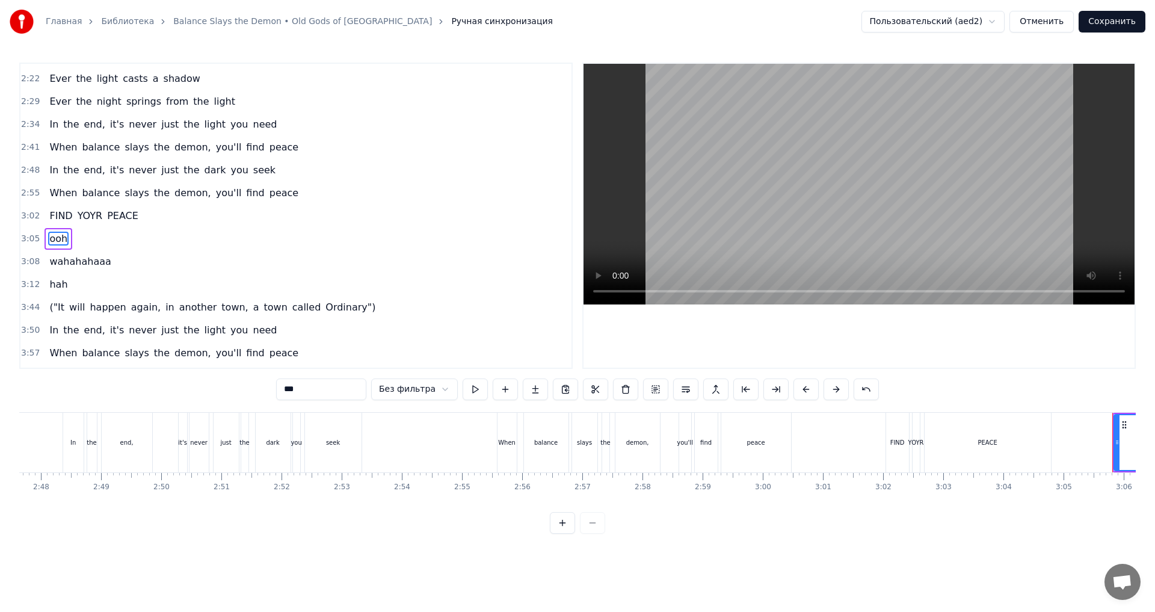
scroll to position [659, 0]
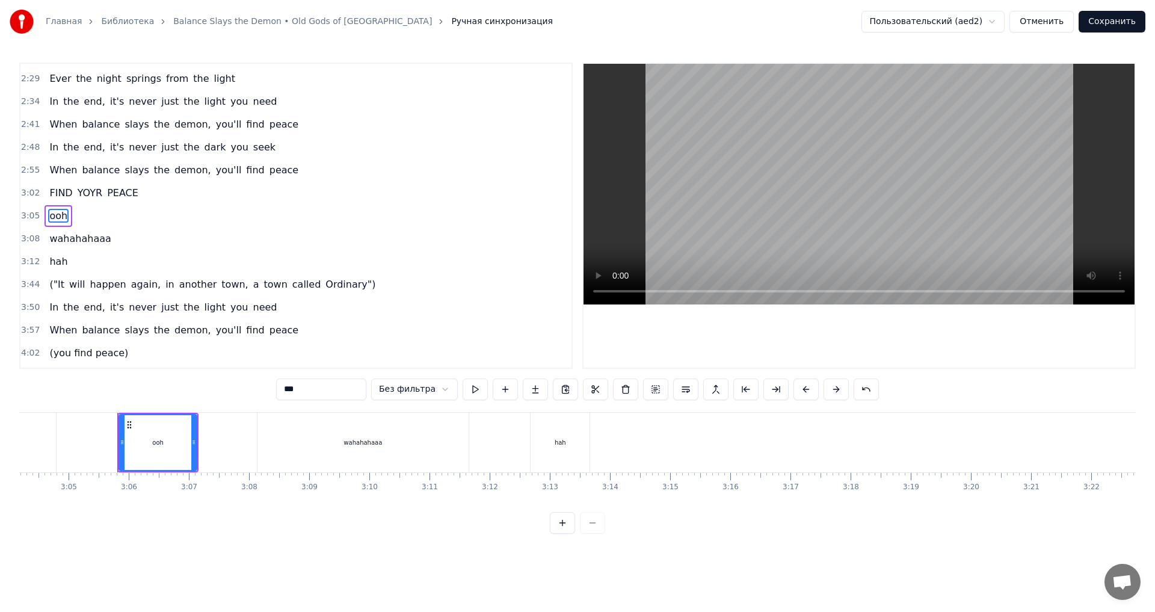
drag, startPoint x: 320, startPoint y: 393, endPoint x: 253, endPoint y: 394, distance: 66.8
click at [253, 394] on div "0:01 (Deep in the ocean of darkness 0:04 In the mirror of light 0:07 Balance be…" at bounding box center [577, 298] width 1116 height 471
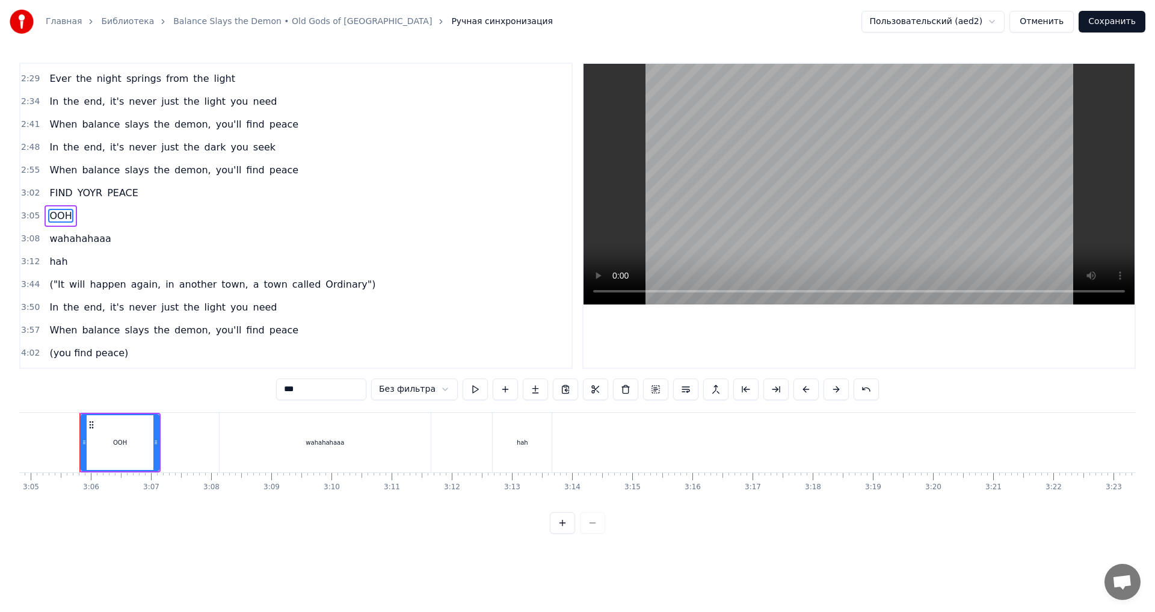
click at [79, 242] on span "wahahahaaa" at bounding box center [80, 239] width 64 height 14
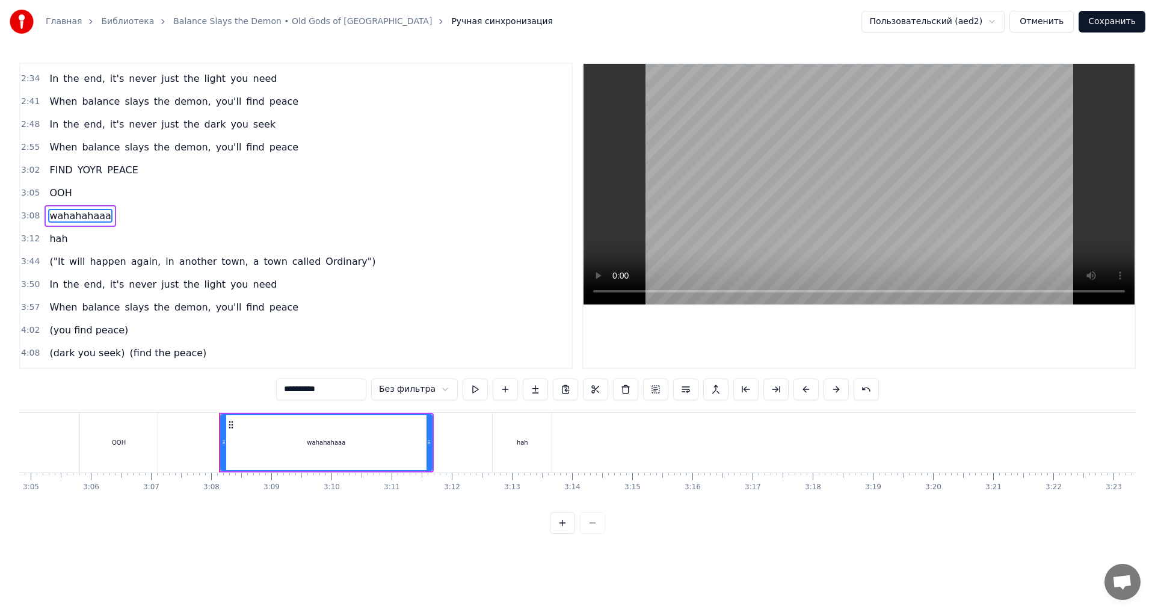
drag, startPoint x: 346, startPoint y: 391, endPoint x: 252, endPoint y: 388, distance: 93.9
click at [252, 388] on div "0:01 (Deep in the ocean of darkness 0:04 In the mirror of light 0:07 Balance be…" at bounding box center [577, 298] width 1116 height 471
click at [48, 245] on span "hah" at bounding box center [58, 239] width 20 height 14
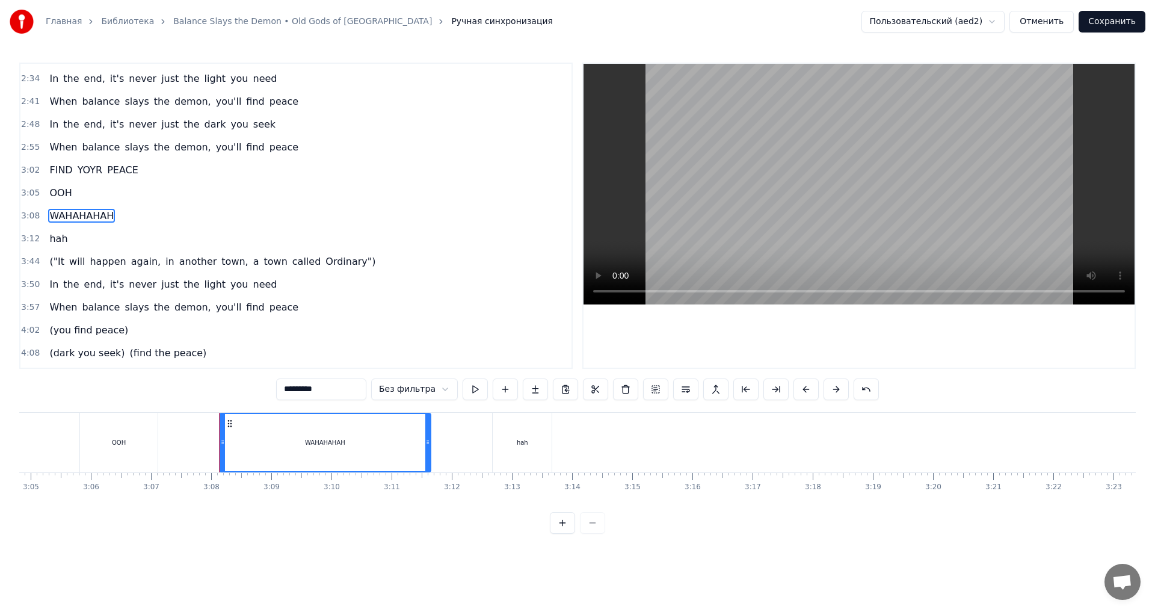
click at [55, 245] on span "hah" at bounding box center [58, 239] width 20 height 14
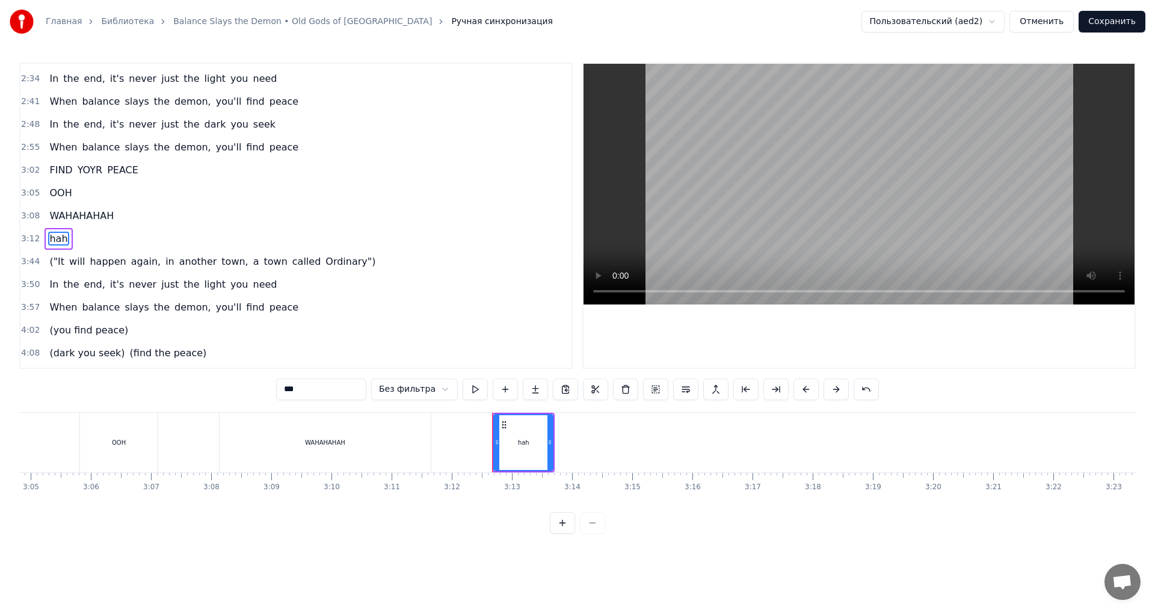
scroll to position [705, 0]
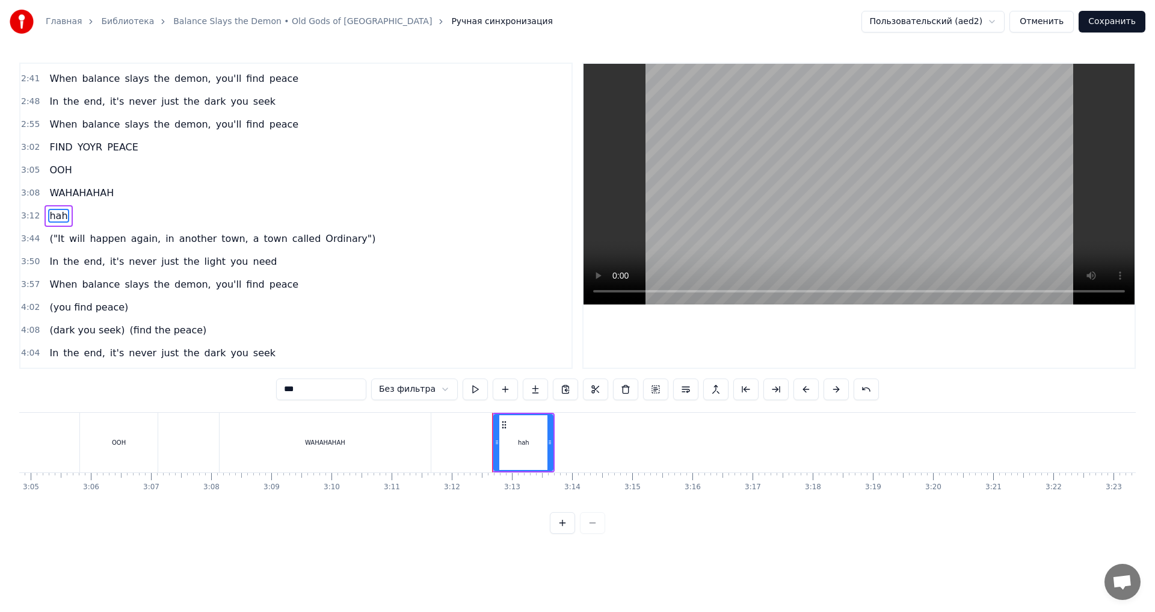
drag, startPoint x: 325, startPoint y: 384, endPoint x: 226, endPoint y: 387, distance: 99.3
click at [226, 387] on div "0:01 (Deep in the ocean of darkness 0:04 In the mirror of light 0:07 Balance be…" at bounding box center [577, 298] width 1116 height 471
click at [153, 437] on div "OOH" at bounding box center [119, 443] width 78 height 60
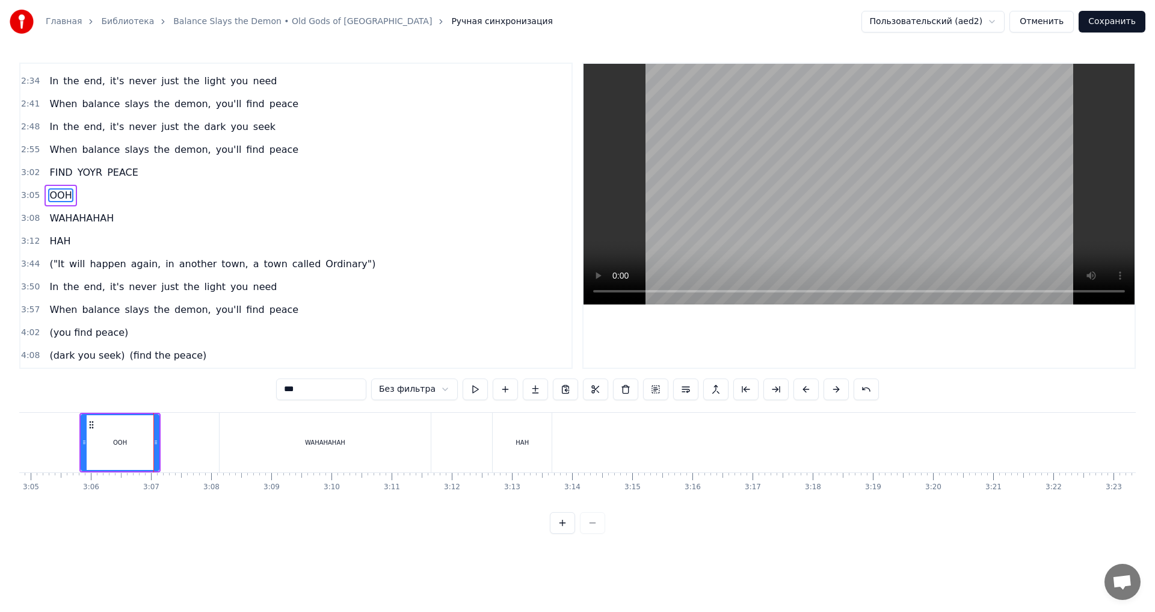
scroll to position [659, 0]
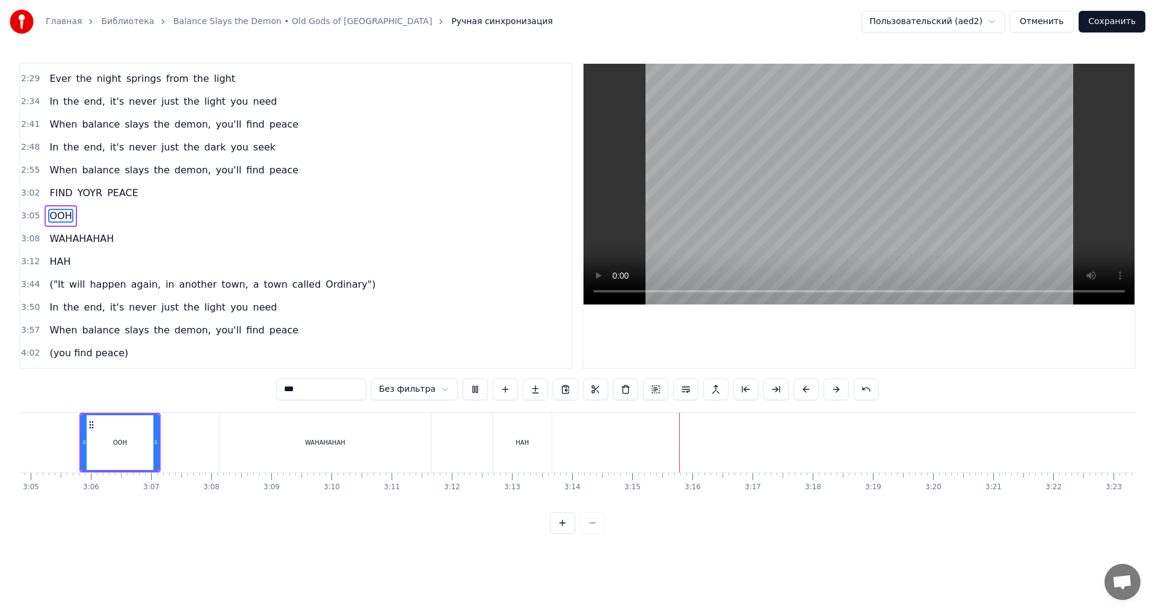
click at [530, 435] on div "HAH" at bounding box center [522, 443] width 59 height 60
type input "***"
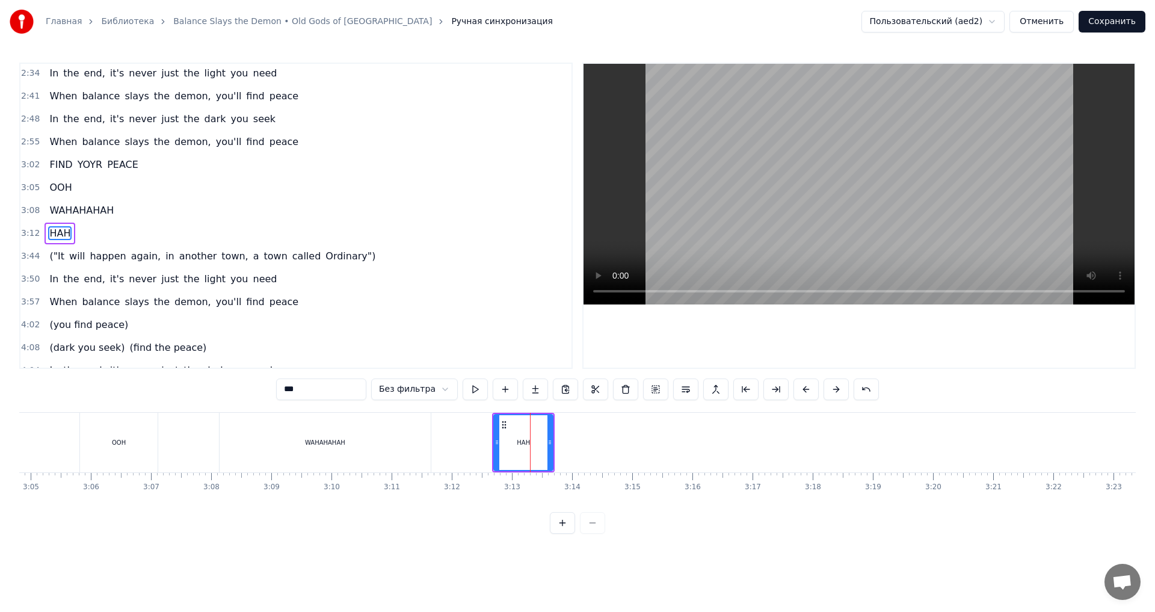
scroll to position [705, 0]
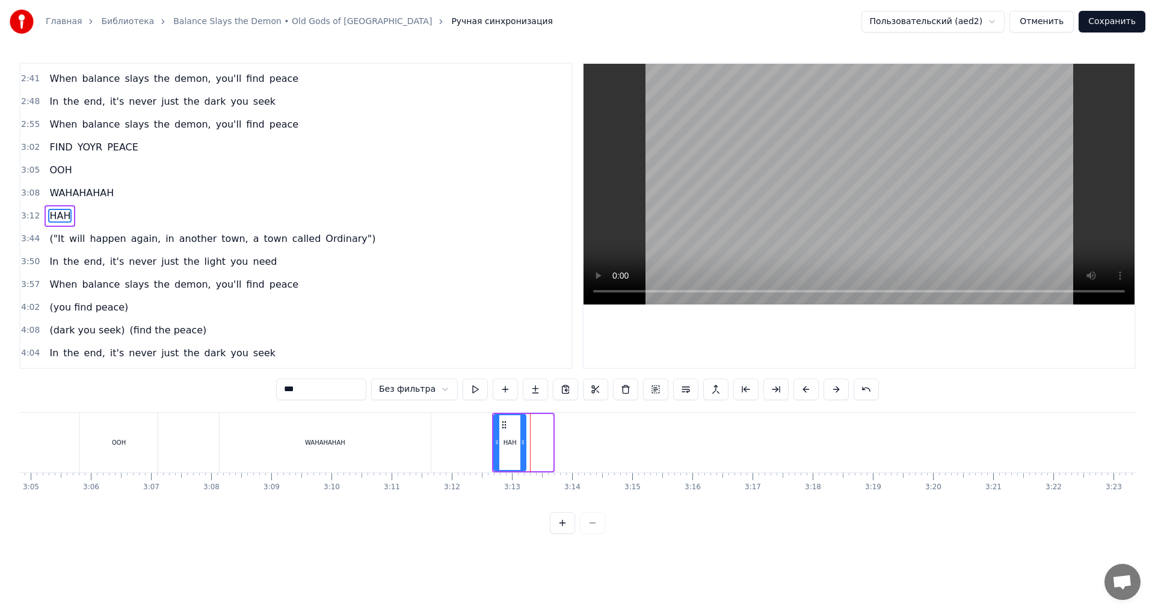
drag, startPoint x: 549, startPoint y: 449, endPoint x: 522, endPoint y: 452, distance: 27.2
click at [522, 452] on div at bounding box center [522, 442] width 5 height 55
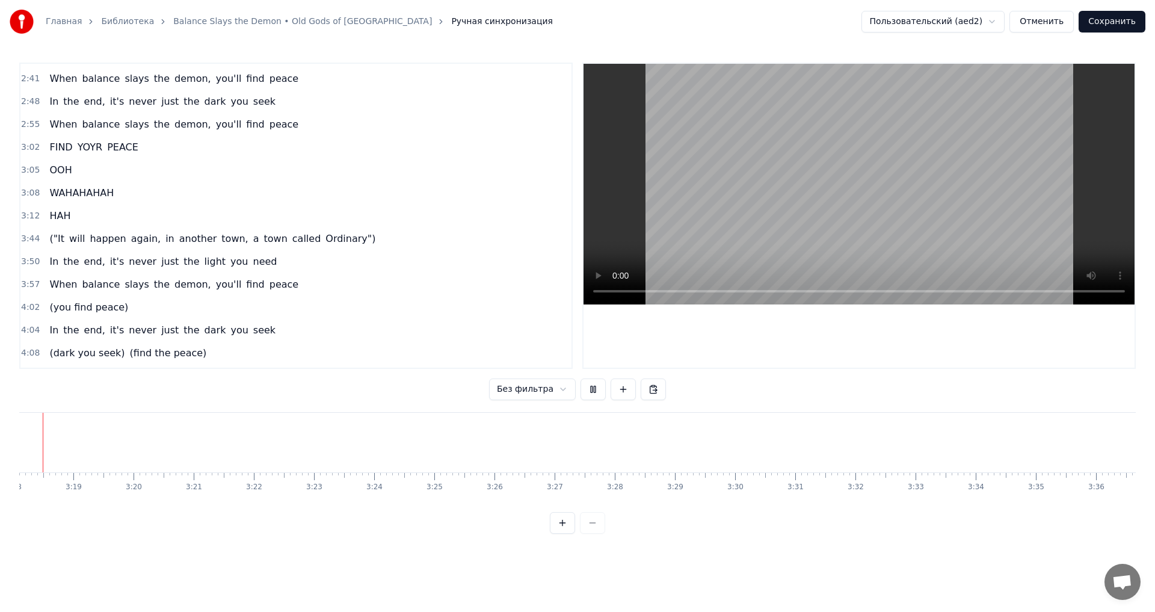
scroll to position [0, 11868]
click at [585, 394] on button at bounding box center [592, 389] width 25 height 22
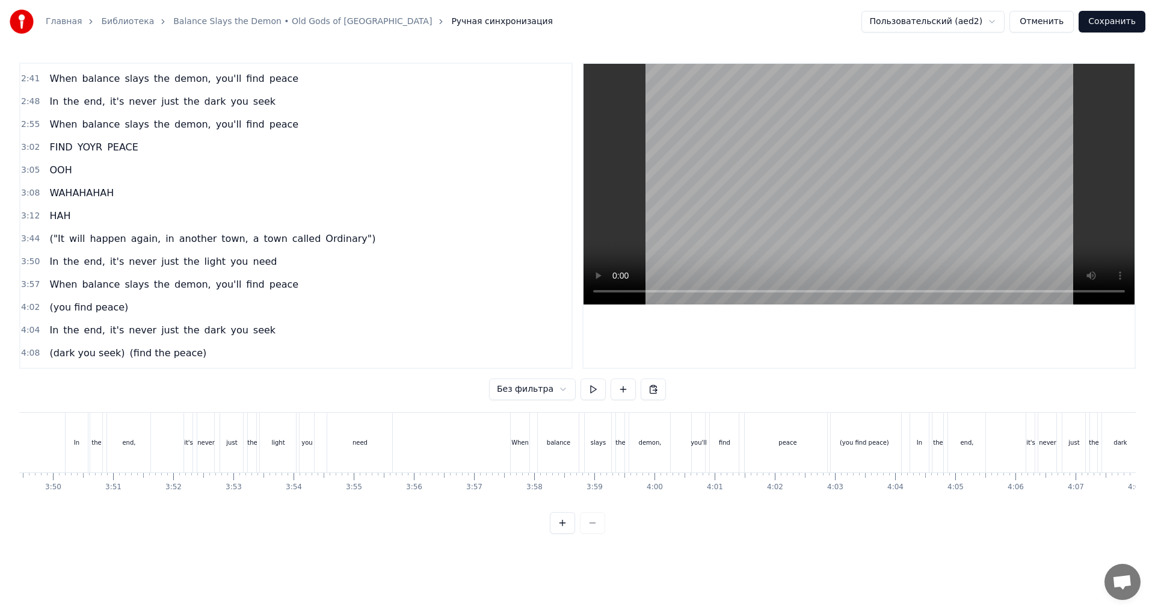
scroll to position [0, 13798]
click at [793, 447] on div "peace" at bounding box center [786, 443] width 85 height 60
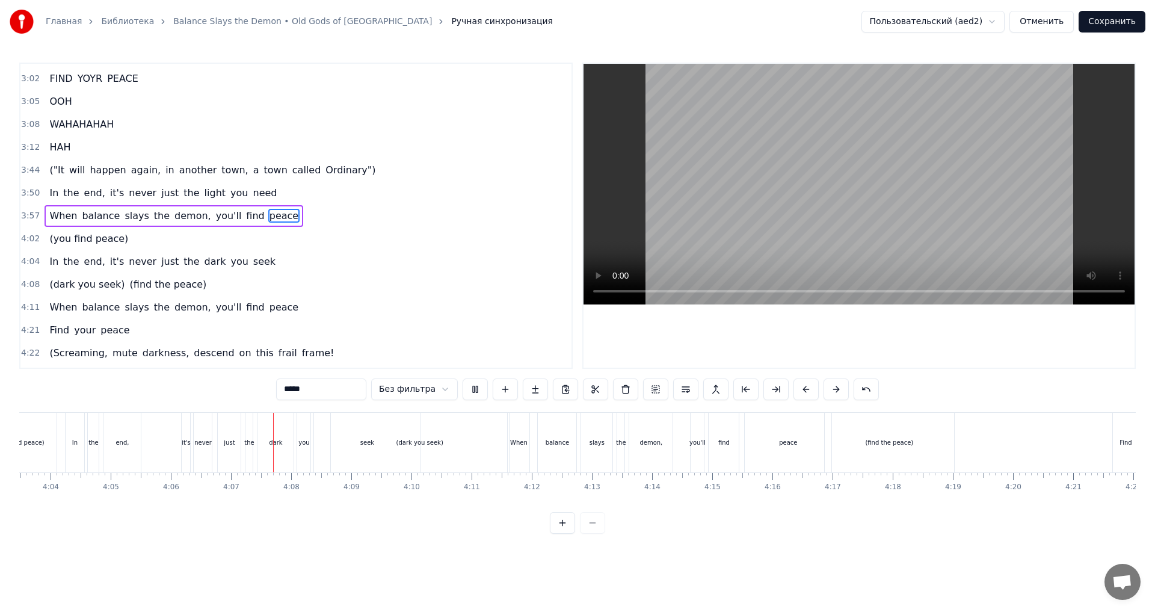
scroll to position [0, 14798]
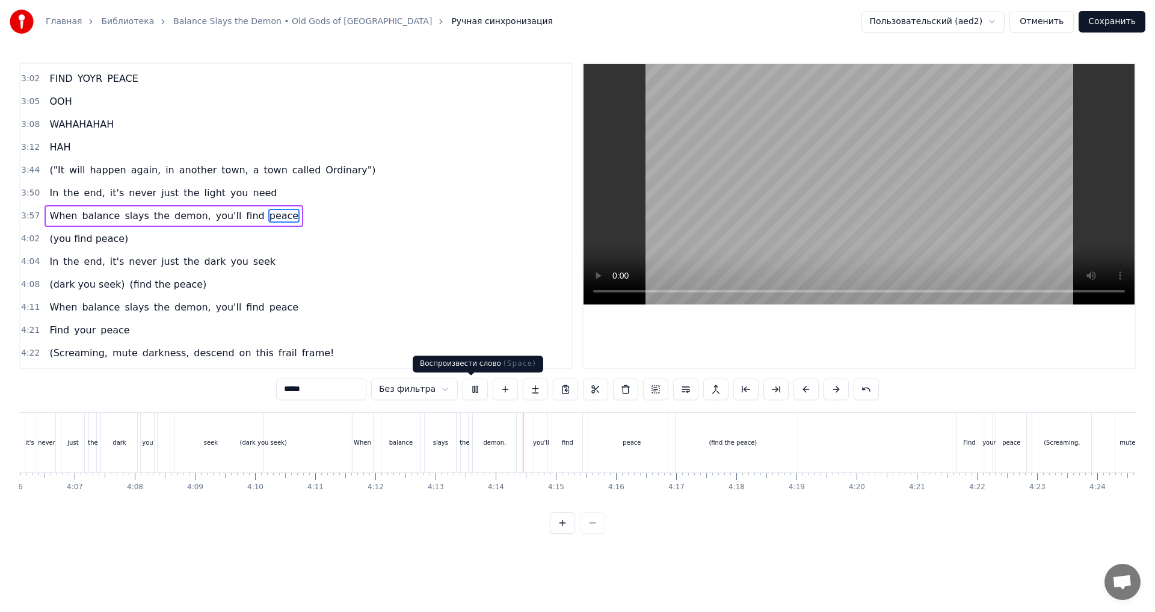
click at [469, 390] on button at bounding box center [474, 389] width 25 height 22
click at [329, 441] on div "(dark you seek)" at bounding box center [263, 443] width 178 height 60
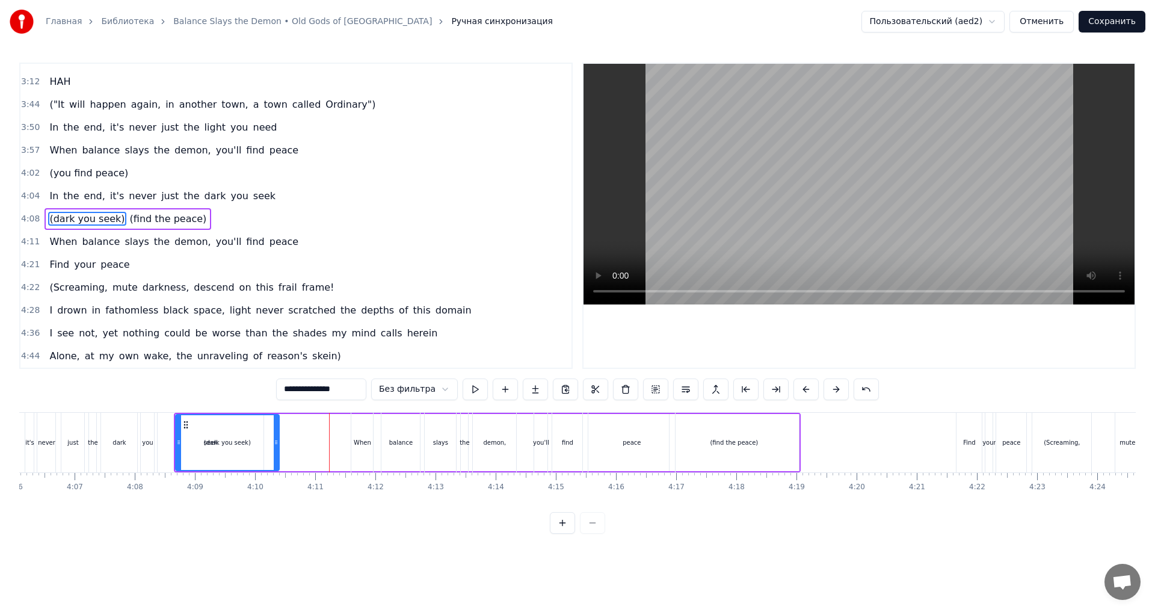
drag, startPoint x: 348, startPoint y: 444, endPoint x: 273, endPoint y: 446, distance: 74.6
click at [274, 446] on icon at bounding box center [276, 442] width 5 height 10
click at [162, 448] on div "seek" at bounding box center [211, 443] width 106 height 60
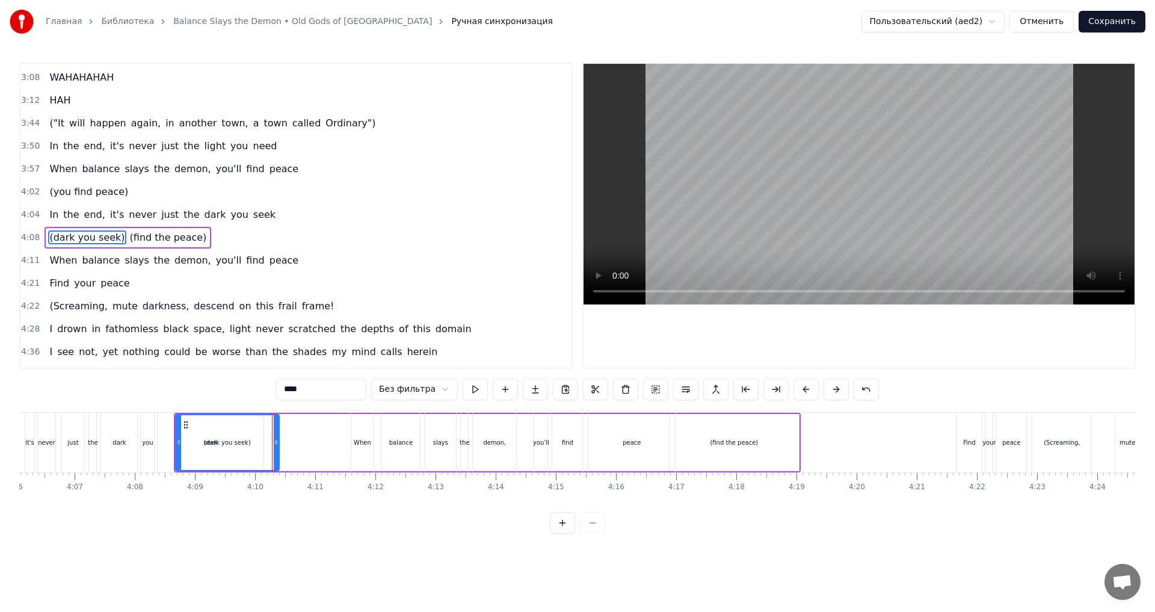
scroll to position [819, 0]
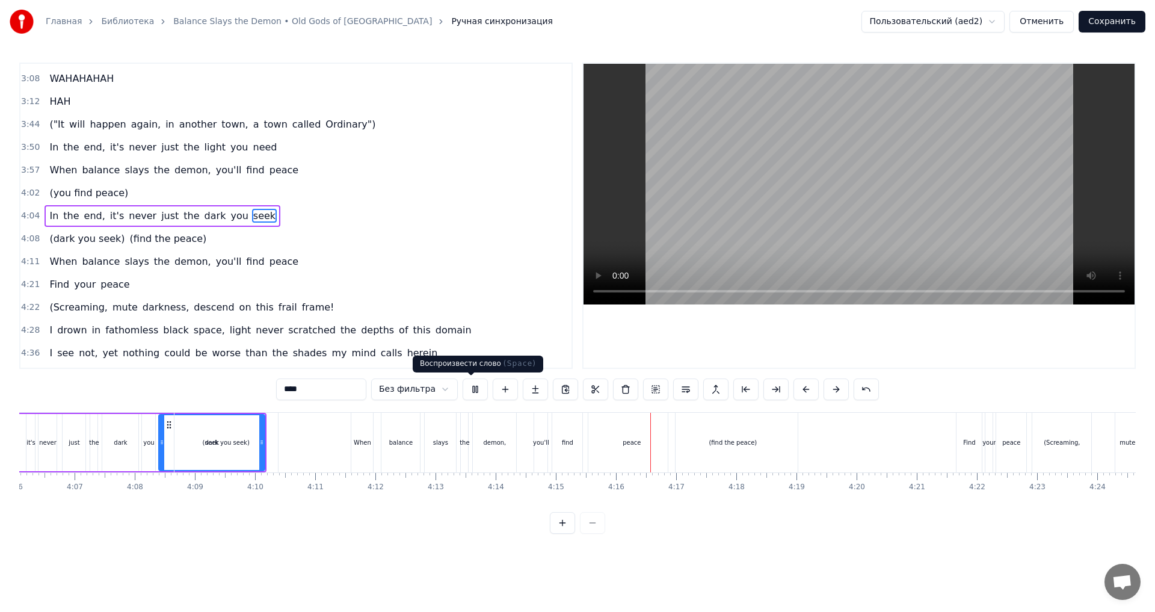
click at [466, 388] on button at bounding box center [474, 389] width 25 height 22
click at [235, 448] on div "(dark you seek)" at bounding box center [225, 443] width 103 height 60
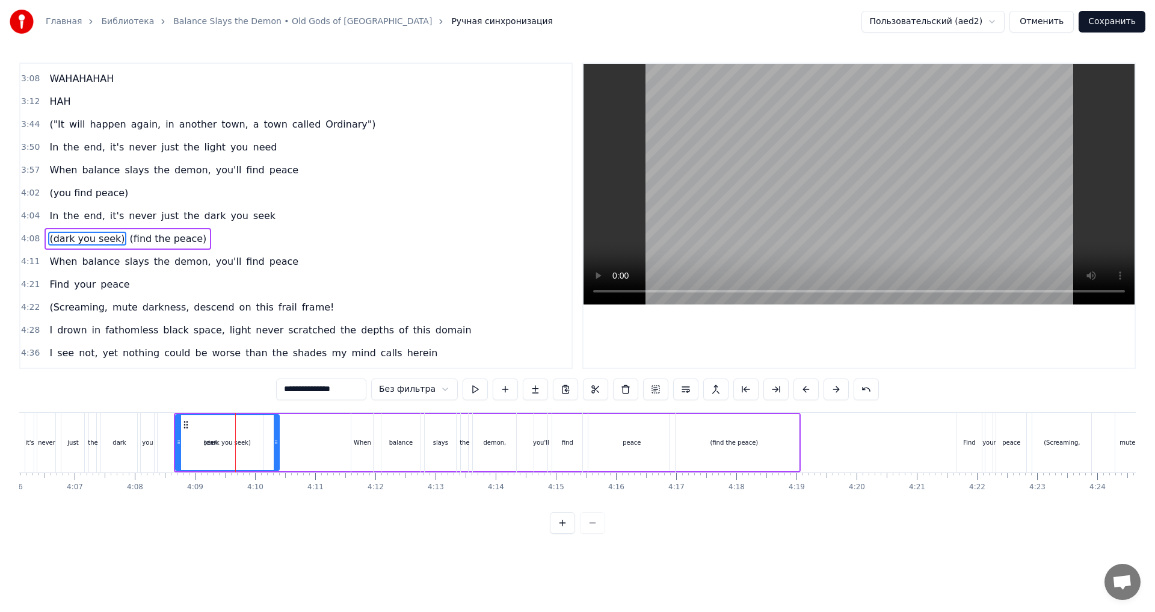
scroll to position [839, 0]
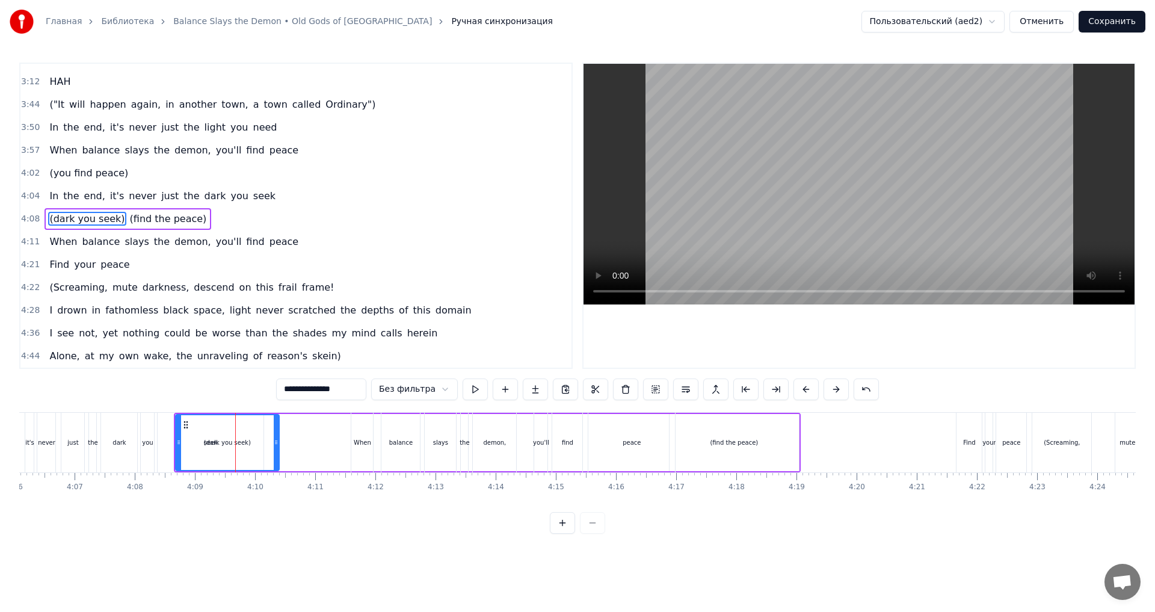
click at [252, 446] on div "(dark you seek)" at bounding box center [227, 442] width 102 height 55
click at [205, 445] on div "(dark you seek)" at bounding box center [227, 442] width 102 height 55
click at [159, 218] on span "(find the peace)" at bounding box center [168, 219] width 79 height 14
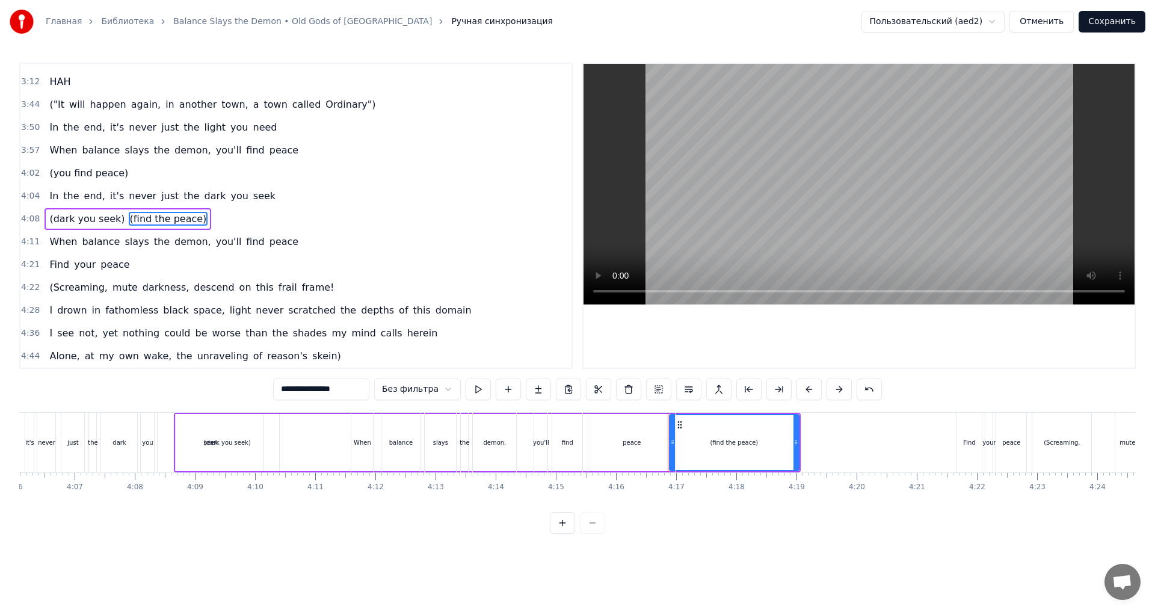
click at [88, 219] on span "(dark you seek)" at bounding box center [87, 219] width 78 height 14
type input "**********"
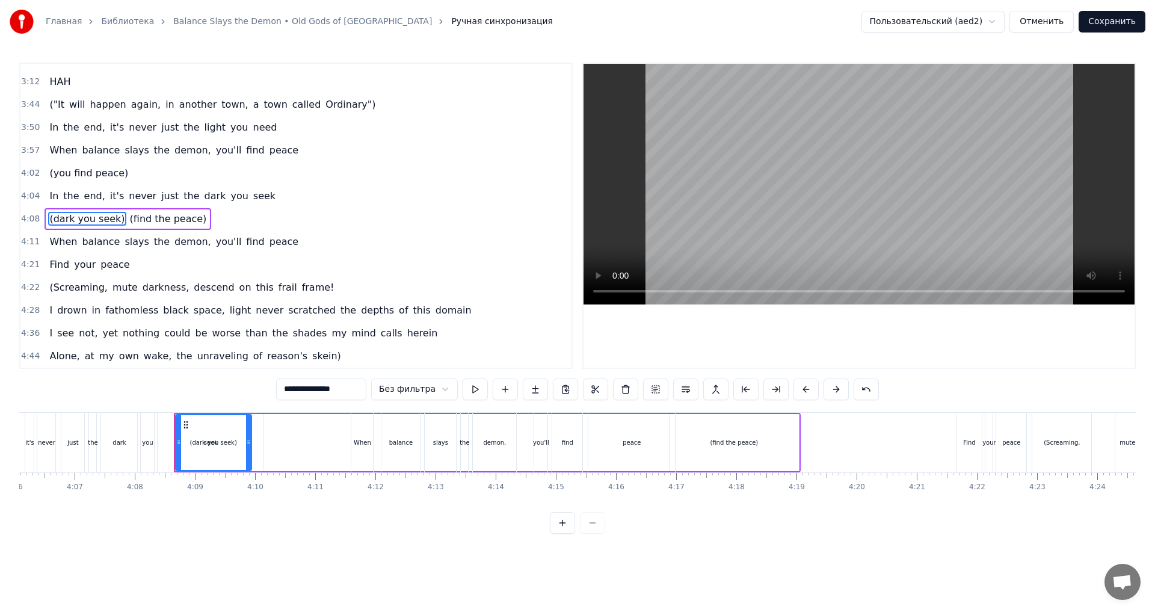
drag, startPoint x: 275, startPoint y: 437, endPoint x: 248, endPoint y: 437, distance: 27.7
click at [248, 437] on div at bounding box center [248, 442] width 5 height 55
click at [108, 212] on span "(dark you seek)" at bounding box center [87, 219] width 78 height 14
click at [540, 394] on button at bounding box center [535, 389] width 25 height 22
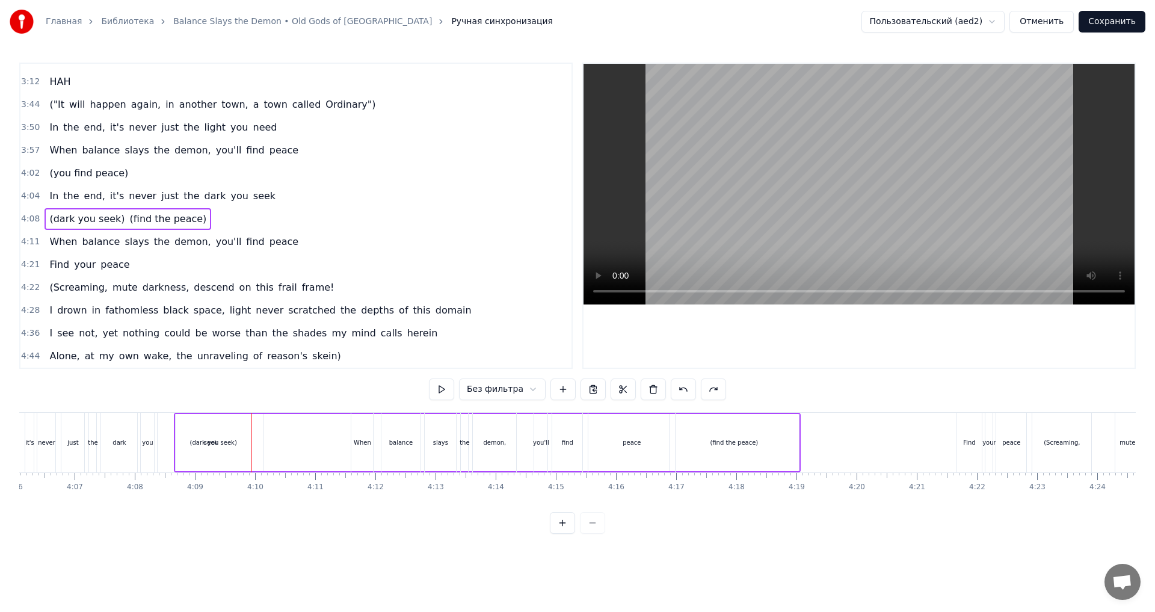
click at [100, 221] on span "(dark you seek)" at bounding box center [87, 219] width 78 height 14
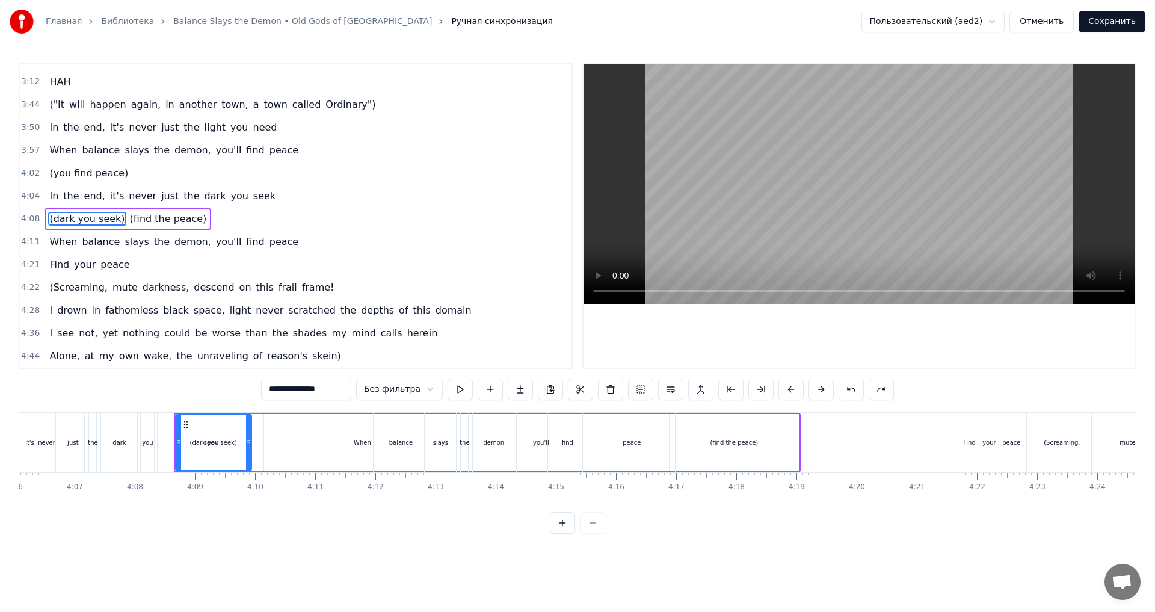
click at [431, 390] on html "Главная Библиотека Balance Slays the Demon • Old Gods of Asgard Ручная синхрони…" at bounding box center [577, 276] width 1155 height 553
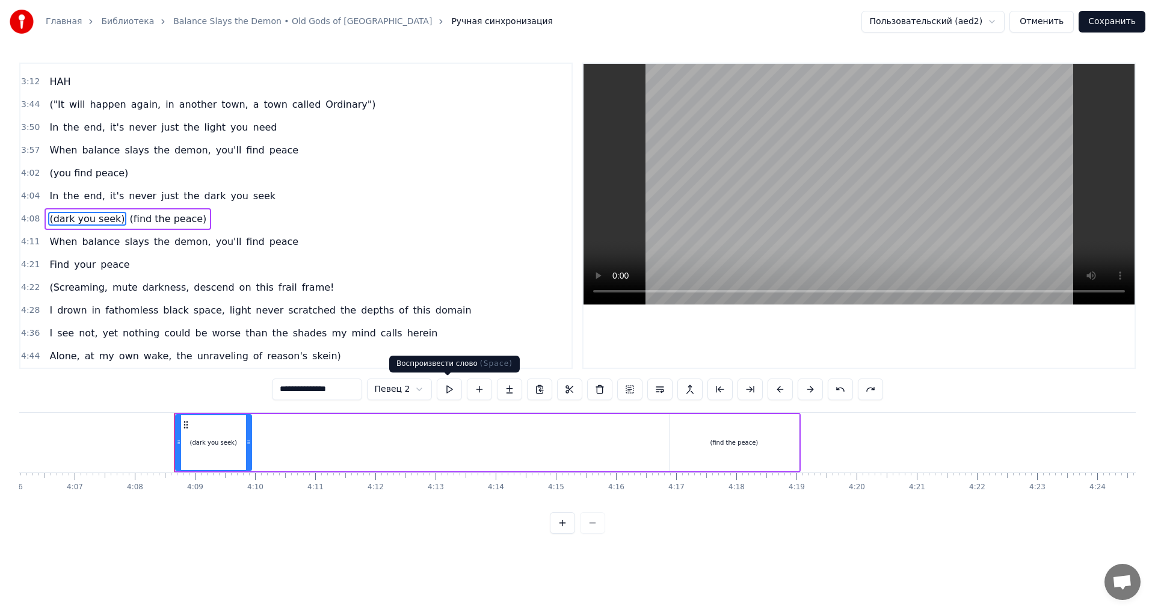
click at [444, 396] on button at bounding box center [449, 389] width 25 height 22
click at [440, 395] on button at bounding box center [449, 389] width 25 height 22
click at [1092, 19] on button "Сохранить" at bounding box center [1111, 22] width 67 height 22
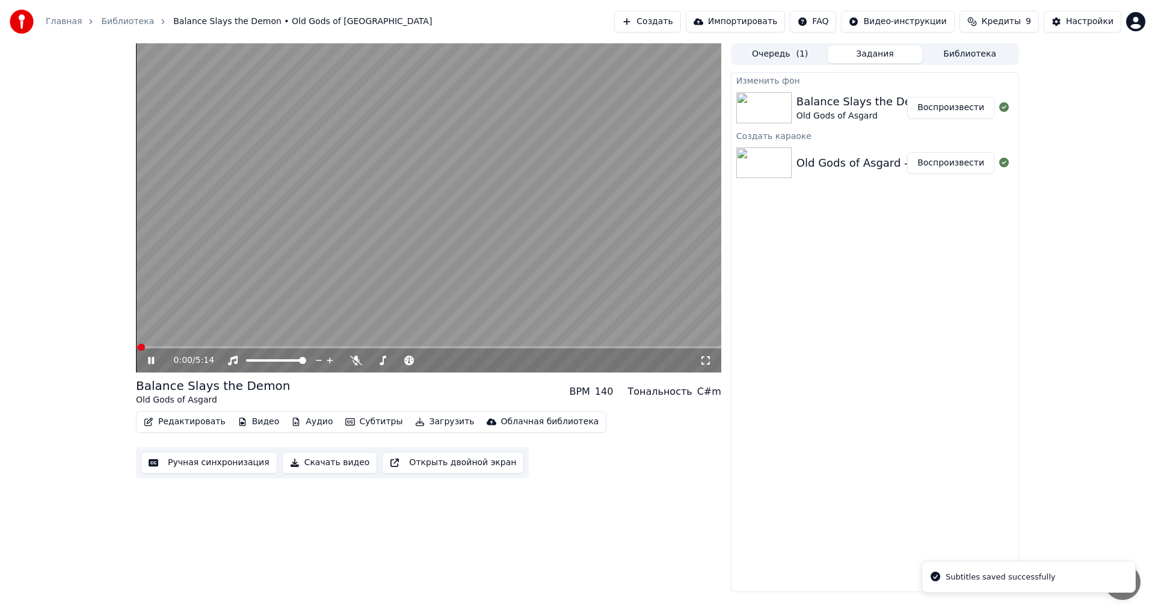
click at [150, 363] on icon at bounding box center [151, 360] width 6 height 7
click at [180, 419] on button "Редактировать" at bounding box center [184, 421] width 91 height 17
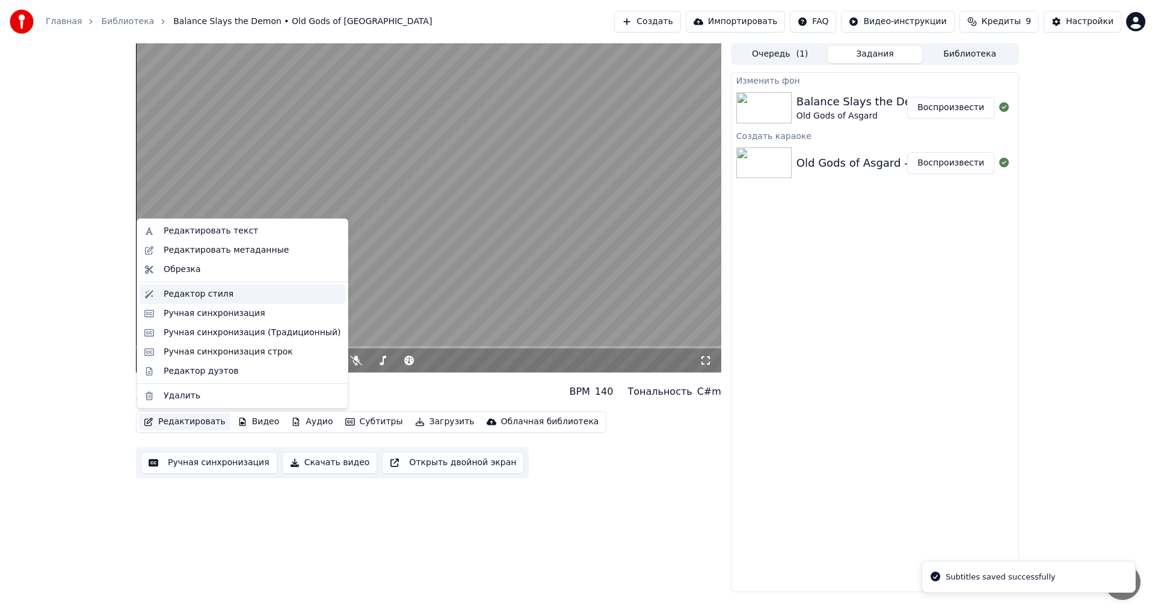
click at [212, 297] on div "Редактор стиля" at bounding box center [199, 294] width 70 height 12
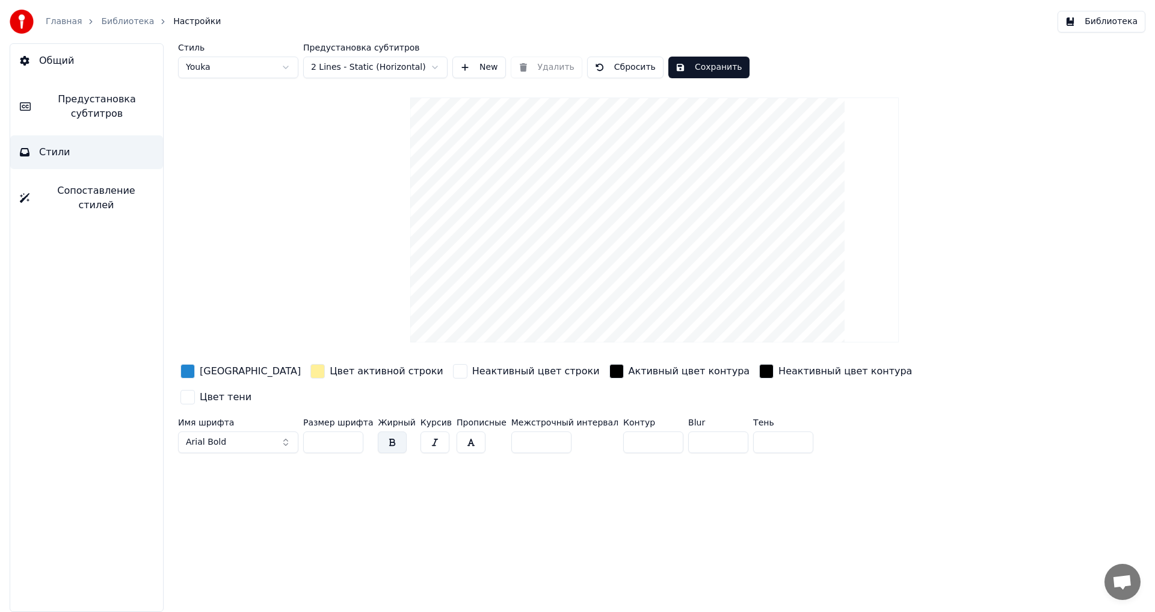
click at [93, 103] on span "Предустановка субтитров" at bounding box center [96, 106] width 113 height 29
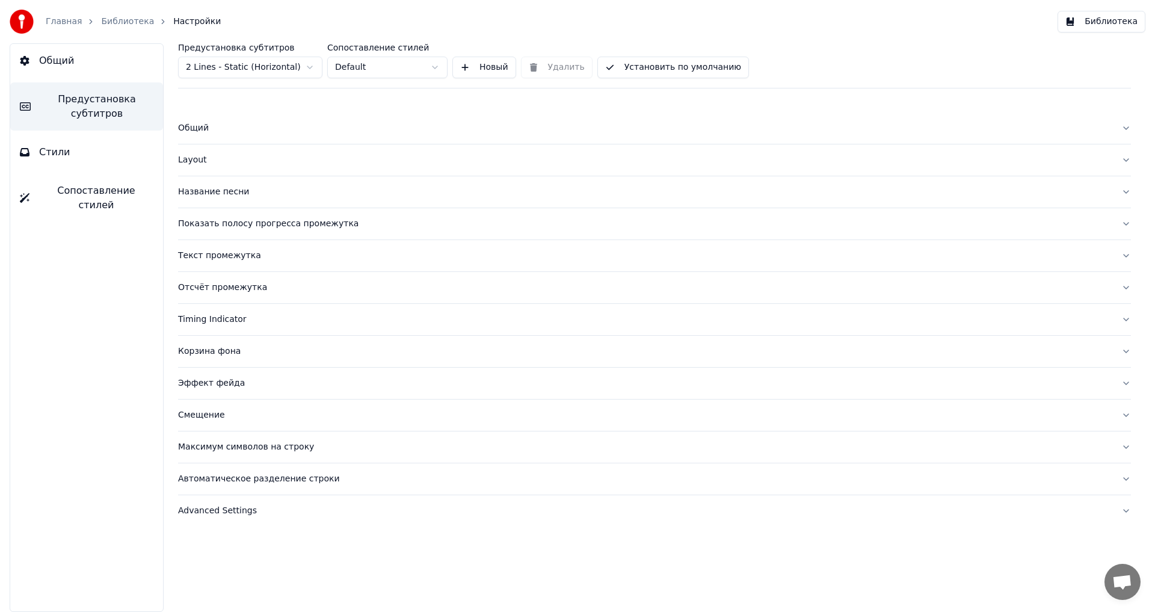
click at [262, 186] on div "Название песни" at bounding box center [644, 192] width 933 height 12
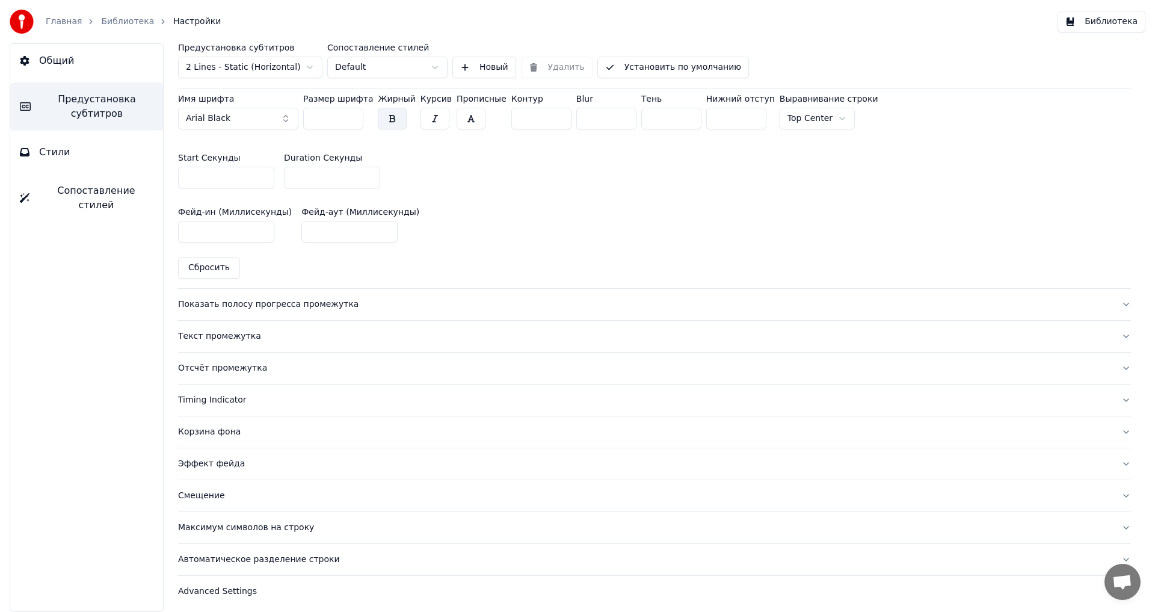
scroll to position [578, 0]
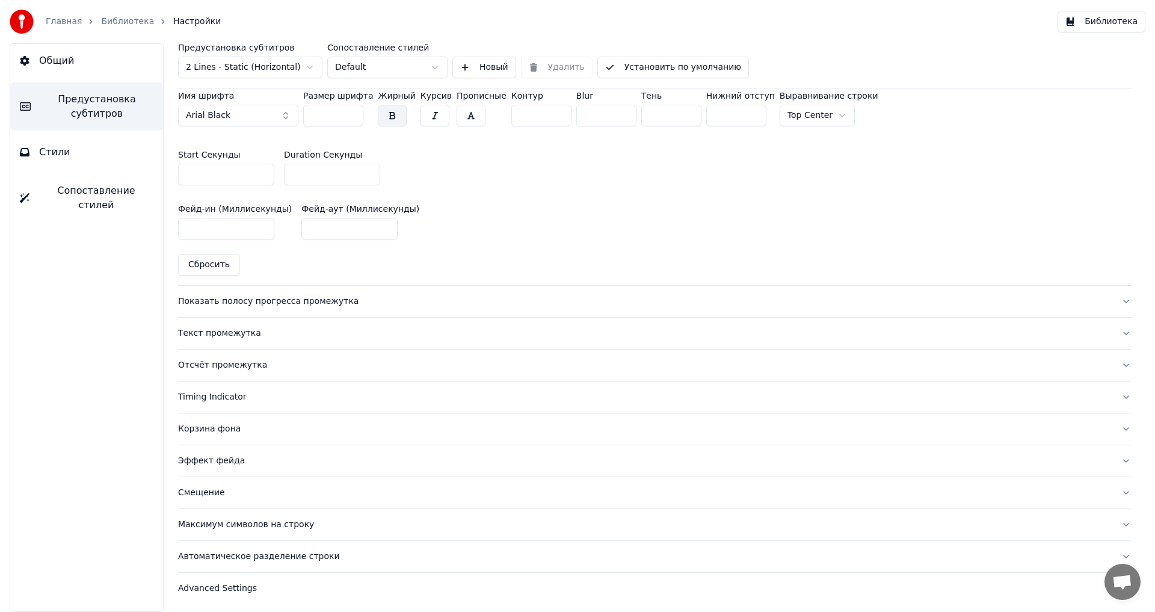
click at [274, 525] on div "Максимум символов на строку" at bounding box center [644, 524] width 933 height 12
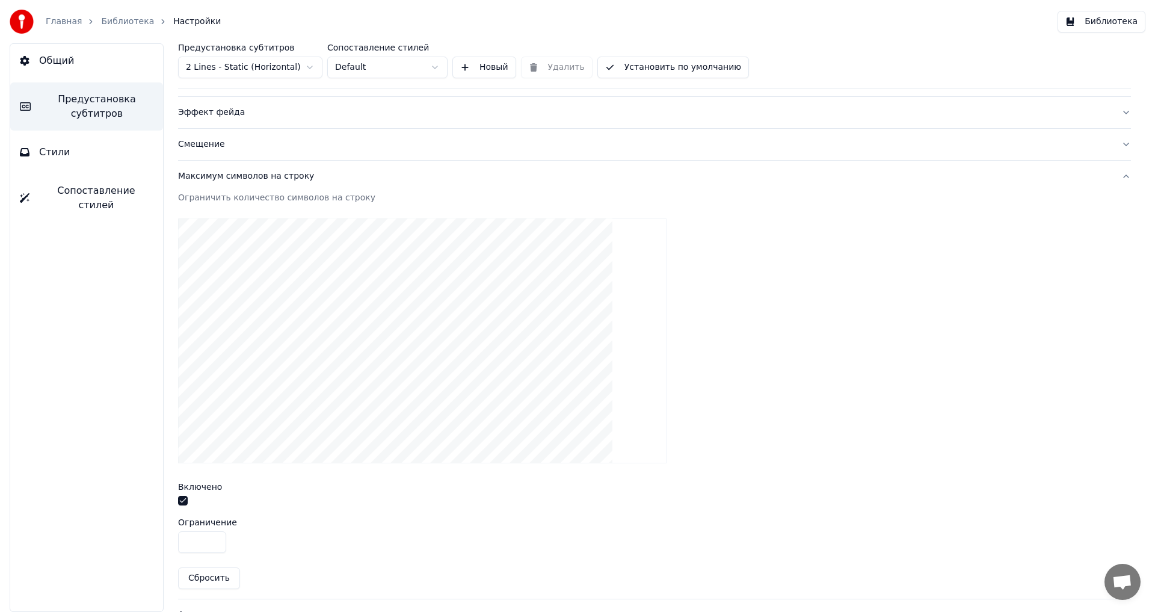
scroll to position [330, 0]
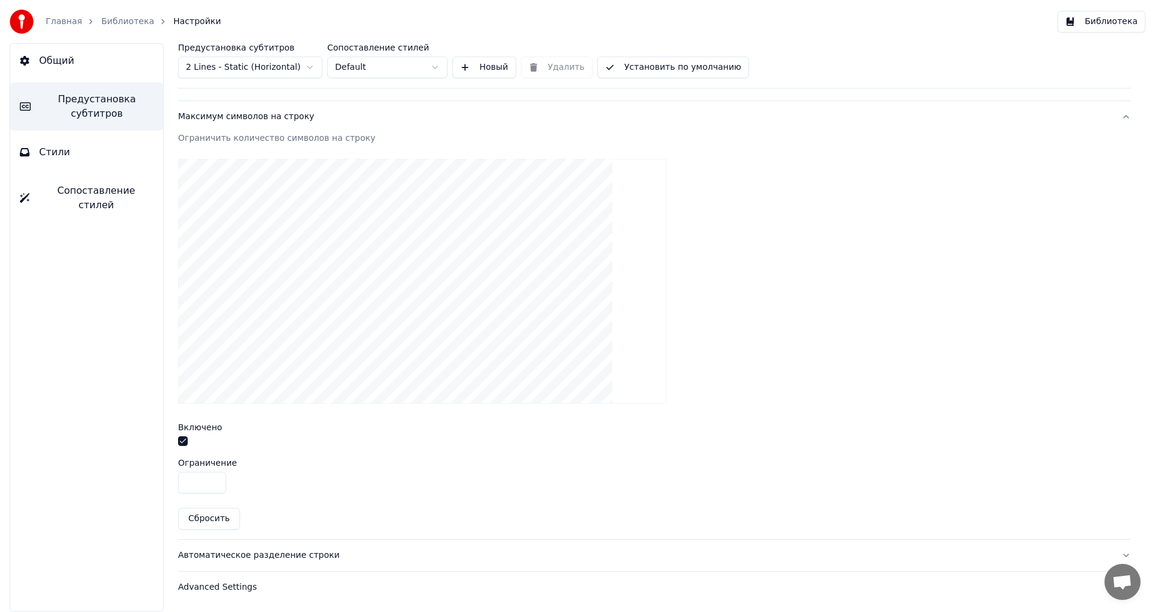
click at [290, 554] on div "Автоматическое разделение строки" at bounding box center [644, 555] width 933 height 12
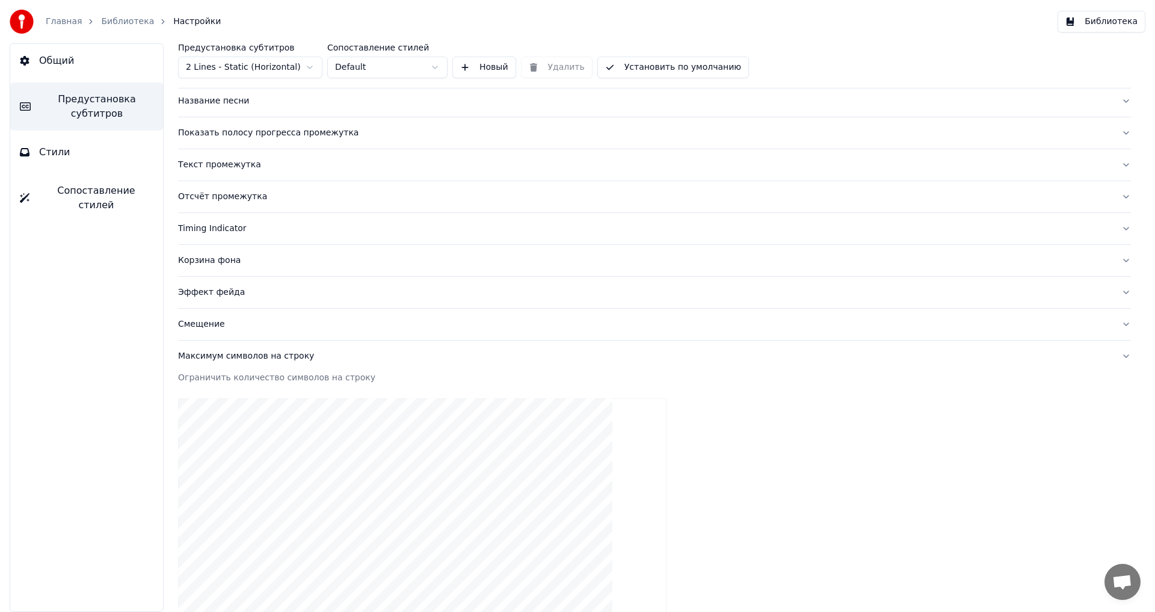
scroll to position [66, 0]
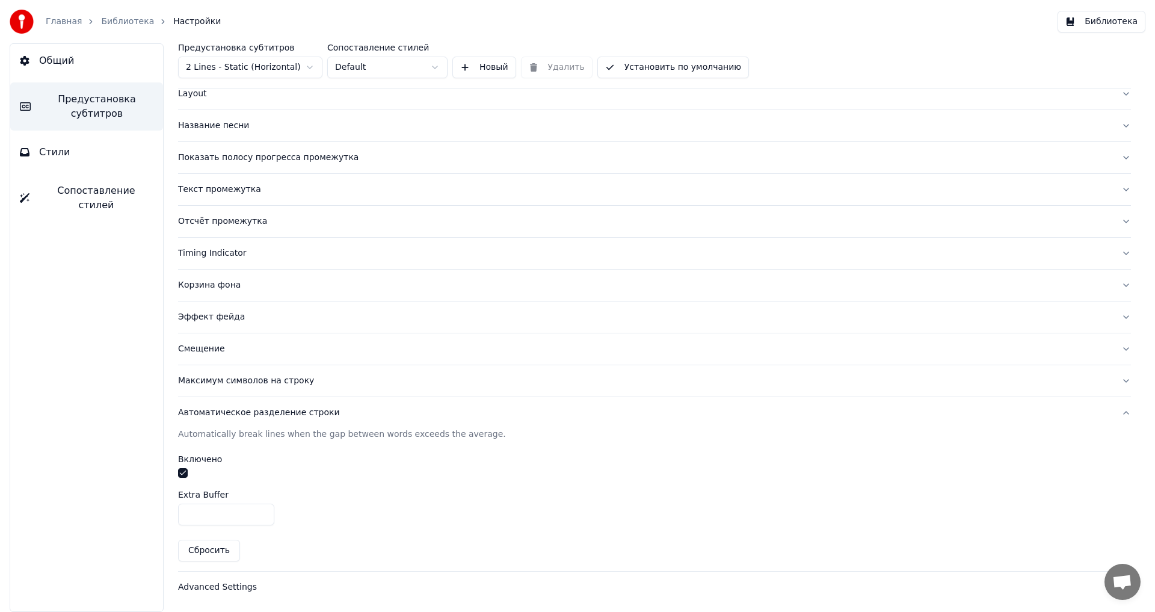
click at [234, 585] on div "Advanced Settings" at bounding box center [644, 587] width 933 height 12
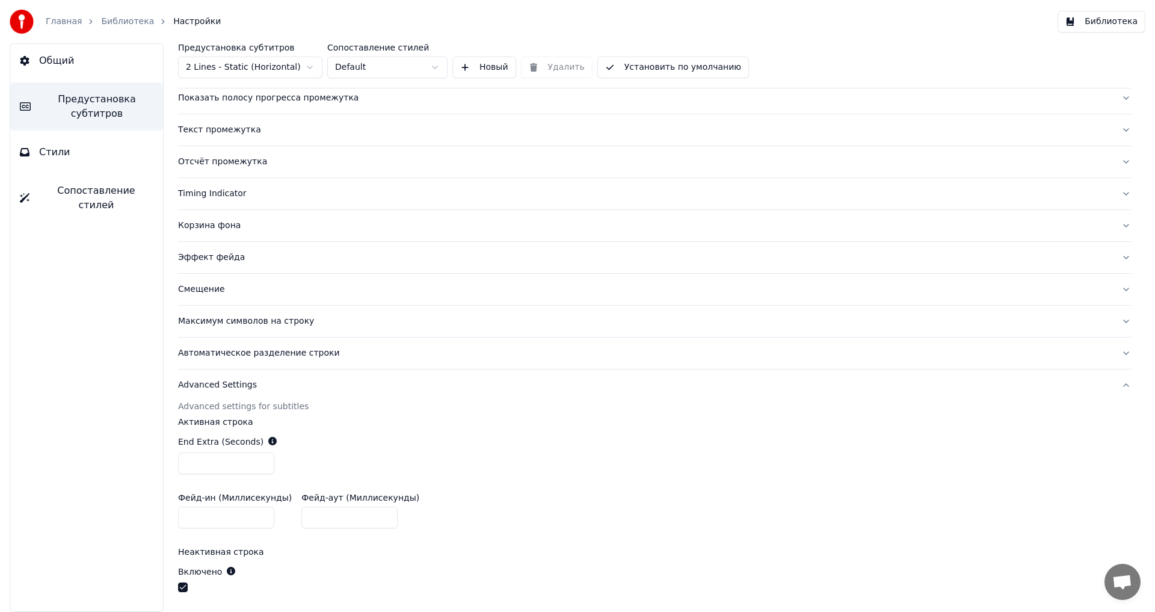
scroll to position [186, 0]
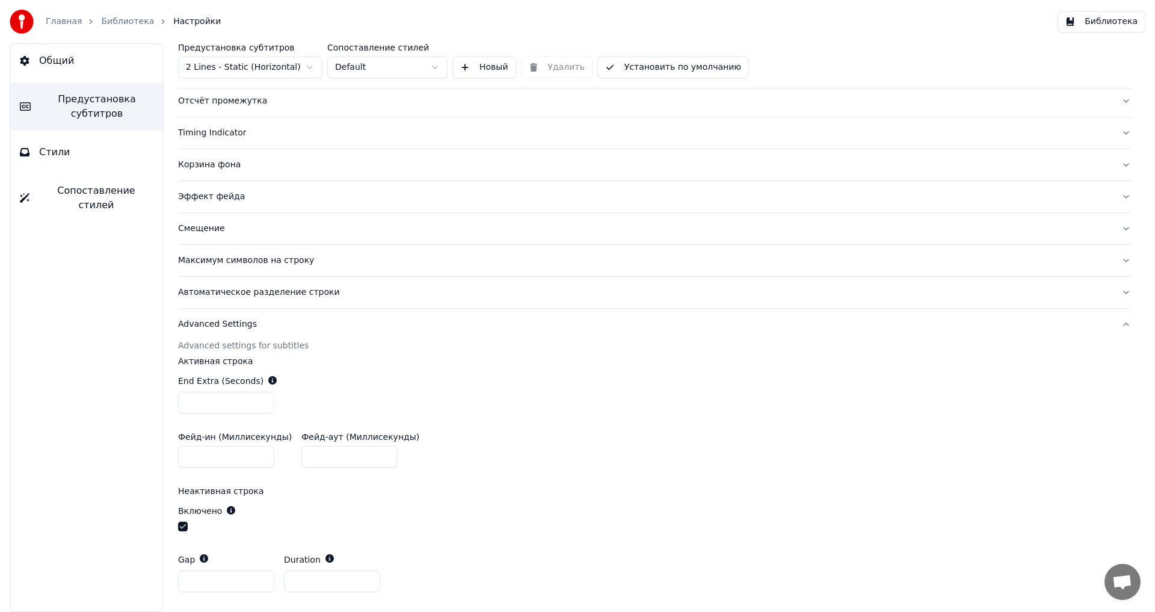
drag, startPoint x: 224, startPoint y: 402, endPoint x: 192, endPoint y: 406, distance: 31.5
click at [192, 406] on input "***" at bounding box center [226, 402] width 96 height 22
type input "***"
click at [264, 455] on input "***" at bounding box center [226, 457] width 96 height 22
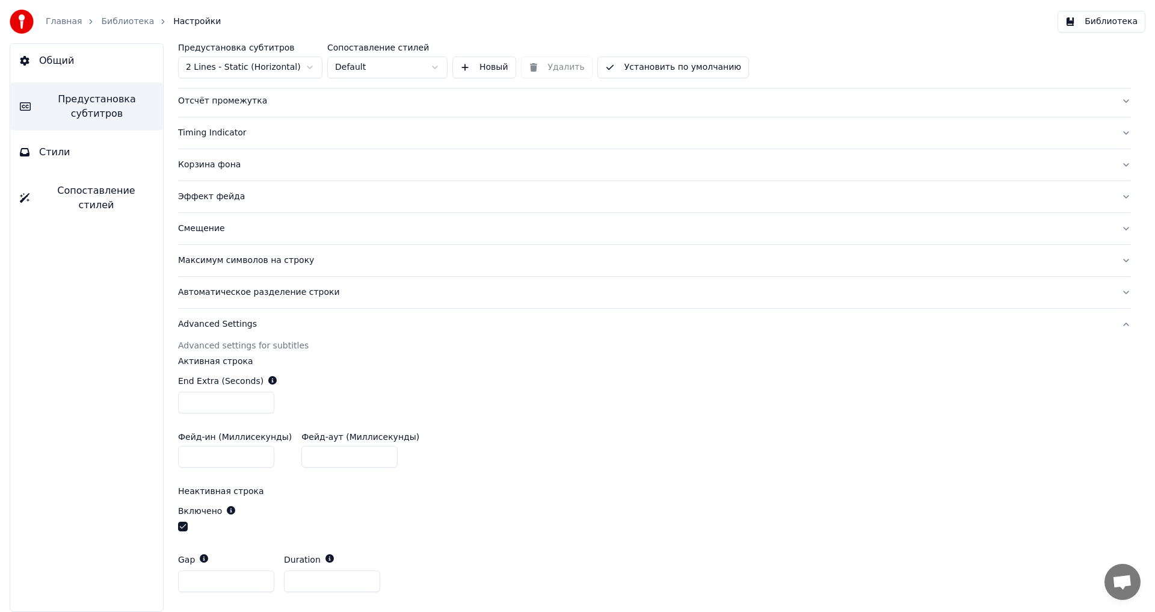
type input "***"
click at [373, 456] on input "***" at bounding box center [349, 457] width 96 height 22
click at [278, 66] on html "Главная Библиотека Настройки Библиотека Общий Предустановка субтитров Стили Соп…" at bounding box center [577, 306] width 1155 height 612
click at [430, 72] on html "Главная Библиотека Настройки Библиотека Общий Предустановка субтитров Стили Соп…" at bounding box center [577, 306] width 1155 height 612
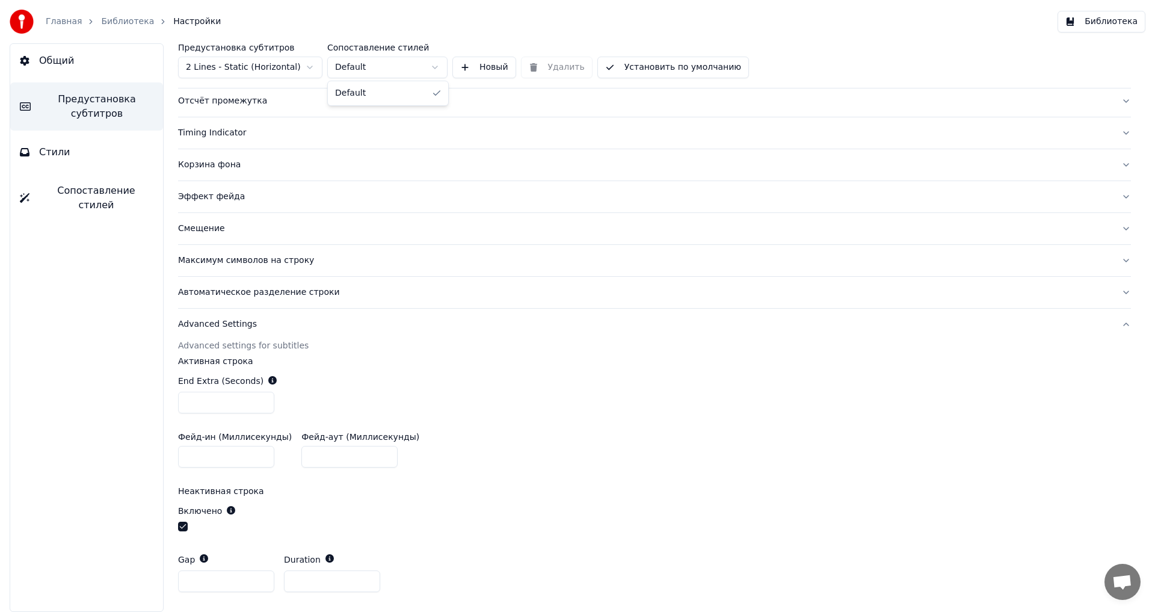
click at [430, 72] on html "Главная Библиотека Настройки Библиотека Общий Предустановка субтитров Стили Соп…" at bounding box center [577, 306] width 1155 height 612
click at [479, 71] on button "Новый" at bounding box center [484, 68] width 64 height 22
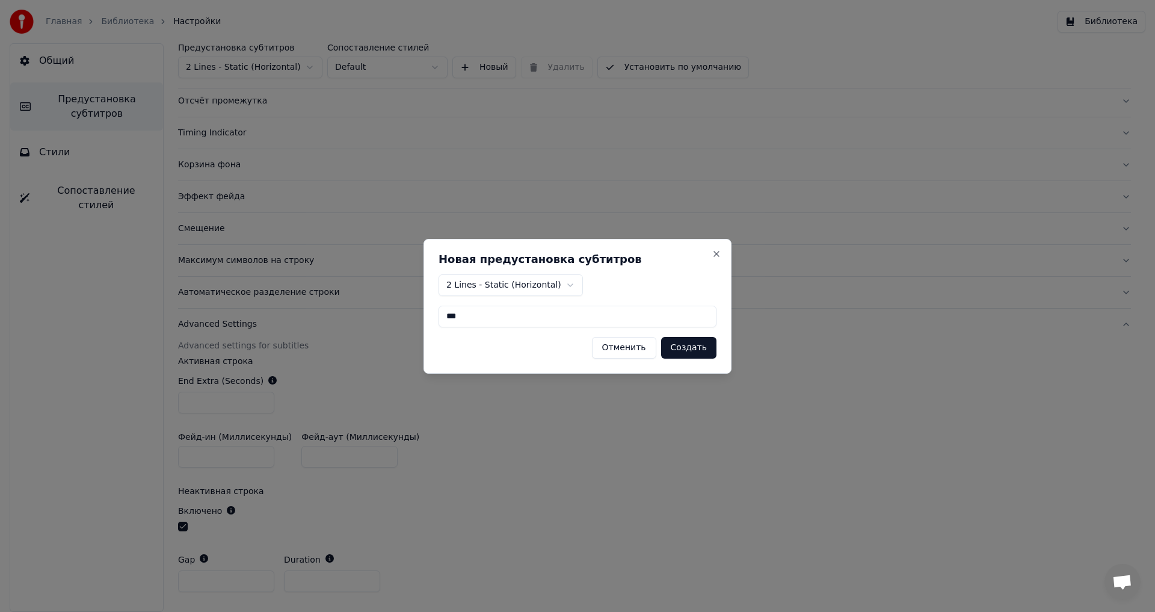
type input "***"
click at [716, 348] on button "Создать" at bounding box center [688, 348] width 55 height 22
type input "***"
type input "*"
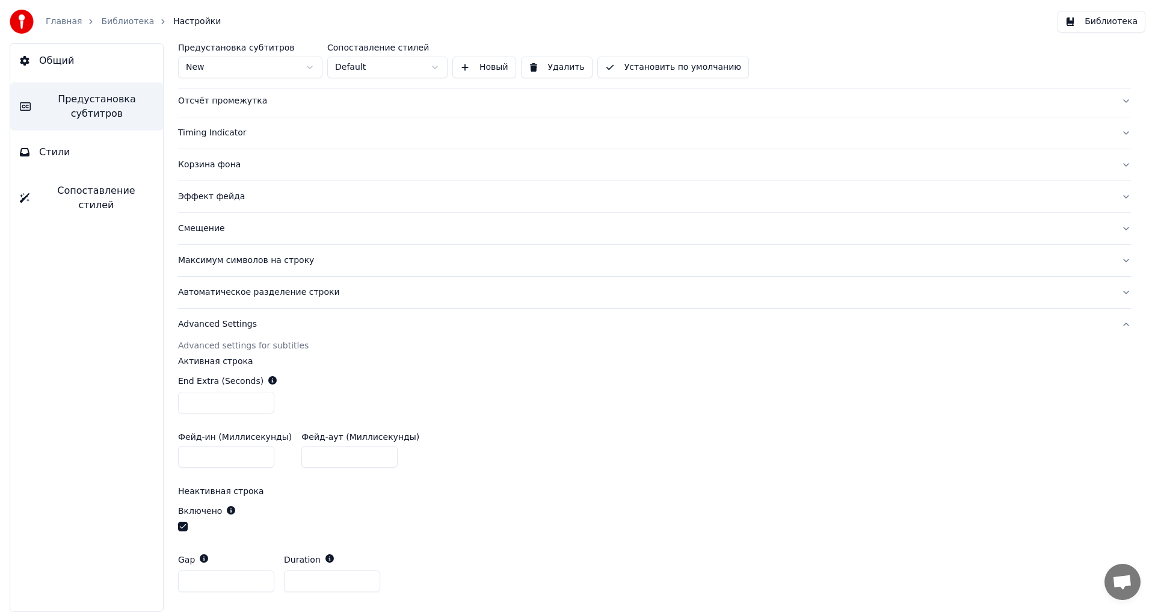
click at [627, 66] on button "Установить по умолчанию" at bounding box center [673, 68] width 152 height 22
click at [132, 155] on button "Стили" at bounding box center [86, 152] width 153 height 34
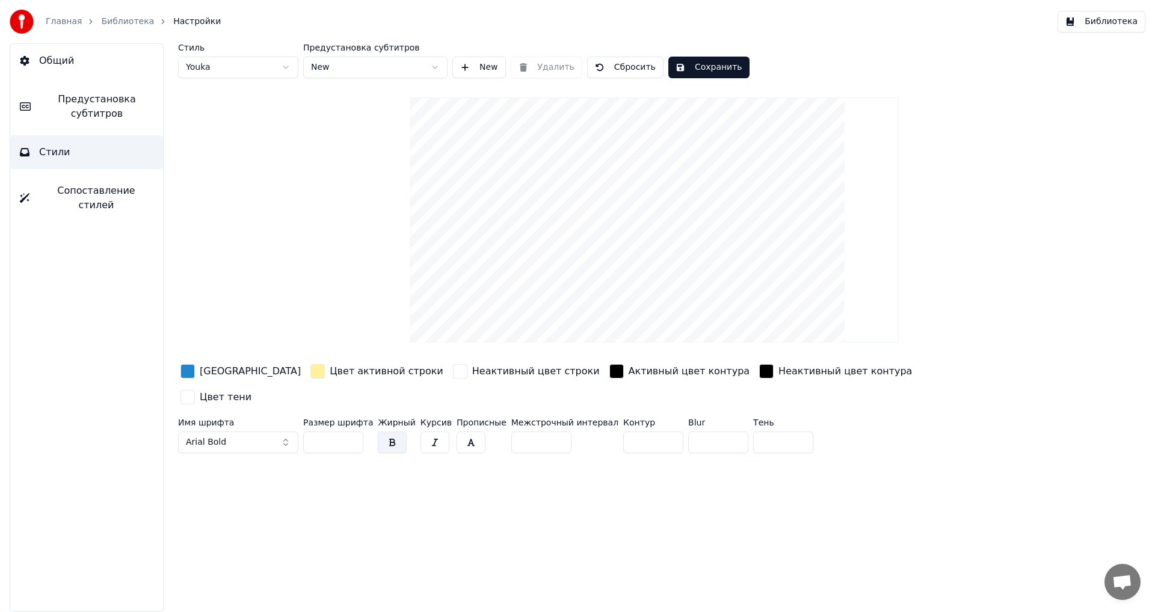
click at [116, 118] on span "Предустановка субтитров" at bounding box center [96, 106] width 113 height 29
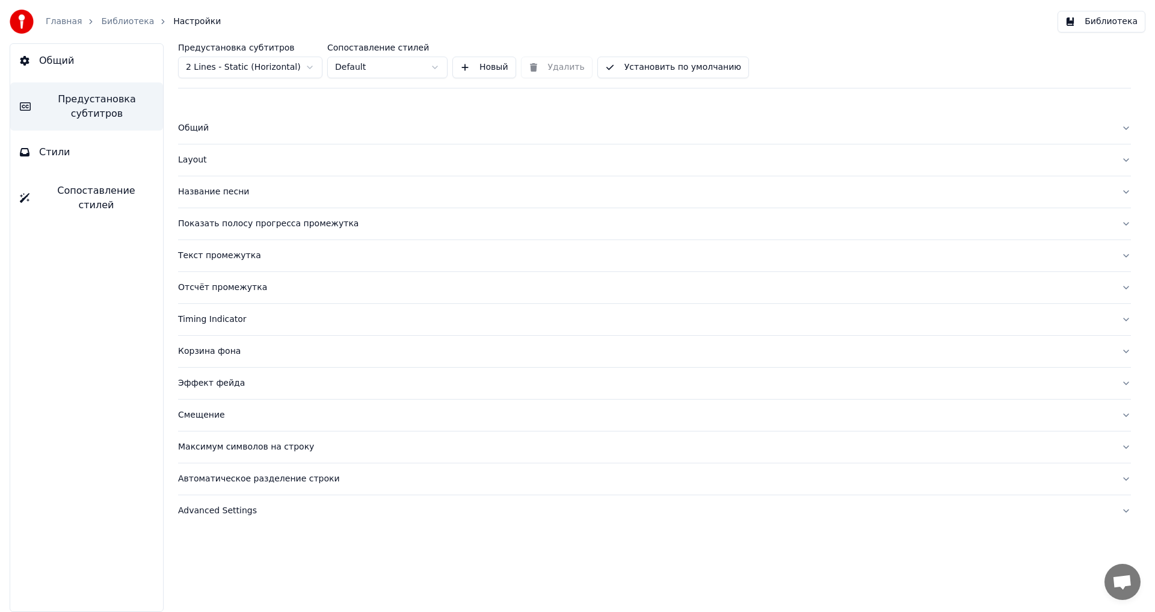
click at [105, 185] on span "Сопоставление стилей" at bounding box center [96, 197] width 114 height 29
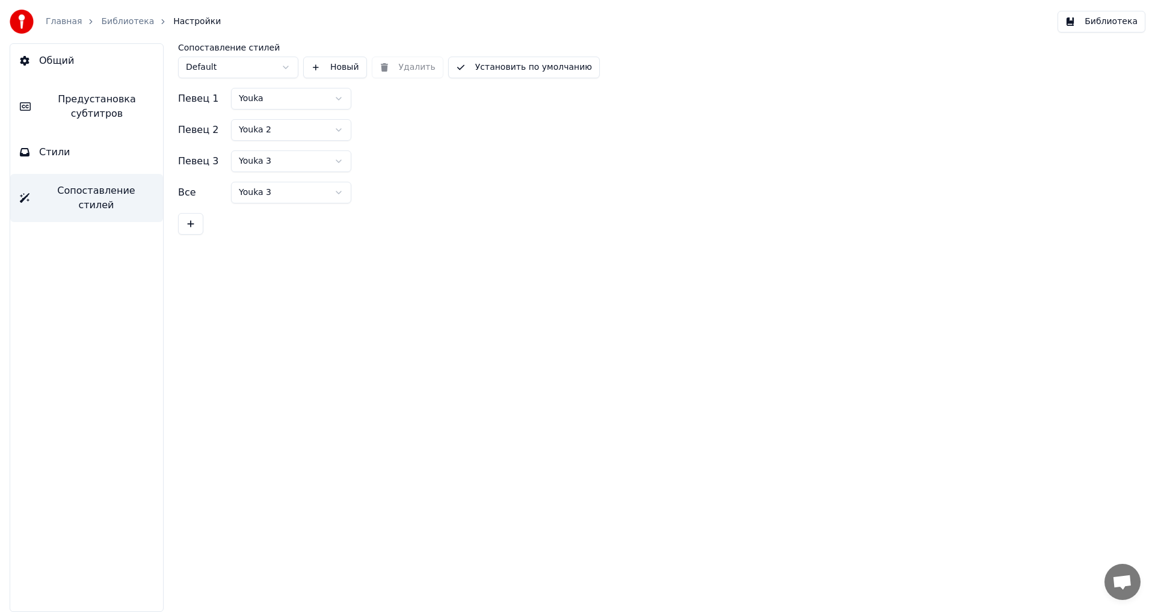
click at [296, 132] on html "Главная Библиотека Настройки Библиотека Общий Предустановка субтитров Стили Соп…" at bounding box center [577, 306] width 1155 height 612
click at [287, 167] on html "Главная Библиотека Настройки Библиотека Общий Предустановка субтитров Стили Соп…" at bounding box center [577, 306] width 1155 height 612
click at [288, 167] on html "Главная Библиотека Настройки Библиотека Общий Предустановка субтитров Стили Соп…" at bounding box center [577, 306] width 1155 height 612
click at [262, 66] on html "Главная Библиотека Настройки Библиотека Общий Предустановка субтитров Стили Соп…" at bounding box center [577, 306] width 1155 height 612
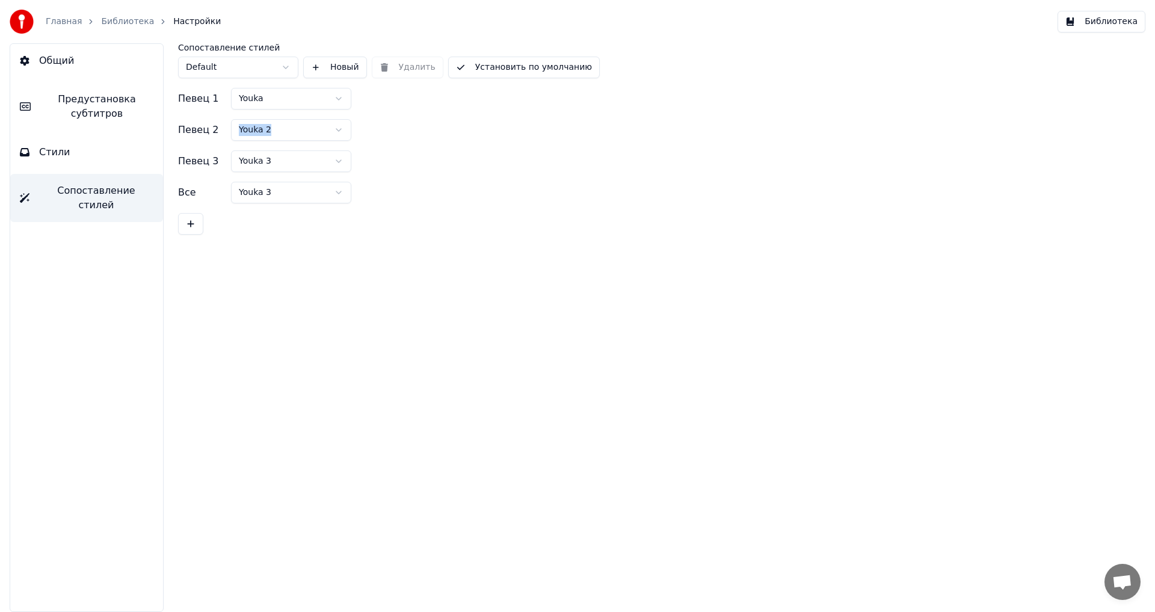
click at [262, 66] on html "Главная Библиотека Настройки Библиотека Общий Предустановка субтитров Стили Соп…" at bounding box center [577, 306] width 1155 height 612
click at [292, 197] on html "Главная Библиотека Настройки Библиотека Общий Предустановка субтитров Стили Соп…" at bounding box center [577, 306] width 1155 height 612
click at [293, 197] on html "Главная Библиотека Настройки Библиотека Общий Предустановка субтитров Стили Соп…" at bounding box center [577, 306] width 1155 height 612
click at [286, 99] on html "Главная Библиотека Настройки Библиотека Общий Предустановка субтитров Стили Соп…" at bounding box center [577, 306] width 1155 height 612
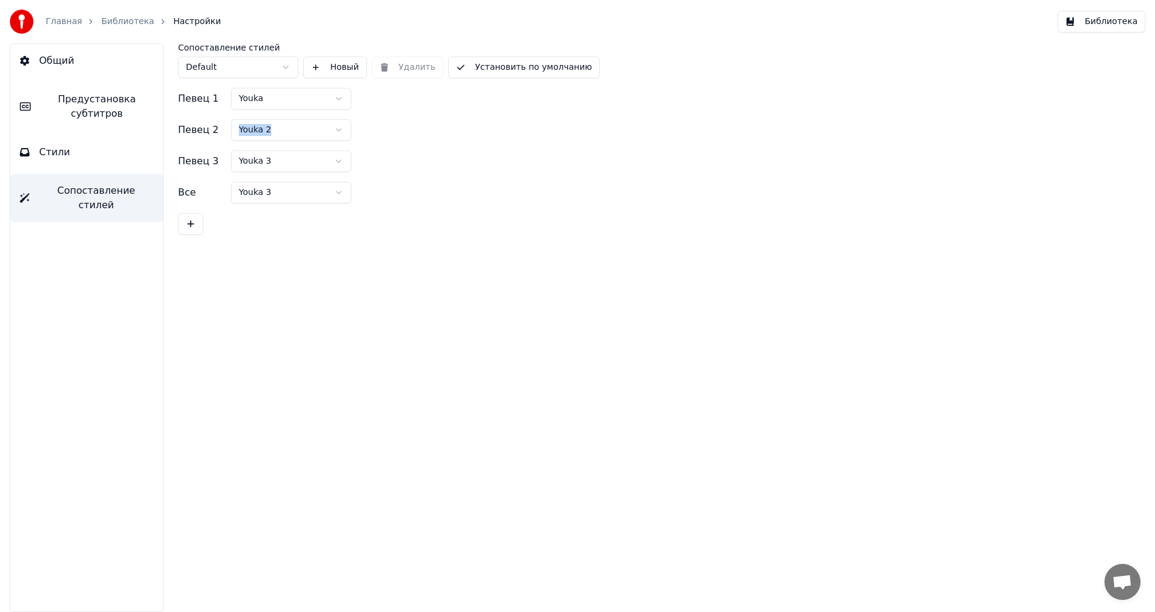
click at [94, 162] on button "Стили" at bounding box center [86, 152] width 153 height 34
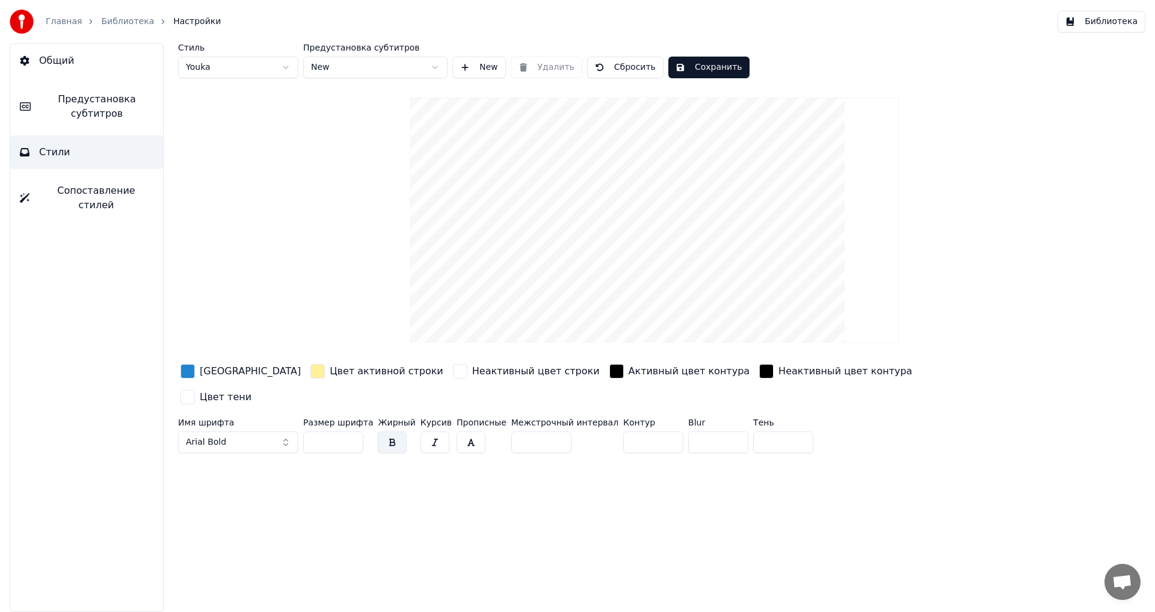
click at [397, 69] on html "Главная Библиотека Настройки Библиотека Общий Предустановка субтитров Стили Соп…" at bounding box center [577, 306] width 1155 height 612
click at [278, 66] on html "Главная Библиотека Настройки Библиотека Общий Предустановка субтитров Стили Соп…" at bounding box center [577, 306] width 1155 height 612
click at [277, 66] on html "Главная Библиотека Настройки Библиотека Общий Предустановка субтитров Стили Соп…" at bounding box center [577, 306] width 1155 height 612
click at [75, 111] on span "Предустановка субтитров" at bounding box center [96, 106] width 113 height 29
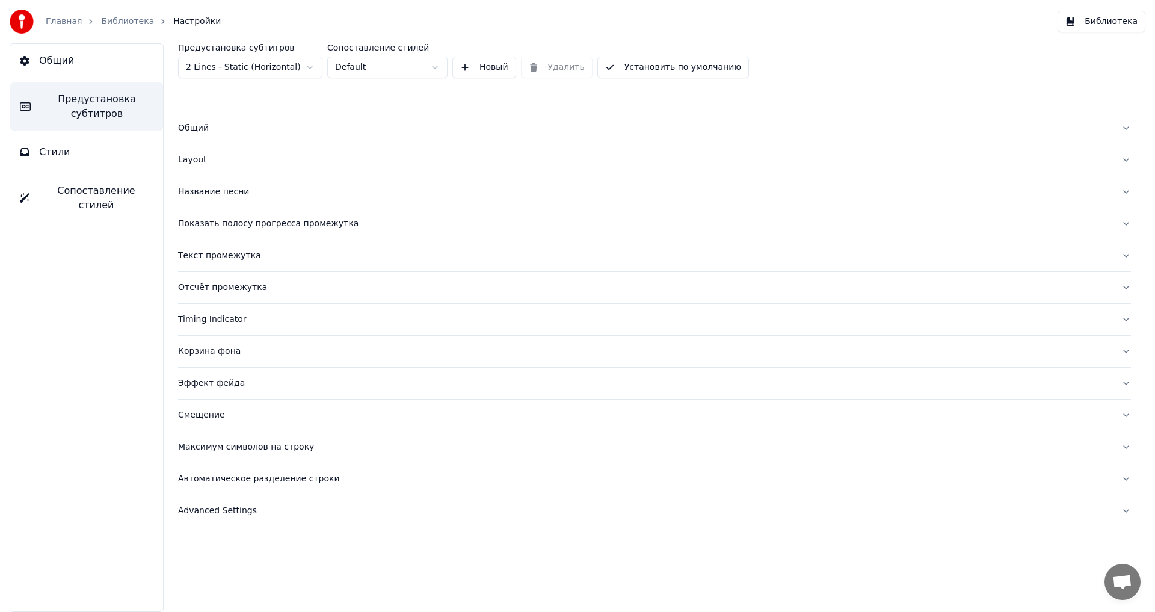
click at [57, 67] on span "Общий" at bounding box center [56, 61] width 35 height 14
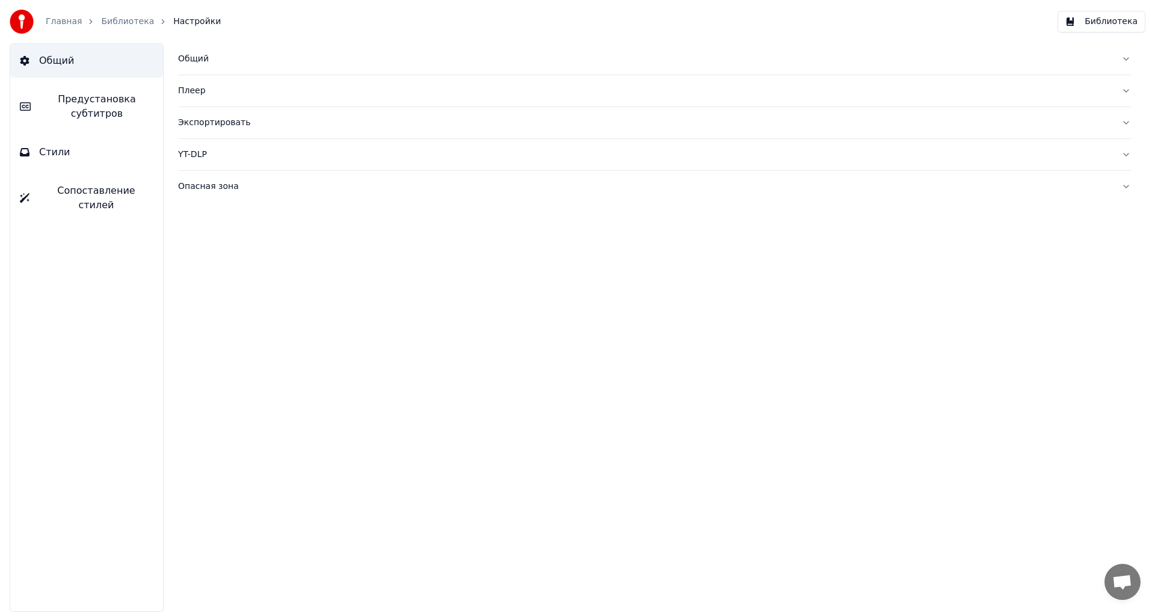
click at [221, 142] on button "YT-DLP" at bounding box center [654, 154] width 953 height 31
click at [205, 162] on button "YT-DLP" at bounding box center [654, 154] width 953 height 31
click at [212, 195] on button "Опасная зона" at bounding box center [654, 186] width 953 height 31
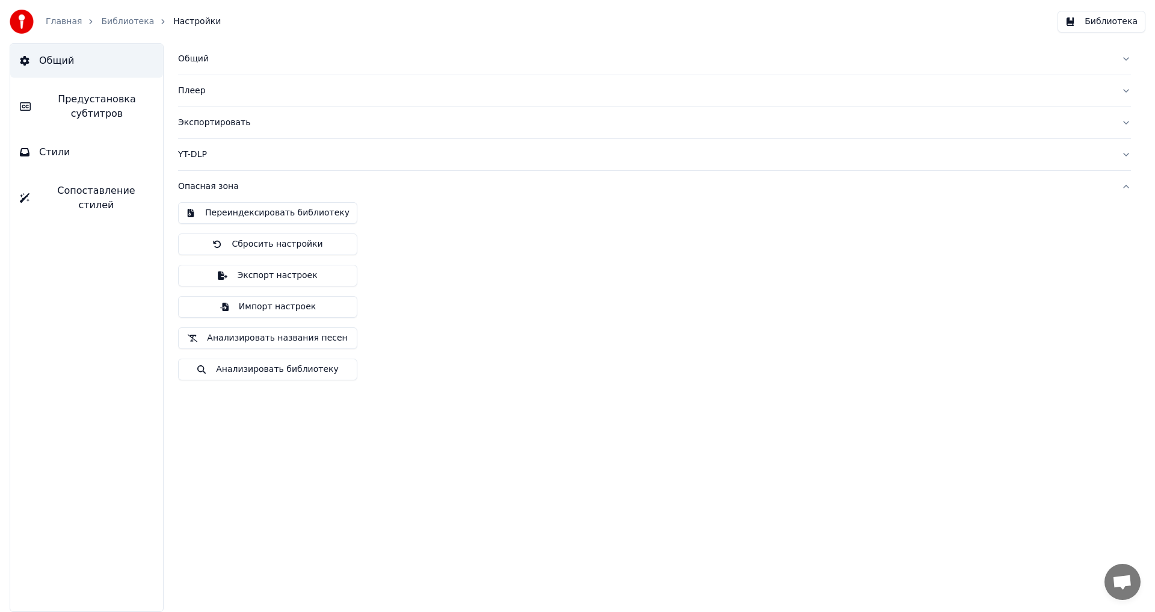
click at [218, 191] on div "Опасная зона" at bounding box center [644, 186] width 933 height 12
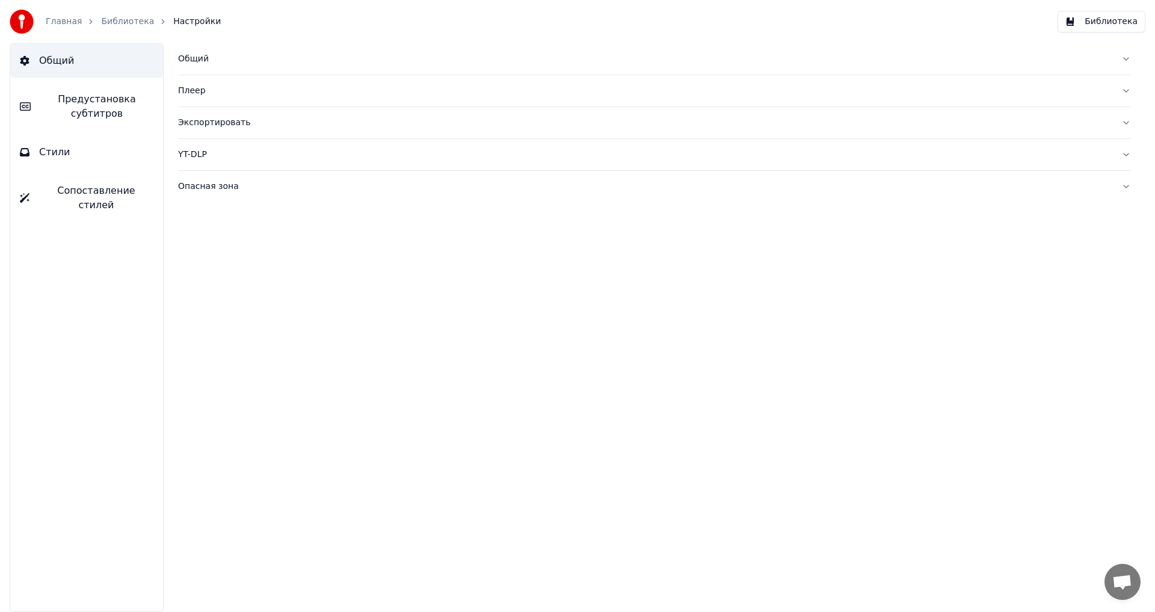
click at [198, 122] on div "Экспортировать" at bounding box center [644, 123] width 933 height 12
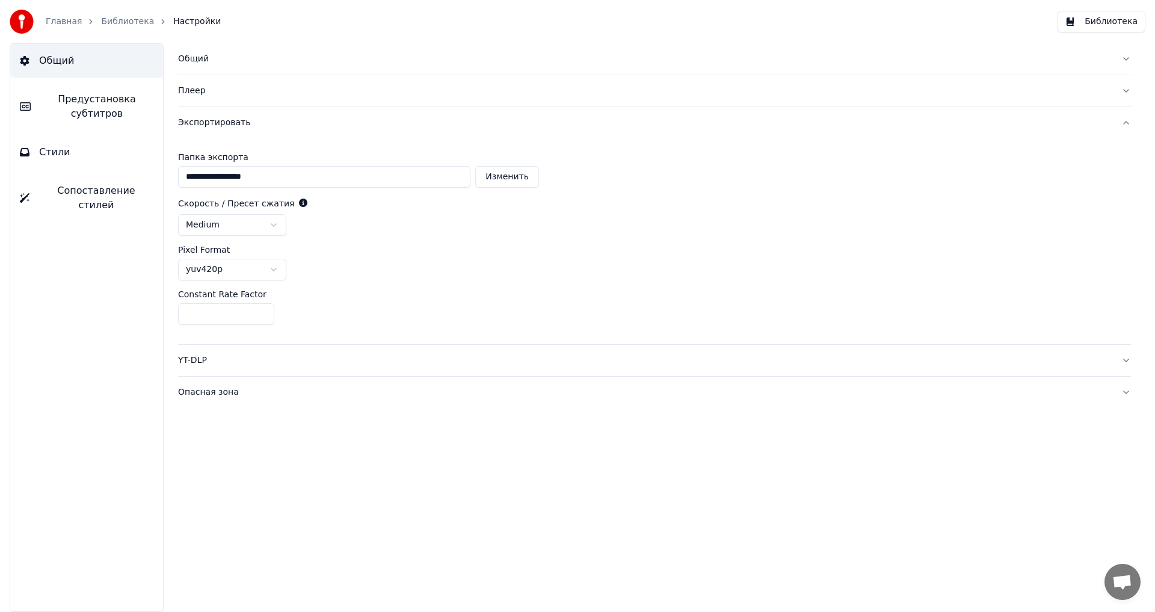
click at [198, 122] on div "Экспортировать" at bounding box center [644, 123] width 933 height 12
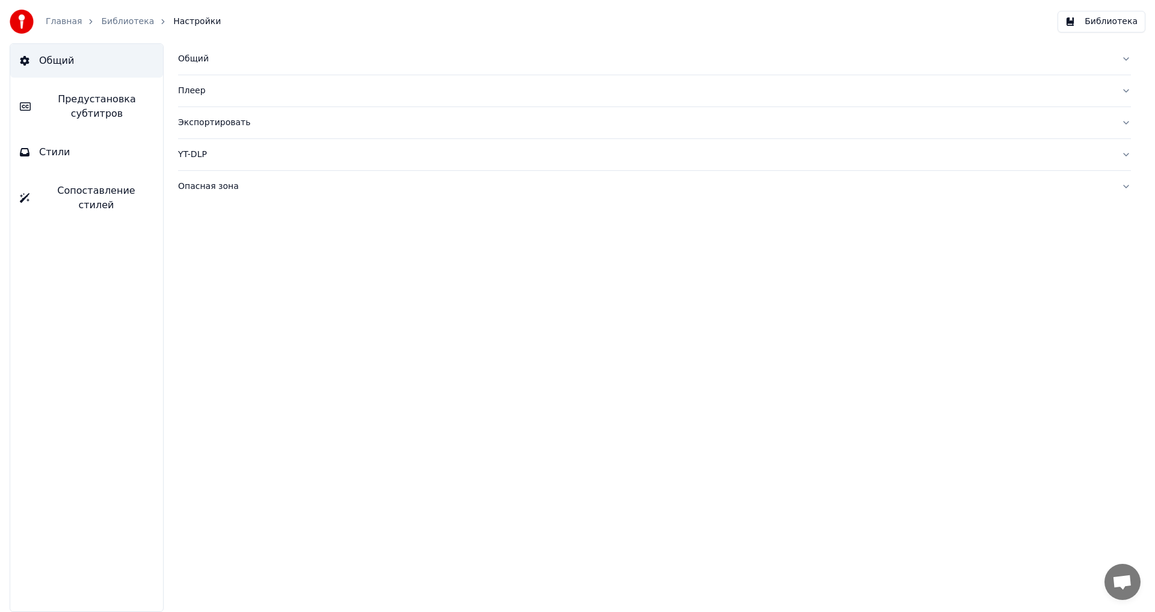
click at [195, 86] on div "Плеер" at bounding box center [644, 91] width 933 height 12
click at [193, 56] on div "Общий" at bounding box center [644, 59] width 933 height 12
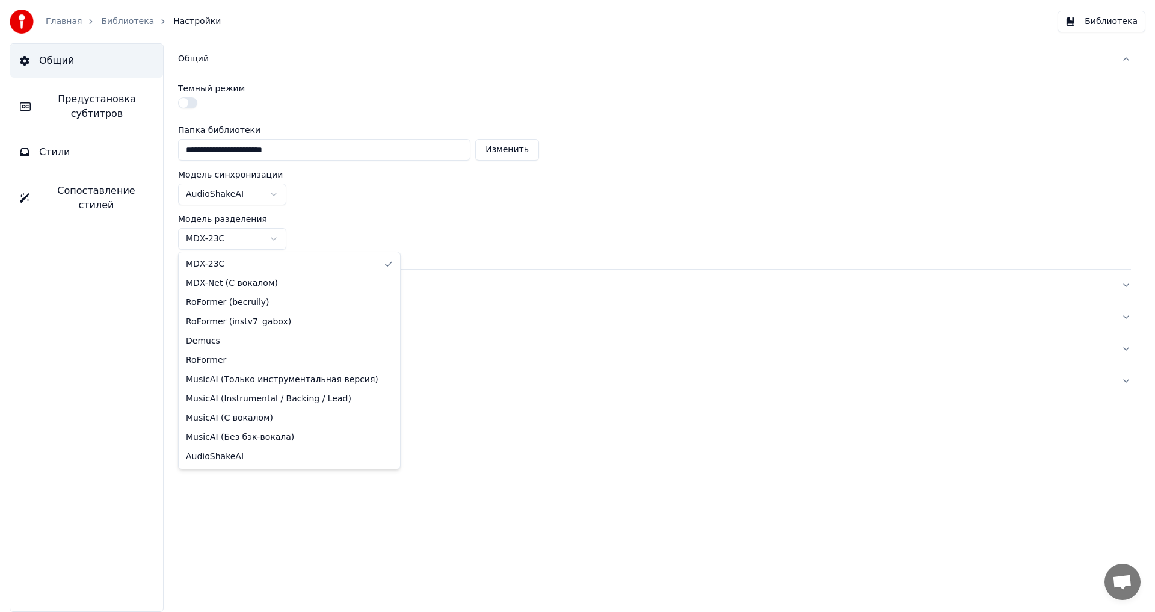
click at [269, 233] on html "**********" at bounding box center [577, 306] width 1155 height 612
click at [508, 223] on html "**********" at bounding box center [577, 306] width 1155 height 612
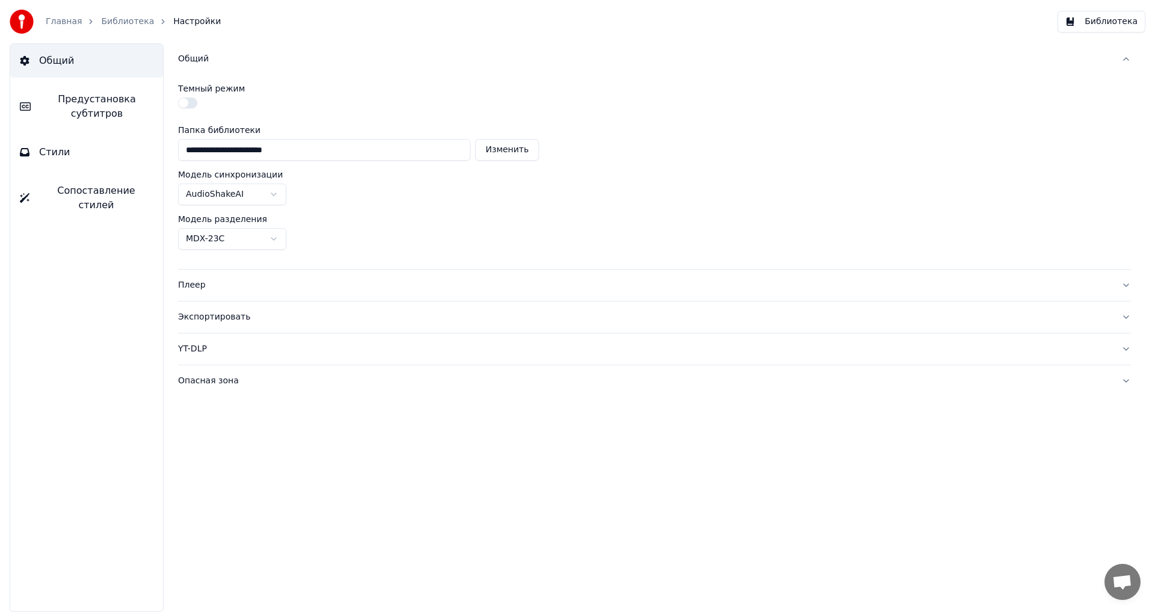
click at [111, 21] on link "Библиотека" at bounding box center [127, 22] width 53 height 12
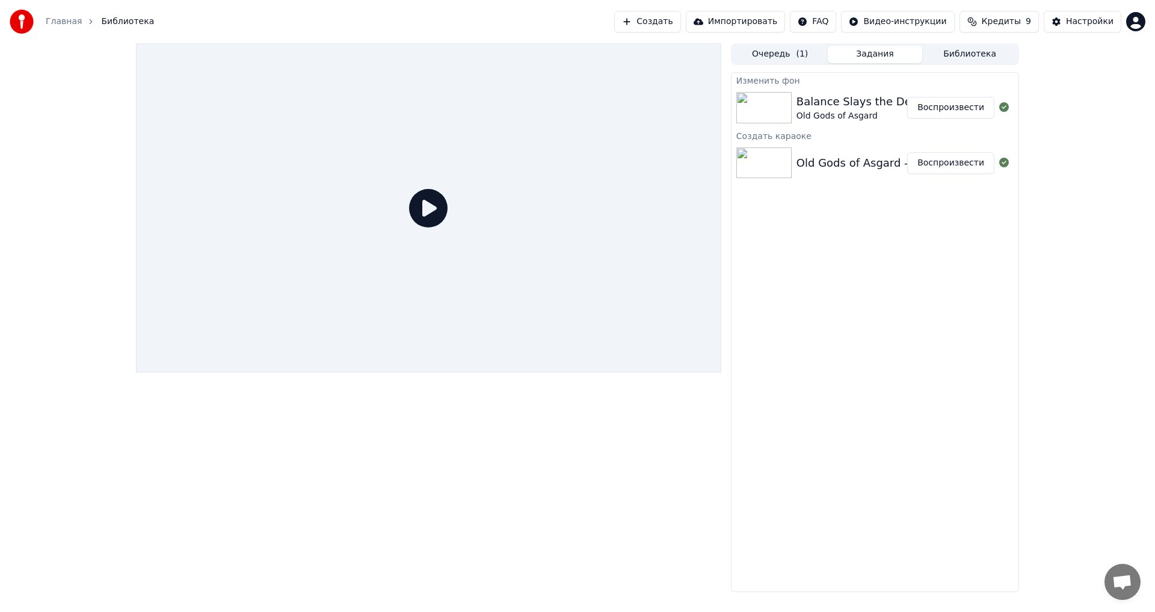
click at [432, 185] on div at bounding box center [428, 207] width 585 height 329
click at [876, 106] on div "Balance Slays the Demon" at bounding box center [865, 101] width 139 height 17
click at [939, 111] on button "Воспроизвести" at bounding box center [950, 108] width 87 height 22
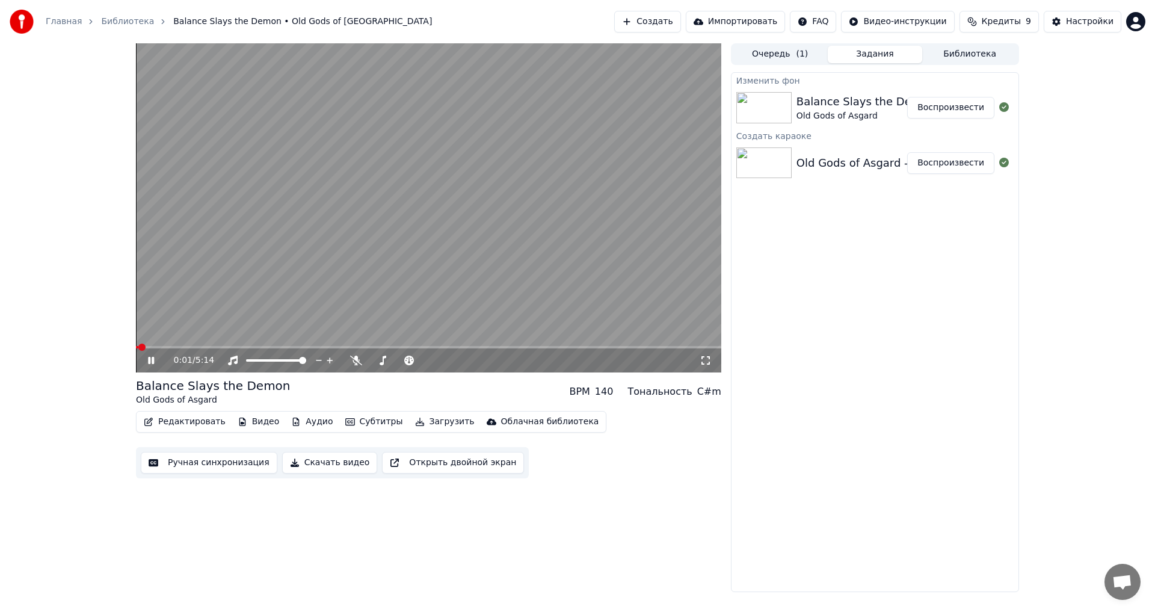
drag, startPoint x: 150, startPoint y: 364, endPoint x: 159, endPoint y: 382, distance: 19.9
click at [150, 364] on icon at bounding box center [160, 360] width 28 height 10
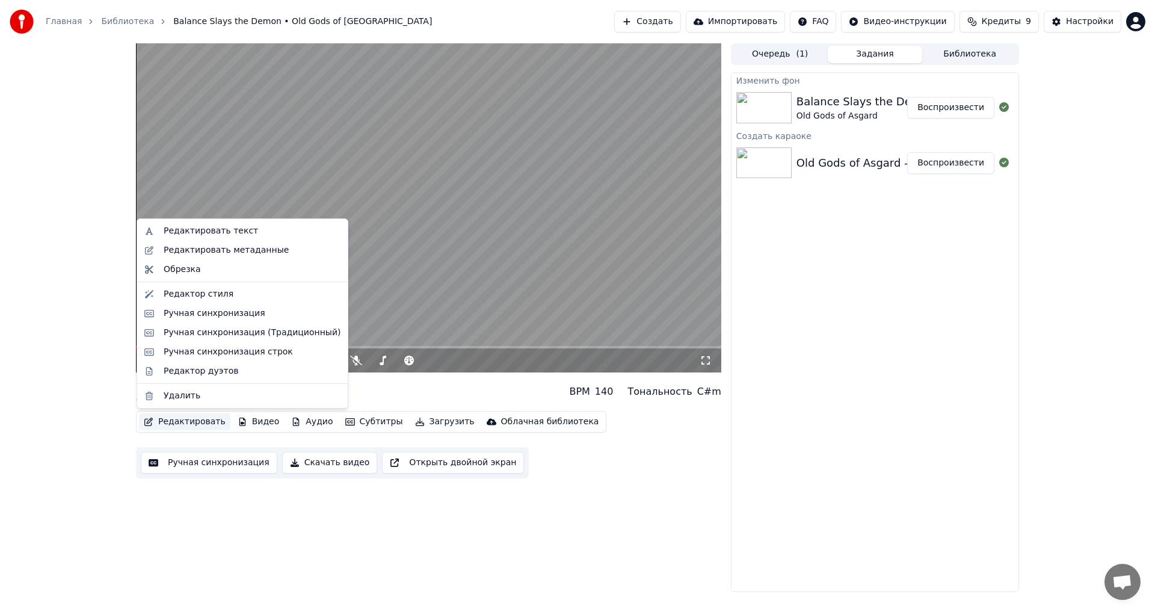
click at [173, 425] on button "Редактировать" at bounding box center [184, 421] width 91 height 17
click at [242, 293] on div "Редактор стиля" at bounding box center [252, 294] width 177 height 12
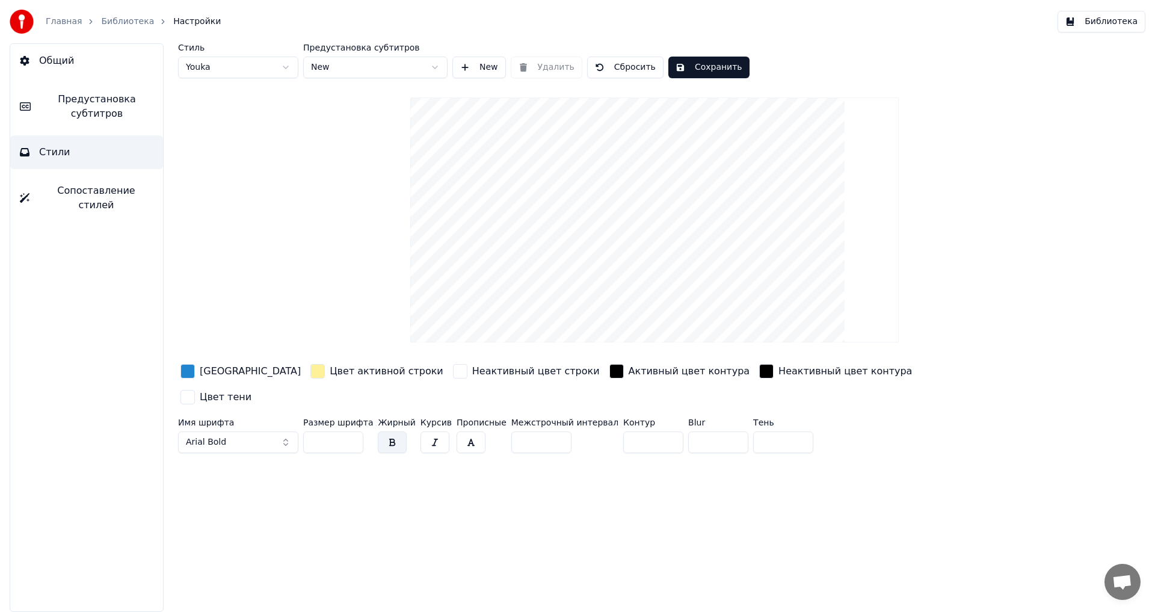
click at [680, 64] on button "Сохранить" at bounding box center [708, 68] width 81 height 22
click at [134, 24] on link "Библиотека" at bounding box center [127, 22] width 53 height 12
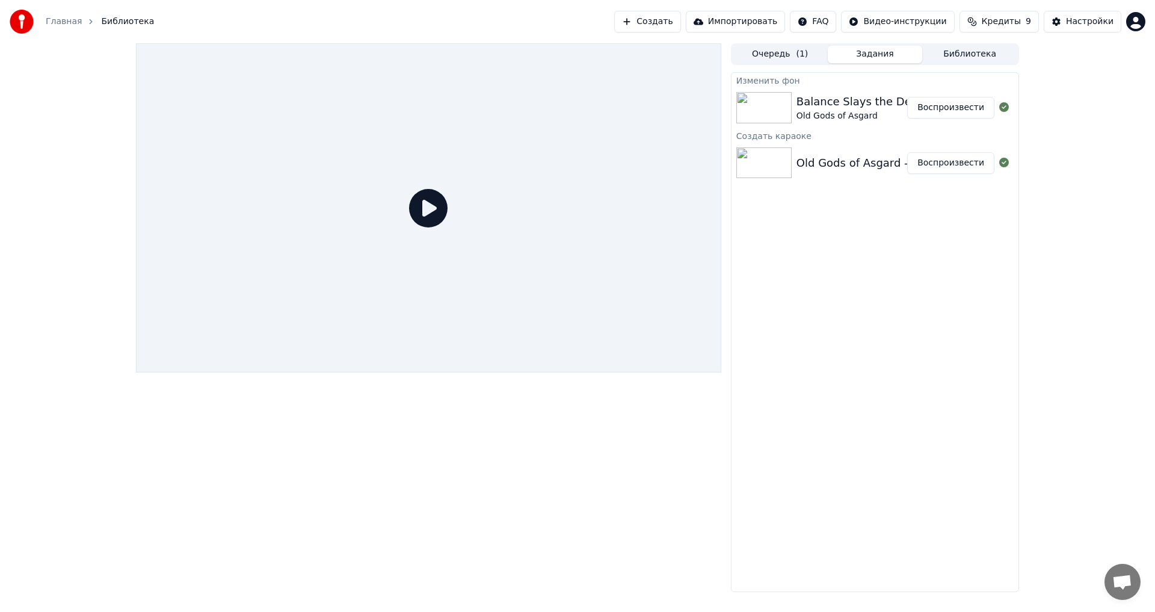
click at [416, 200] on icon at bounding box center [428, 208] width 38 height 38
click at [432, 213] on icon at bounding box center [428, 208] width 38 height 38
click at [926, 102] on button "Воспроизвести" at bounding box center [950, 108] width 87 height 22
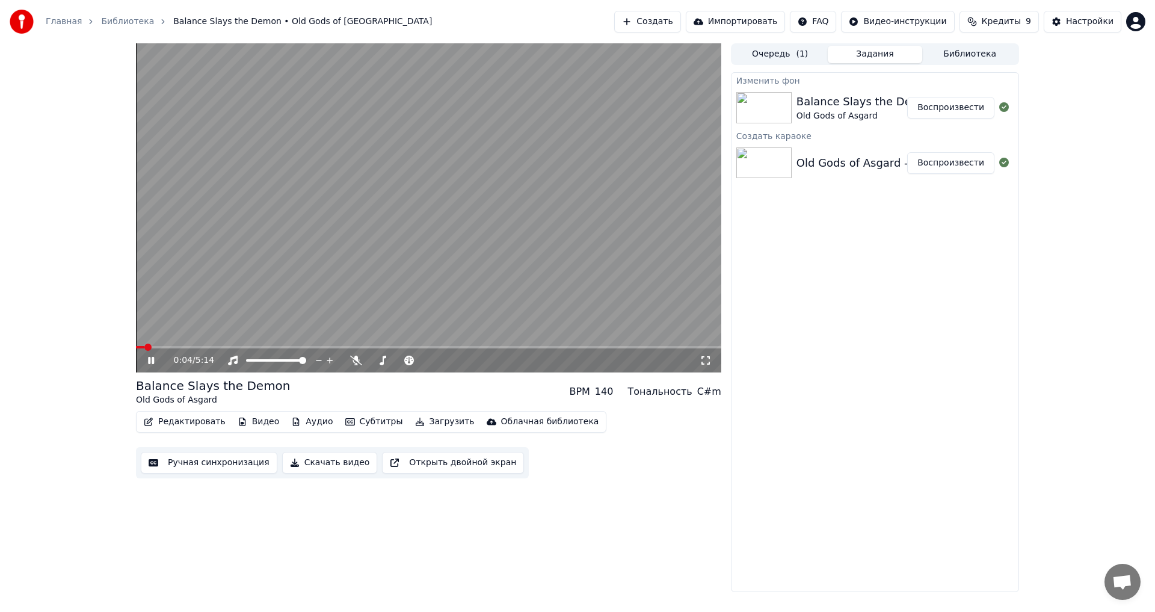
click at [706, 365] on icon at bounding box center [705, 360] width 12 height 10
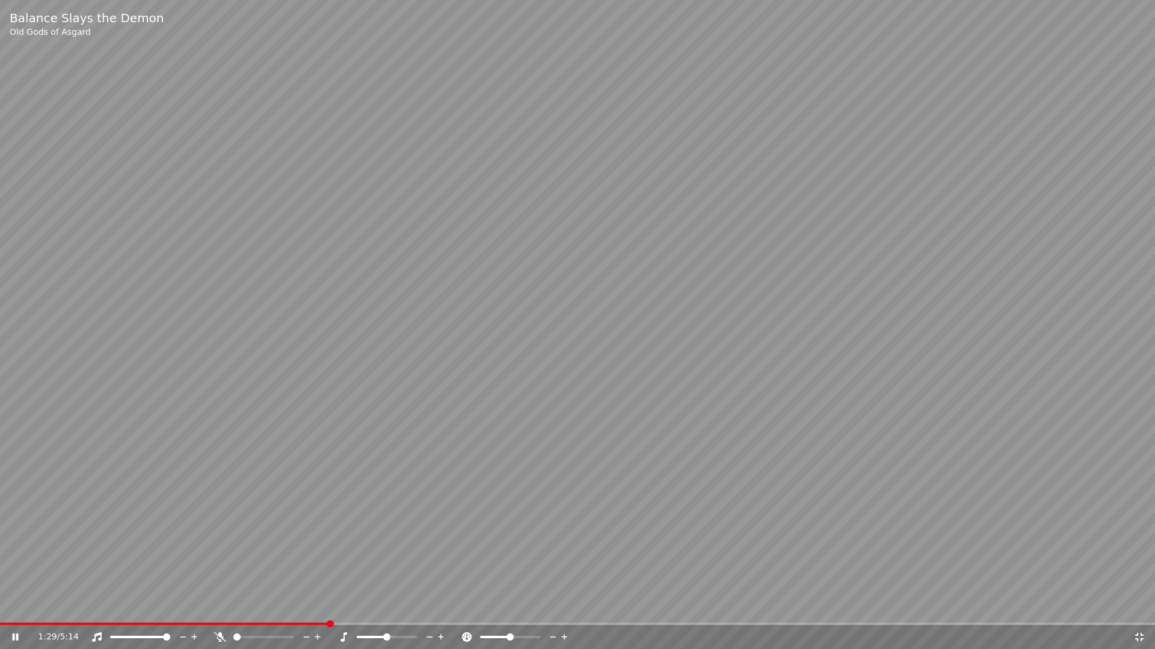
click at [443, 611] on div "1:29 / 5:14" at bounding box center [577, 637] width 1155 height 24
click at [452, 611] on span at bounding box center [577, 624] width 1155 height 2
click at [523, 611] on span at bounding box center [577, 624] width 1155 height 2
click at [561, 611] on span at bounding box center [577, 624] width 1155 height 2
click at [1139, 611] on icon at bounding box center [1139, 638] width 12 height 10
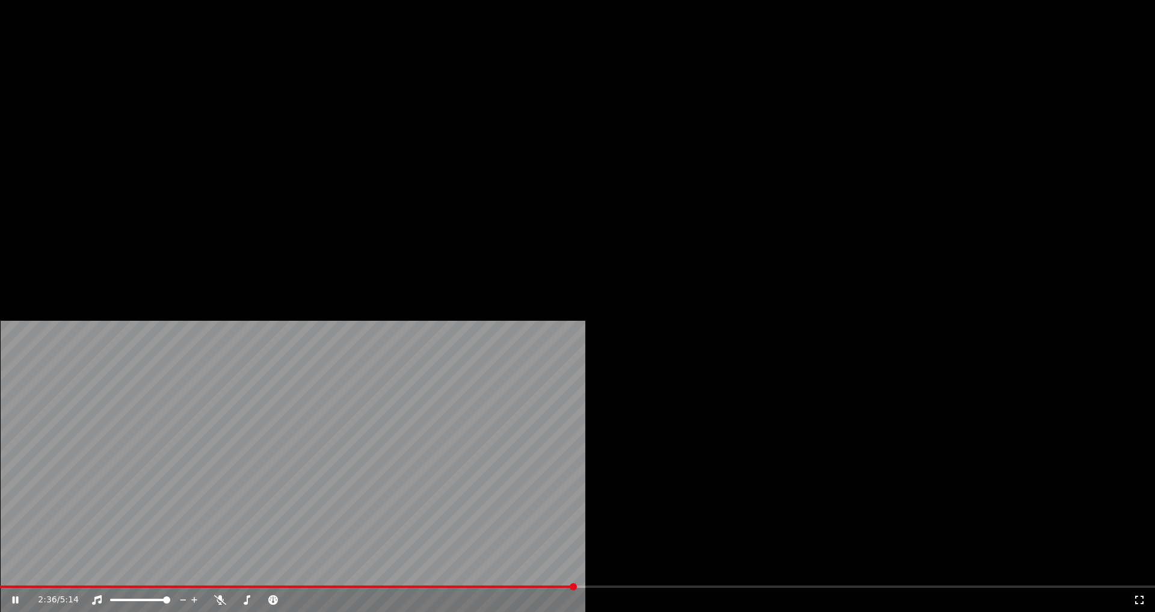
click at [38, 595] on icon at bounding box center [24, 600] width 28 height 10
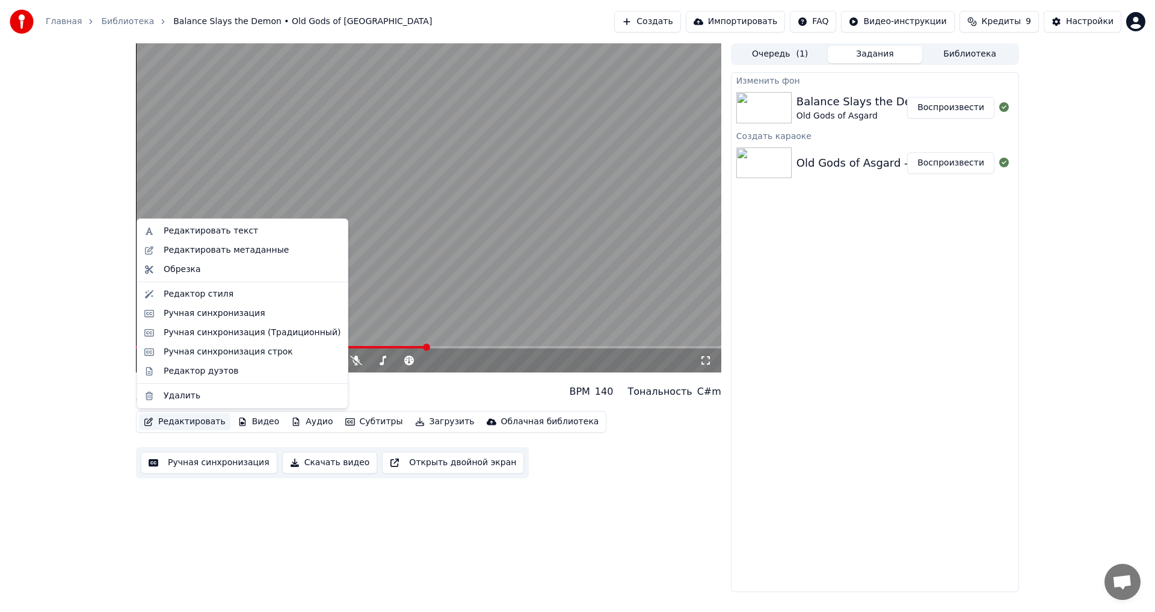
click at [173, 422] on button "Редактировать" at bounding box center [184, 421] width 91 height 17
click at [227, 315] on div "Ручная синхронизация" at bounding box center [215, 313] width 102 height 12
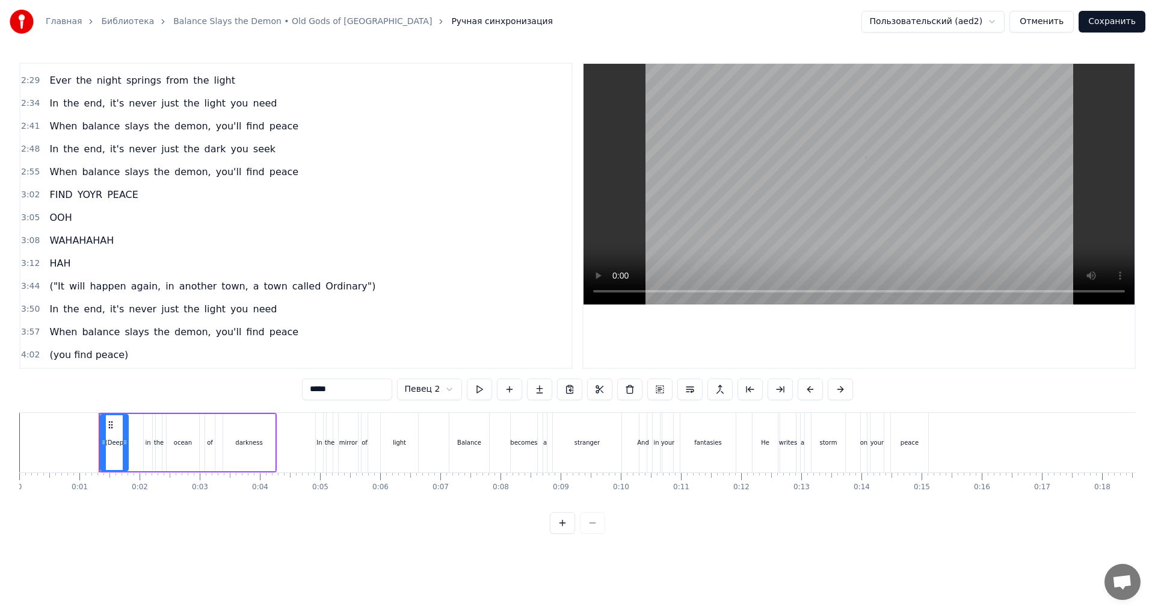
scroll to position [661, 0]
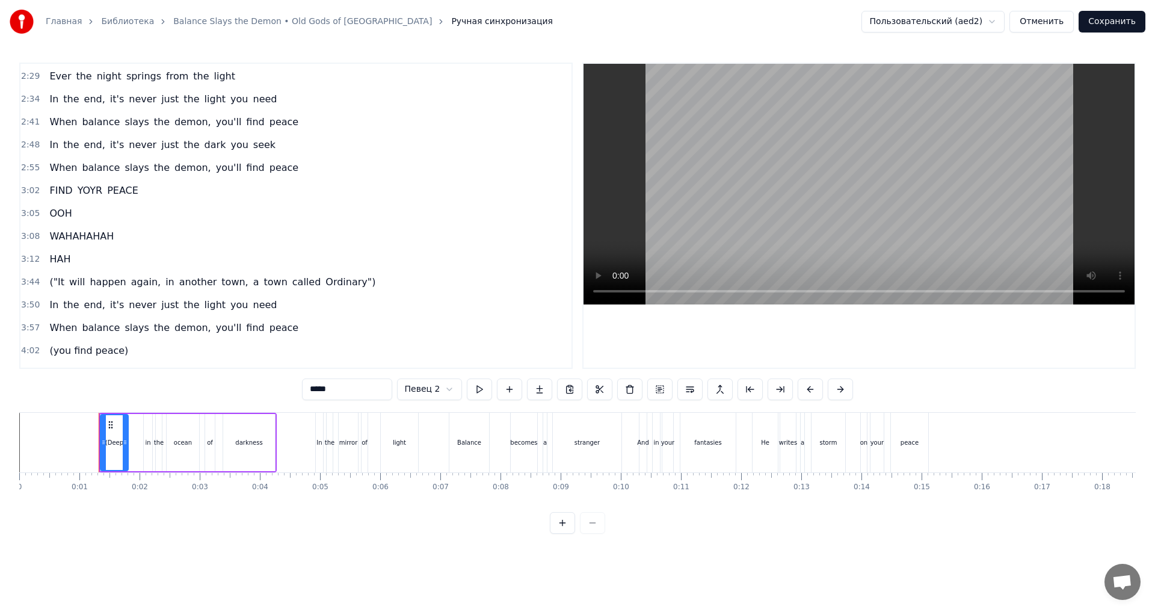
click at [93, 324] on span "balance" at bounding box center [101, 328] width 40 height 14
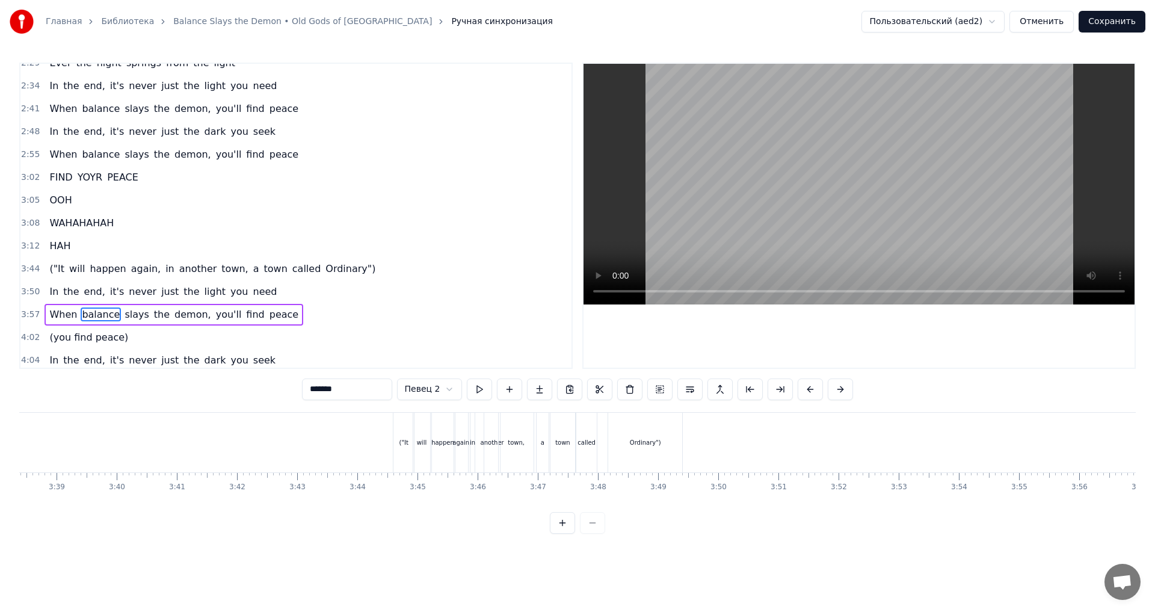
scroll to position [0, 14255]
click at [388, 433] on div "(you find peace)" at bounding box center [406, 443] width 73 height 60
type input "**********"
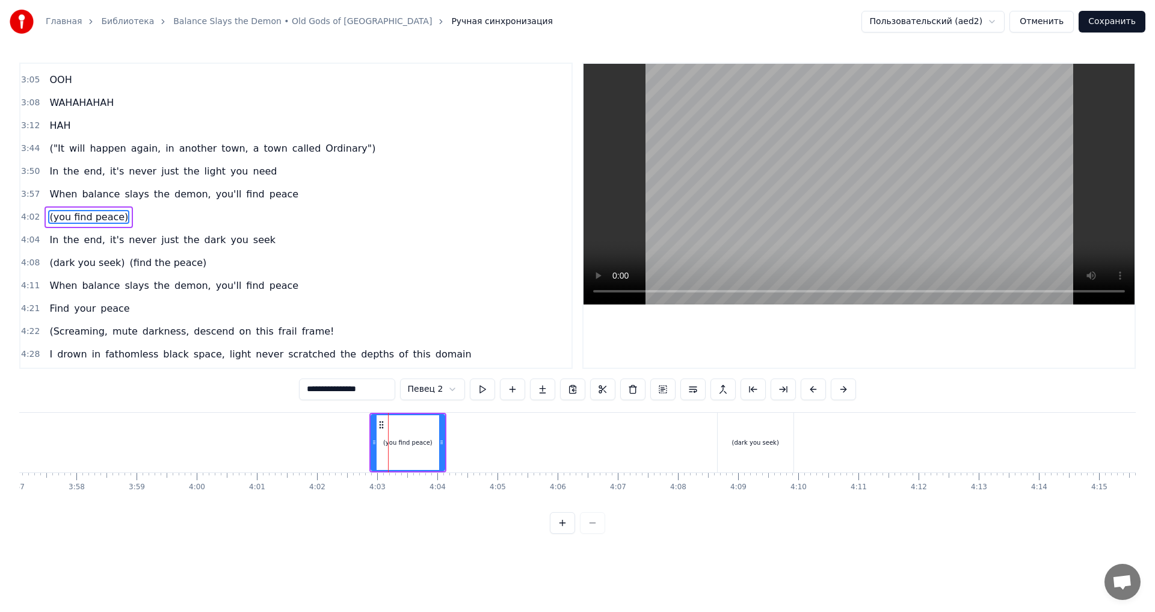
scroll to position [796, 0]
click at [425, 388] on html "Главная Библиотека Balance Slays the Demon • Old Gods of Asgard Ручная синхрони…" at bounding box center [577, 276] width 1155 height 553
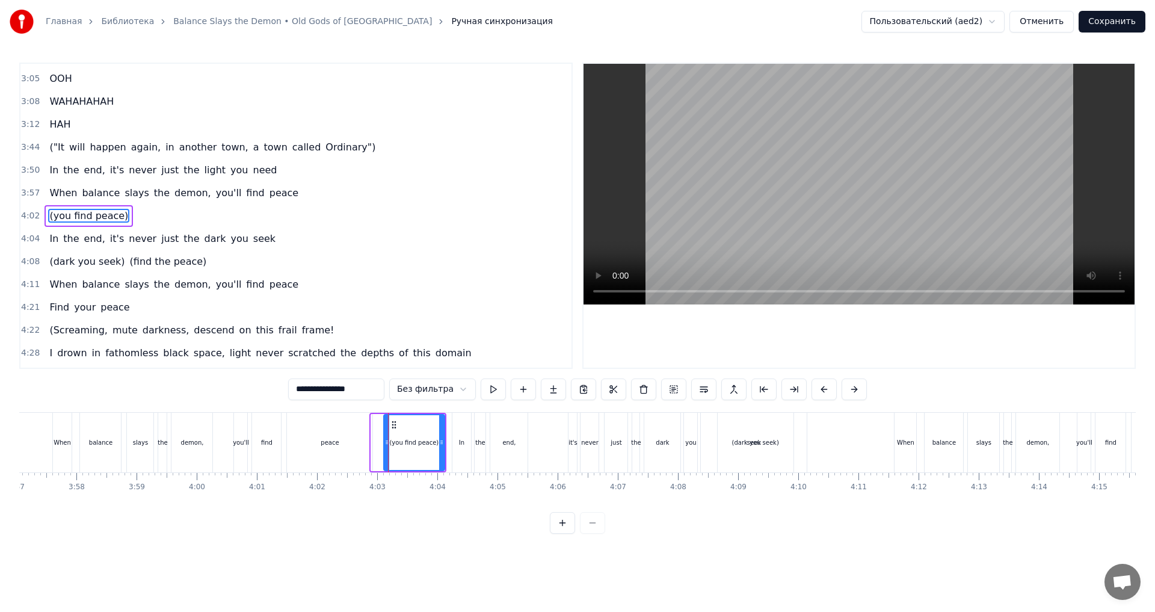
drag, startPoint x: 375, startPoint y: 438, endPoint x: 387, endPoint y: 440, distance: 12.8
click at [387, 440] on icon at bounding box center [386, 442] width 5 height 10
drag, startPoint x: 385, startPoint y: 443, endPoint x: 396, endPoint y: 444, distance: 11.5
click at [396, 444] on icon at bounding box center [398, 442] width 5 height 10
drag, startPoint x: 398, startPoint y: 444, endPoint x: 410, endPoint y: 446, distance: 11.5
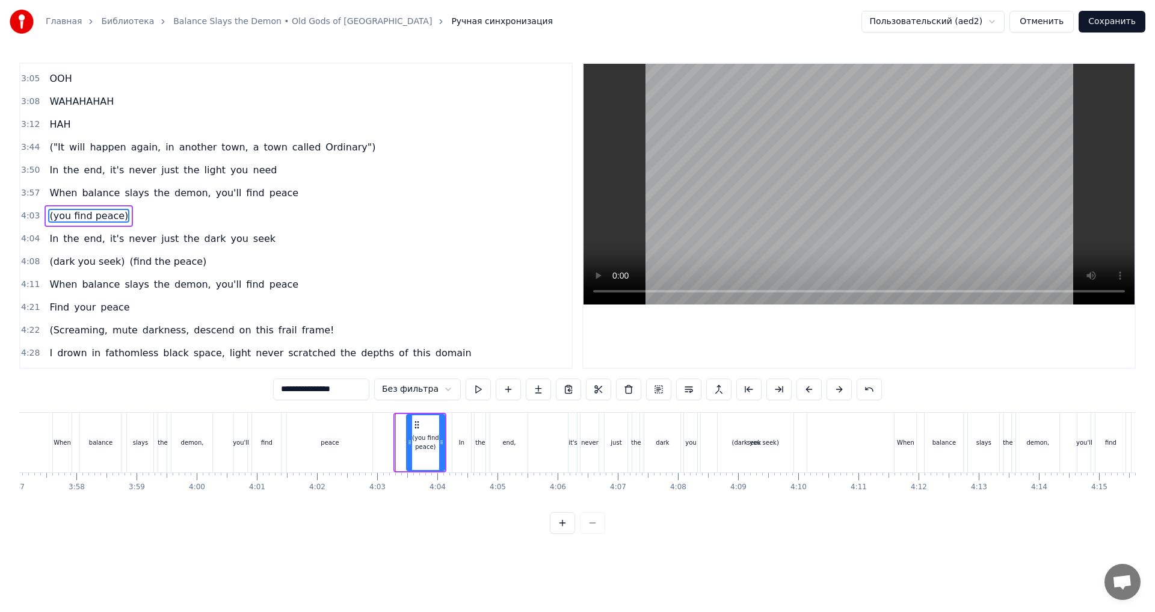
click at [410, 446] on icon at bounding box center [409, 442] width 5 height 10
drag, startPoint x: 438, startPoint y: 446, endPoint x: 427, endPoint y: 446, distance: 11.4
click at [428, 446] on icon at bounding box center [430, 442] width 5 height 10
drag, startPoint x: 409, startPoint y: 440, endPoint x: 393, endPoint y: 440, distance: 15.6
click at [393, 440] on icon at bounding box center [393, 442] width 5 height 10
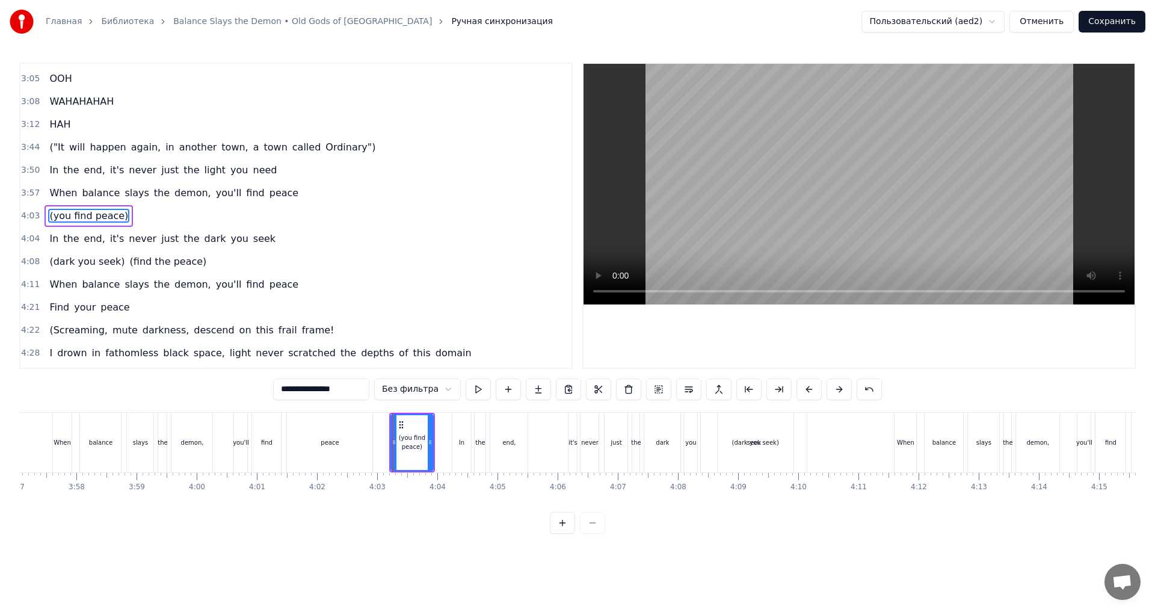
click at [1067, 25] on button "Отменить" at bounding box center [1041, 22] width 64 height 22
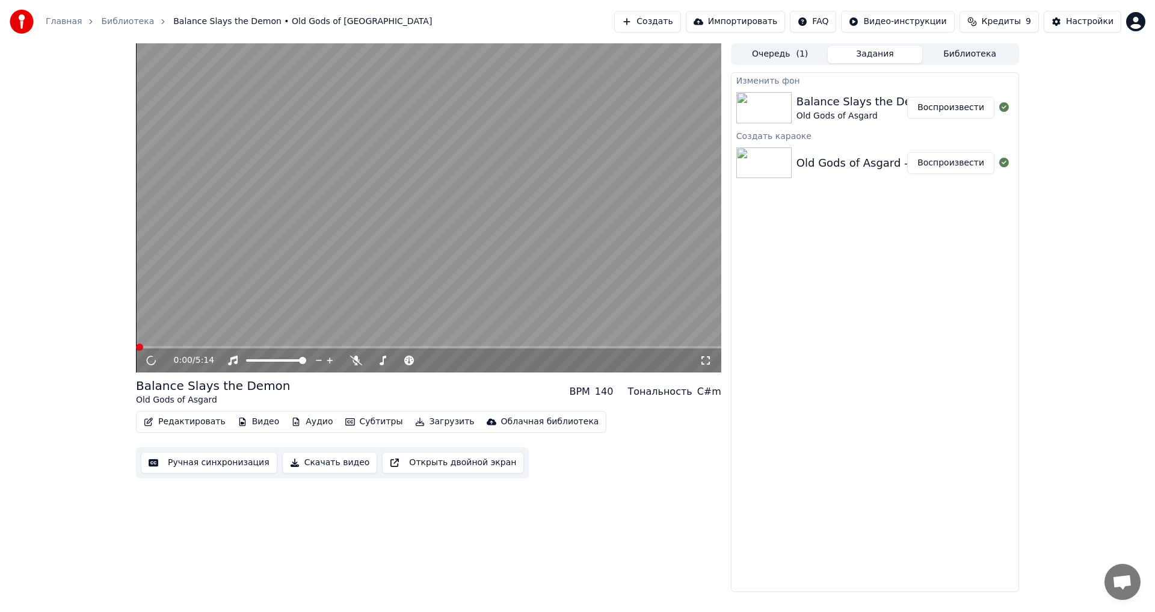
click at [179, 420] on button "Редактировать" at bounding box center [184, 421] width 91 height 17
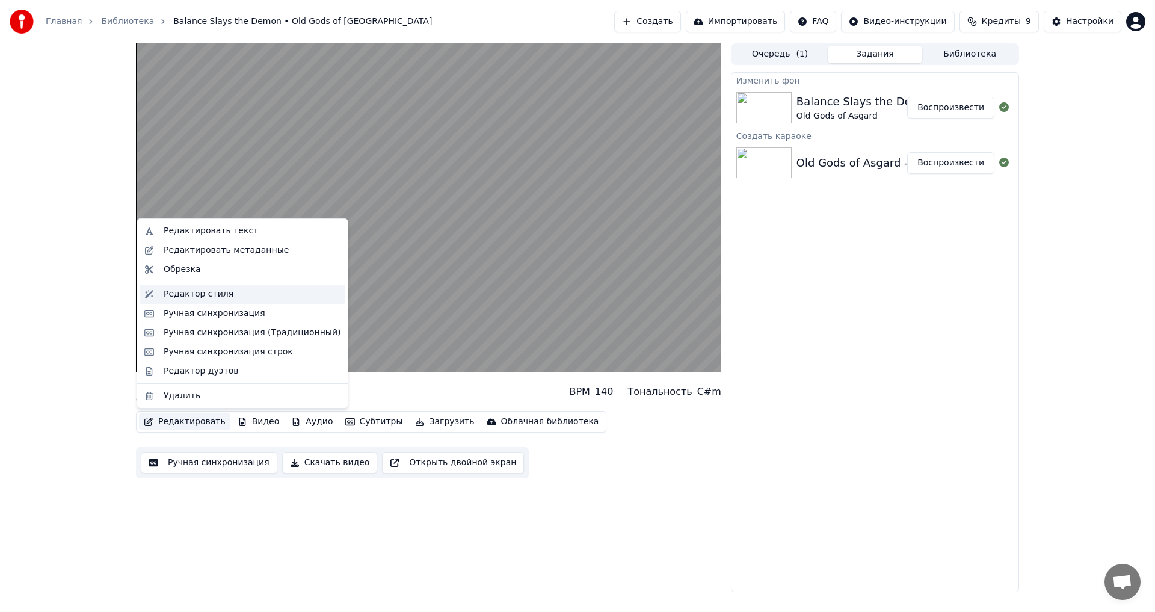
click at [212, 288] on div "Редактор стиля" at bounding box center [199, 294] width 70 height 12
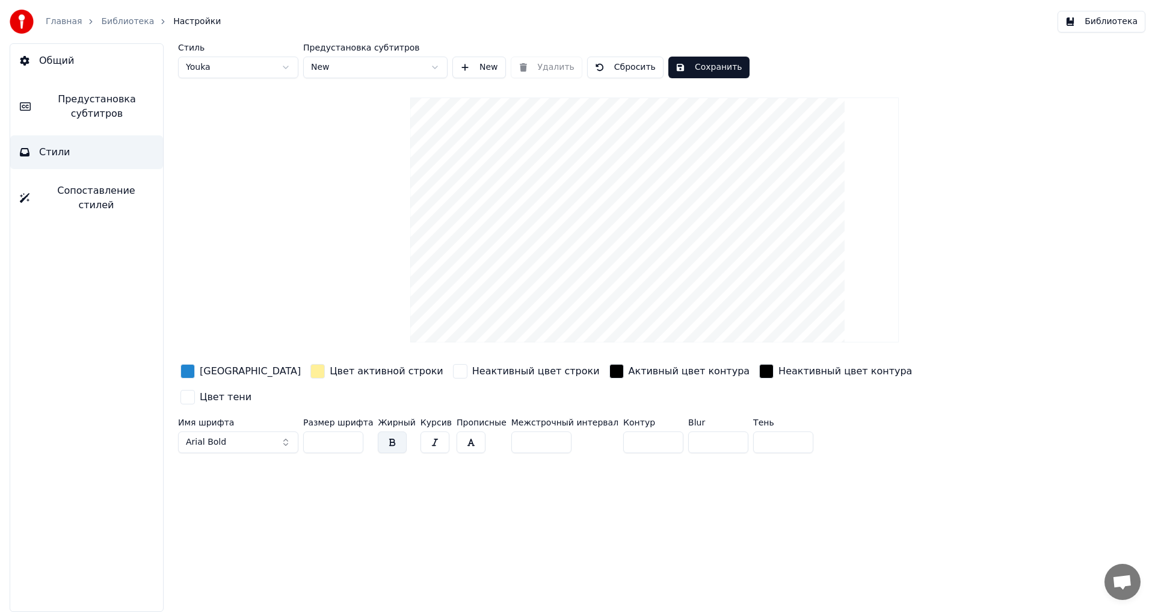
click at [94, 113] on span "Предустановка субтитров" at bounding box center [96, 106] width 113 height 29
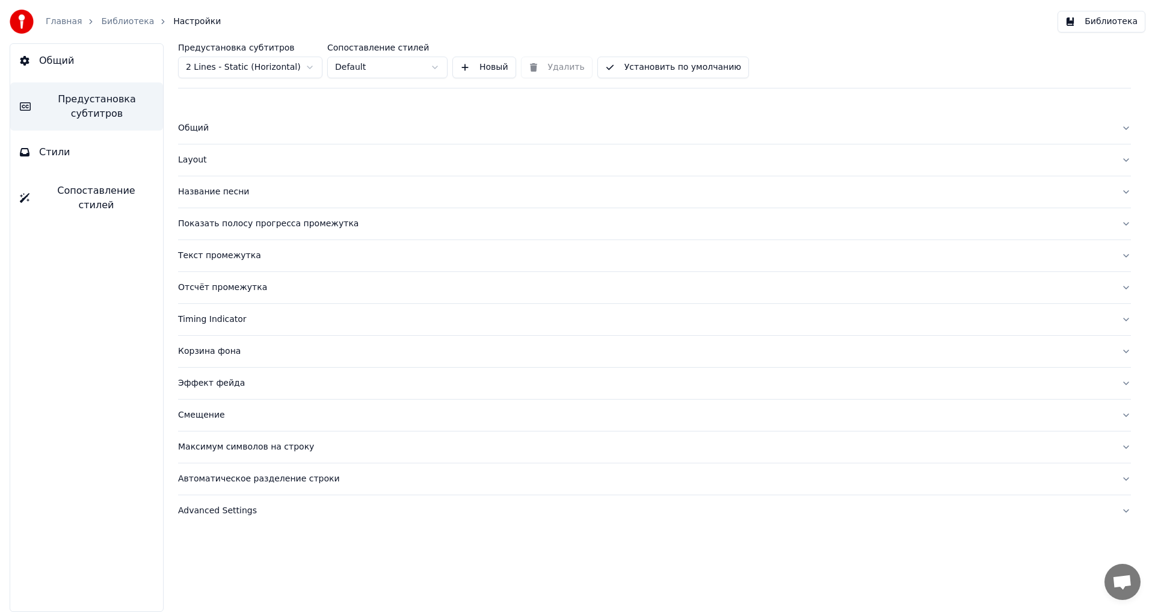
click at [242, 319] on div "Timing Indicator" at bounding box center [644, 319] width 933 height 12
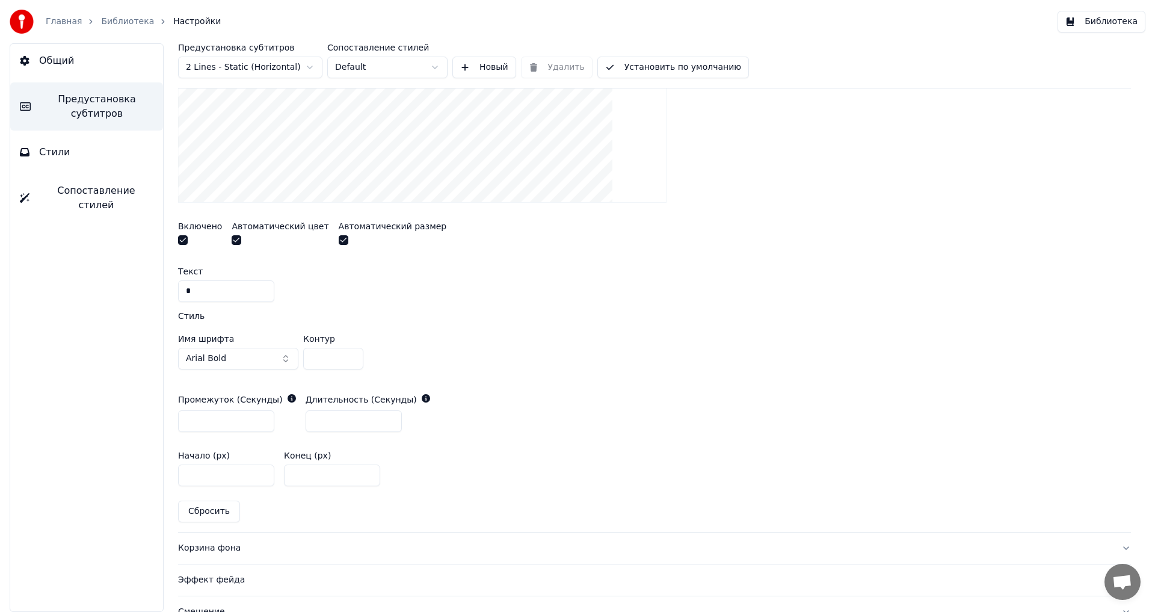
scroll to position [524, 0]
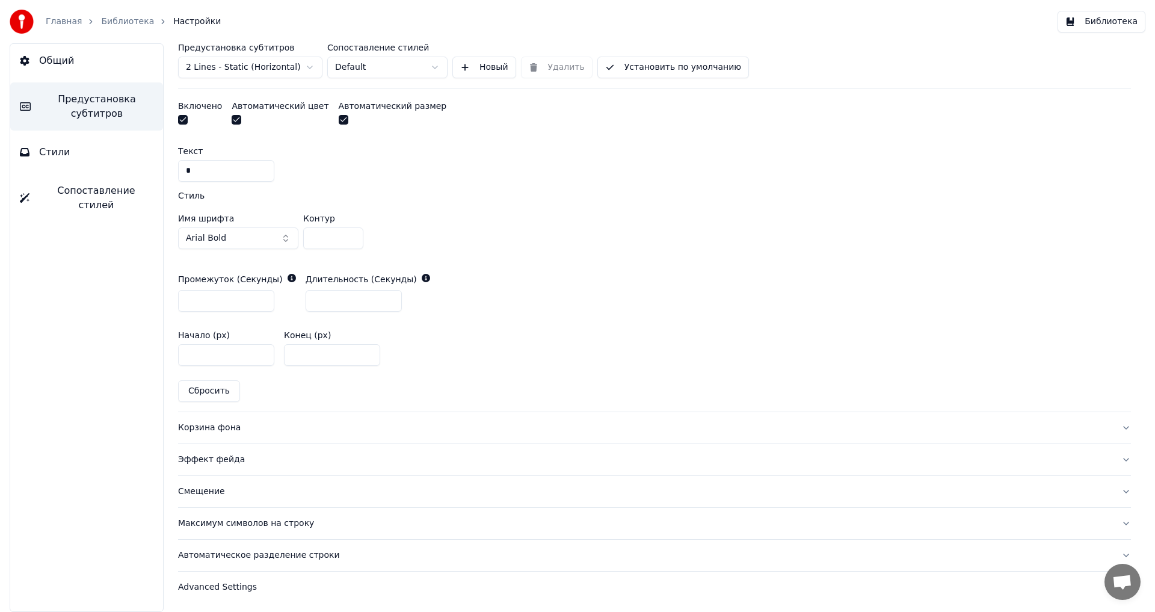
click at [235, 581] on div "Advanced Settings" at bounding box center [644, 587] width 933 height 12
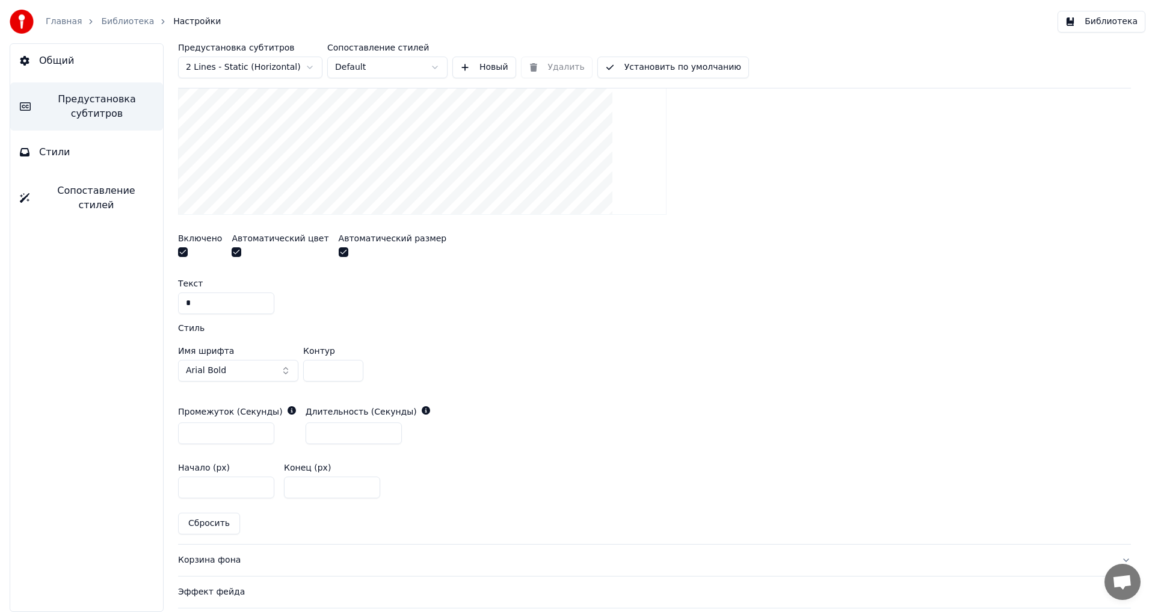
scroll to position [275, 0]
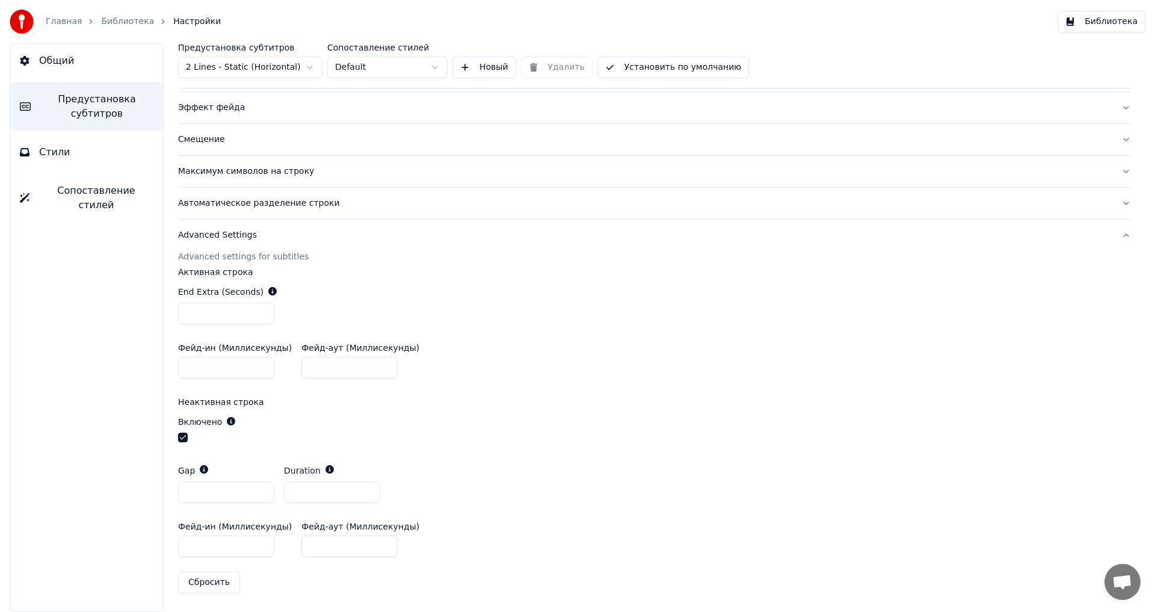
drag, startPoint x: 222, startPoint y: 314, endPoint x: 62, endPoint y: 313, distance: 160.6
click at [62, 313] on div "Общий Предустановка субтитров Стили Сопоставление стилей Предустановка субтитро…" at bounding box center [577, 327] width 1155 height 568
type input "*"
click at [232, 372] on input "***" at bounding box center [226, 368] width 96 height 22
drag, startPoint x: 234, startPoint y: 372, endPoint x: 130, endPoint y: 369, distance: 103.5
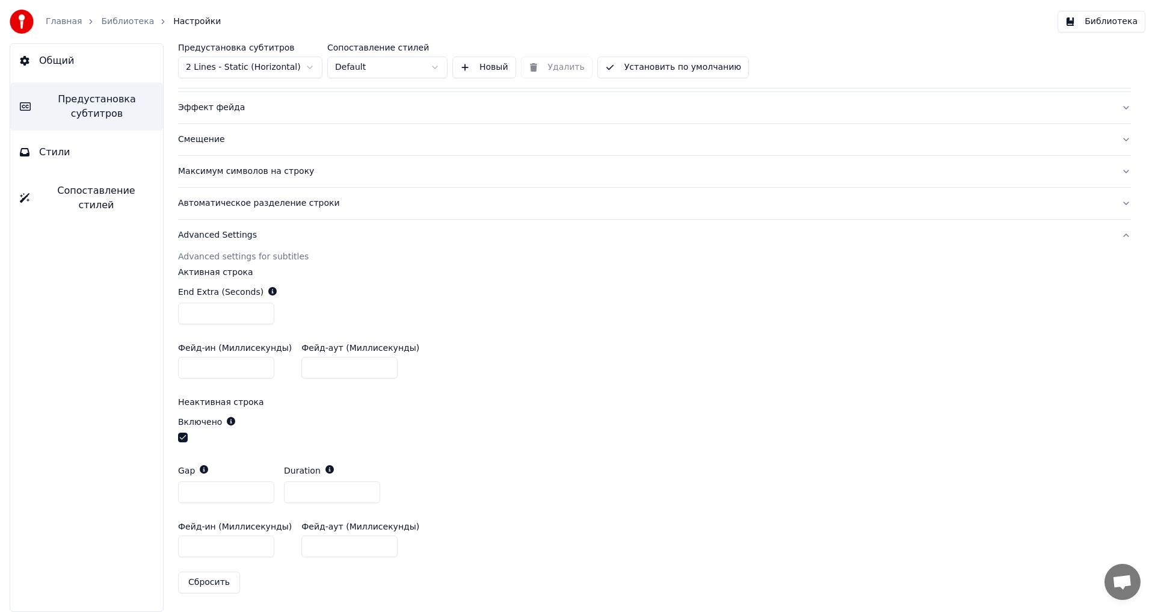
click at [130, 369] on div "Общий Предустановка субтитров Стили Сопоставление стилей Предустановка субтитро…" at bounding box center [577, 327] width 1155 height 568
type input "*"
drag, startPoint x: 353, startPoint y: 373, endPoint x: 271, endPoint y: 373, distance: 81.8
click at [271, 373] on div "Фейд-ин (Миллисекунды) * Фейд-аут (Миллисекунды) ***" at bounding box center [654, 361] width 953 height 54
type input "*"
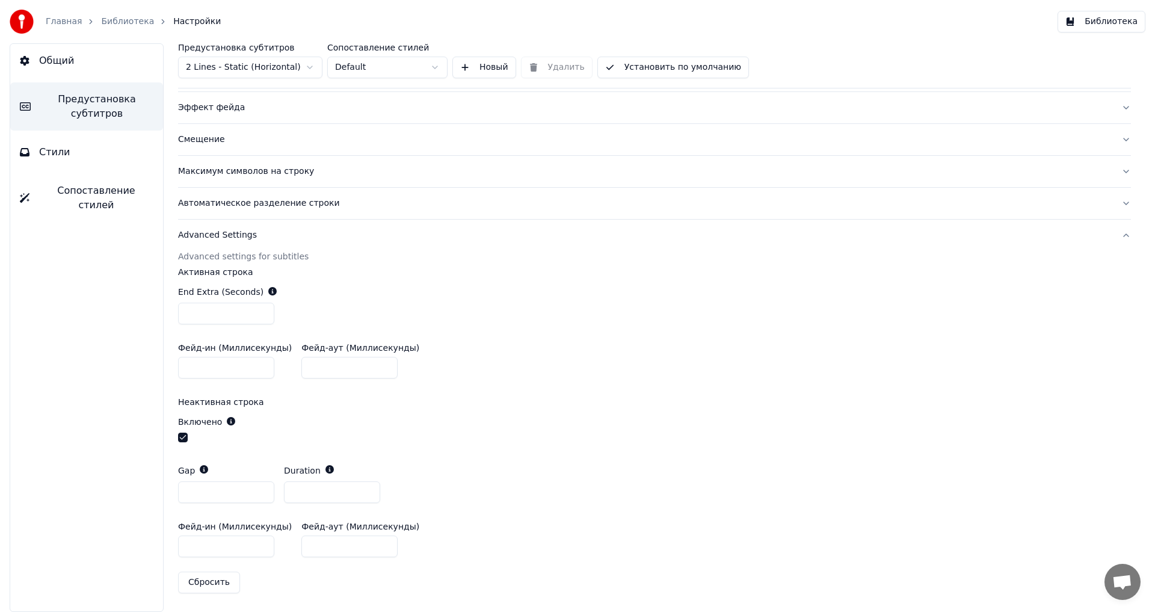
click at [253, 198] on div "Автоматическое разделение строки" at bounding box center [644, 203] width 933 height 12
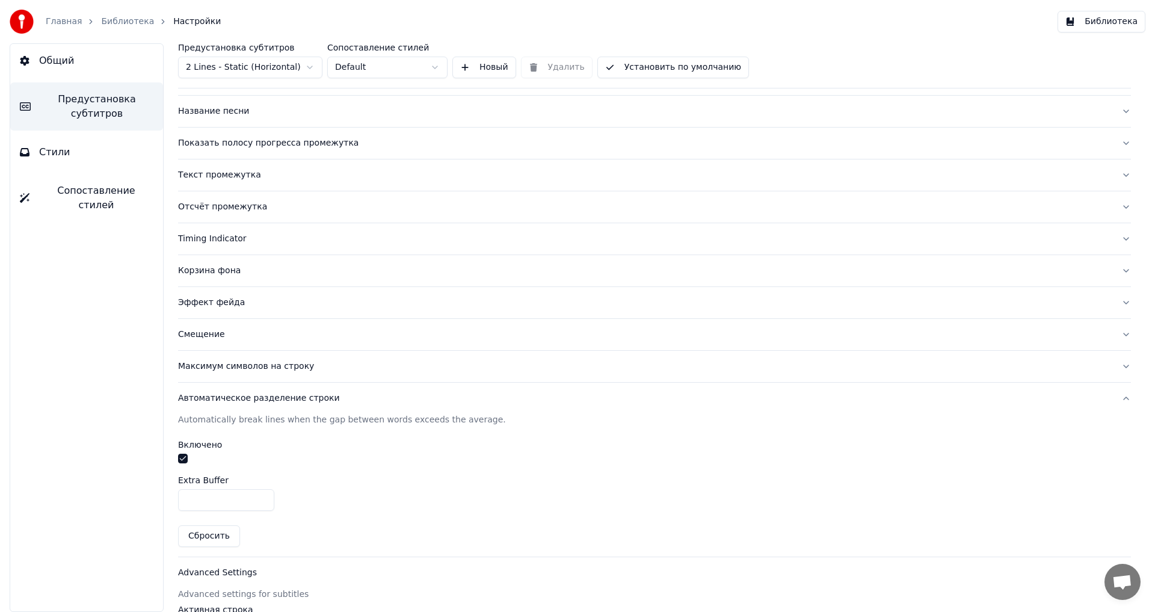
scroll to position [66, 0]
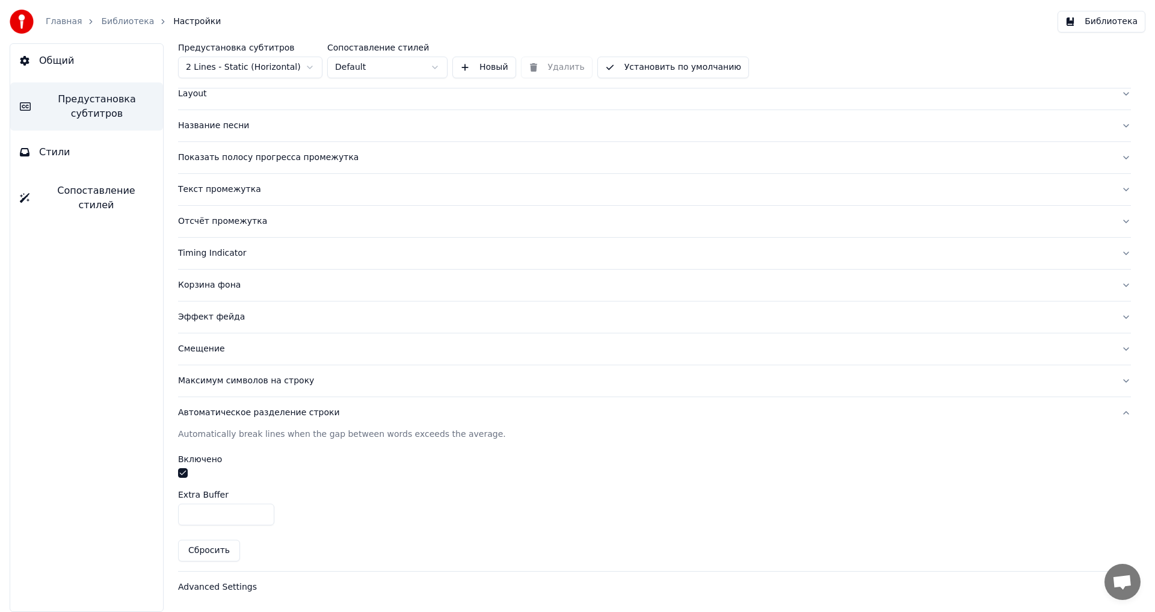
click at [196, 517] on input "***" at bounding box center [226, 514] width 96 height 22
drag, startPoint x: 204, startPoint y: 518, endPoint x: 194, endPoint y: 517, distance: 10.3
click at [194, 517] on input "***" at bounding box center [226, 514] width 96 height 22
click at [213, 548] on button "Сбросить" at bounding box center [209, 550] width 62 height 22
drag, startPoint x: 201, startPoint y: 515, endPoint x: 194, endPoint y: 518, distance: 7.8
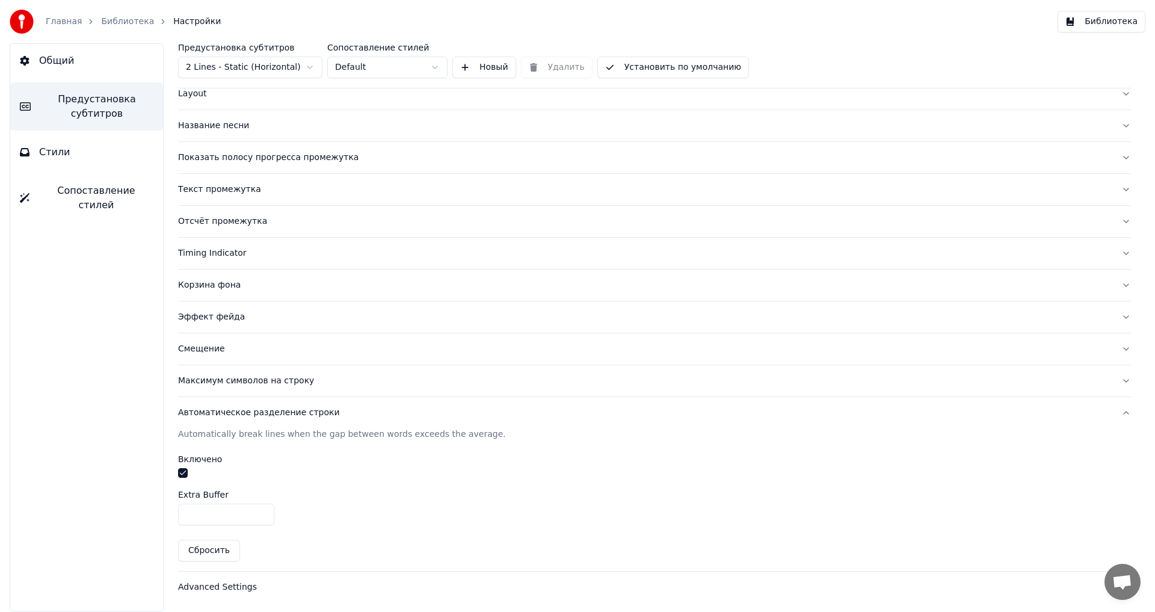
click at [194, 518] on input "***" at bounding box center [226, 514] width 96 height 22
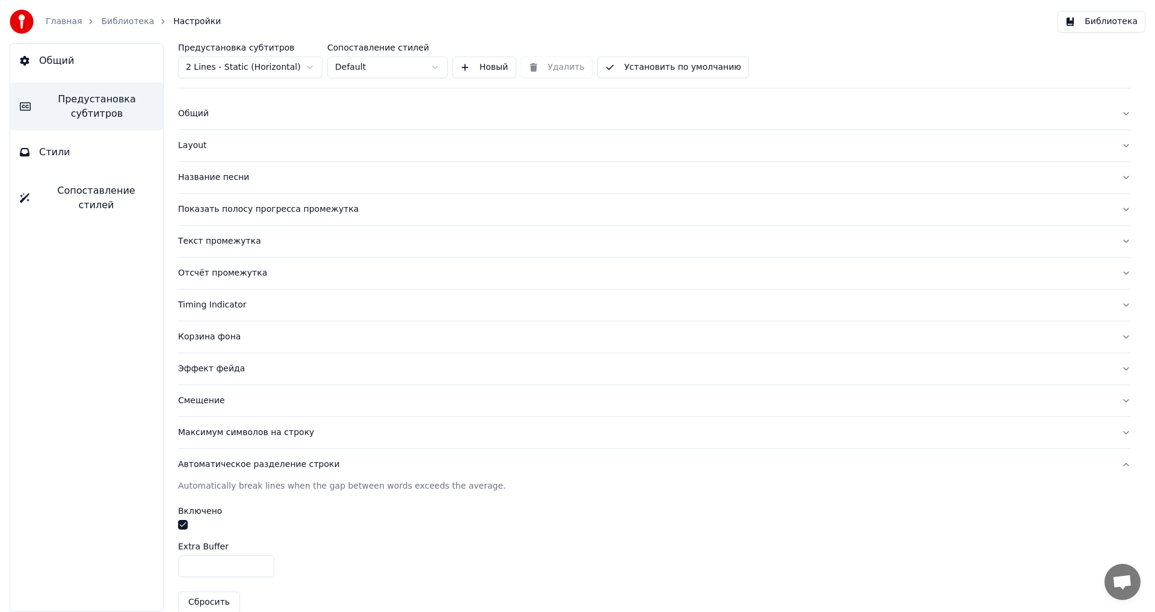
scroll to position [0, 0]
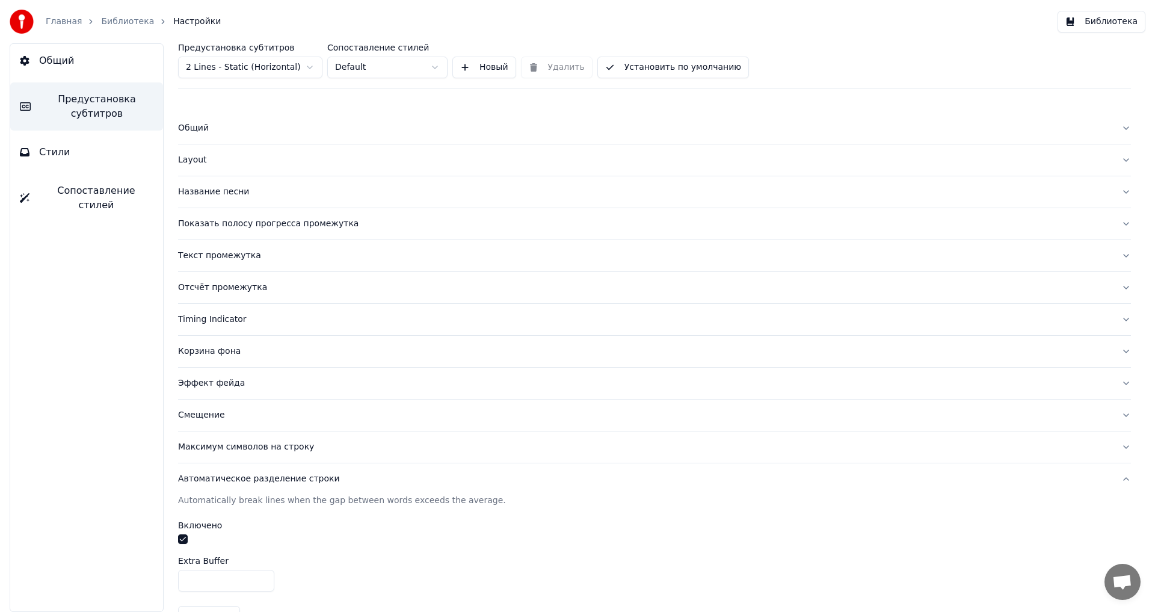
type input "***"
click at [281, 65] on html "Главная Библиотека Настройки Библиотека Общий Предустановка субтитров Стили Соп…" at bounding box center [577, 306] width 1155 height 612
click at [444, 34] on html "Главная Библиотека Настройки Библиотека Общий Предустановка субтитров Стили Соп…" at bounding box center [577, 306] width 1155 height 612
click at [493, 70] on button "Новый" at bounding box center [484, 68] width 64 height 22
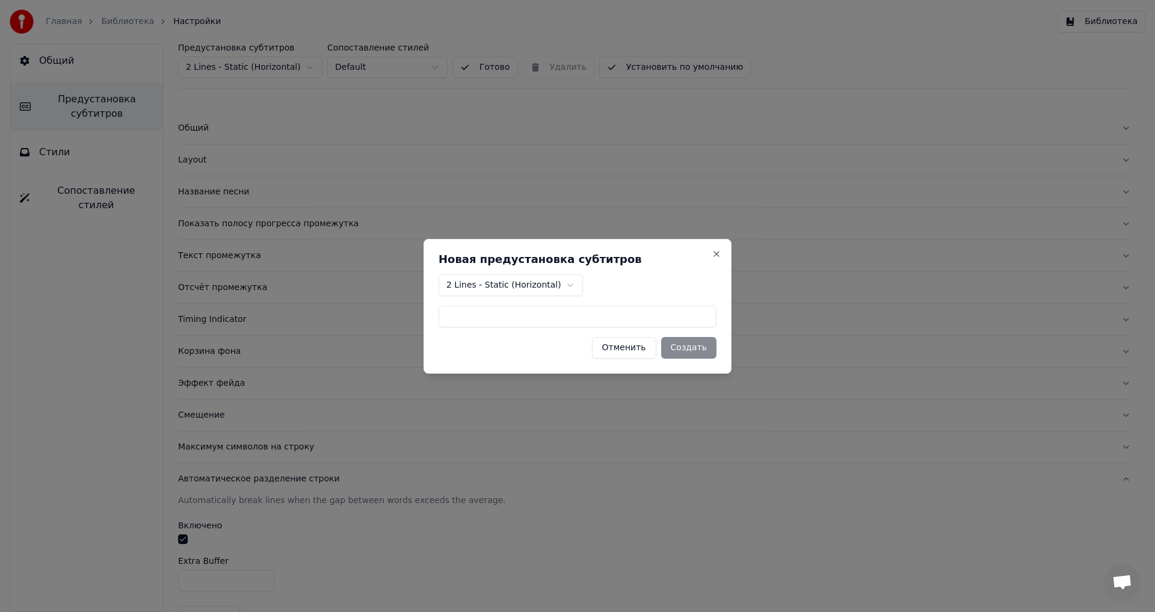
click at [548, 288] on body "Главная Библиотека Настройки Библиотека Общий Предустановка субтитров Стили Соп…" at bounding box center [577, 306] width 1155 height 612
click at [627, 317] on input at bounding box center [577, 316] width 278 height 22
type input "*****"
click at [676, 338] on button "Создать" at bounding box center [688, 348] width 55 height 22
type input "***"
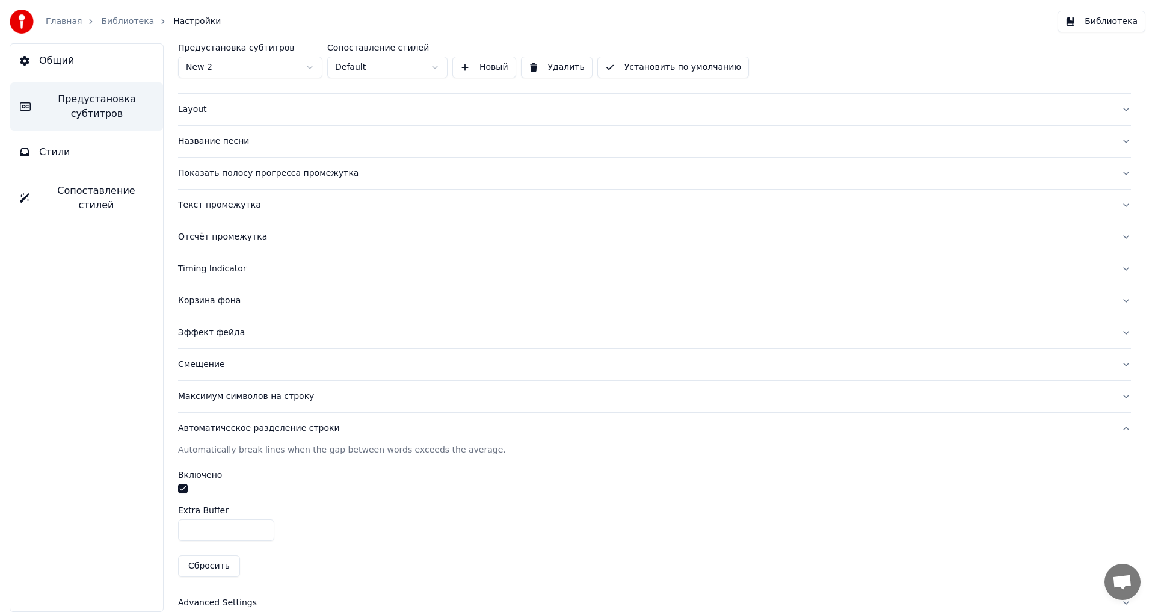
scroll to position [66, 0]
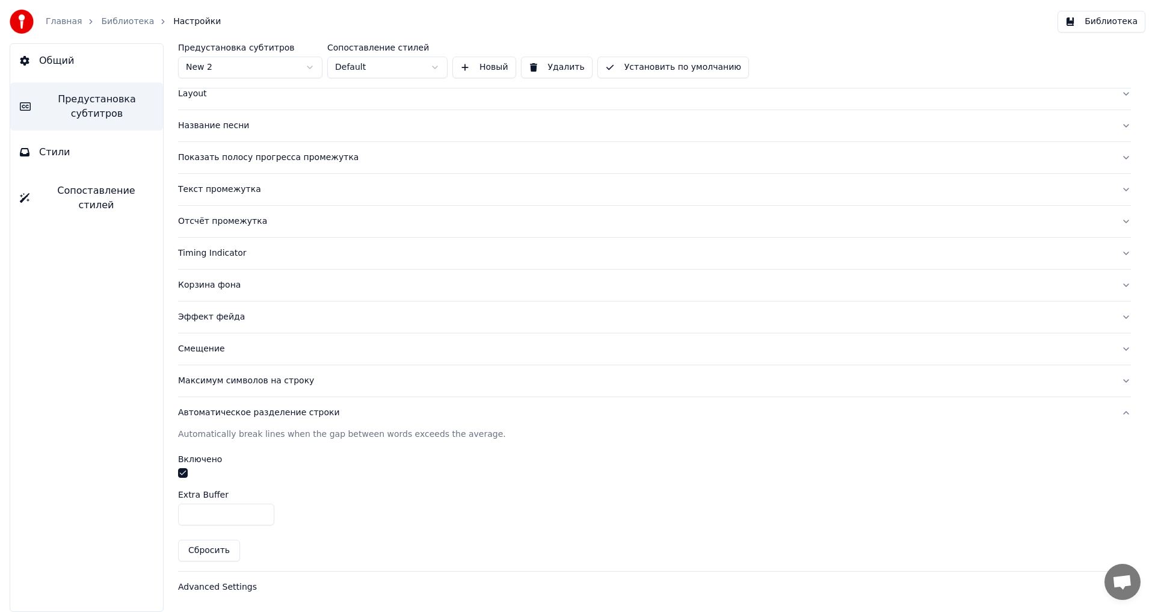
drag, startPoint x: 204, startPoint y: 516, endPoint x: 186, endPoint y: 516, distance: 18.0
click at [186, 516] on input "***" at bounding box center [226, 514] width 96 height 22
type input "*"
drag, startPoint x: 376, startPoint y: 535, endPoint x: 369, endPoint y: 531, distance: 7.5
click at [376, 534] on div "Automatically break lines when the gap between words exceeds the average. Включ…" at bounding box center [654, 499] width 953 height 143
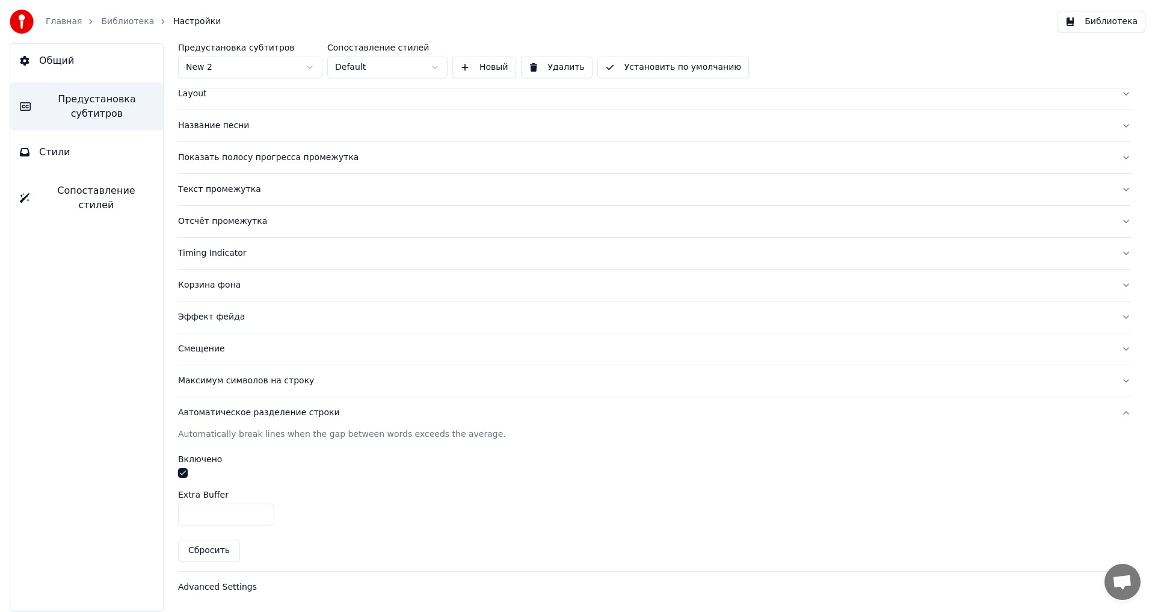
click at [236, 584] on div "Advanced Settings" at bounding box center [644, 587] width 933 height 12
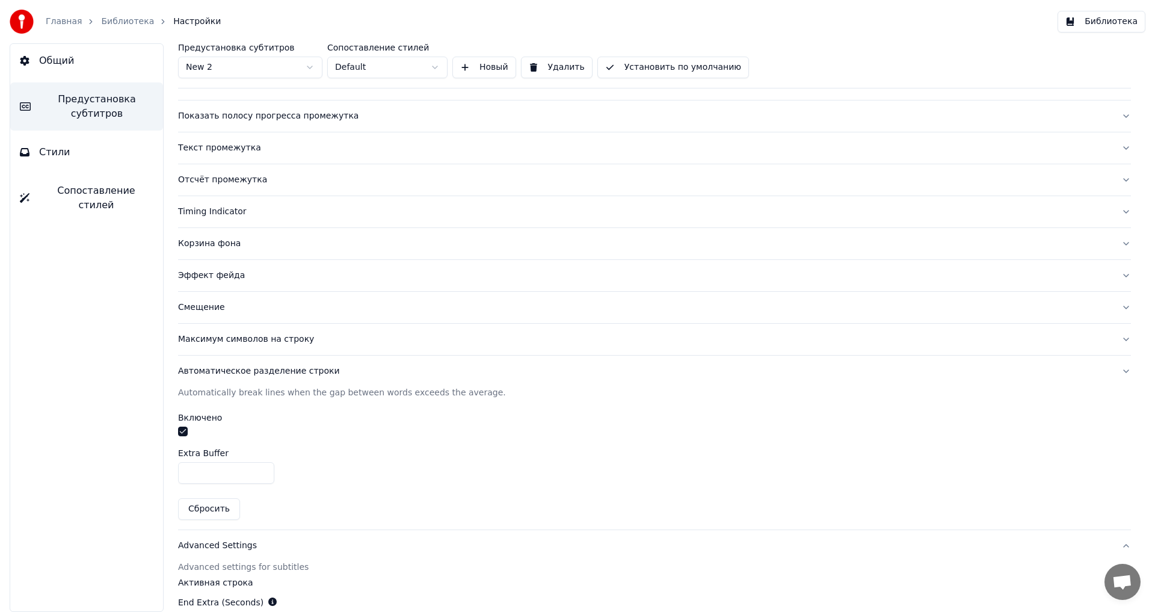
scroll to position [275, 0]
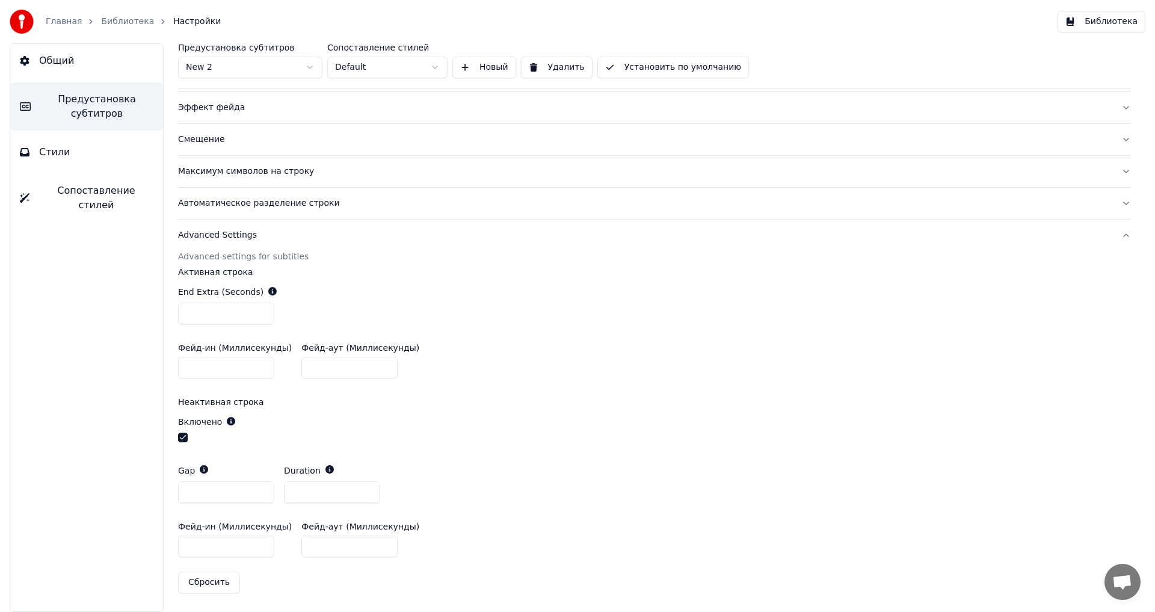
drag, startPoint x: 218, startPoint y: 313, endPoint x: 167, endPoint y: 317, distance: 51.8
click at [167, 317] on div "Предустановка субтитров New 2 Сопоставление стилей Default Новый Удалить Устано…" at bounding box center [654, 327] width 1001 height 568
type input "*"
click at [330, 371] on input "*" at bounding box center [349, 368] width 96 height 22
drag, startPoint x: 222, startPoint y: 492, endPoint x: 174, endPoint y: 495, distance: 48.8
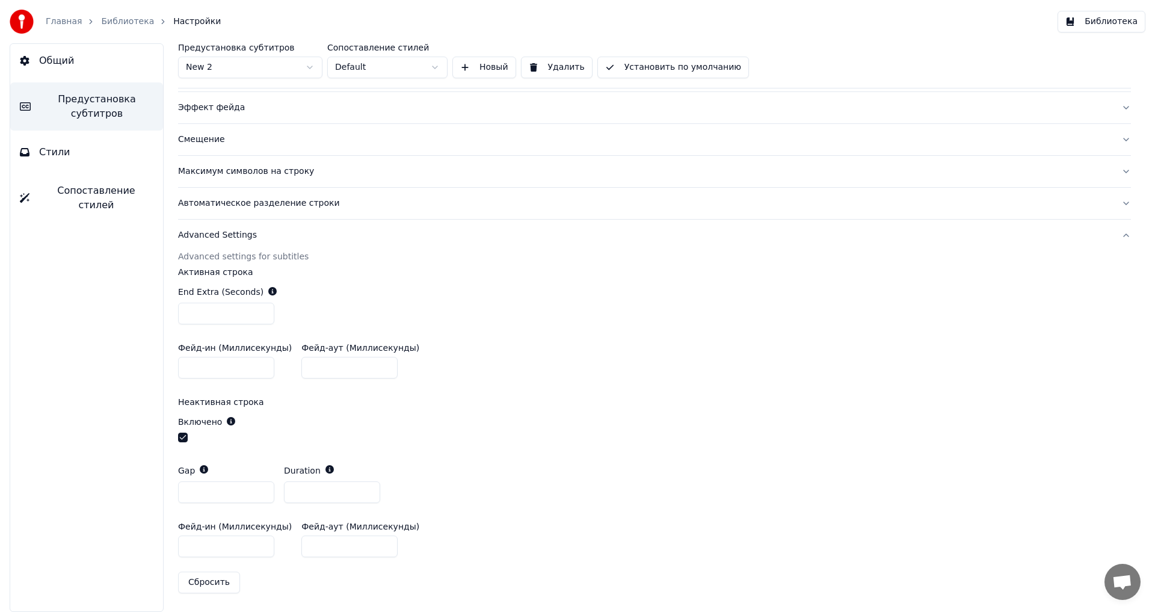
click at [174, 495] on div "Предустановка субтитров New 2 Сопоставление стилей Default Новый Удалить Устано…" at bounding box center [654, 327] width 1001 height 568
type input "*"
drag, startPoint x: 304, startPoint y: 495, endPoint x: 278, endPoint y: 496, distance: 25.9
click at [278, 496] on div "Gap * Duration *" at bounding box center [654, 484] width 953 height 58
type input "*"
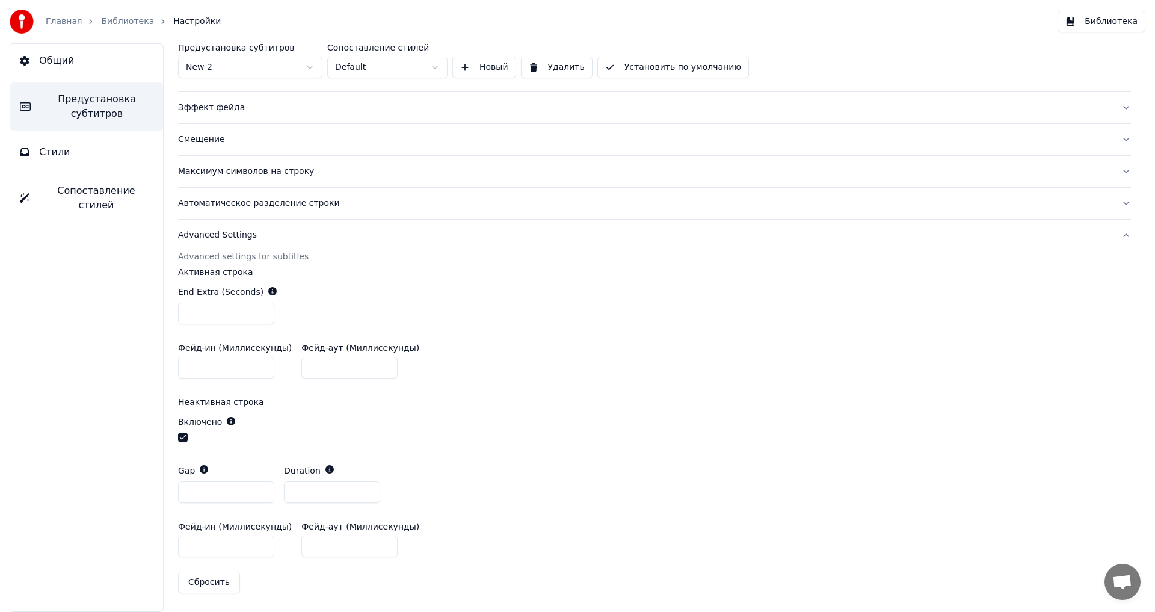
drag, startPoint x: 230, startPoint y: 552, endPoint x: 183, endPoint y: 553, distance: 46.9
click at [183, 553] on input "***" at bounding box center [226, 546] width 96 height 22
type input "***"
click at [469, 367] on div "Фейд-ин (Миллисекунды) * Фейд-аут (Миллисекунды) *" at bounding box center [654, 361] width 953 height 54
click at [662, 70] on button "Установить по умолчанию" at bounding box center [673, 68] width 152 height 22
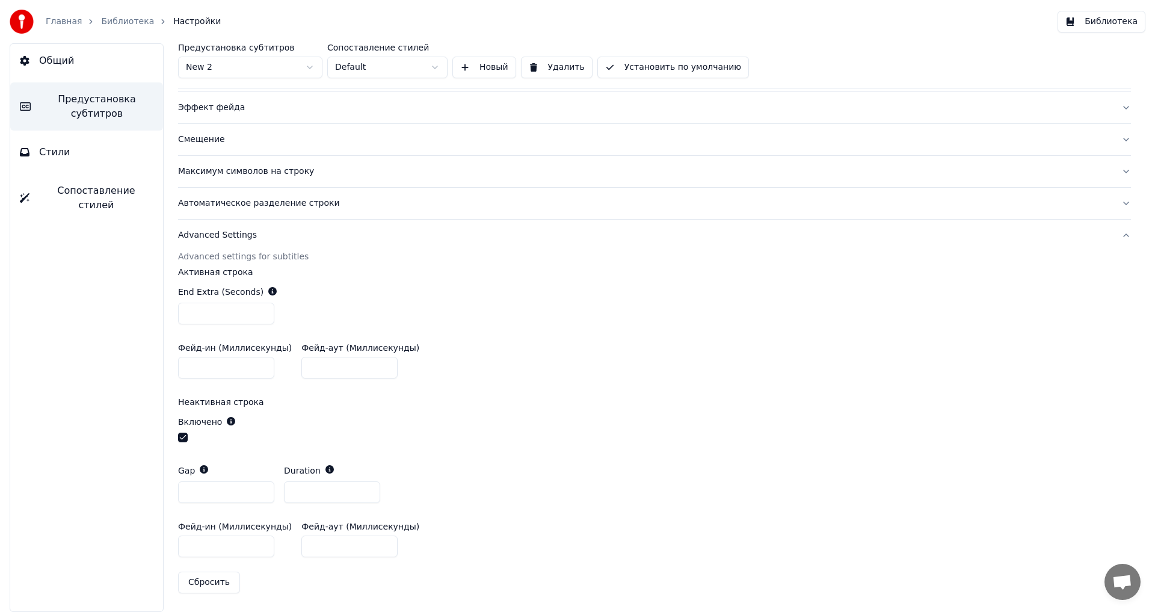
click at [421, 67] on html "Главная Библиотека Настройки Библиотека Общий Предустановка субтитров Стили Соп…" at bounding box center [577, 306] width 1155 height 612
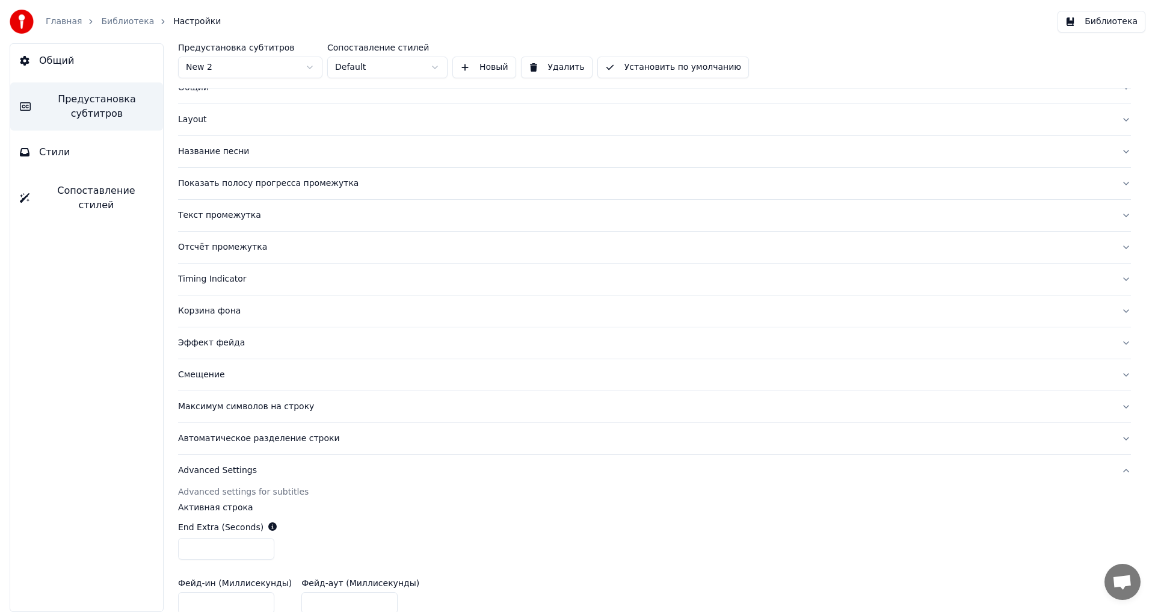
scroll to position [0, 0]
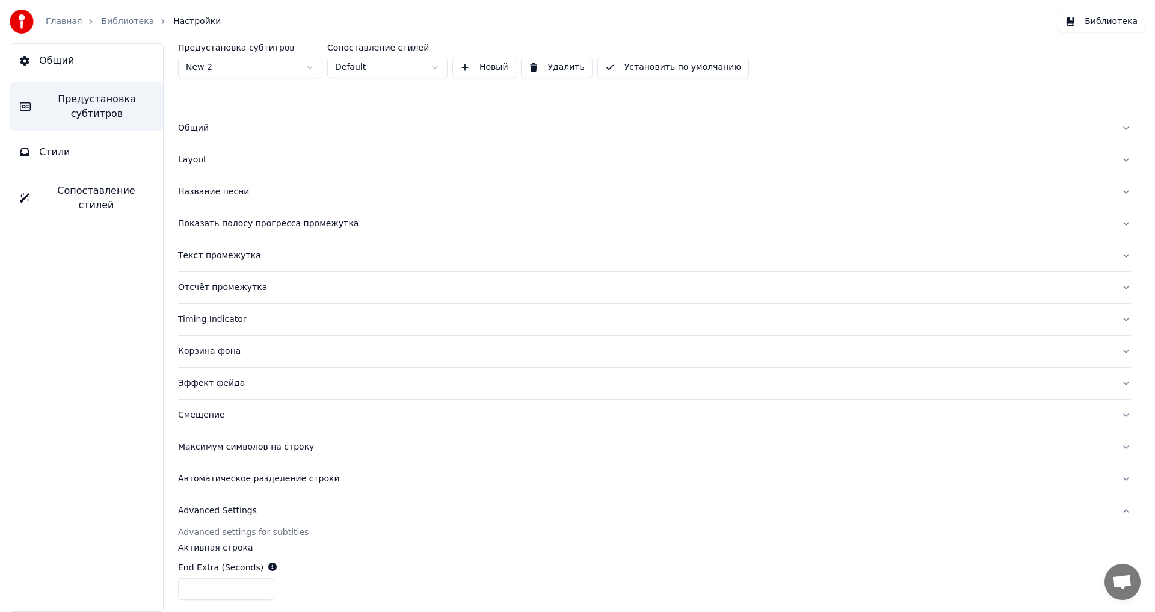
click at [263, 79] on div "Предустановка субтитров New 2 Сопоставление стилей Default Новый Удалить Устано…" at bounding box center [654, 65] width 953 height 45
click at [269, 75] on html "Главная Библиотека Настройки Библиотека Общий Предустановка субтитров Стили Соп…" at bounding box center [577, 306] width 1155 height 612
click at [93, 60] on html "Главная Библиотека Настройки Библиотека Общий Предустановка субтитров Стили Соп…" at bounding box center [577, 306] width 1155 height 612
click at [68, 135] on button "Стили" at bounding box center [86, 152] width 153 height 34
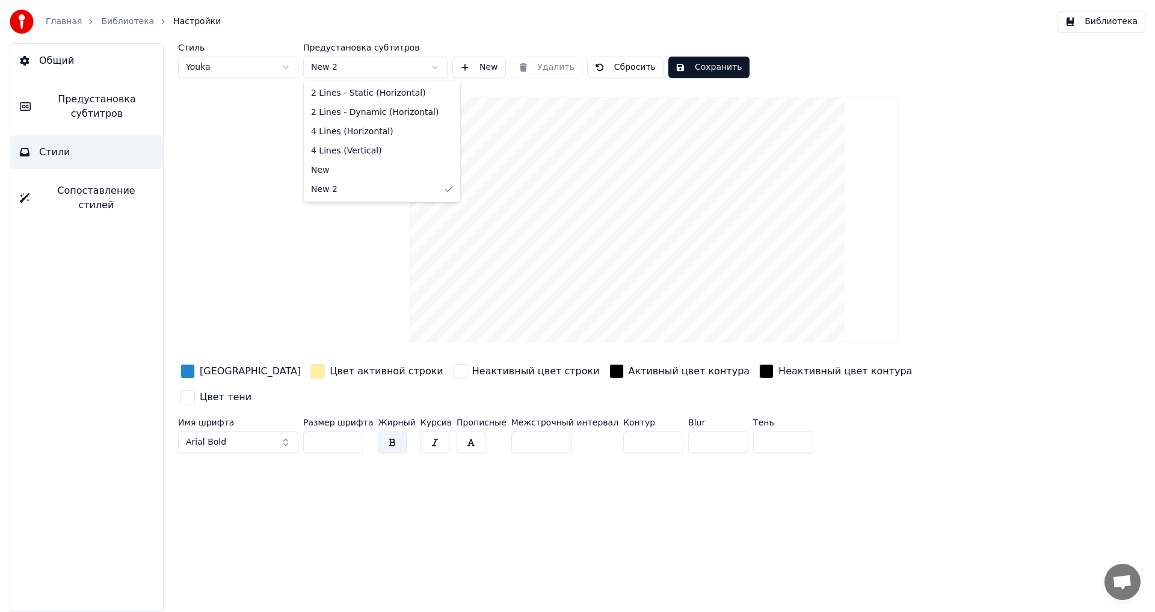
click at [334, 71] on html "Главная Библиотека Настройки Библиотека Общий Предустановка субтитров Стили Соп…" at bounding box center [577, 306] width 1155 height 612
click at [334, 72] on html "Главная Библиотека Настройки Библиотека Общий Предустановка субтитров Стили Соп…" at bounding box center [577, 306] width 1155 height 612
click at [692, 65] on button "Сохранить" at bounding box center [708, 68] width 81 height 22
click at [103, 200] on button "Сопоставление стилей" at bounding box center [86, 198] width 153 height 48
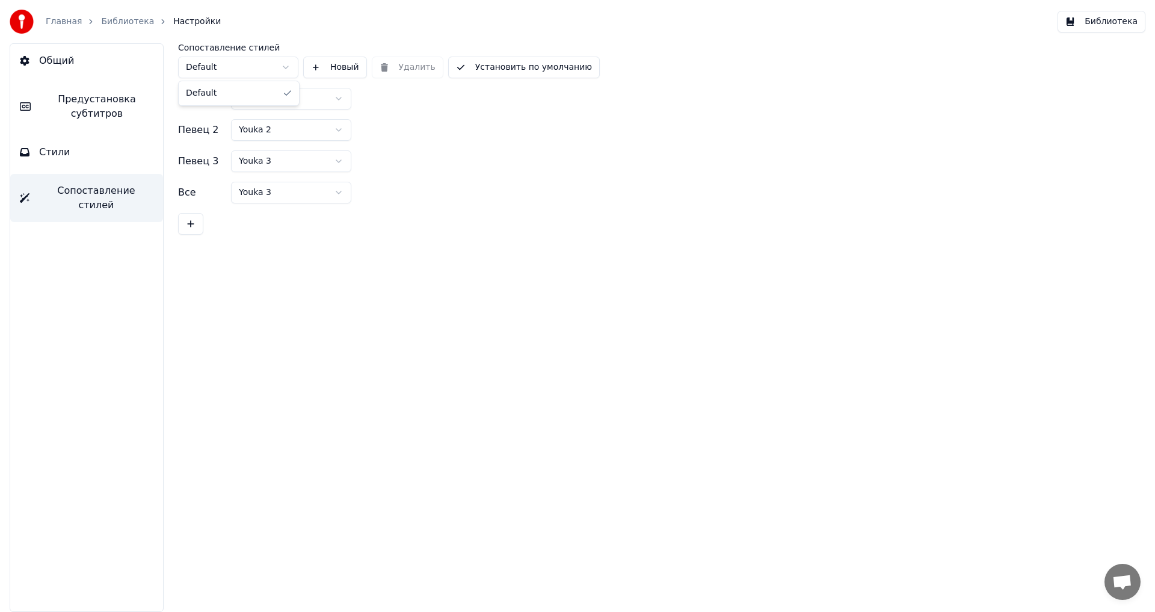
click at [242, 67] on html "Главная Библиотека Настройки Библиотека Общий Предустановка субтитров Стили Соп…" at bounding box center [577, 306] width 1155 height 612
click at [301, 97] on html "Главная Библиотека Настройки Библиотека Общий Предустановка субтитров Стили Соп…" at bounding box center [577, 306] width 1155 height 612
click at [306, 97] on html "Главная Библиотека Настройки Библиотека Общий Предустановка субтитров Стили Соп…" at bounding box center [577, 306] width 1155 height 612
click at [120, 11] on div "Главная Библиотека Настройки" at bounding box center [115, 22] width 211 height 24
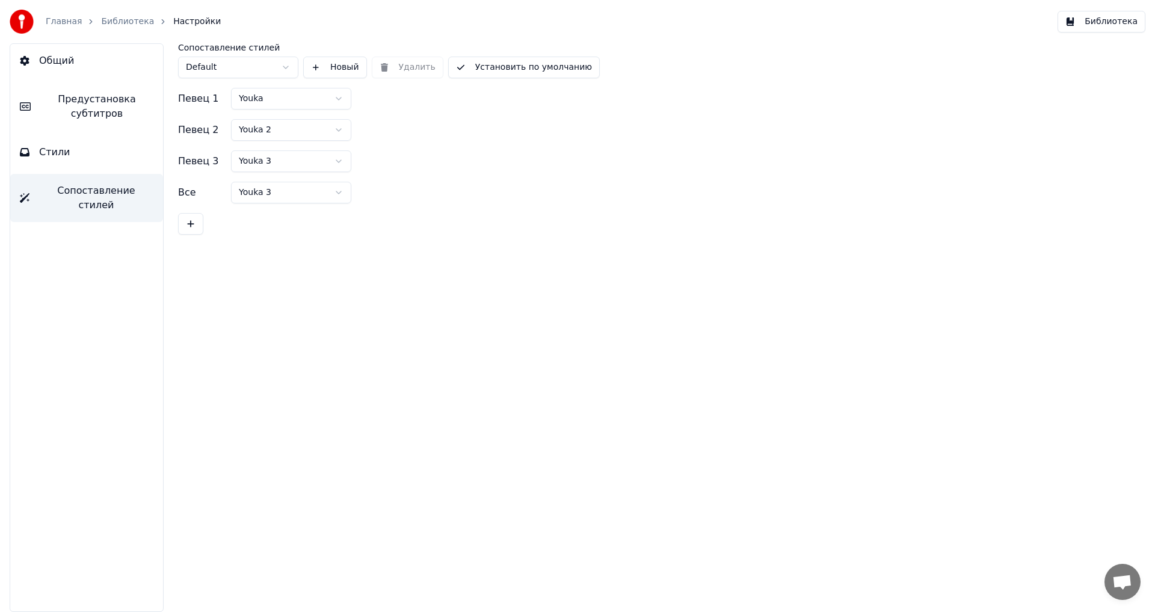
click at [114, 25] on link "Библиотека" at bounding box center [127, 22] width 53 height 12
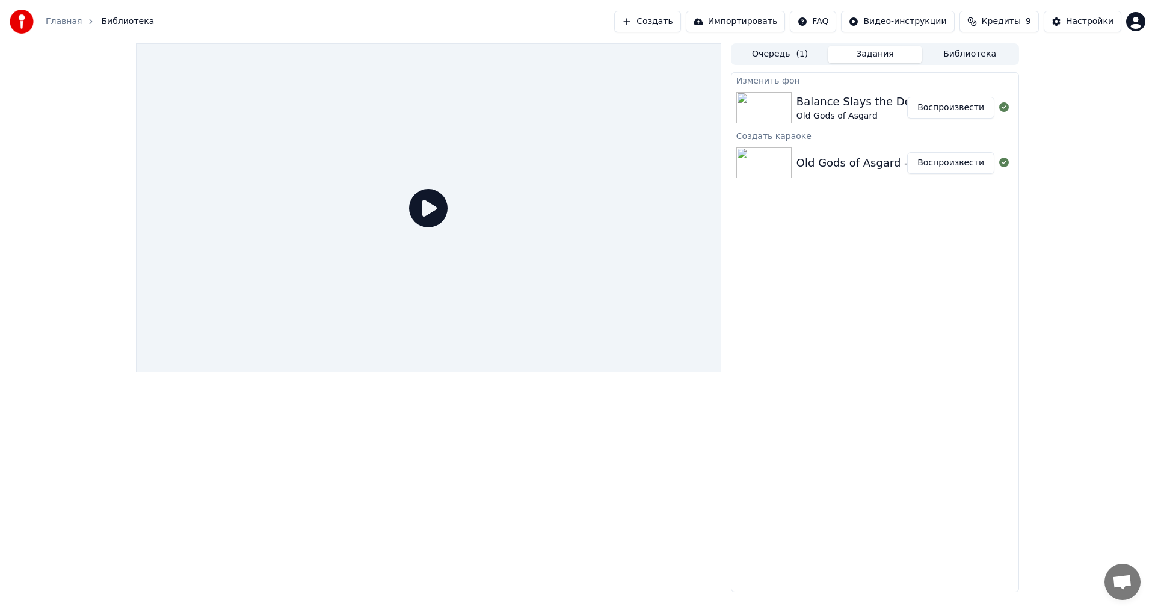
click at [425, 208] on icon at bounding box center [428, 208] width 38 height 38
click at [956, 109] on button "Воспроизвести" at bounding box center [950, 108] width 87 height 22
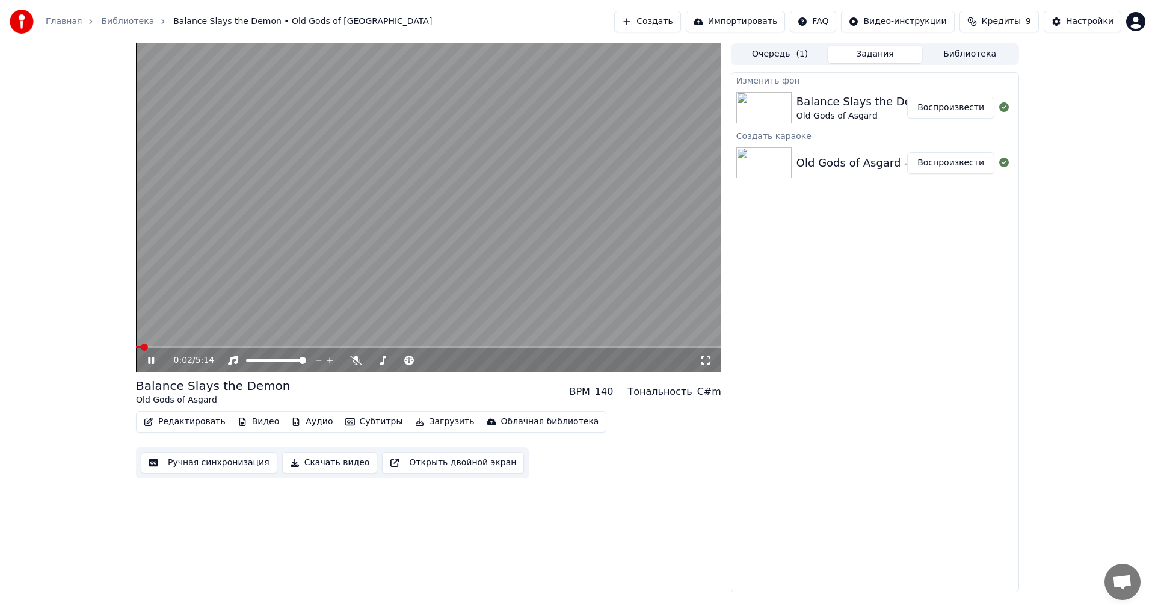
click at [149, 360] on icon at bounding box center [151, 360] width 6 height 7
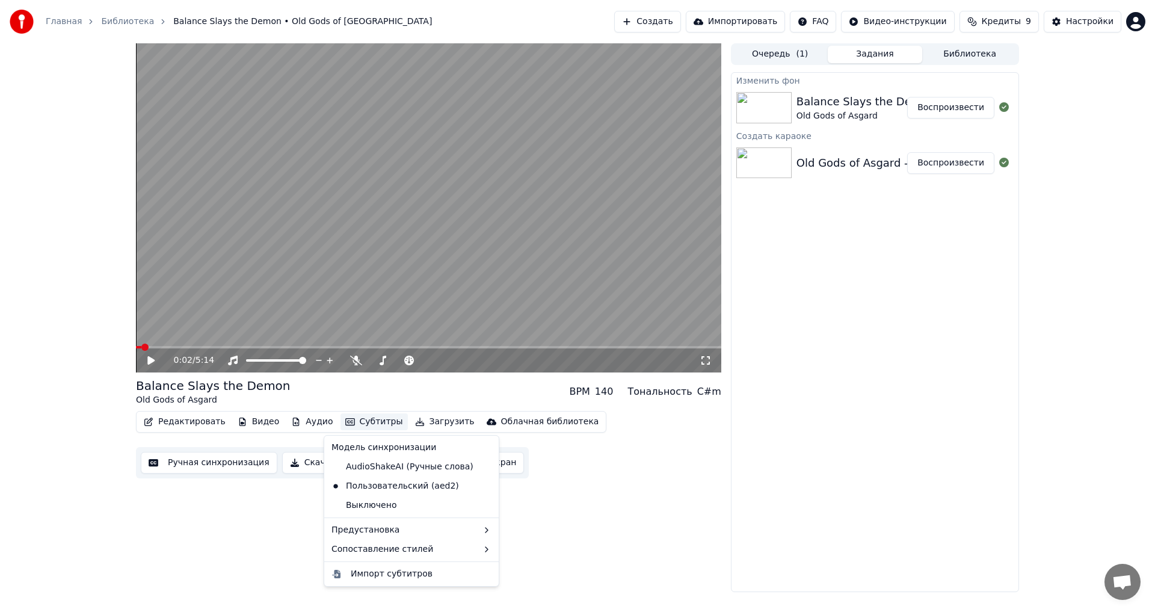
click at [343, 423] on button "Субтитры" at bounding box center [373, 421] width 67 height 17
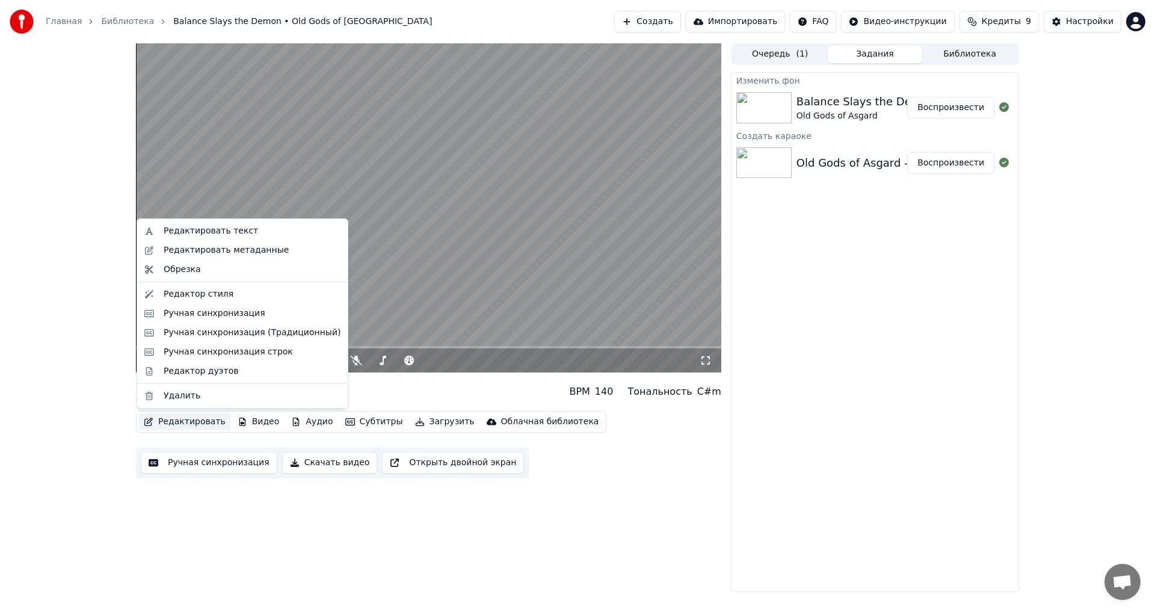
click at [440, 232] on video at bounding box center [428, 207] width 585 height 329
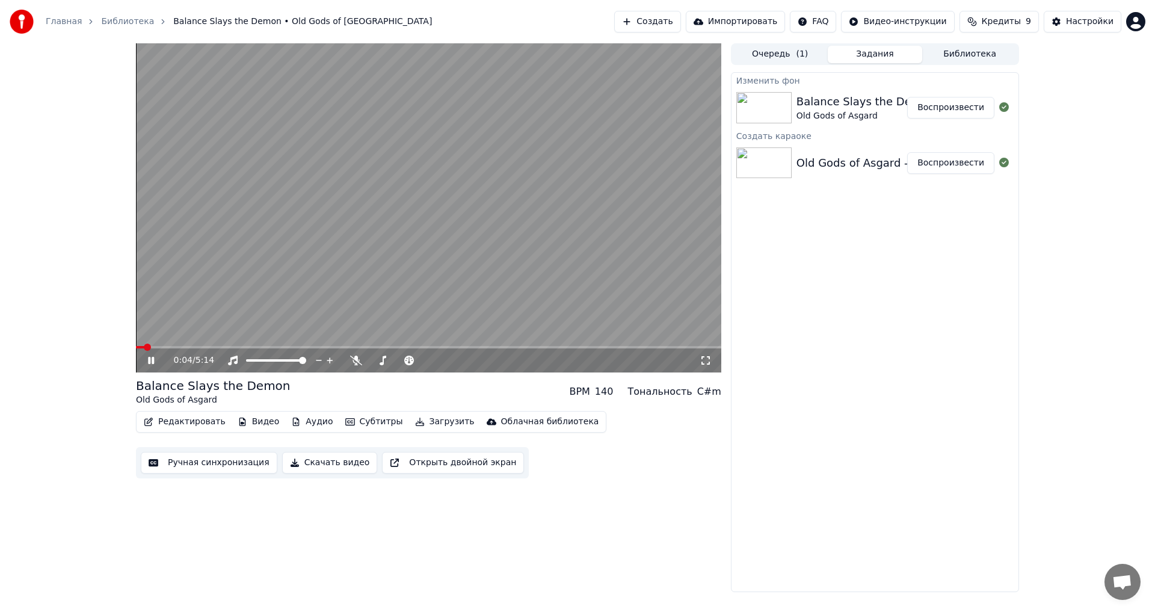
click at [207, 419] on button "Редактировать" at bounding box center [184, 421] width 91 height 17
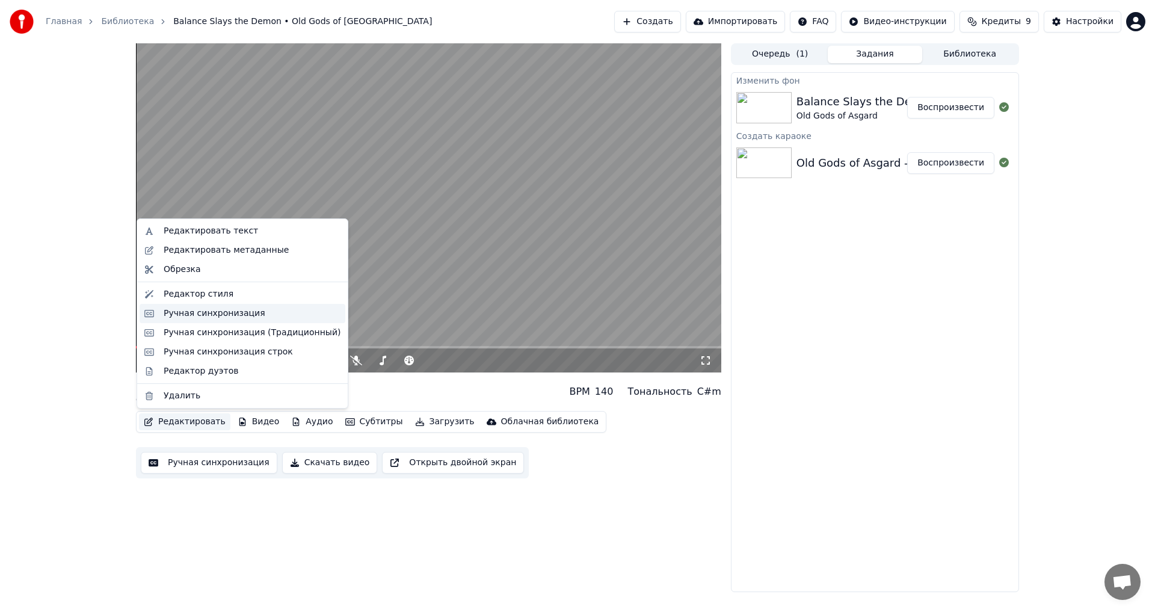
click at [216, 311] on div "Ручная синхронизация" at bounding box center [215, 313] width 102 height 12
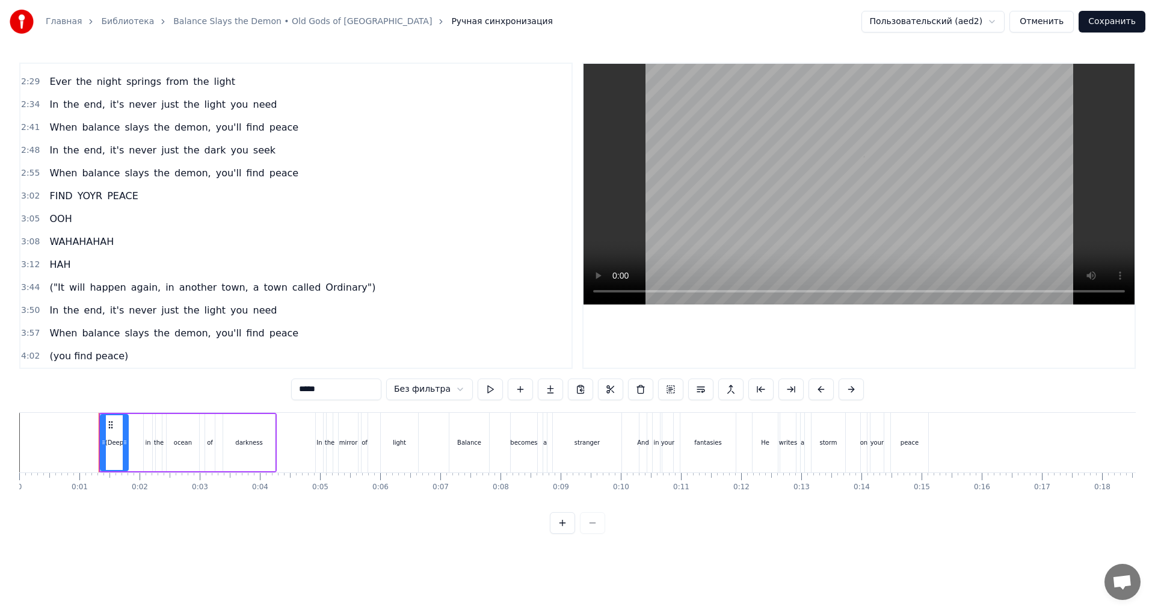
scroll to position [661, 0]
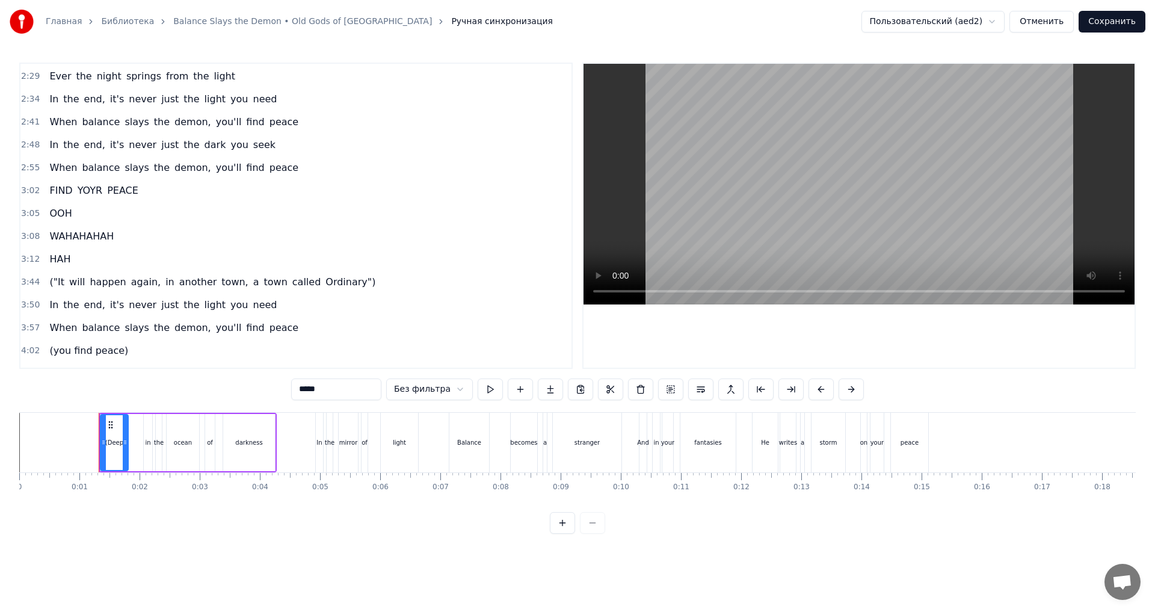
click at [63, 321] on span "When" at bounding box center [63, 328] width 30 height 14
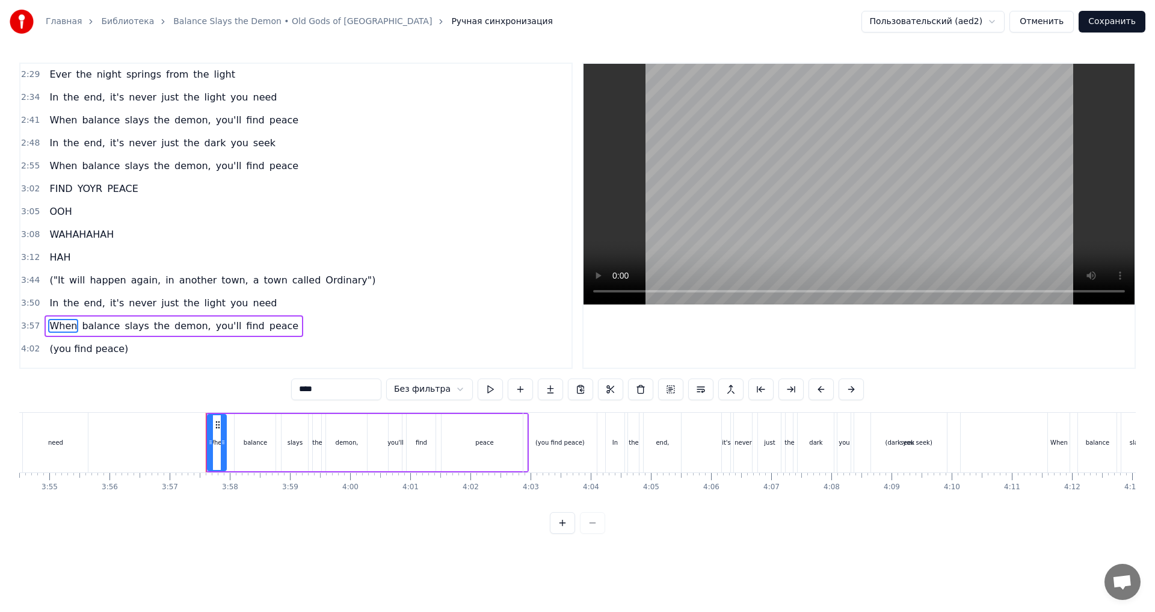
scroll to position [0, 14227]
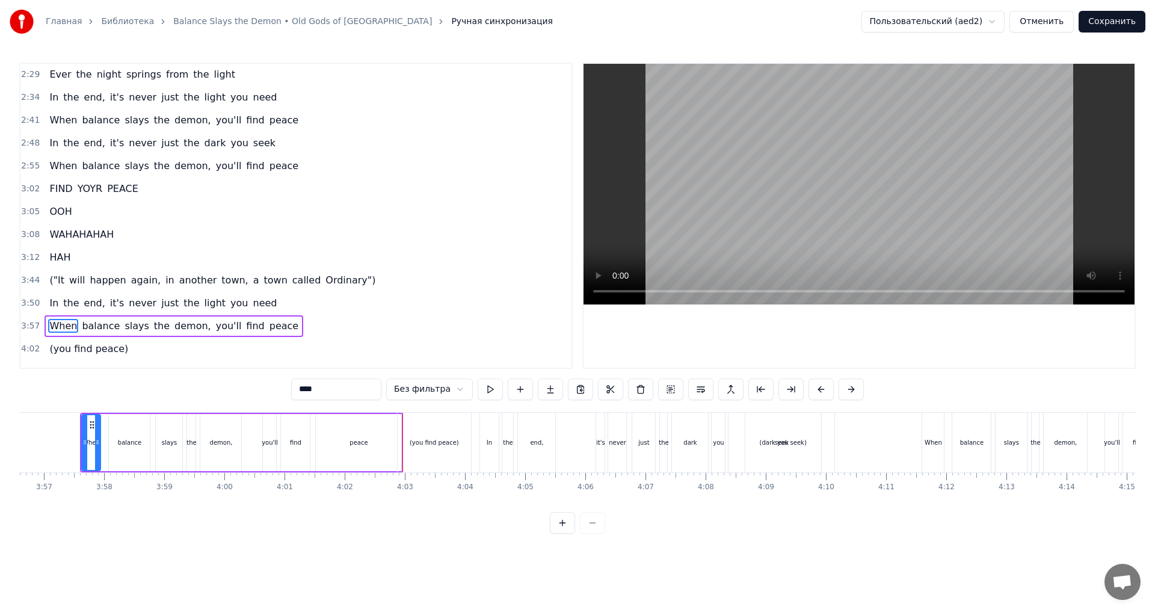
click at [431, 444] on div "(you find peace)" at bounding box center [434, 442] width 49 height 9
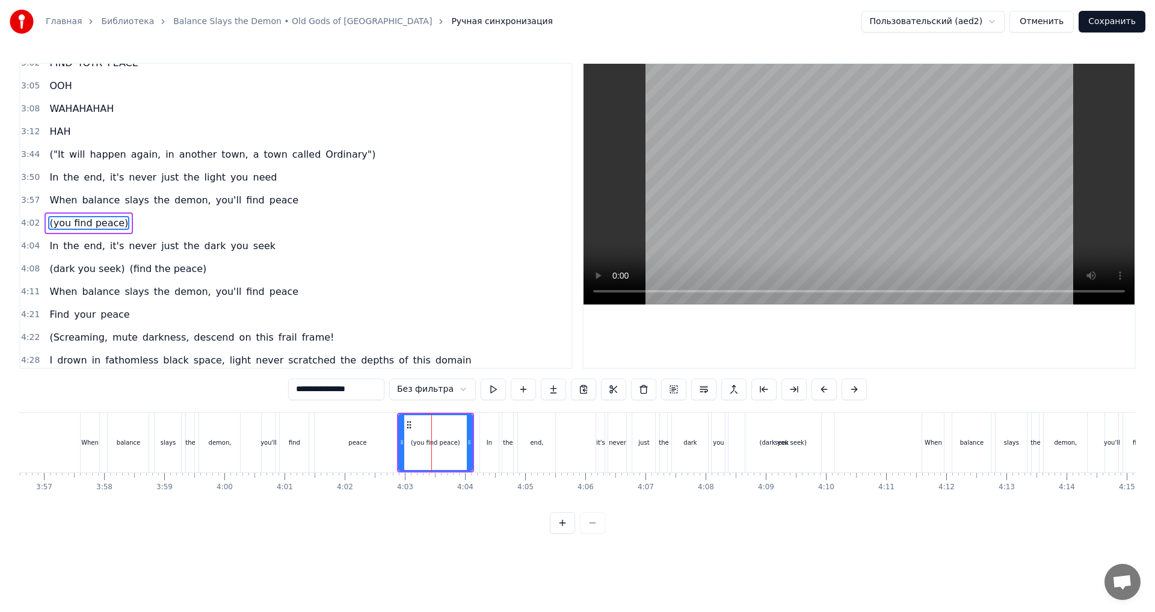
scroll to position [796, 0]
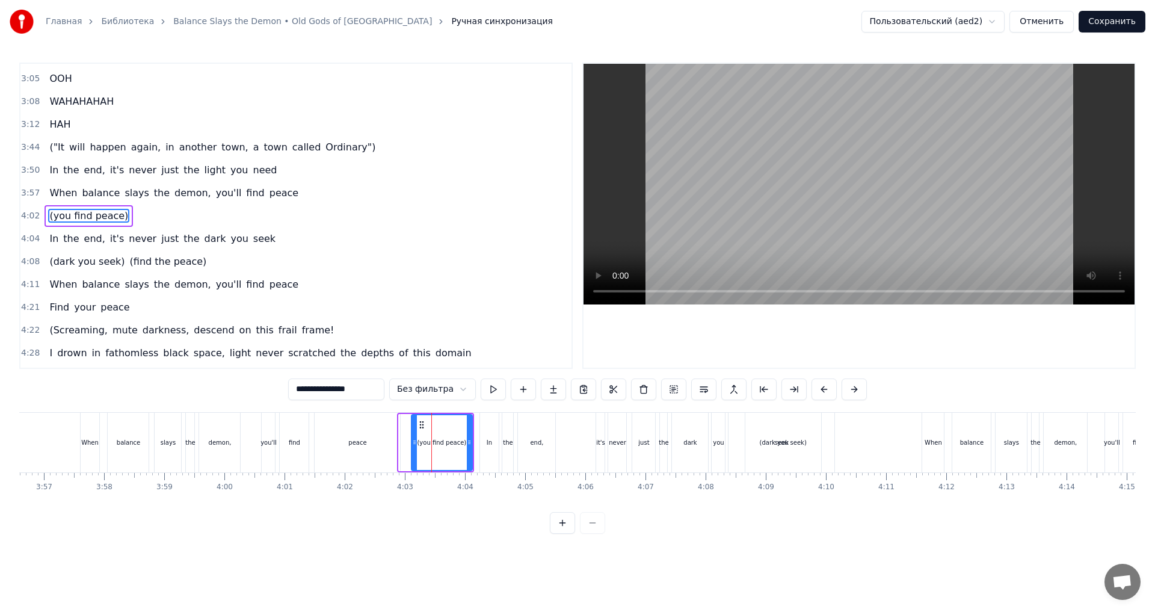
drag, startPoint x: 403, startPoint y: 440, endPoint x: 416, endPoint y: 440, distance: 12.6
click at [416, 440] on icon at bounding box center [414, 442] width 5 height 10
click at [419, 445] on icon at bounding box center [419, 442] width 5 height 10
click at [467, 441] on icon at bounding box center [465, 442] width 5 height 10
drag, startPoint x: 417, startPoint y: 439, endPoint x: 426, endPoint y: 440, distance: 9.0
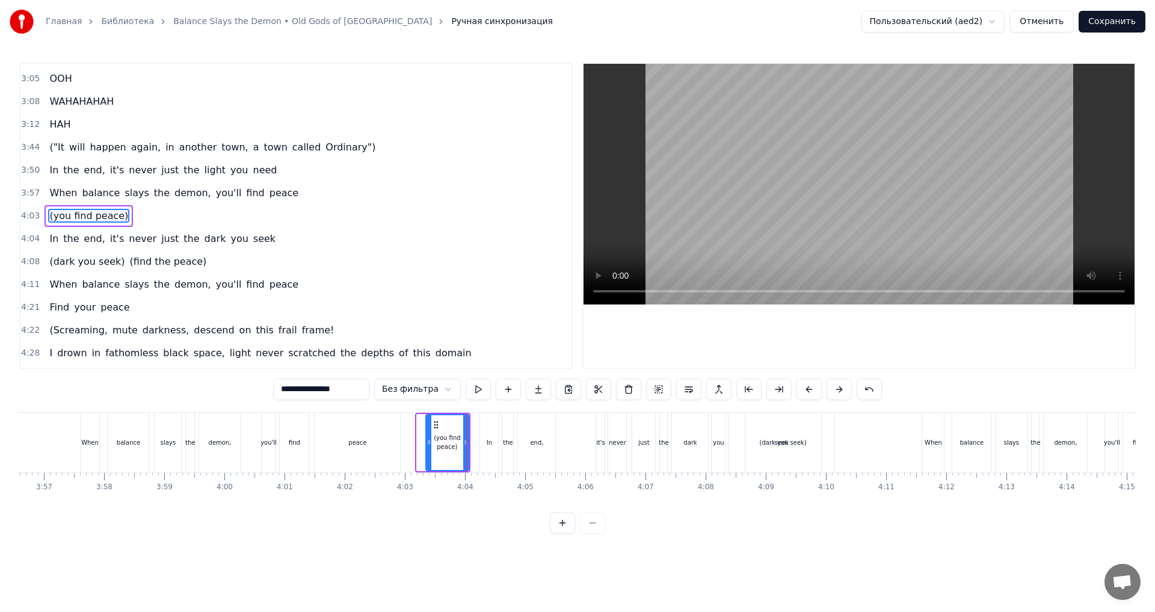
click at [426, 440] on icon at bounding box center [428, 442] width 5 height 10
drag, startPoint x: 426, startPoint y: 440, endPoint x: 418, endPoint y: 440, distance: 8.4
click at [419, 440] on icon at bounding box center [421, 442] width 5 height 10
click at [987, 26] on html "Главная Библиотека Balance Slays the Demon • Old Gods of Asgard Ручная синхрони…" at bounding box center [577, 276] width 1155 height 553
click at [431, 434] on html "Главная Библиотека Balance Slays the Demon • Old Gods of Asgard Ручная синхрони…" at bounding box center [577, 276] width 1155 height 553
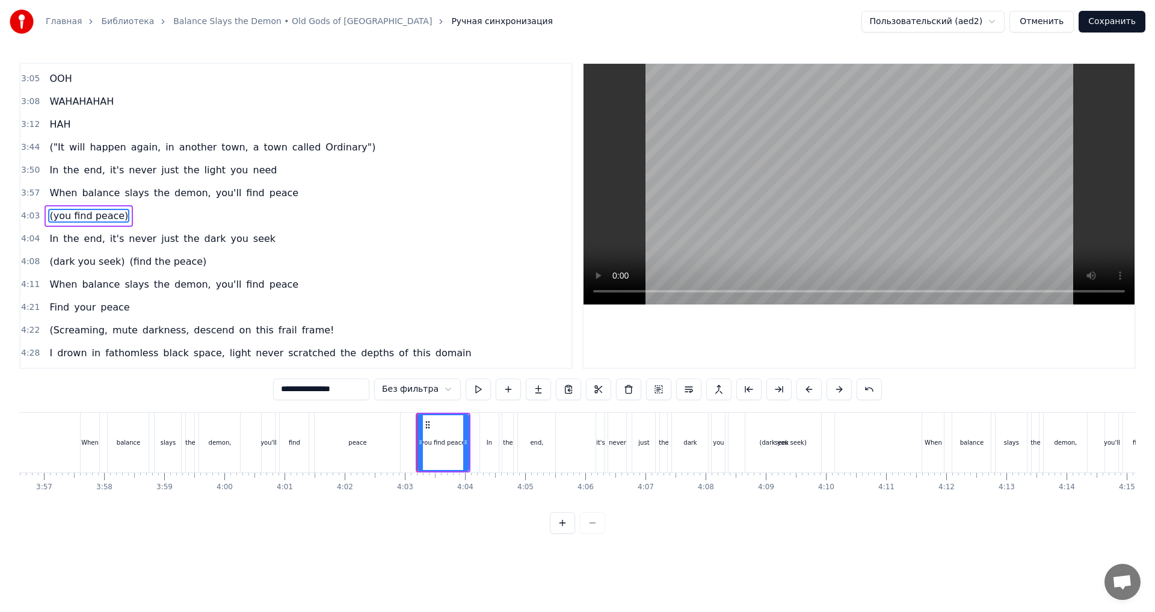
click at [436, 448] on div "(you find peace)" at bounding box center [443, 442] width 50 height 55
click at [381, 447] on div "peace" at bounding box center [357, 443] width 85 height 60
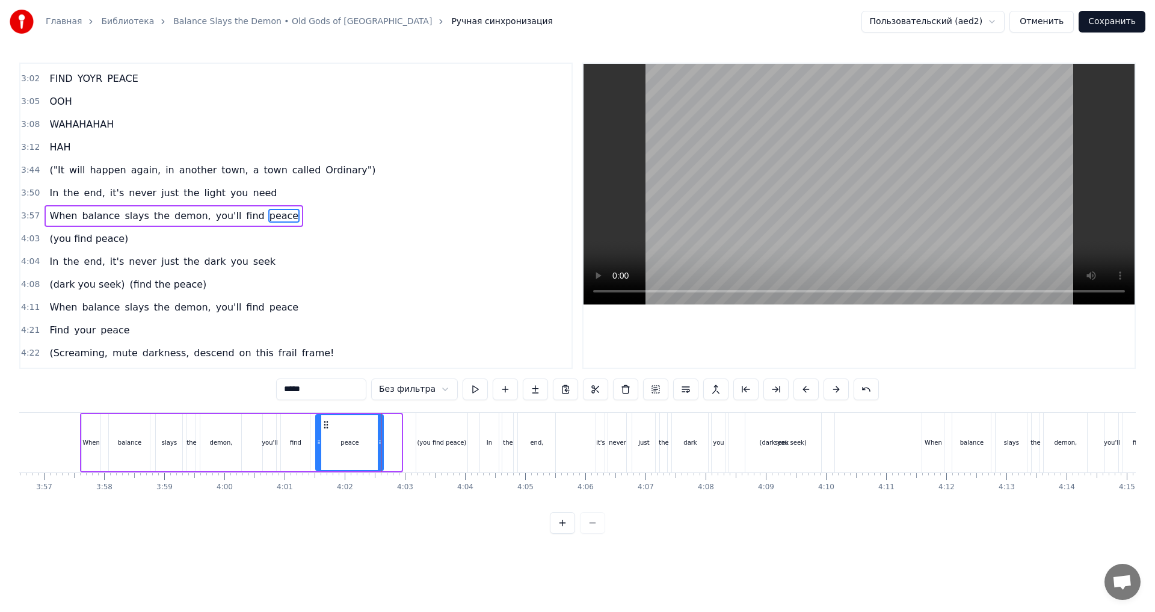
drag, startPoint x: 398, startPoint y: 447, endPoint x: 380, endPoint y: 444, distance: 18.2
click at [380, 444] on div at bounding box center [380, 442] width 5 height 55
click at [425, 445] on div "(you find peace)" at bounding box center [441, 442] width 49 height 9
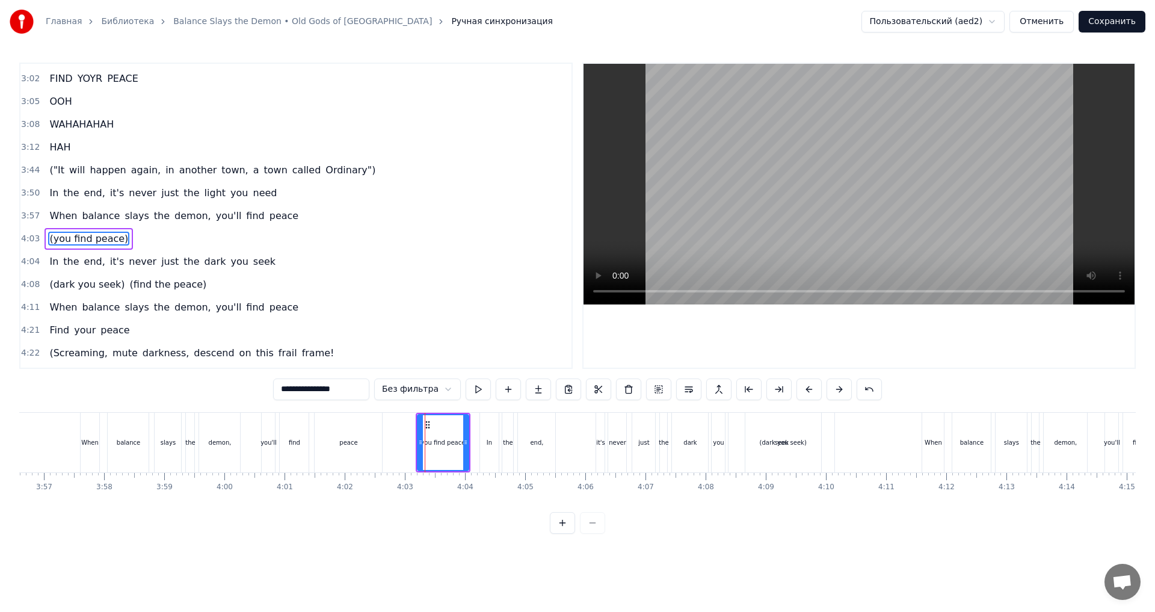
scroll to position [796, 0]
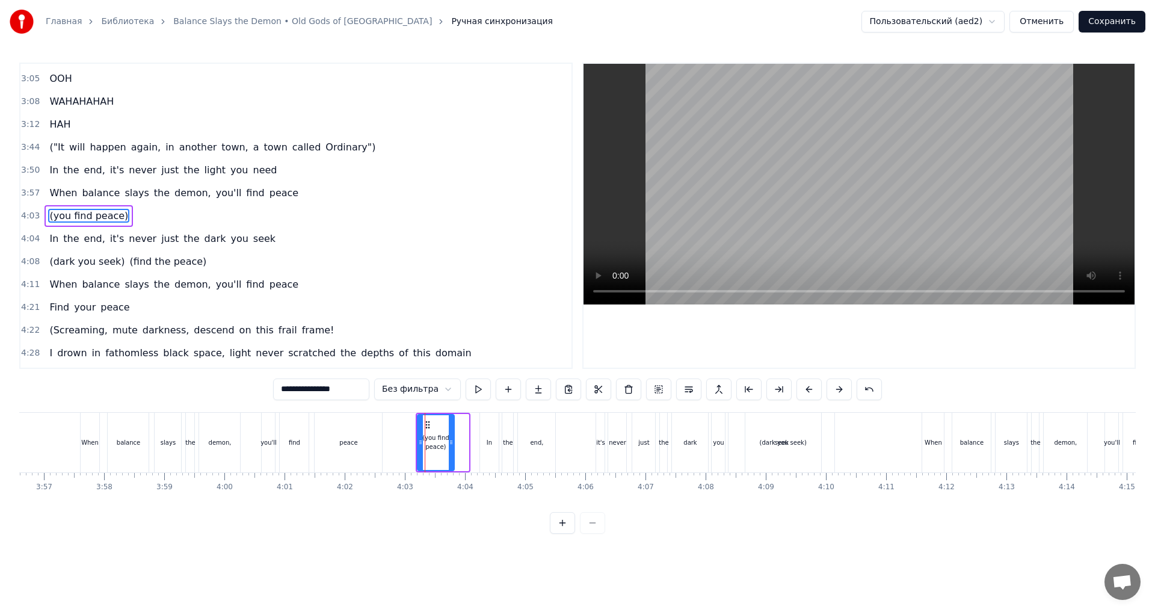
drag, startPoint x: 467, startPoint y: 438, endPoint x: 452, endPoint y: 439, distance: 14.5
click at [452, 439] on icon at bounding box center [451, 442] width 5 height 10
drag, startPoint x: 420, startPoint y: 438, endPoint x: 408, endPoint y: 438, distance: 11.4
click at [418, 438] on icon at bounding box center [420, 442] width 5 height 10
drag, startPoint x: 411, startPoint y: 443, endPoint x: 417, endPoint y: 443, distance: 6.6
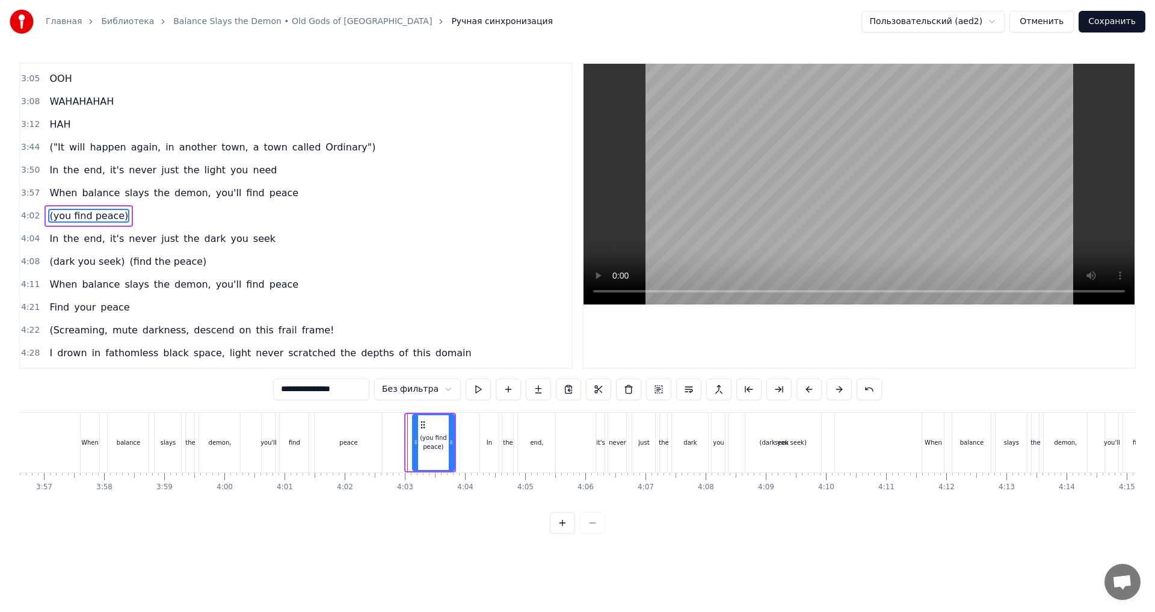
click at [417, 443] on icon at bounding box center [415, 442] width 5 height 10
click at [418, 443] on icon at bounding box center [420, 442] width 5 height 10
click at [483, 389] on button at bounding box center [477, 389] width 25 height 22
click at [778, 455] on div "(dark you seek)" at bounding box center [783, 443] width 76 height 60
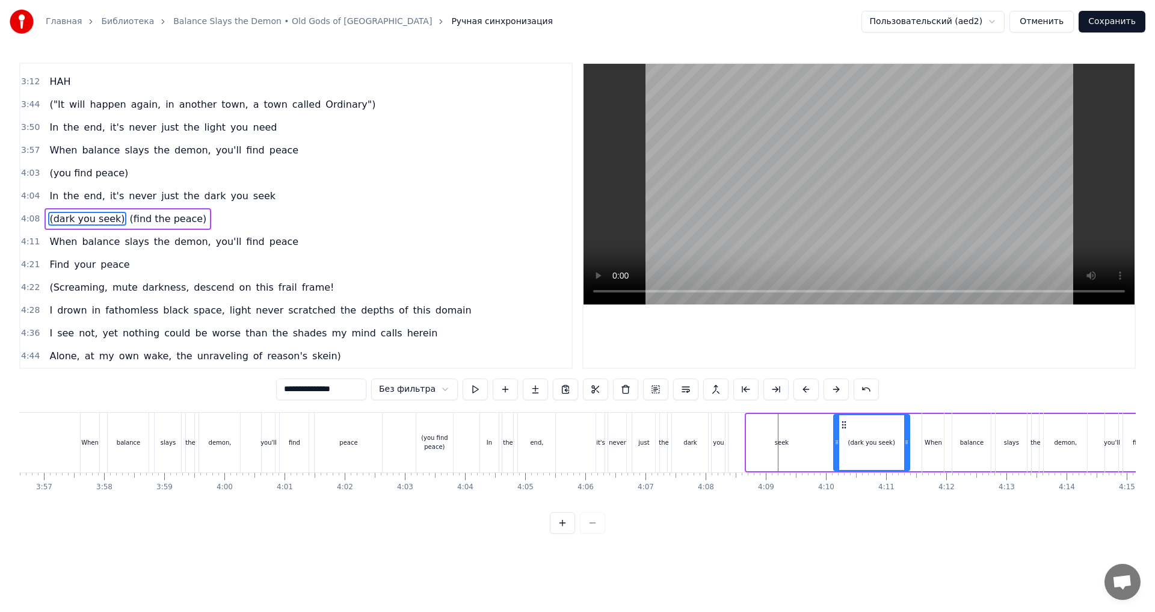
drag, startPoint x: 759, startPoint y: 423, endPoint x: 841, endPoint y: 426, distance: 81.8
click at [841, 426] on icon at bounding box center [844, 425] width 10 height 10
drag, startPoint x: 833, startPoint y: 439, endPoint x: 844, endPoint y: 440, distance: 10.8
click at [844, 440] on icon at bounding box center [844, 442] width 5 height 10
click at [865, 433] on div "(dark you seek)" at bounding box center [877, 442] width 64 height 55
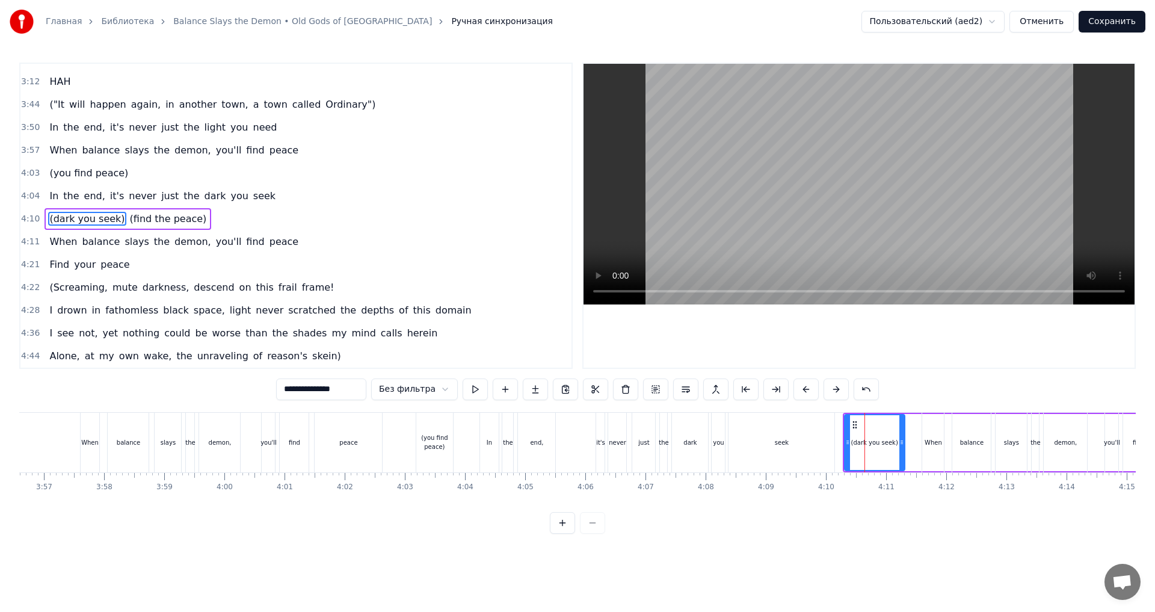
drag, startPoint x: 907, startPoint y: 438, endPoint x: 880, endPoint y: 441, distance: 27.8
click at [899, 441] on icon at bounding box center [901, 442] width 5 height 10
drag, startPoint x: 845, startPoint y: 445, endPoint x: 837, endPoint y: 444, distance: 8.5
click at [837, 444] on icon at bounding box center [839, 442] width 5 height 10
click at [811, 445] on div "seek" at bounding box center [781, 443] width 106 height 60
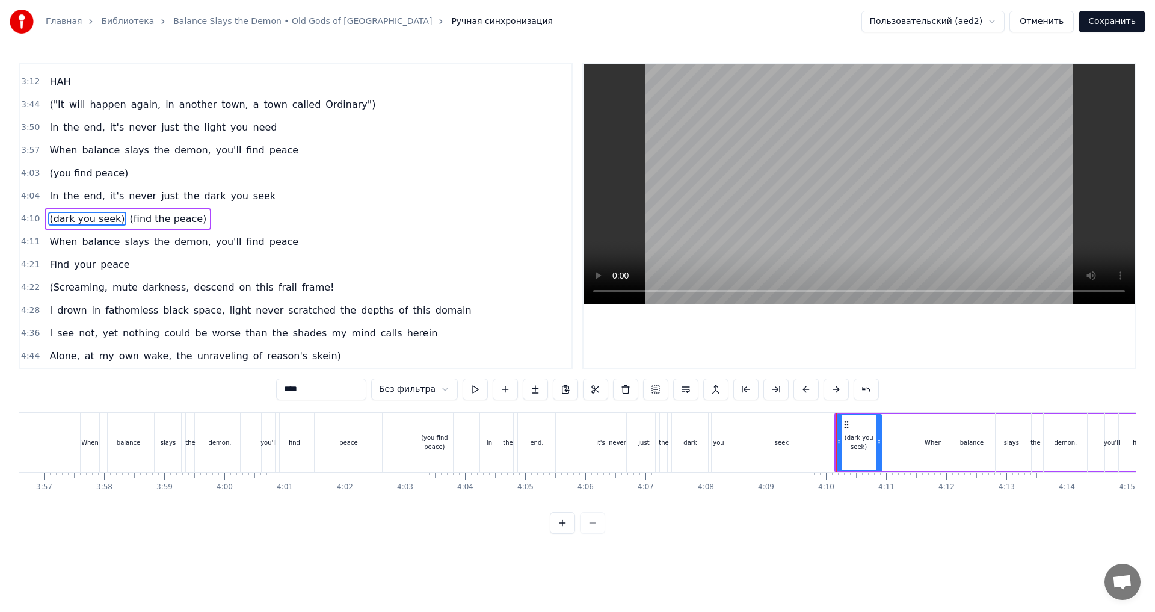
scroll to position [819, 0]
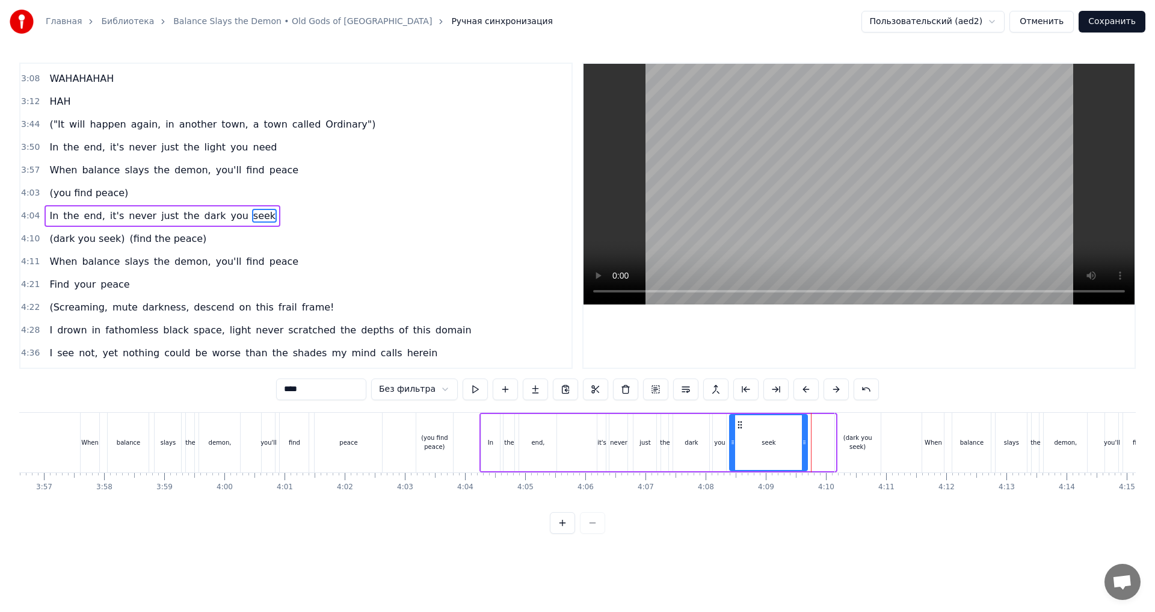
drag, startPoint x: 831, startPoint y: 445, endPoint x: 803, endPoint y: 445, distance: 28.3
click at [803, 445] on icon at bounding box center [804, 442] width 5 height 10
click at [468, 388] on button at bounding box center [474, 389] width 25 height 22
click at [840, 440] on div "(dark you seek)" at bounding box center [858, 442] width 46 height 18
type input "**********"
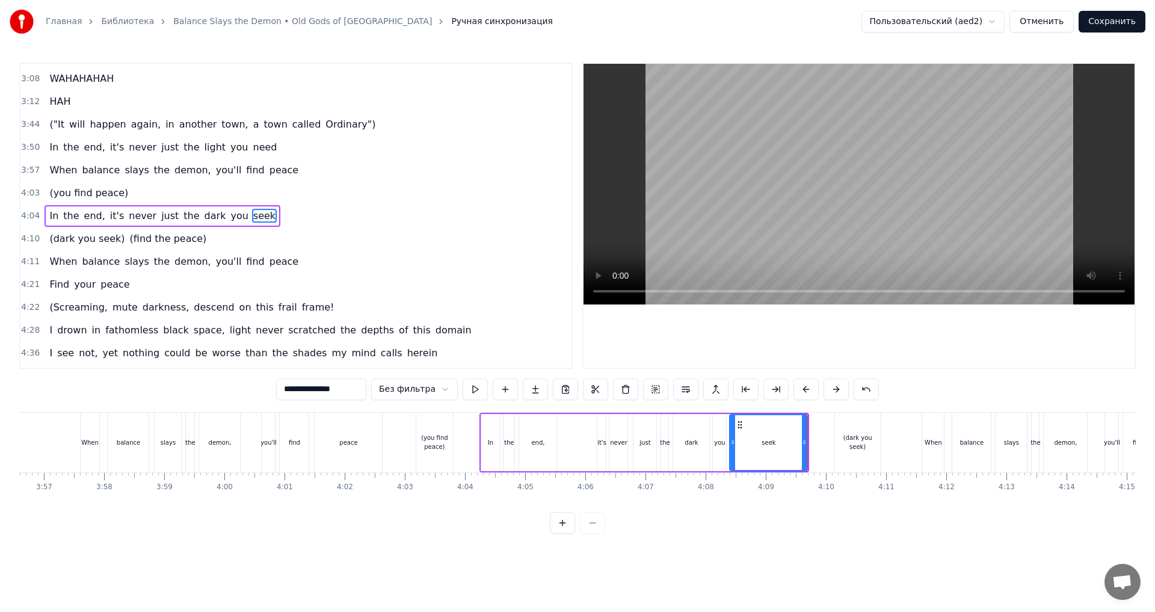
scroll to position [839, 0]
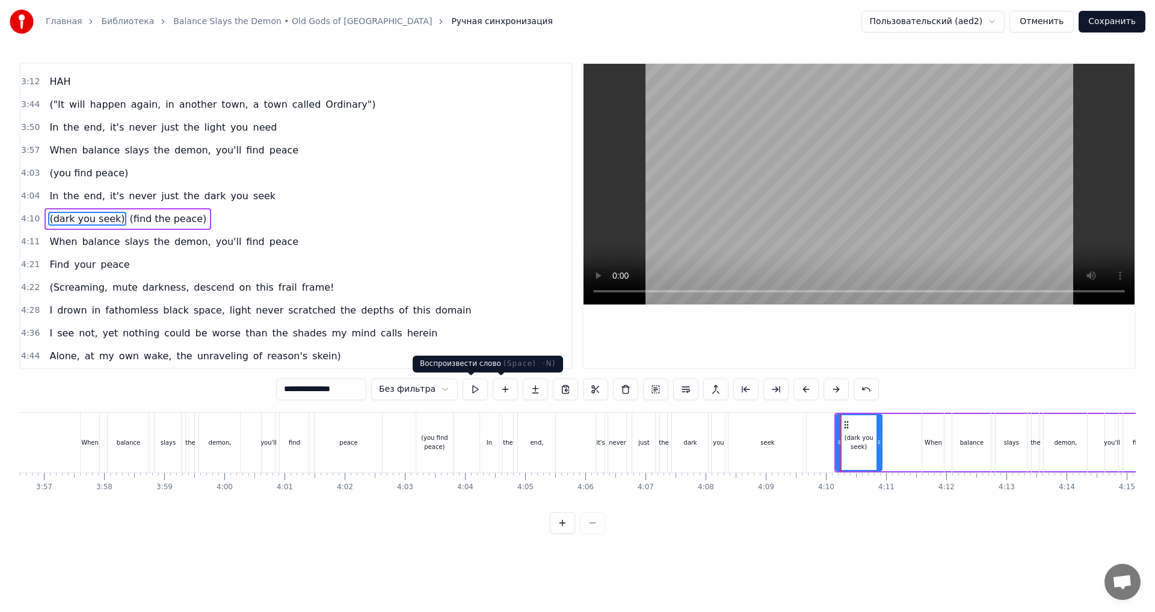
click at [480, 394] on button at bounding box center [474, 389] width 25 height 22
click at [709, 439] on div "In the end, it's never just the dark you seek" at bounding box center [644, 443] width 330 height 60
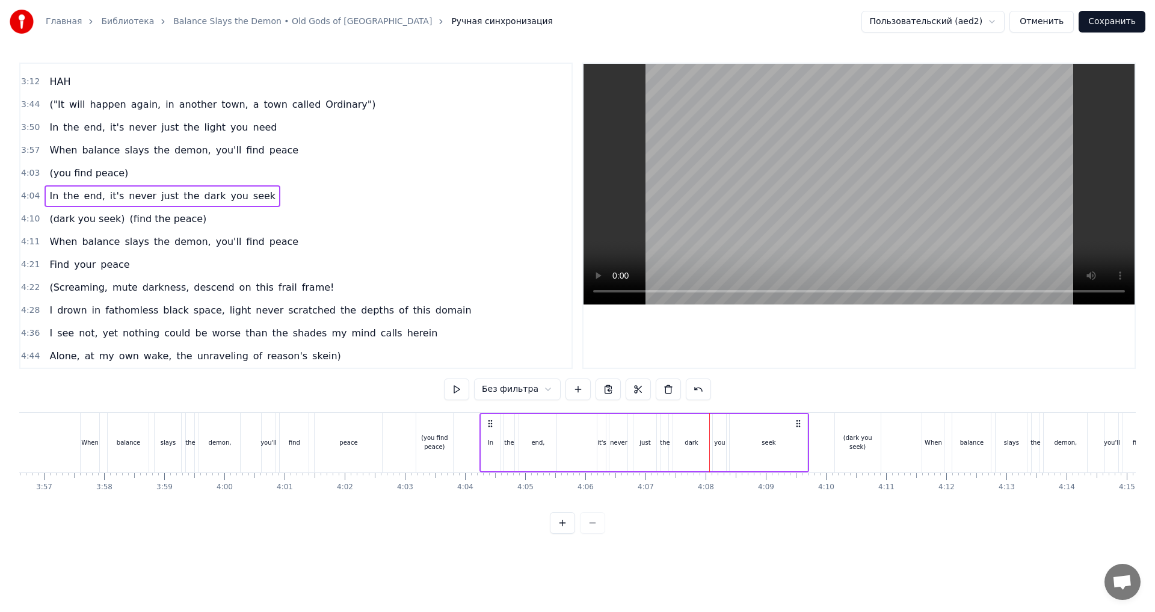
click at [690, 439] on div "dark" at bounding box center [690, 442] width 13 height 9
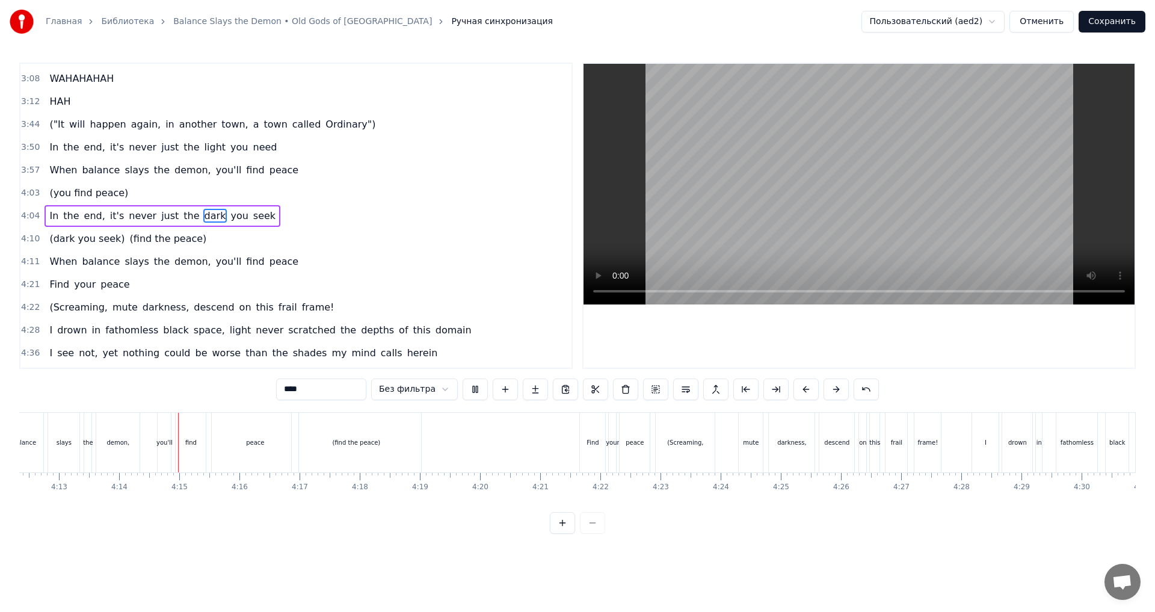
scroll to position [0, 15239]
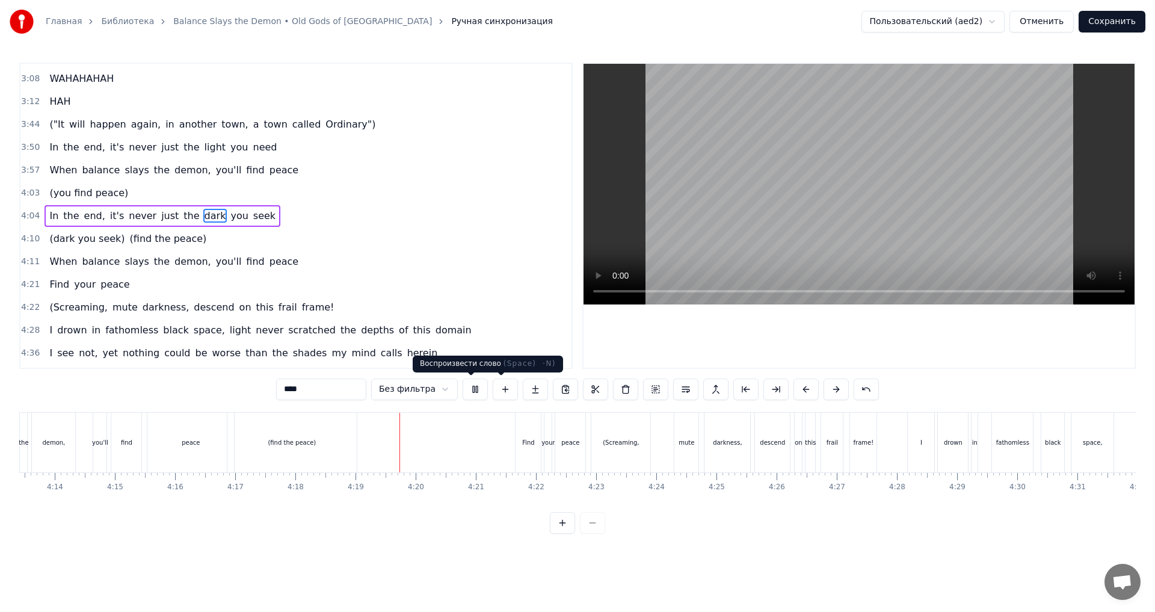
click at [473, 391] on button at bounding box center [474, 389] width 25 height 22
click at [276, 471] on div "(find the peace)" at bounding box center [292, 443] width 130 height 60
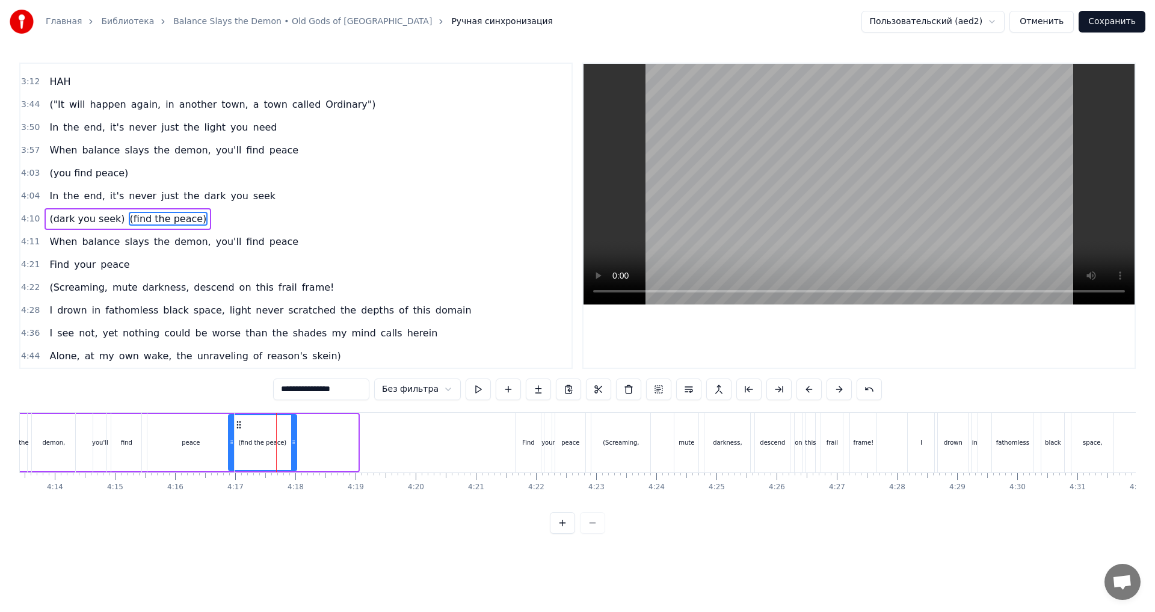
drag, startPoint x: 353, startPoint y: 444, endPoint x: 292, endPoint y: 441, distance: 61.4
click at [292, 441] on icon at bounding box center [293, 442] width 5 height 10
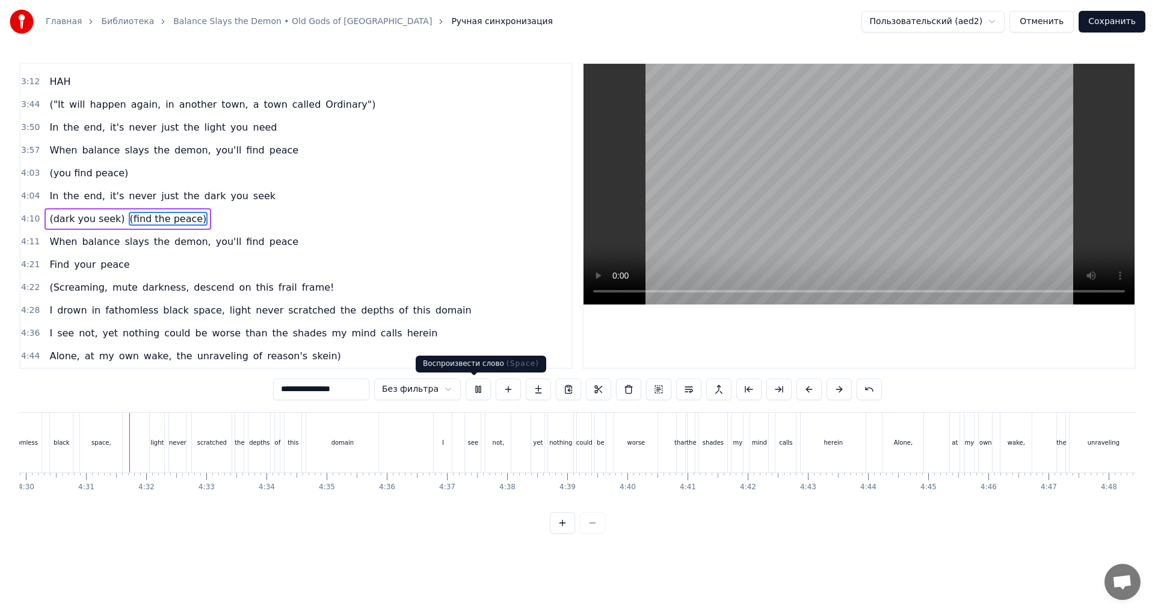
scroll to position [0, 16236]
click at [476, 391] on button at bounding box center [477, 389] width 25 height 22
click at [81, 243] on span "balance" at bounding box center [101, 242] width 40 height 14
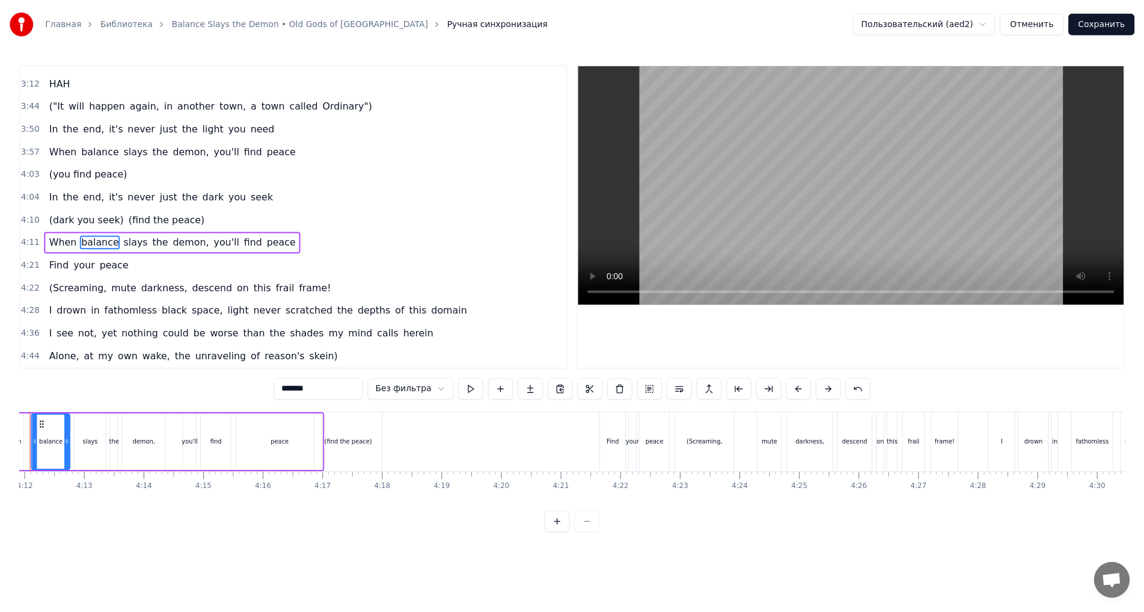
scroll to position [0, 15099]
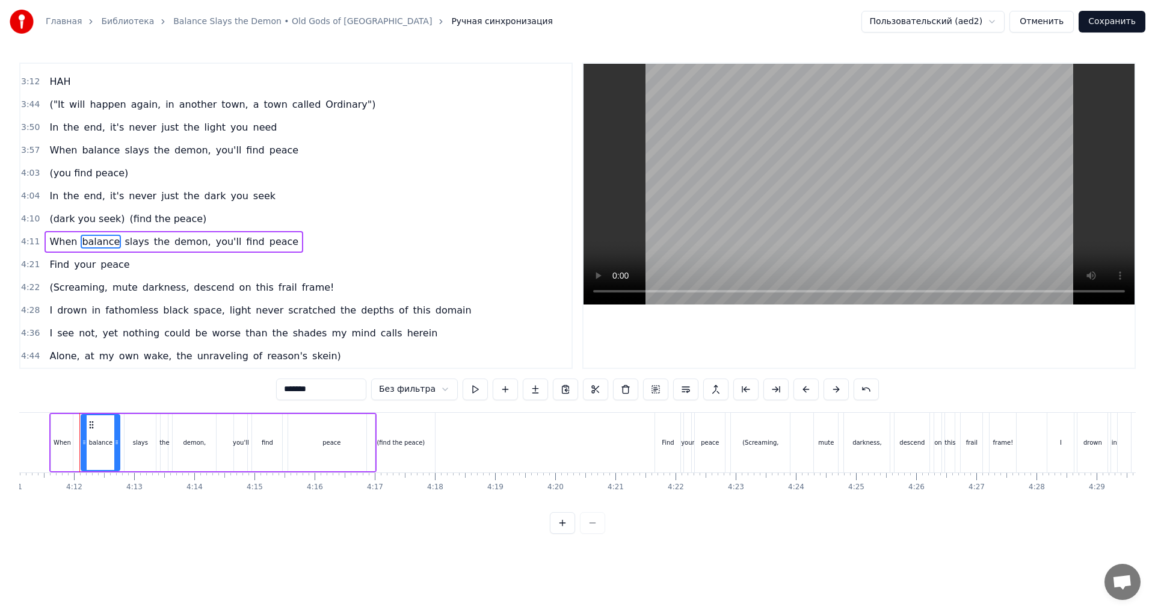
click at [57, 287] on span "(Screaming," at bounding box center [78, 287] width 60 height 14
type input "**********"
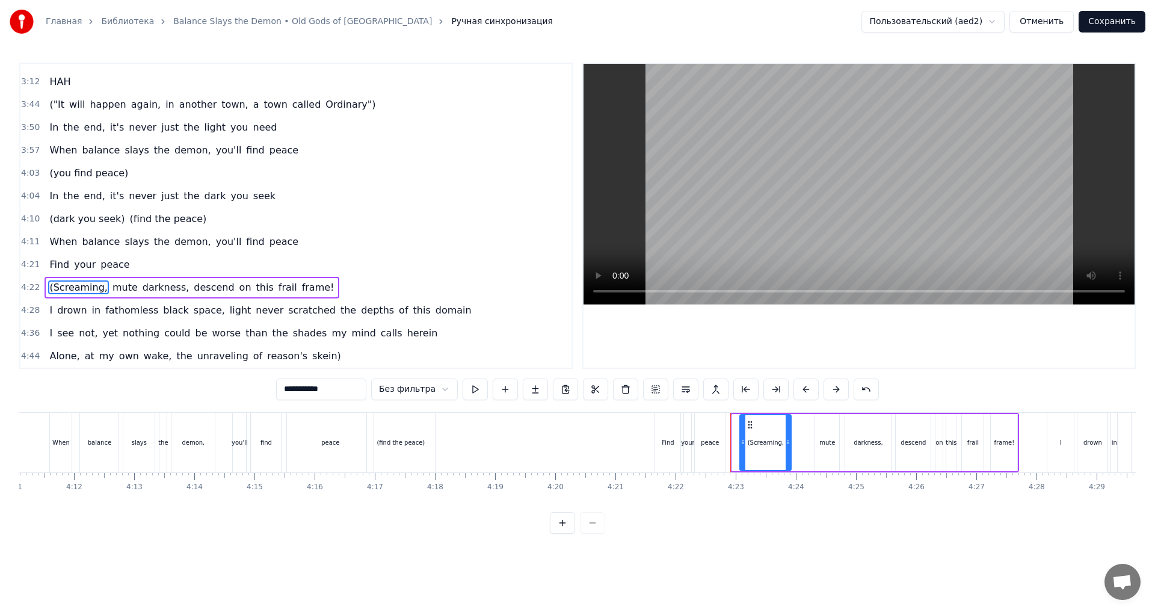
drag, startPoint x: 733, startPoint y: 443, endPoint x: 741, endPoint y: 443, distance: 7.8
click at [741, 443] on icon at bounding box center [742, 442] width 5 height 10
click at [752, 443] on div "(Screaming," at bounding box center [765, 442] width 36 height 9
drag, startPoint x: 740, startPoint y: 449, endPoint x: 731, endPoint y: 449, distance: 9.6
click at [732, 449] on div at bounding box center [734, 442] width 5 height 55
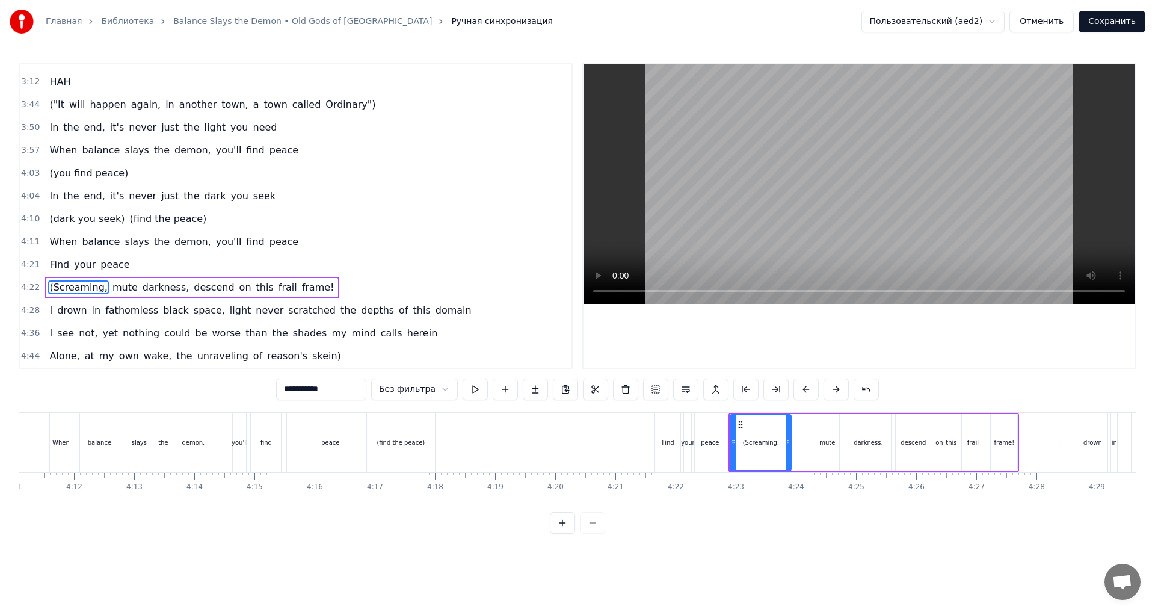
click at [1115, 26] on button "Сохранить" at bounding box center [1111, 22] width 67 height 22
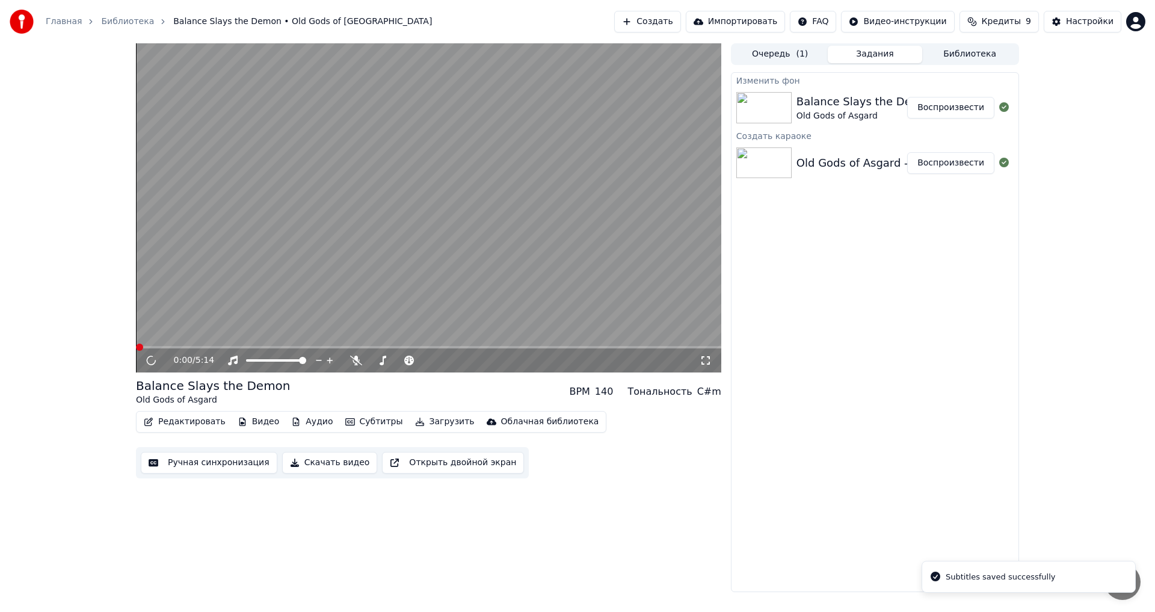
click at [183, 425] on button "Редактировать" at bounding box center [184, 421] width 91 height 17
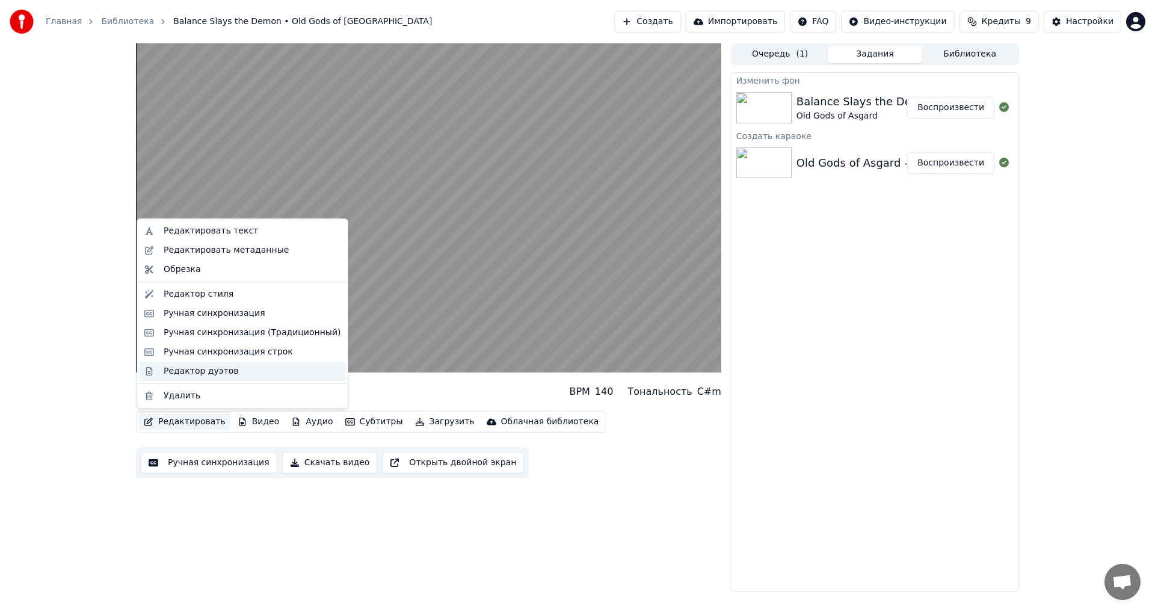
click at [218, 370] on div "Редактор дуэтов" at bounding box center [201, 371] width 75 height 12
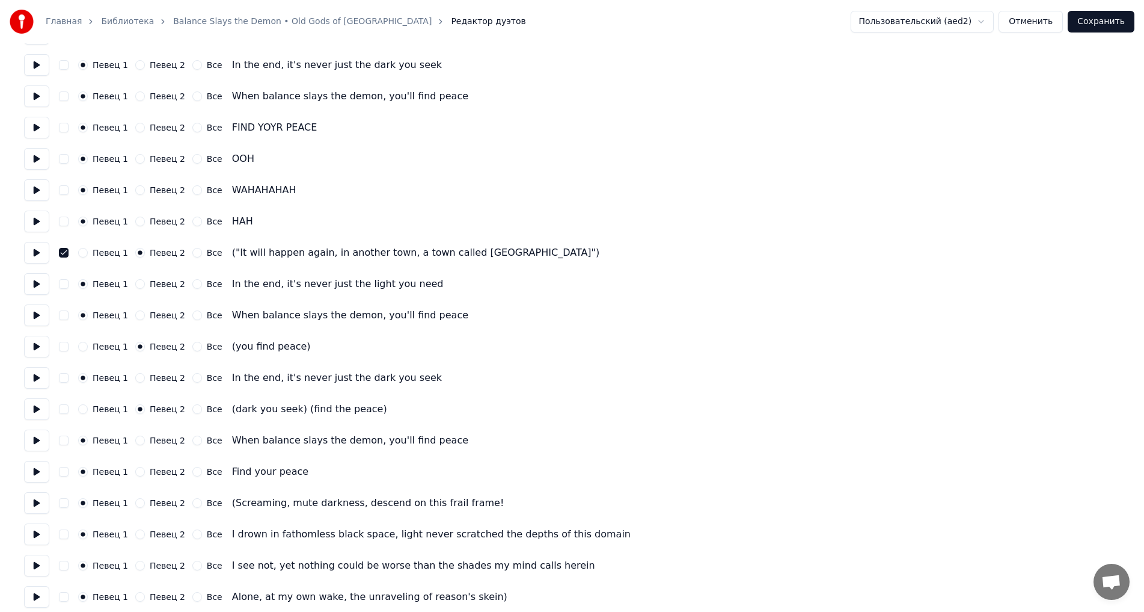
scroll to position [1103, 0]
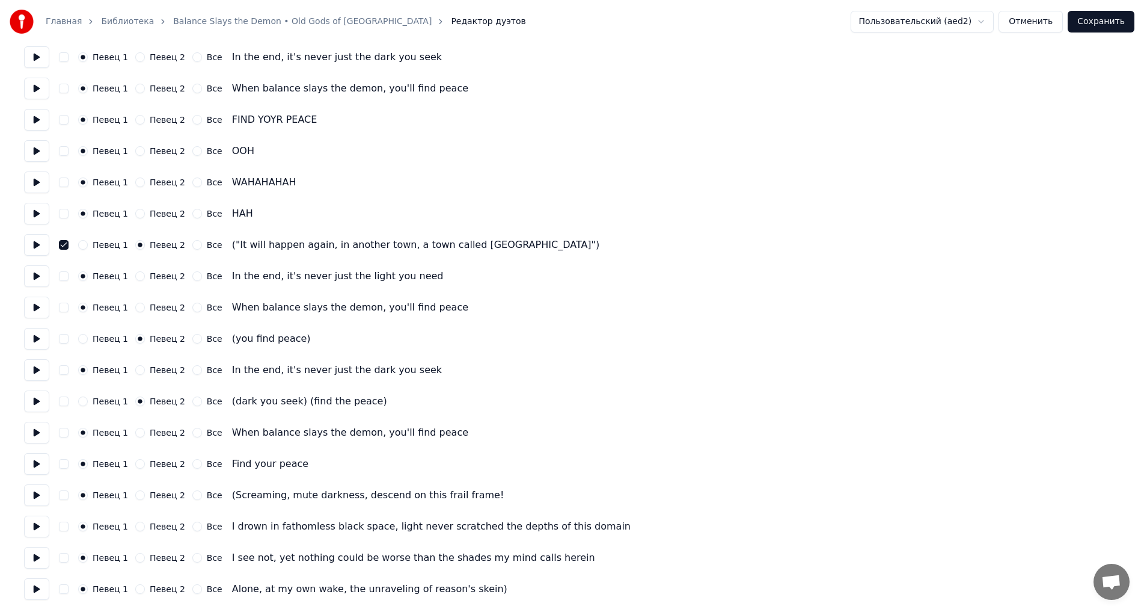
click at [135, 493] on button "Певец 2" at bounding box center [140, 495] width 10 height 10
click at [135, 526] on button "Певец 2" at bounding box center [140, 526] width 10 height 10
click at [135, 557] on button "Певец 2" at bounding box center [140, 558] width 10 height 10
click at [135, 588] on button "Певец 2" at bounding box center [140, 589] width 10 height 10
click at [1130, 20] on button "Сохранить" at bounding box center [1101, 22] width 67 height 22
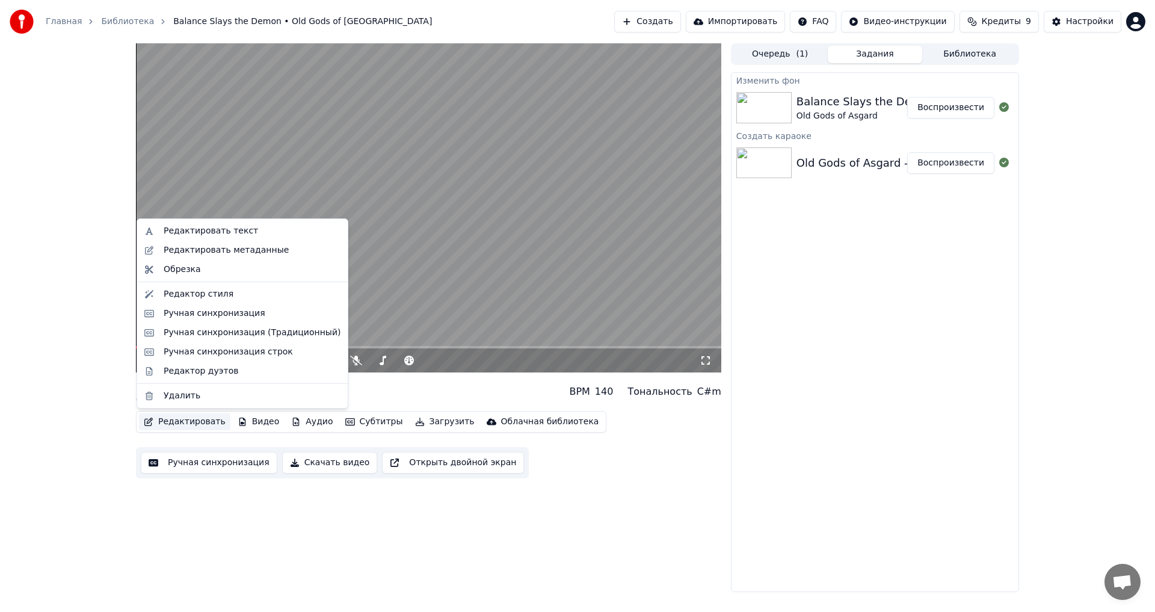
click at [201, 422] on button "Редактировать" at bounding box center [184, 421] width 91 height 17
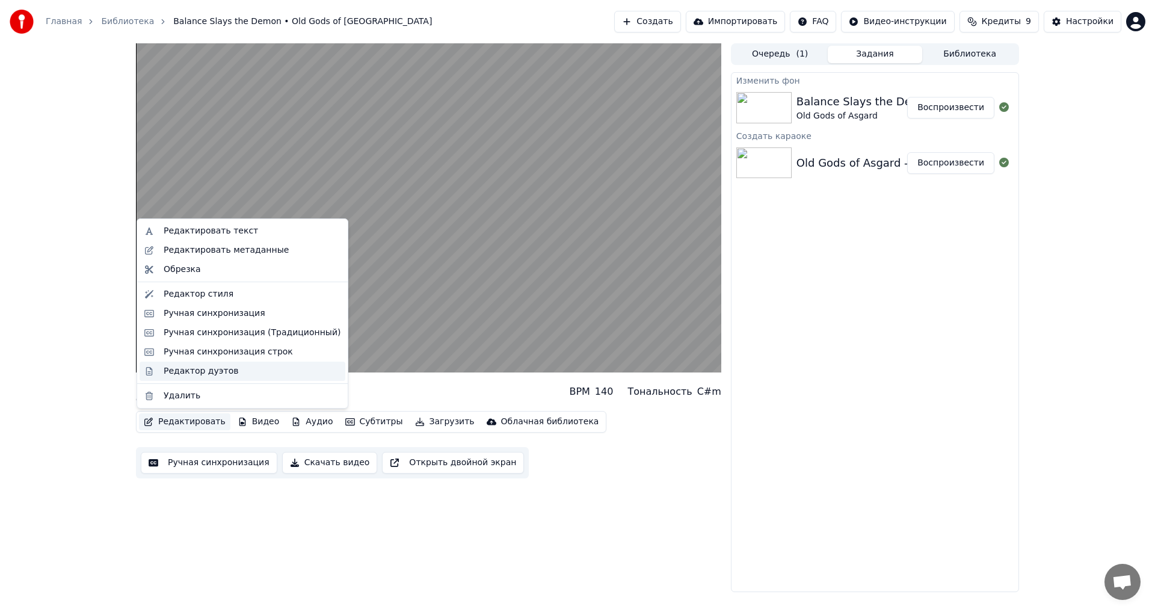
click at [211, 375] on div "Редактор дуэтов" at bounding box center [201, 371] width 75 height 12
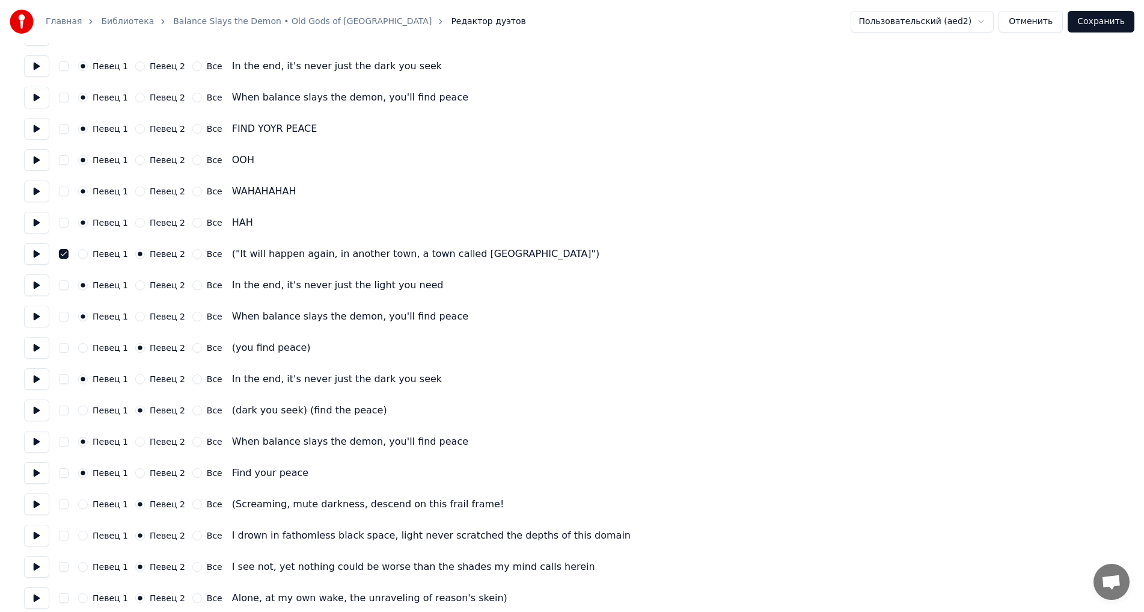
scroll to position [1103, 0]
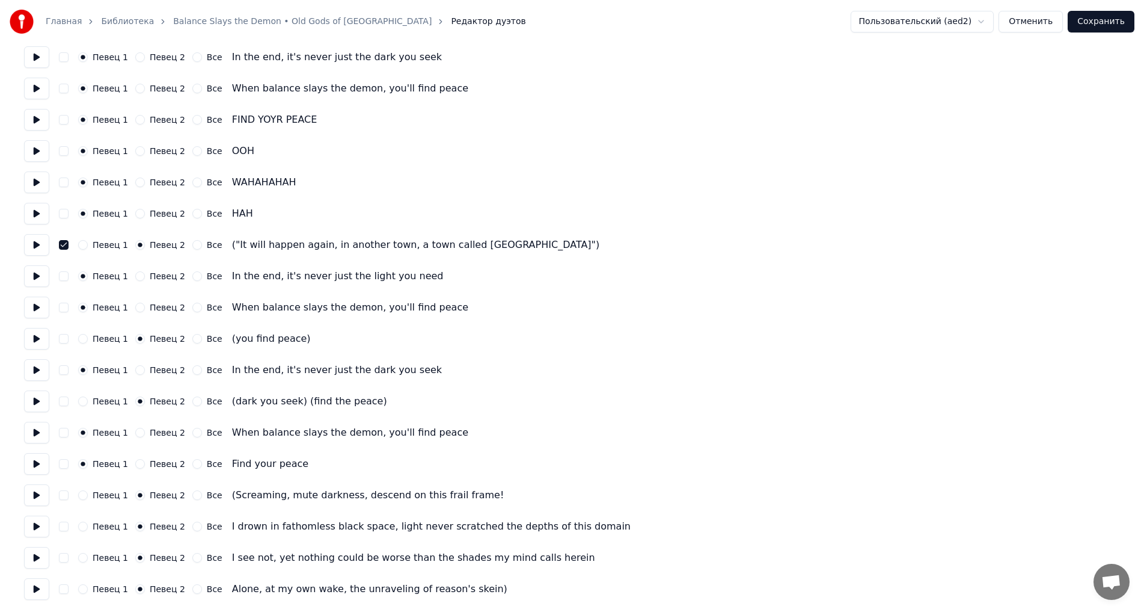
click at [81, 497] on button "Певец 1" at bounding box center [83, 495] width 10 height 10
click at [82, 530] on button "Певец 1" at bounding box center [83, 526] width 10 height 10
click at [87, 559] on button "Певец 1" at bounding box center [83, 558] width 10 height 10
click at [84, 589] on button "Певец 1" at bounding box center [83, 589] width 10 height 10
click at [1097, 23] on button "Сохранить" at bounding box center [1101, 22] width 67 height 22
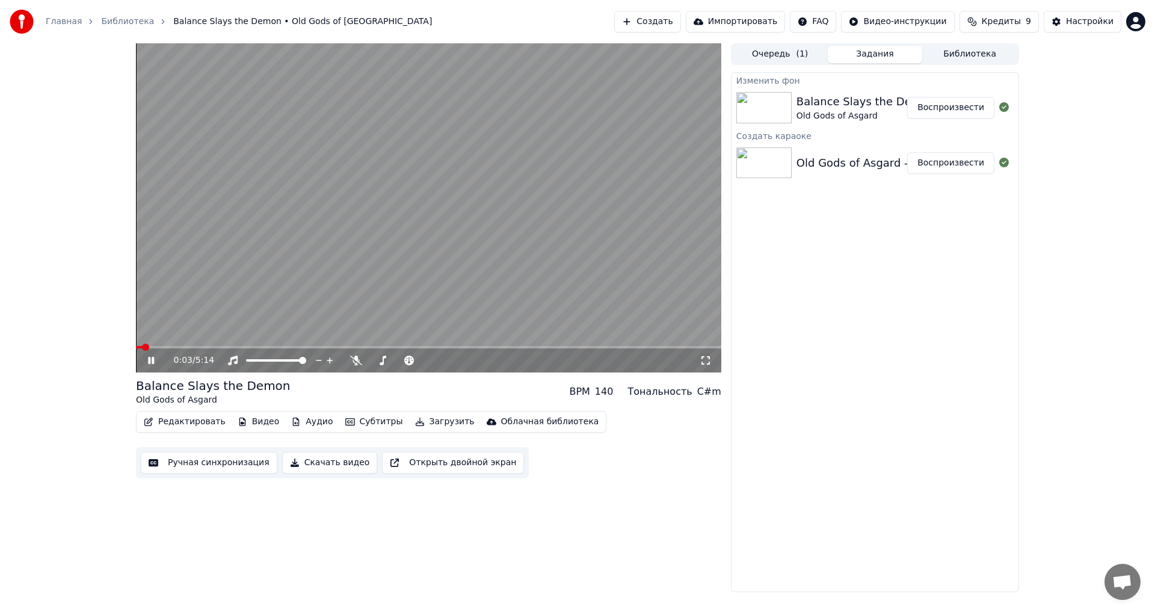
click at [705, 363] on icon at bounding box center [705, 360] width 12 height 10
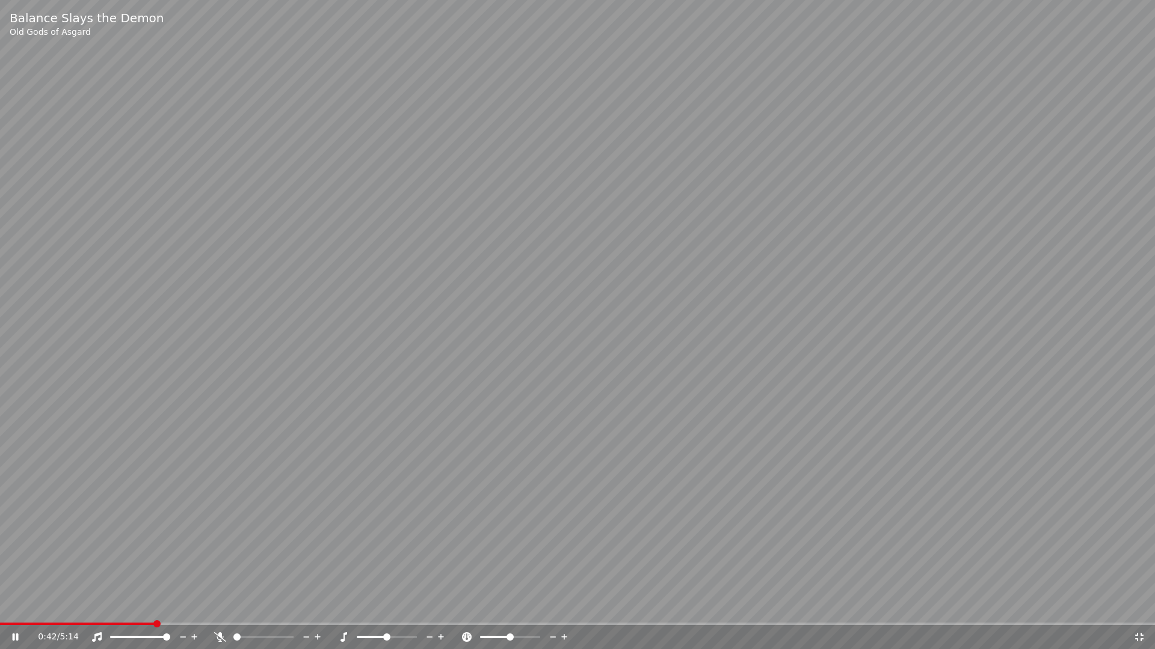
click at [156, 611] on span at bounding box center [577, 624] width 1155 height 2
click at [238, 611] on span at bounding box center [577, 624] width 1155 height 2
click at [281, 611] on span at bounding box center [577, 624] width 1155 height 2
click at [352, 611] on span at bounding box center [577, 624] width 1155 height 2
click at [13, 611] on icon at bounding box center [16, 637] width 6 height 7
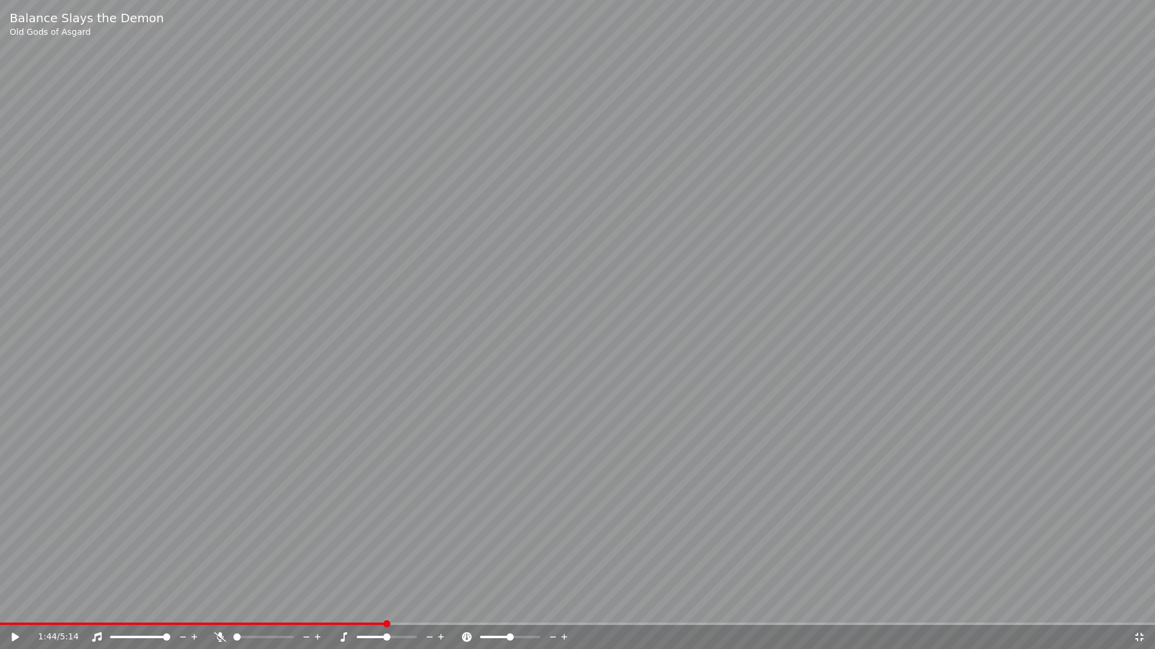
click at [1138, 611] on icon at bounding box center [1139, 638] width 12 height 10
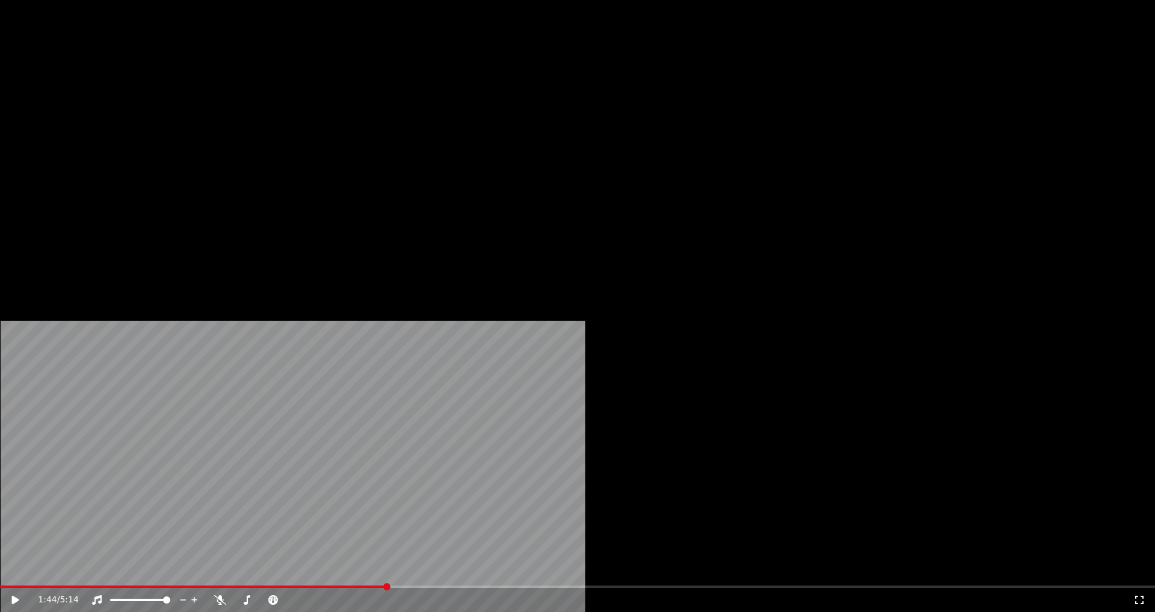
click at [197, 101] on button "Редактировать" at bounding box center [184, 92] width 91 height 17
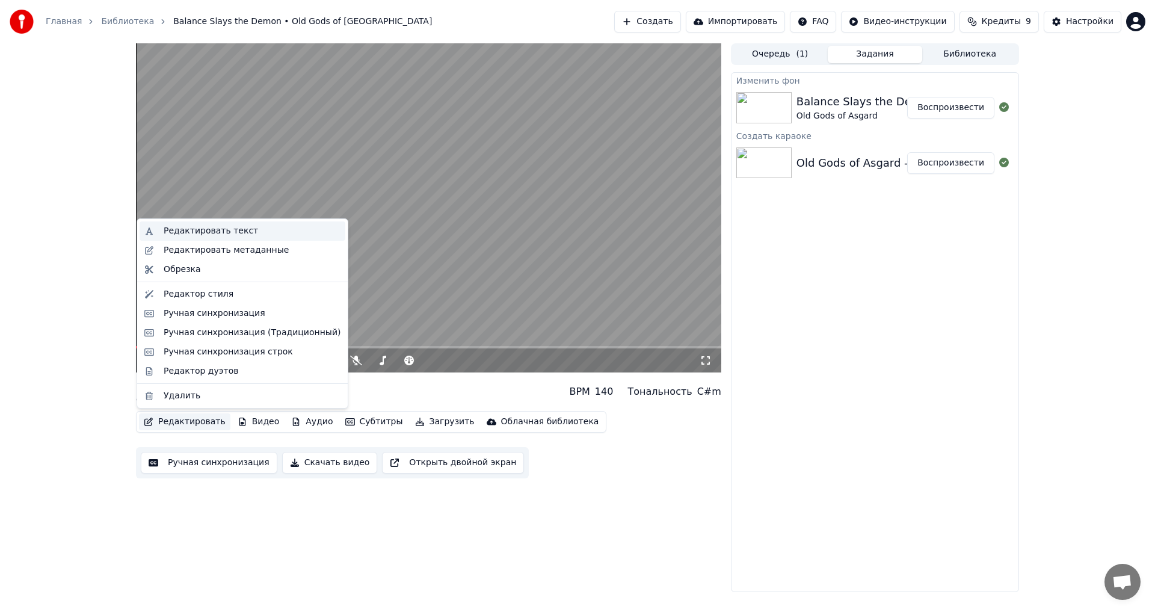
click at [249, 233] on div "Редактировать текст" at bounding box center [252, 231] width 177 height 12
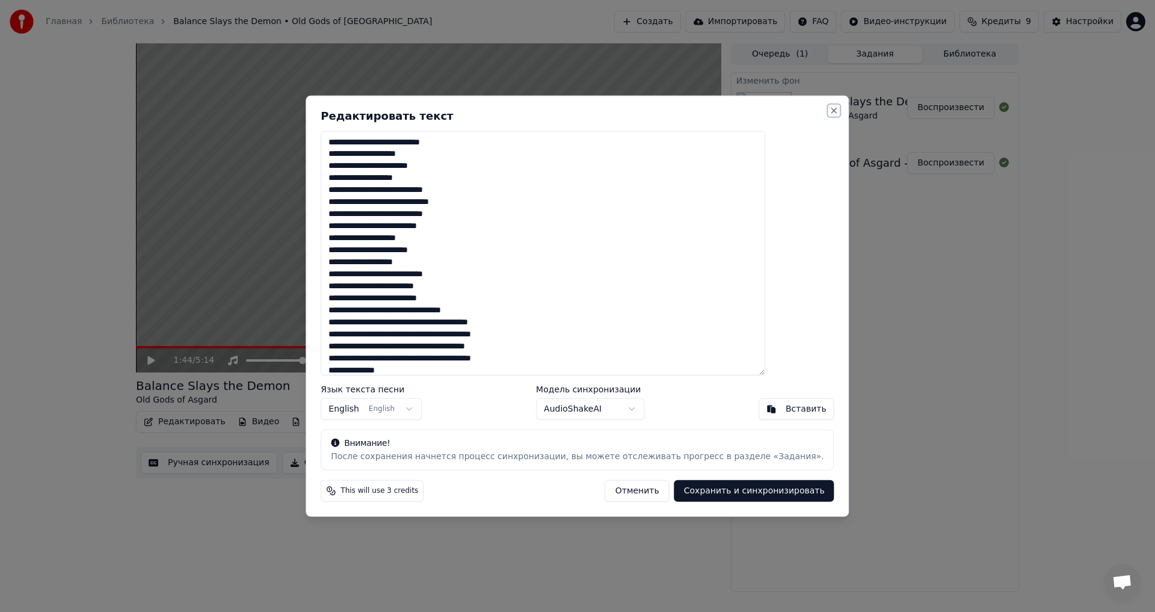
click at [829, 110] on button "Close" at bounding box center [834, 110] width 10 height 10
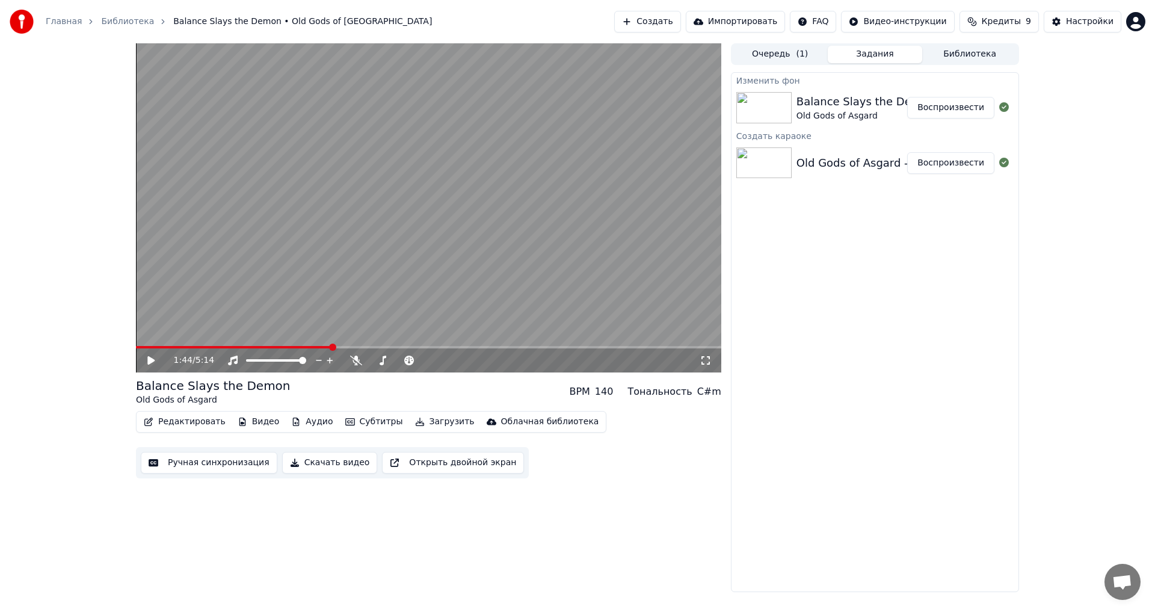
click at [183, 412] on div "Редактировать Видео Аудио Субтитры Загрузить Облачная библиотека" at bounding box center [371, 422] width 470 height 22
click at [184, 419] on button "Редактировать" at bounding box center [184, 421] width 91 height 17
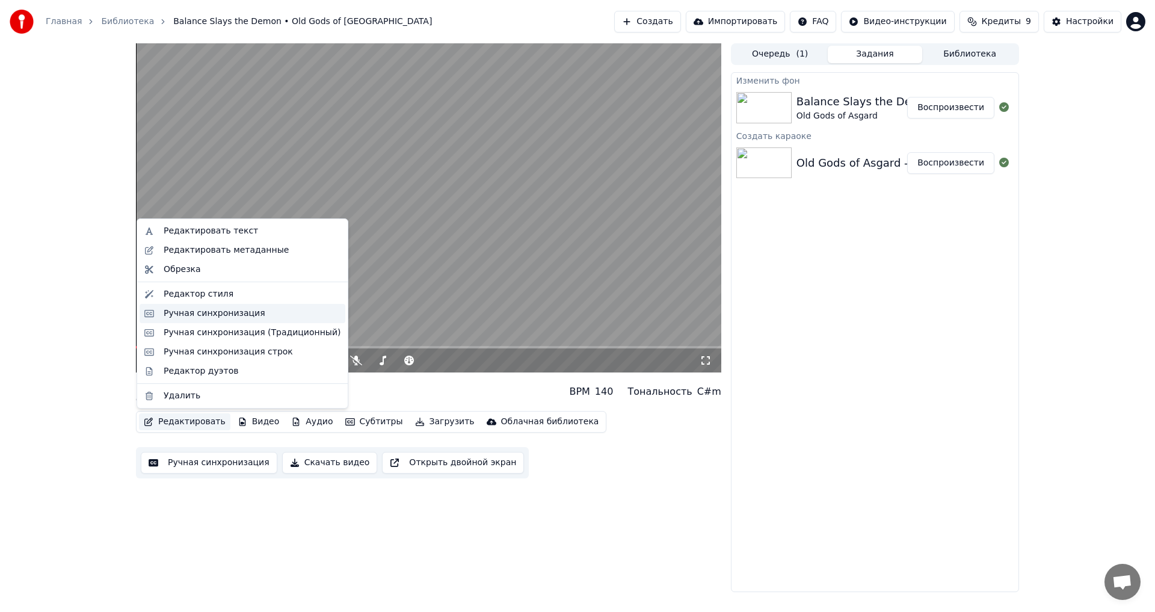
click at [228, 309] on div "Ручная синхронизация" at bounding box center [215, 313] width 102 height 12
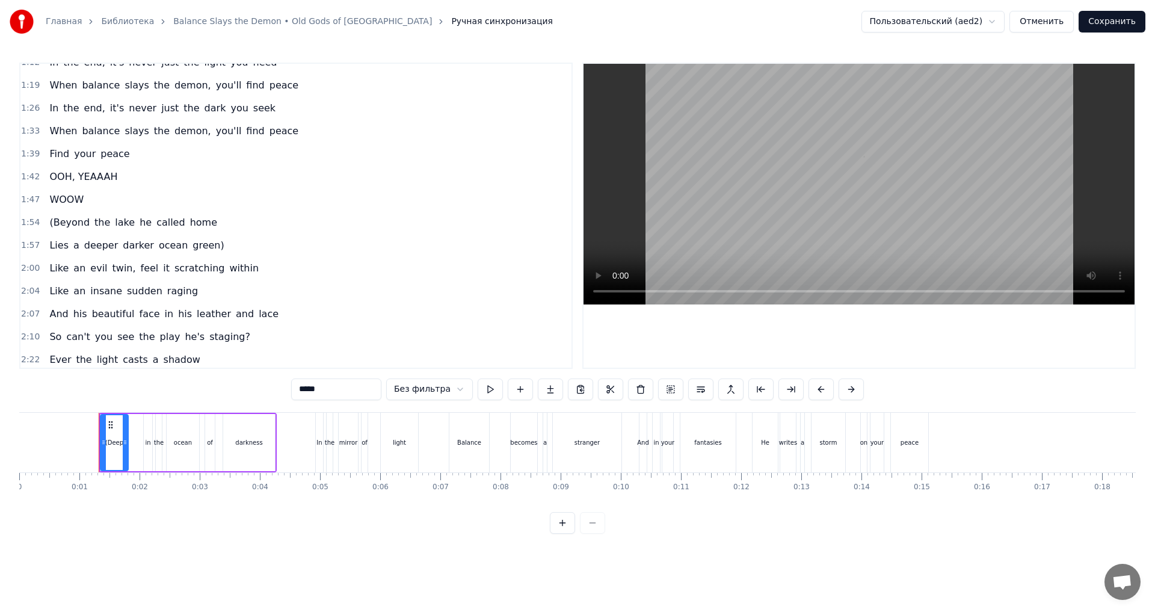
scroll to position [361, 0]
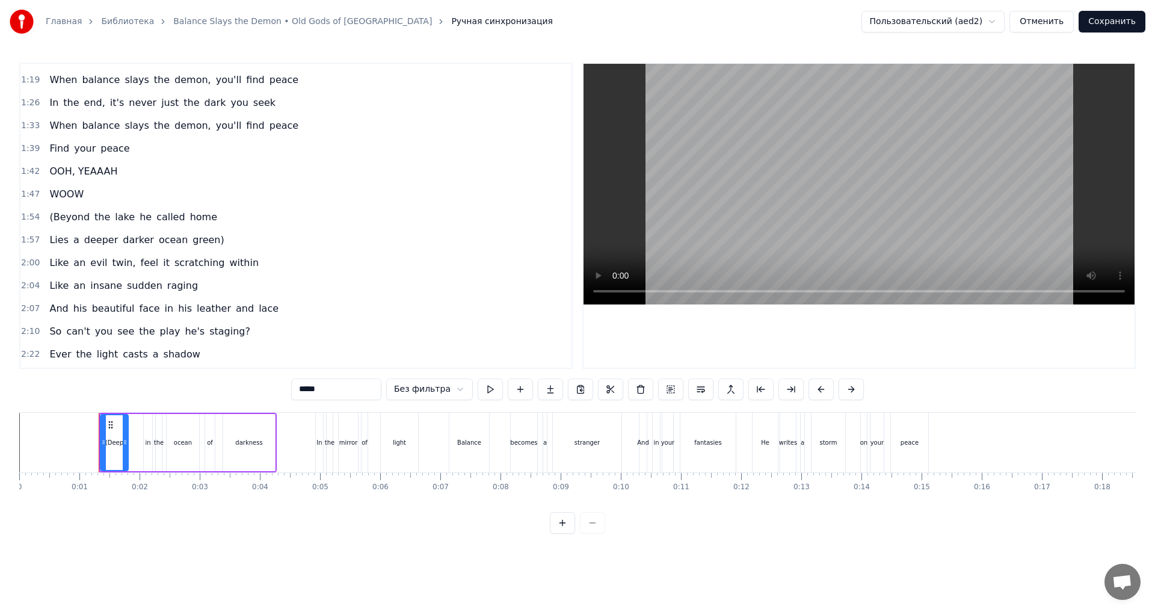
click at [55, 143] on span "Find" at bounding box center [59, 148] width 22 height 14
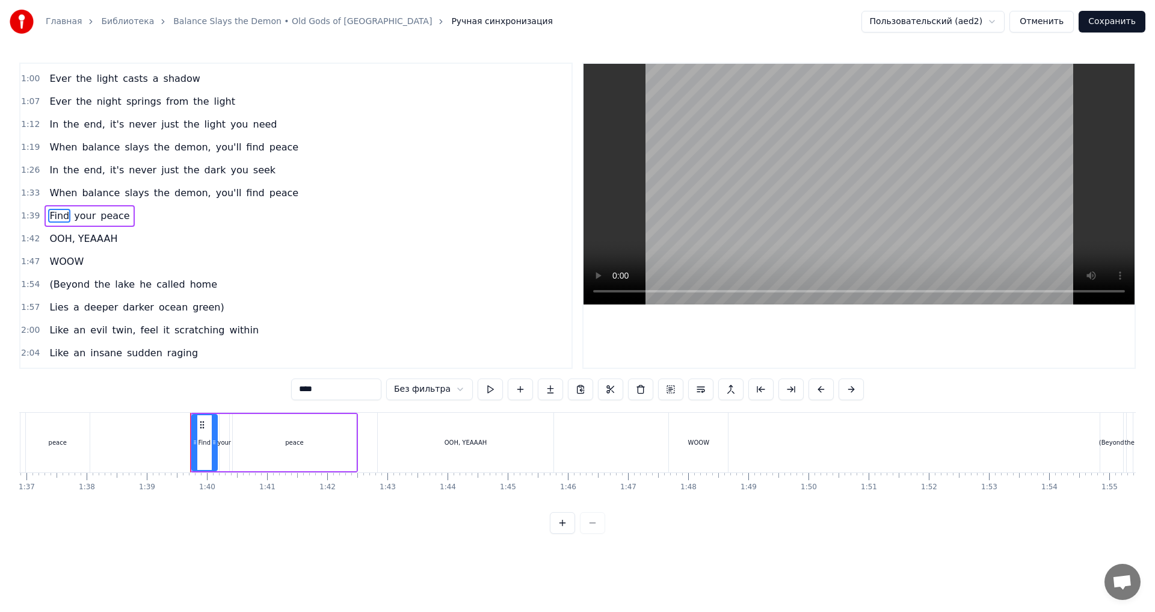
scroll to position [0, 5936]
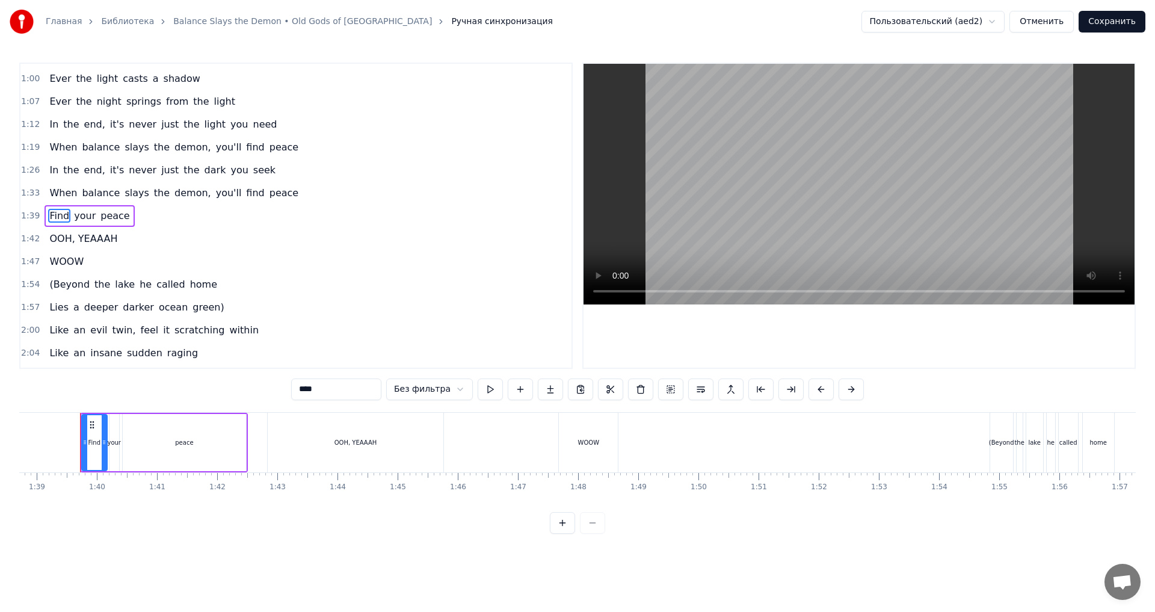
drag, startPoint x: 327, startPoint y: 393, endPoint x: 290, endPoint y: 392, distance: 37.3
click at [290, 392] on div "0:01 (Deep in the ocean of darkness 0:04 In the mirror of light 0:07 Balance be…" at bounding box center [577, 298] width 1116 height 471
click at [86, 212] on span "your" at bounding box center [88, 216] width 24 height 14
drag, startPoint x: 307, startPoint y: 381, endPoint x: 264, endPoint y: 384, distance: 43.4
click at [264, 384] on div "0:01 (Deep in the ocean of darkness 0:04 In the mirror of light 0:07 Balance be…" at bounding box center [577, 298] width 1116 height 471
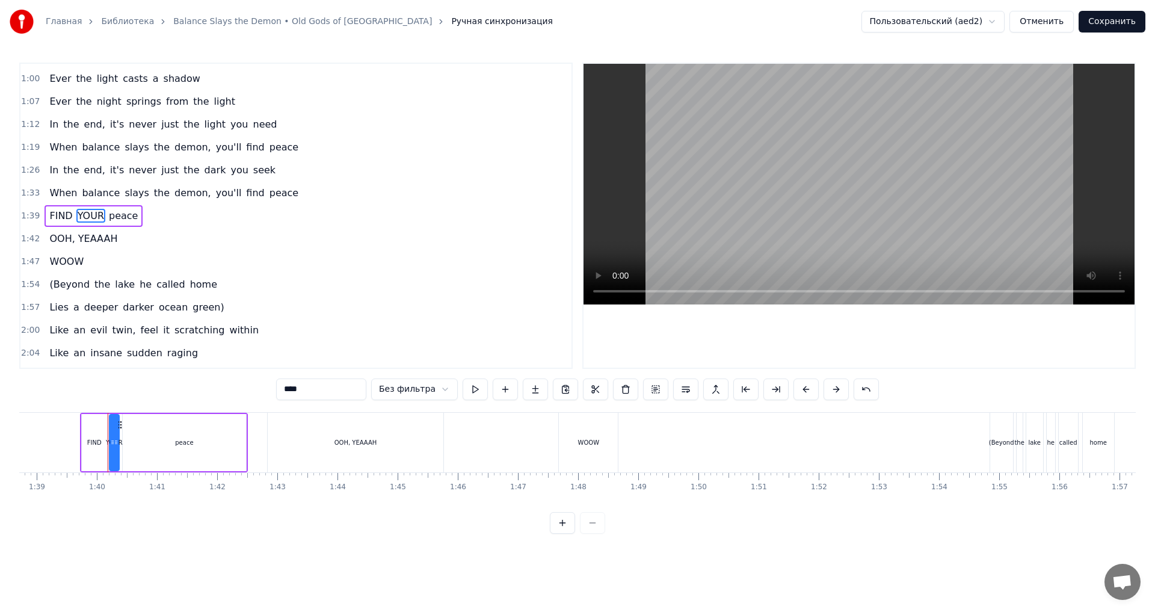
click at [118, 217] on span "peace" at bounding box center [123, 216] width 31 height 14
click at [316, 381] on input "*****" at bounding box center [321, 389] width 90 height 22
drag, startPoint x: 318, startPoint y: 390, endPoint x: 281, endPoint y: 389, distance: 36.7
click at [281, 389] on input "*****" at bounding box center [321, 389] width 90 height 22
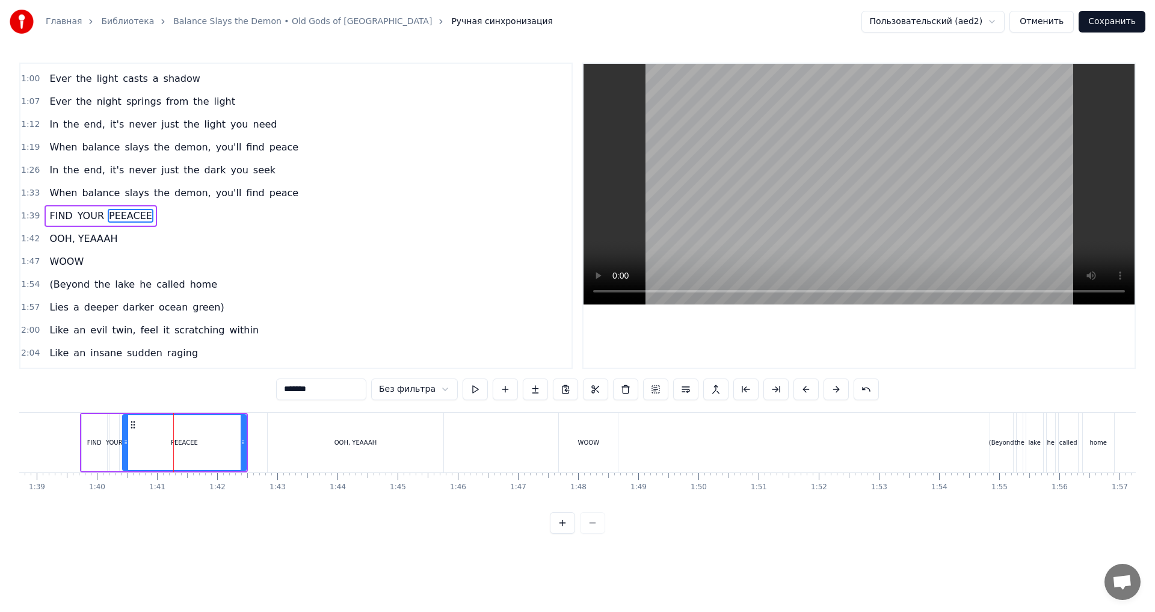
type input "*******"
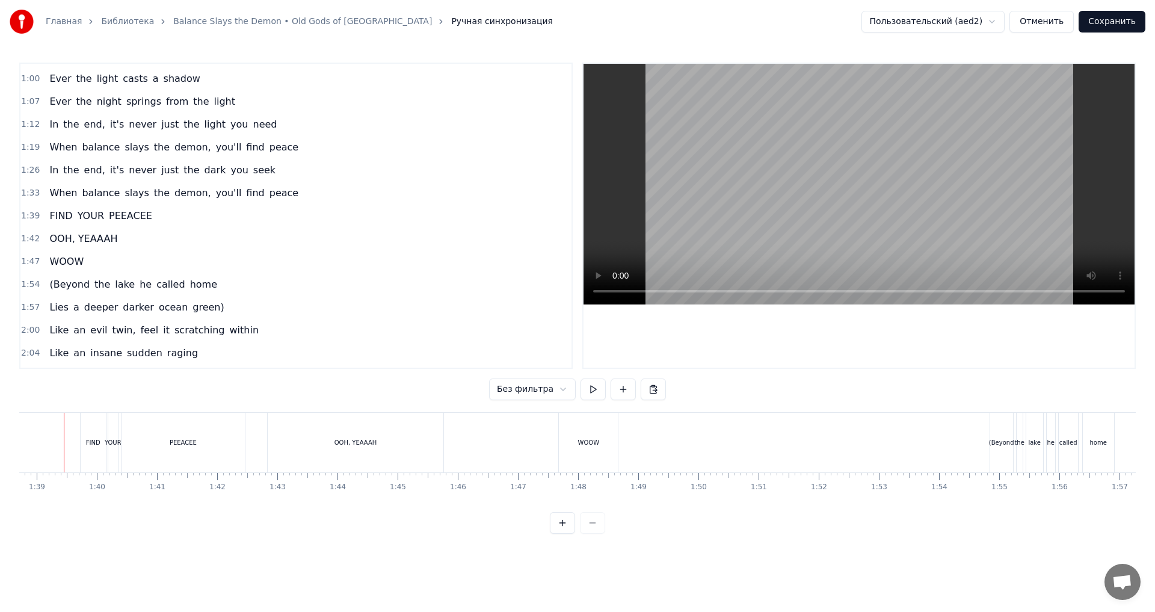
scroll to position [0, 5920]
click at [593, 385] on button at bounding box center [592, 389] width 25 height 22
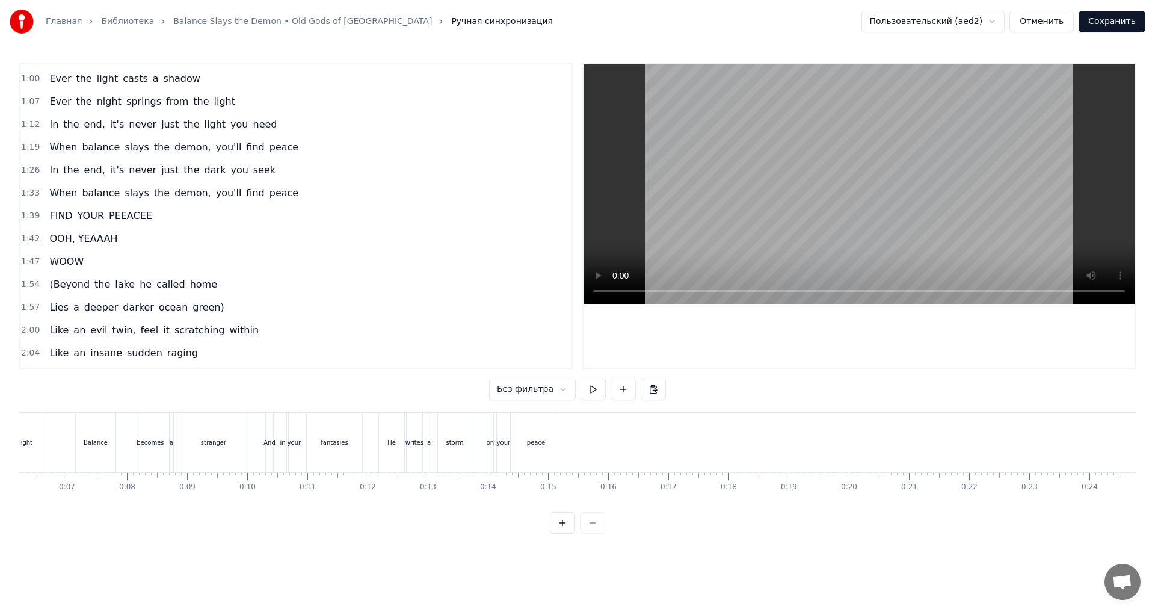
scroll to position [0, 457]
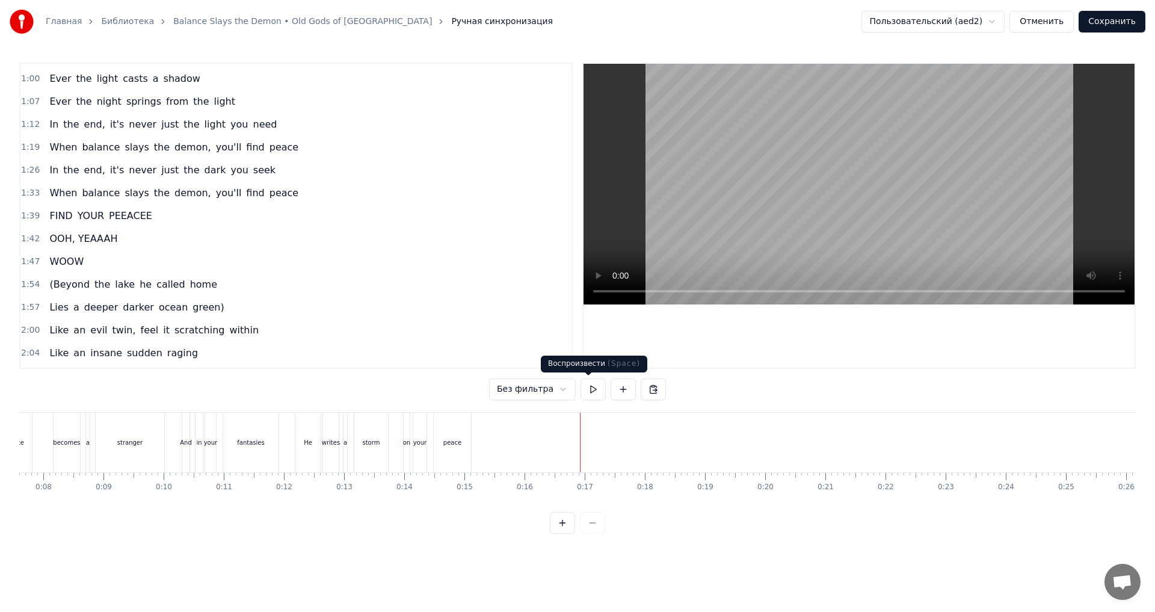
click at [585, 387] on button at bounding box center [592, 389] width 25 height 22
click at [586, 387] on button at bounding box center [592, 389] width 25 height 22
click at [435, 438] on div "peace" at bounding box center [452, 443] width 37 height 60
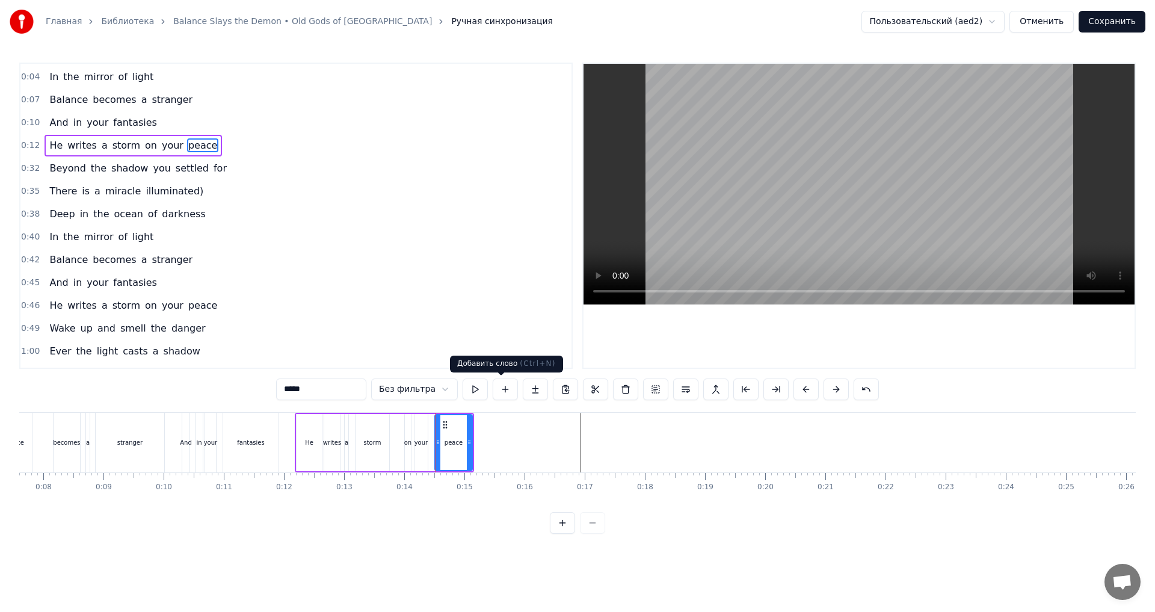
scroll to position [0, 0]
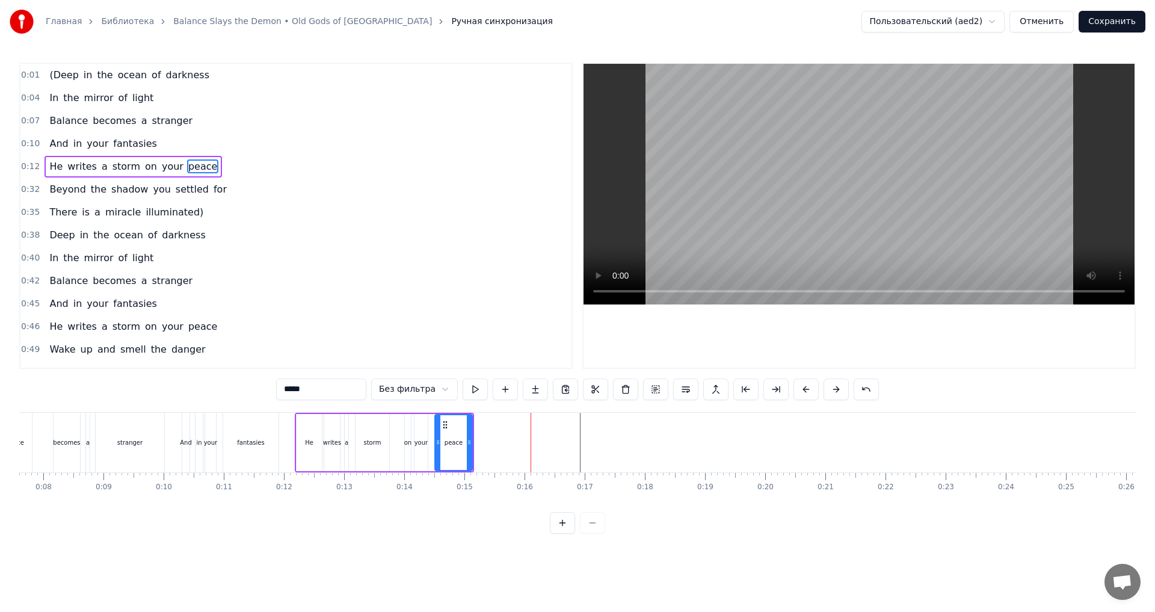
click at [326, 432] on div "writes" at bounding box center [332, 442] width 16 height 57
type input "******"
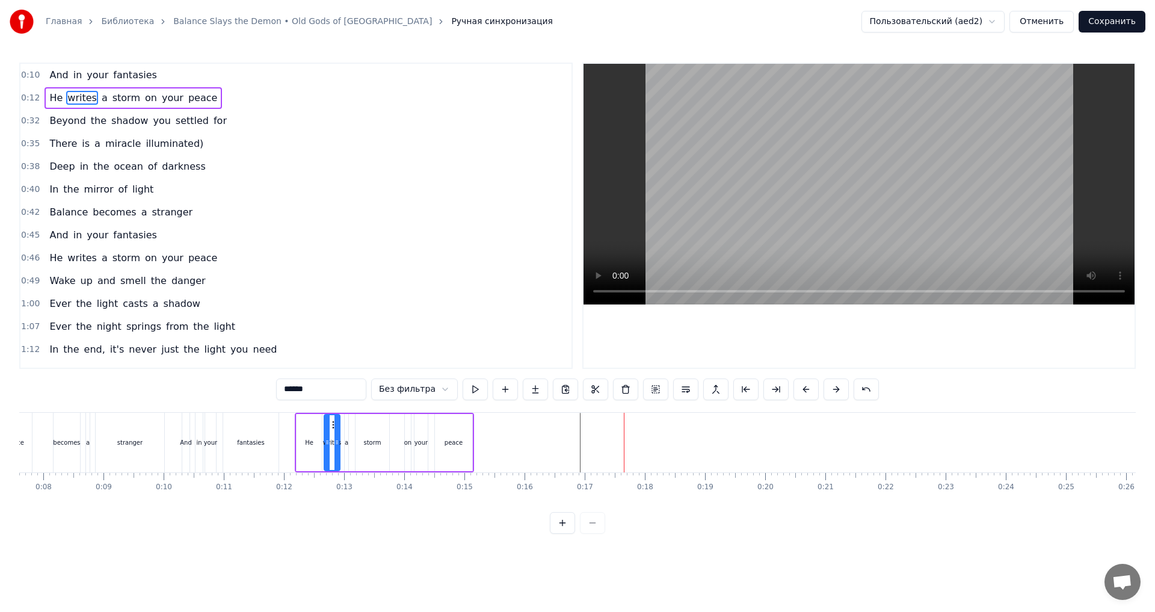
scroll to position [120, 0]
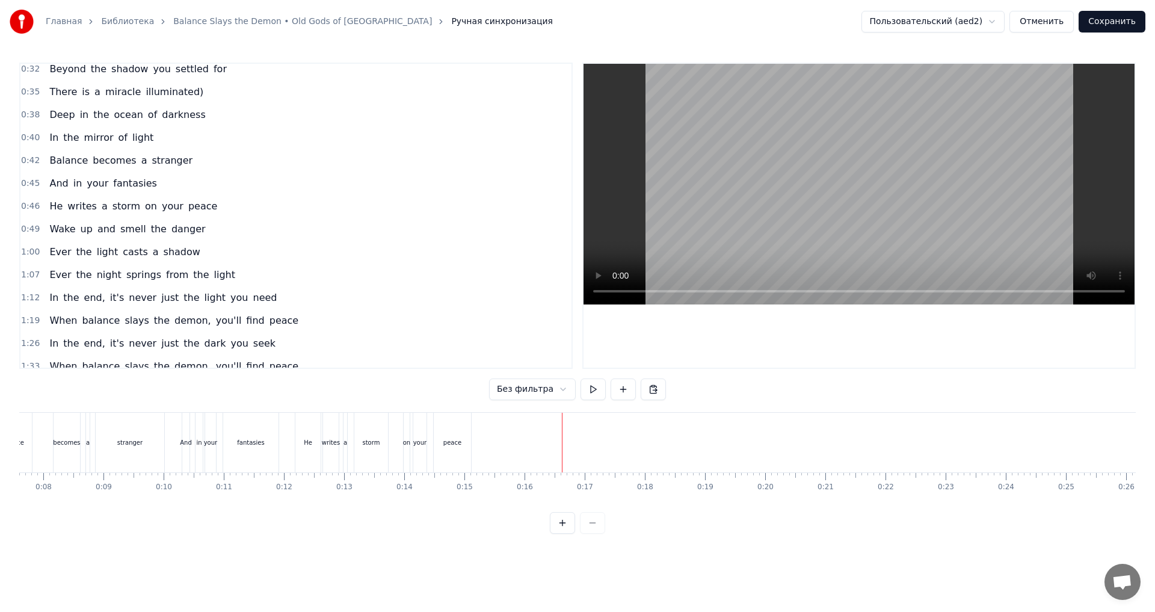
click at [595, 448] on div "Новая строка Ctrl+N" at bounding box center [634, 446] width 148 height 19
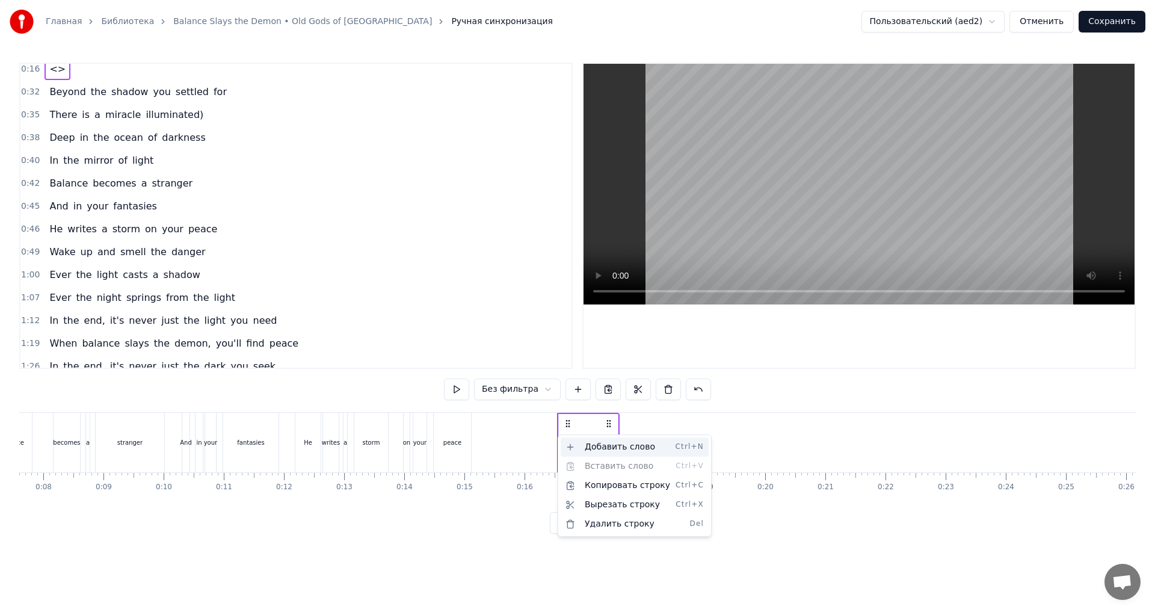
scroll to position [143, 0]
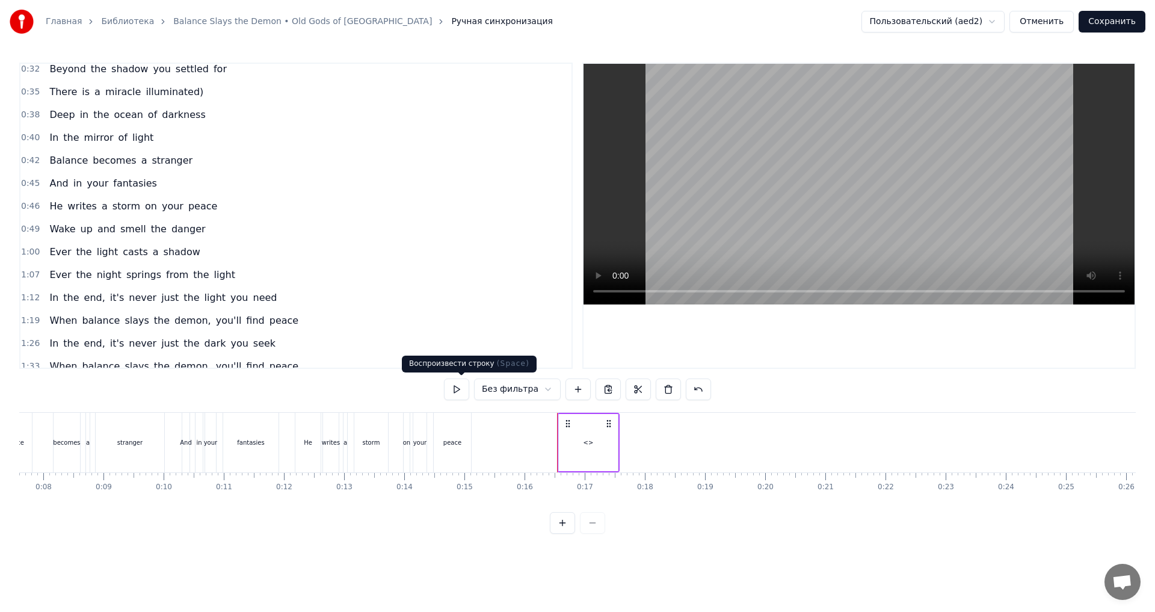
click at [581, 446] on div "<>" at bounding box center [588, 442] width 59 height 57
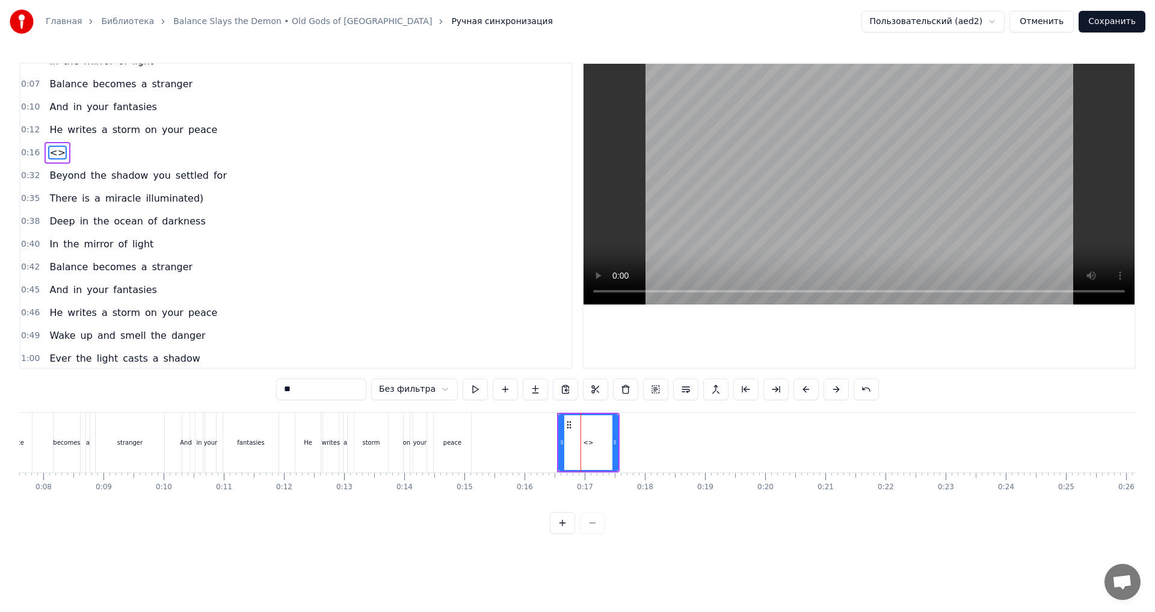
scroll to position [0, 0]
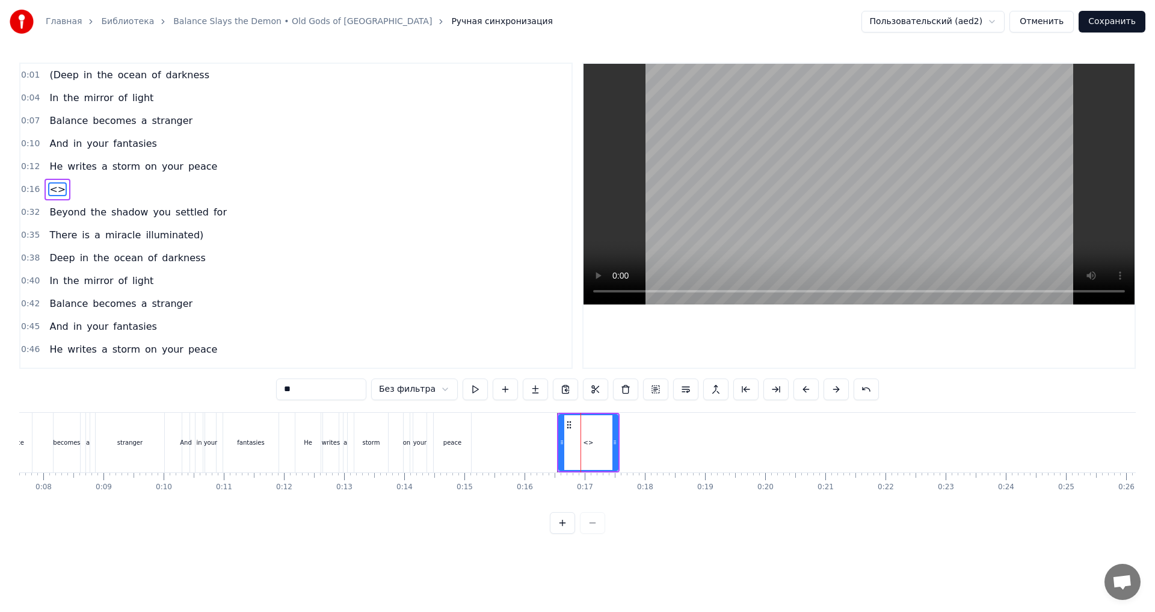
drag, startPoint x: 319, startPoint y: 387, endPoint x: 244, endPoint y: 386, distance: 75.8
click at [244, 386] on div "0:01 (Deep in the ocean of darkness 0:04 In the mirror of light 0:07 Balance be…" at bounding box center [577, 298] width 1116 height 471
drag, startPoint x: 616, startPoint y: 435, endPoint x: 658, endPoint y: 433, distance: 41.5
click at [658, 433] on div at bounding box center [656, 442] width 5 height 55
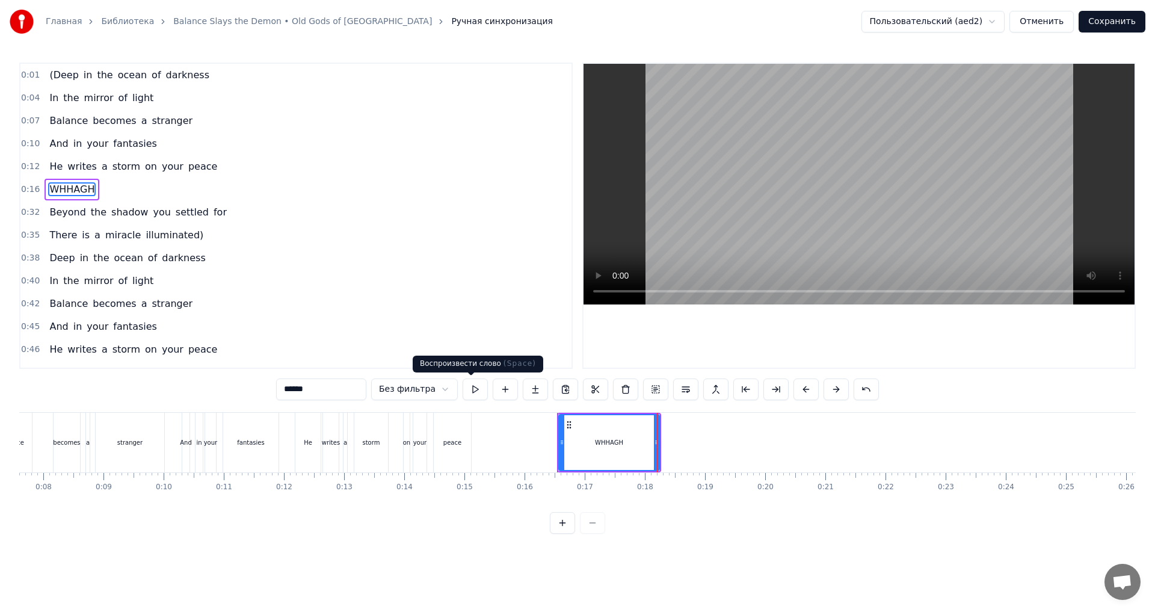
click at [473, 392] on button at bounding box center [474, 389] width 25 height 22
click at [305, 394] on input "******" at bounding box center [321, 389] width 90 height 22
type input "*******"
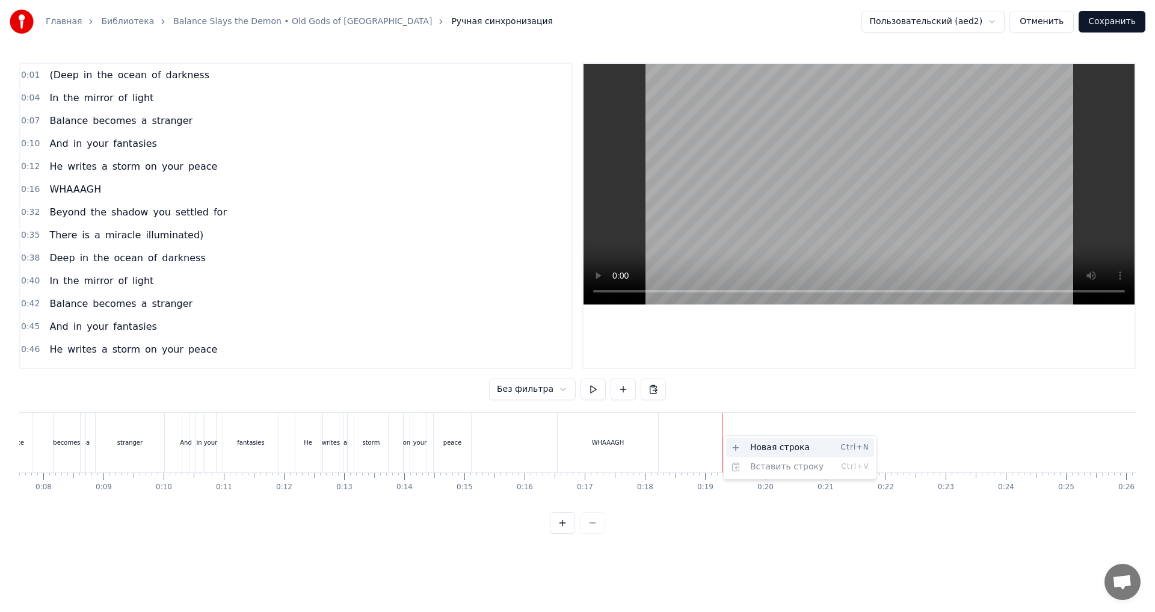
click at [741, 443] on div "Новая строка Ctrl+N" at bounding box center [800, 447] width 148 height 19
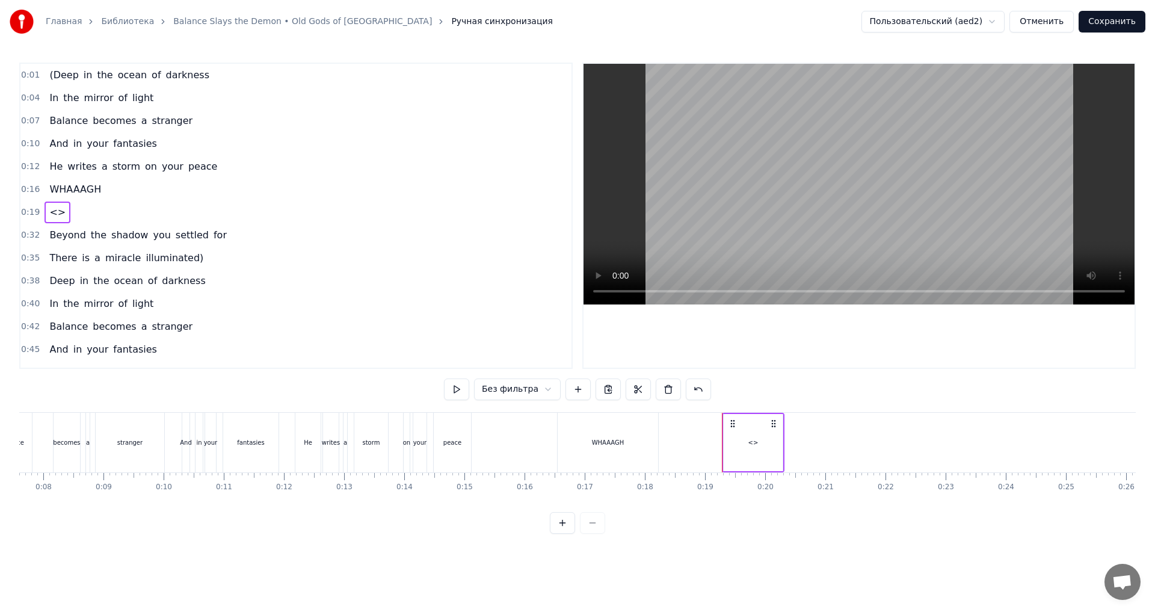
click at [726, 438] on div "<>" at bounding box center [752, 442] width 59 height 57
drag, startPoint x: 253, startPoint y: 378, endPoint x: 239, endPoint y: 378, distance: 13.8
click at [239, 378] on div "0:01 (Deep in the ocean of darkness 0:04 In the mirror of light 0:07 Balance be…" at bounding box center [577, 298] width 1116 height 471
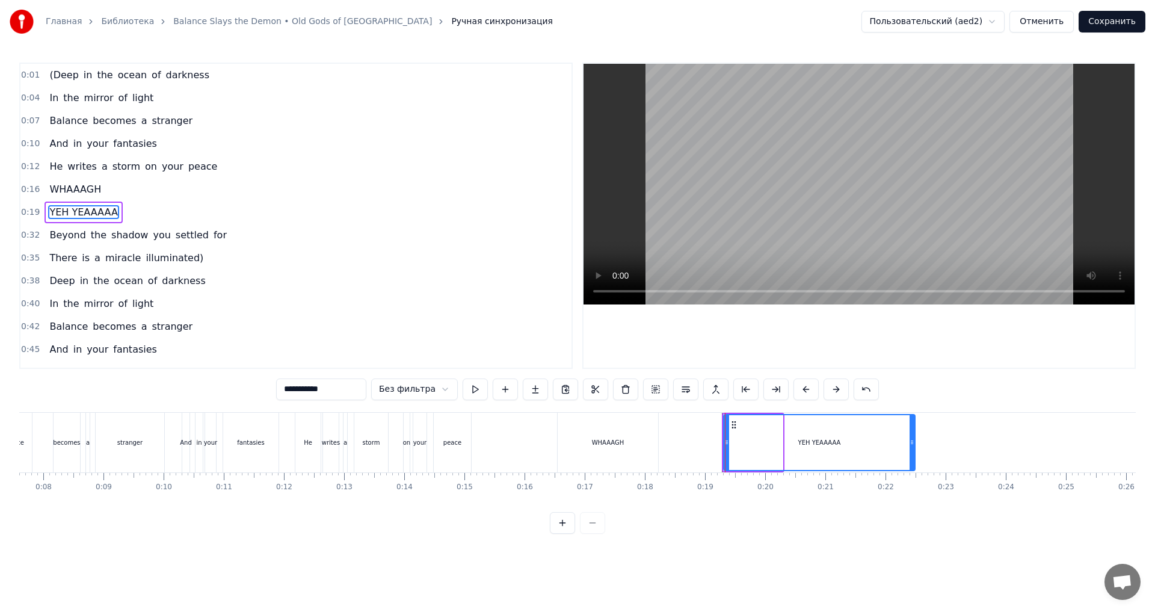
drag, startPoint x: 778, startPoint y: 450, endPoint x: 910, endPoint y: 447, distance: 132.3
click at [910, 447] on div at bounding box center [911, 442] width 5 height 55
type input "**********"
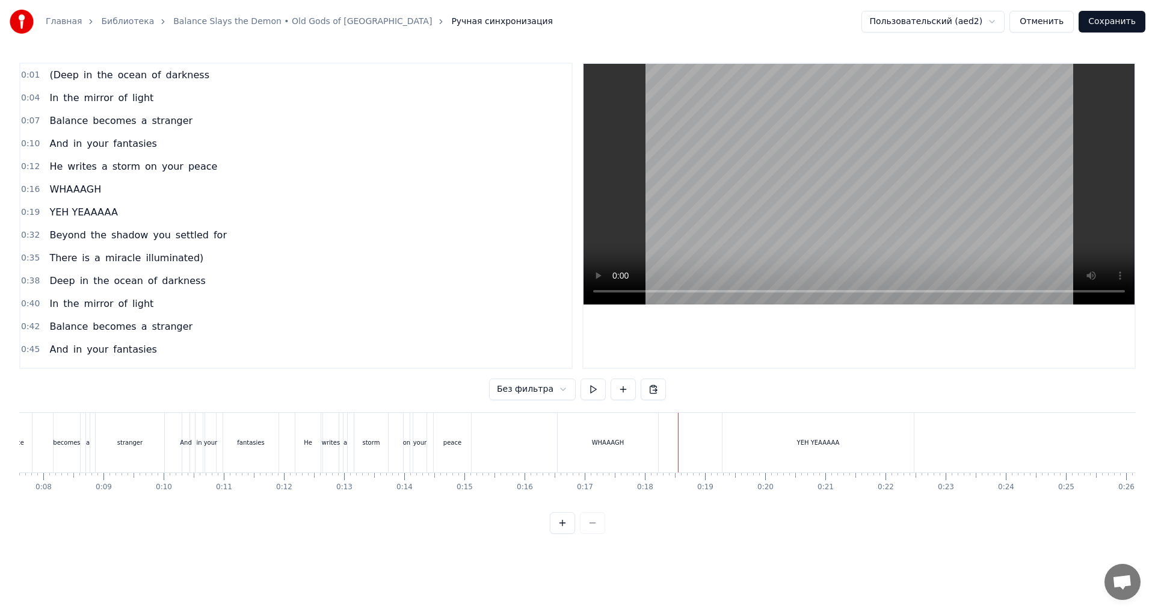
click at [588, 388] on button at bounding box center [592, 389] width 25 height 22
click at [585, 387] on button at bounding box center [592, 389] width 25 height 22
click at [781, 431] on div "YEH YEAAAAA" at bounding box center [817, 443] width 191 height 60
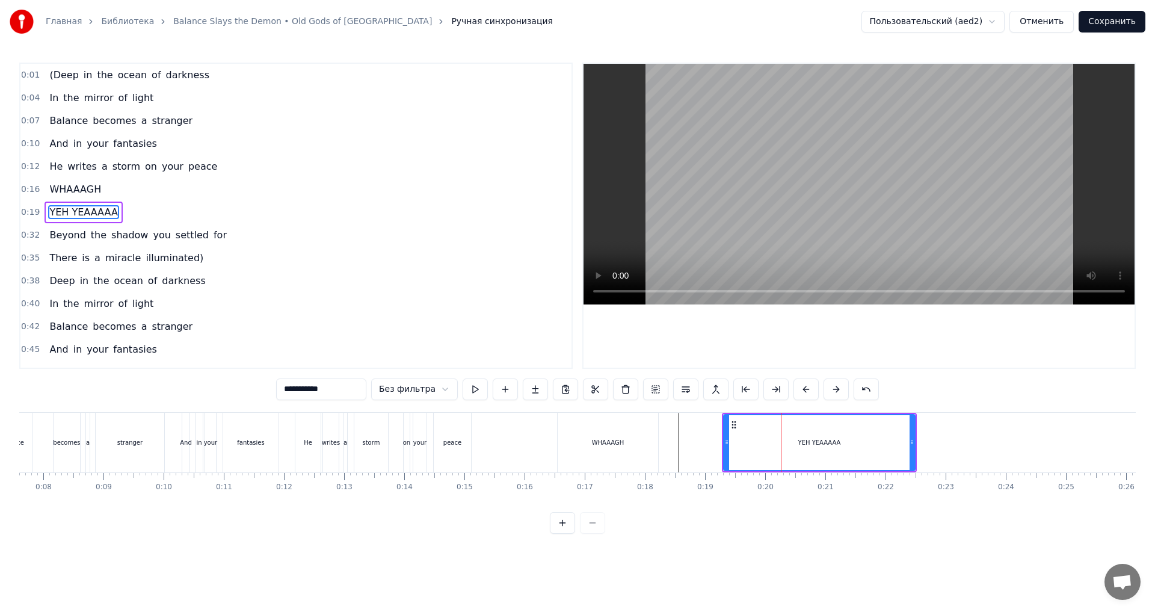
click at [298, 390] on input "**********" at bounding box center [321, 389] width 90 height 22
type input "**********"
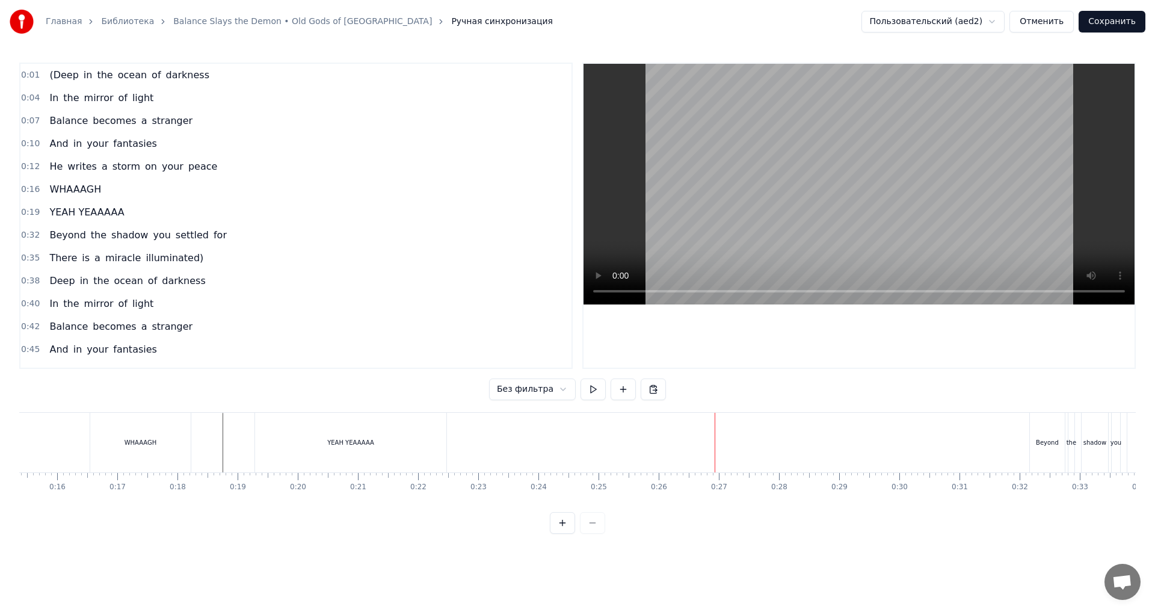
scroll to position [0, 893]
click at [322, 428] on div "YEAH YEAAAAA" at bounding box center [381, 443] width 191 height 60
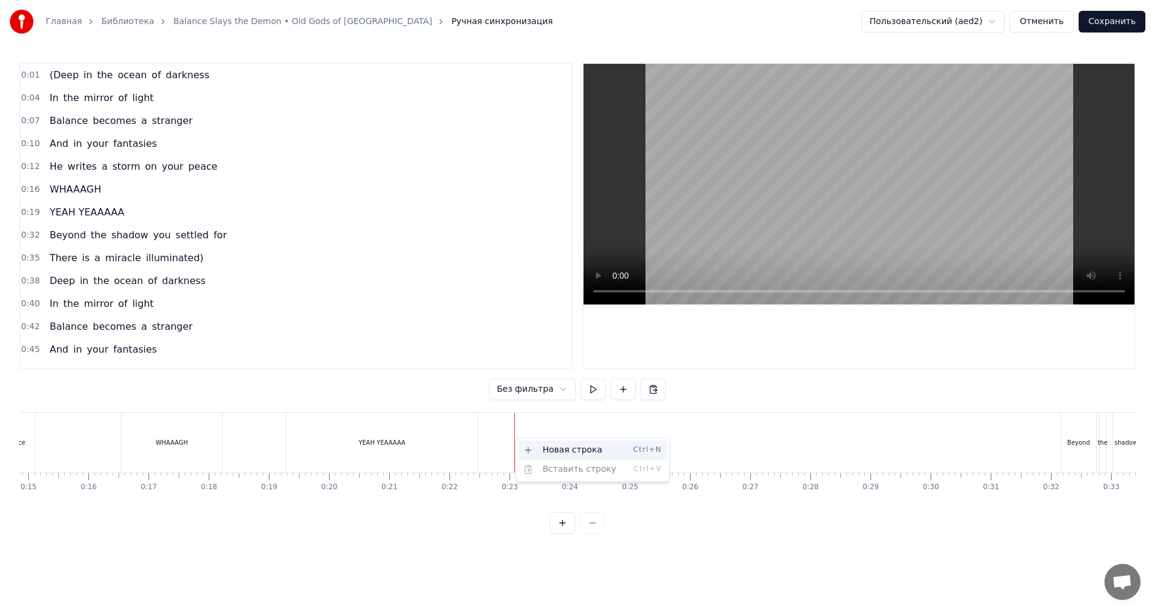
click at [536, 446] on div "Новая строка Ctrl+N" at bounding box center [592, 449] width 148 height 19
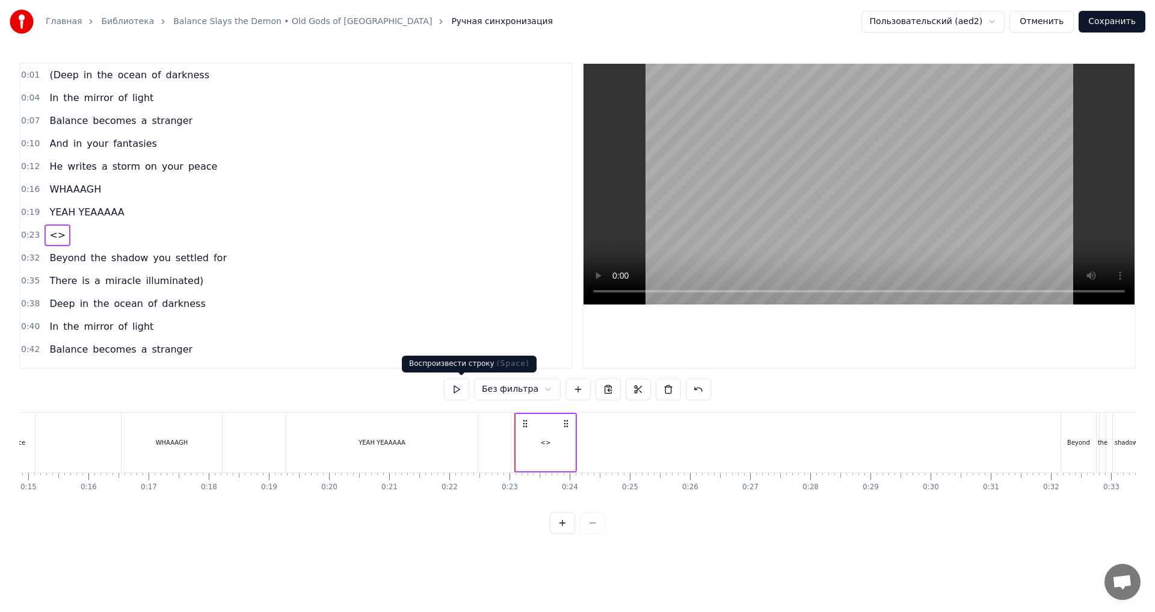
click at [528, 438] on div "<>" at bounding box center [545, 442] width 59 height 57
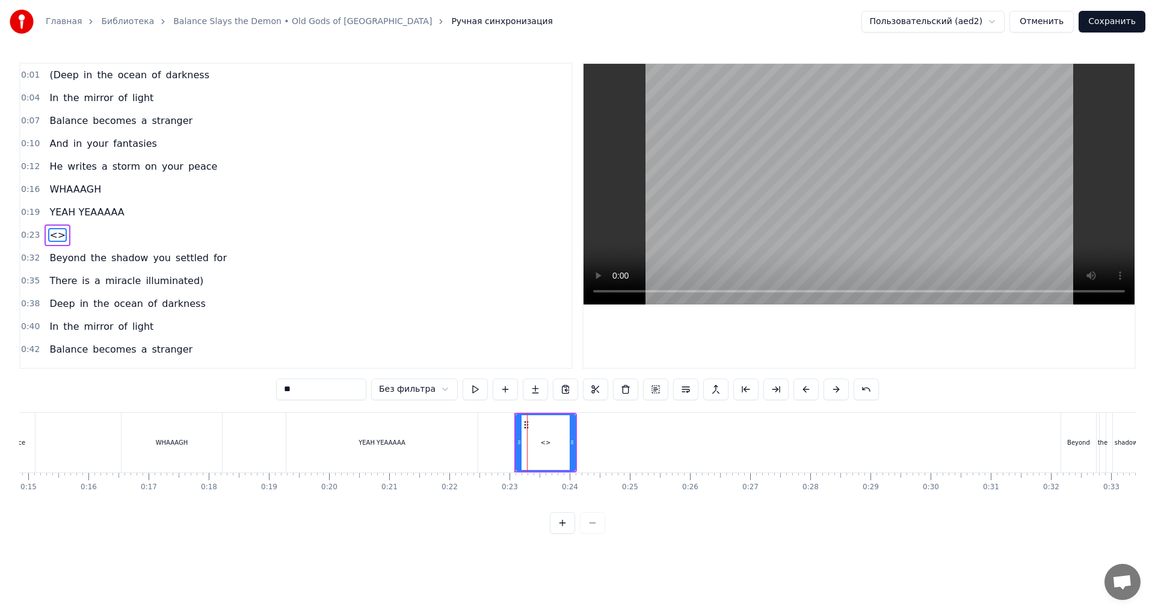
scroll to position [19, 0]
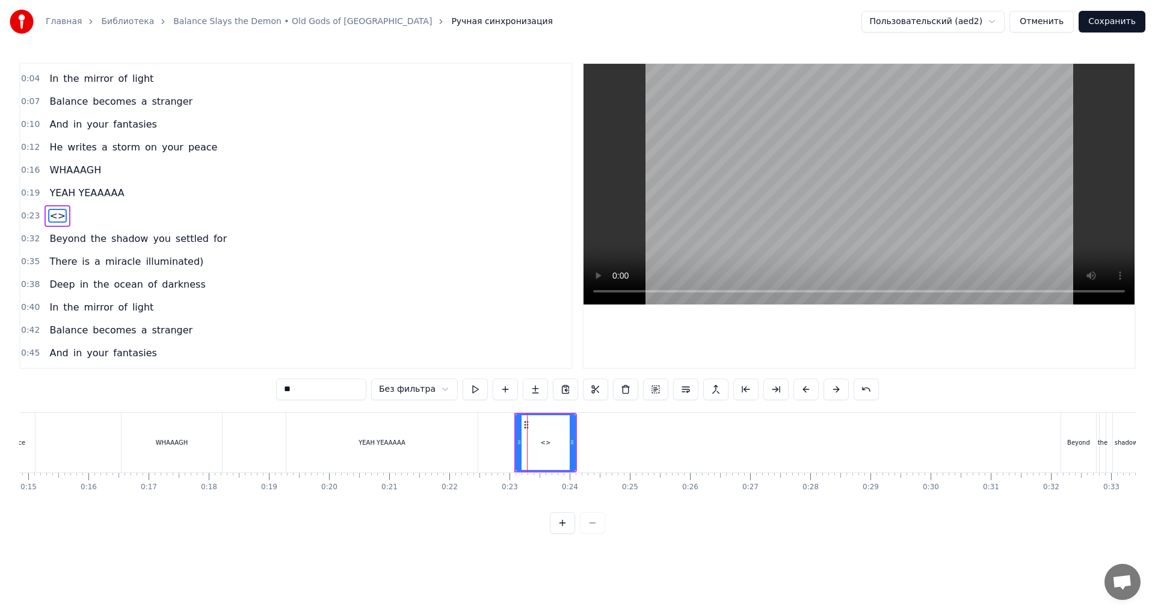
drag, startPoint x: 316, startPoint y: 393, endPoint x: 274, endPoint y: 393, distance: 41.5
click at [274, 393] on div "0:01 (Deep in the ocean of darkness 0:04 In the mirror of light 0:07 Balance be…" at bounding box center [577, 298] width 1116 height 471
type input "**********"
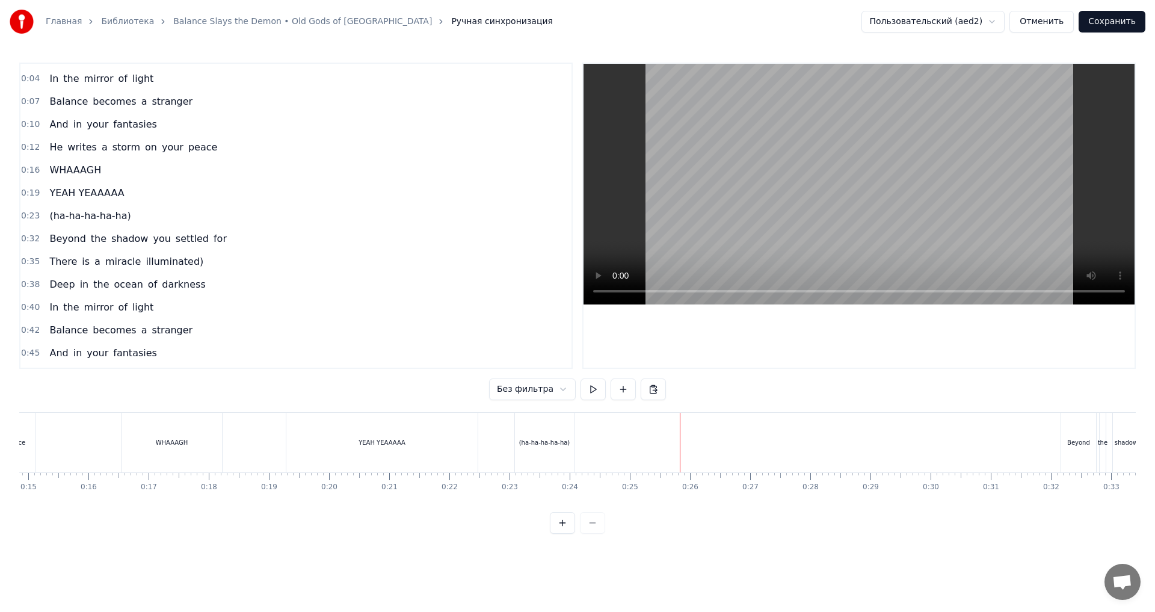
click at [551, 438] on div "(ha-ha-ha-ha-ha)" at bounding box center [544, 442] width 51 height 9
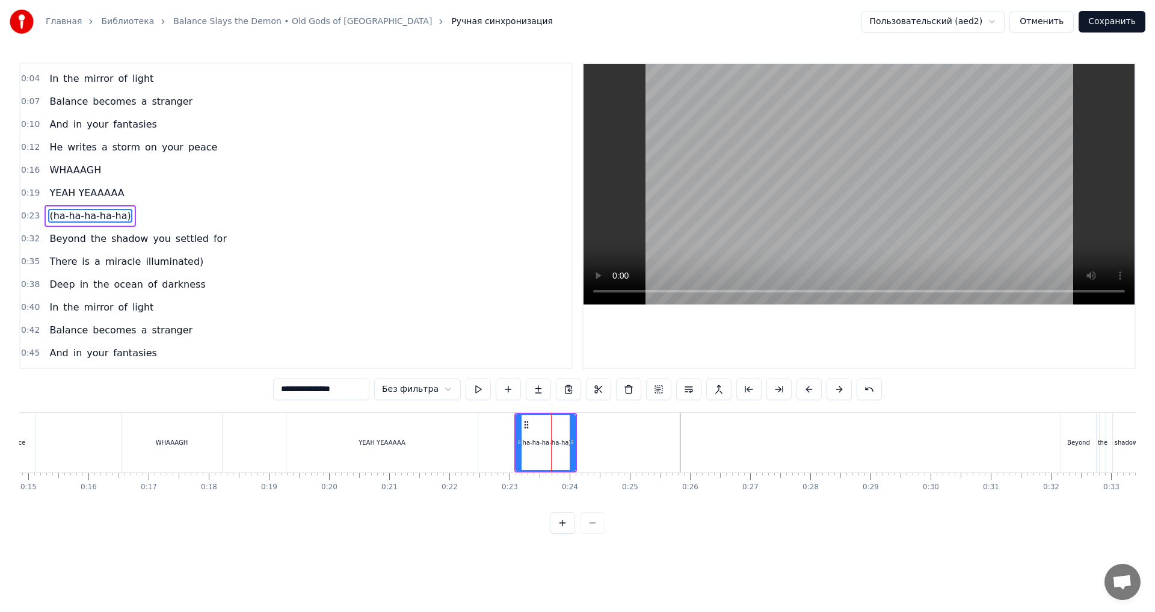
click at [464, 432] on div "YEAH YEAAAAA" at bounding box center [381, 443] width 191 height 60
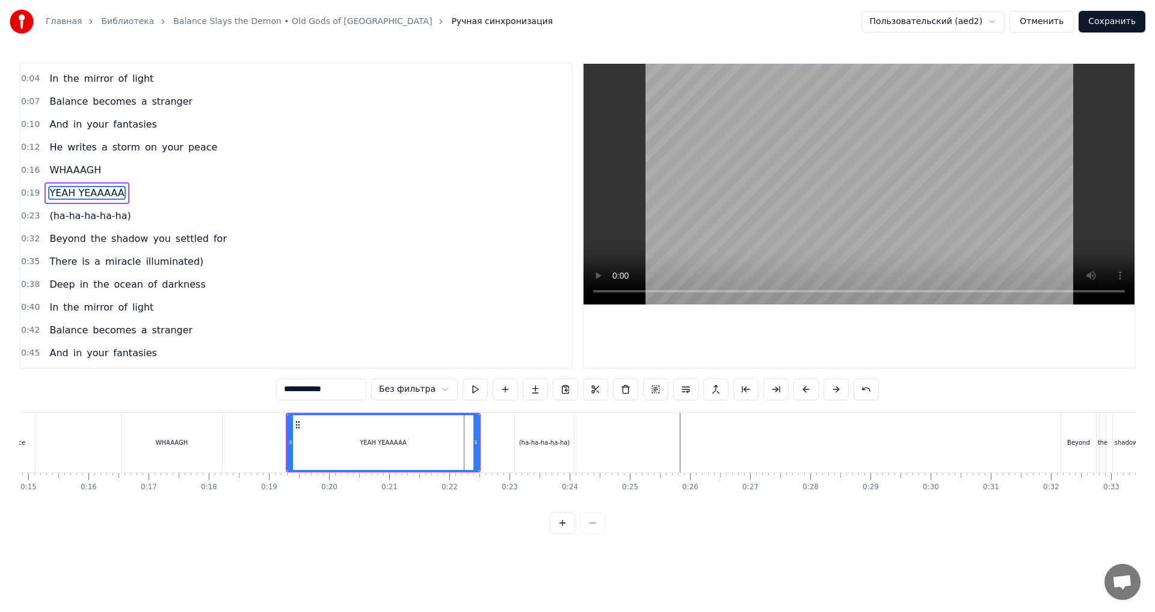
scroll to position [0, 0]
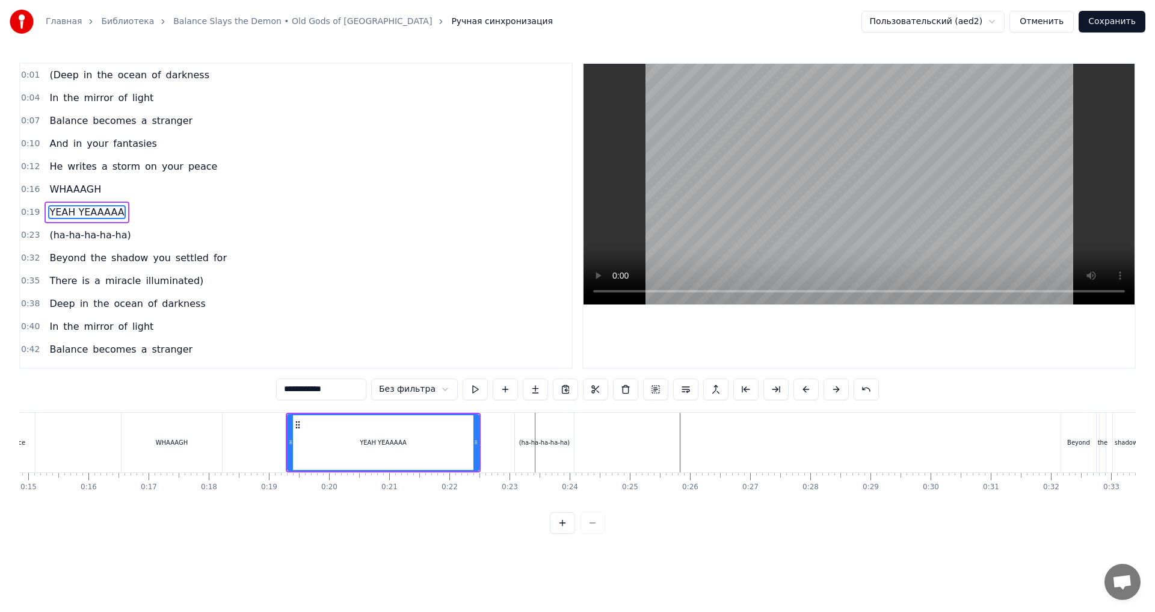
drag, startPoint x: 548, startPoint y: 435, endPoint x: 540, endPoint y: 435, distance: 7.8
click at [547, 435] on div "(ha-ha-ha-ha-ha)" at bounding box center [544, 443] width 59 height 60
type input "**********"
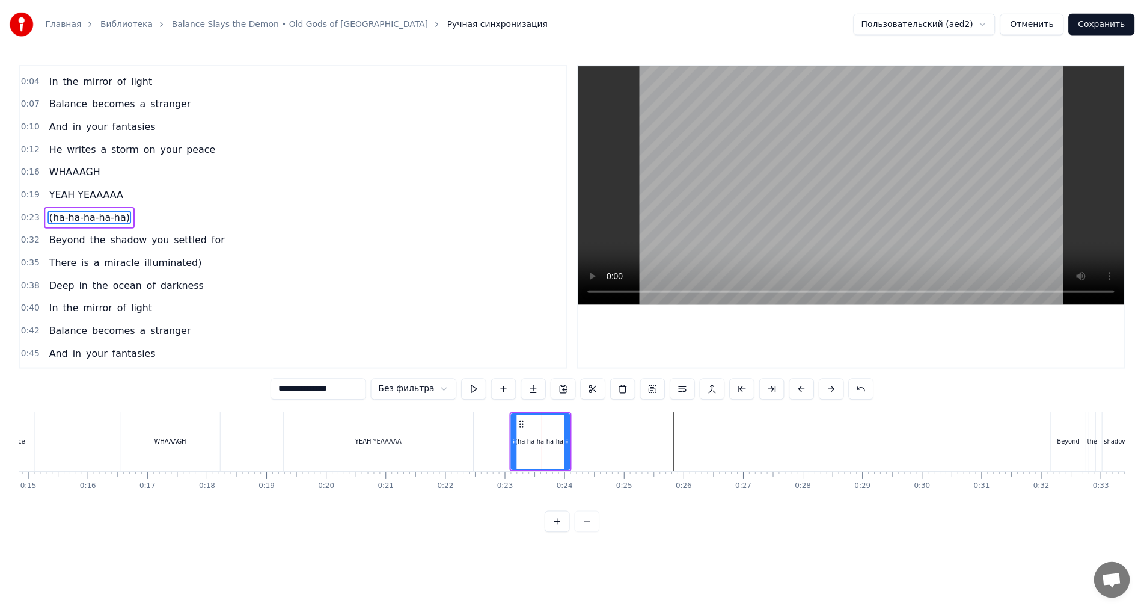
scroll to position [19, 0]
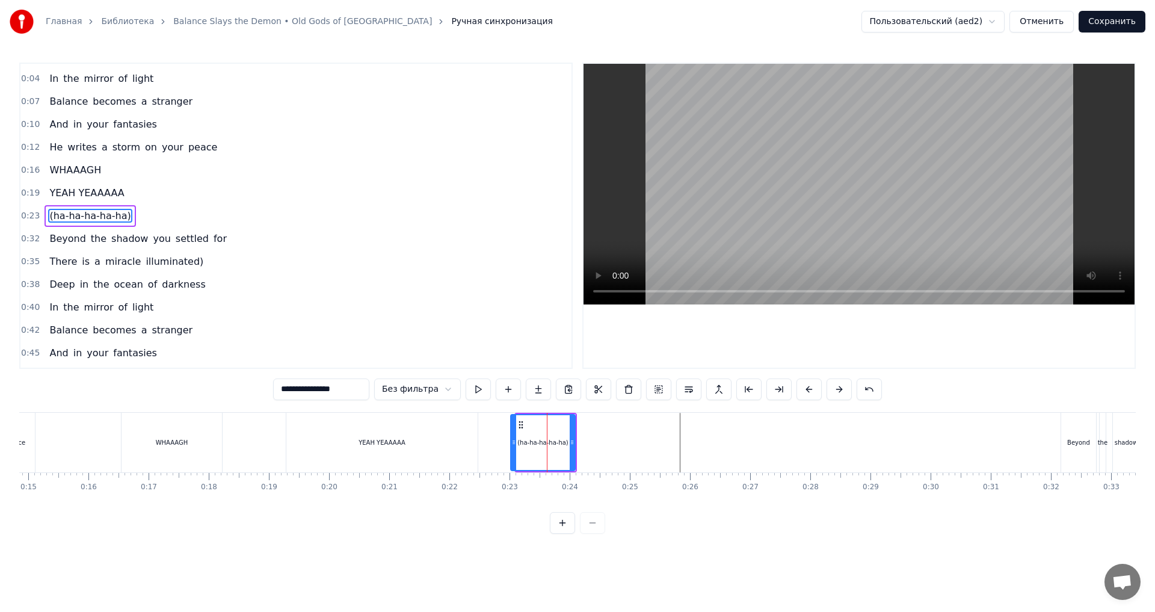
drag, startPoint x: 517, startPoint y: 441, endPoint x: 500, endPoint y: 441, distance: 16.2
click at [511, 441] on icon at bounding box center [513, 442] width 5 height 10
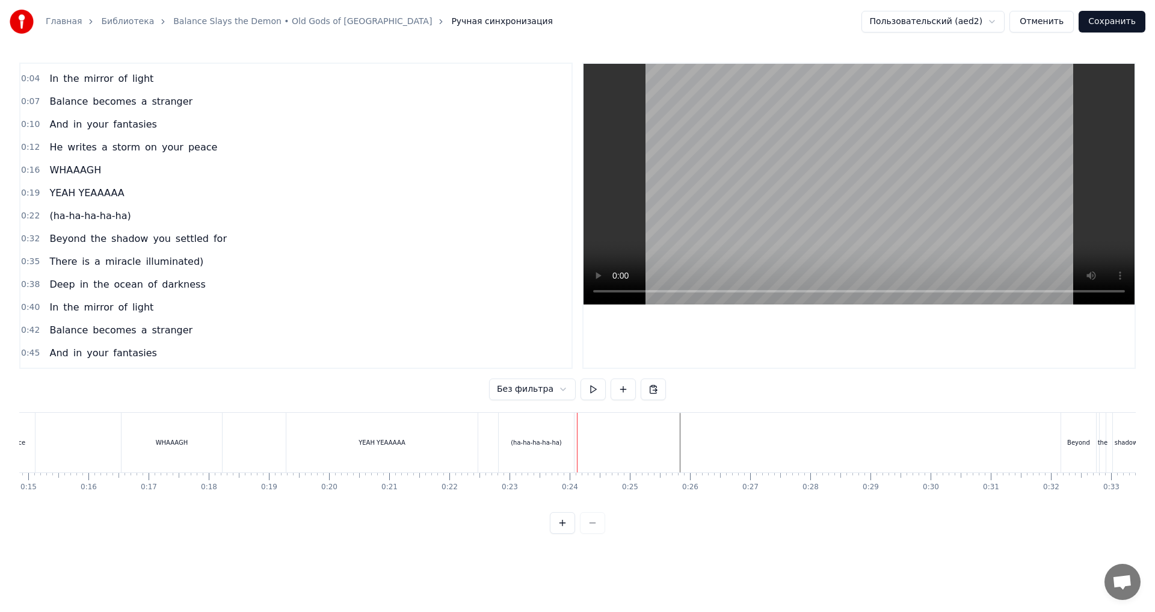
click at [562, 440] on div "(ha-ha-ha-ha-ha)" at bounding box center [536, 443] width 75 height 60
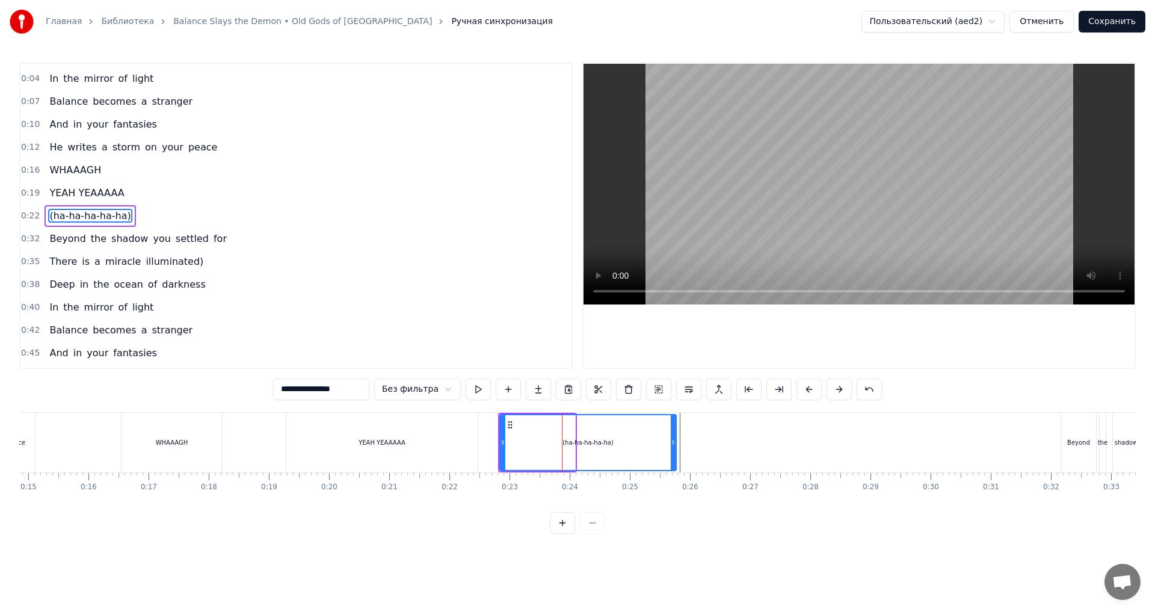
drag, startPoint x: 572, startPoint y: 440, endPoint x: 672, endPoint y: 426, distance: 100.8
click at [672, 426] on div at bounding box center [672, 442] width 5 height 55
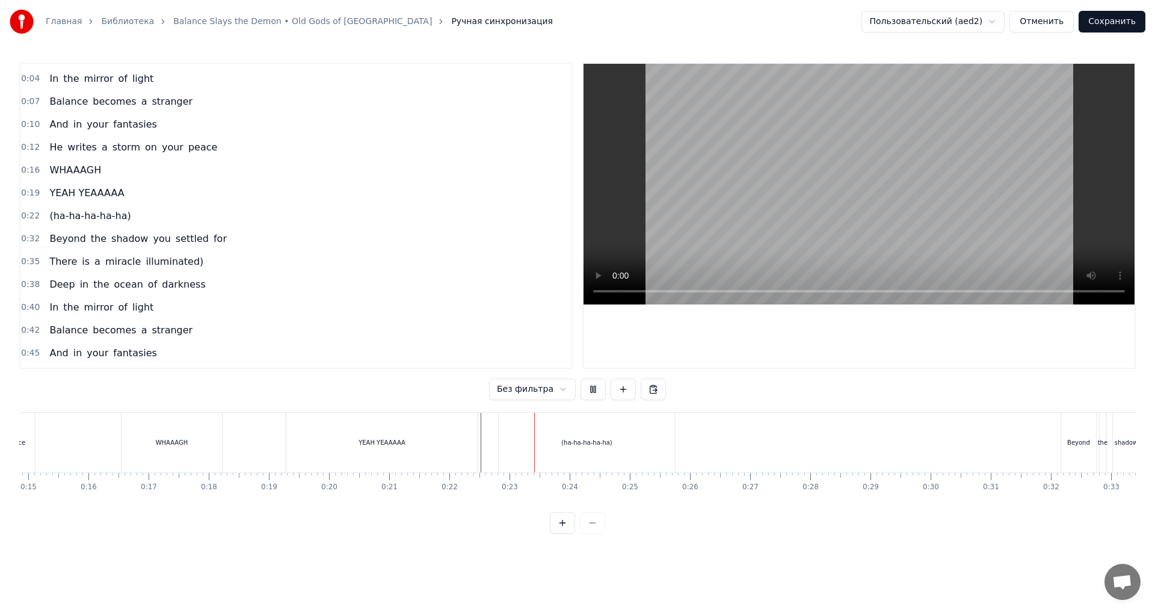
click at [563, 447] on div "(ha-ha-ha-ha-ha)" at bounding box center [587, 443] width 176 height 60
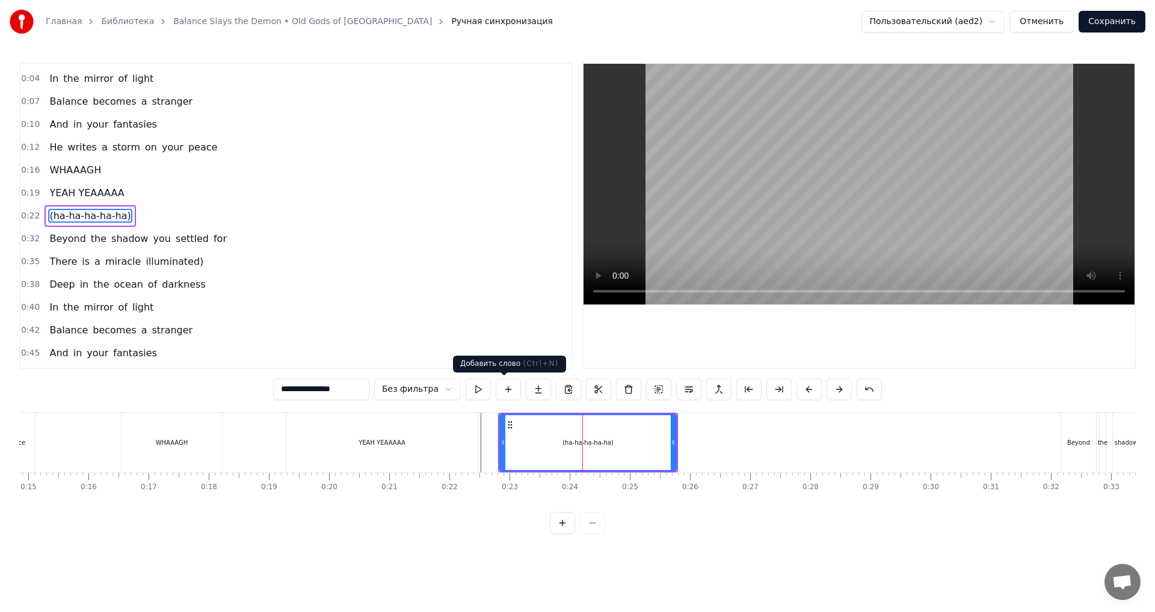
click at [480, 391] on button at bounding box center [477, 389] width 25 height 22
drag, startPoint x: 500, startPoint y: 432, endPoint x: 493, endPoint y: 433, distance: 7.9
click at [493, 433] on div at bounding box center [495, 442] width 5 height 55
click at [477, 394] on button at bounding box center [477, 389] width 25 height 22
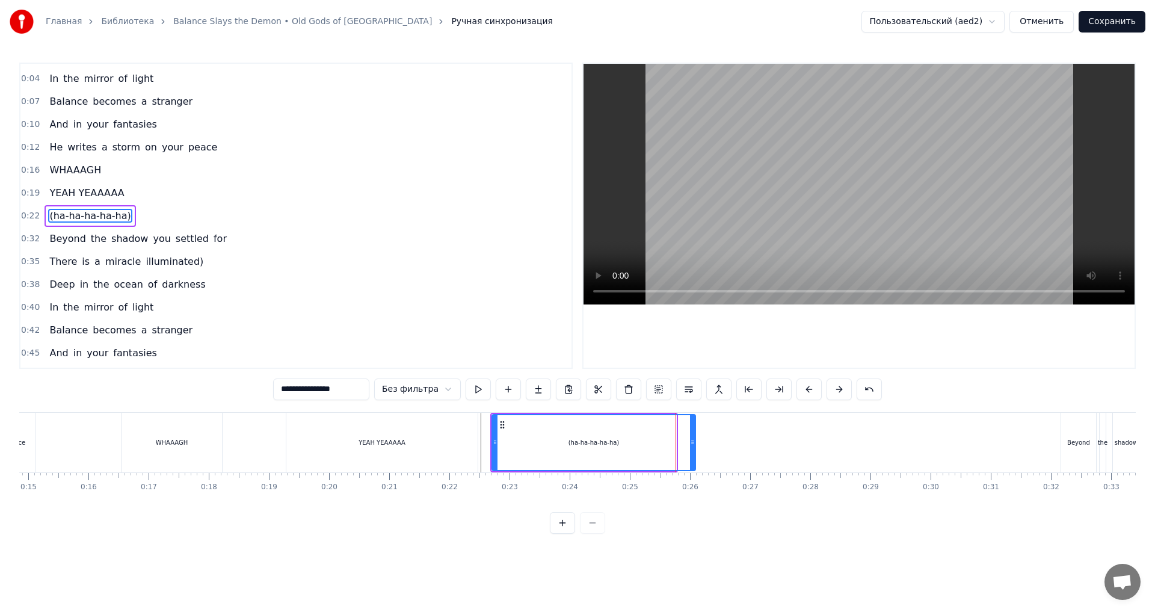
drag, startPoint x: 673, startPoint y: 436, endPoint x: 692, endPoint y: 436, distance: 19.2
click at [692, 436] on div at bounding box center [692, 442] width 5 height 55
click at [686, 436] on div at bounding box center [686, 442] width 5 height 55
click at [1105, 26] on button "Сохранить" at bounding box center [1111, 22] width 67 height 22
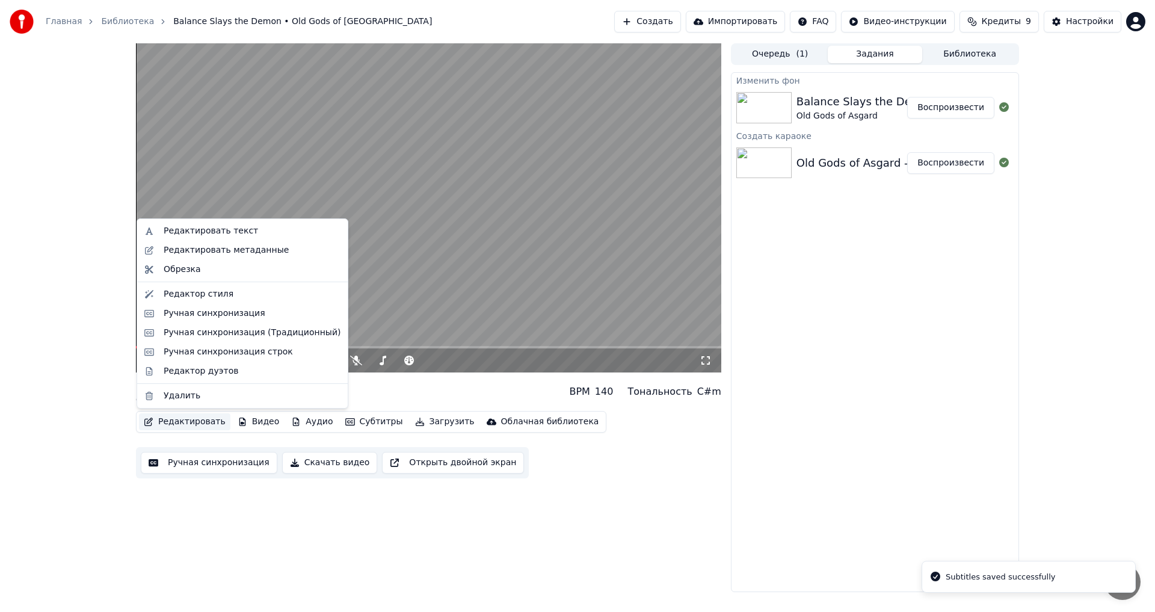
click at [169, 417] on button "Редактировать" at bounding box center [184, 421] width 91 height 17
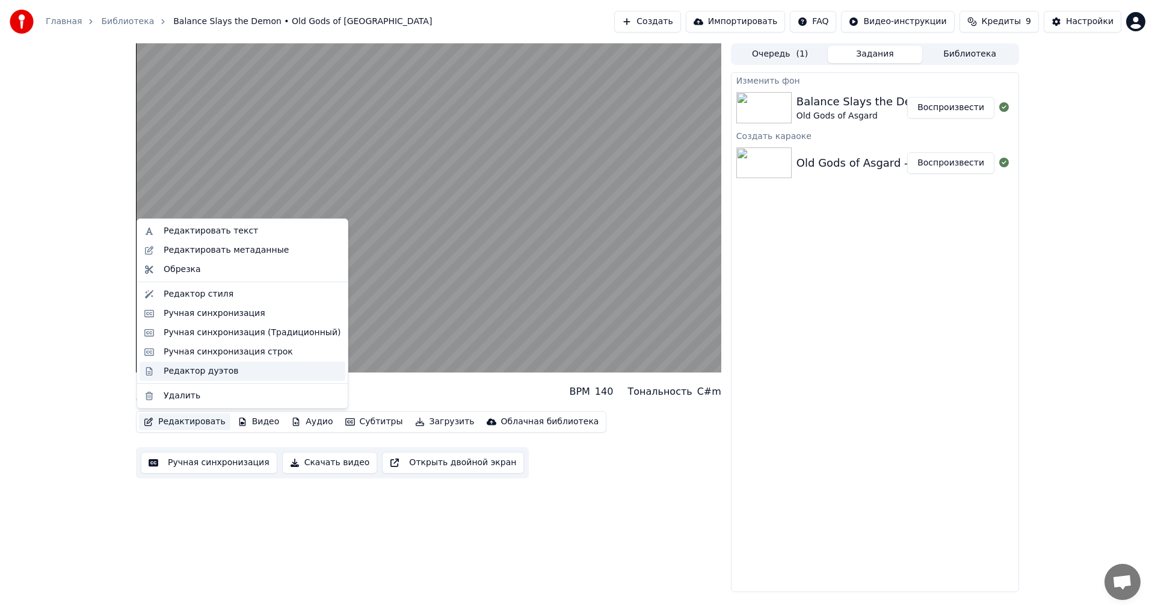
click at [209, 368] on div "Редактор дуэтов" at bounding box center [201, 371] width 75 height 12
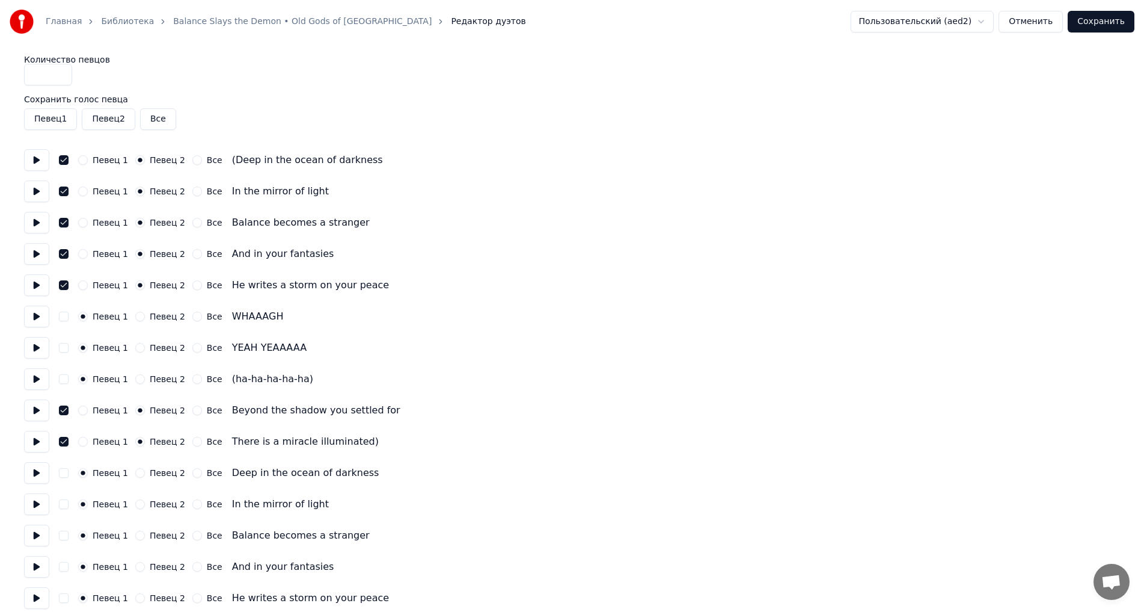
click at [135, 378] on button "Певец 2" at bounding box center [140, 379] width 10 height 10
click at [63, 379] on button "button" at bounding box center [64, 379] width 10 height 10
click at [40, 383] on button at bounding box center [36, 379] width 25 height 22
click at [1090, 25] on button "Сохранить" at bounding box center [1101, 22] width 67 height 22
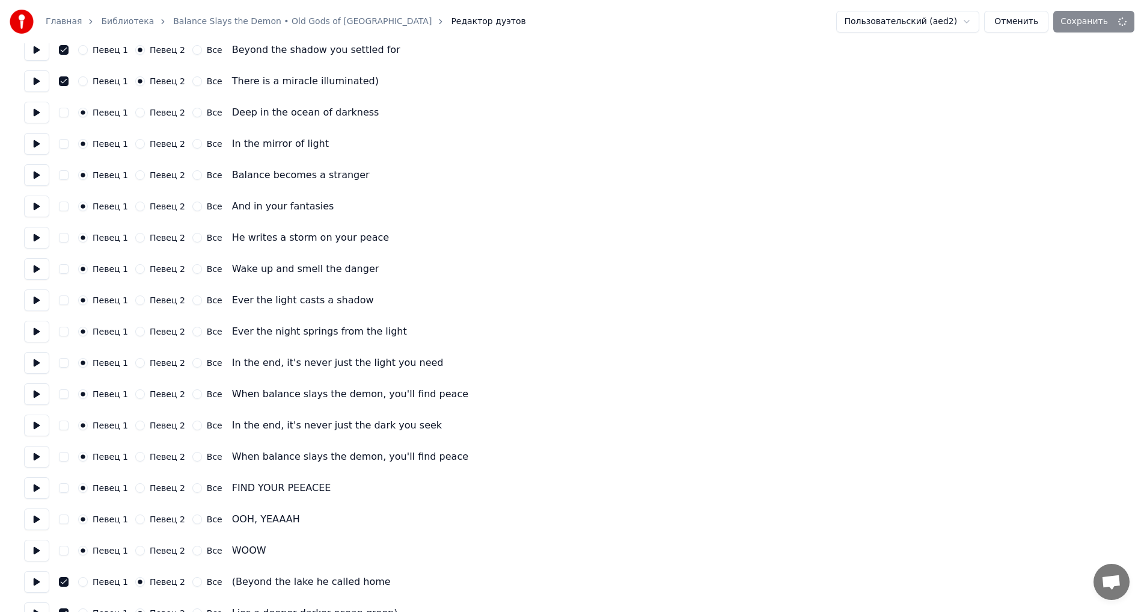
scroll to position [361, 0]
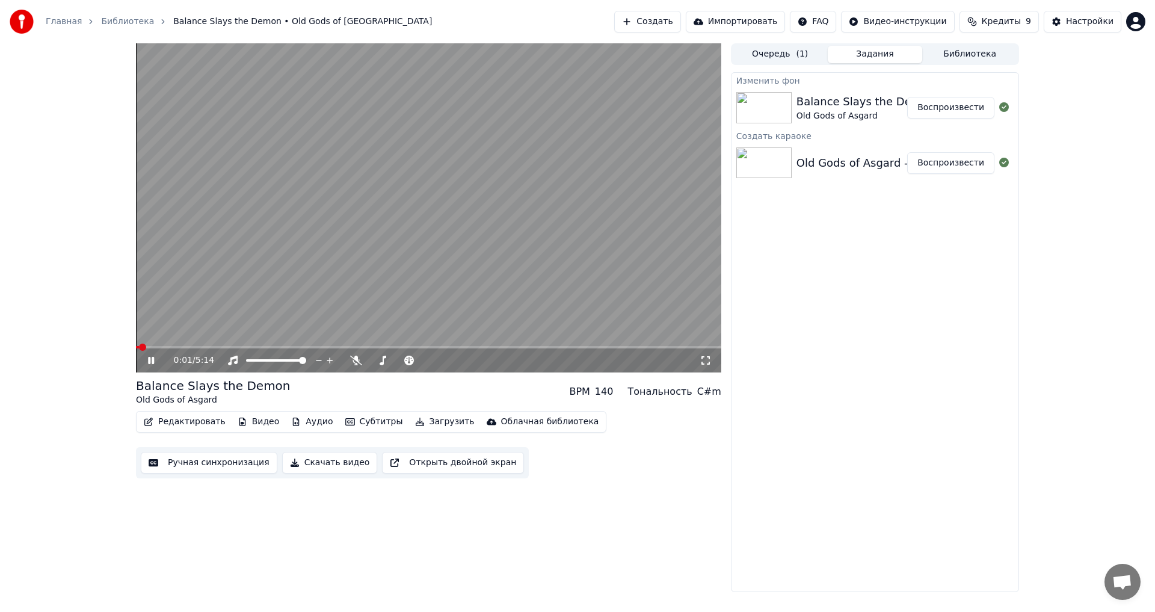
click at [707, 359] on icon at bounding box center [705, 360] width 12 height 10
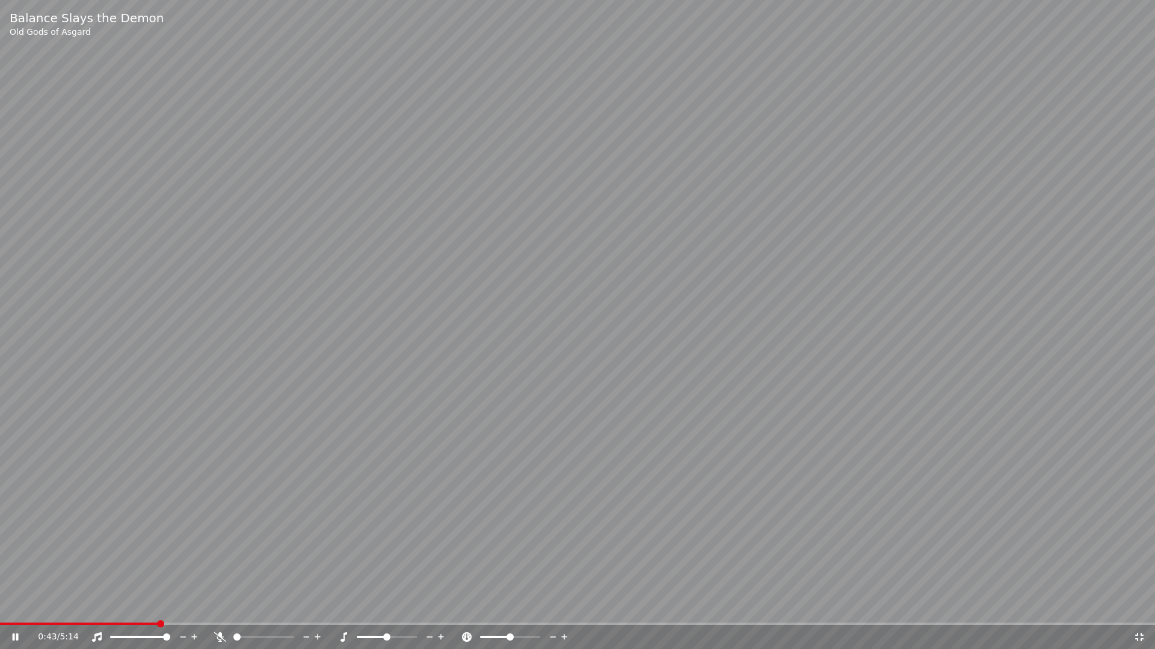
click at [963, 488] on video at bounding box center [577, 324] width 1155 height 649
click at [1141, 611] on icon at bounding box center [1139, 637] width 8 height 8
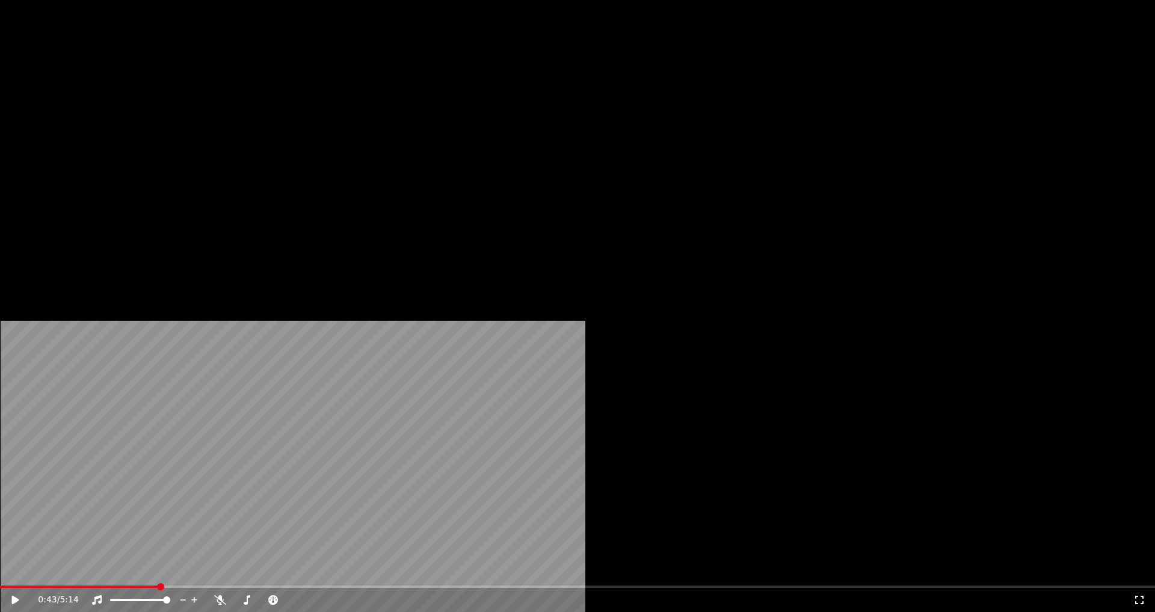
click at [206, 101] on button "Редактировать" at bounding box center [184, 92] width 91 height 17
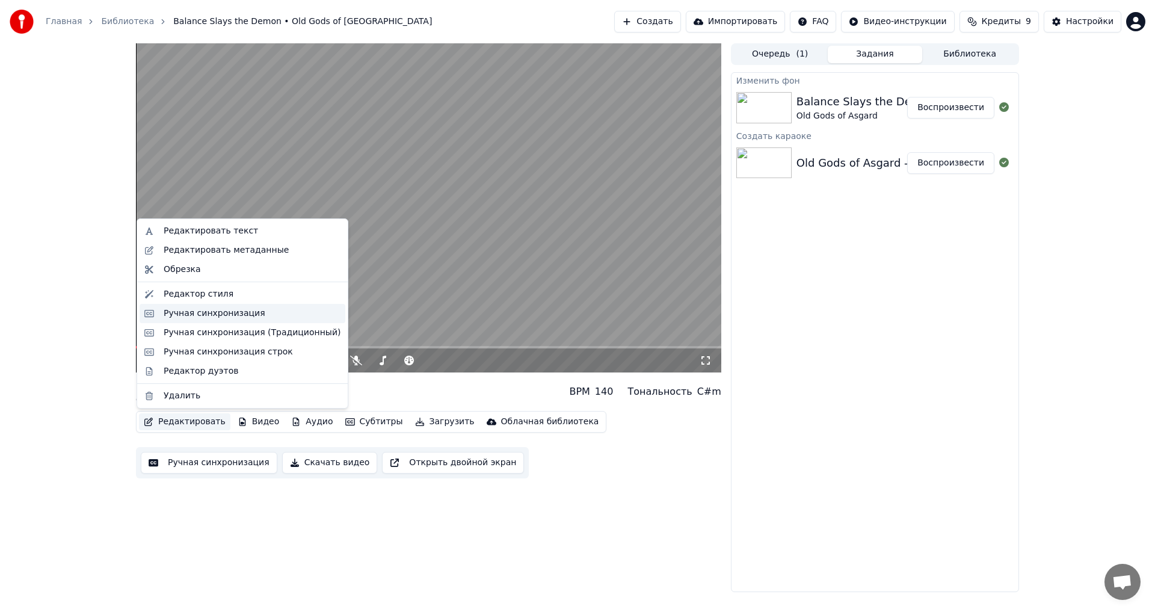
click at [233, 310] on div "Ручная синхронизация" at bounding box center [215, 313] width 102 height 12
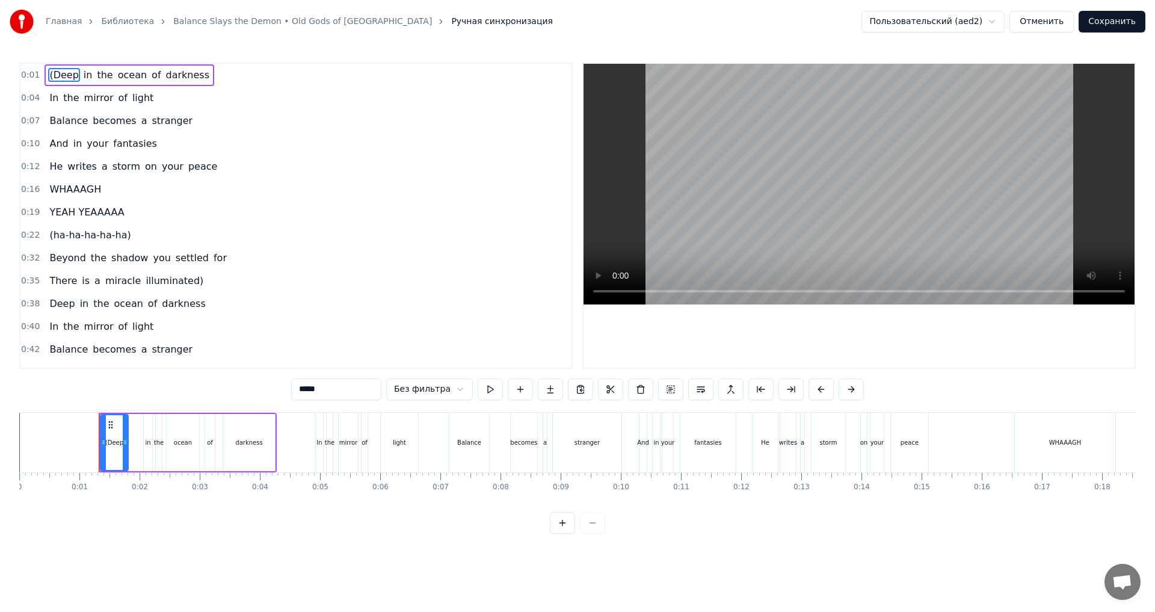
click at [755, 441] on div "He" at bounding box center [764, 443] width 25 height 60
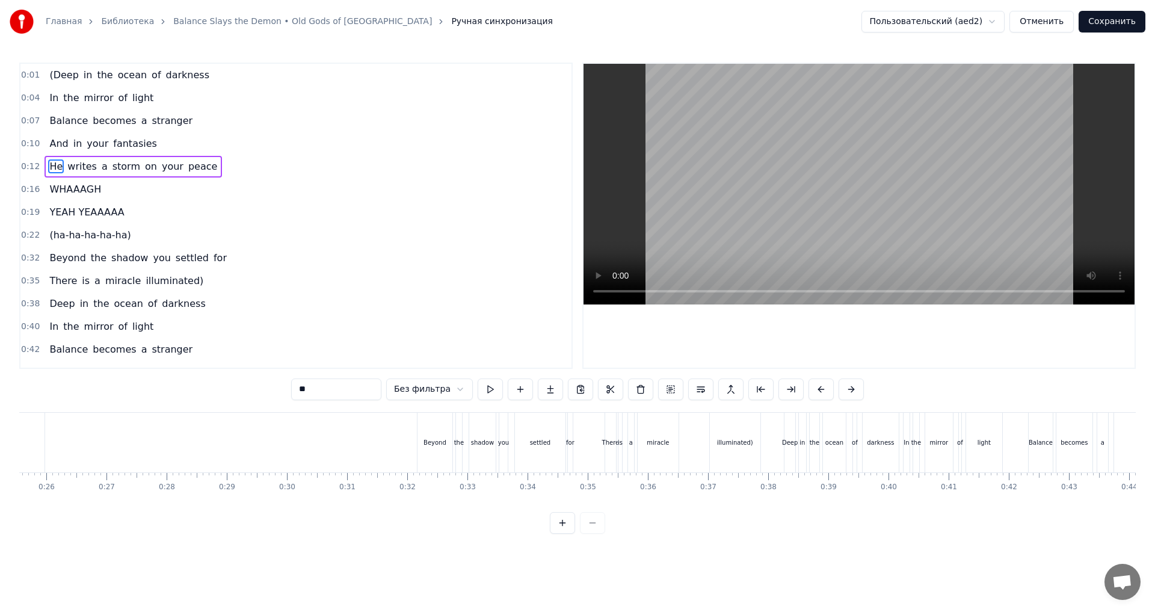
scroll to position [0, 2066]
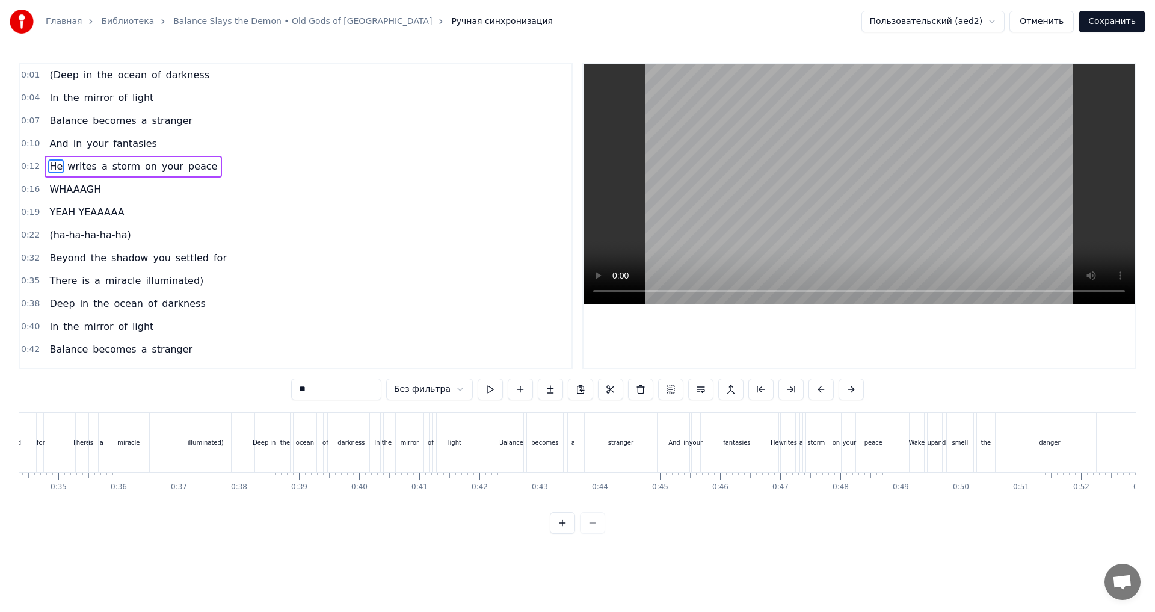
click at [1025, 421] on div "danger" at bounding box center [1049, 443] width 93 height 60
type input "******"
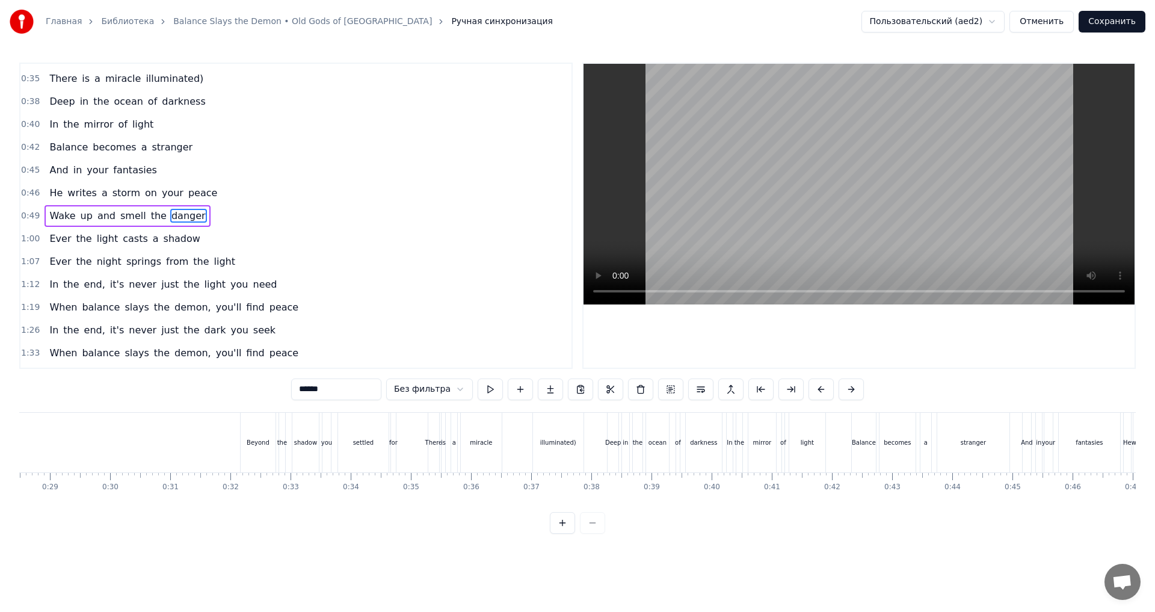
scroll to position [0, 1588]
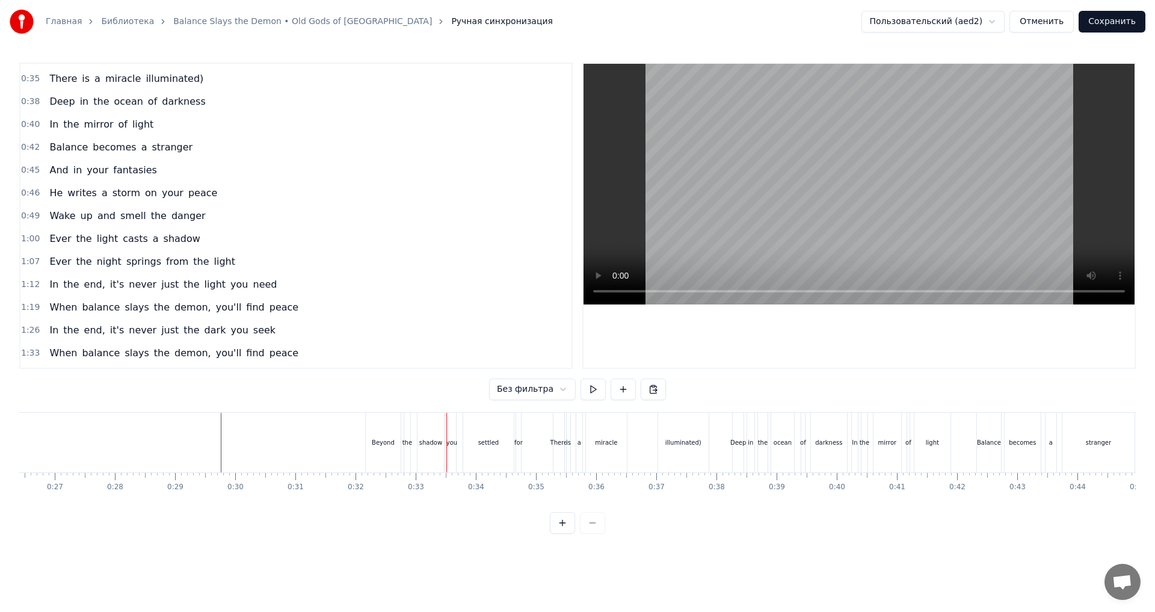
click at [739, 434] on div "Deep" at bounding box center [737, 443] width 11 height 60
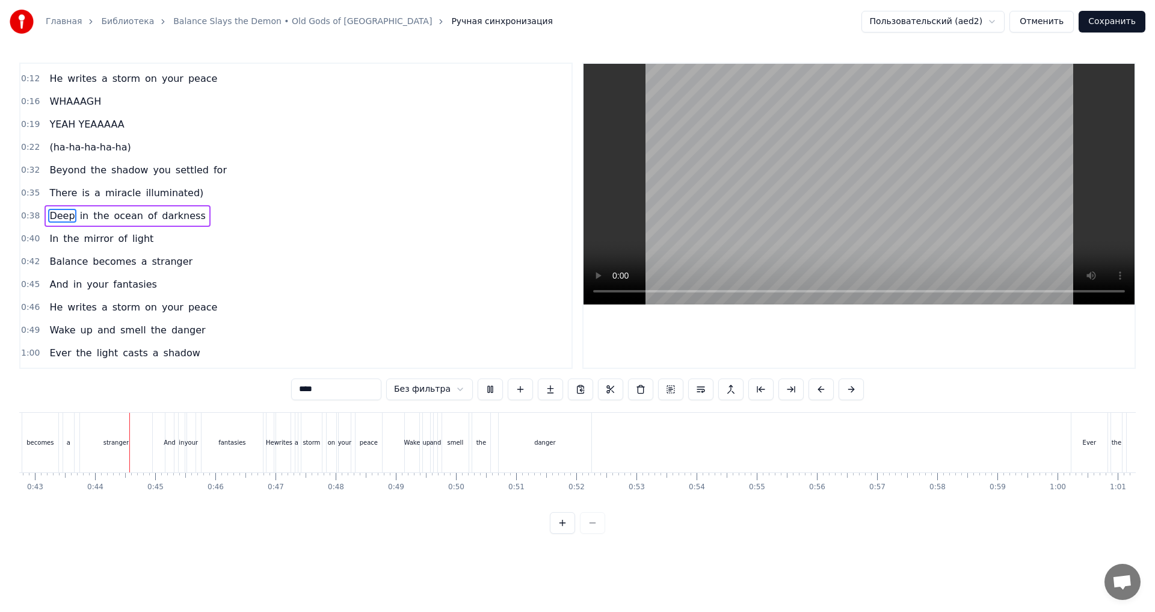
scroll to position [0, 2586]
click at [150, 263] on span "stranger" at bounding box center [171, 261] width 43 height 14
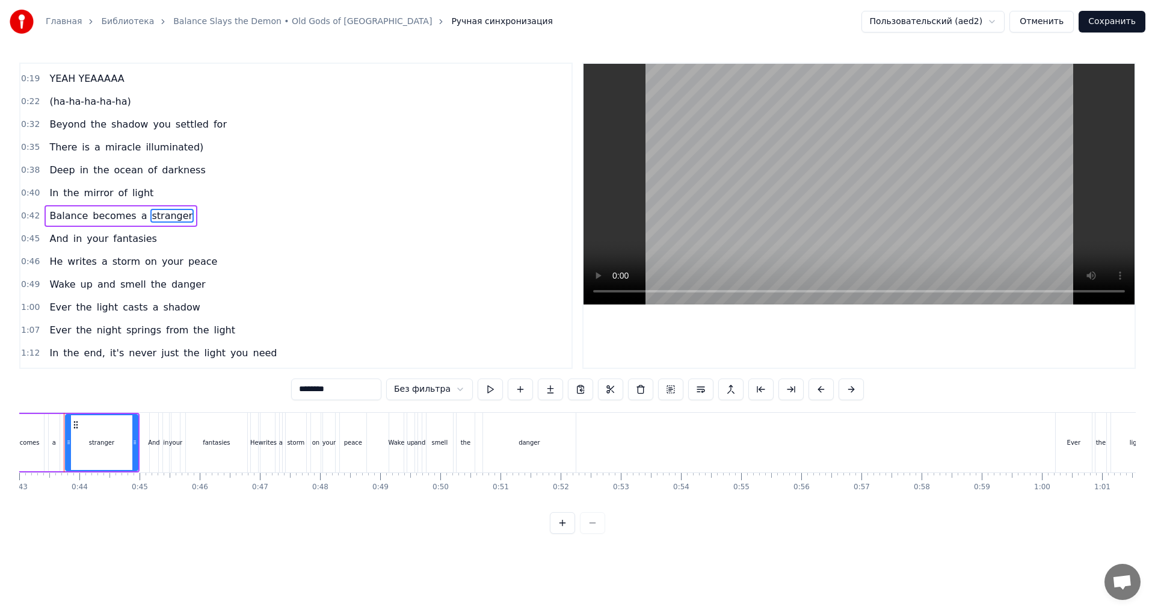
scroll to position [0, 2570]
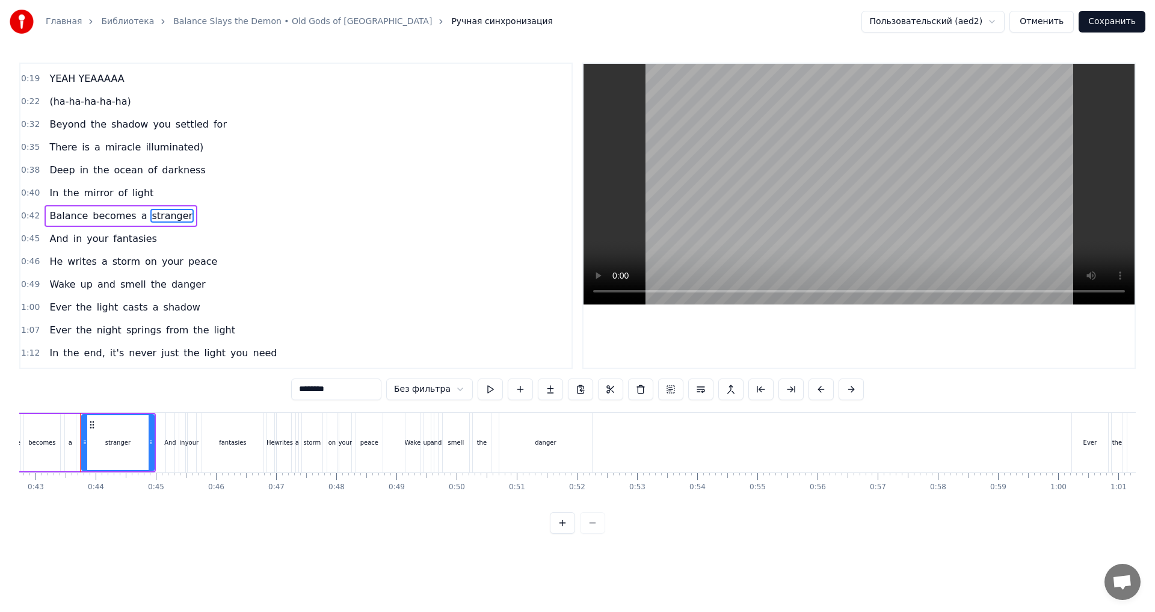
click at [327, 386] on input "********" at bounding box center [336, 389] width 90 height 22
click at [312, 391] on input "*********" at bounding box center [321, 389] width 90 height 22
type input "**********"
click at [63, 440] on div "Balance becomes a strangeeer" at bounding box center [75, 443] width 161 height 60
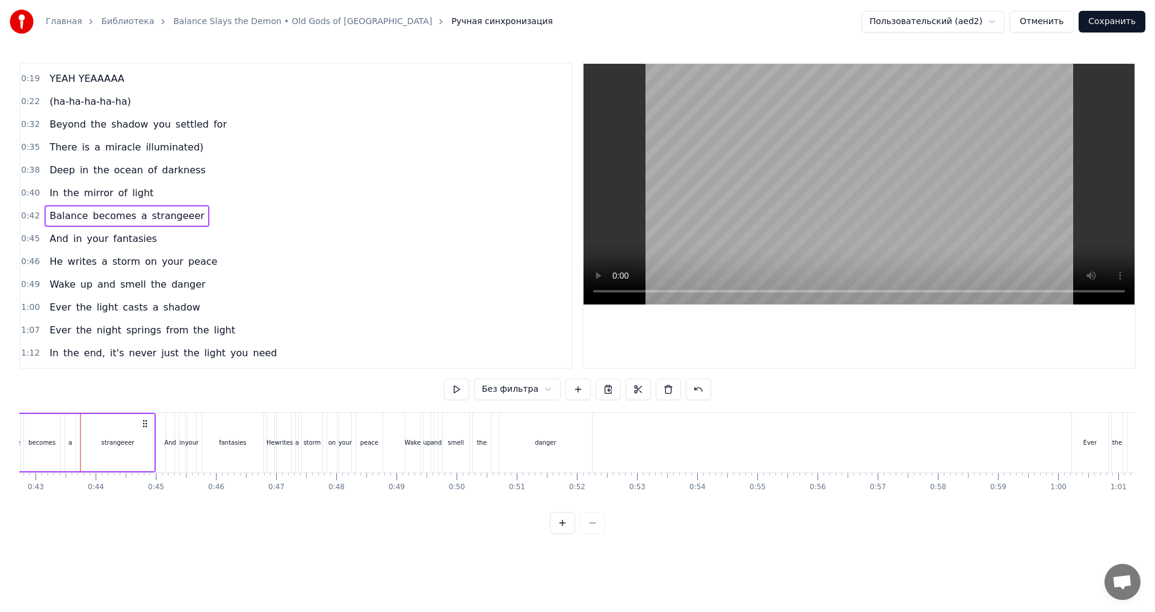
scroll to position [0, 2553]
click at [170, 280] on span "danger" at bounding box center [188, 284] width 37 height 14
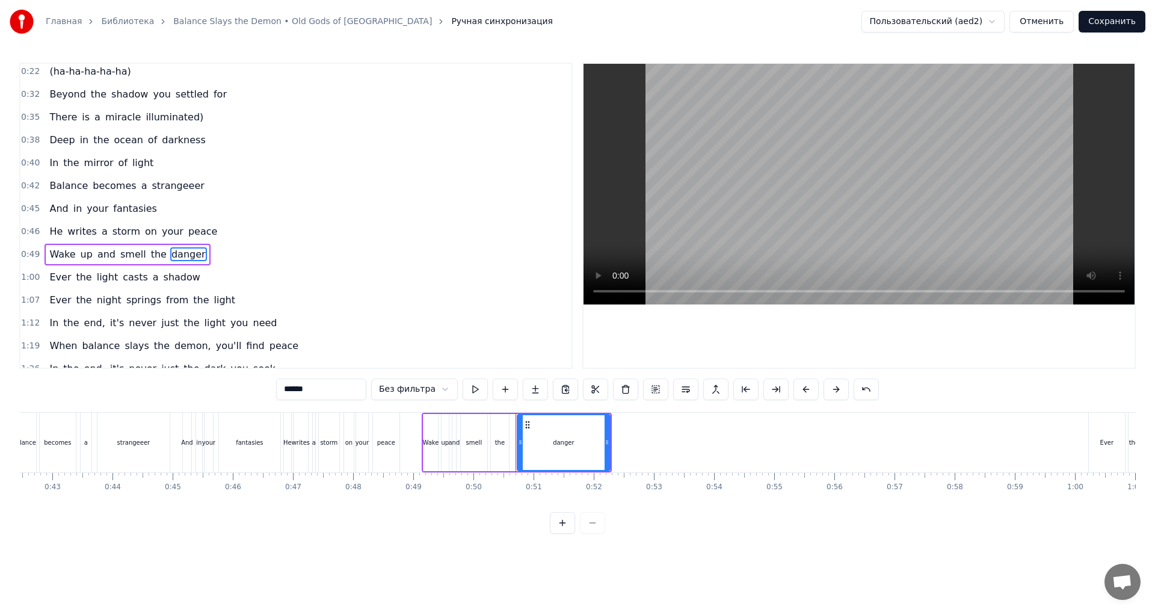
scroll to position [202, 0]
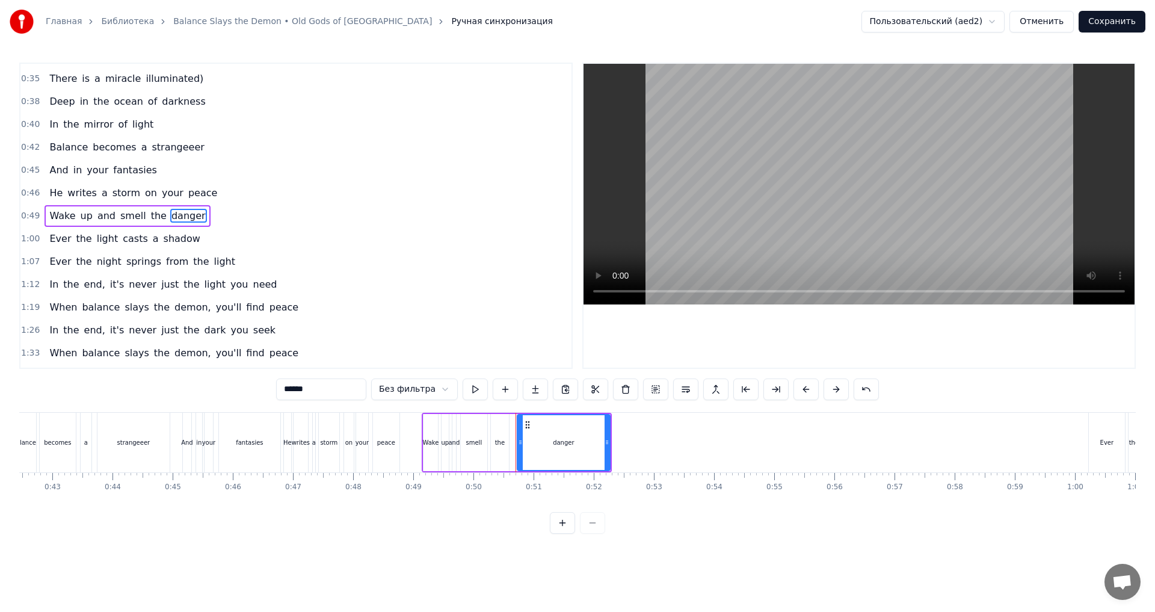
click at [311, 394] on input "******" at bounding box center [321, 389] width 90 height 22
click at [478, 441] on div "smell" at bounding box center [474, 442] width 16 height 9
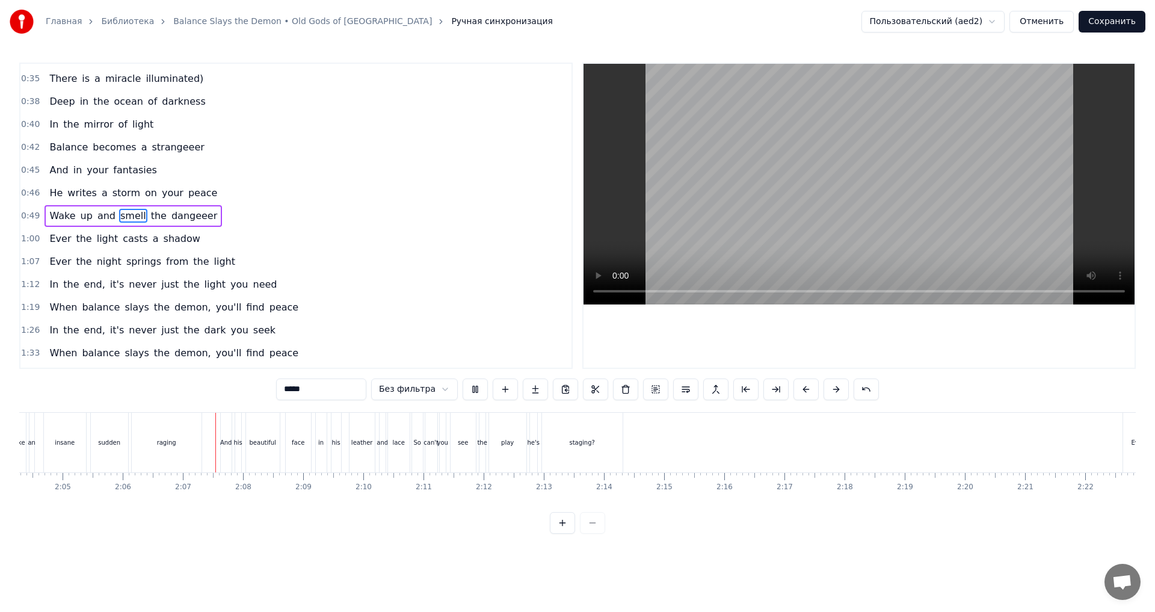
scroll to position [0, 7574]
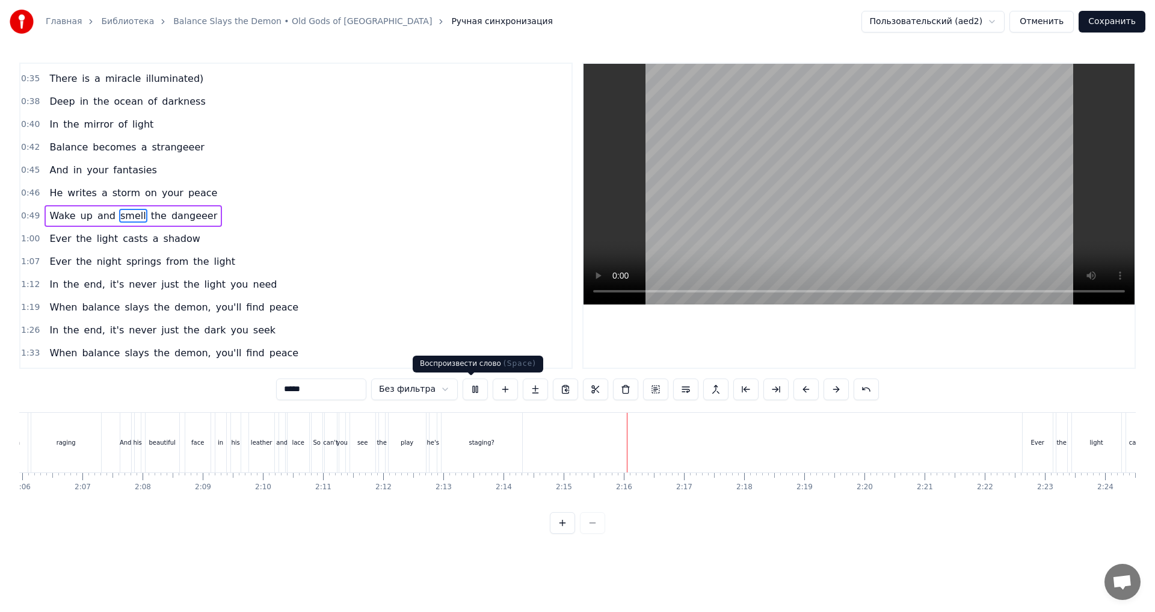
click at [474, 389] on button at bounding box center [474, 389] width 25 height 22
click at [503, 455] on div "staging?" at bounding box center [481, 443] width 81 height 60
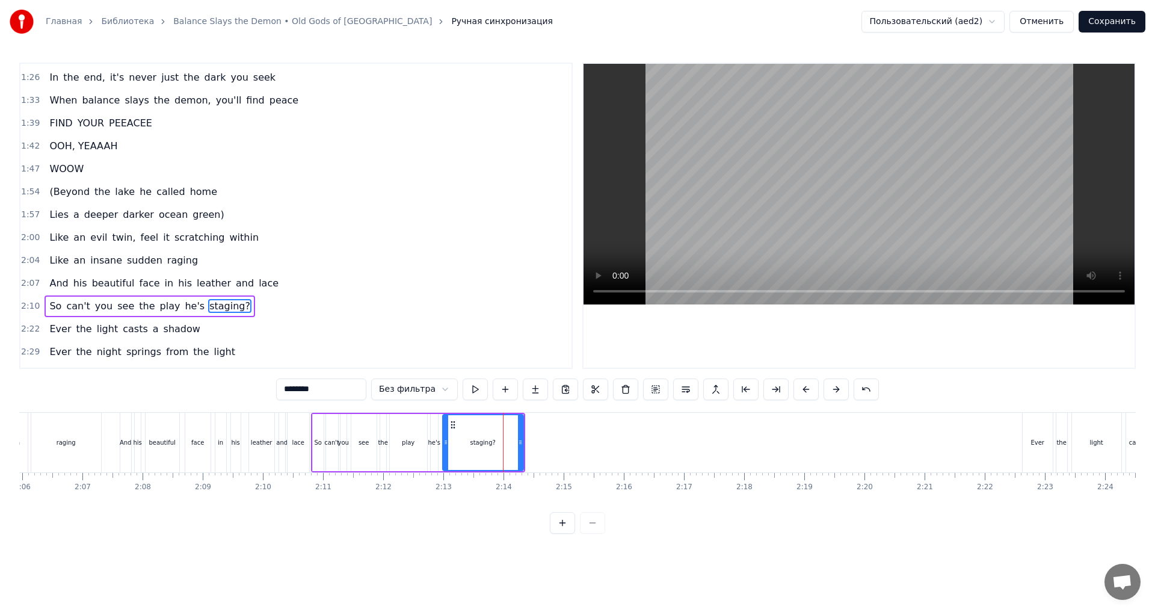
scroll to position [545, 0]
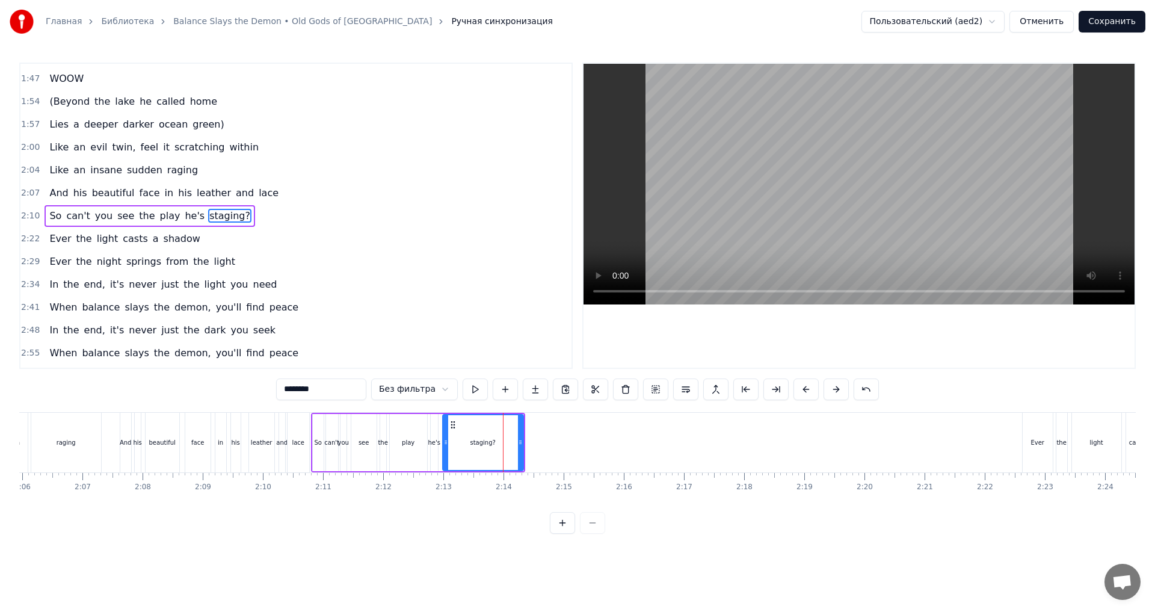
click at [305, 389] on input "********" at bounding box center [321, 389] width 90 height 22
click at [305, 390] on input "*********" at bounding box center [321, 389] width 90 height 22
click at [433, 441] on div "he's" at bounding box center [434, 442] width 12 height 9
type input "****"
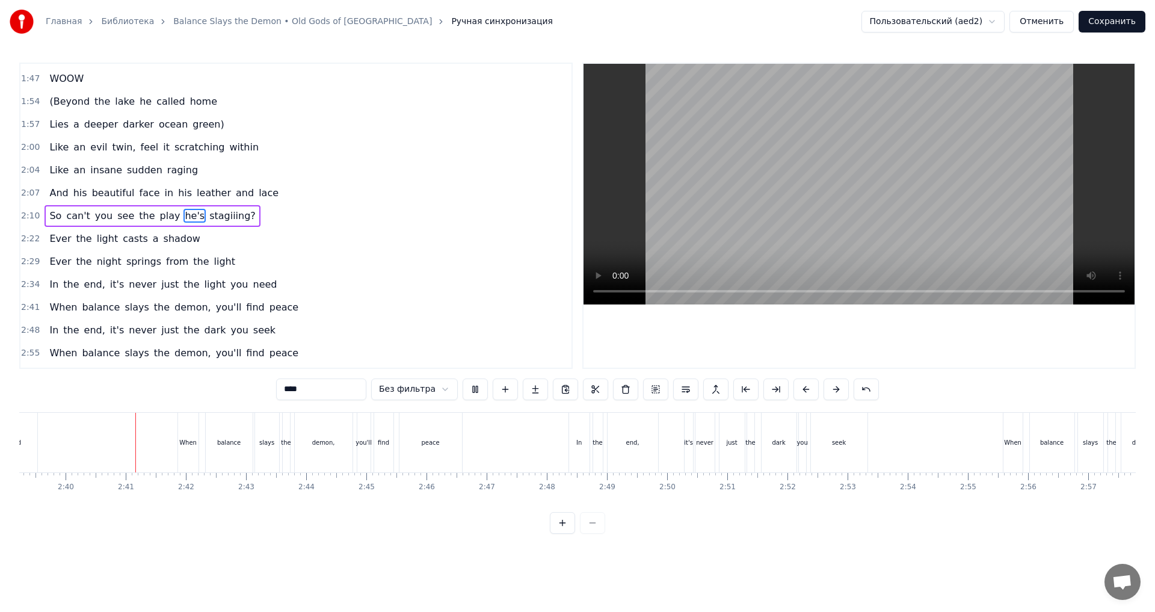
scroll to position [0, 9590]
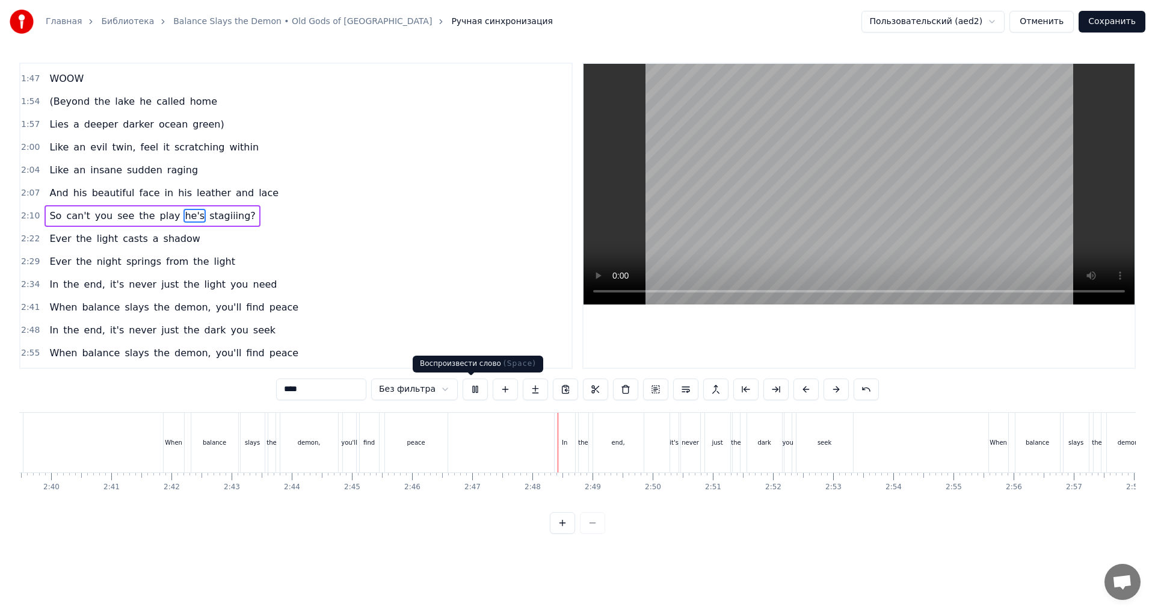
click at [474, 392] on button at bounding box center [474, 389] width 25 height 22
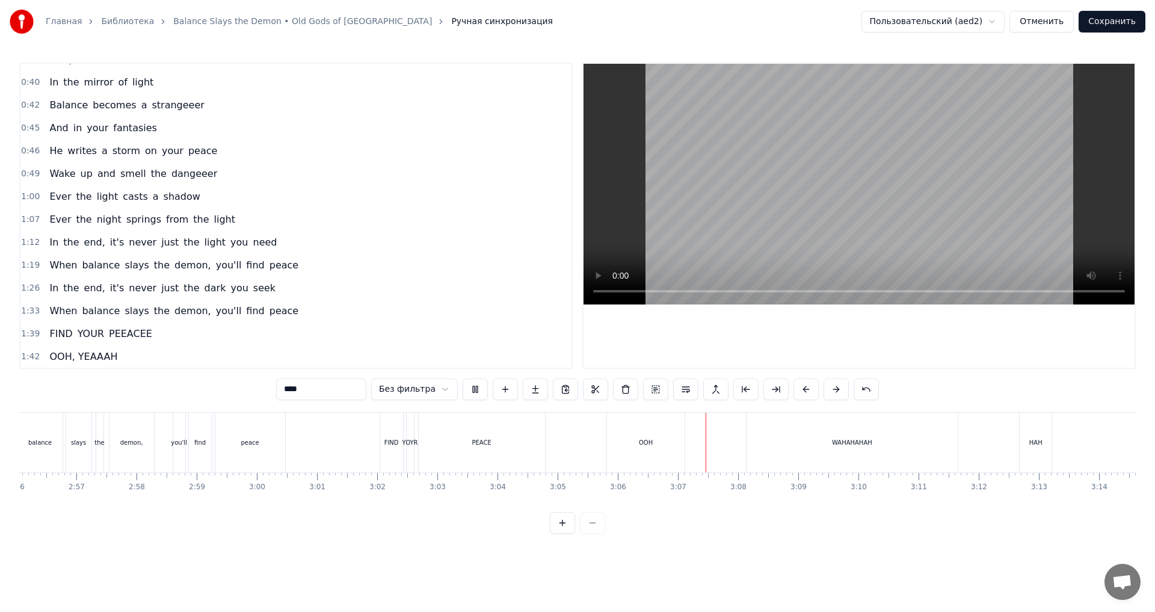
scroll to position [510, 0]
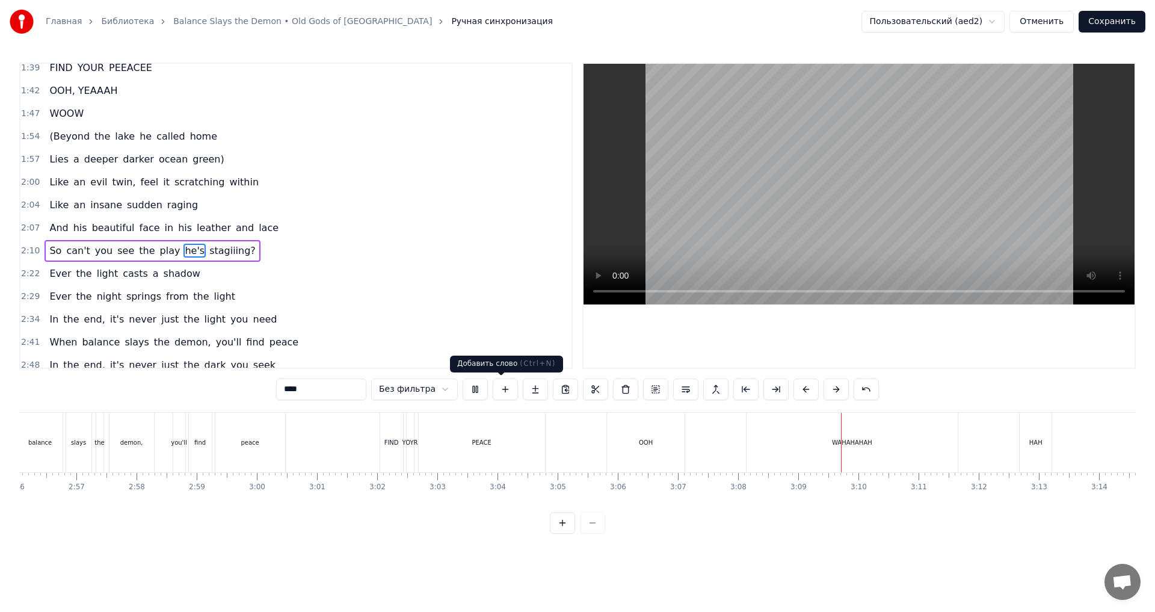
click at [477, 389] on button at bounding box center [474, 389] width 25 height 22
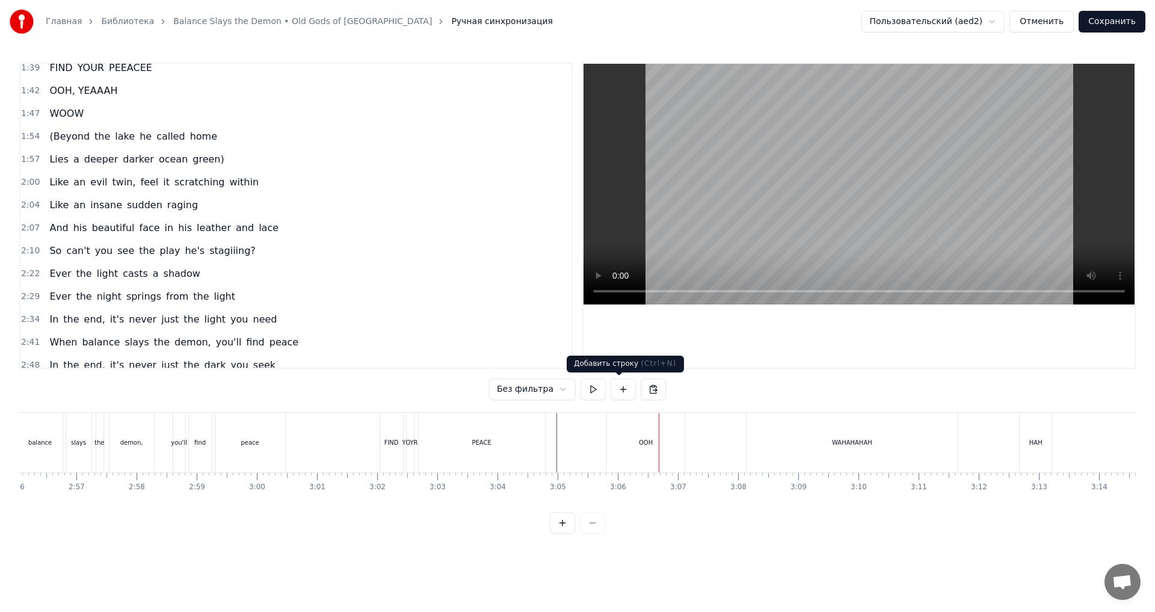
click at [624, 432] on div "OOH" at bounding box center [646, 443] width 78 height 60
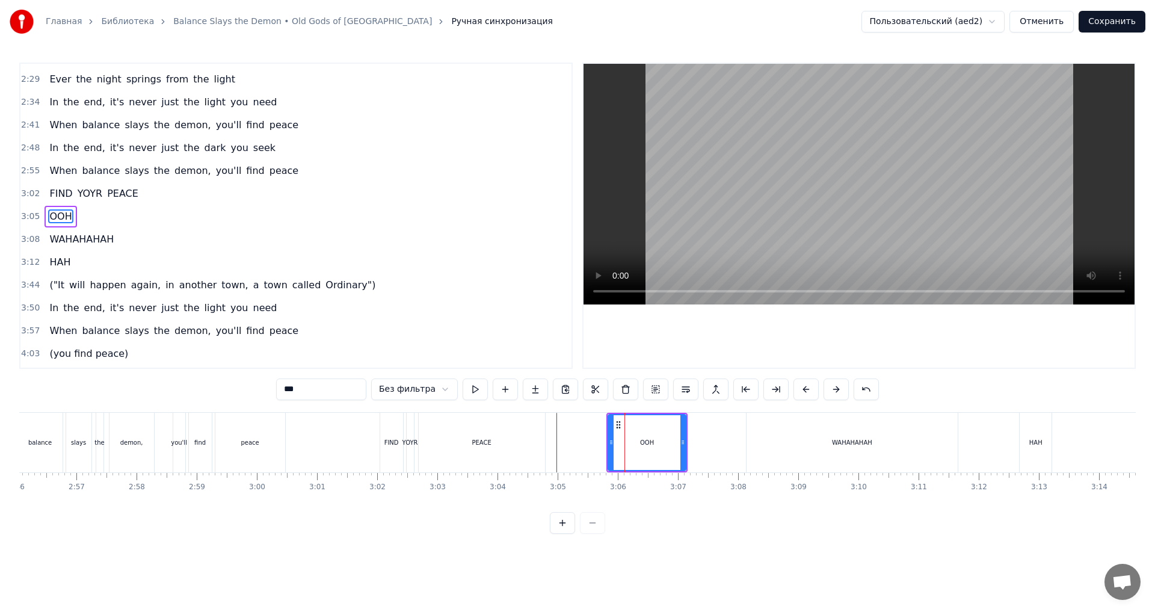
scroll to position [728, 0]
drag, startPoint x: 681, startPoint y: 444, endPoint x: 645, endPoint y: 443, distance: 36.7
click at [645, 443] on icon at bounding box center [645, 442] width 5 height 10
click at [829, 438] on div "WAHAHAHAH" at bounding box center [851, 443] width 211 height 60
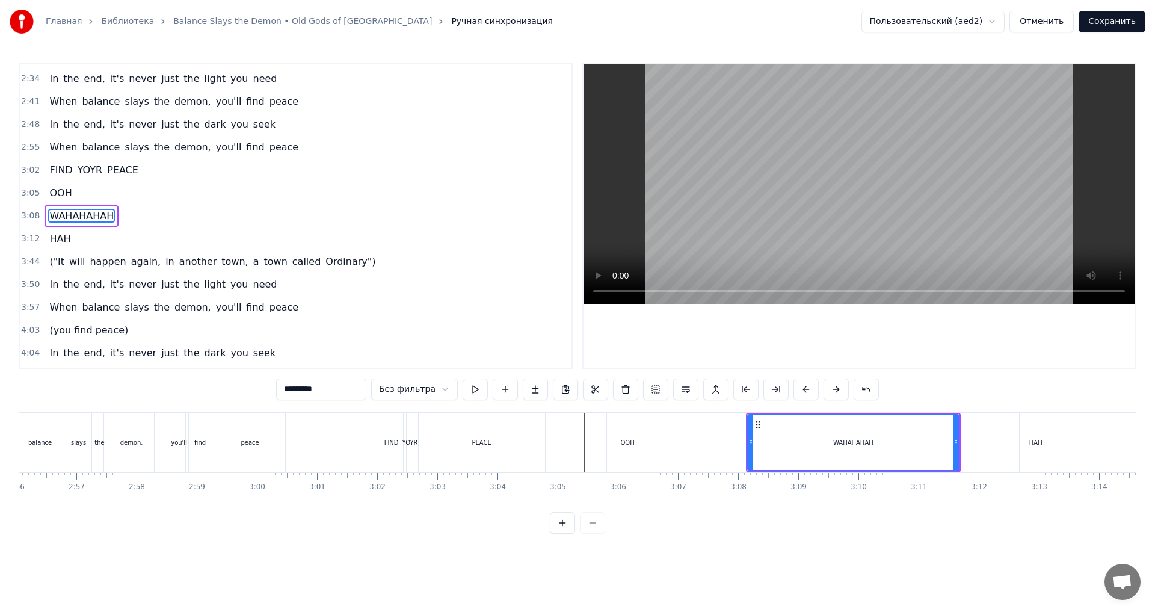
click at [334, 391] on input "*********" at bounding box center [321, 389] width 90 height 22
click at [341, 389] on input "**********" at bounding box center [321, 389] width 90 height 22
type input "**********"
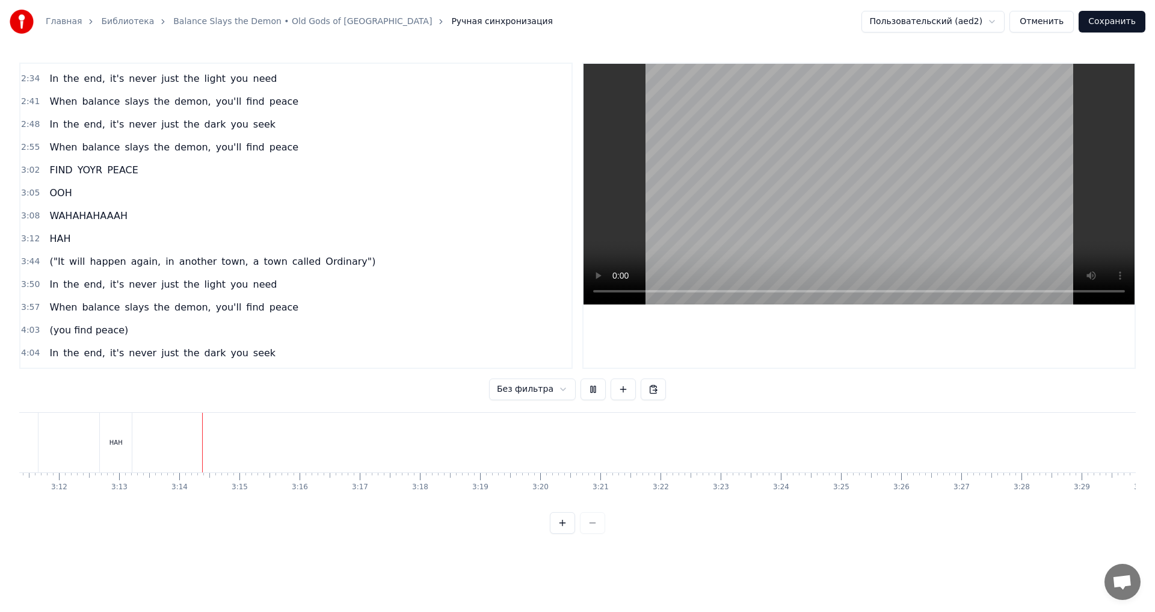
scroll to position [0, 11593]
drag, startPoint x: 744, startPoint y: 512, endPoint x: 750, endPoint y: 512, distance: 6.6
click at [750, 512] on div "0:01 (Deep in the ocean of darkness 0:04 In the mirror of light 0:07 Balance be…" at bounding box center [577, 298] width 1116 height 471
click at [592, 394] on button at bounding box center [592, 389] width 25 height 22
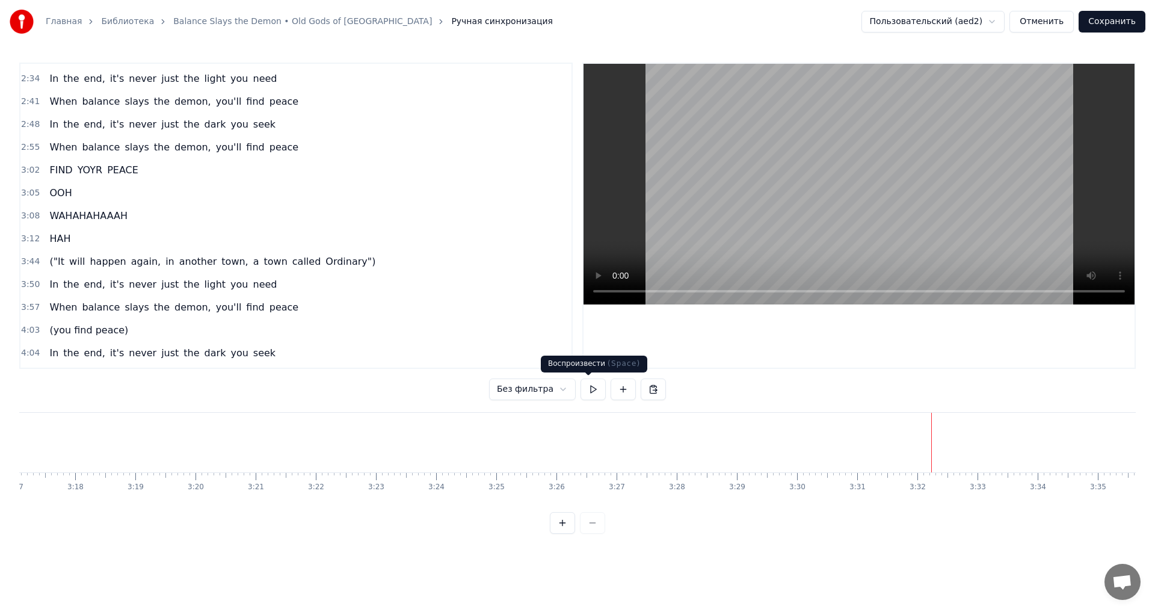
click at [580, 382] on button at bounding box center [592, 389] width 25 height 22
click at [596, 387] on button at bounding box center [592, 389] width 25 height 22
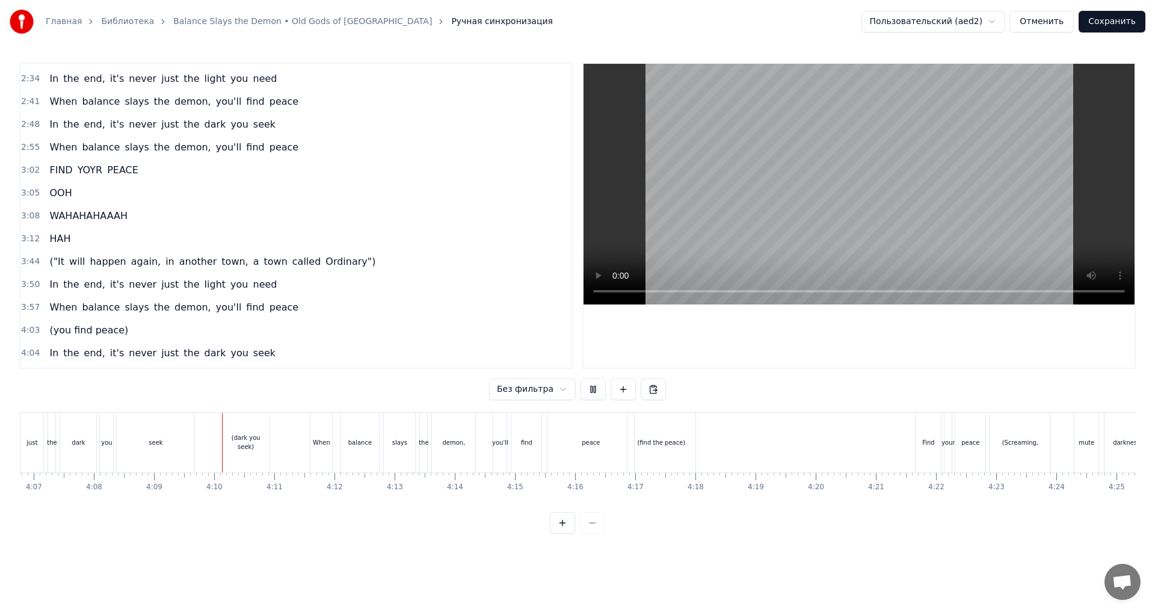
scroll to position [0, 14950]
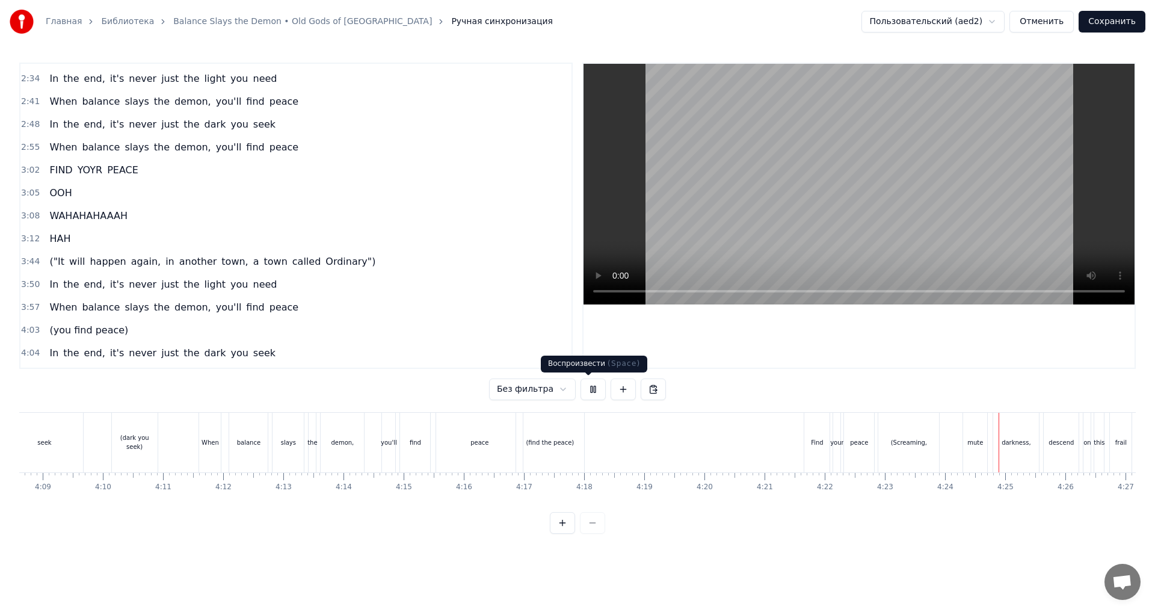
click at [583, 390] on button at bounding box center [592, 389] width 25 height 22
click at [585, 390] on button at bounding box center [592, 389] width 25 height 22
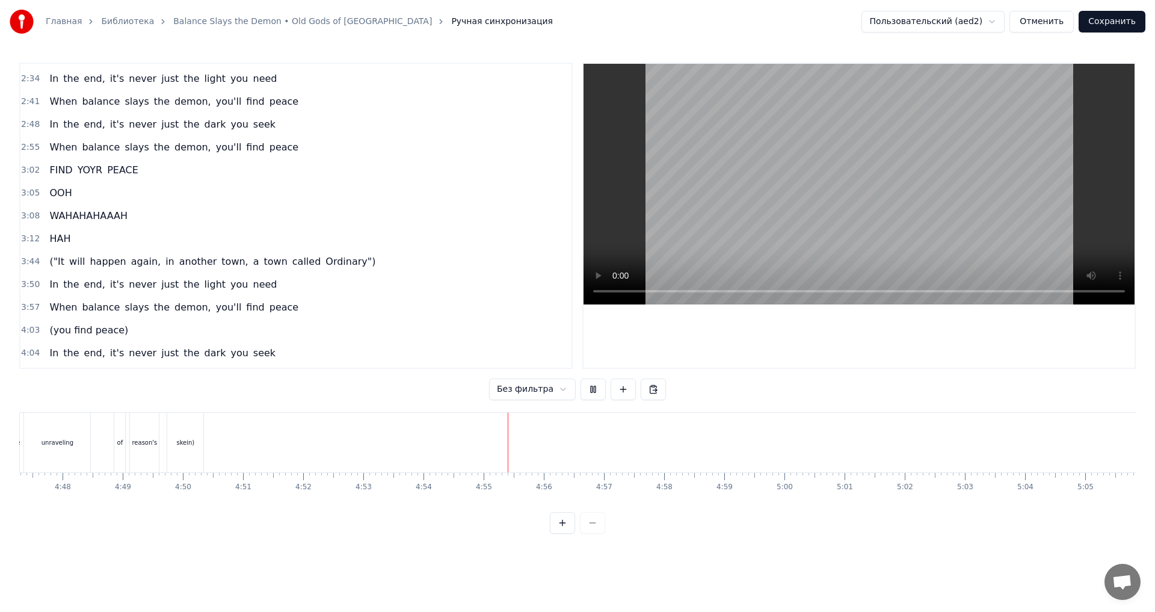
scroll to position [0, 17358]
drag, startPoint x: 1070, startPoint y: 514, endPoint x: 1078, endPoint y: 514, distance: 7.8
click at [1078, 514] on div "0:01 (Deep in the ocean of darkness 0:04 In the mirror of light 0:07 Balance be…" at bounding box center [577, 298] width 1116 height 471
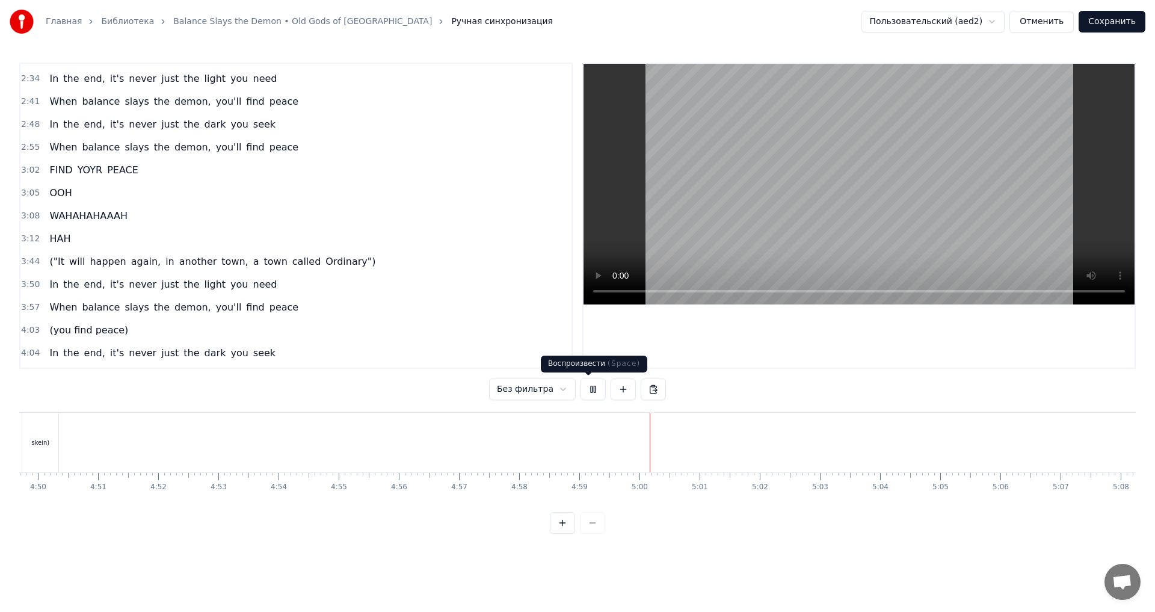
click at [597, 397] on button at bounding box center [592, 389] width 25 height 22
click at [615, 452] on div "Новая строка Ctrl+N" at bounding box center [633, 449] width 148 height 19
click at [578, 453] on div "<>" at bounding box center [586, 442] width 59 height 57
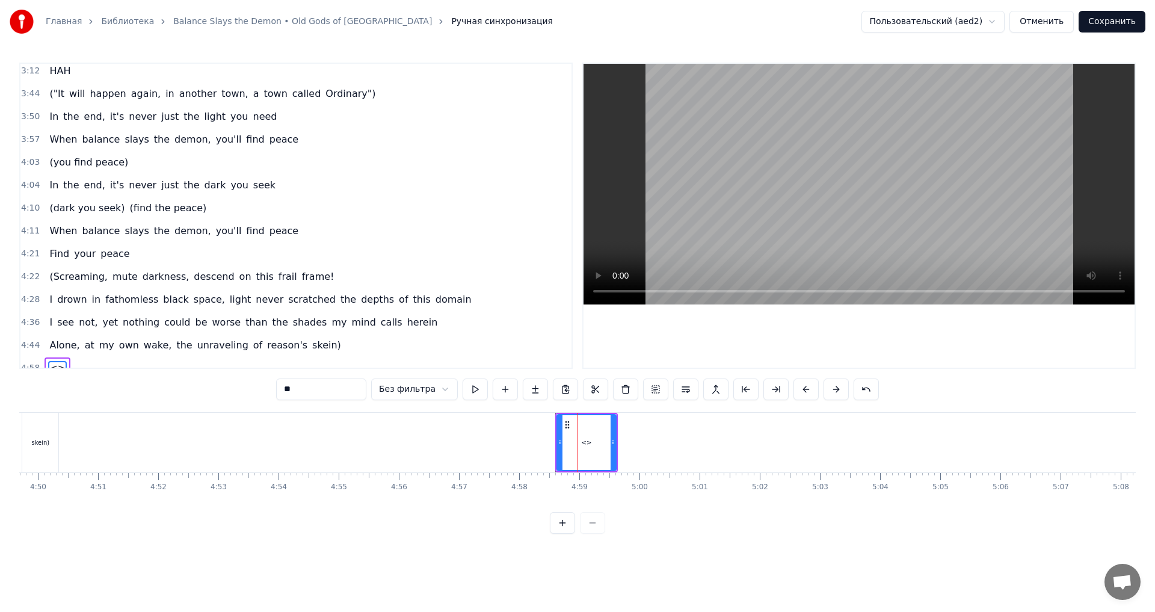
scroll to position [930, 0]
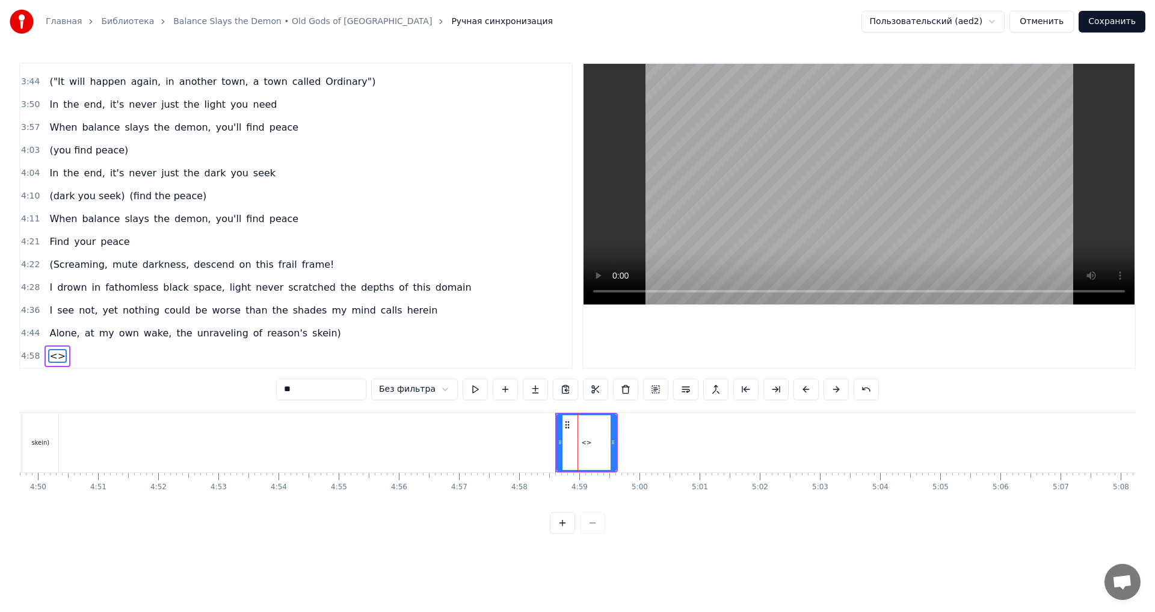
drag, startPoint x: 366, startPoint y: 395, endPoint x: 260, endPoint y: 388, distance: 106.0
click at [260, 388] on div "0:01 (Deep in the ocean of darkness 0:04 In the mirror of light 0:07 Balance be…" at bounding box center [577, 298] width 1116 height 471
type input "*"
type input "***"
click at [595, 446] on div "ooh" at bounding box center [585, 443] width 59 height 60
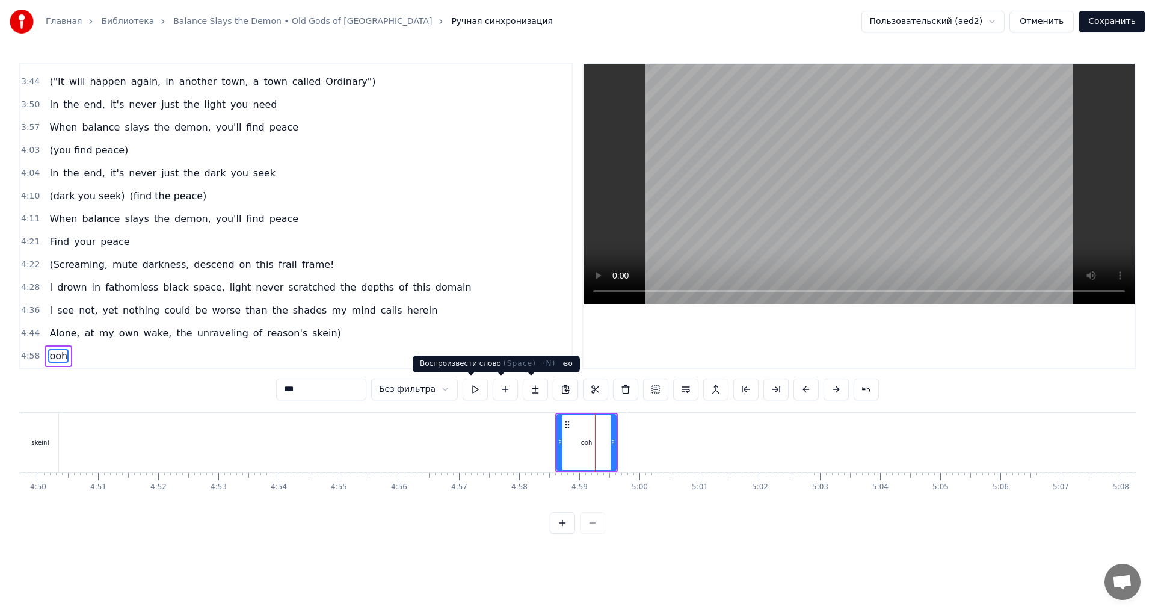
click at [470, 393] on button at bounding box center [474, 389] width 25 height 22
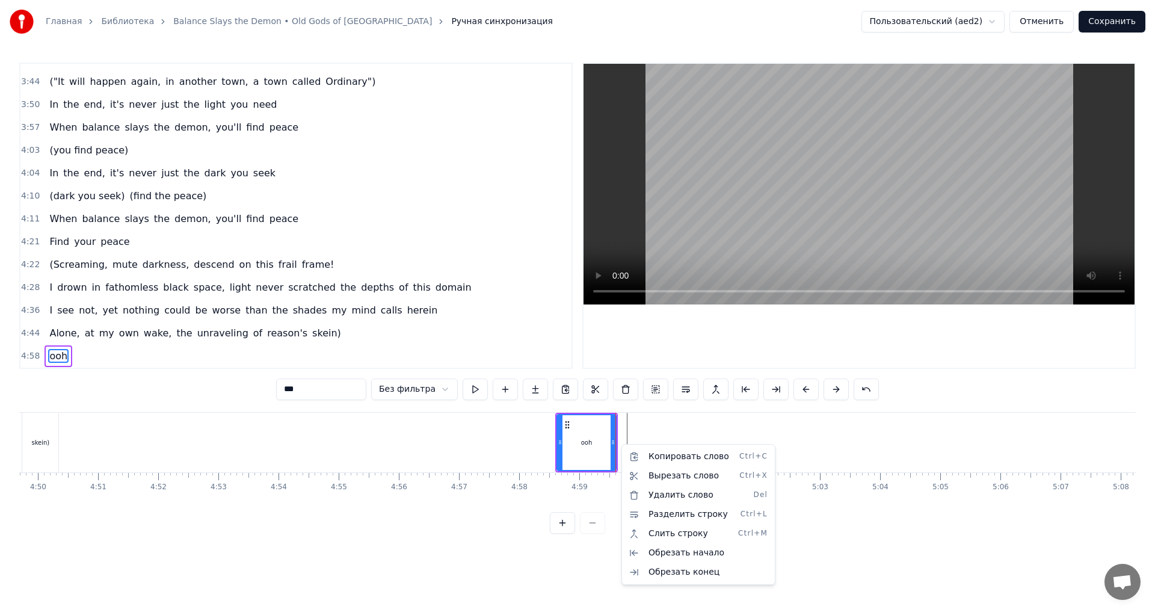
click at [600, 444] on div "ooh" at bounding box center [586, 442] width 58 height 55
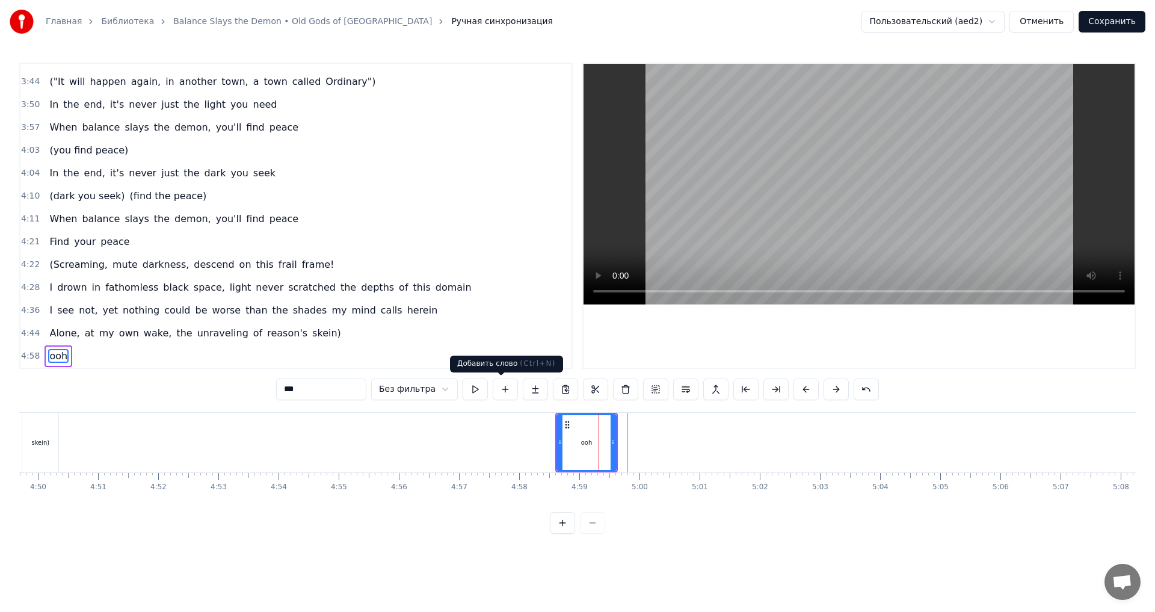
click at [510, 396] on button at bounding box center [505, 389] width 25 height 22
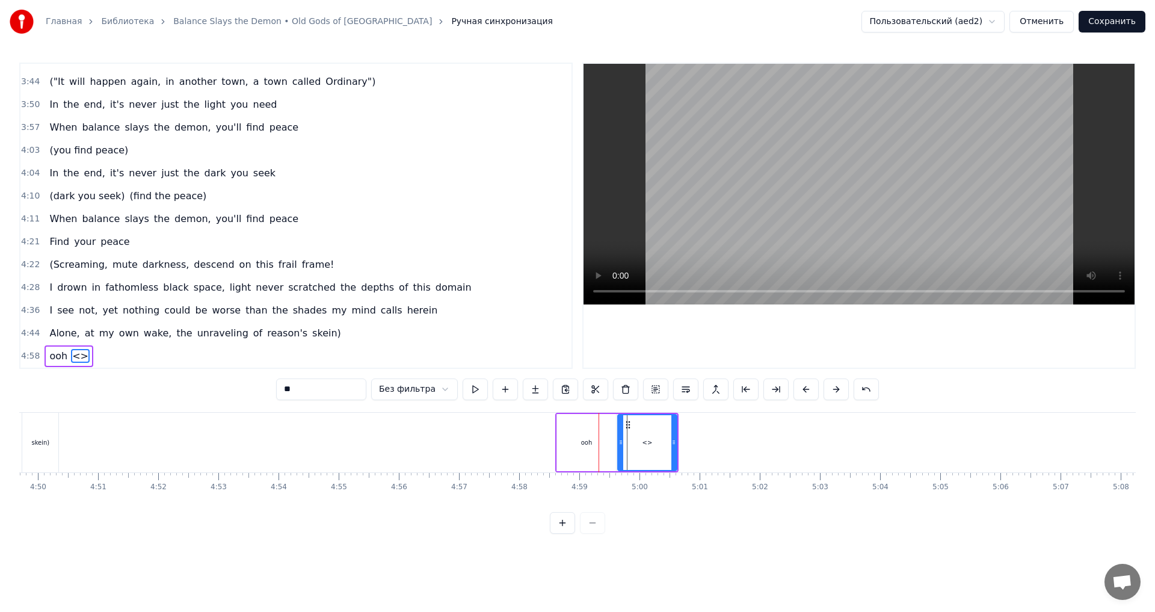
drag, startPoint x: 331, startPoint y: 392, endPoint x: 263, endPoint y: 392, distance: 67.4
click at [263, 392] on div "0:01 (Deep in the ocean of darkness 0:04 In the mirror of light 0:07 Balance be…" at bounding box center [577, 298] width 1116 height 471
click at [465, 391] on button at bounding box center [474, 389] width 25 height 22
drag, startPoint x: 674, startPoint y: 441, endPoint x: 744, endPoint y: 436, distance: 69.9
click at [744, 436] on div at bounding box center [743, 442] width 5 height 55
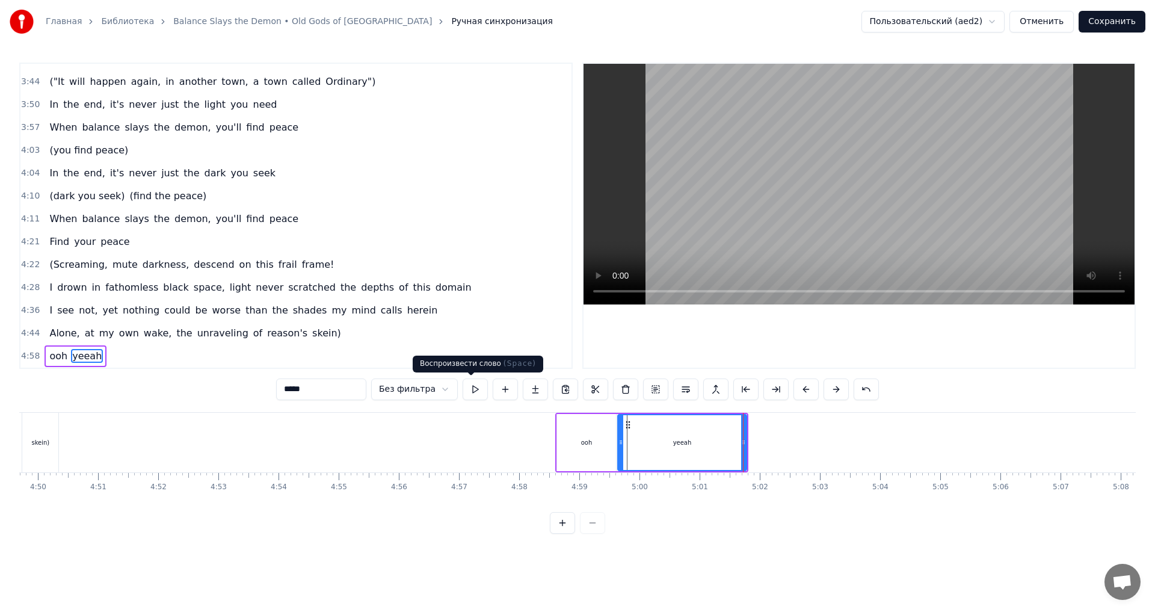
click at [473, 384] on button at bounding box center [474, 389] width 25 height 22
drag, startPoint x: 743, startPoint y: 456, endPoint x: 766, endPoint y: 456, distance: 22.9
click at [766, 456] on div at bounding box center [766, 442] width 5 height 55
click at [589, 438] on div "ooh" at bounding box center [586, 442] width 11 height 9
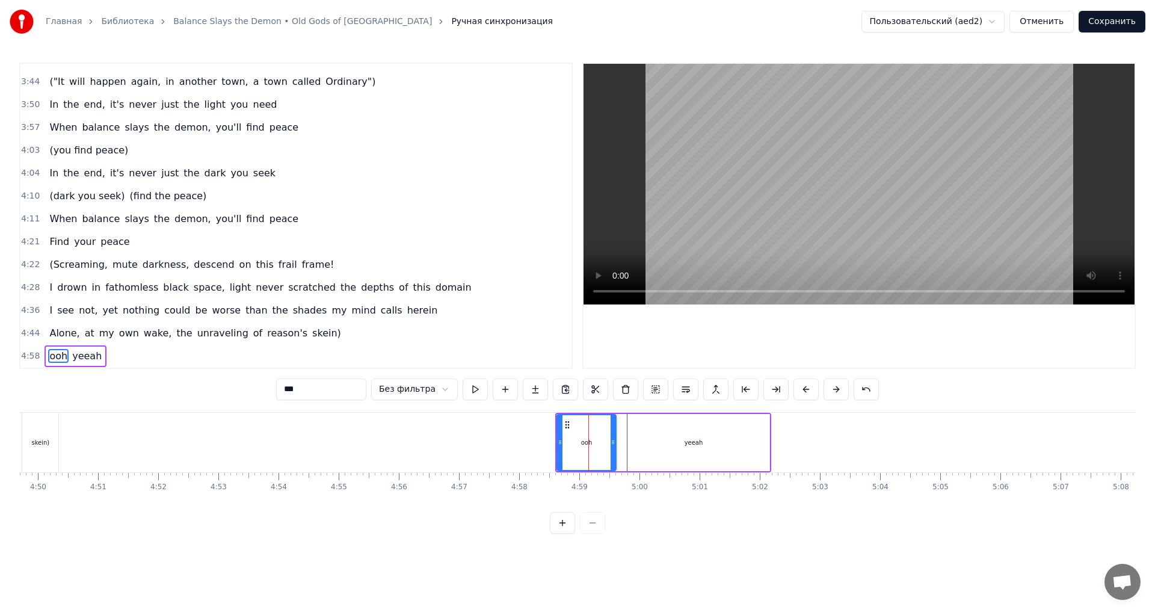
click at [289, 389] on input "***" at bounding box center [321, 389] width 90 height 22
click at [707, 451] on div "yeeah" at bounding box center [694, 442] width 152 height 57
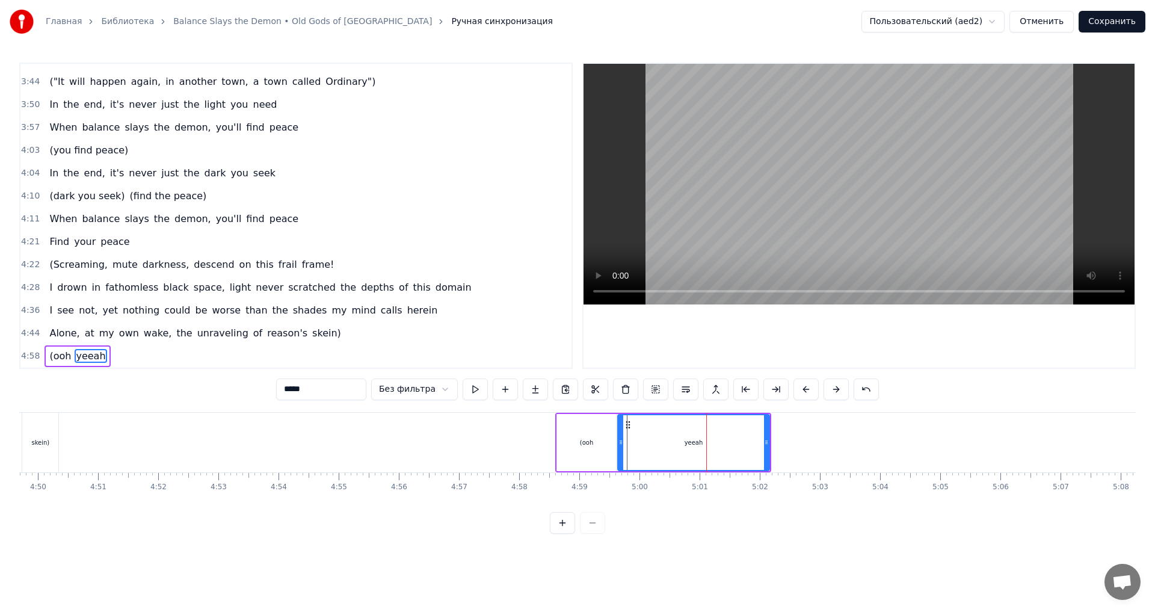
click at [343, 391] on input "*****" at bounding box center [321, 389] width 90 height 22
type input "******"
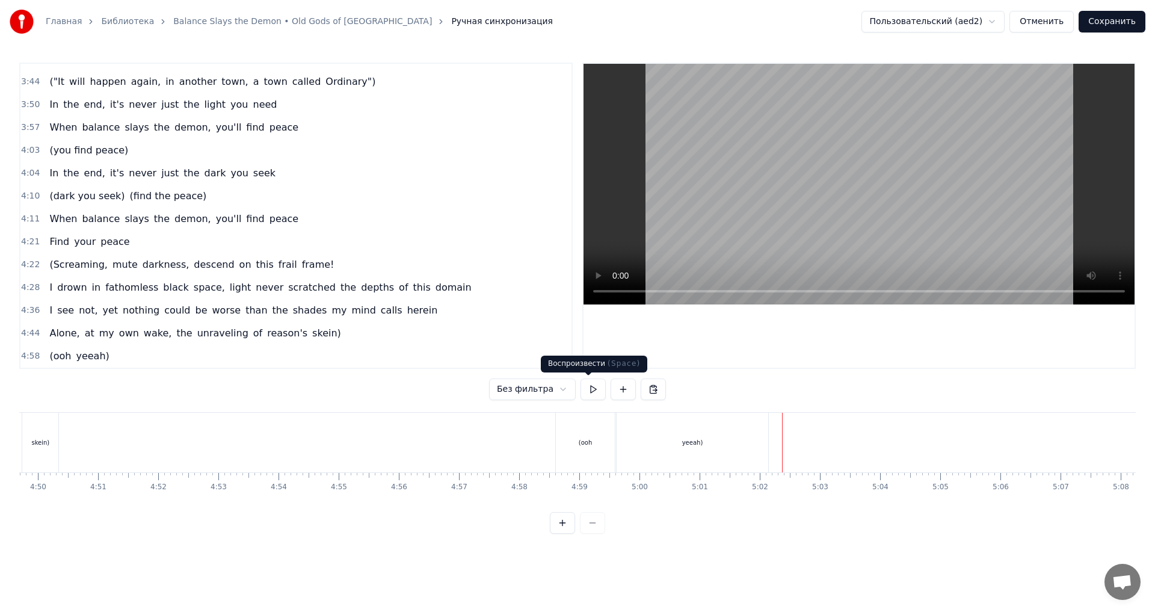
click at [593, 396] on button at bounding box center [592, 389] width 25 height 22
click at [584, 392] on button at bounding box center [592, 389] width 25 height 22
click at [800, 449] on div "Новая строка Ctrl+N" at bounding box center [872, 450] width 148 height 19
click at [809, 449] on div "<>" at bounding box center [825, 442] width 59 height 57
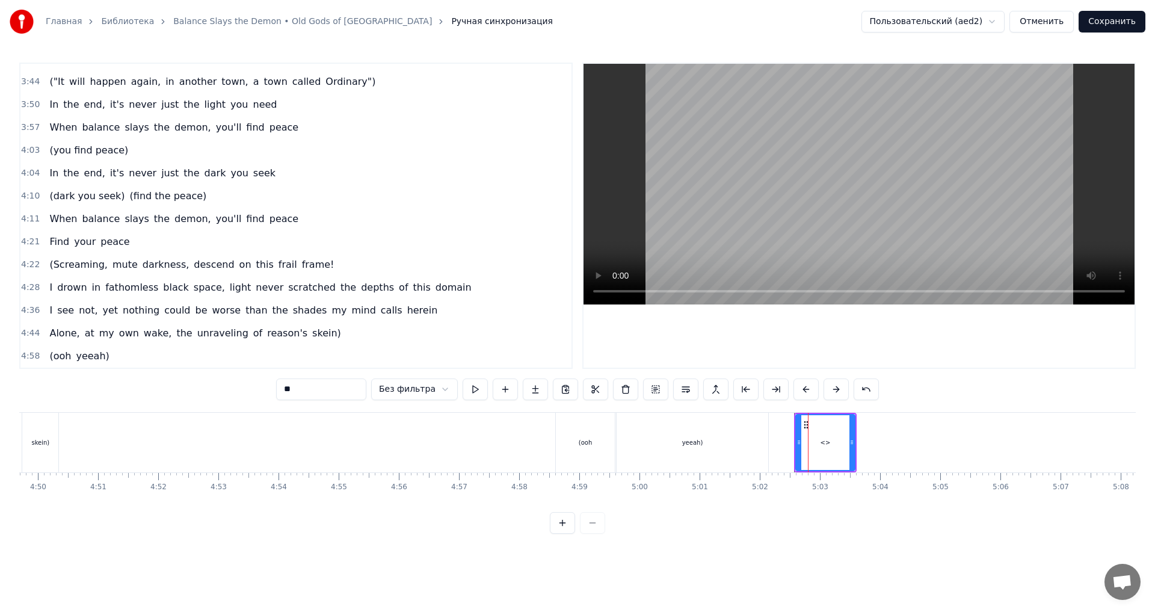
scroll to position [953, 0]
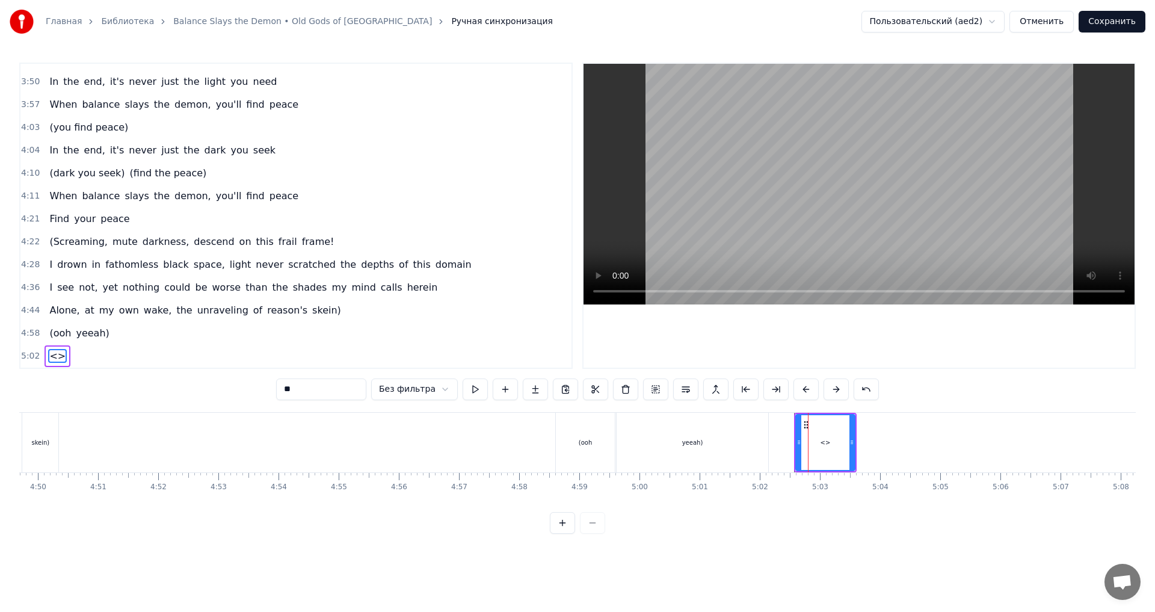
click at [261, 392] on div "0:01 (Deep in the ocean of darkness 0:04 In the mirror of light 0:07 Balance be…" at bounding box center [577, 298] width 1116 height 471
drag, startPoint x: 849, startPoint y: 434, endPoint x: 996, endPoint y: 429, distance: 146.8
click at [996, 429] on div at bounding box center [998, 442] width 5 height 55
type input "*******"
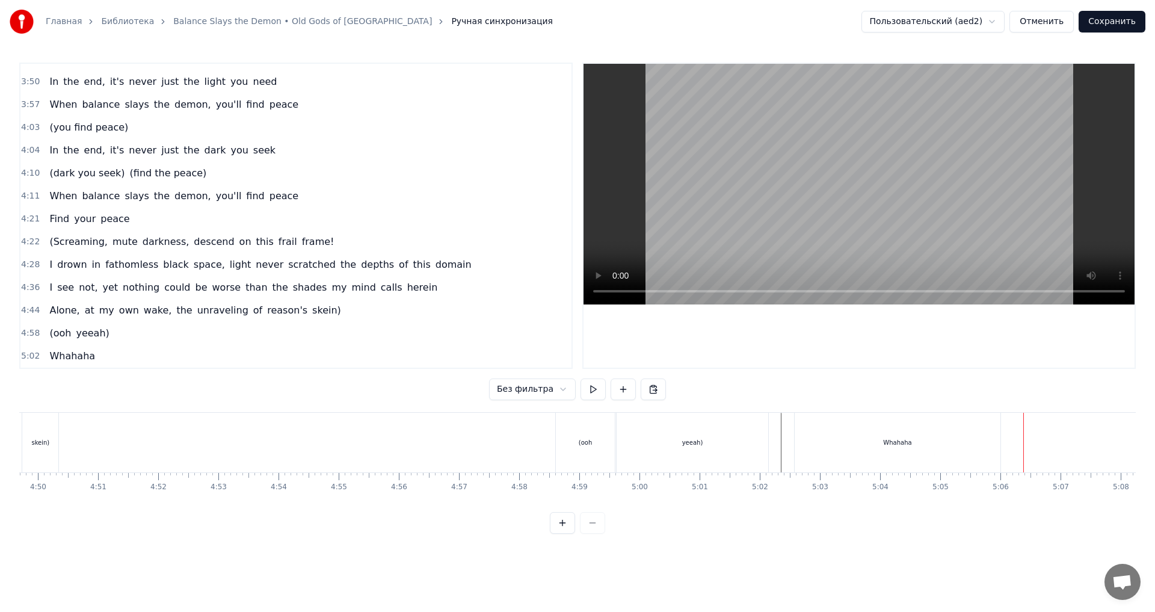
click at [901, 429] on div "Whahaha" at bounding box center [897, 443] width 206 height 60
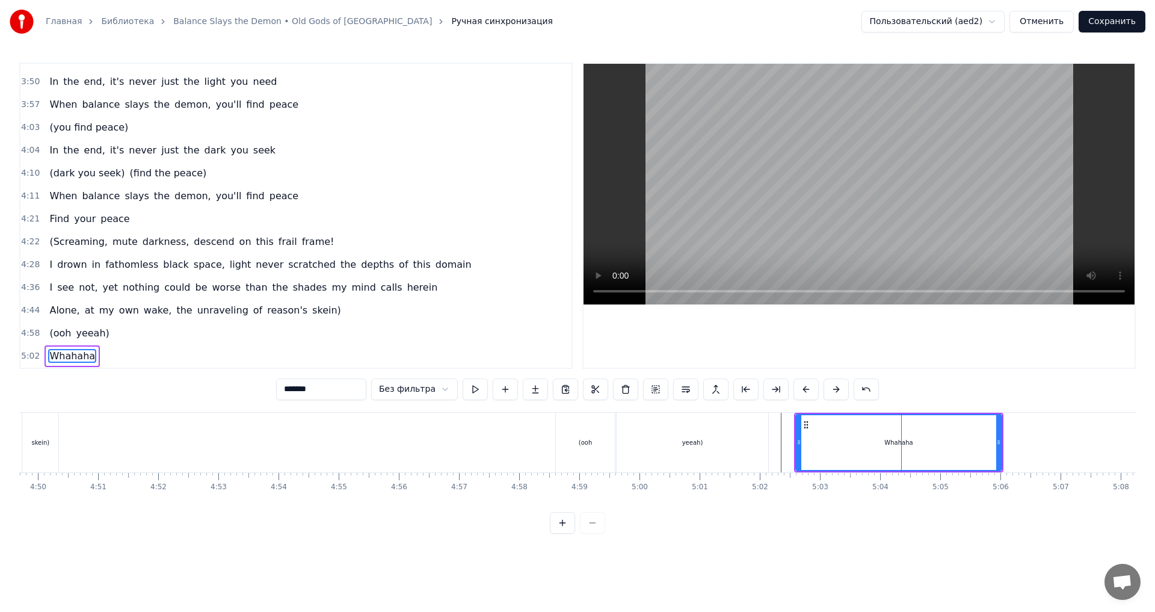
click at [332, 388] on input "*******" at bounding box center [321, 389] width 90 height 22
type input "*********"
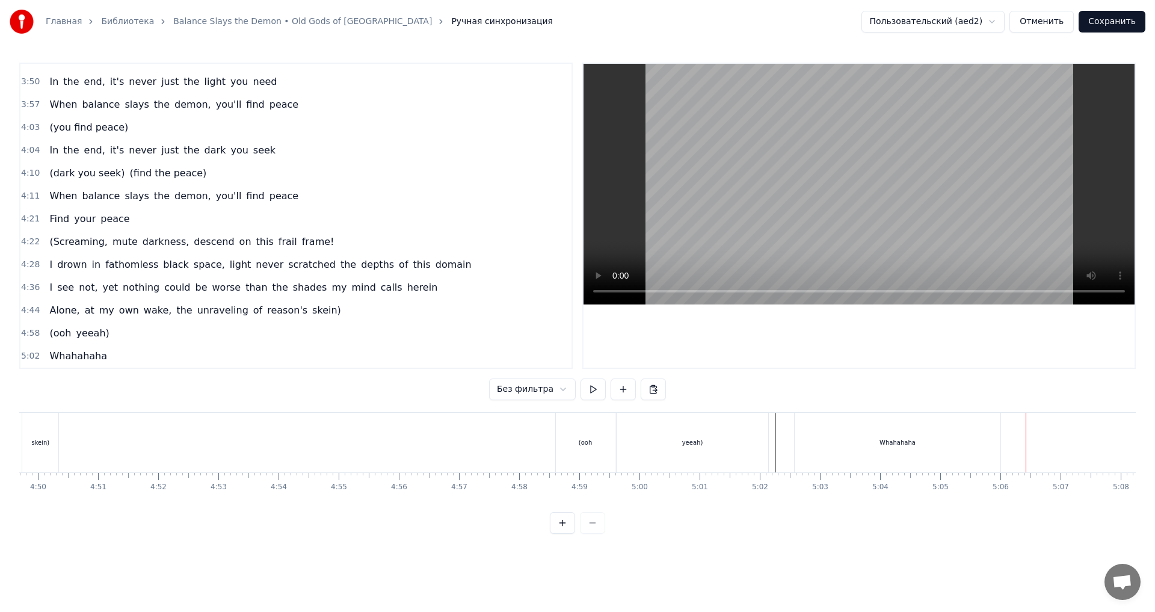
click at [871, 428] on div "Whahahaha" at bounding box center [897, 443] width 206 height 60
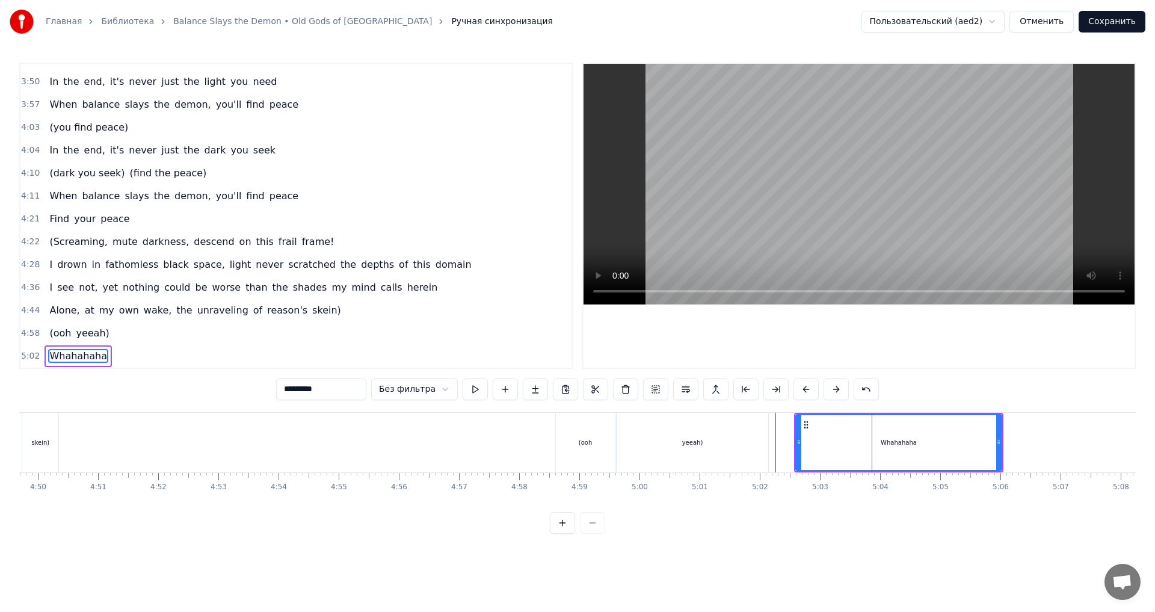
click at [354, 383] on input "*********" at bounding box center [321, 389] width 90 height 22
type input "**********"
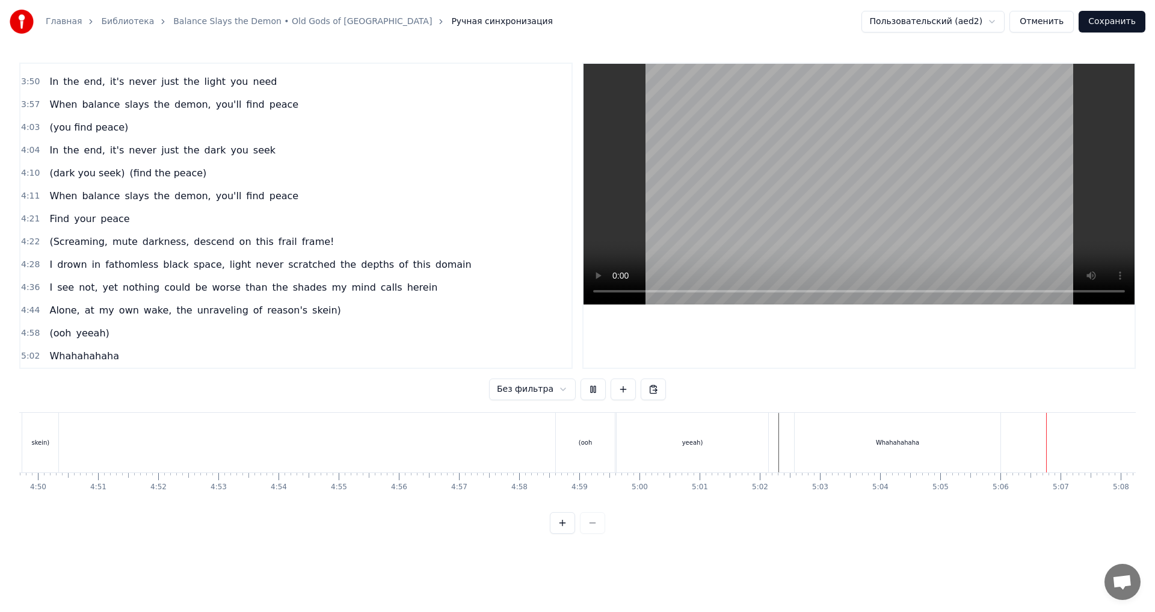
click at [877, 438] on div "Whahahahaha" at bounding box center [897, 443] width 206 height 60
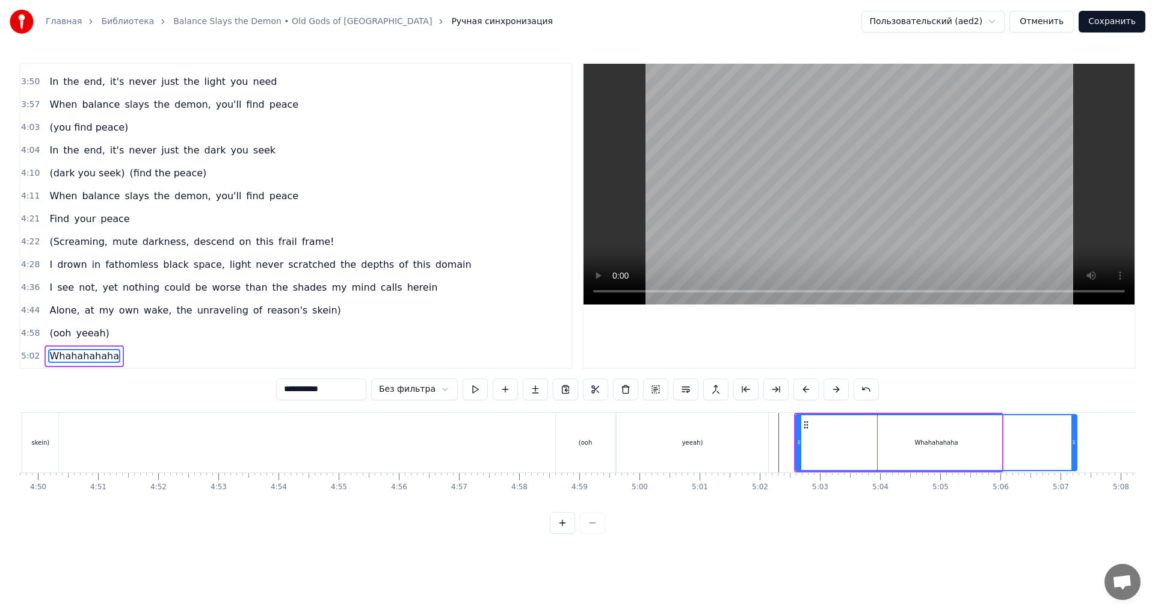
drag, startPoint x: 999, startPoint y: 447, endPoint x: 1074, endPoint y: 448, distance: 75.2
click at [1074, 448] on div at bounding box center [1073, 442] width 5 height 55
click at [1075, 448] on div at bounding box center [1074, 442] width 5 height 55
click at [1081, 448] on div at bounding box center [1078, 442] width 5 height 55
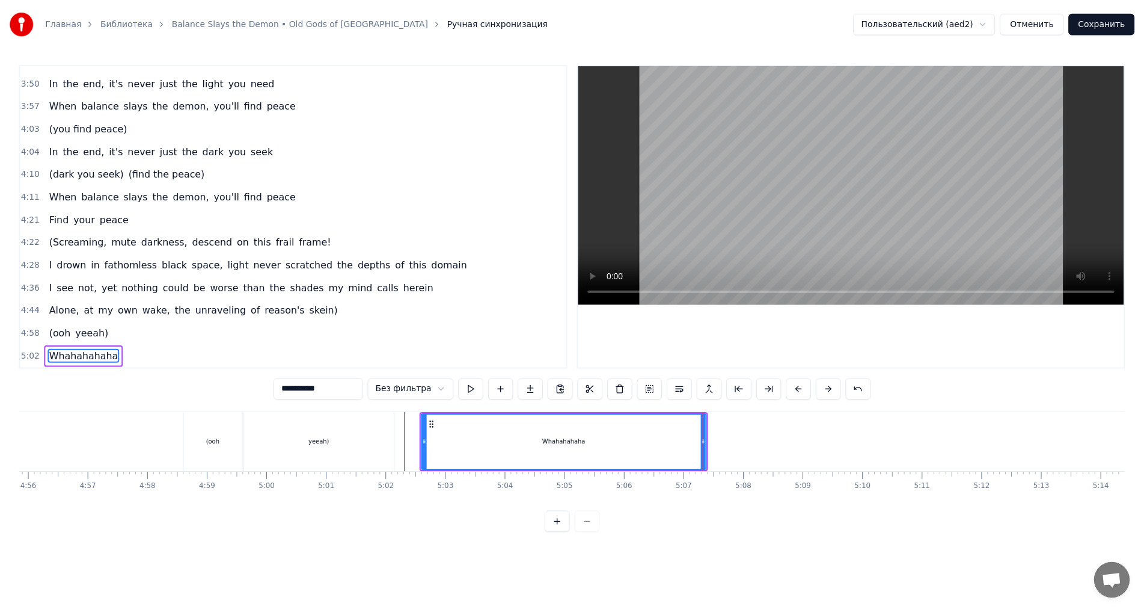
scroll to position [0, 17794]
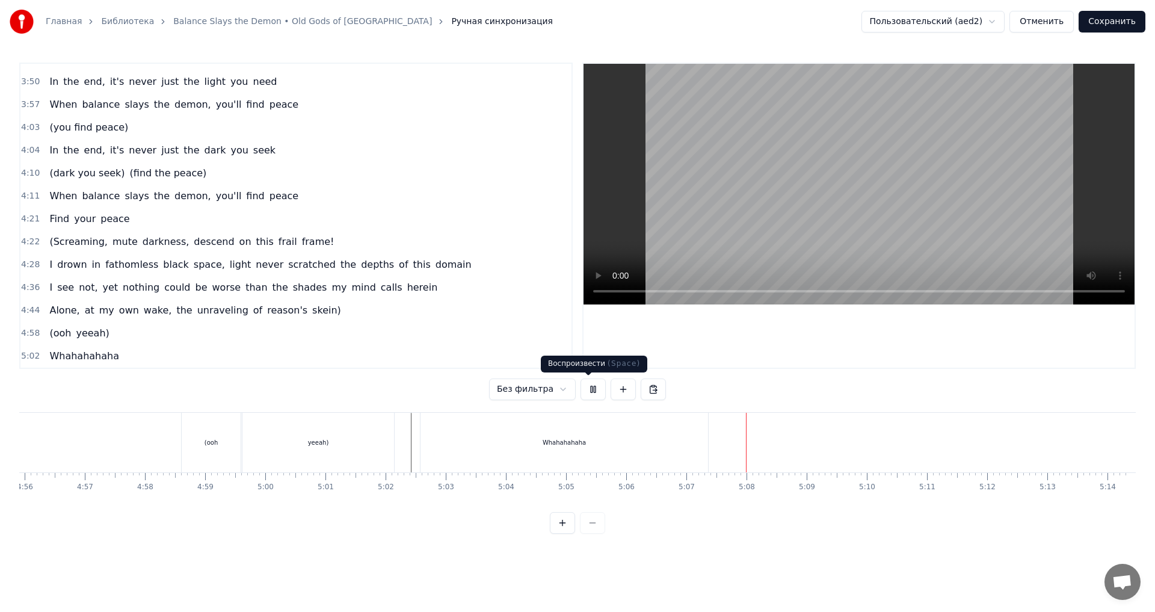
click at [583, 388] on button at bounding box center [592, 389] width 25 height 22
click at [562, 446] on div "Whahahahaha" at bounding box center [563, 442] width 43 height 9
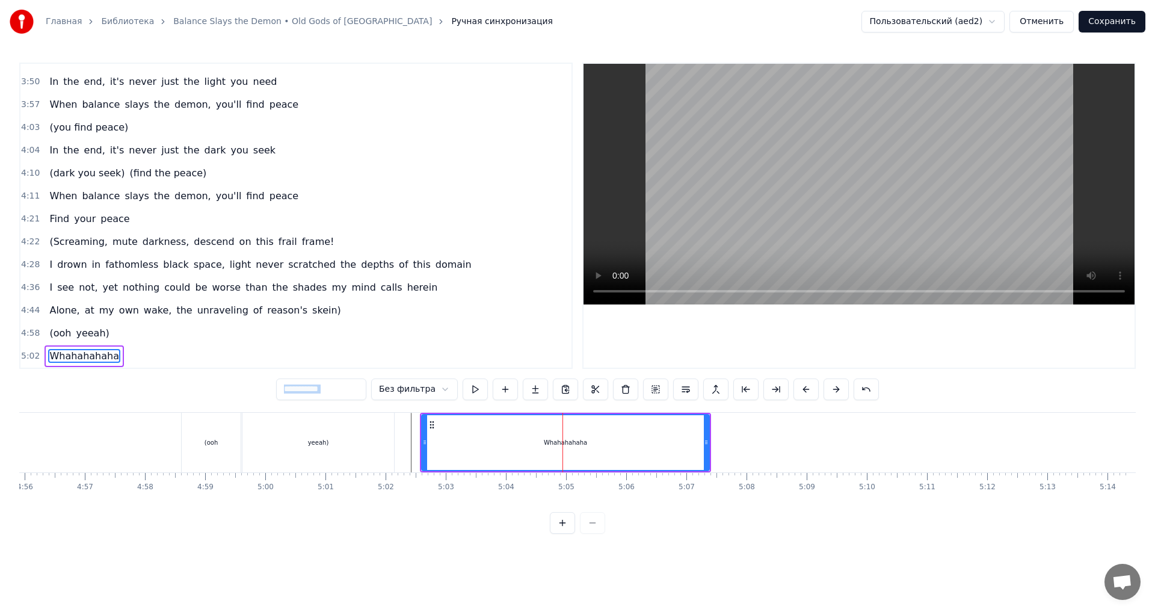
drag, startPoint x: 374, startPoint y: 388, endPoint x: 295, endPoint y: 389, distance: 78.8
click at [295, 389] on div "**********" at bounding box center [577, 389] width 603 height 22
click at [361, 391] on input "**********" at bounding box center [321, 389] width 90 height 22
click at [300, 388] on input "**********" at bounding box center [321, 389] width 90 height 22
click at [1100, 30] on button "Сохранить" at bounding box center [1111, 22] width 67 height 22
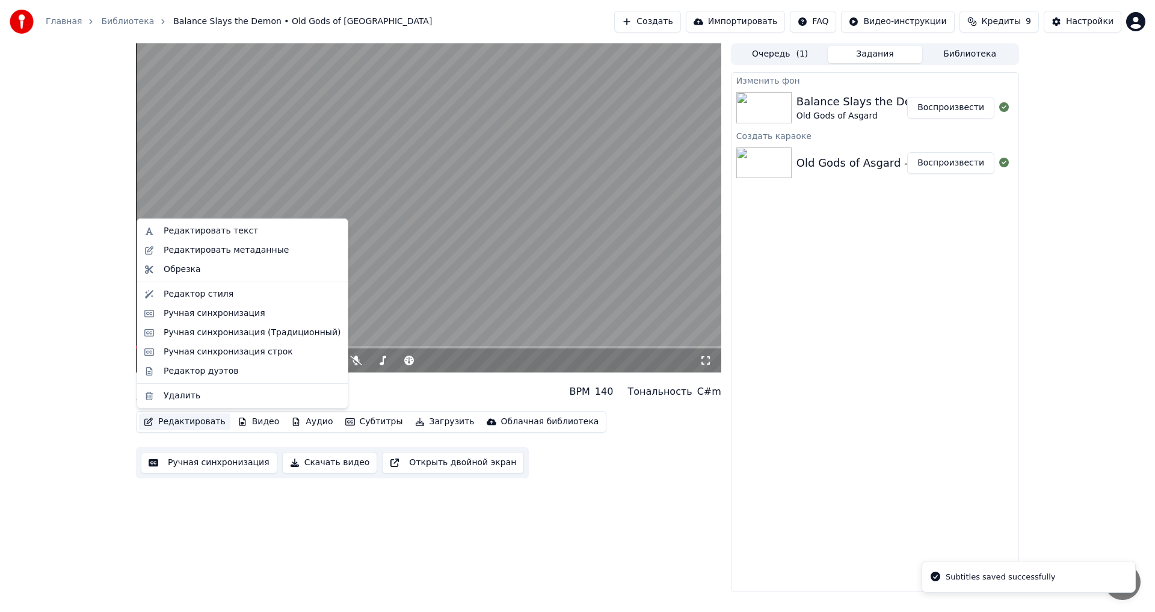
click at [180, 413] on button "Редактировать" at bounding box center [184, 421] width 91 height 17
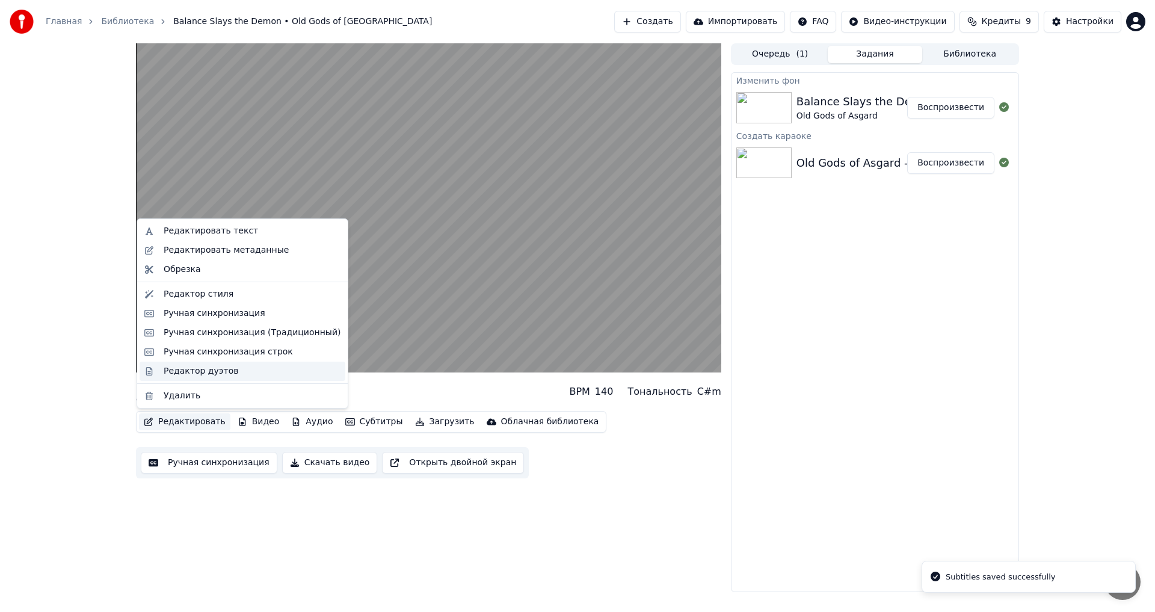
click at [201, 367] on div "Редактор дуэтов" at bounding box center [201, 371] width 75 height 12
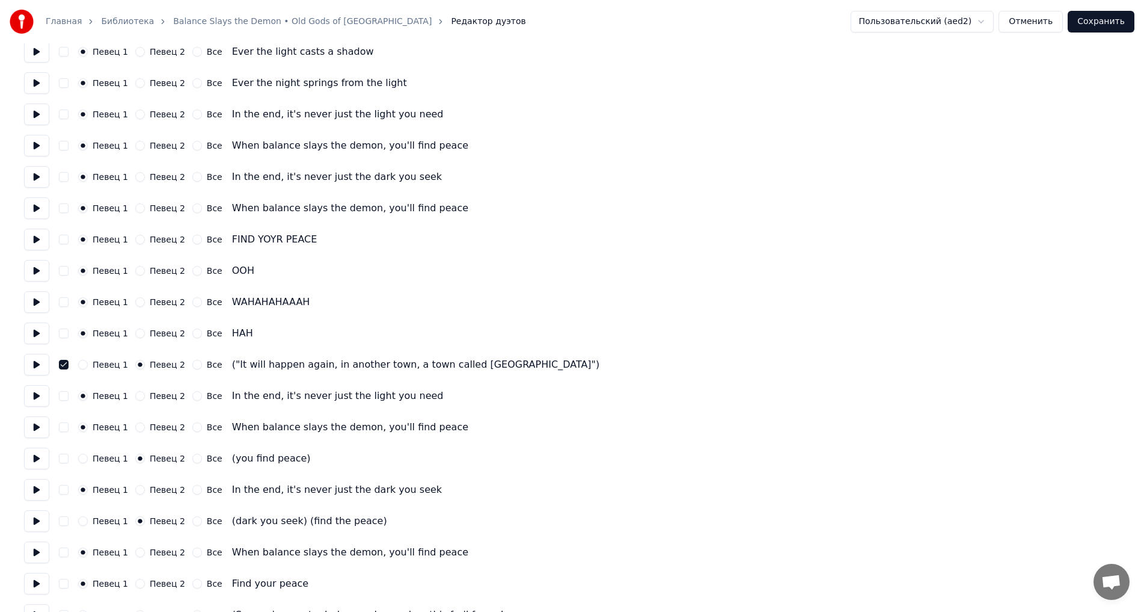
scroll to position [1260, 0]
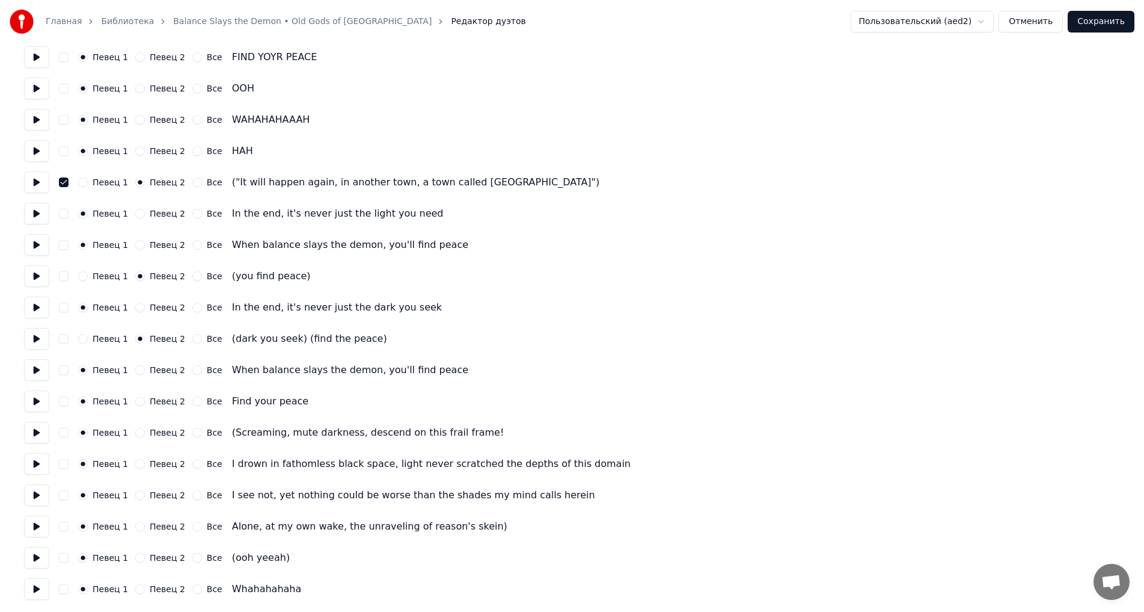
click at [66, 407] on div "Певец 1 Певец 2 Все Find your peace" at bounding box center [572, 401] width 1096 height 22
click at [64, 402] on button "button" at bounding box center [64, 401] width 10 height 10
click at [65, 425] on div "Певец 1 Певец 2 Все (Screaming, mute darkness, descend on this frail frame!" at bounding box center [572, 433] width 1096 height 22
click at [66, 431] on button "button" at bounding box center [64, 433] width 10 height 10
click at [61, 466] on button "button" at bounding box center [64, 464] width 10 height 10
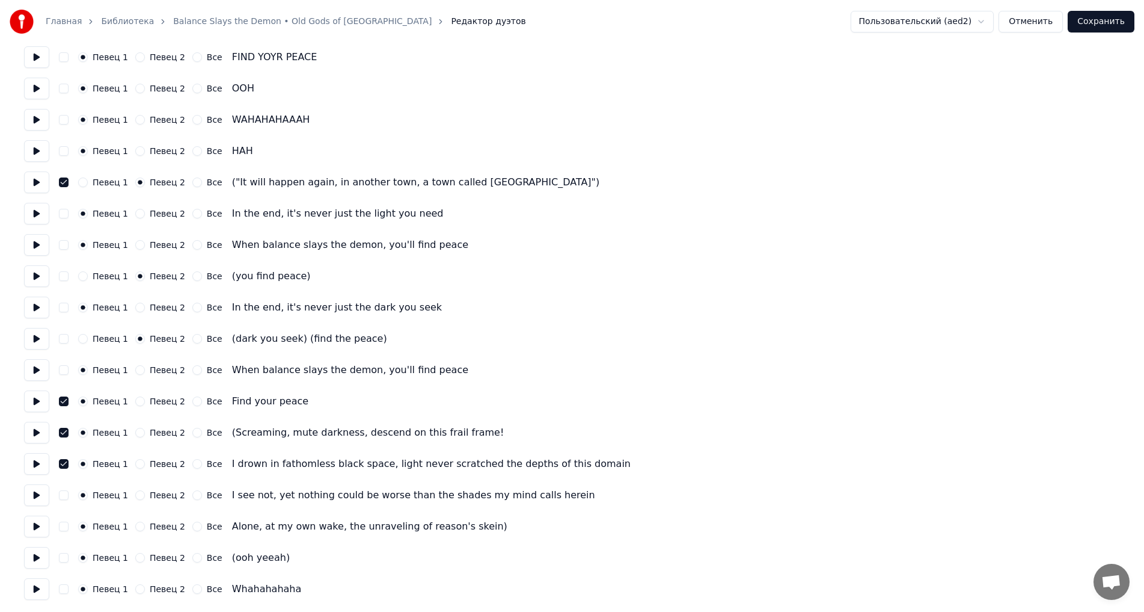
click at [60, 491] on button "button" at bounding box center [64, 495] width 10 height 10
click at [60, 521] on div "Певец 1 Певец 2 Все Alone, at my own wake, the unraveling of reason's skein)" at bounding box center [572, 526] width 1096 height 22
click at [59, 521] on div "Певец 1 Певец 2 Все Alone, at my own wake, the unraveling of reason's skein)" at bounding box center [572, 526] width 1096 height 22
click at [61, 527] on button "button" at bounding box center [64, 526] width 10 height 10
click at [61, 551] on div "Певец 1 Певец 2 Все (ooh yeeah)" at bounding box center [572, 558] width 1096 height 22
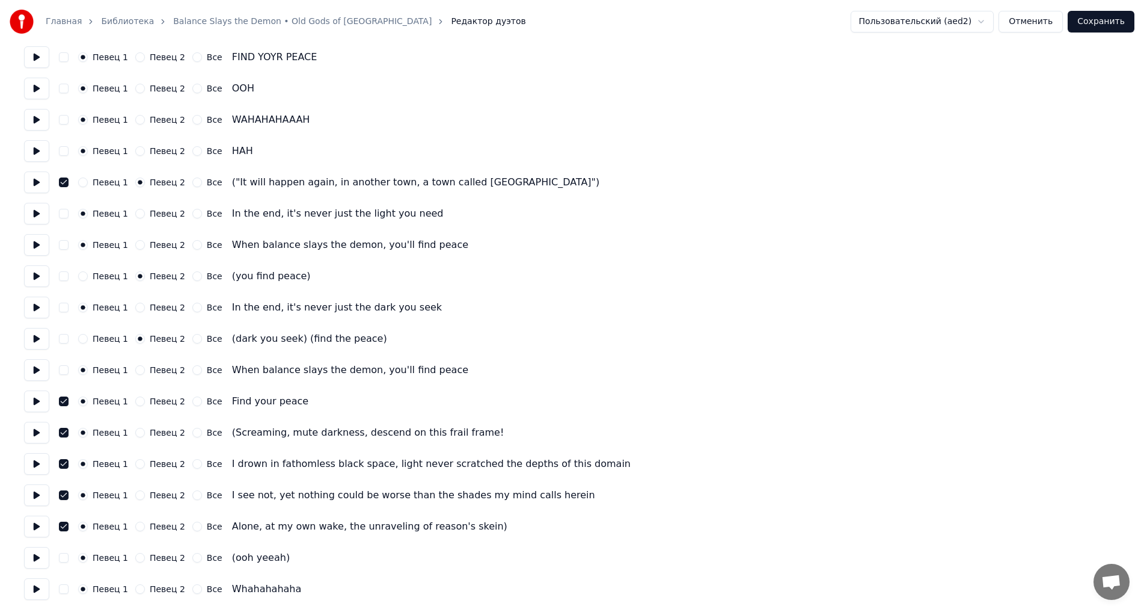
click at [63, 559] on button "button" at bounding box center [64, 558] width 10 height 10
click at [58, 591] on div "Певец 1 Певец 2 Все Whahahahaha" at bounding box center [572, 589] width 1096 height 22
click at [60, 592] on button "button" at bounding box center [64, 589] width 10 height 10
click at [1122, 26] on button "Сохранить" at bounding box center [1101, 22] width 67 height 22
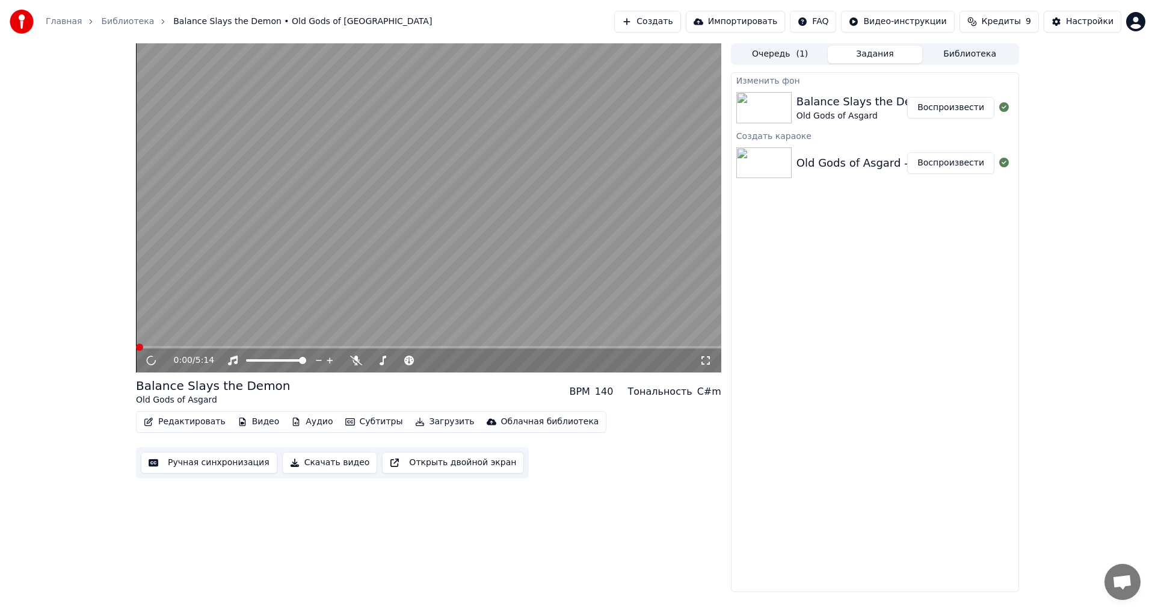
click at [182, 420] on button "Редактировать" at bounding box center [184, 421] width 91 height 17
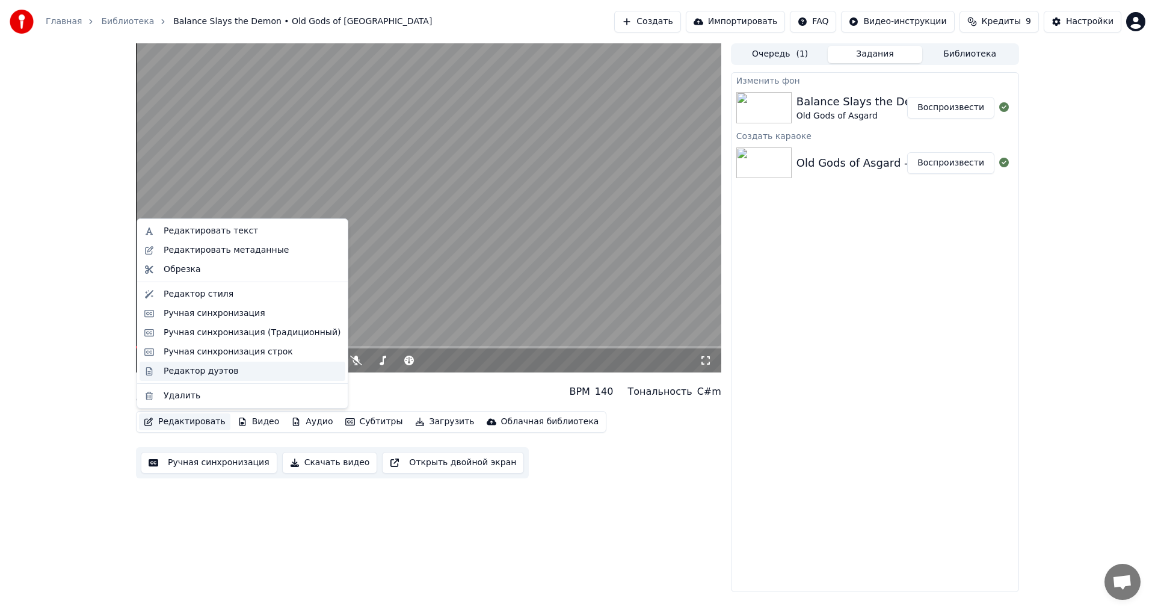
click at [213, 371] on div "Редактор дуэтов" at bounding box center [201, 371] width 75 height 12
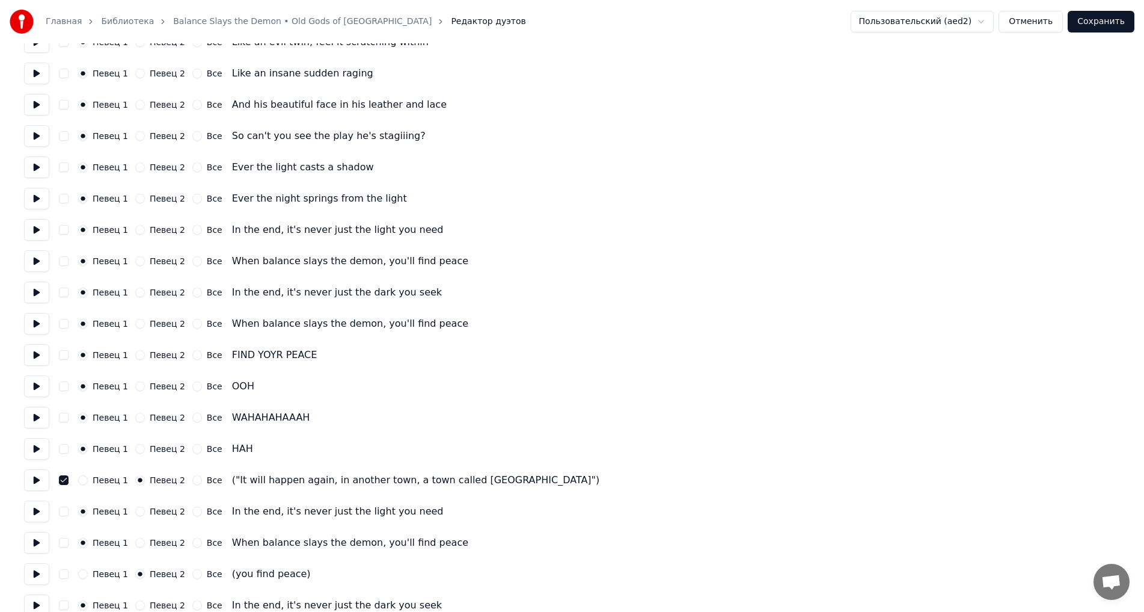
scroll to position [1260, 0]
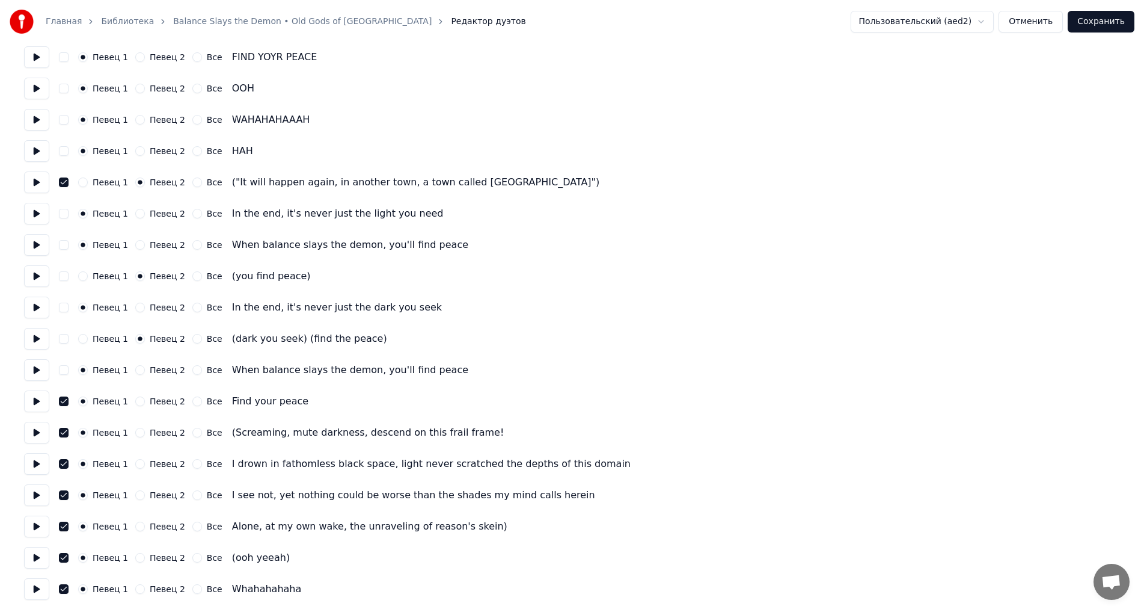
click at [142, 559] on div "Певец 2" at bounding box center [160, 558] width 50 height 10
click at [135, 559] on button "Певец 2" at bounding box center [140, 558] width 10 height 10
click at [135, 435] on button "Певец 2" at bounding box center [140, 433] width 10 height 10
click at [135, 464] on button "Певец 2" at bounding box center [140, 464] width 10 height 10
click at [135, 495] on button "Певец 2" at bounding box center [140, 495] width 10 height 10
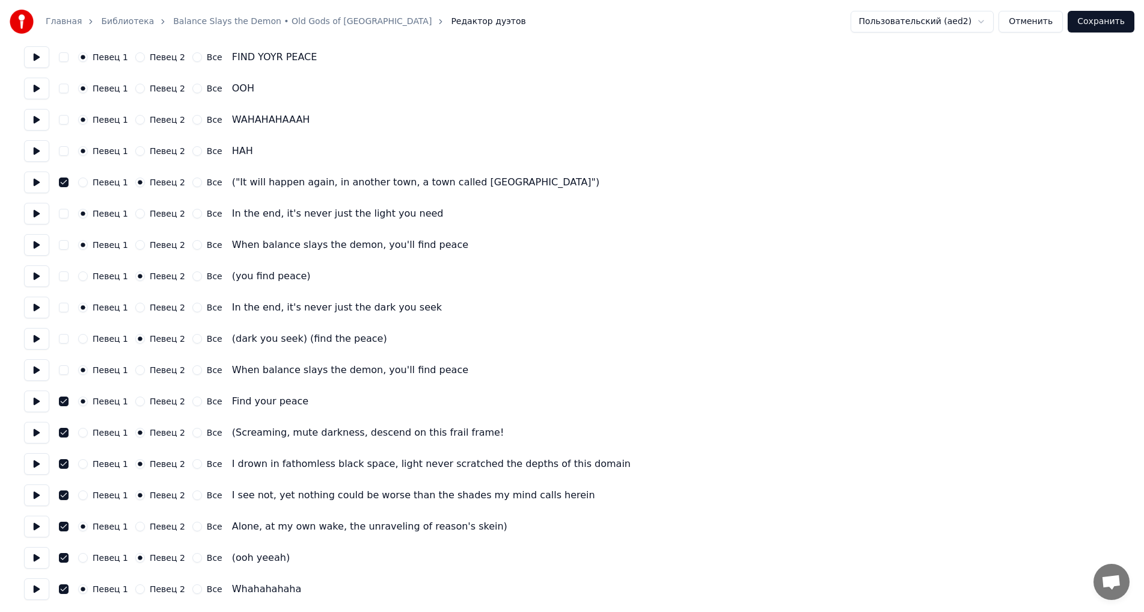
click at [135, 528] on button "Певец 2" at bounding box center [140, 526] width 10 height 10
click at [1099, 25] on button "Сохранить" at bounding box center [1101, 22] width 67 height 22
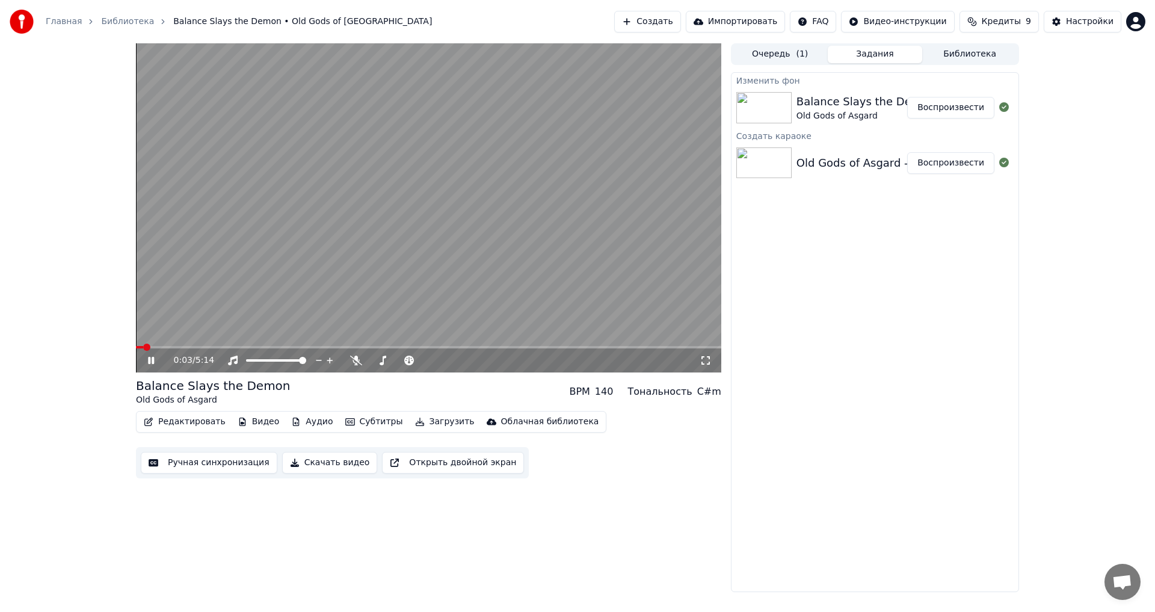
drag, startPoint x: 705, startPoint y: 358, endPoint x: 705, endPoint y: 370, distance: 12.6
click at [705, 357] on icon at bounding box center [705, 360] width 12 height 10
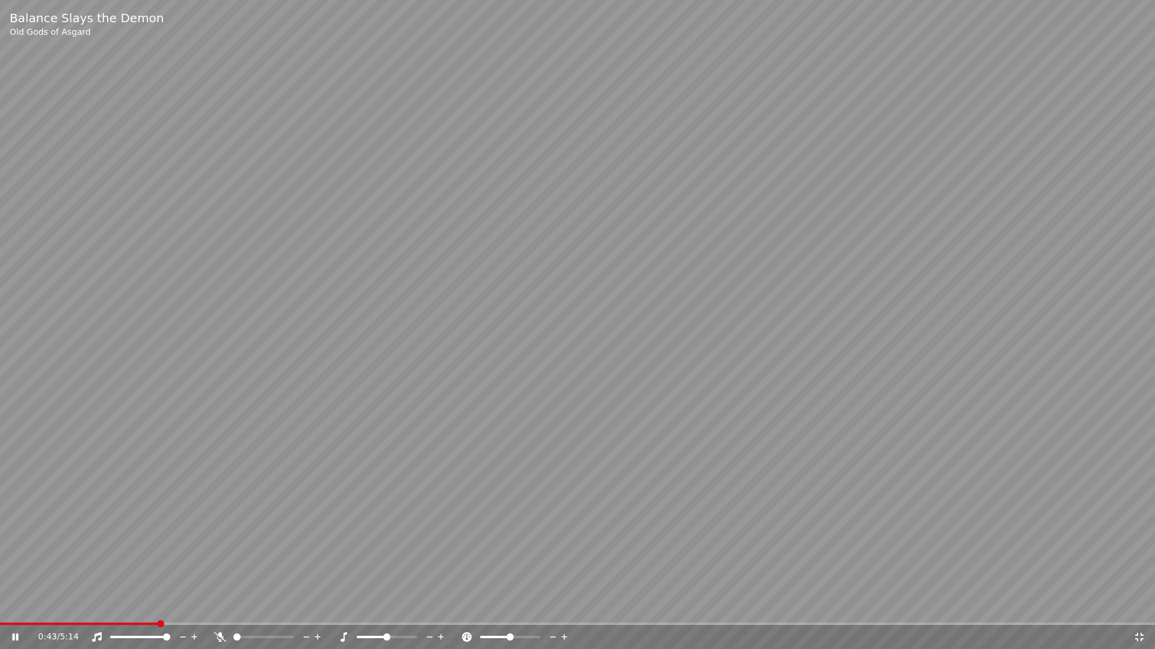
click at [156, 611] on span at bounding box center [577, 624] width 1155 height 2
click at [229, 611] on span at bounding box center [577, 624] width 1155 height 2
click at [271, 611] on span at bounding box center [577, 624] width 1155 height 2
click at [298, 611] on span at bounding box center [577, 624] width 1155 height 2
click at [331, 611] on div "1:21 / 5:14" at bounding box center [577, 637] width 1155 height 24
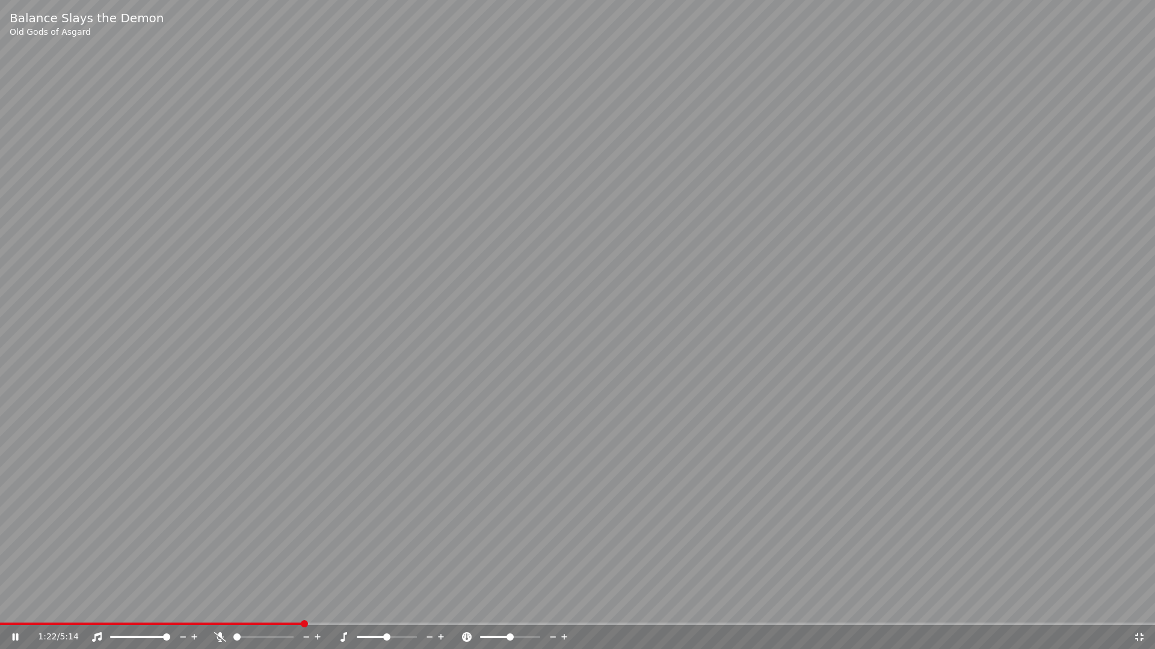
click at [338, 611] on span at bounding box center [577, 624] width 1155 height 2
click at [375, 611] on span at bounding box center [577, 624] width 1155 height 2
click at [400, 611] on span at bounding box center [577, 624] width 1155 height 2
click at [418, 611] on span at bounding box center [577, 624] width 1155 height 2
click at [480, 611] on span at bounding box center [577, 624] width 1155 height 2
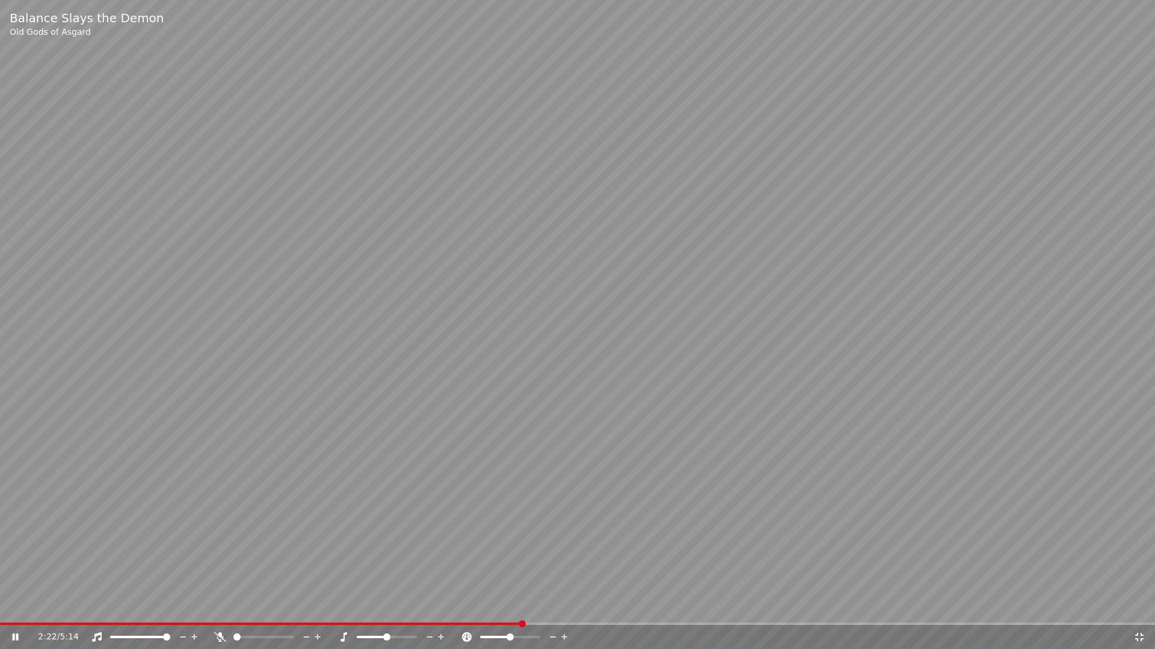
click at [521, 611] on span at bounding box center [577, 624] width 1155 height 2
click at [556, 611] on div "2:23 / 5:14" at bounding box center [577, 637] width 1155 height 24
click at [561, 611] on div "2:24 / 5:14" at bounding box center [577, 637] width 1155 height 24
click at [565, 611] on span at bounding box center [577, 624] width 1155 height 2
click at [600, 611] on span at bounding box center [577, 624] width 1155 height 2
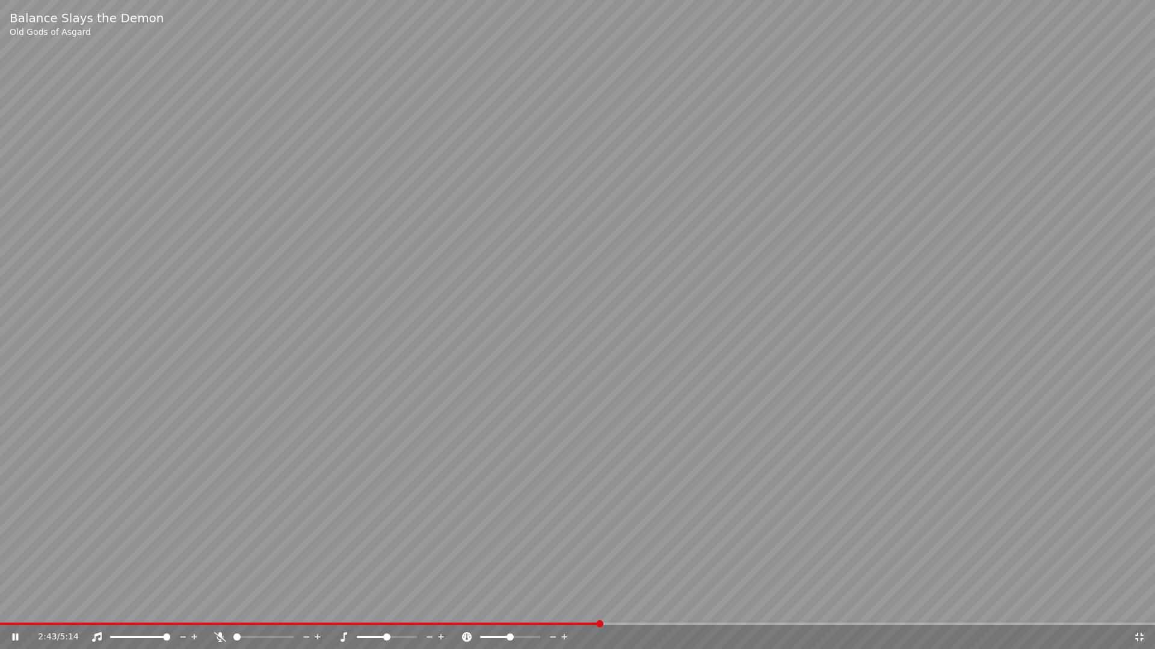
click at [621, 611] on span at bounding box center [577, 624] width 1155 height 2
click at [645, 611] on span at bounding box center [577, 624] width 1155 height 2
click at [672, 611] on div "2:56 / 5:14" at bounding box center [577, 637] width 1155 height 24
click at [678, 611] on span at bounding box center [577, 624] width 1155 height 2
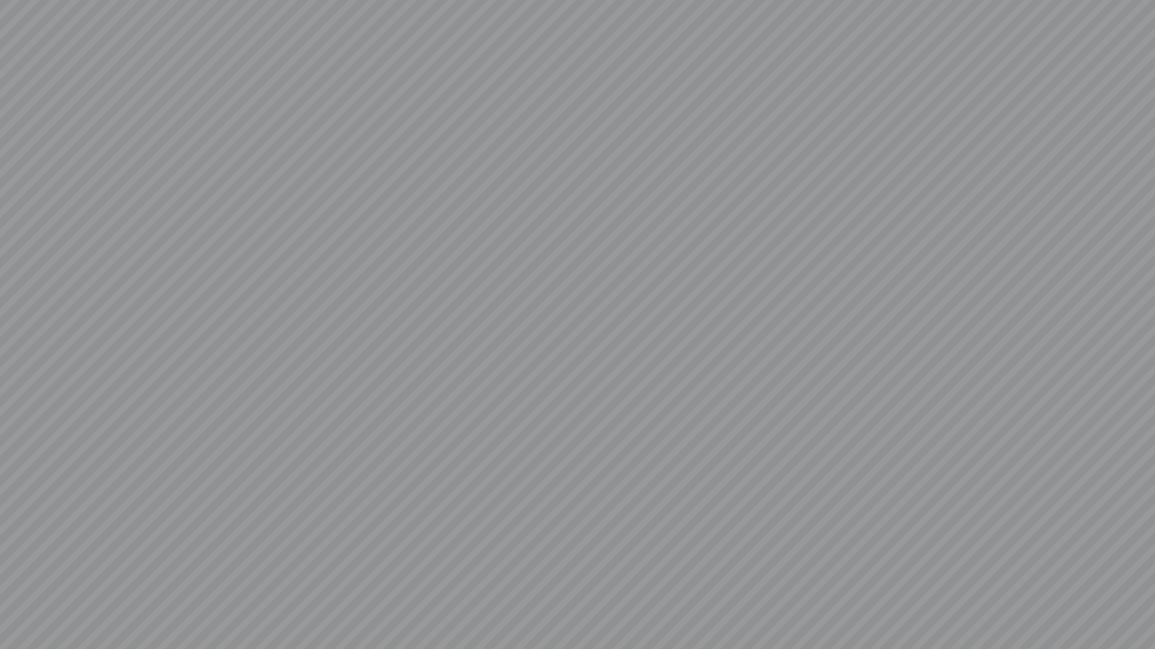
click at [730, 611] on video at bounding box center [577, 324] width 1155 height 649
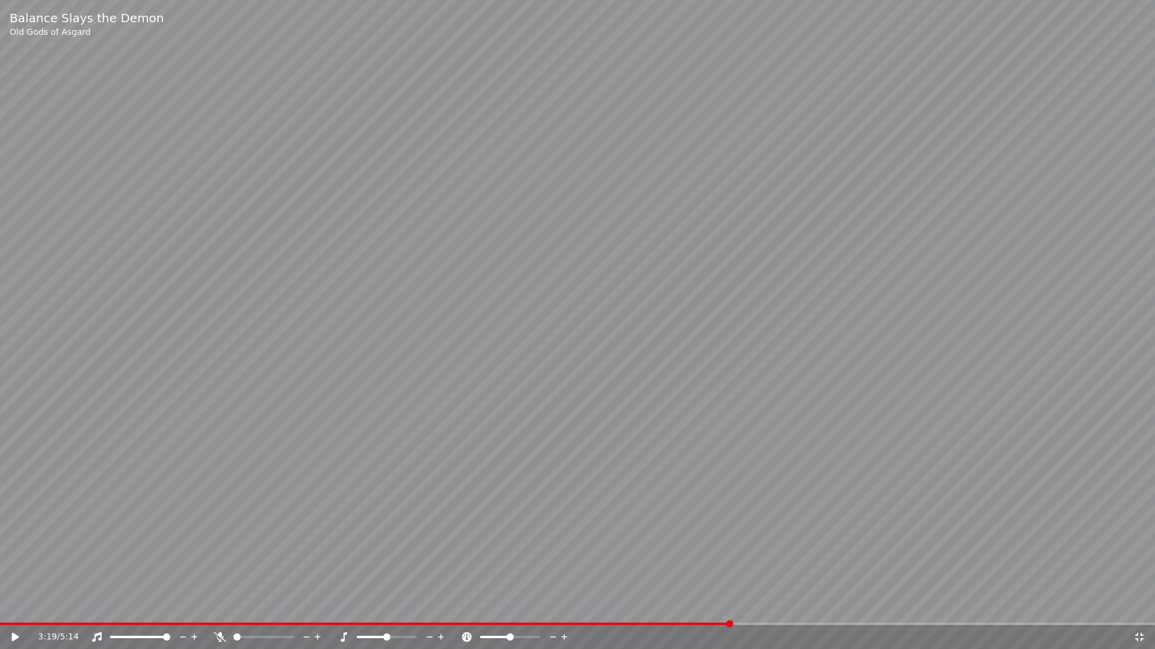
click at [730, 611] on span at bounding box center [577, 624] width 1155 height 2
click at [744, 554] on video at bounding box center [577, 324] width 1155 height 649
click at [746, 611] on span at bounding box center [577, 624] width 1155 height 2
click at [761, 611] on video at bounding box center [577, 324] width 1155 height 649
drag, startPoint x: 776, startPoint y: 585, endPoint x: 779, endPoint y: 601, distance: 16.6
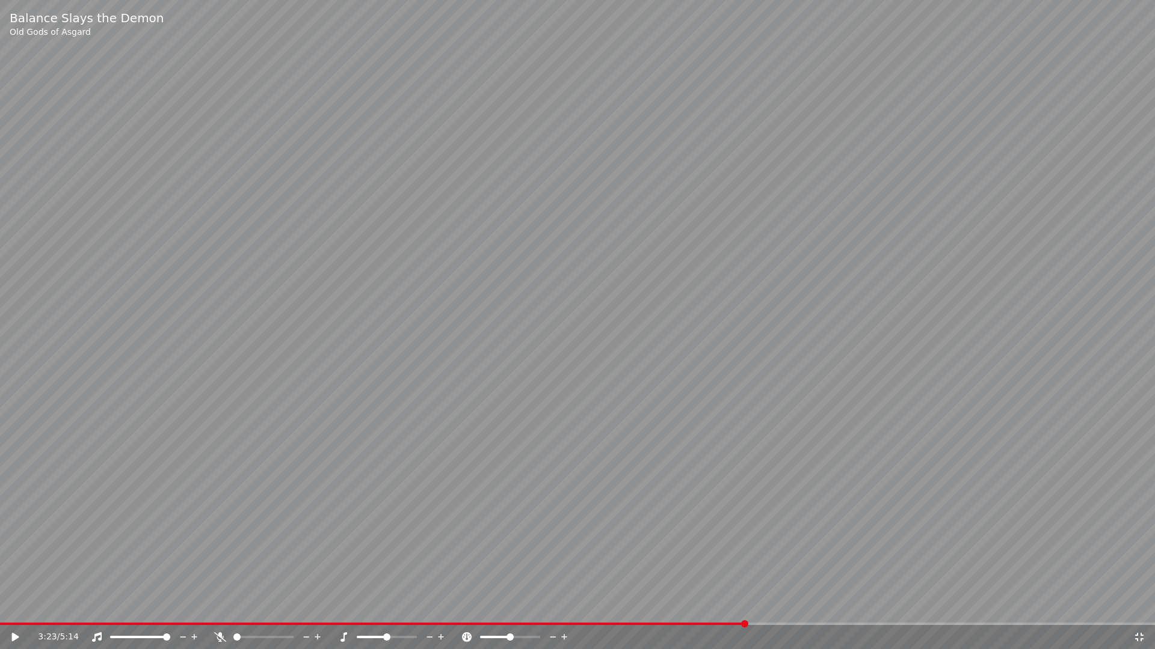
click at [776, 584] on video at bounding box center [577, 324] width 1155 height 649
click at [777, 611] on video at bounding box center [577, 324] width 1155 height 649
click at [777, 611] on span at bounding box center [577, 624] width 1155 height 2
click at [785, 569] on video at bounding box center [577, 324] width 1155 height 649
click at [810, 611] on span at bounding box center [577, 624] width 1155 height 2
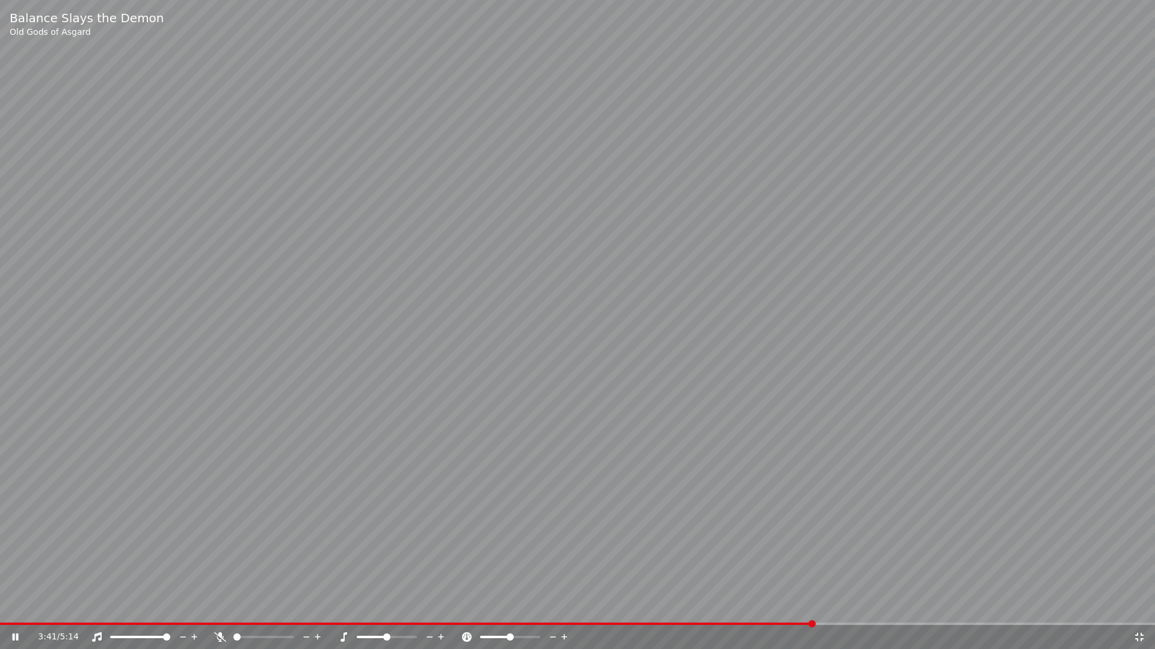
click at [827, 611] on div "3:41 / 5:14" at bounding box center [577, 637] width 1155 height 24
click at [870, 611] on span at bounding box center [577, 624] width 1155 height 2
click at [894, 611] on span at bounding box center [577, 624] width 1155 height 2
click at [925, 611] on span at bounding box center [577, 624] width 1155 height 2
click at [948, 611] on span at bounding box center [577, 624] width 1155 height 2
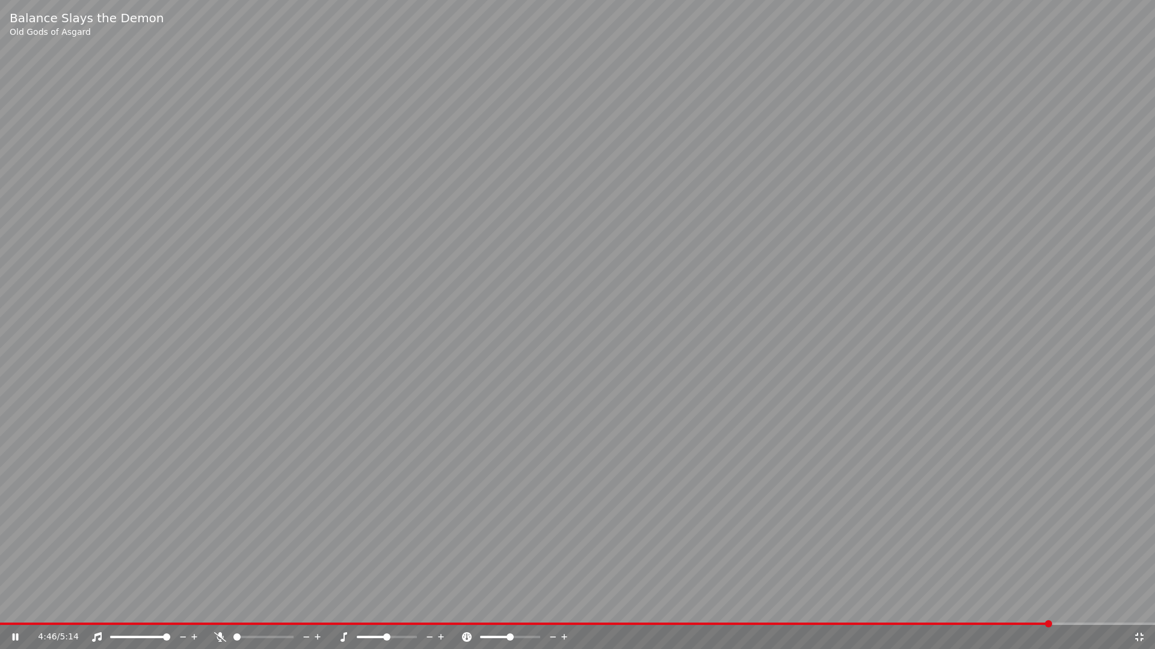
click at [1064, 611] on span at bounding box center [577, 624] width 1155 height 2
click at [1139, 611] on icon at bounding box center [1139, 638] width 12 height 10
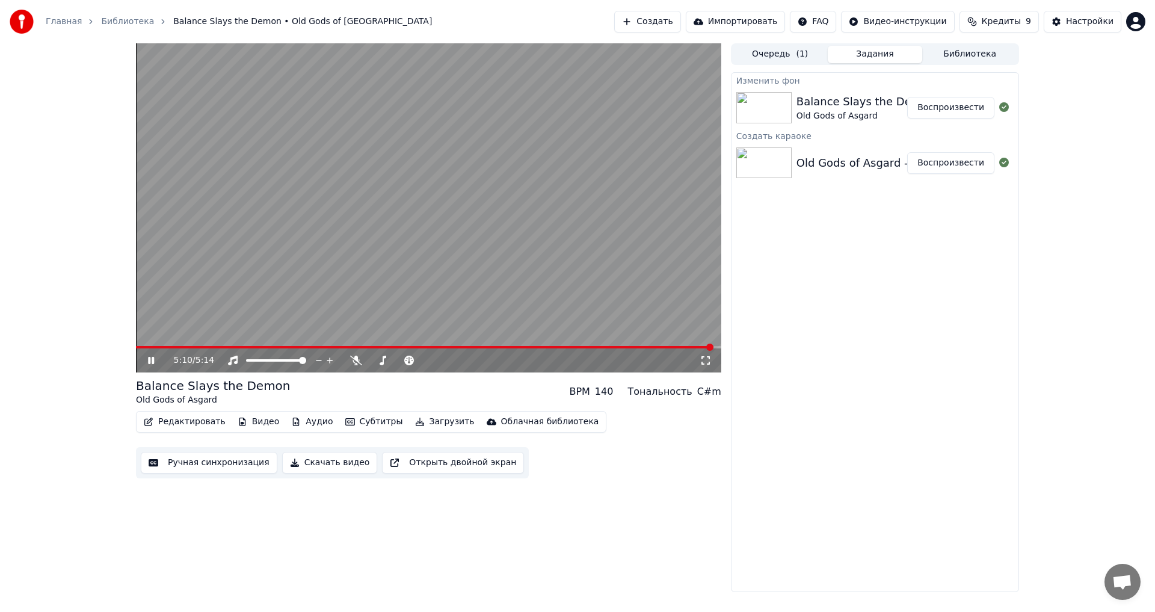
click at [339, 256] on video at bounding box center [428, 207] width 585 height 329
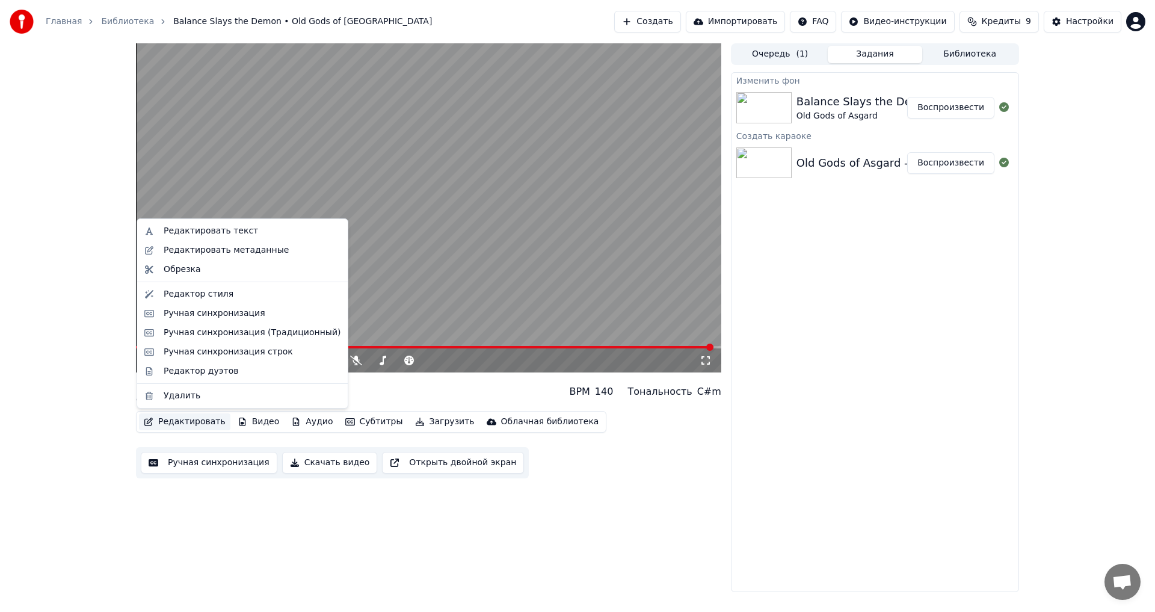
click at [201, 420] on button "Редактировать" at bounding box center [184, 421] width 91 height 17
click at [215, 305] on div "Ручная синхронизация" at bounding box center [243, 313] width 206 height 19
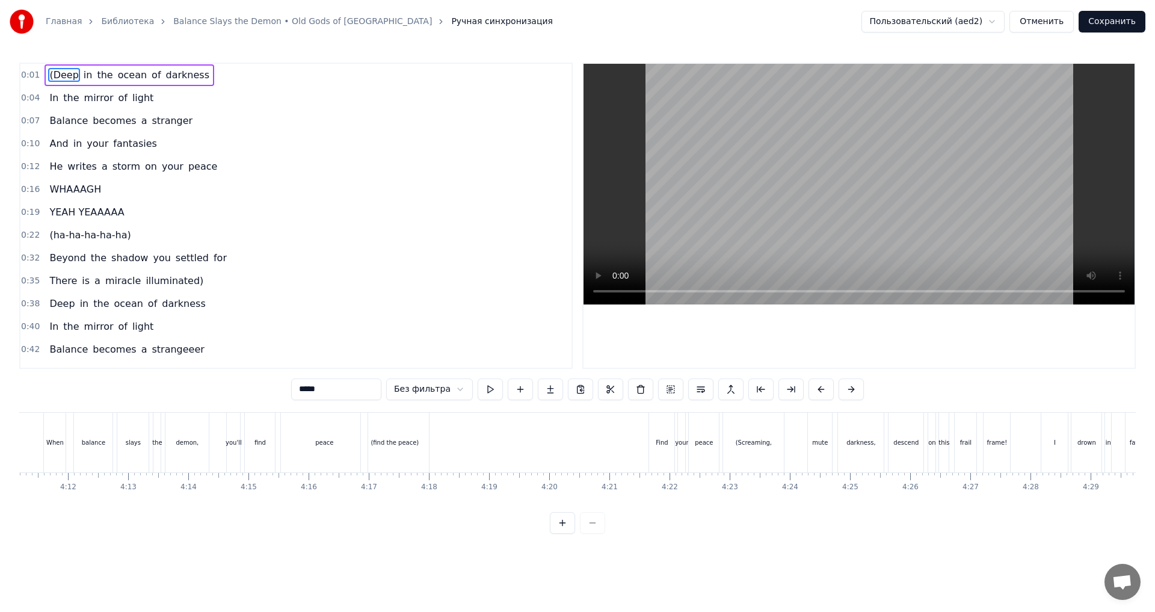
scroll to position [0, 15116]
click at [699, 450] on div "peace" at bounding box center [693, 443] width 30 height 60
type input "*****"
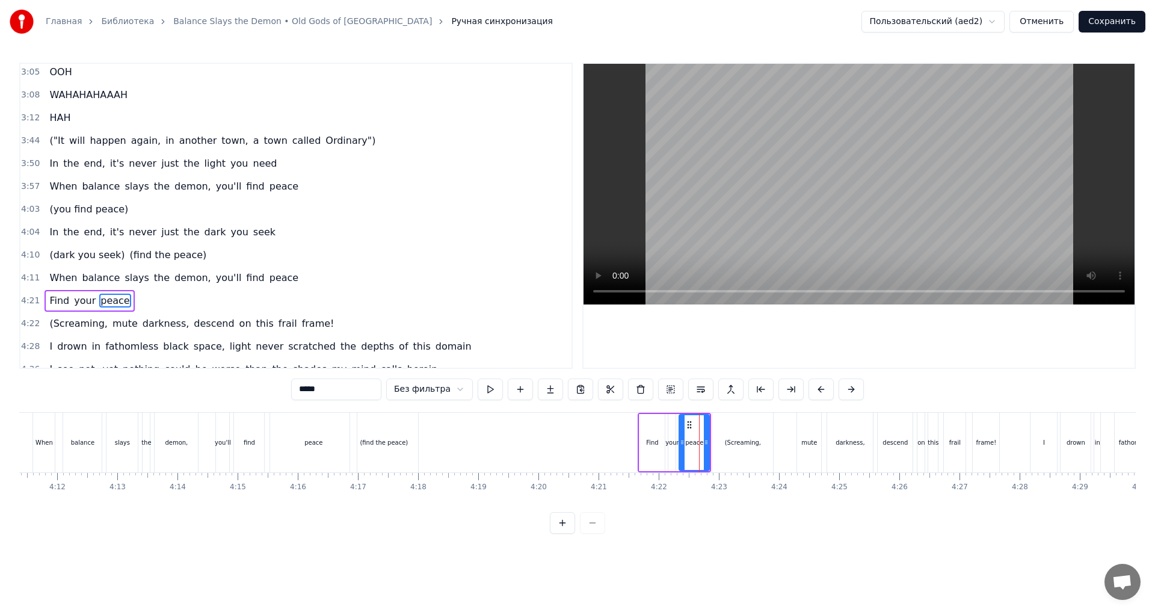
scroll to position [953, 0]
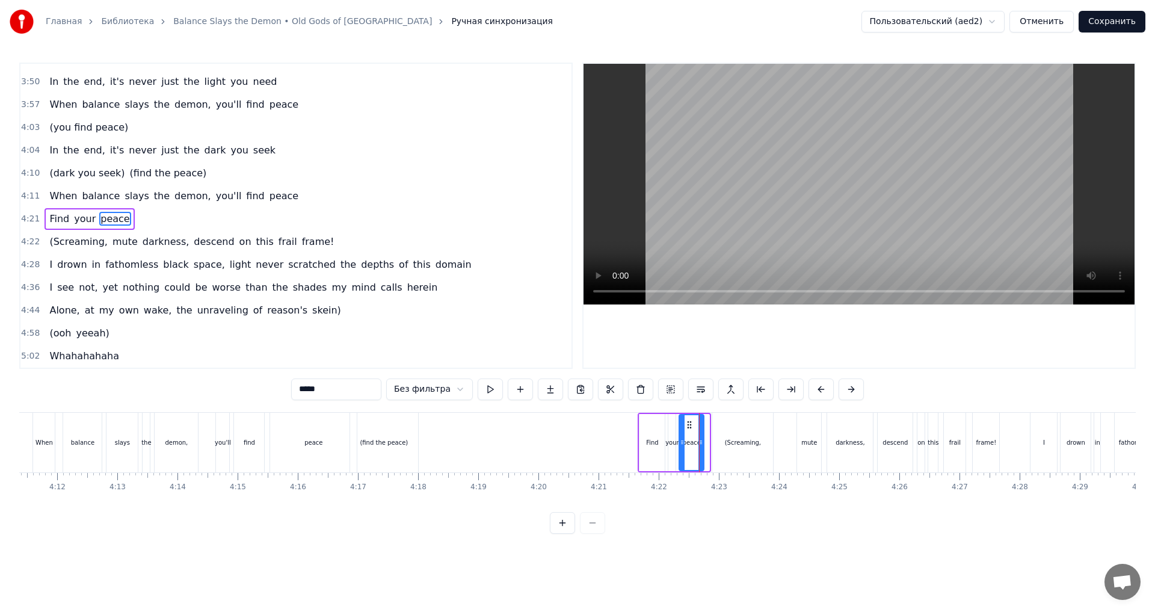
click at [701, 449] on div at bounding box center [700, 442] width 5 height 55
drag, startPoint x: 702, startPoint y: 446, endPoint x: 695, endPoint y: 447, distance: 7.3
click at [695, 447] on div at bounding box center [692, 442] width 5 height 55
click at [562, 527] on button at bounding box center [562, 523] width 25 height 22
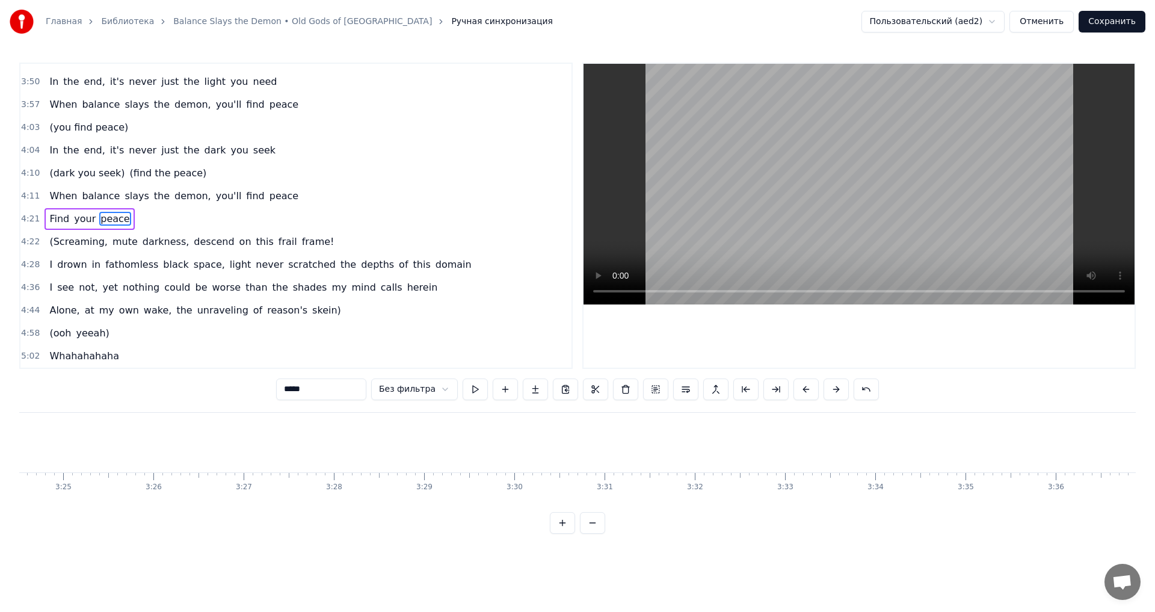
click at [562, 527] on button at bounding box center [562, 523] width 25 height 22
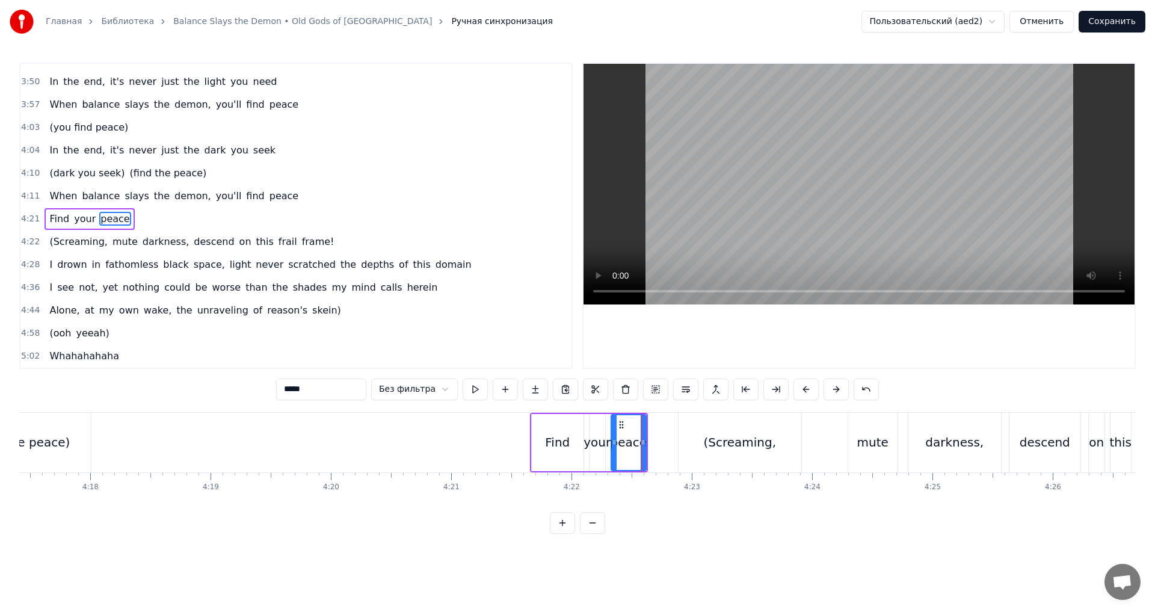
scroll to position [0, 31520]
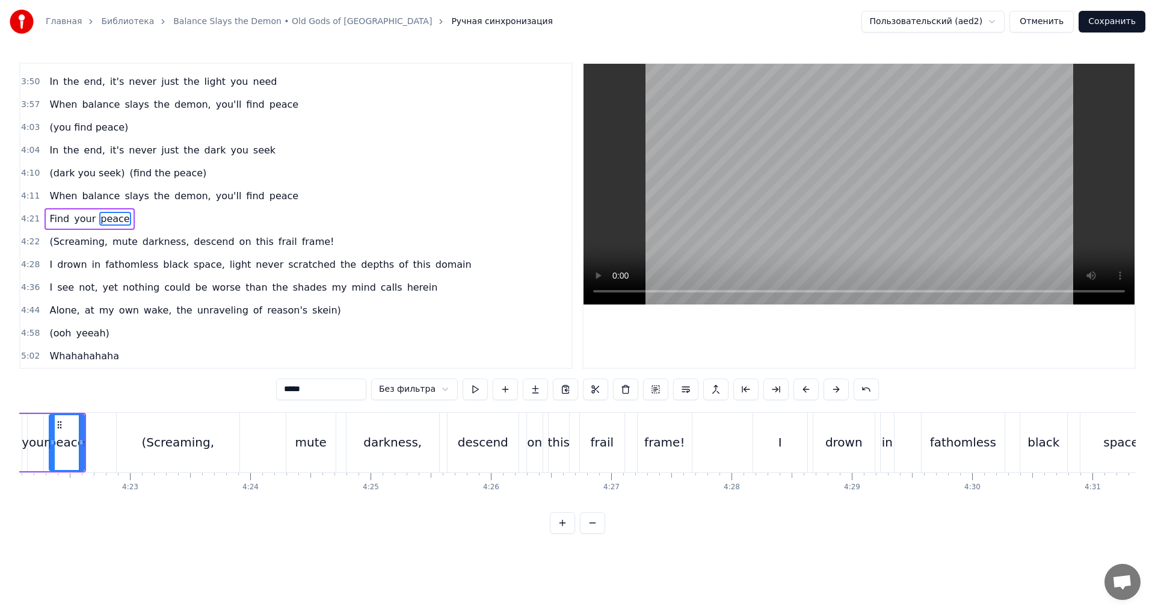
click at [562, 527] on button at bounding box center [562, 523] width 25 height 22
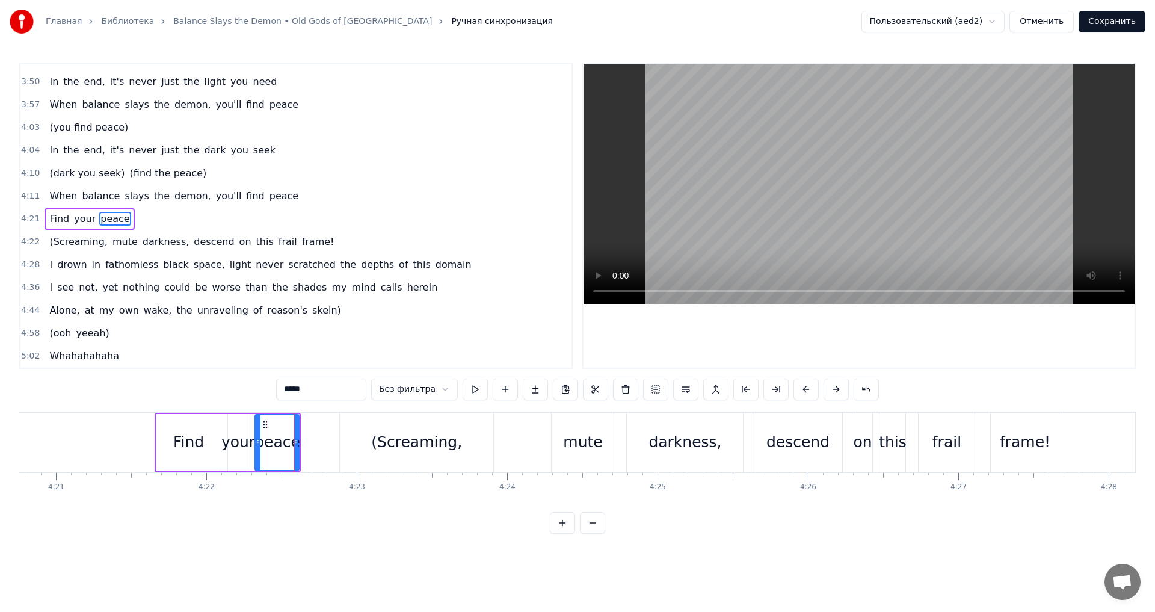
scroll to position [0, 39415]
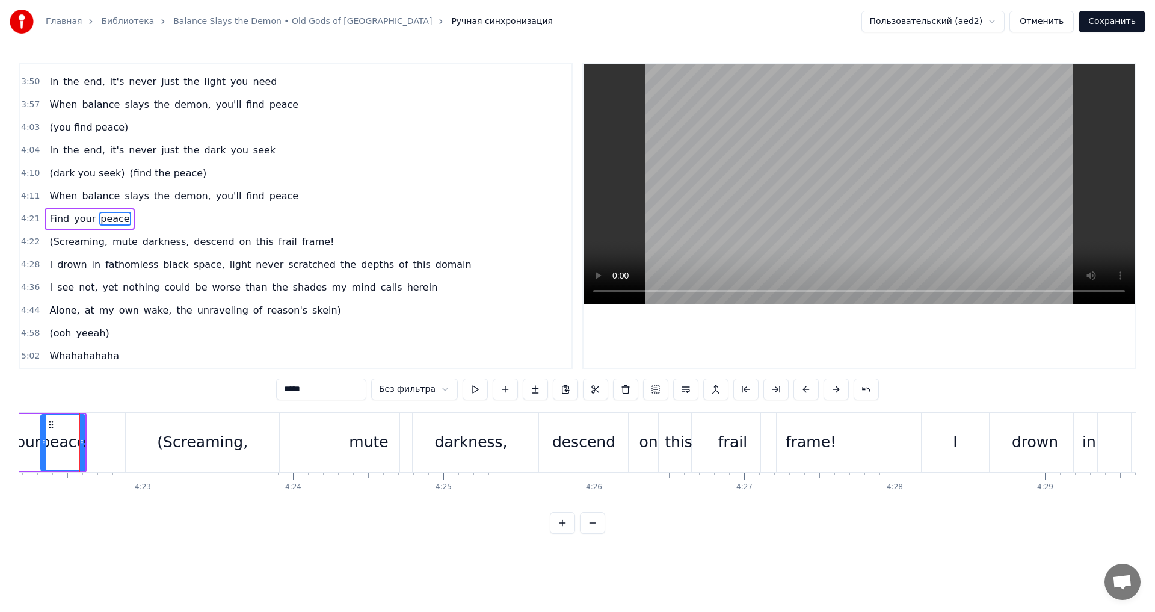
click at [955, 23] on html "Главная Библиотека Balance Slays the Demon • Old Gods of Asgard Ручная синхрони…" at bounding box center [577, 276] width 1155 height 553
click at [754, 3] on html "Главная Библиотека Balance Slays the Demon • Old Gods of Asgard Ручная синхрони…" at bounding box center [577, 276] width 1155 height 553
click at [1121, 17] on button "Сохранить" at bounding box center [1111, 22] width 67 height 22
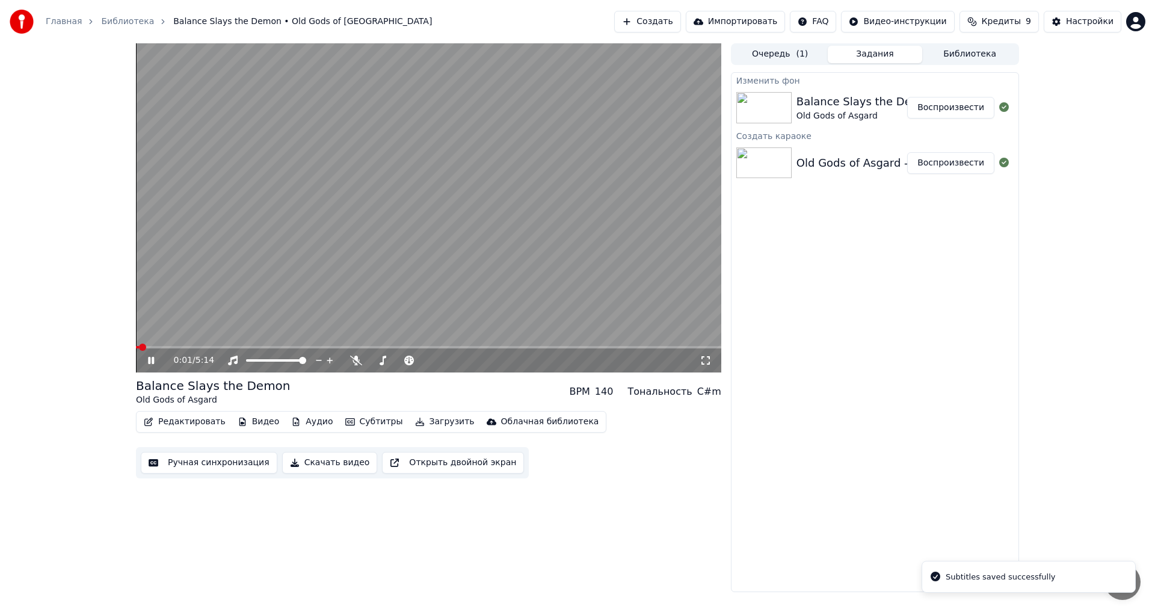
click at [144, 362] on div "0:01 / 5:14" at bounding box center [428, 360] width 575 height 12
click at [658, 345] on video at bounding box center [428, 207] width 585 height 329
click at [648, 348] on span at bounding box center [428, 347] width 585 height 2
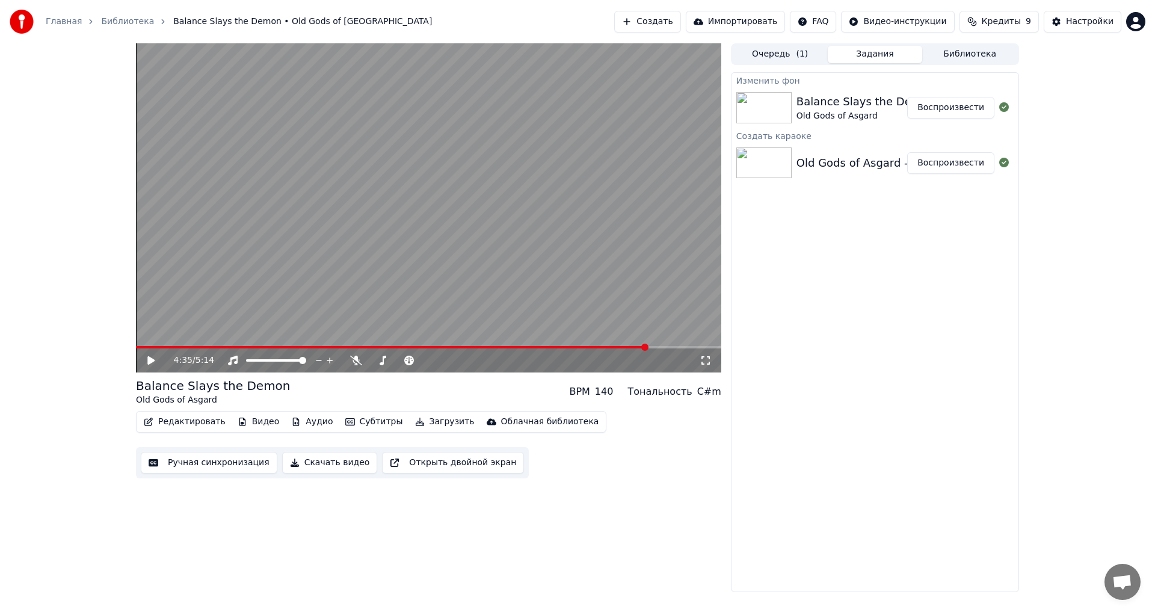
click at [604, 275] on video at bounding box center [428, 207] width 585 height 329
click at [608, 345] on video at bounding box center [428, 207] width 585 height 329
click at [604, 345] on video at bounding box center [428, 207] width 585 height 329
click at [603, 309] on video at bounding box center [428, 207] width 585 height 329
click at [590, 347] on span at bounding box center [393, 347] width 515 height 2
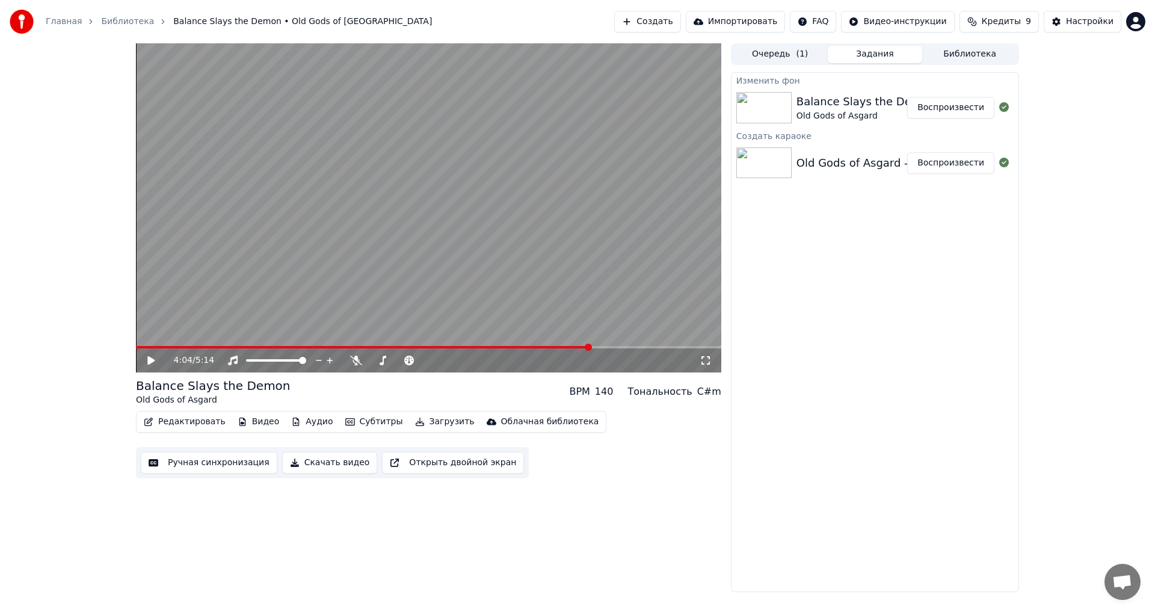
click at [588, 301] on video at bounding box center [428, 207] width 585 height 329
click at [613, 346] on span at bounding box center [428, 347] width 585 height 2
click at [628, 348] on span at bounding box center [428, 347] width 585 height 2
click at [636, 346] on span at bounding box center [428, 347] width 585 height 2
click at [623, 346] on span at bounding box center [387, 347] width 502 height 2
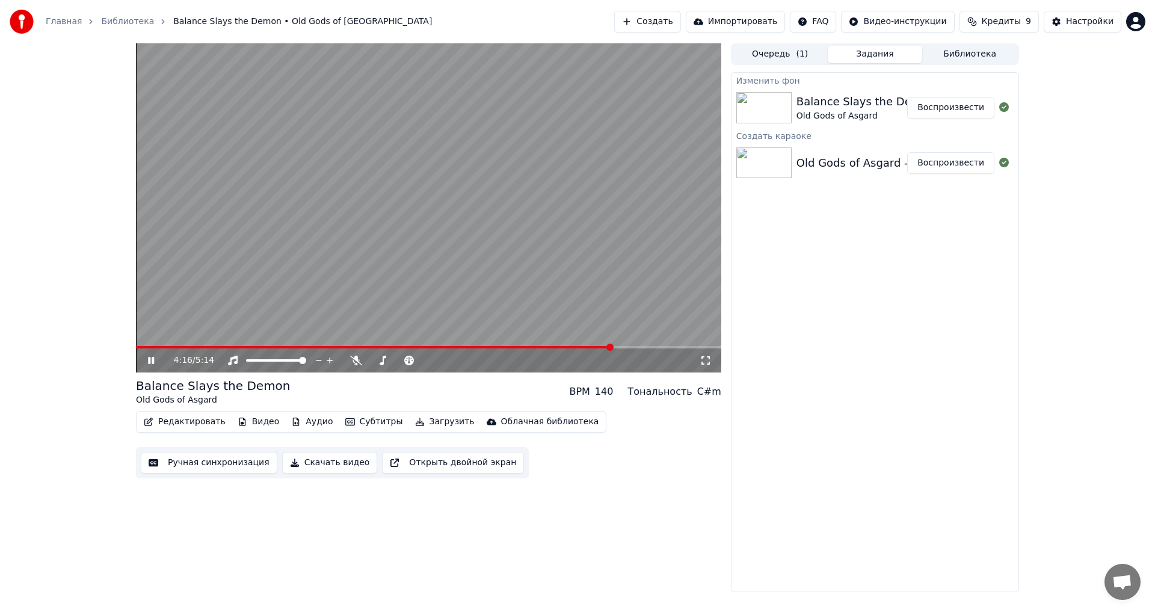
click at [612, 346] on span at bounding box center [374, 347] width 476 height 2
click at [150, 361] on icon at bounding box center [151, 360] width 6 height 7
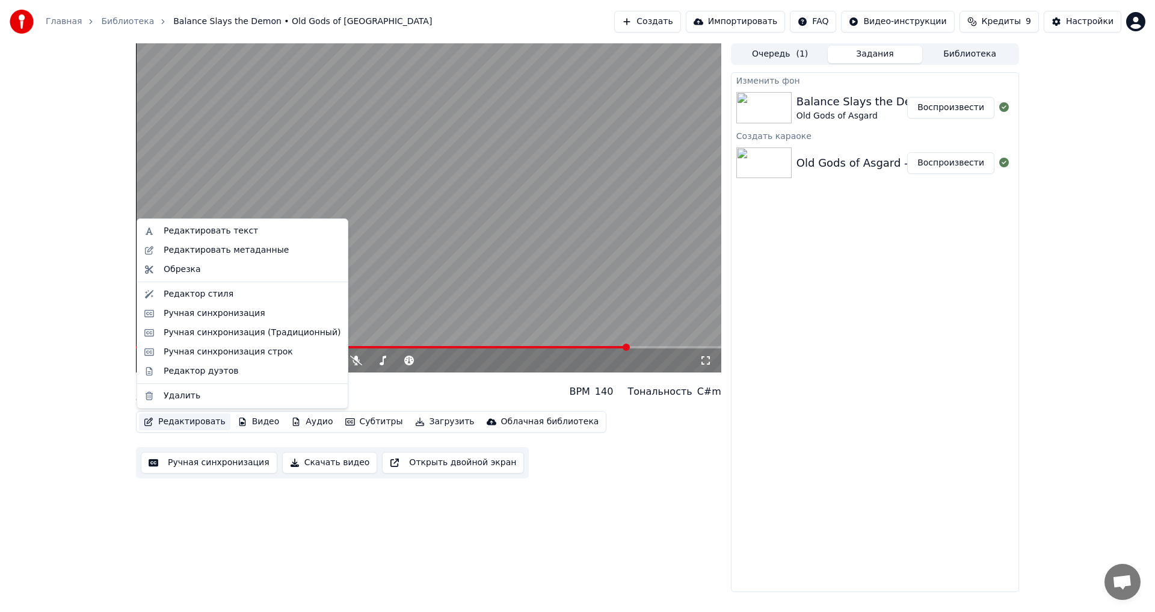
click at [188, 420] on button "Редактировать" at bounding box center [184, 421] width 91 height 17
click at [924, 341] on div "Изменить фон Balance Slays the Demon Old Gods of Asgard Воспроизвести Создать к…" at bounding box center [875, 332] width 288 height 520
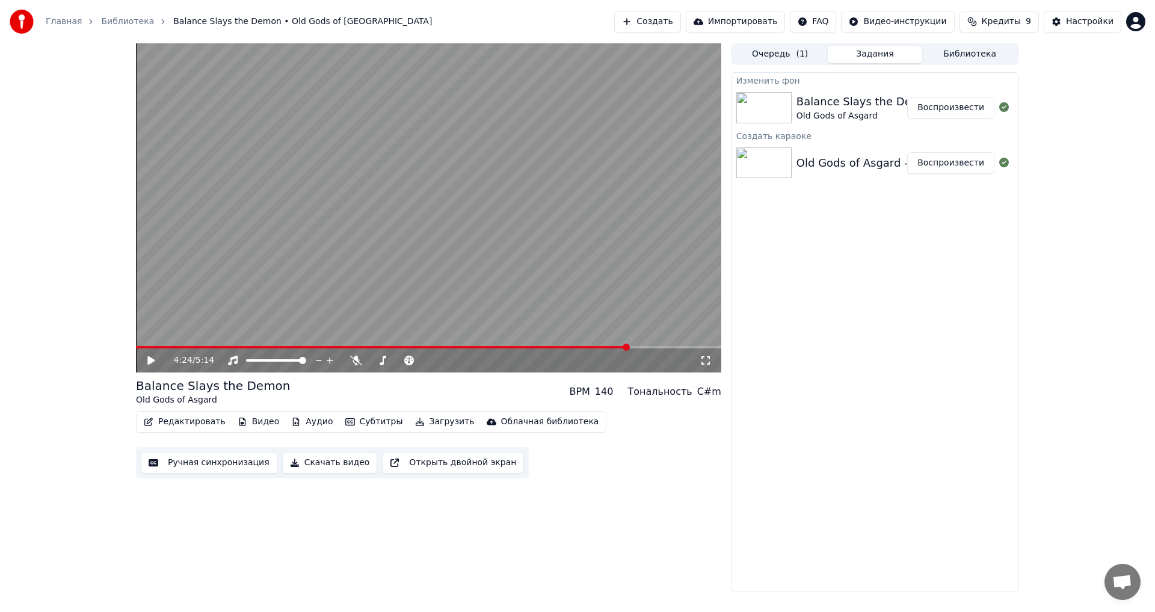
click at [219, 462] on button "Ручная синхронизация" at bounding box center [209, 463] width 137 height 22
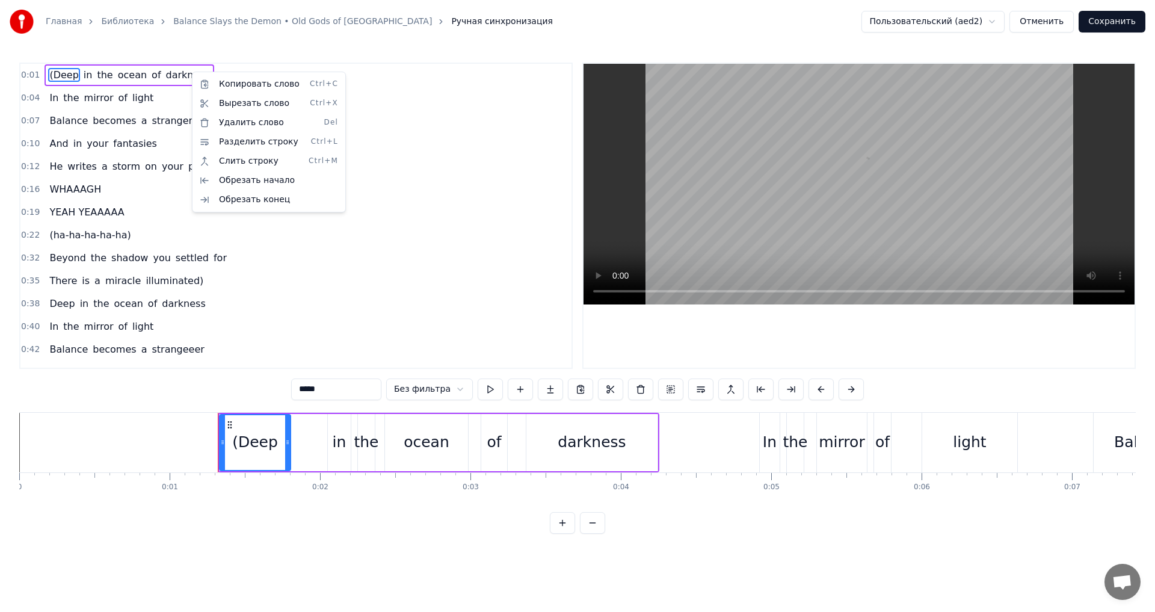
click at [1040, 21] on html "Главная Библиотека Balance Slays the Demon • Old Gods of Asgard Ручная синхрони…" at bounding box center [577, 276] width 1155 height 553
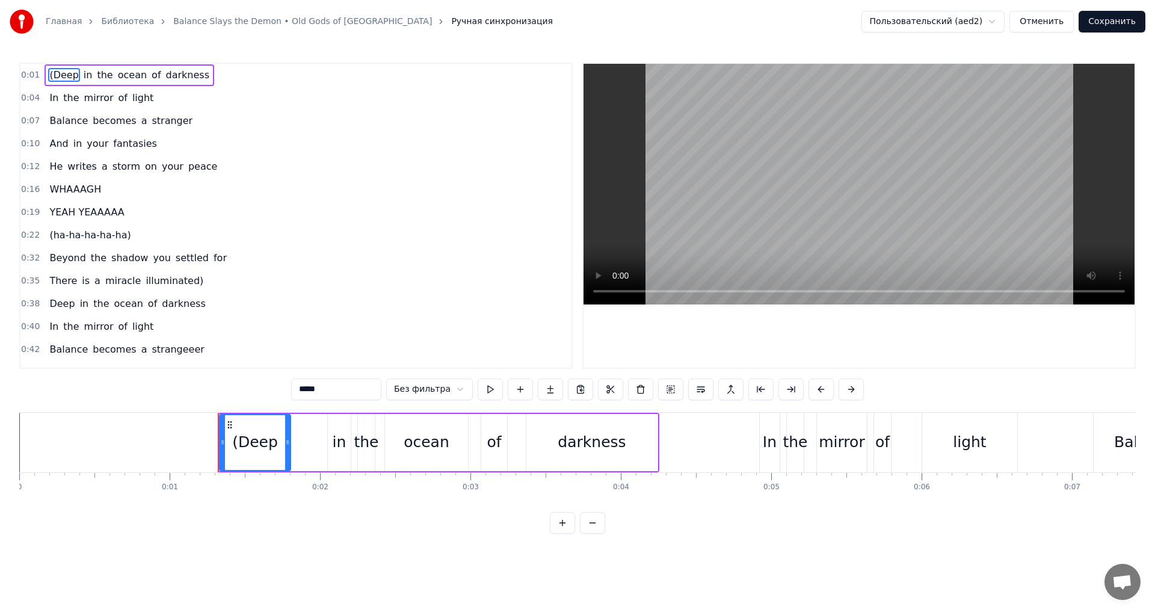
click at [1029, 26] on button "Отменить" at bounding box center [1041, 22] width 64 height 22
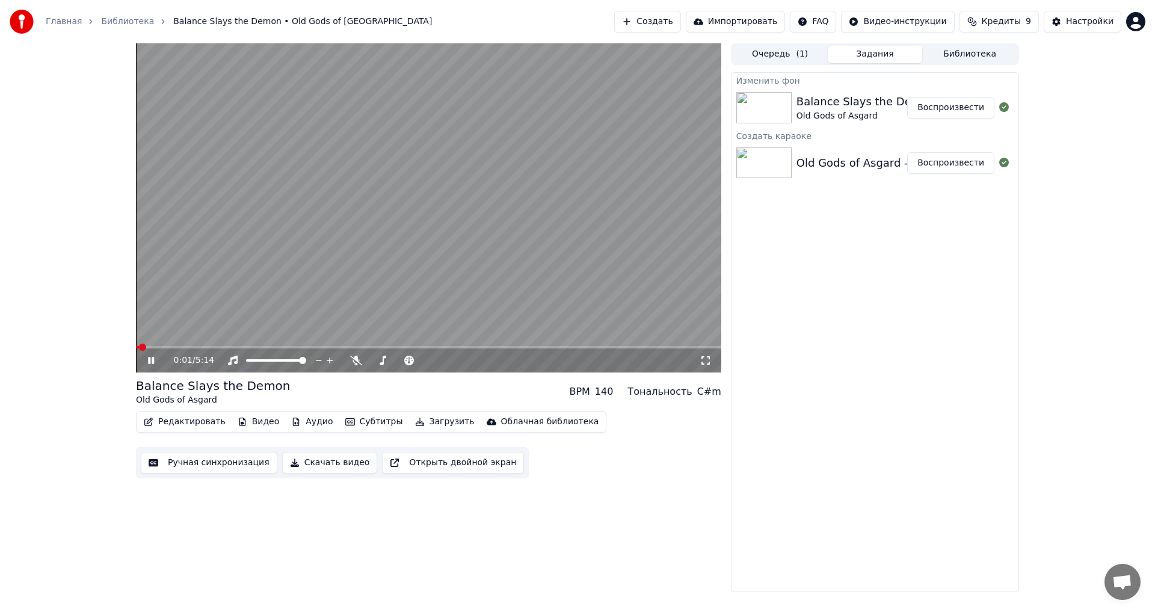
click at [183, 420] on button "Редактировать" at bounding box center [184, 421] width 91 height 17
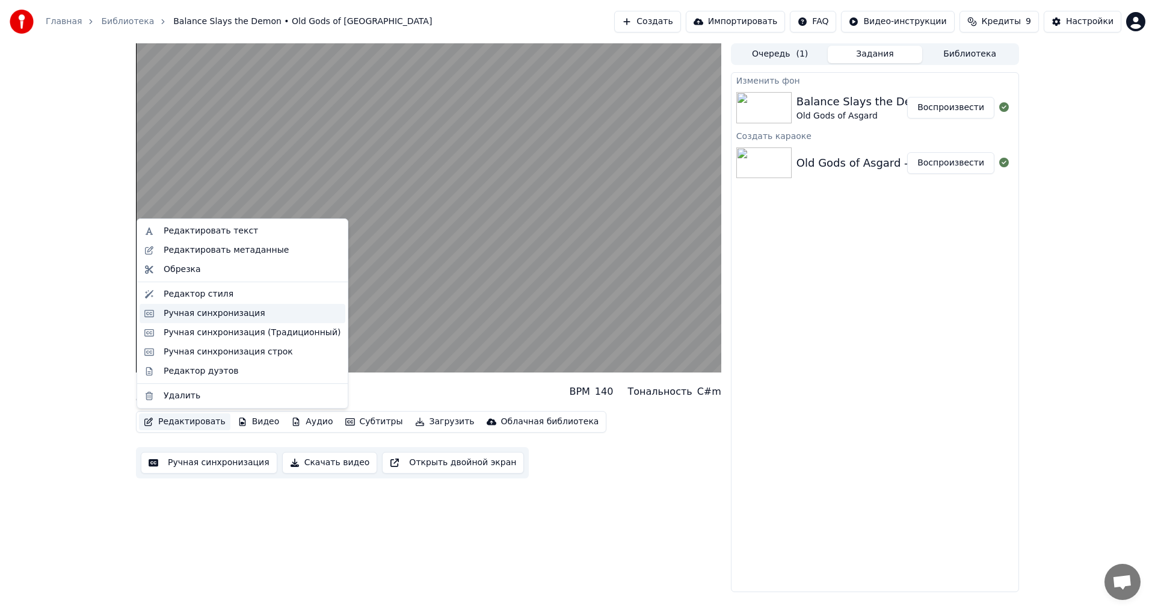
click at [232, 315] on div "Ручная синхронизация" at bounding box center [215, 313] width 102 height 12
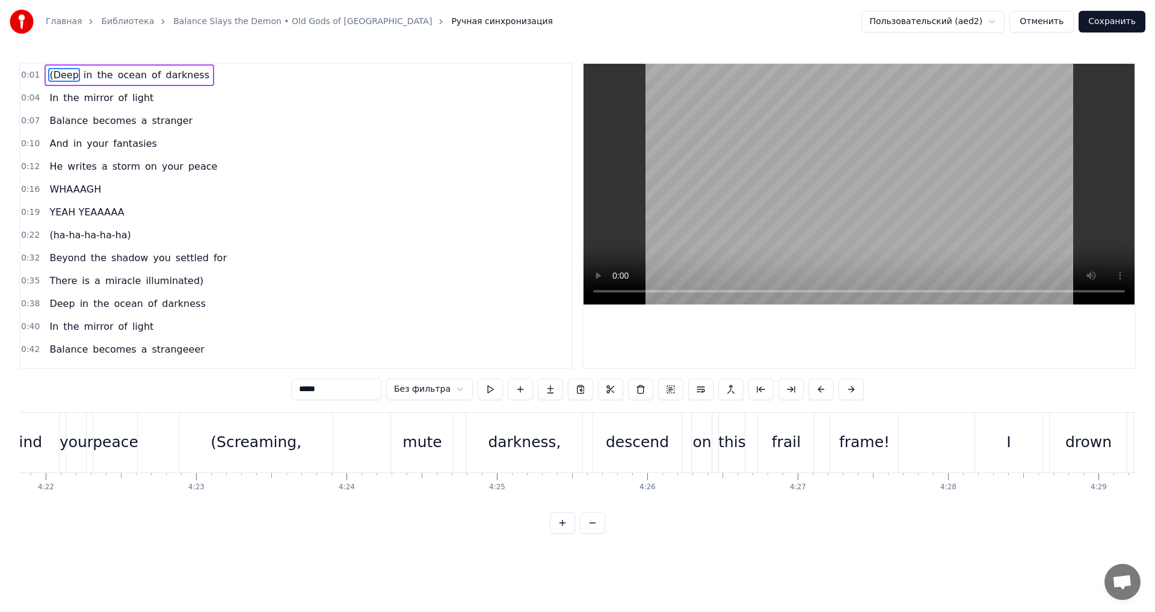
scroll to position [0, 39128]
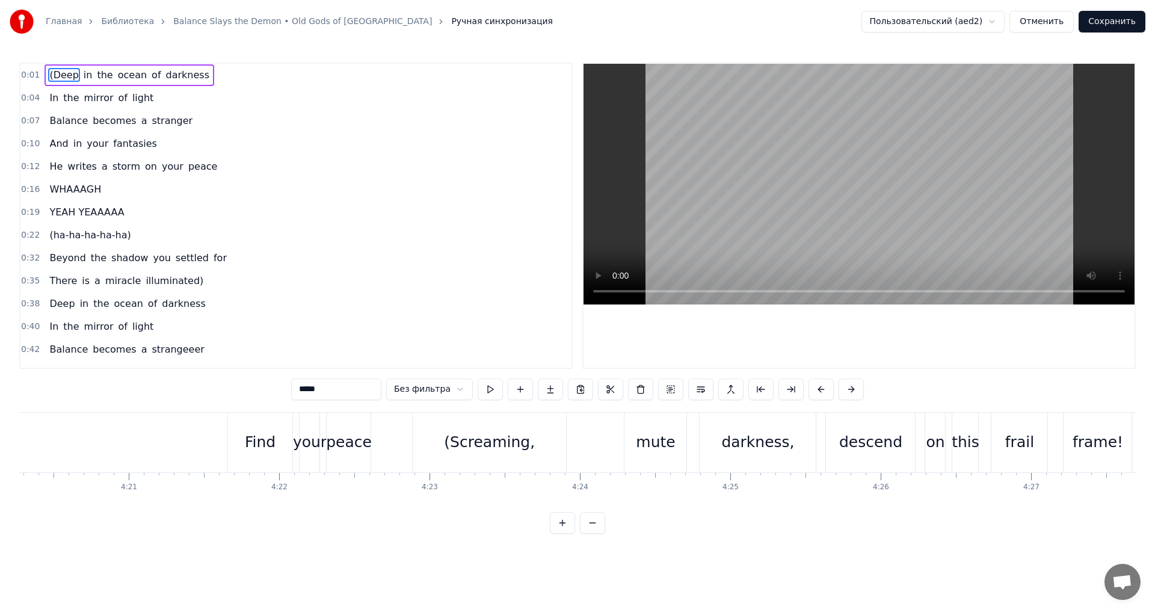
click at [333, 440] on div "peace" at bounding box center [349, 442] width 46 height 23
type input "*****"
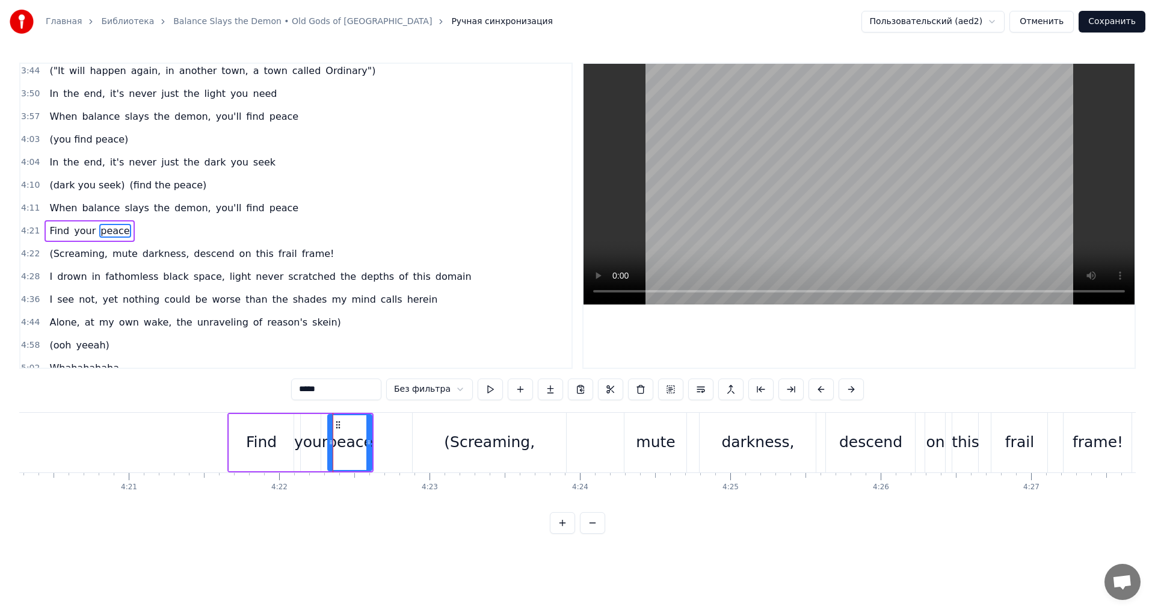
scroll to position [953, 0]
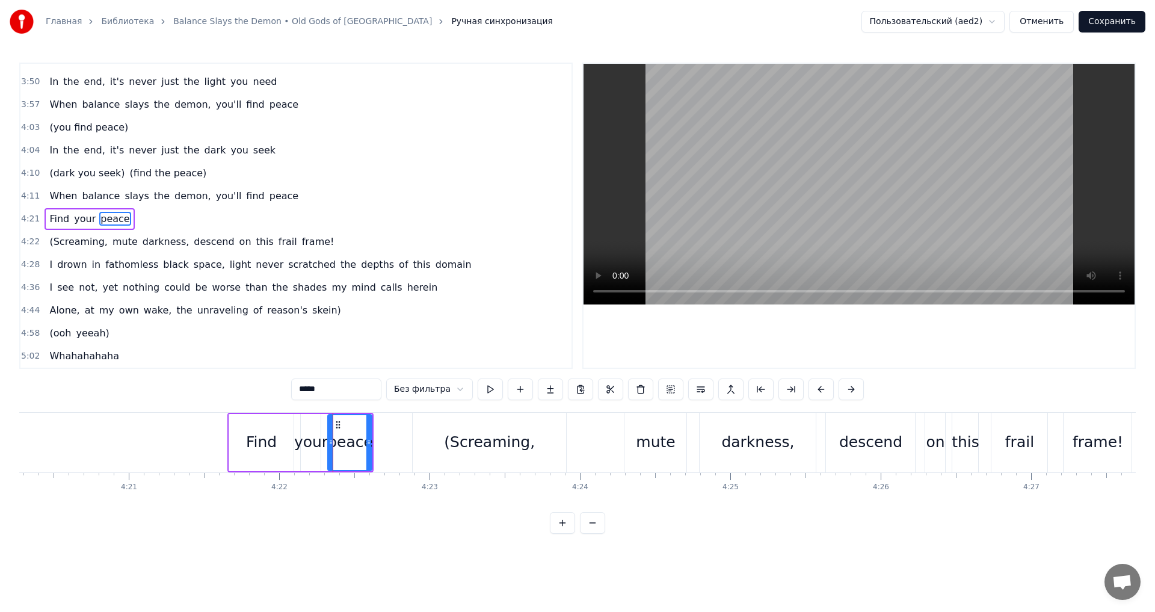
click at [1028, 20] on button "Отменить" at bounding box center [1041, 22] width 64 height 22
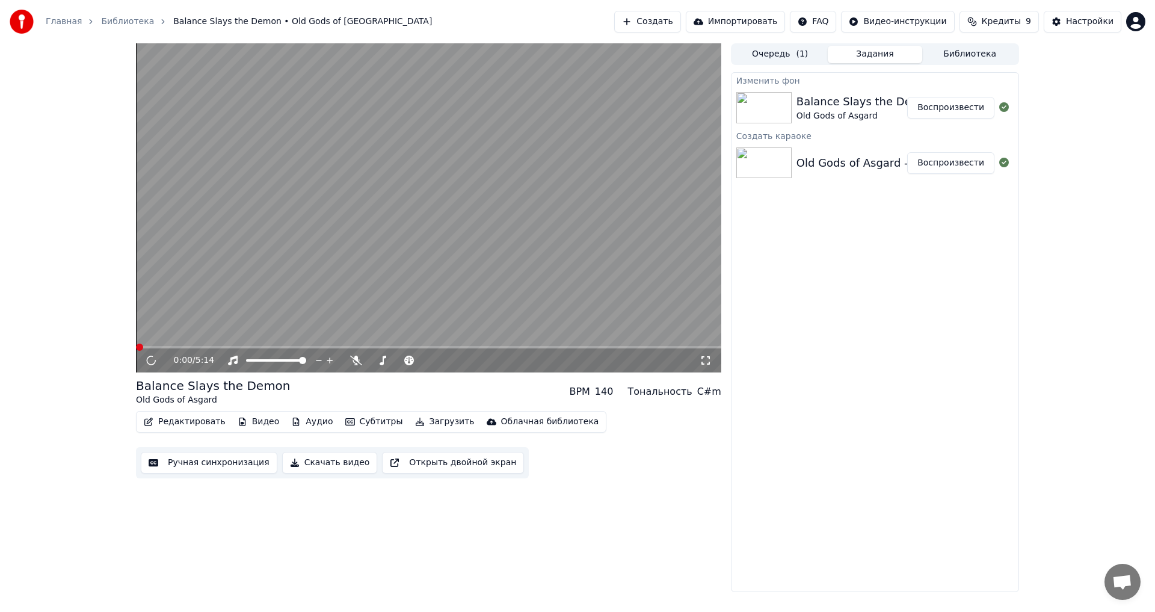
click at [195, 425] on button "Редактировать" at bounding box center [184, 421] width 91 height 17
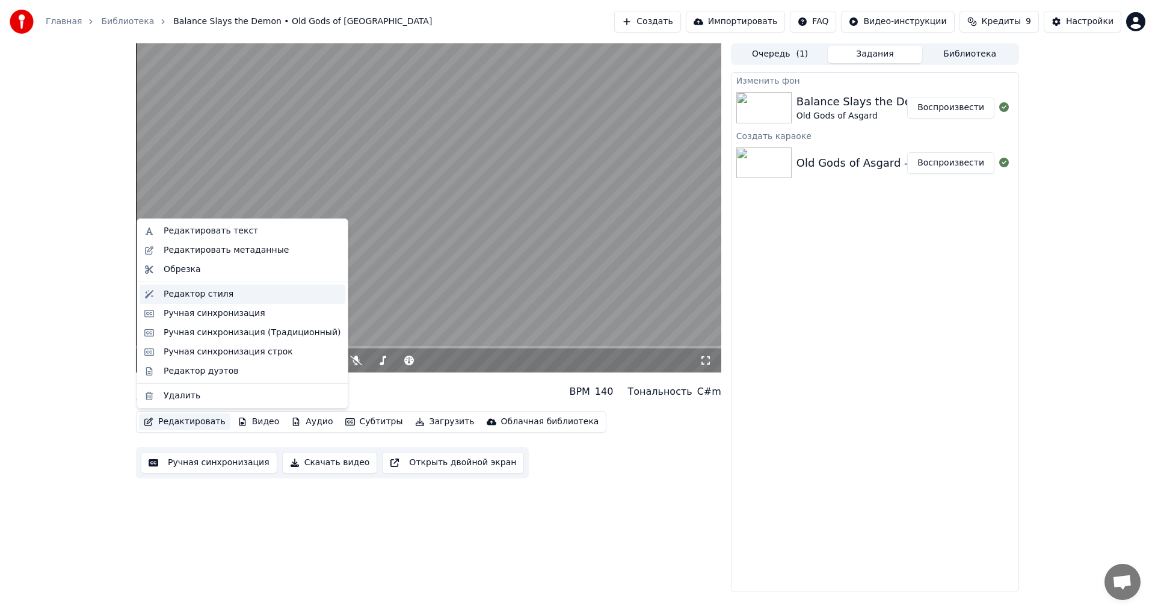
click at [212, 295] on div "Редактор стиля" at bounding box center [199, 294] width 70 height 12
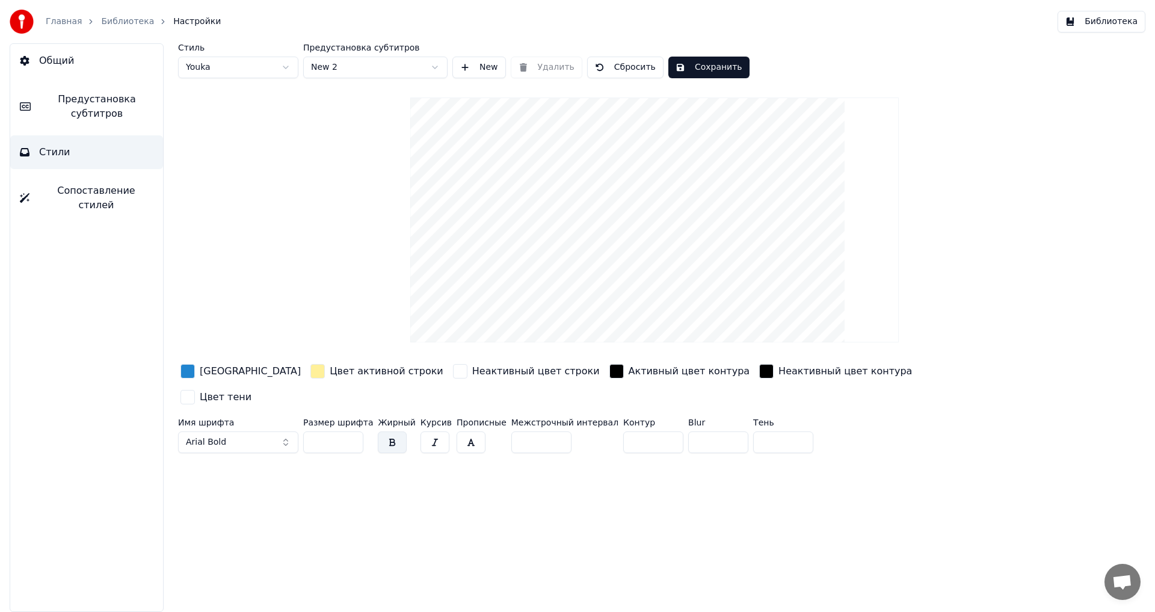
click at [106, 201] on button "Сопоставление стилей" at bounding box center [86, 198] width 153 height 48
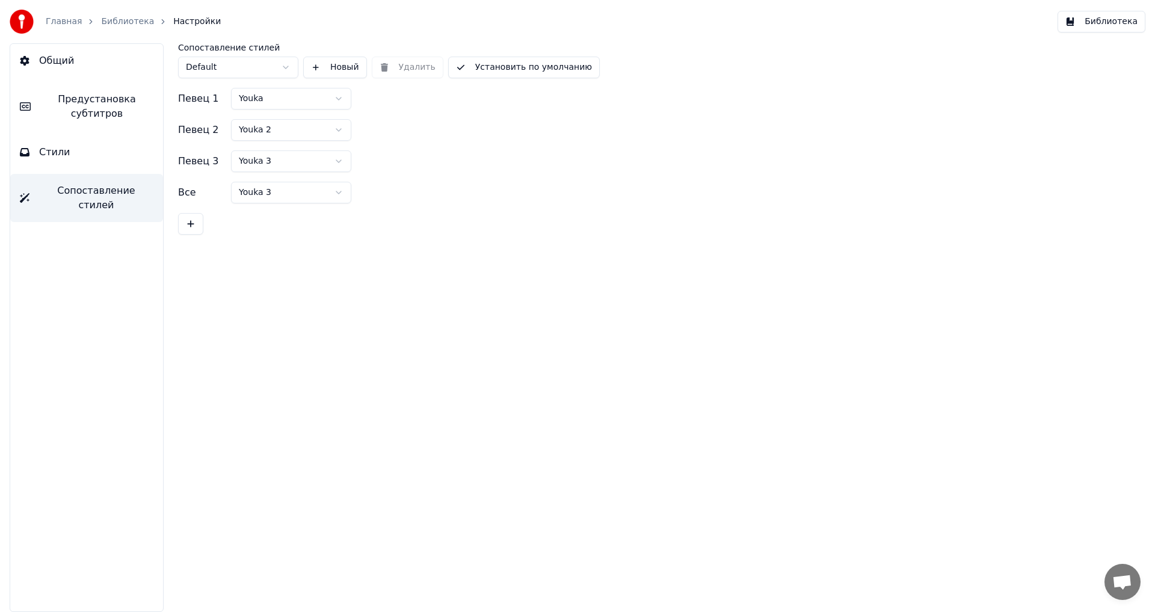
click at [95, 165] on button "Стили" at bounding box center [86, 152] width 153 height 34
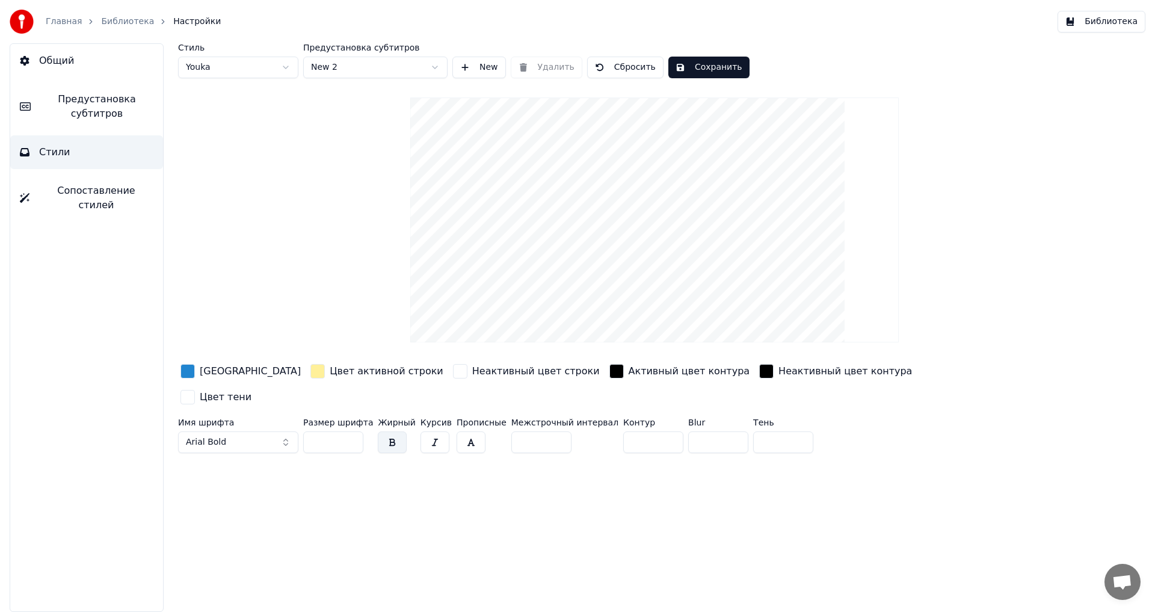
click at [88, 109] on span "Предустановка субтитров" at bounding box center [96, 106] width 113 height 29
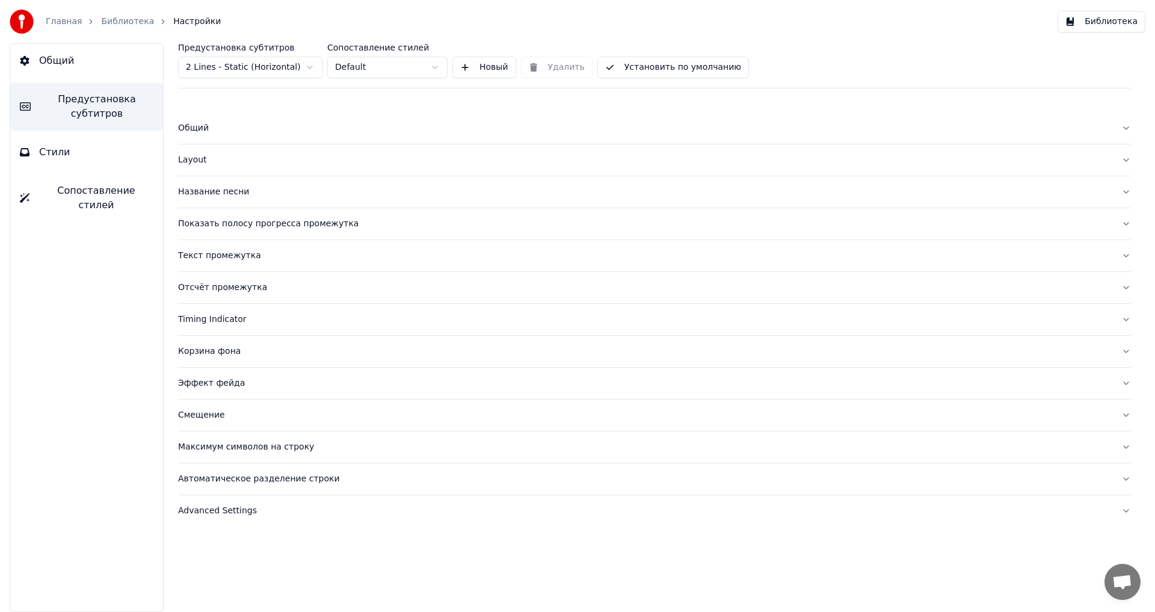
click at [98, 66] on button "Общий" at bounding box center [86, 61] width 153 height 34
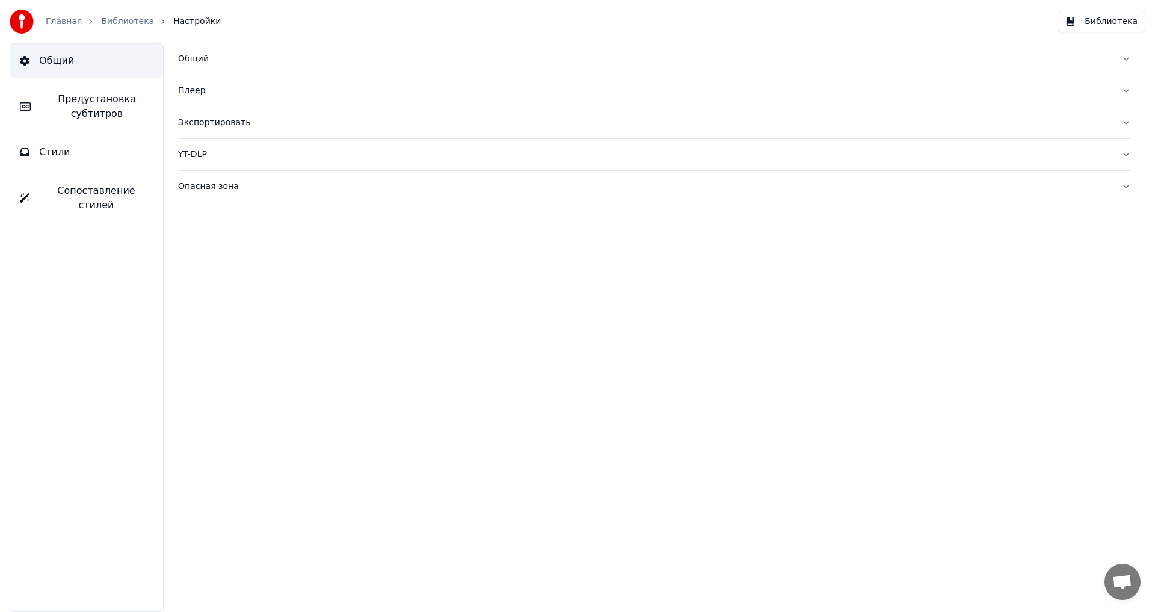
click at [94, 91] on button "Предустановка субтитров" at bounding box center [86, 106] width 153 height 48
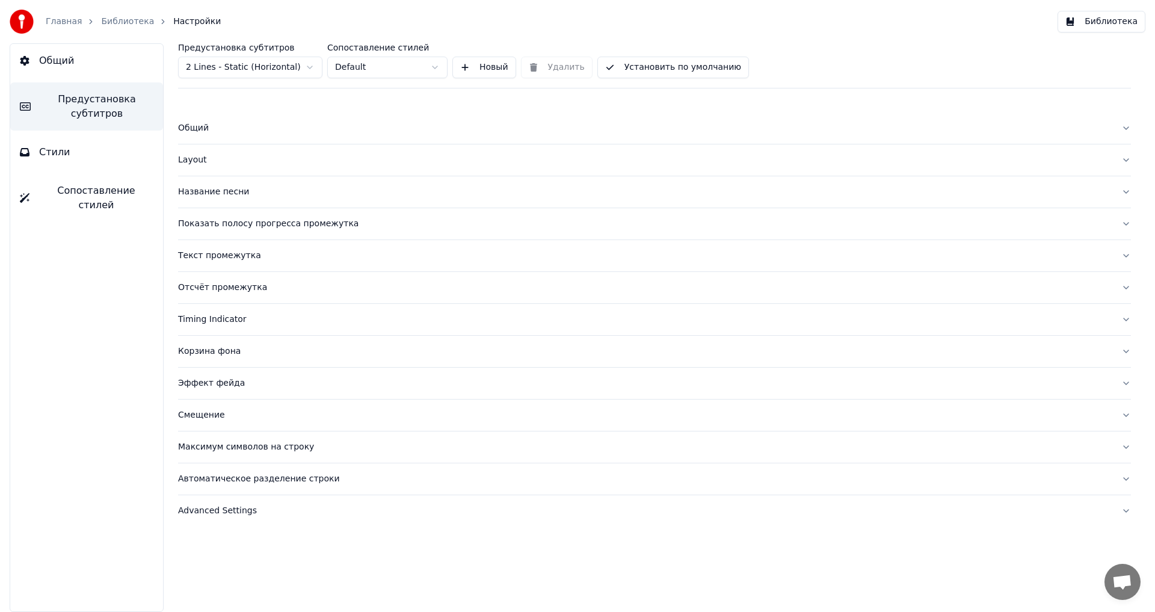
click at [281, 67] on html "Главная Библиотека Настройки Библиотека Общий Предустановка субтитров Стили Соп…" at bounding box center [577, 306] width 1155 height 612
click at [243, 502] on button "Advanced Settings" at bounding box center [654, 510] width 953 height 31
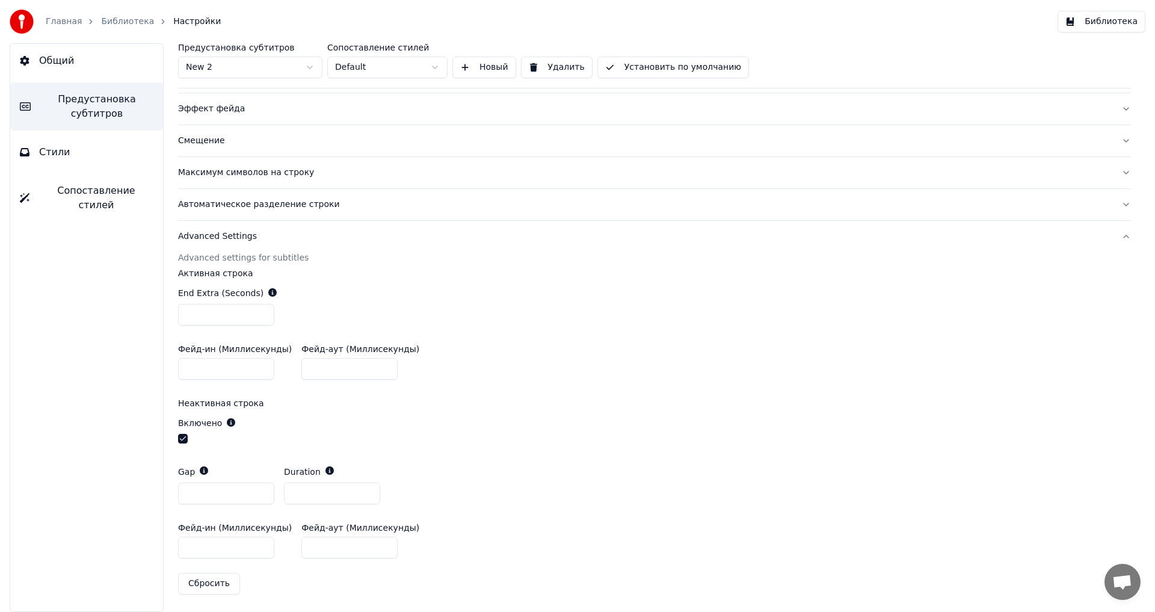
scroll to position [275, 0]
drag, startPoint x: 237, startPoint y: 322, endPoint x: 175, endPoint y: 324, distance: 62.0
click at [175, 324] on div "Предустановка субтитров New 2 Сопоставление стилей Default Новый Удалить Устано…" at bounding box center [654, 327] width 1001 height 568
type input "*"
click at [292, 212] on button "Автоматическое разделение строки" at bounding box center [654, 203] width 953 height 31
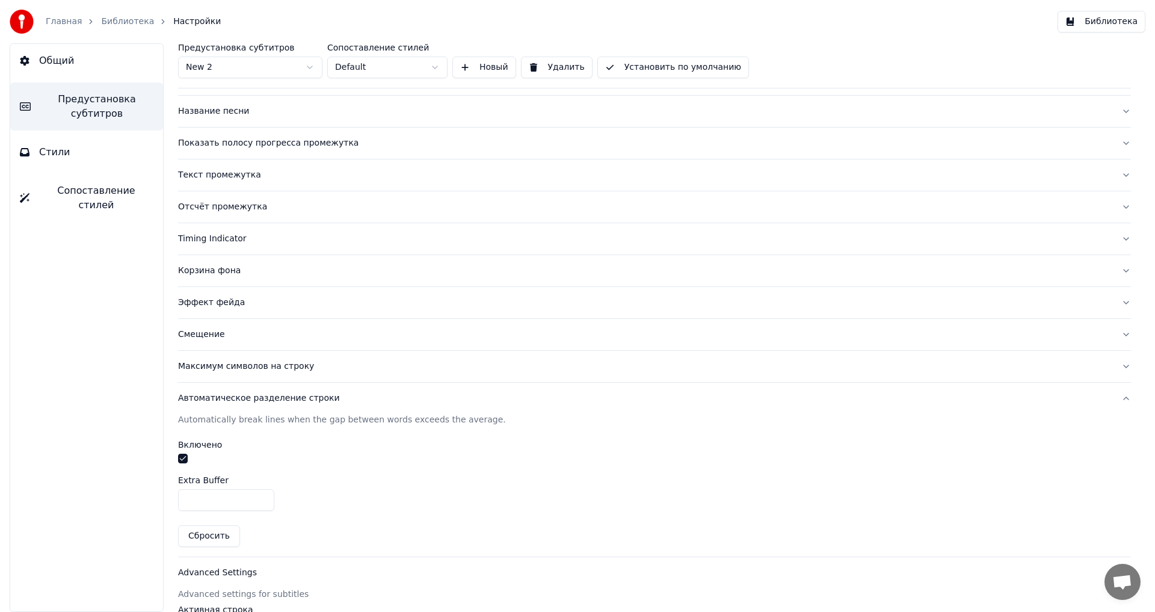
scroll to position [66, 0]
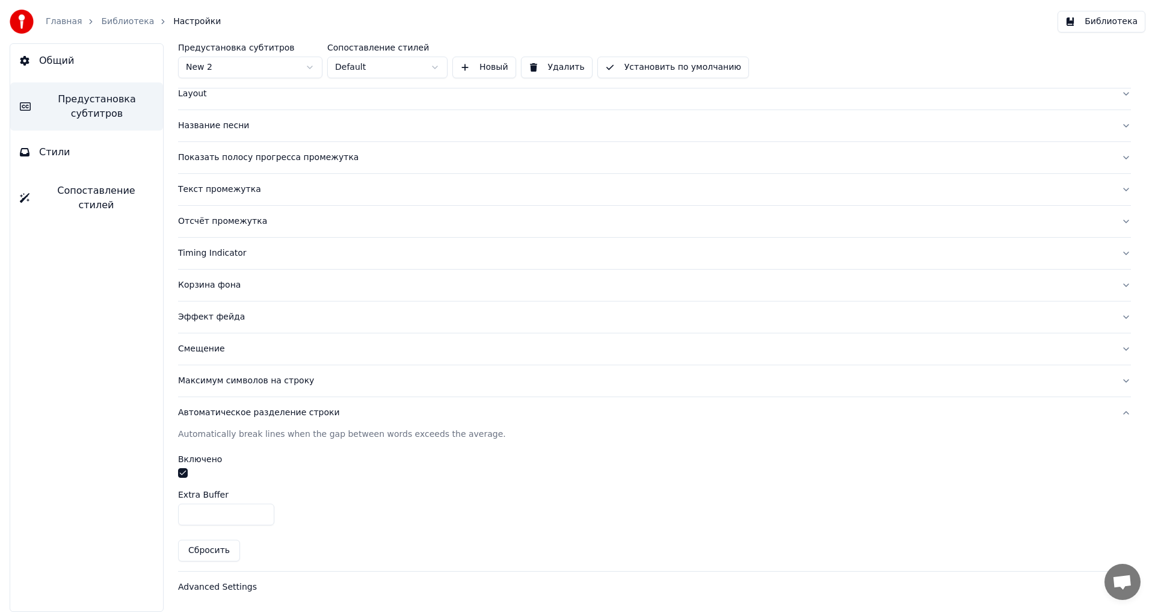
click at [182, 474] on button "button" at bounding box center [183, 473] width 10 height 10
click at [97, 65] on button "Общий" at bounding box center [86, 61] width 153 height 34
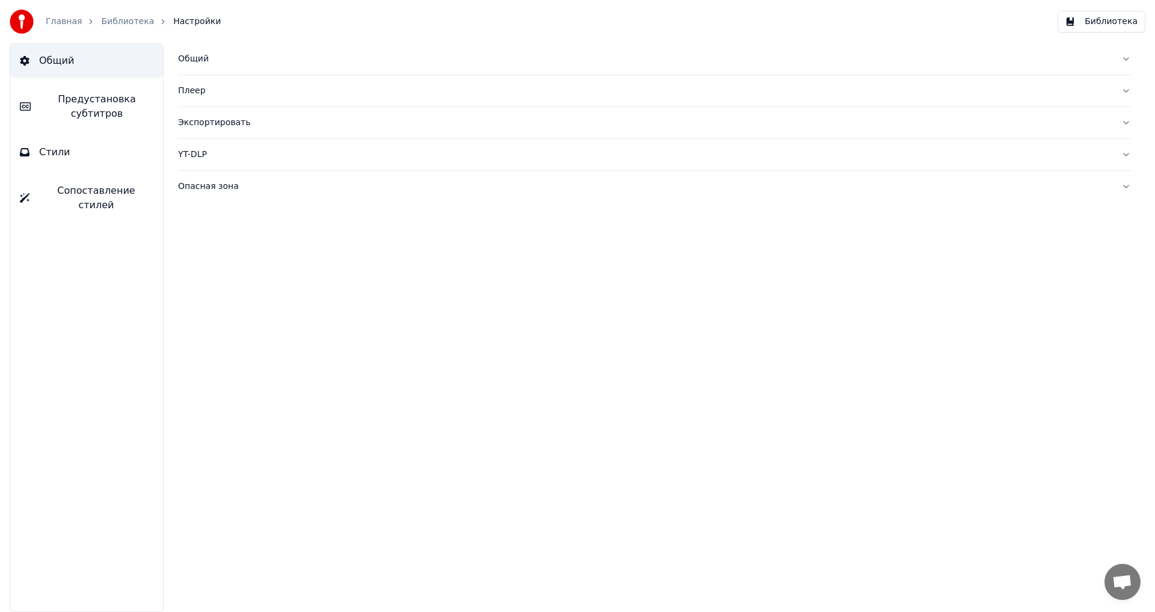
click at [92, 97] on span "Предустановка субтитров" at bounding box center [96, 106] width 113 height 29
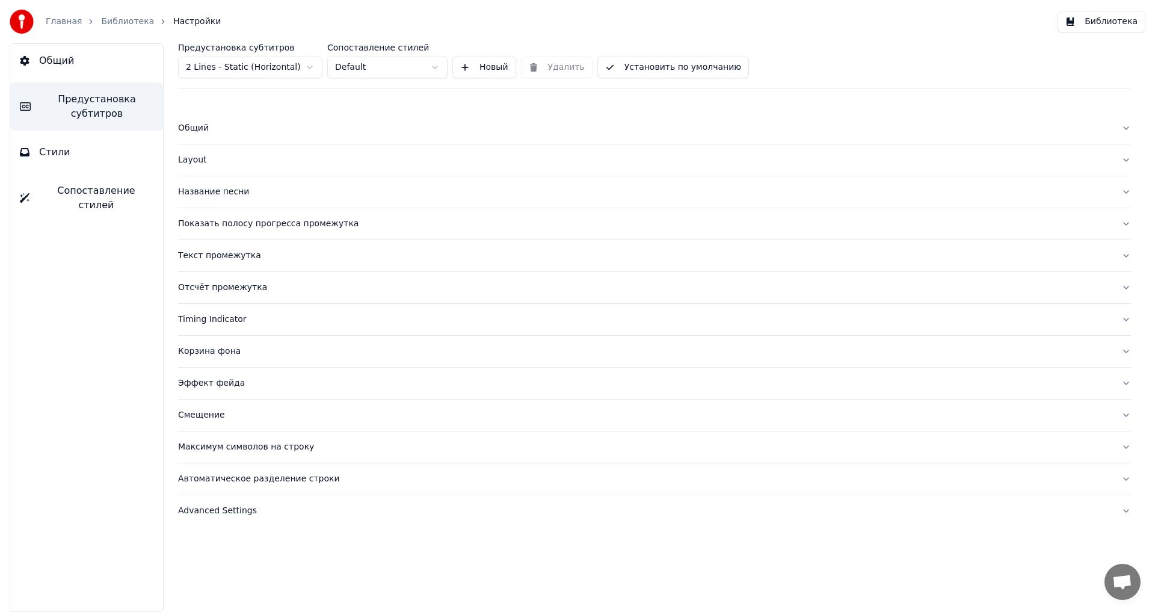
click at [248, 473] on div "Автоматическое разделение строки" at bounding box center [644, 479] width 933 height 12
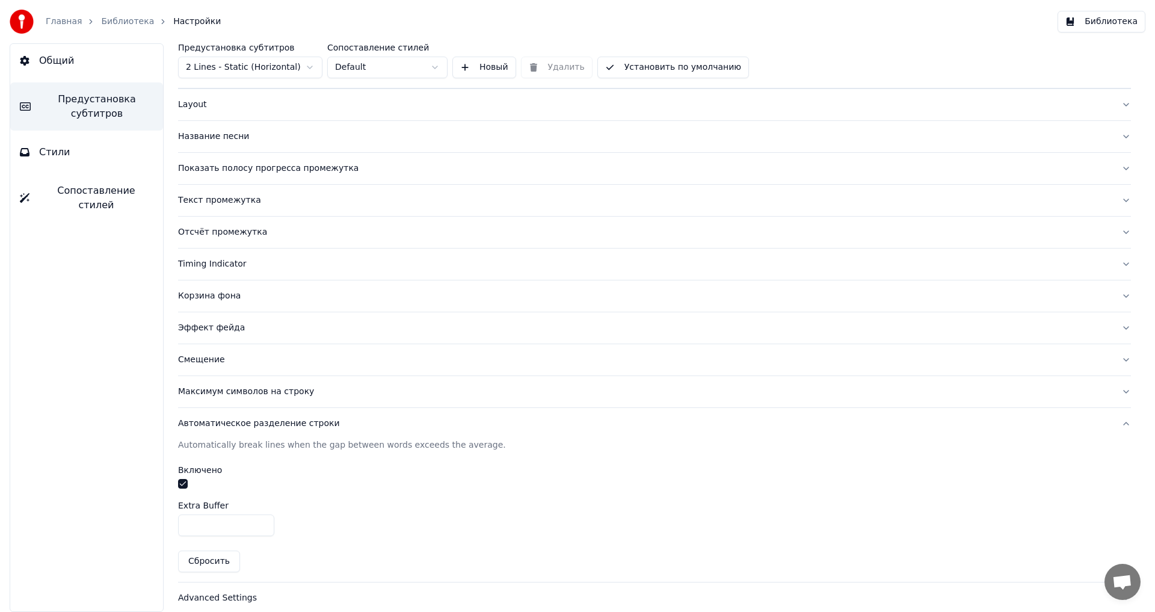
scroll to position [60, 0]
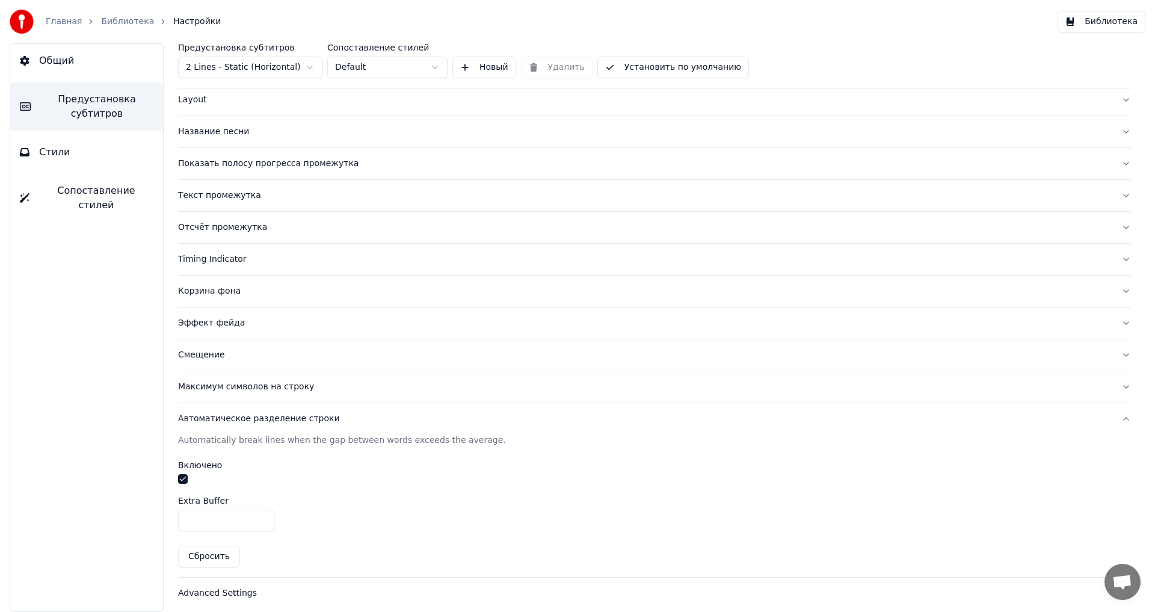
click at [293, 69] on html "Главная Библиотека Настройки Библиотека Общий Предустановка субтитров Стили Соп…" at bounding box center [577, 306] width 1155 height 612
type input "*"
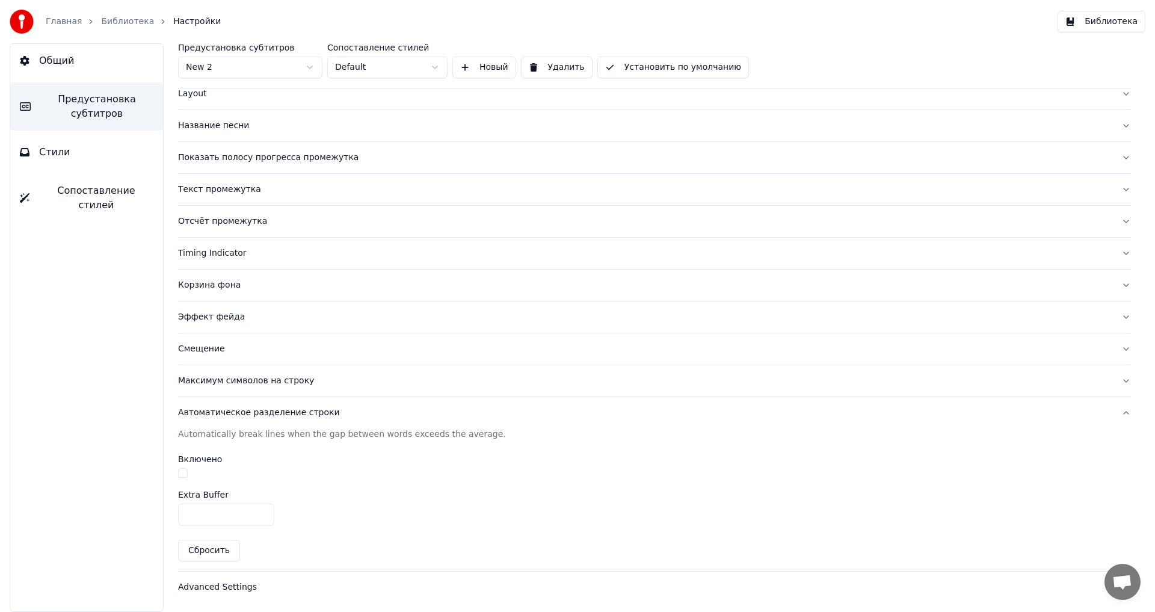
click at [1115, 23] on button "Библиотека" at bounding box center [1101, 22] width 88 height 22
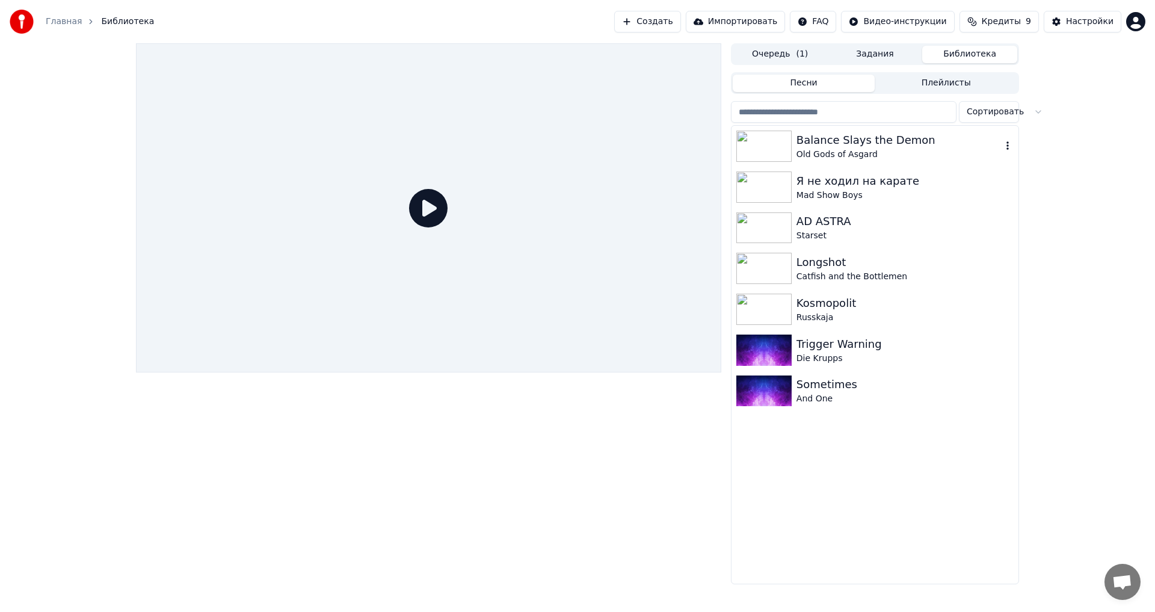
click at [864, 151] on div "Old Gods of Asgard" at bounding box center [898, 155] width 205 height 12
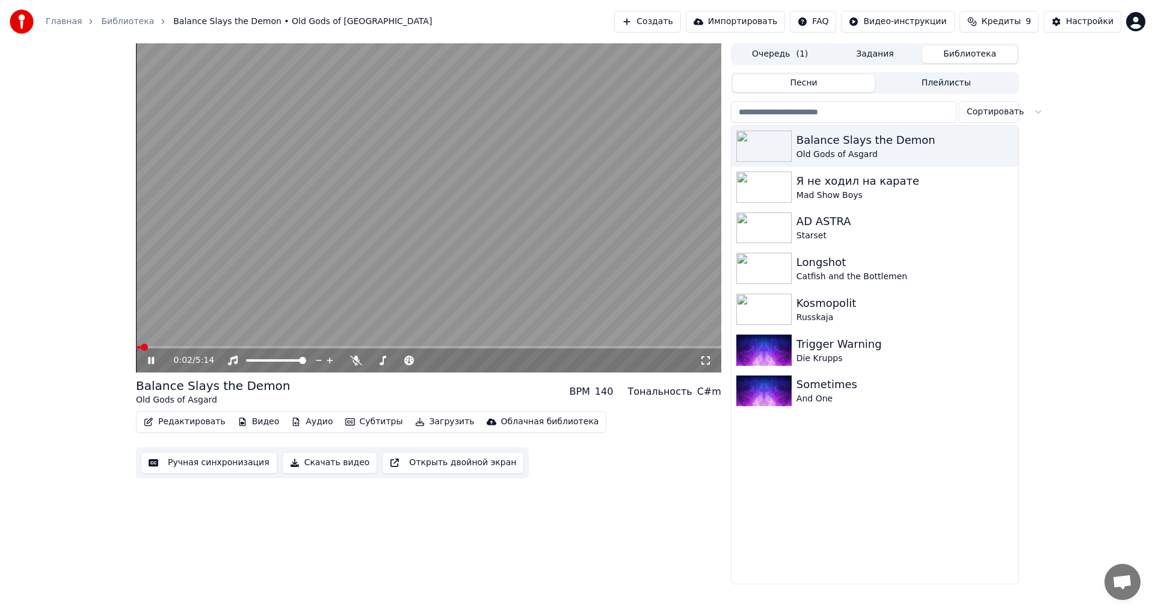
click at [704, 363] on icon at bounding box center [705, 360] width 12 height 10
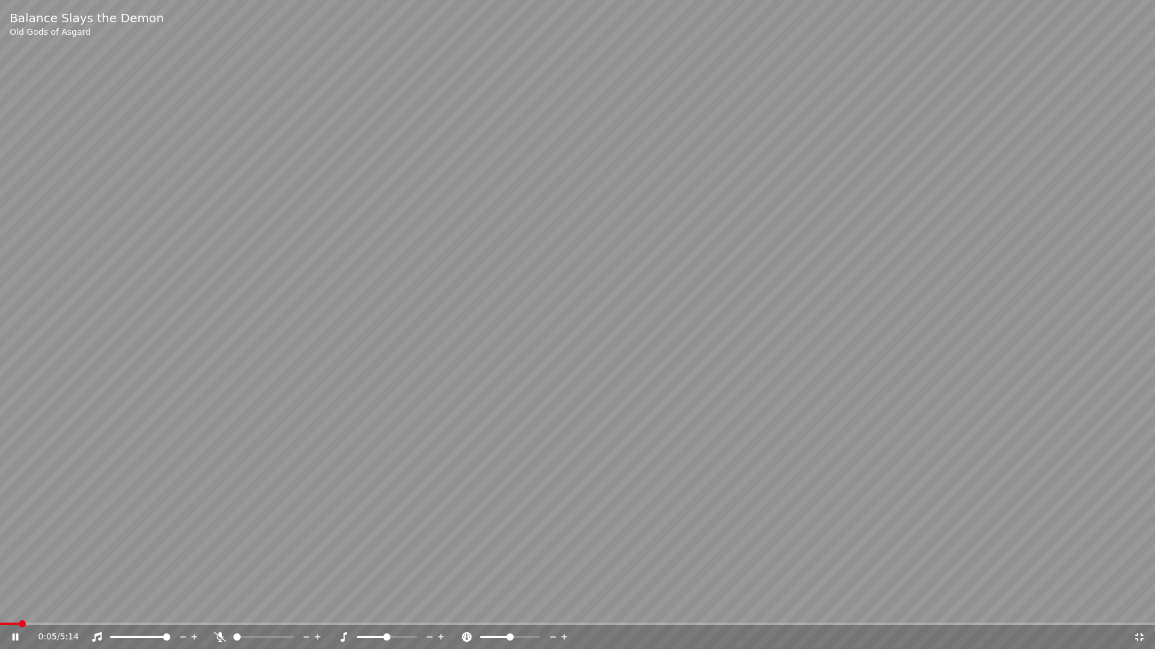
click at [924, 611] on span at bounding box center [577, 624] width 1155 height 2
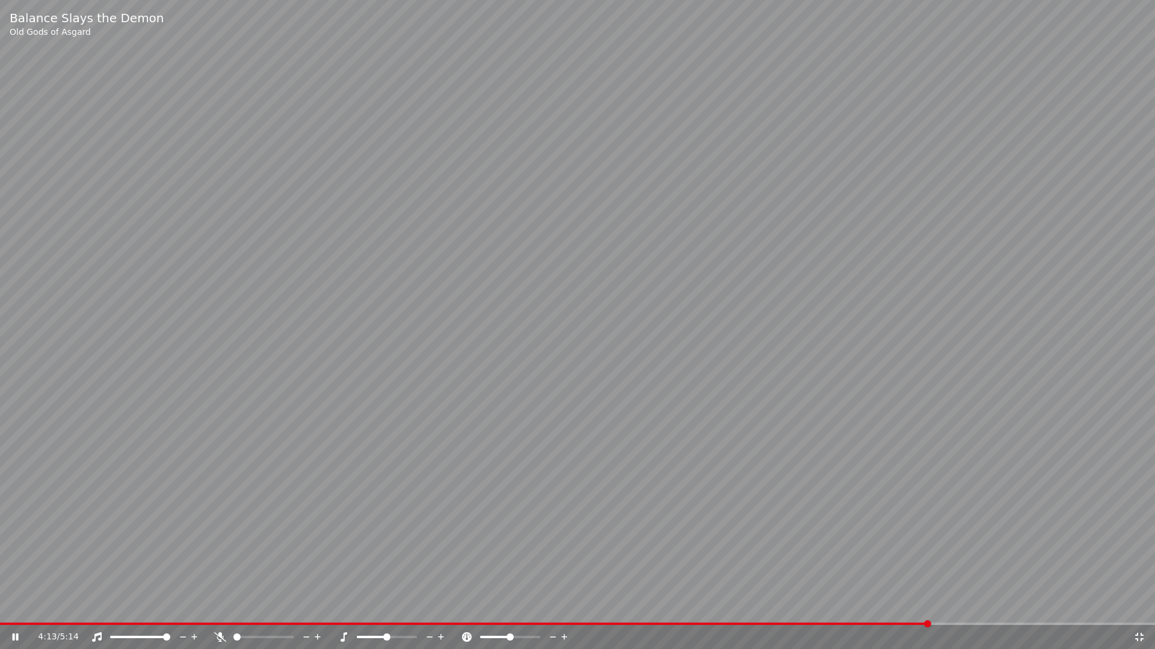
click at [962, 611] on div "4:13 / 5:14" at bounding box center [577, 637] width 1155 height 24
click at [966, 611] on div "4:14 / 5:14" at bounding box center [577, 637] width 1155 height 24
click at [972, 611] on span at bounding box center [577, 624] width 1155 height 2
click at [944, 611] on span at bounding box center [472, 624] width 944 height 2
click at [440, 611] on span at bounding box center [220, 624] width 441 height 2
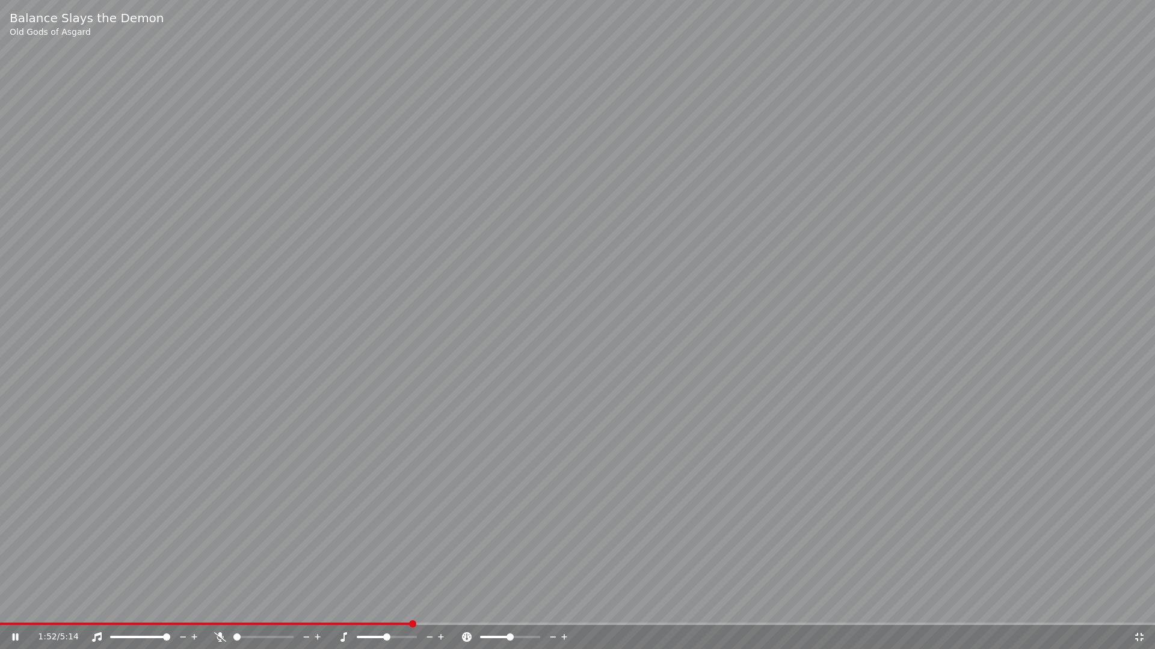
click at [411, 611] on span at bounding box center [205, 624] width 411 height 2
click at [378, 611] on span at bounding box center [209, 624] width 418 height 2
click at [357, 611] on video at bounding box center [577, 324] width 1155 height 649
click at [357, 611] on span at bounding box center [196, 624] width 392 height 2
click at [16, 611] on icon at bounding box center [15, 637] width 7 height 8
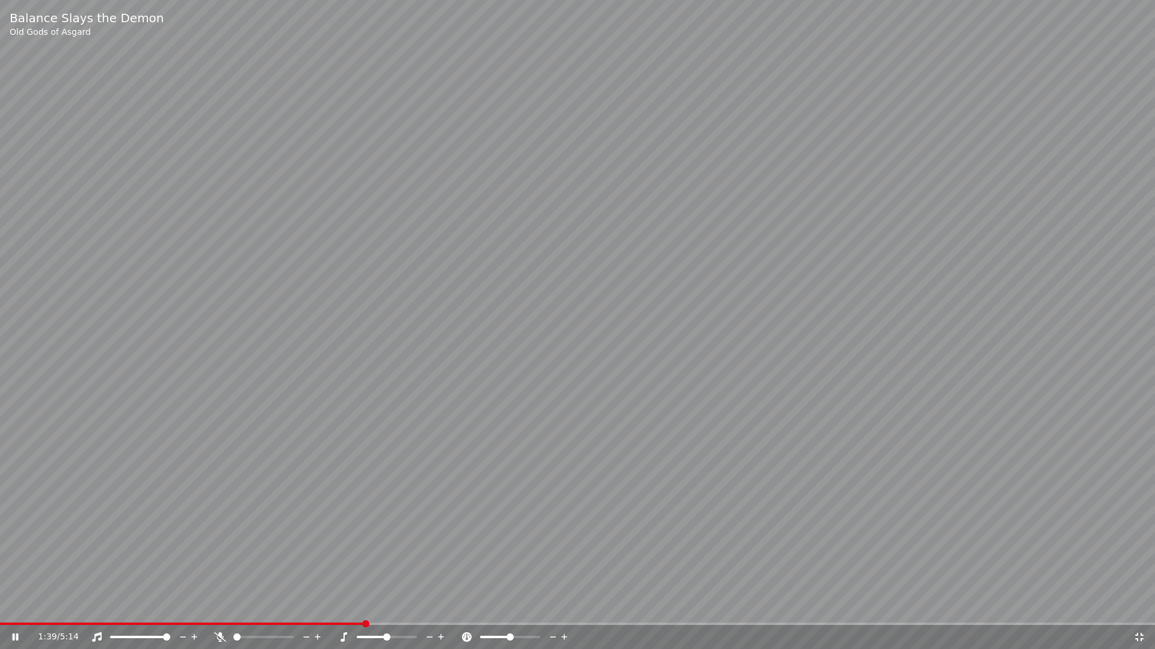
click at [15, 611] on icon at bounding box center [24, 638] width 28 height 10
click at [1136, 611] on icon at bounding box center [1139, 638] width 12 height 10
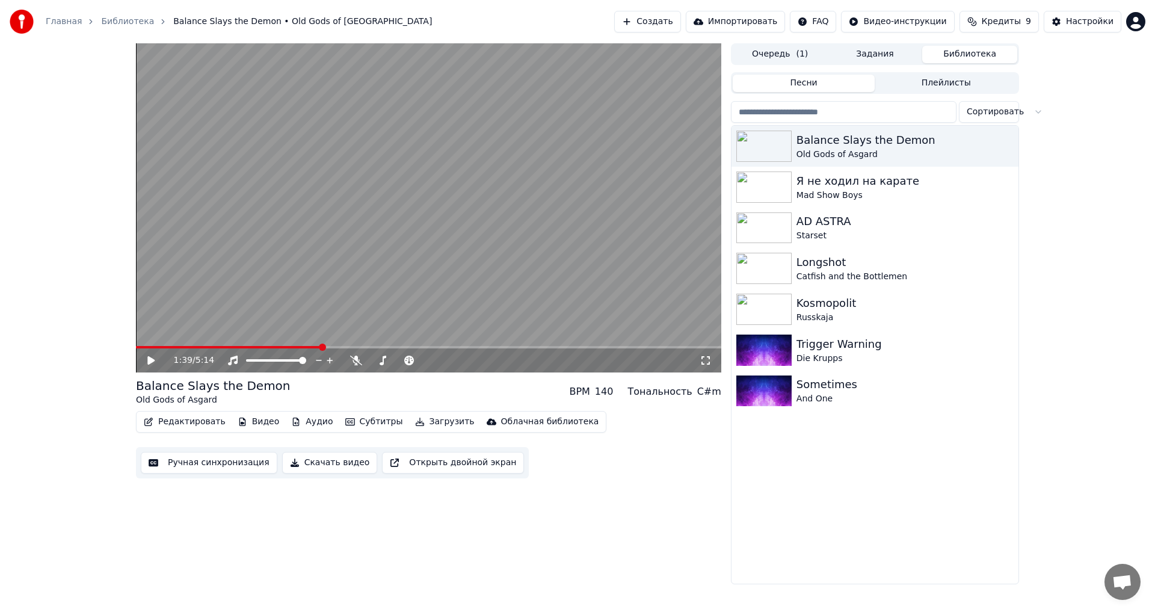
click at [340, 465] on button "Скачать видео" at bounding box center [330, 463] width 96 height 22
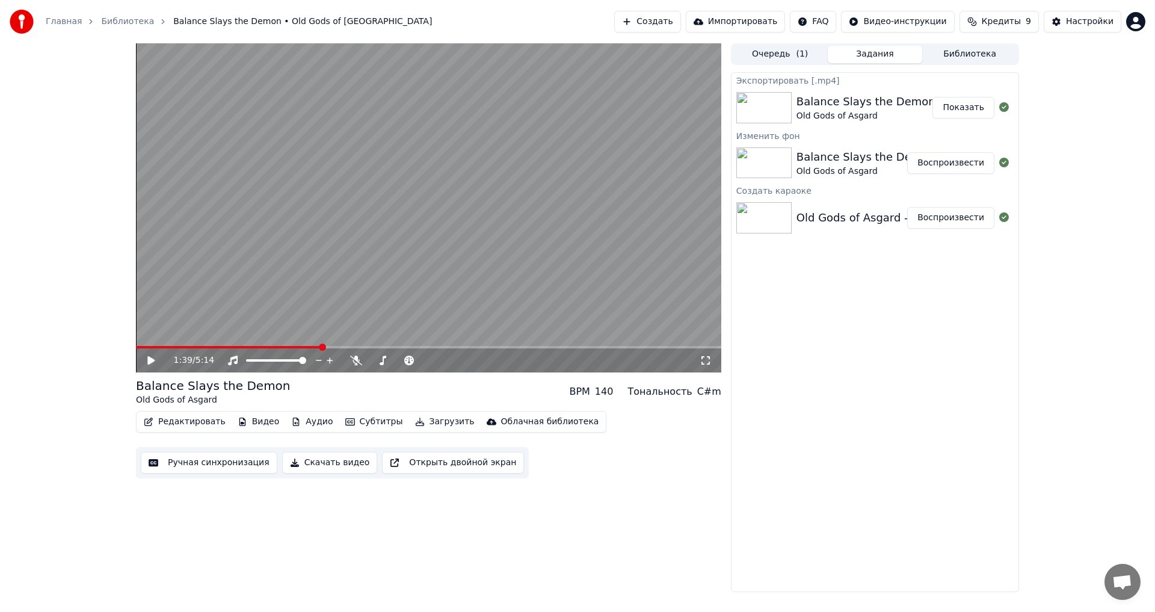
click at [108, 22] on link "Библиотека" at bounding box center [127, 22] width 53 height 12
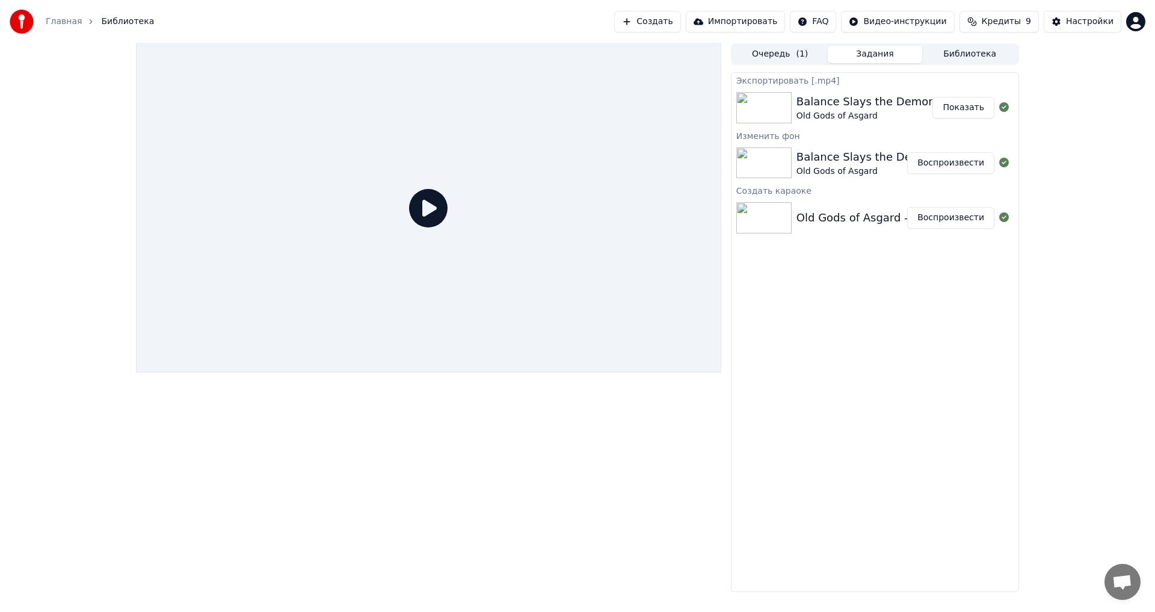
click at [661, 29] on button "Создать" at bounding box center [647, 22] width 66 height 22
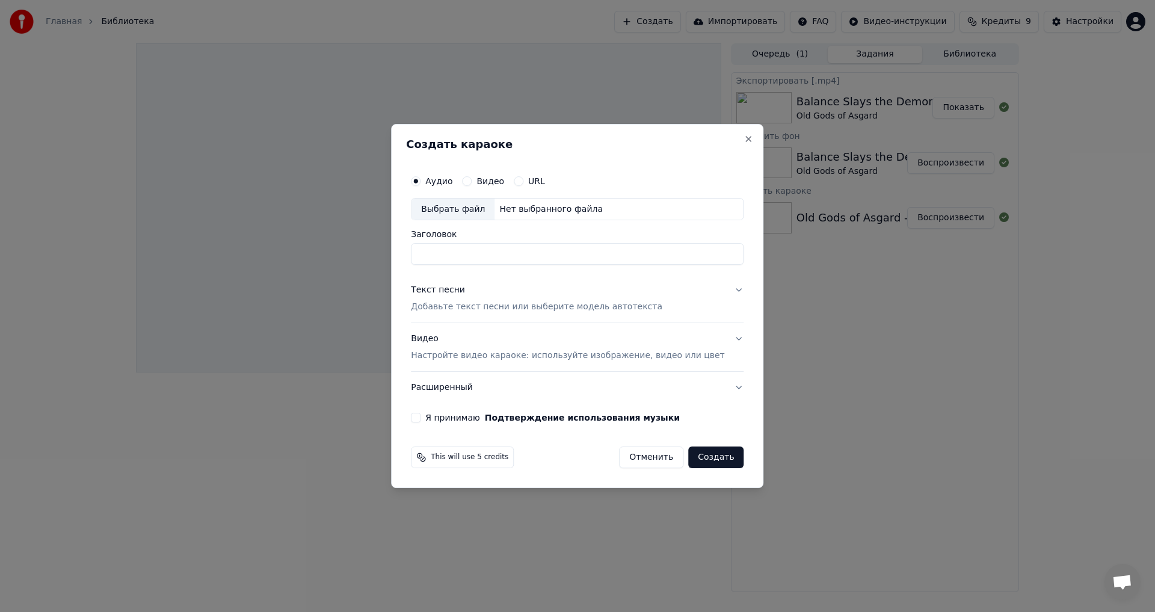
click at [479, 215] on div "Выбрать файл" at bounding box center [452, 209] width 83 height 22
drag, startPoint x: 529, startPoint y: 257, endPoint x: 485, endPoint y: 257, distance: 43.9
click at [485, 257] on input "**********" at bounding box center [577, 255] width 333 height 22
click at [438, 251] on input "**********" at bounding box center [577, 255] width 333 height 22
type input "**********"
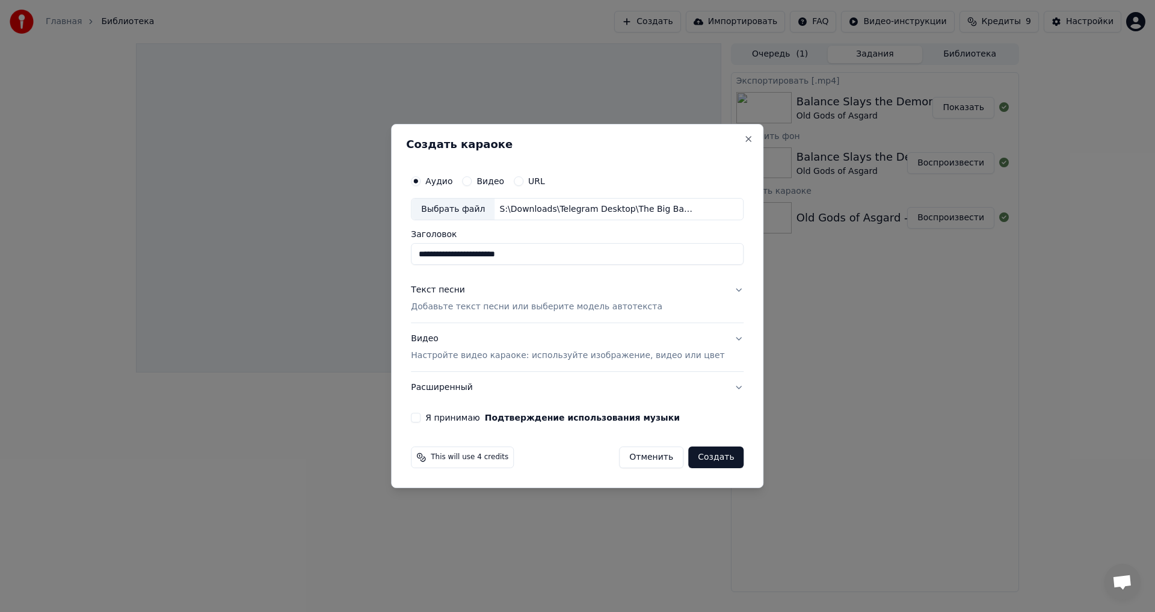
click at [578, 307] on p "Добавьте текст песни или выберите модель автотекста" at bounding box center [536, 307] width 251 height 12
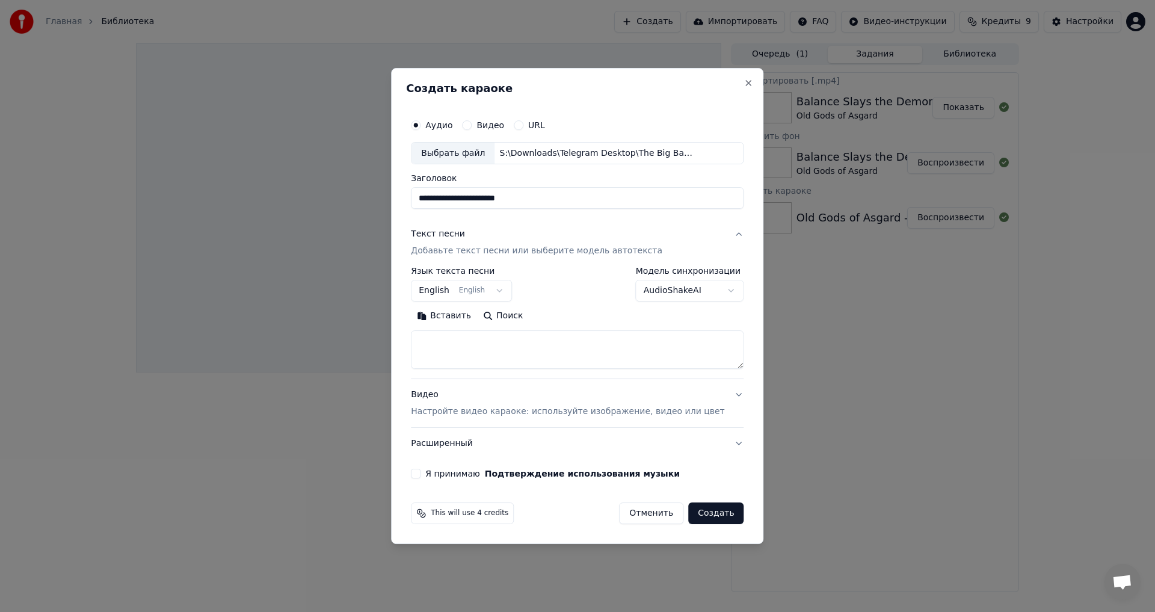
click at [512, 315] on button "Поиск" at bounding box center [503, 316] width 52 height 19
click at [548, 201] on input "**********" at bounding box center [577, 199] width 333 height 22
click at [556, 351] on textarea at bounding box center [577, 350] width 333 height 38
paste textarea "**********"
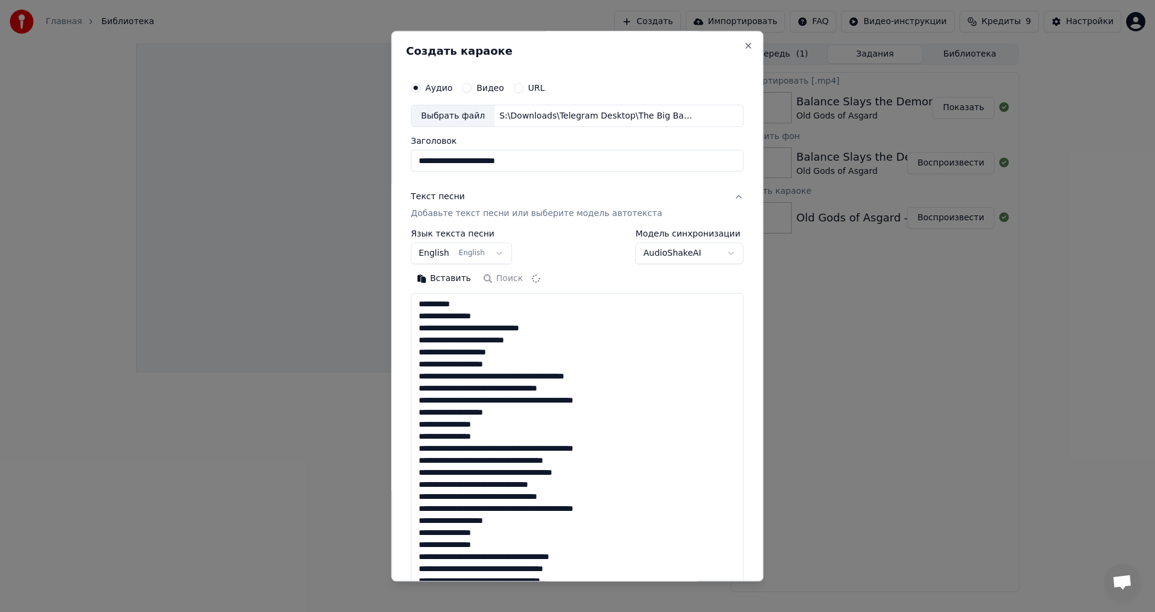
scroll to position [424, 0]
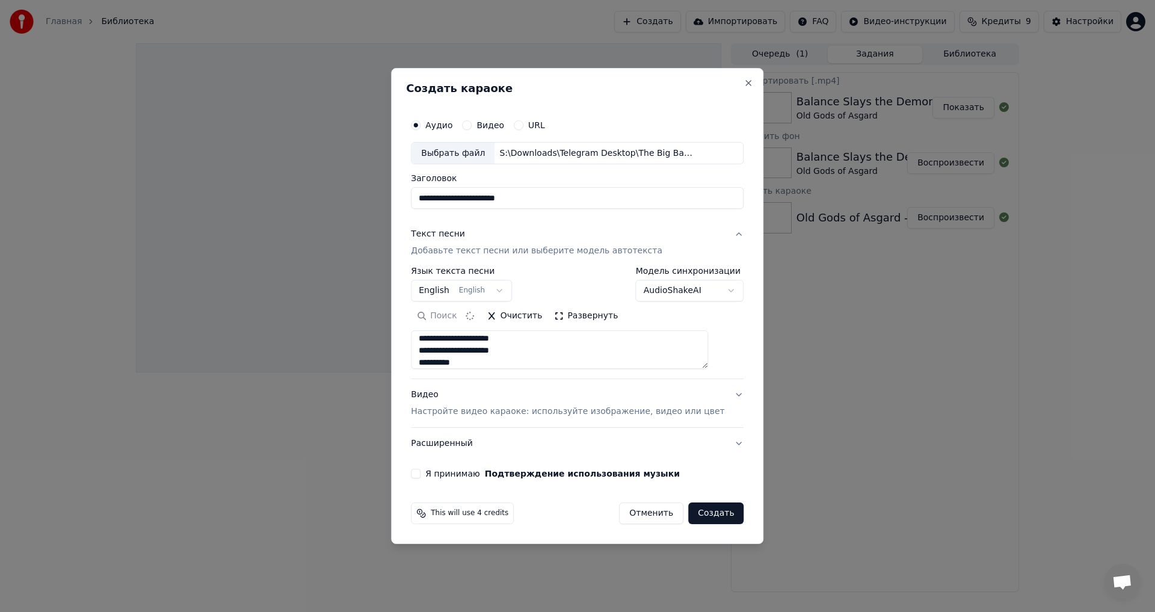
click at [581, 320] on button "Развернуть" at bounding box center [586, 316] width 76 height 19
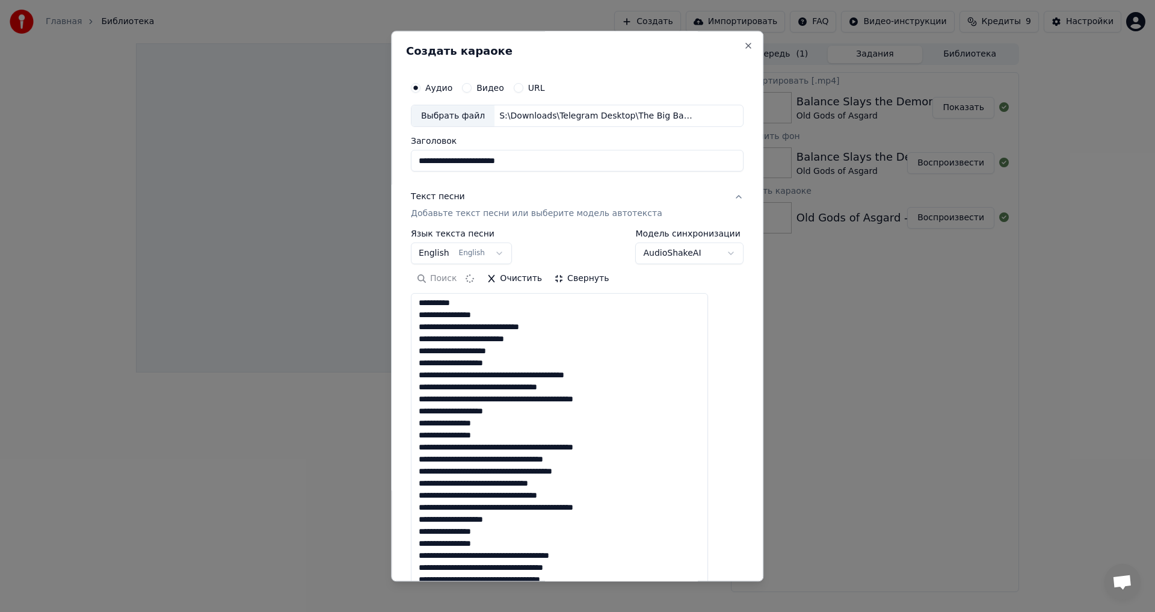
type textarea "**********"
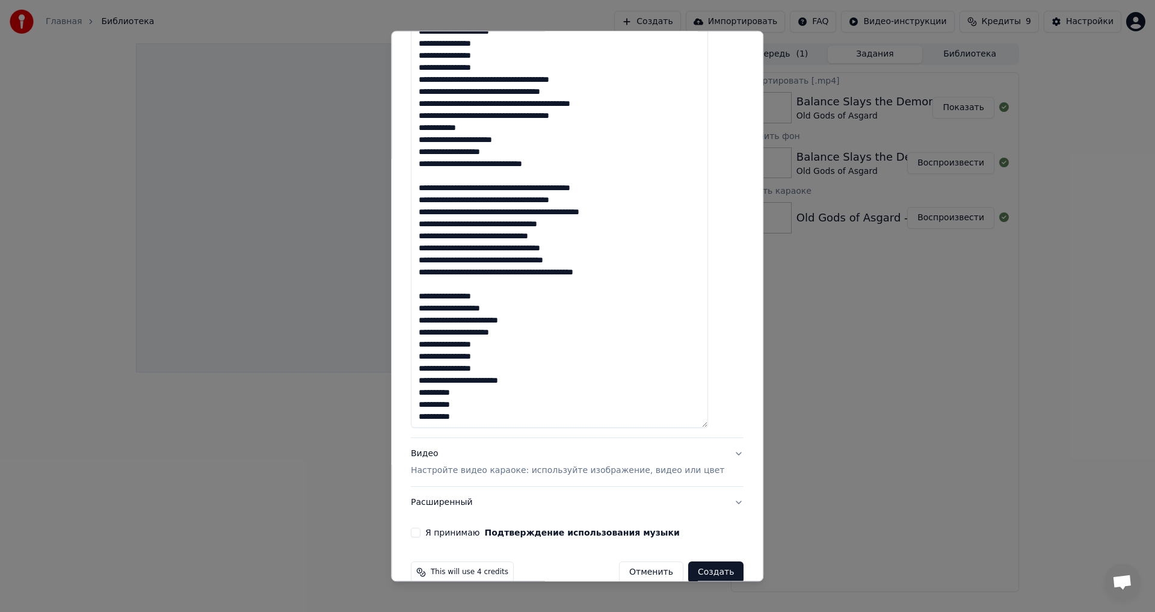
scroll to position [353, 0]
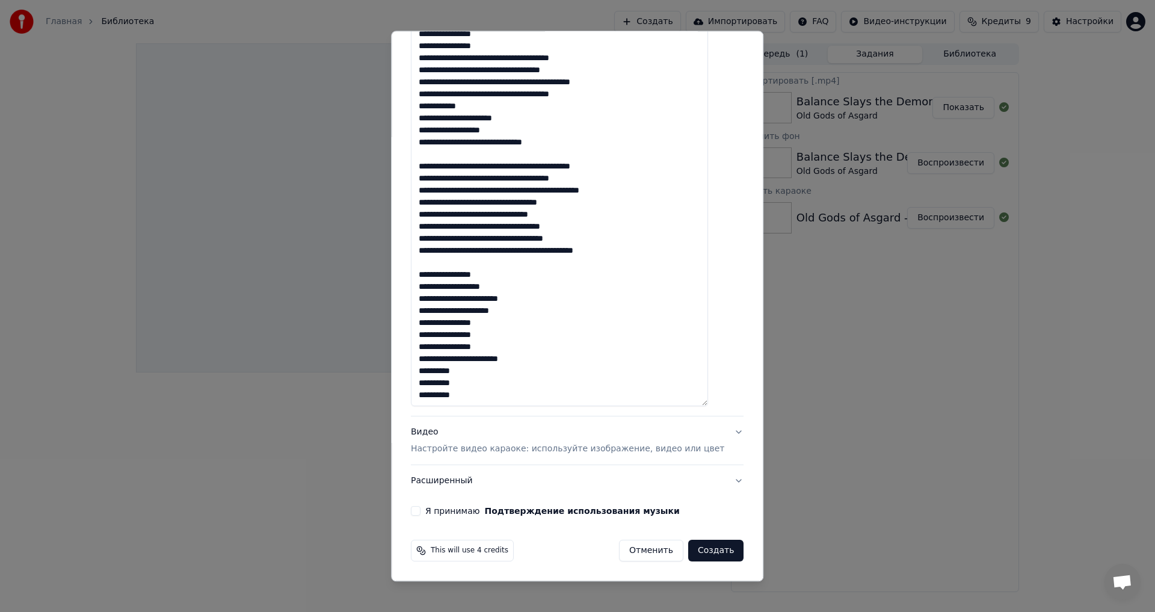
click at [420, 514] on button "Я принимаю Подтверждение использования музыки" at bounding box center [416, 511] width 10 height 10
click at [647, 453] on p "Настройте видео караоке: используйте изображение, видео или цвет" at bounding box center [567, 449] width 313 height 12
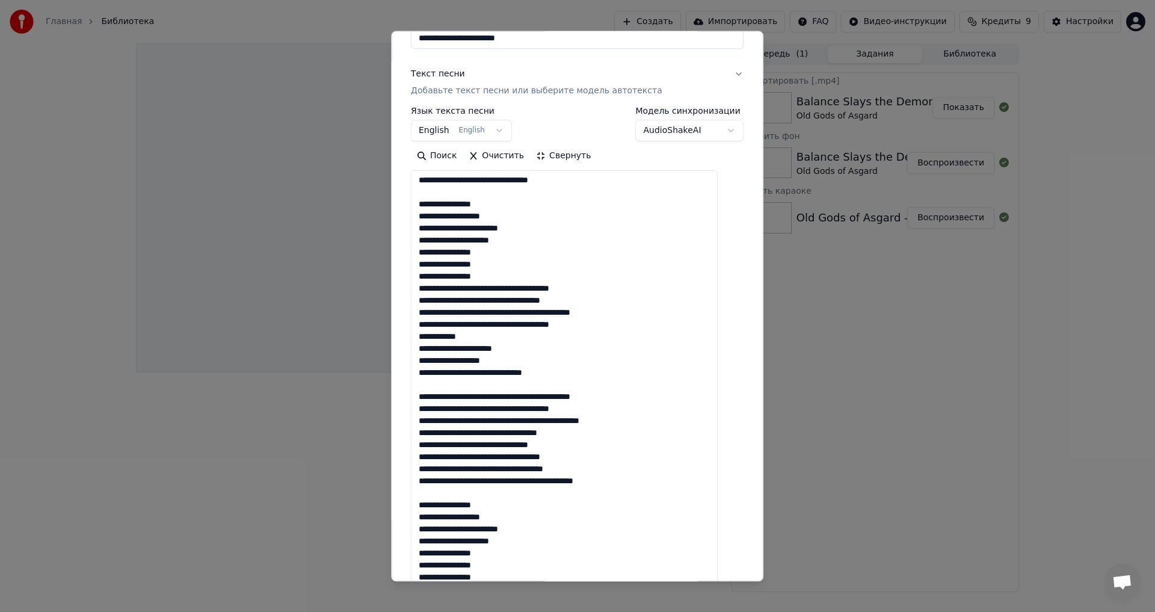
scroll to position [104, 0]
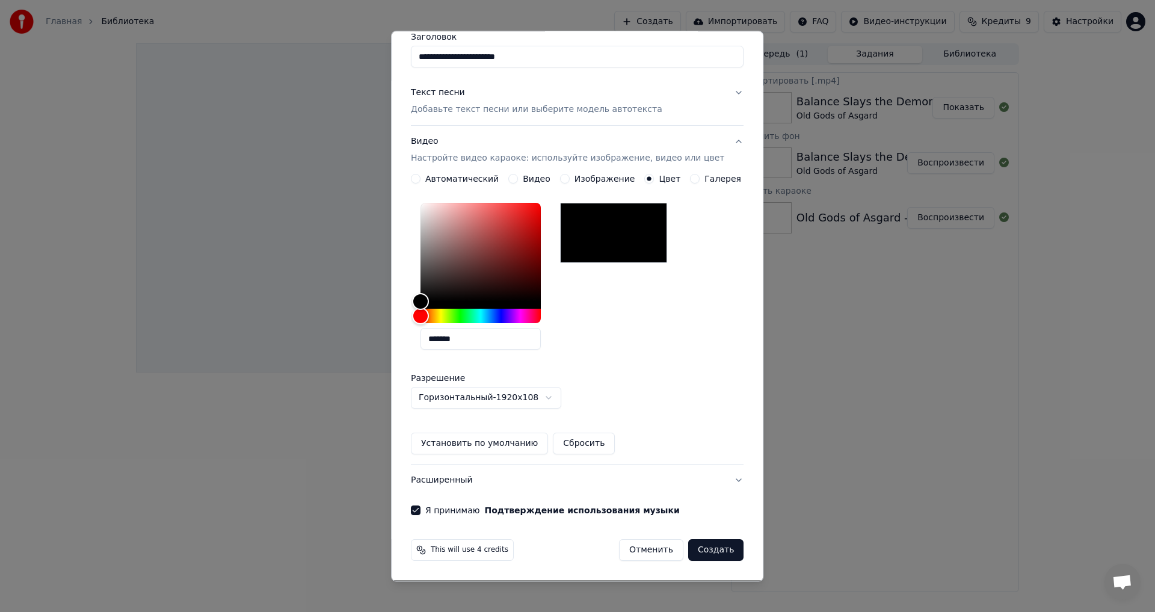
click at [694, 546] on button "Создать" at bounding box center [715, 550] width 55 height 22
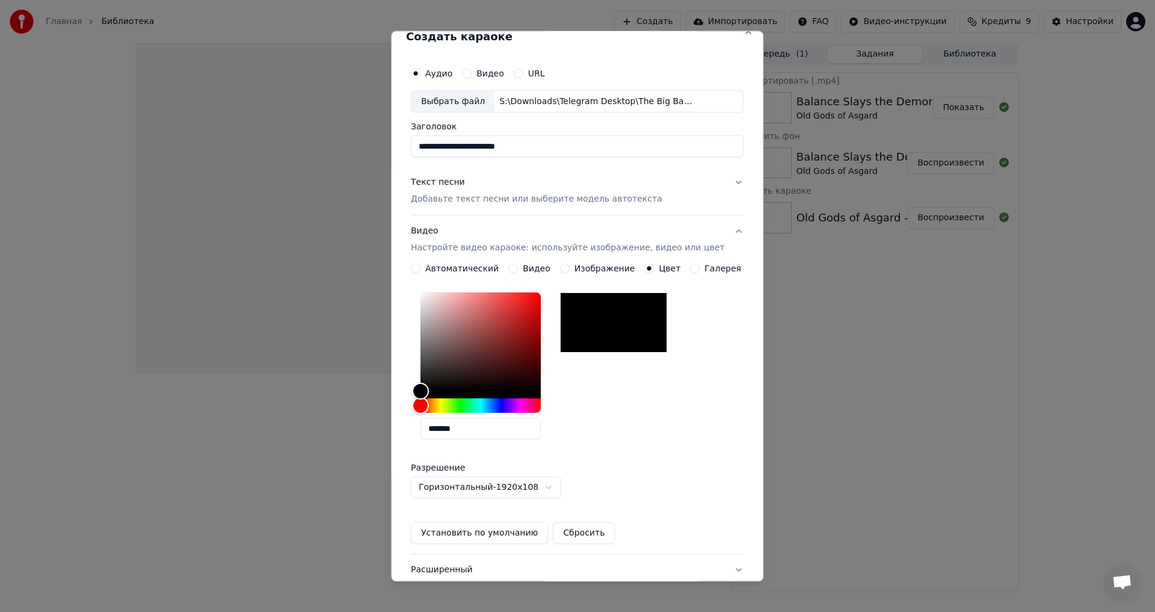
scroll to position [0, 0]
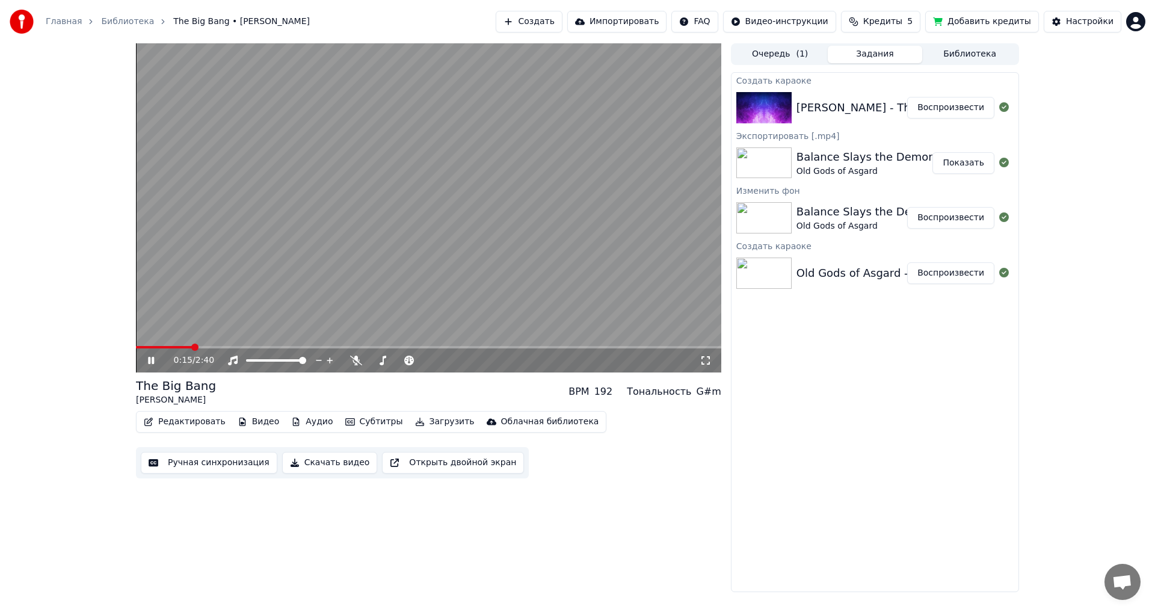
click at [337, 287] on video at bounding box center [428, 207] width 585 height 329
click at [195, 416] on button "Редактировать" at bounding box center [184, 421] width 91 height 17
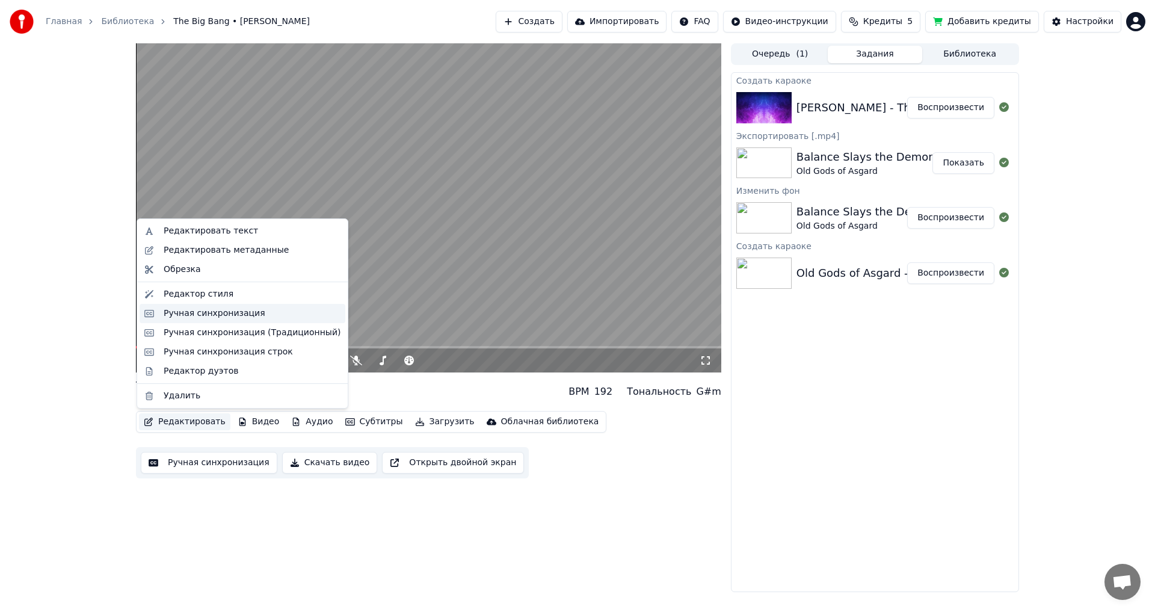
click at [206, 311] on div "Ручная синхронизация" at bounding box center [215, 313] width 102 height 12
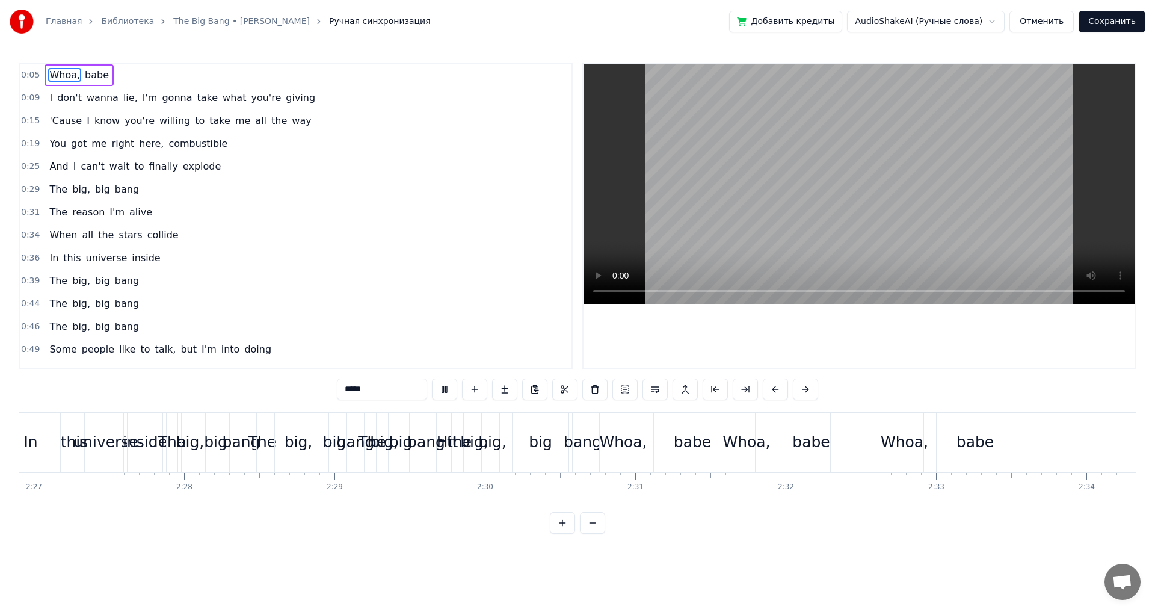
scroll to position [0, 22090]
click at [787, 226] on video at bounding box center [858, 184] width 551 height 241
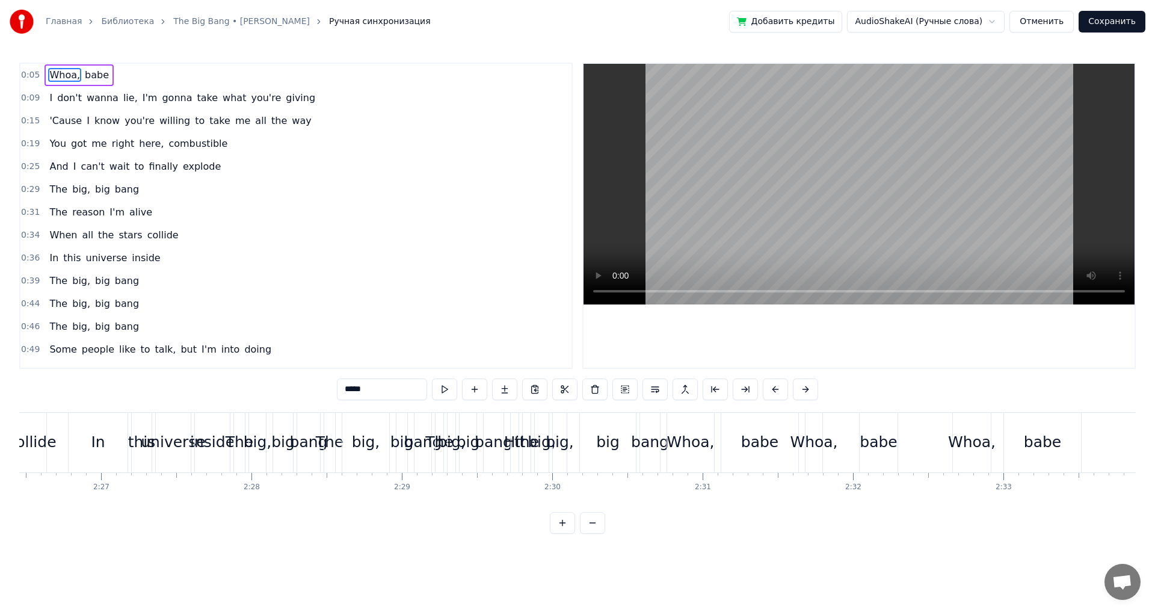
scroll to position [0, 22030]
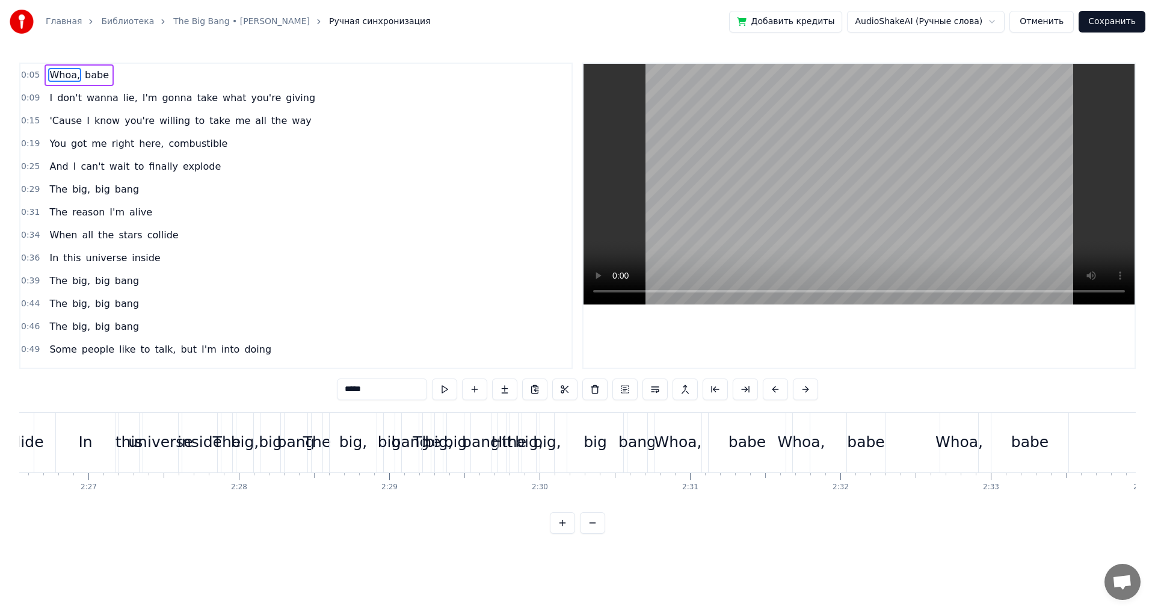
click at [588, 429] on div "big" at bounding box center [595, 443] width 56 height 60
type input "***"
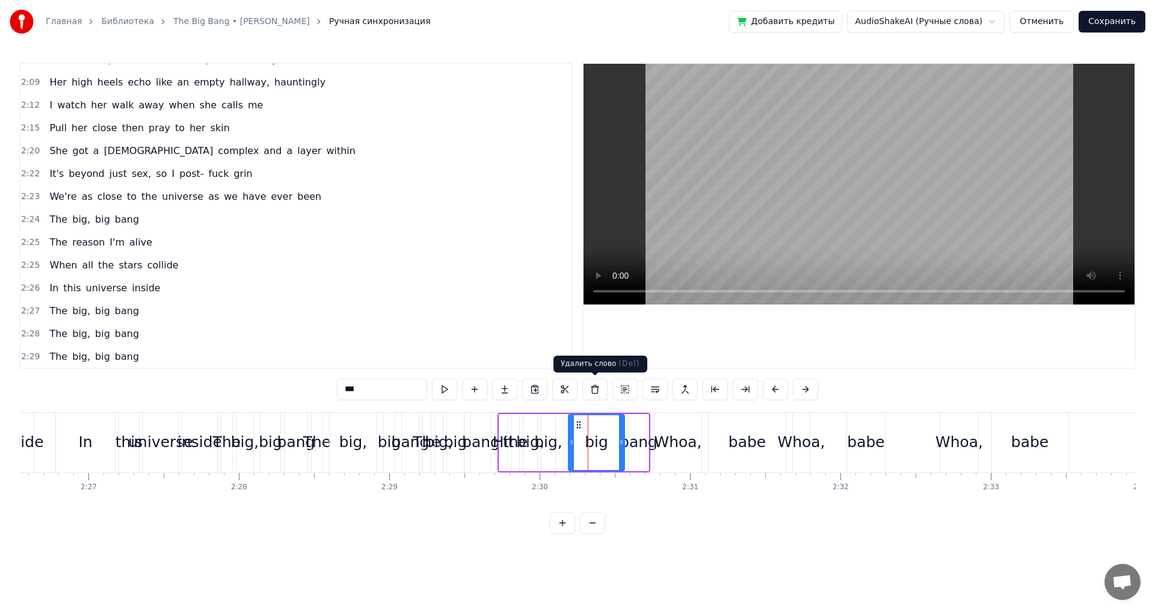
scroll to position [839, 0]
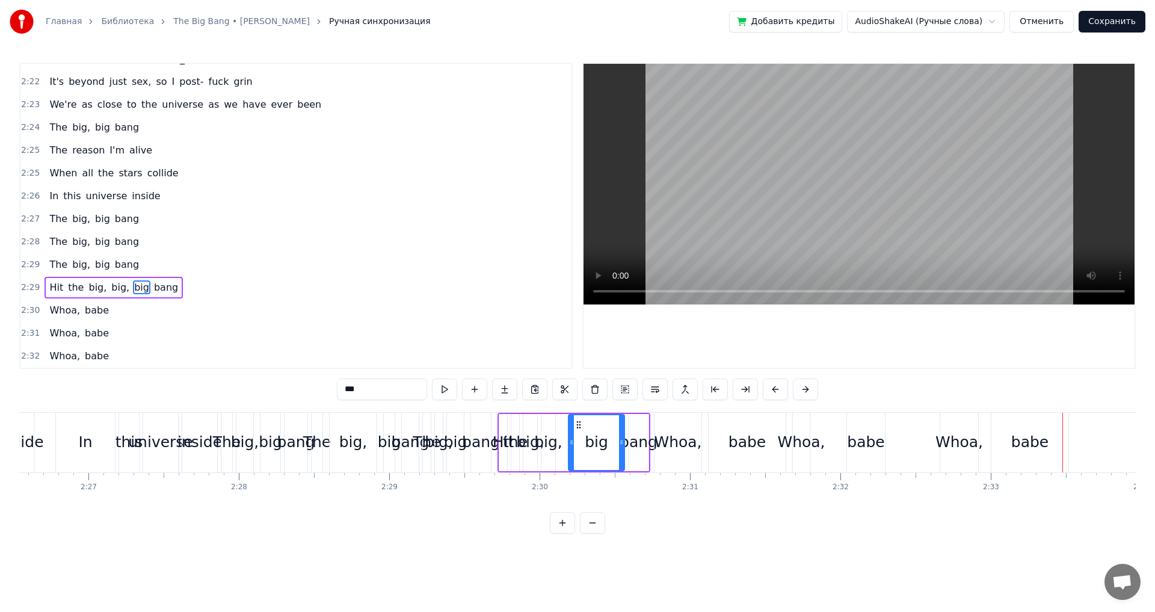
click at [383, 430] on div "big" at bounding box center [389, 443] width 12 height 60
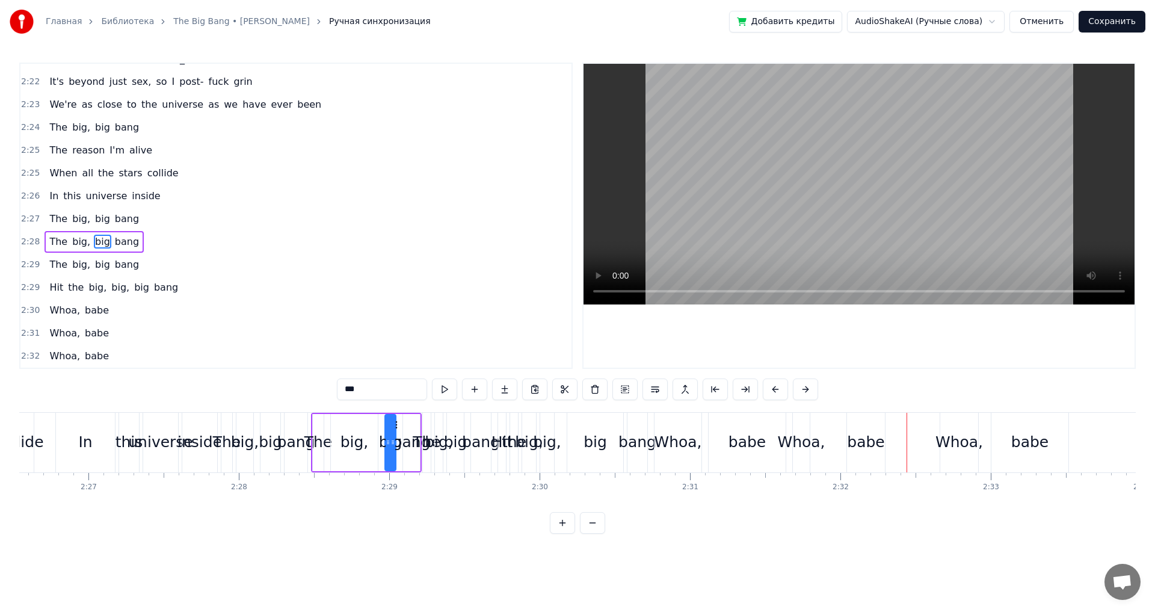
click at [101, 346] on div "Whoa, babe" at bounding box center [78, 356] width 69 height 22
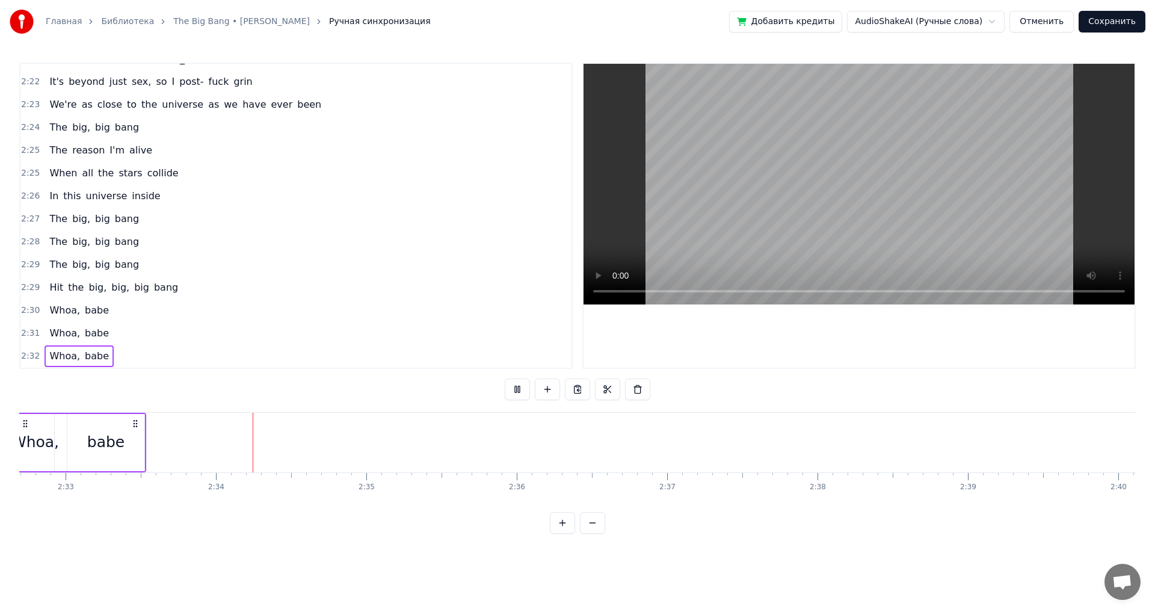
scroll to position [0, 22983]
drag, startPoint x: 96, startPoint y: 348, endPoint x: 87, endPoint y: 352, distance: 10.3
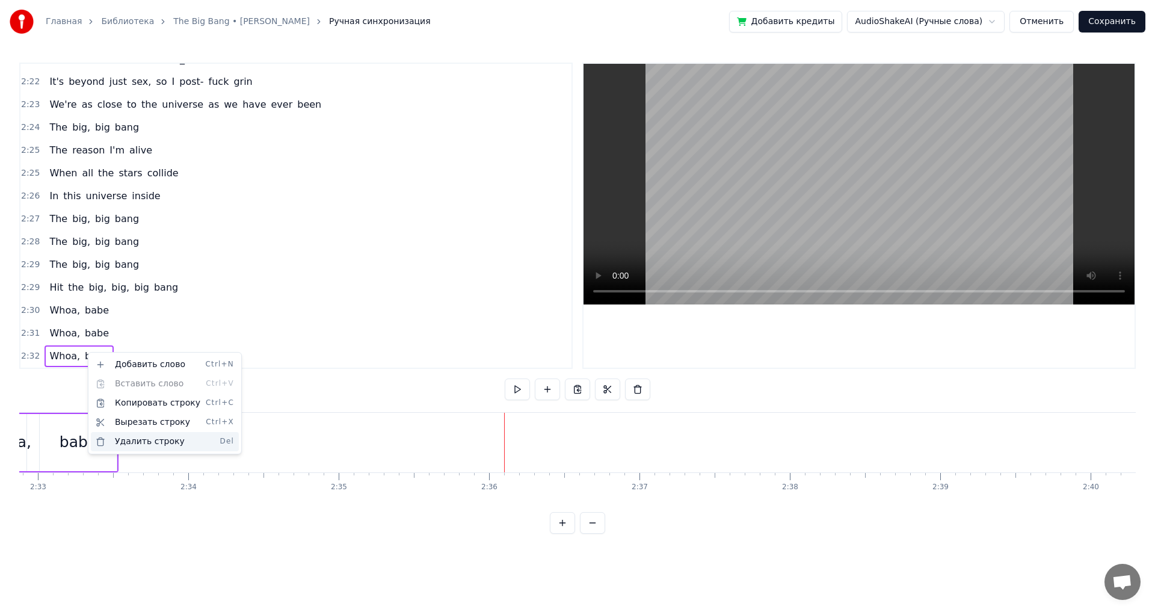
click at [147, 446] on div "Удалить строку Del" at bounding box center [165, 441] width 148 height 19
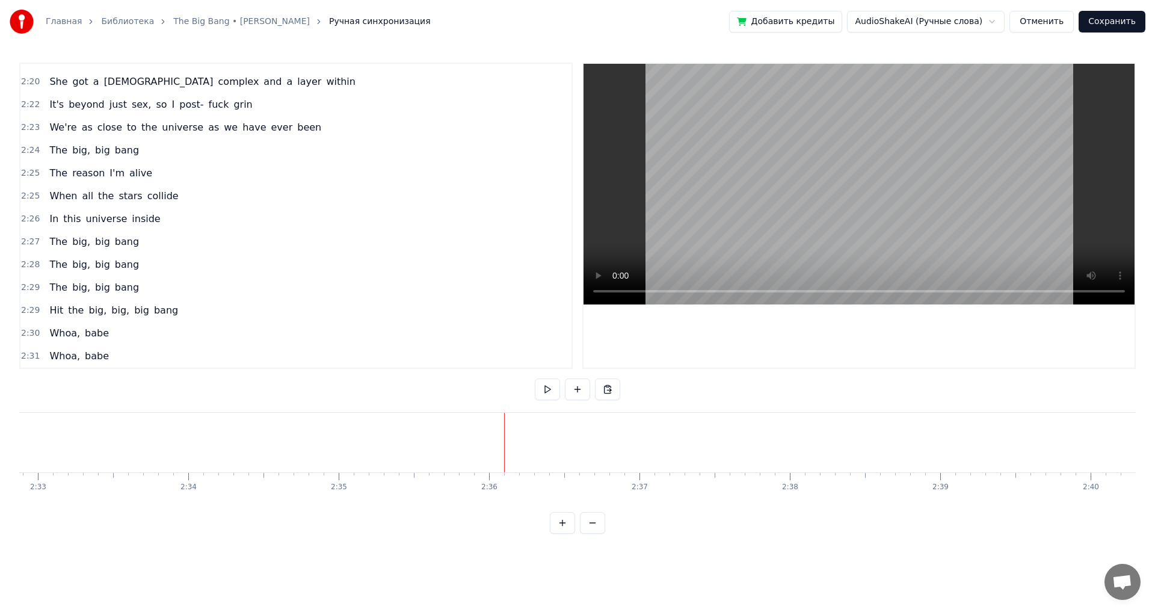
click at [1111, 26] on button "Сохранить" at bounding box center [1111, 22] width 67 height 22
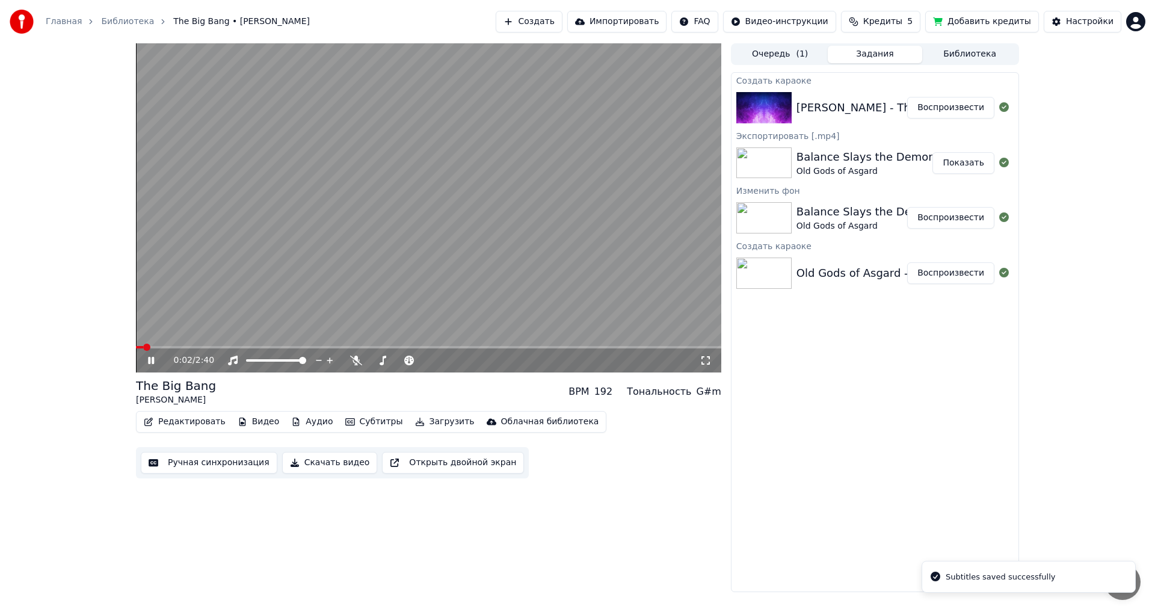
click at [302, 277] on video at bounding box center [428, 207] width 585 height 329
click at [315, 464] on button "Скачать видео" at bounding box center [330, 463] width 96 height 22
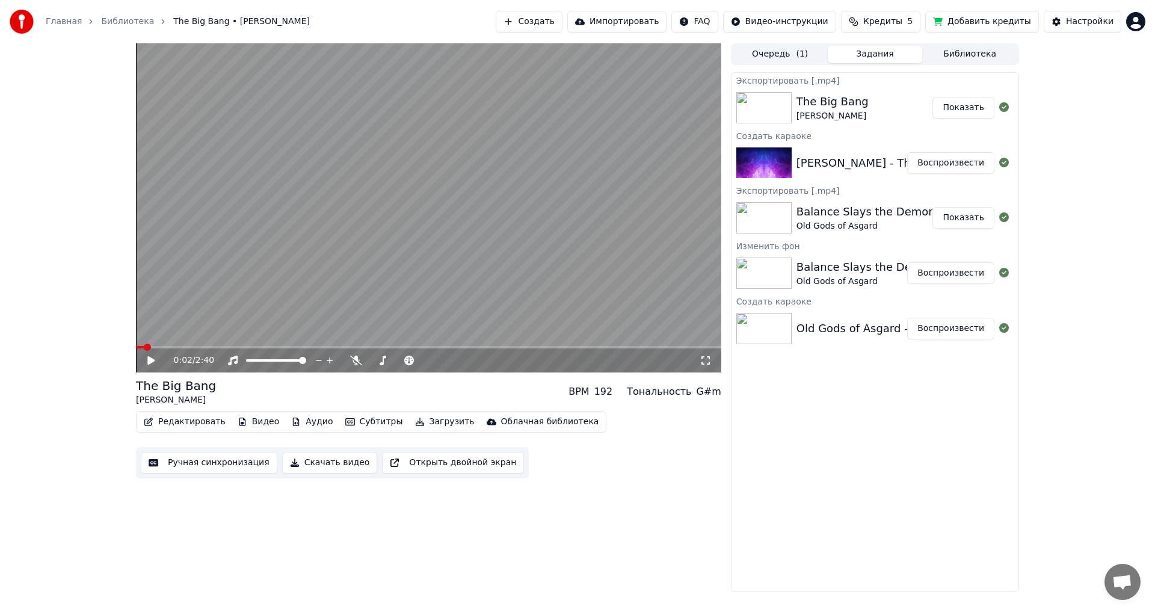
drag, startPoint x: 211, startPoint y: 387, endPoint x: 141, endPoint y: 385, distance: 70.4
click at [141, 385] on div "The Big Bang Rock Mafia BPM 192 Тональность G#m" at bounding box center [428, 391] width 585 height 29
click at [708, 361] on icon at bounding box center [705, 360] width 12 height 10
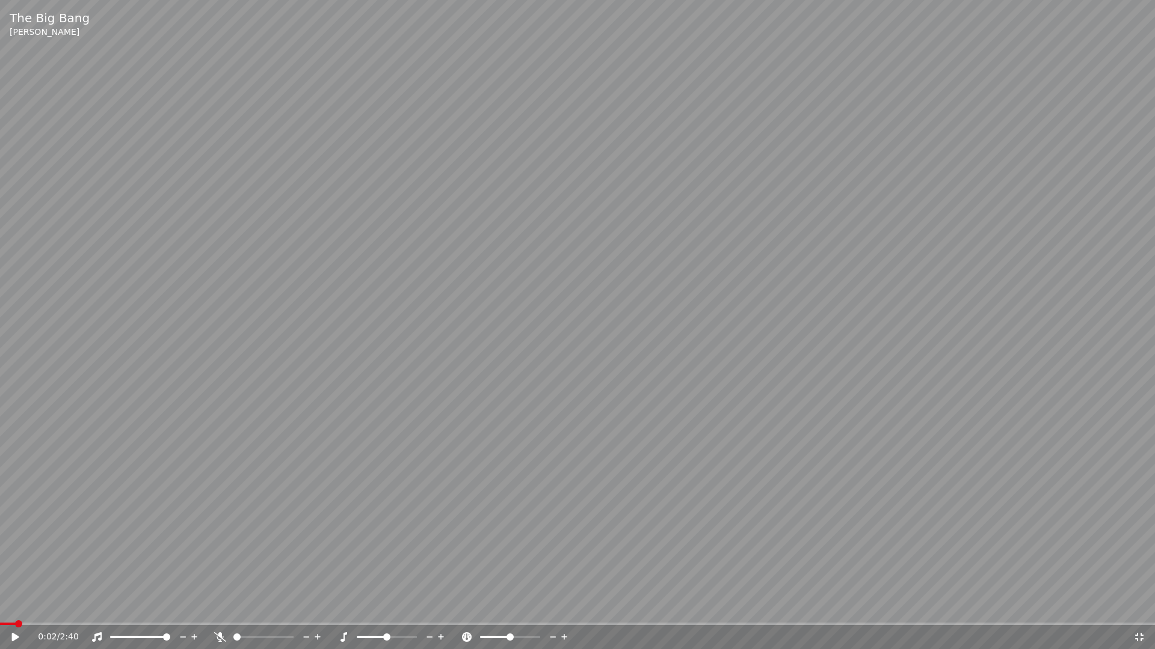
click at [16, 611] on icon at bounding box center [15, 637] width 7 height 8
click at [16, 611] on icon at bounding box center [24, 638] width 28 height 10
click at [16, 611] on icon at bounding box center [15, 637] width 7 height 8
click at [15, 611] on icon at bounding box center [24, 638] width 28 height 10
click at [15, 611] on icon at bounding box center [15, 637] width 7 height 8
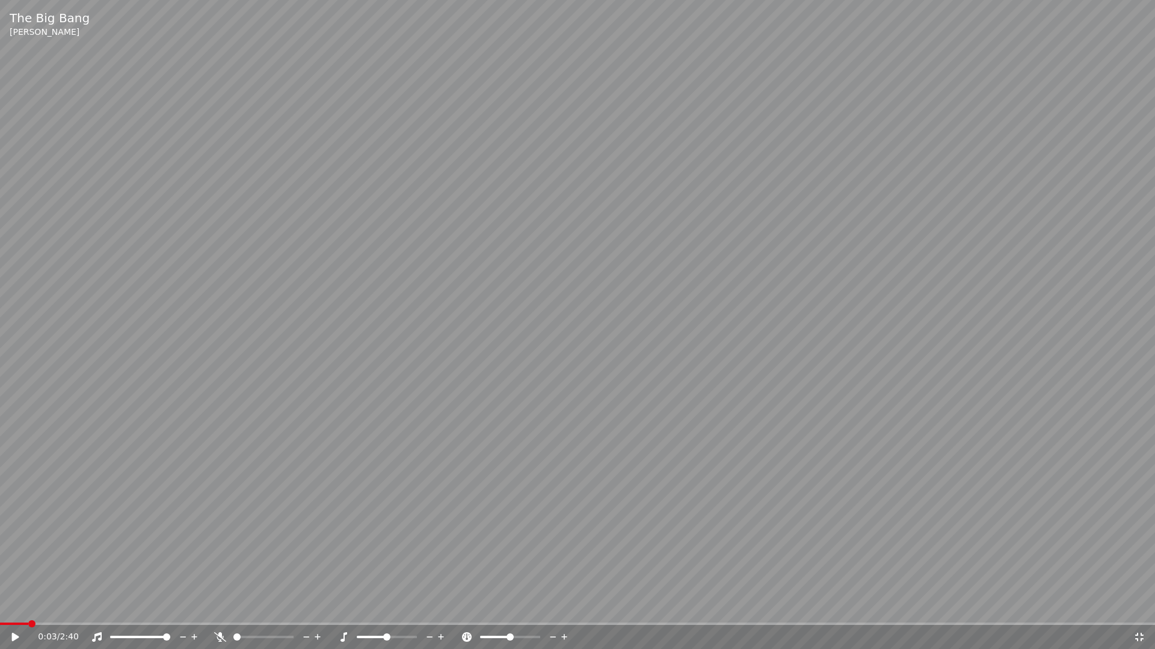
click at [15, 611] on icon at bounding box center [24, 638] width 28 height 10
click at [0, 611] on span at bounding box center [3, 624] width 7 height 7
click at [14, 611] on icon at bounding box center [15, 637] width 7 height 8
click at [19, 611] on icon at bounding box center [24, 638] width 28 height 10
click at [898, 446] on video at bounding box center [577, 324] width 1155 height 649
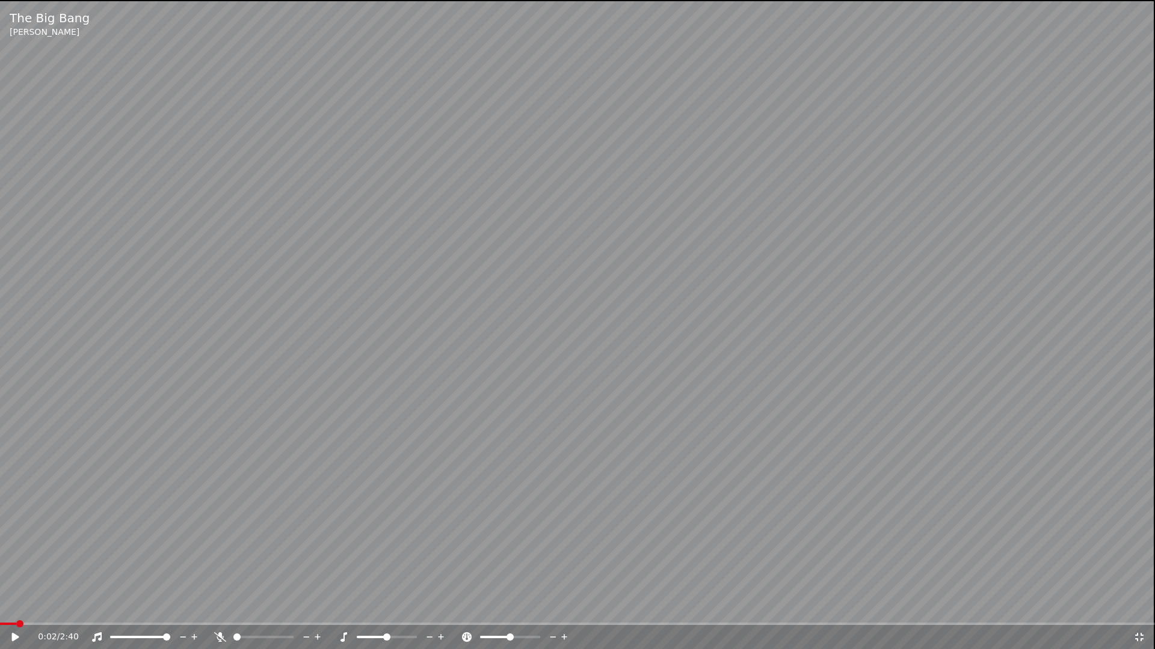
click at [898, 446] on video at bounding box center [577, 324] width 1155 height 649
